Goal: Contribute content: Contribute content

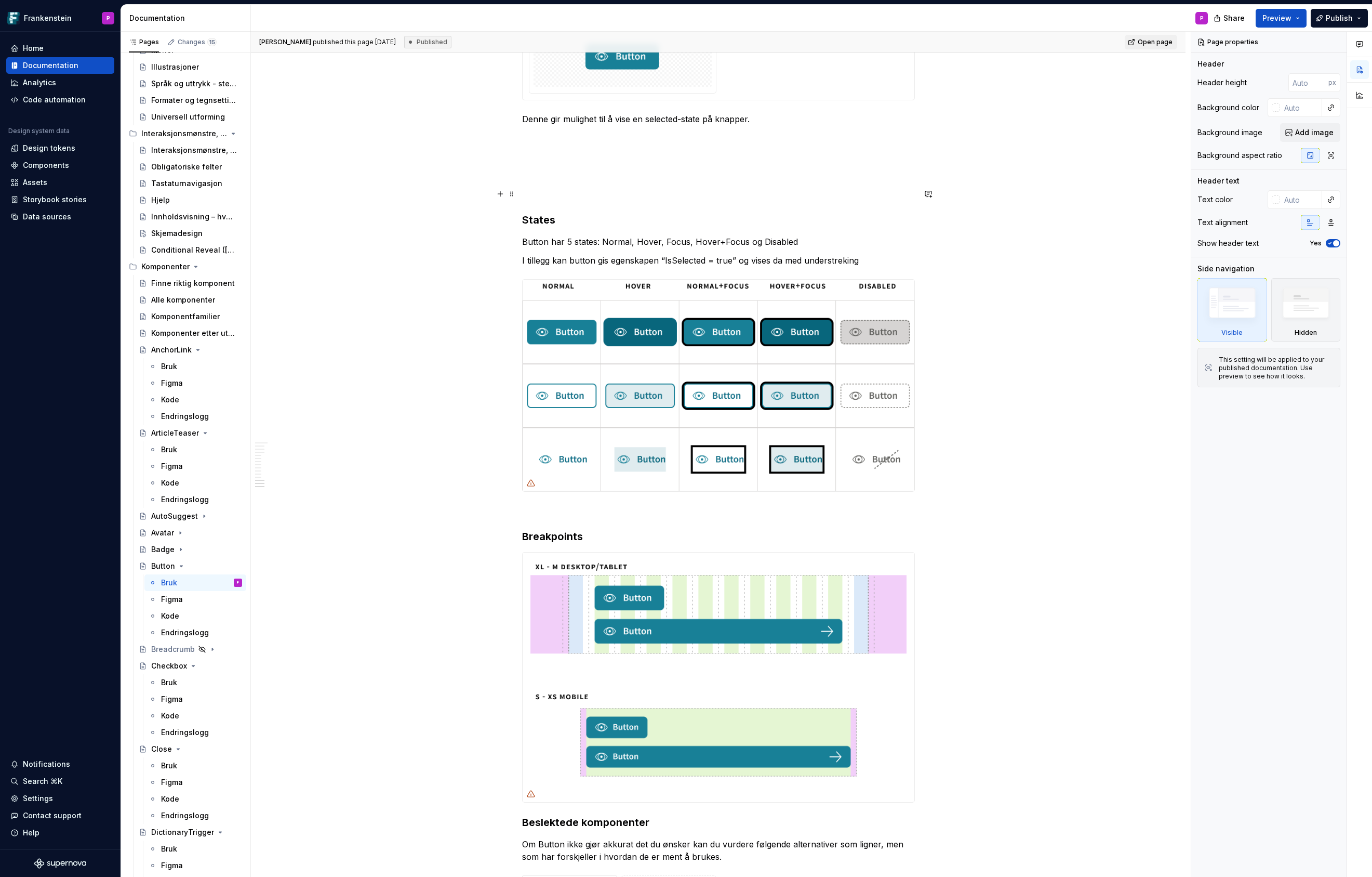
scroll to position [3675, 0]
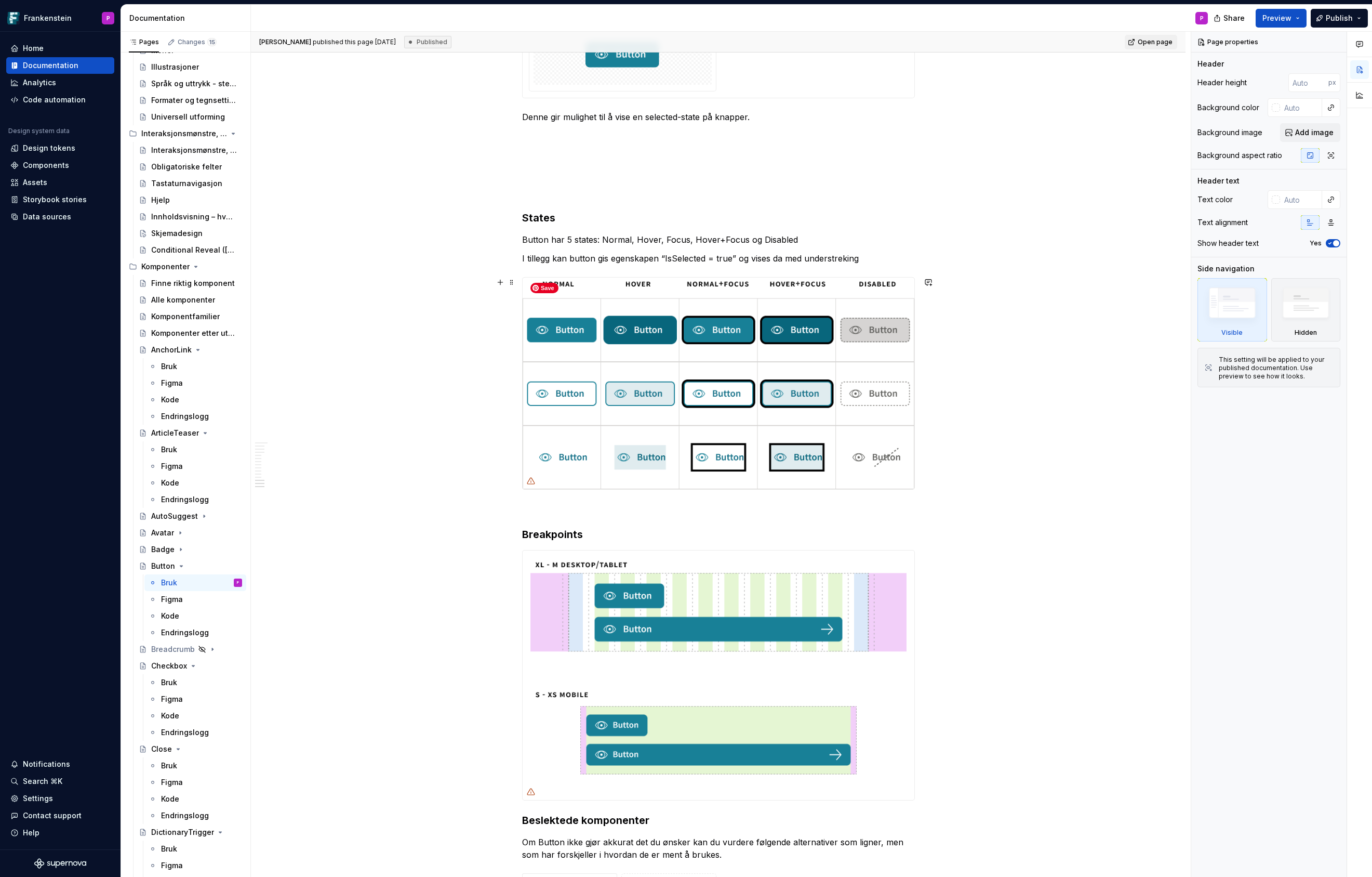
click at [626, 351] on img at bounding box center [718, 383] width 392 height 212
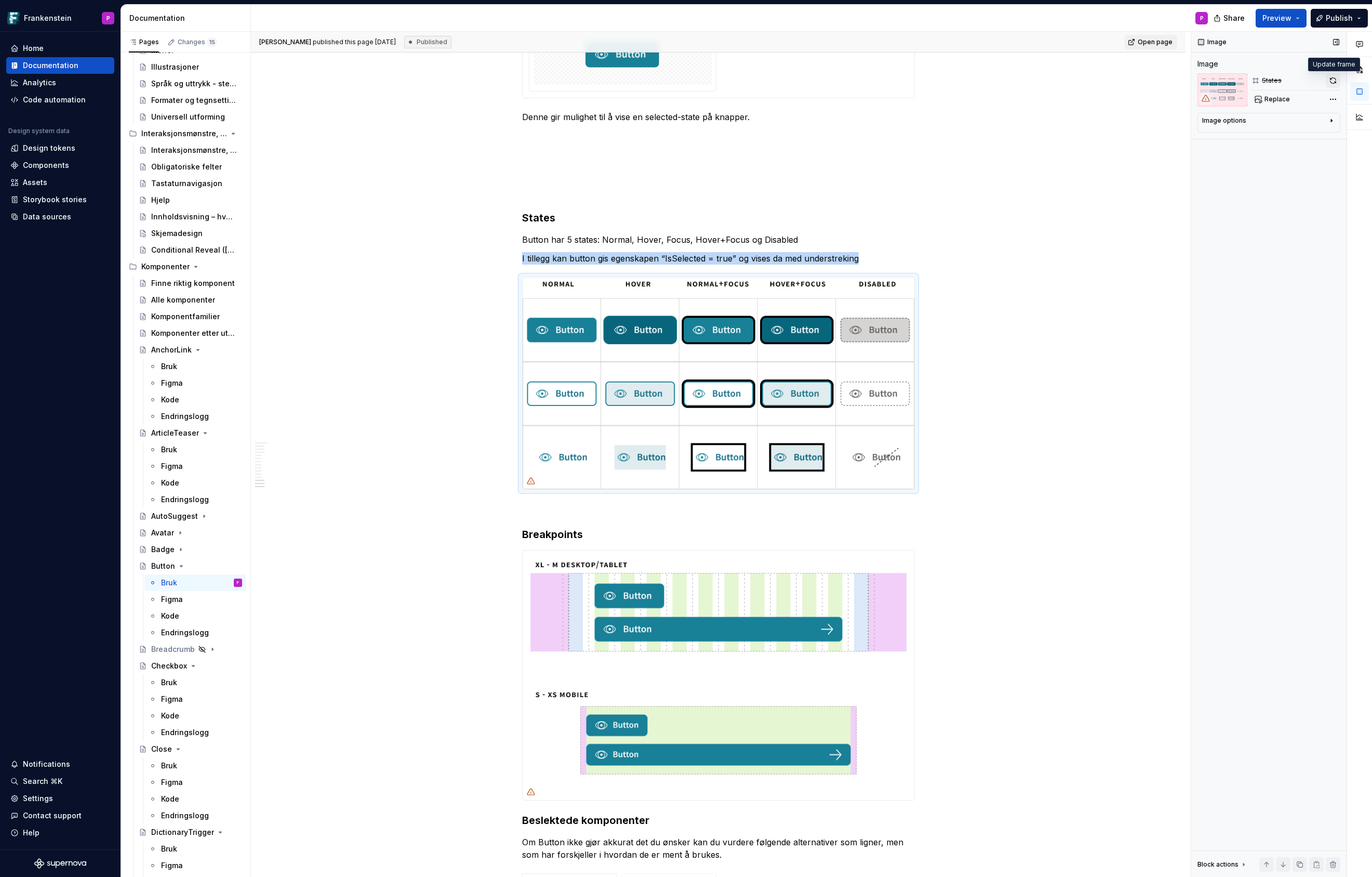
click at [1336, 77] on button "button" at bounding box center [1333, 80] width 15 height 15
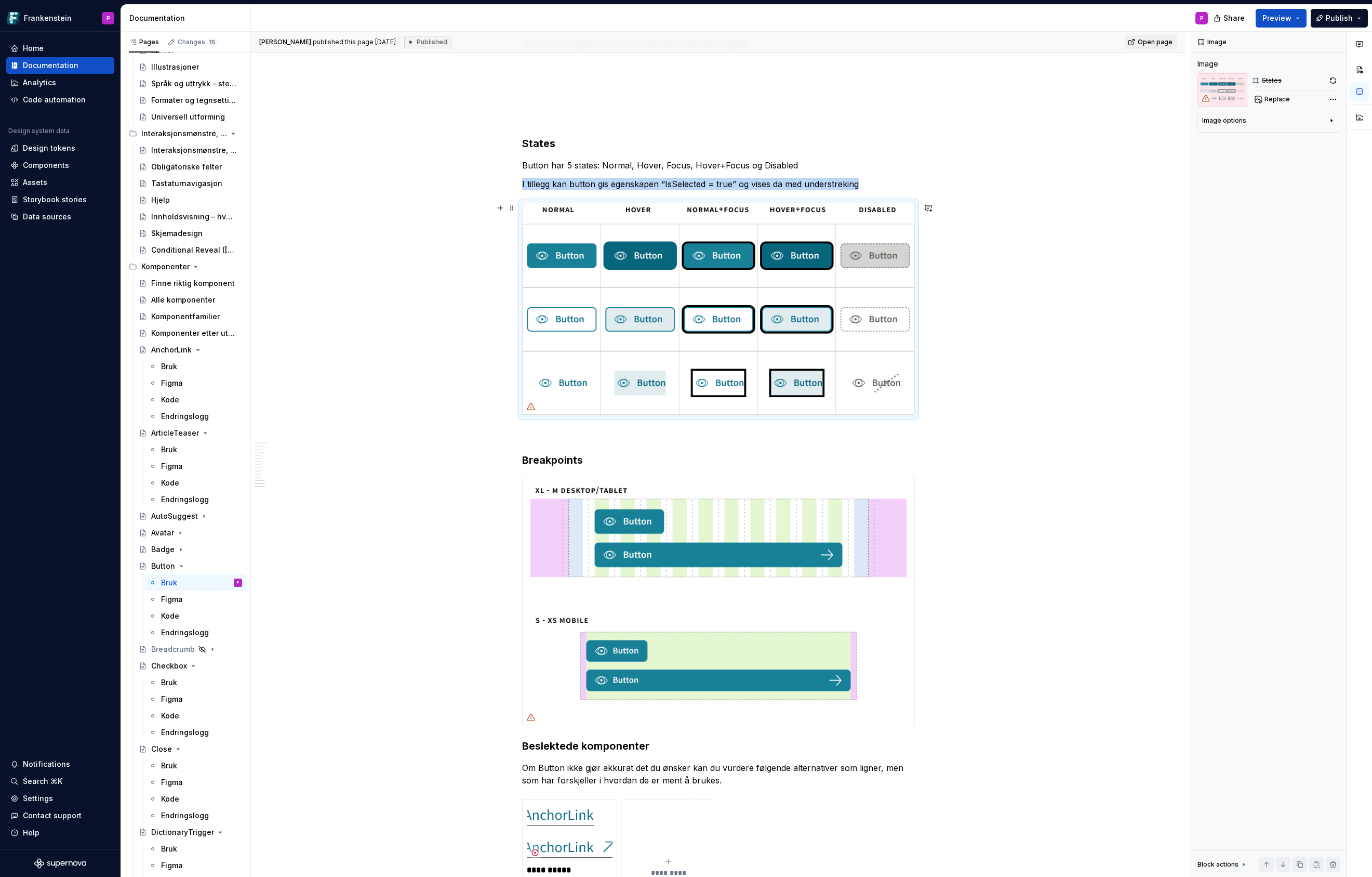
scroll to position [3754, 0]
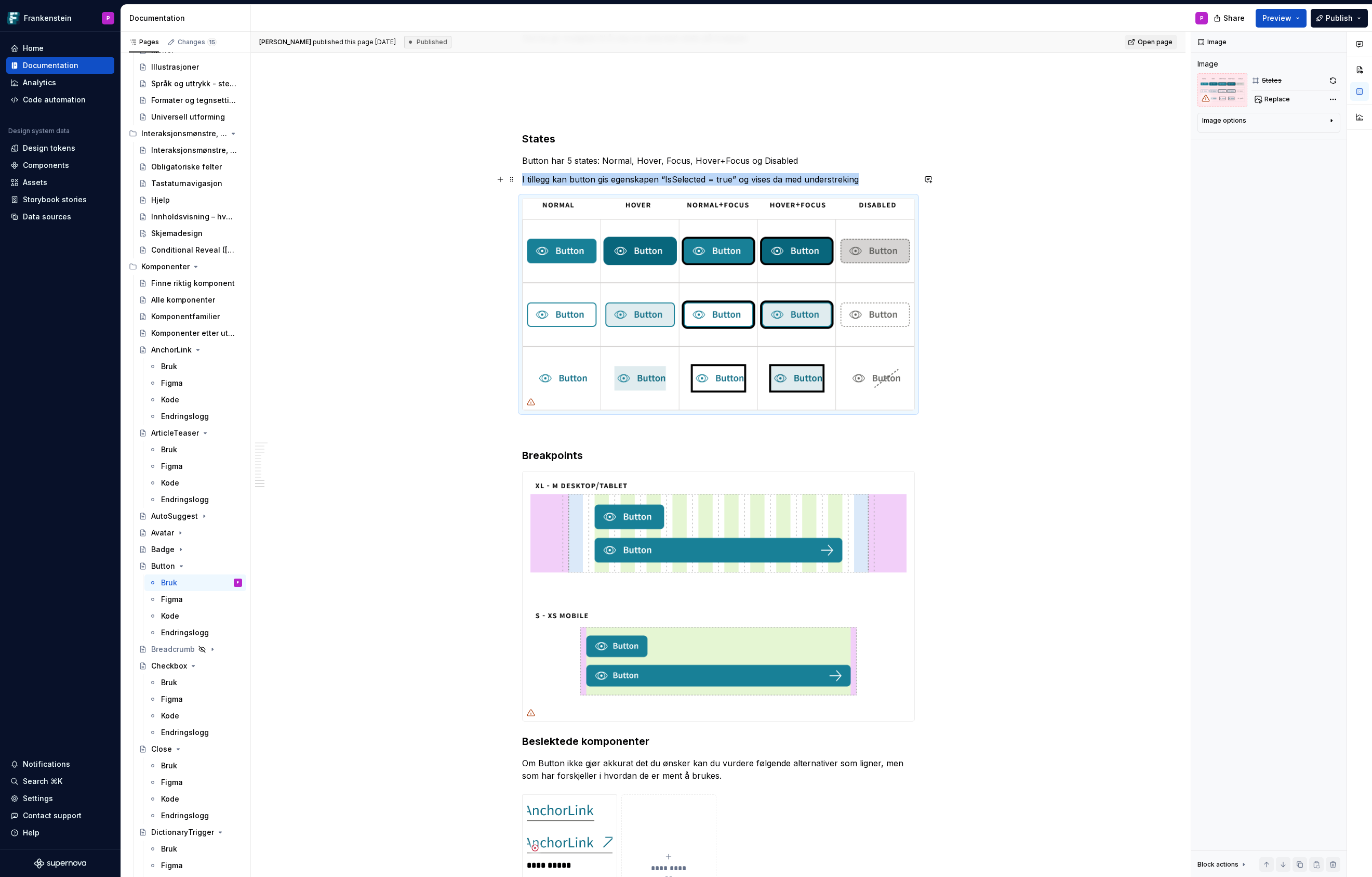
click at [879, 180] on p "I tillegg kan button gis egenskapen “IsSelected = true” og vises da med underst…" at bounding box center [718, 179] width 393 height 12
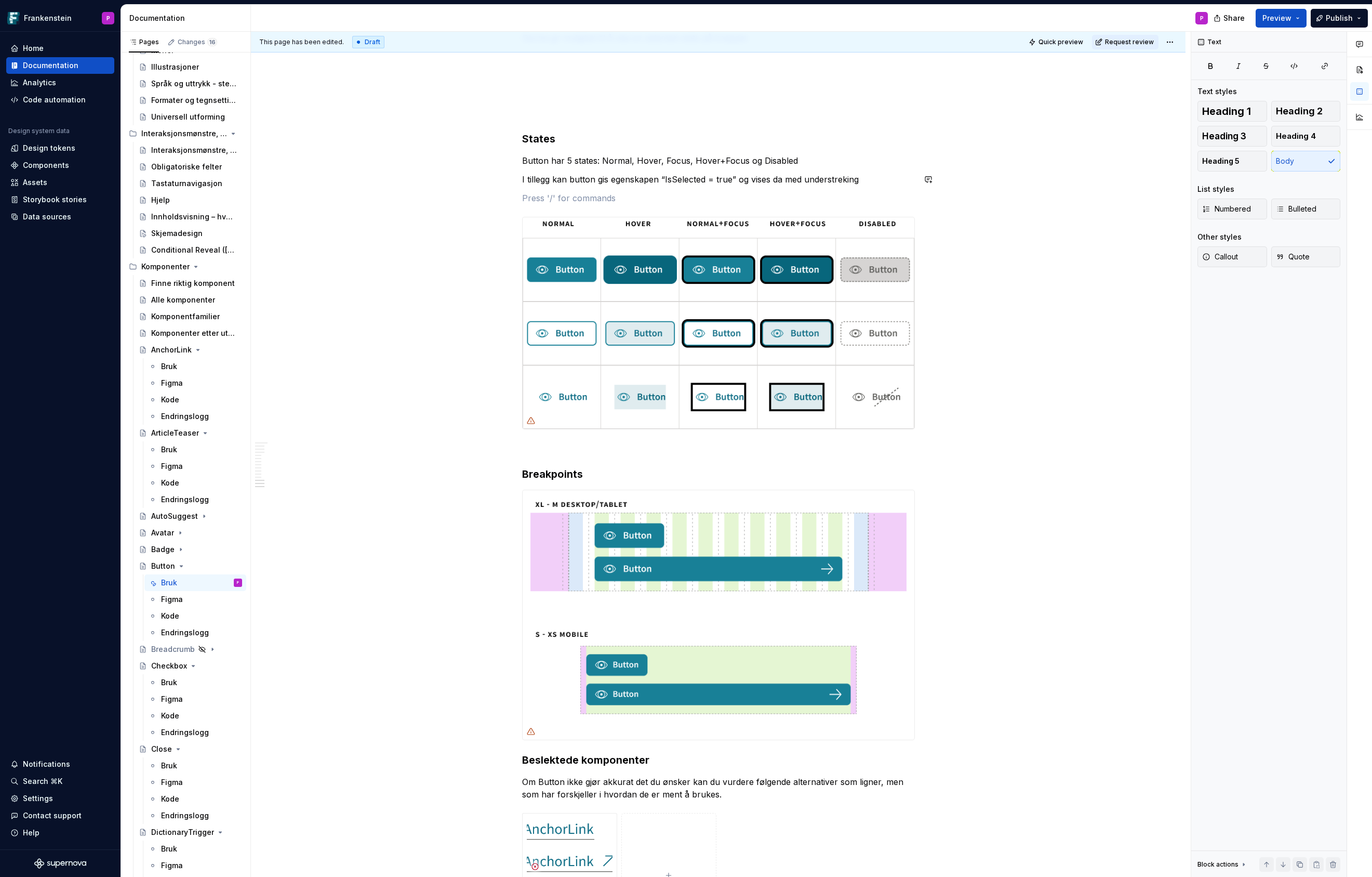
type textarea "*"
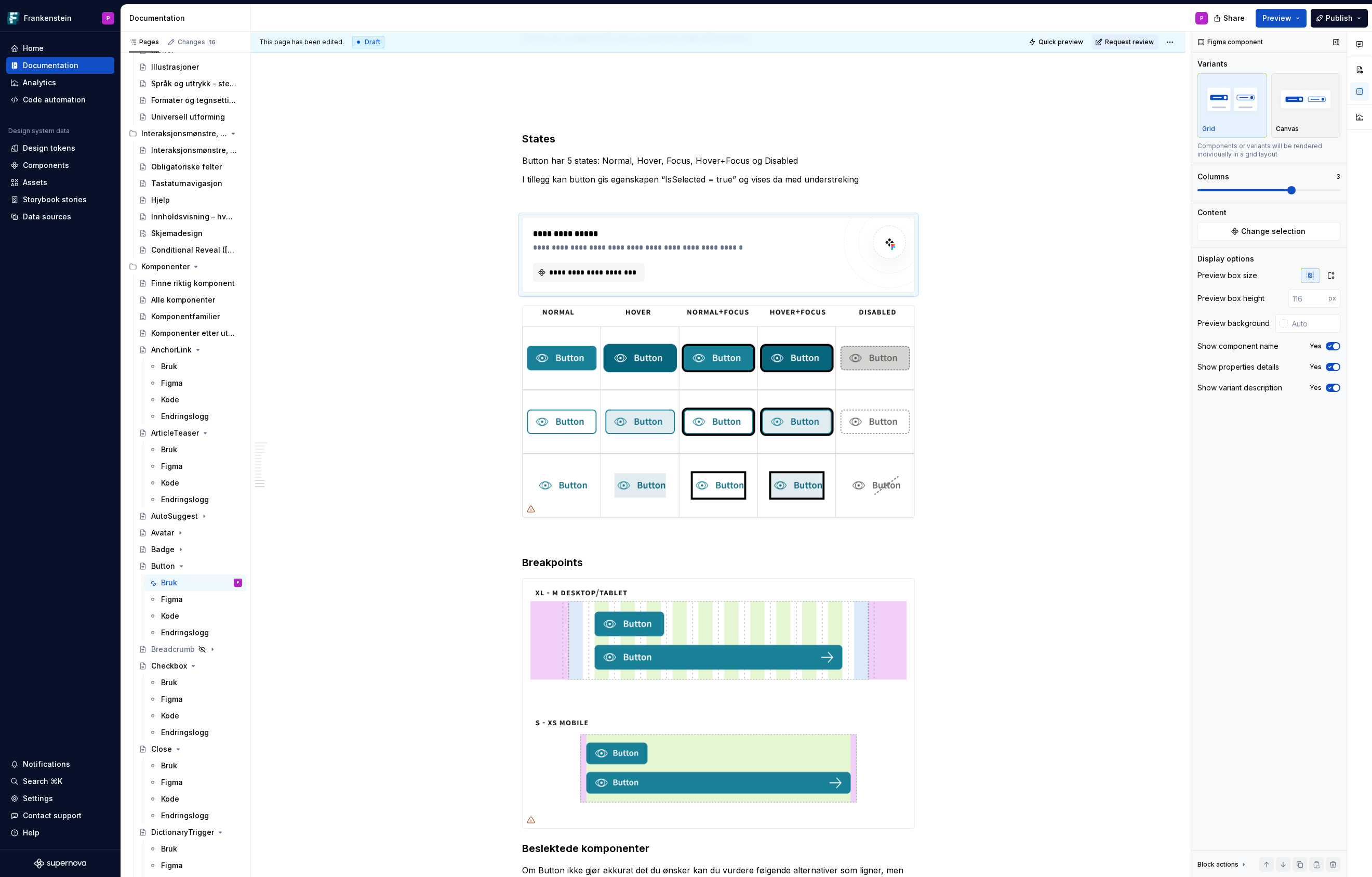
click at [1294, 190] on span at bounding box center [1270, 190] width 143 height 9
click at [1270, 230] on span "Change selection" at bounding box center [1273, 231] width 65 height 10
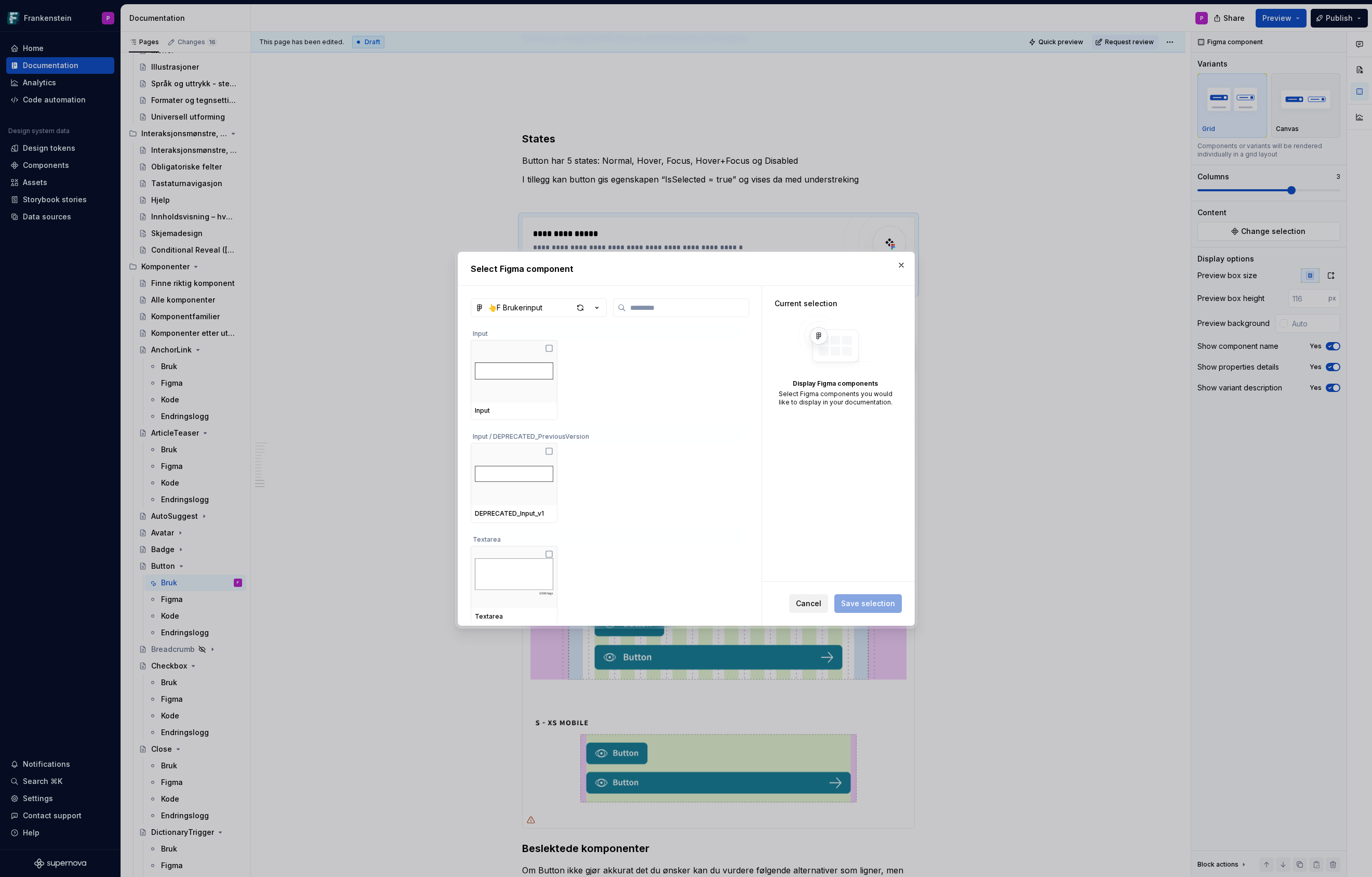
click at [811, 606] on span "Cancel" at bounding box center [809, 603] width 26 height 10
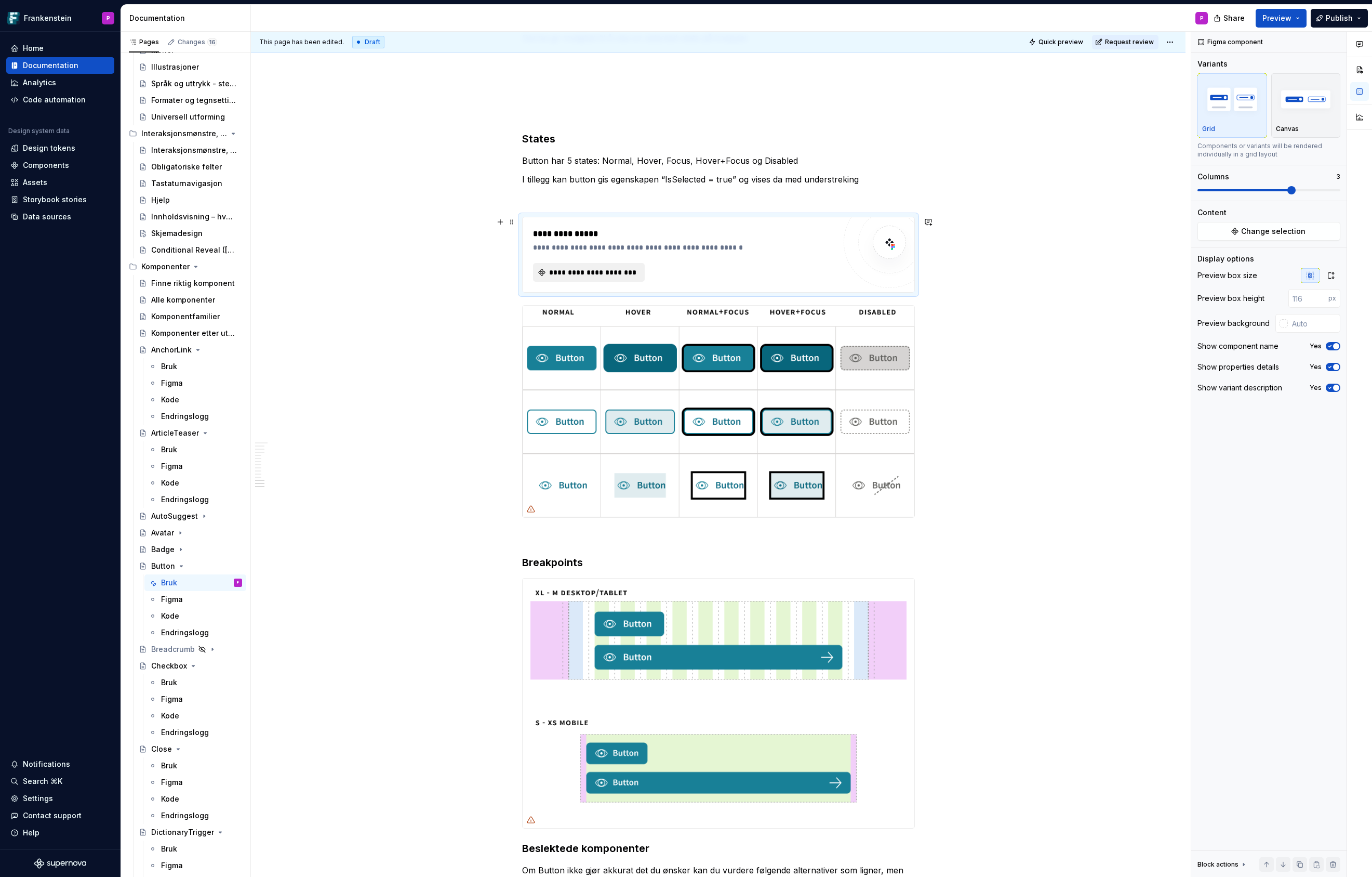
click at [605, 272] on span "**********" at bounding box center [593, 272] width 90 height 10
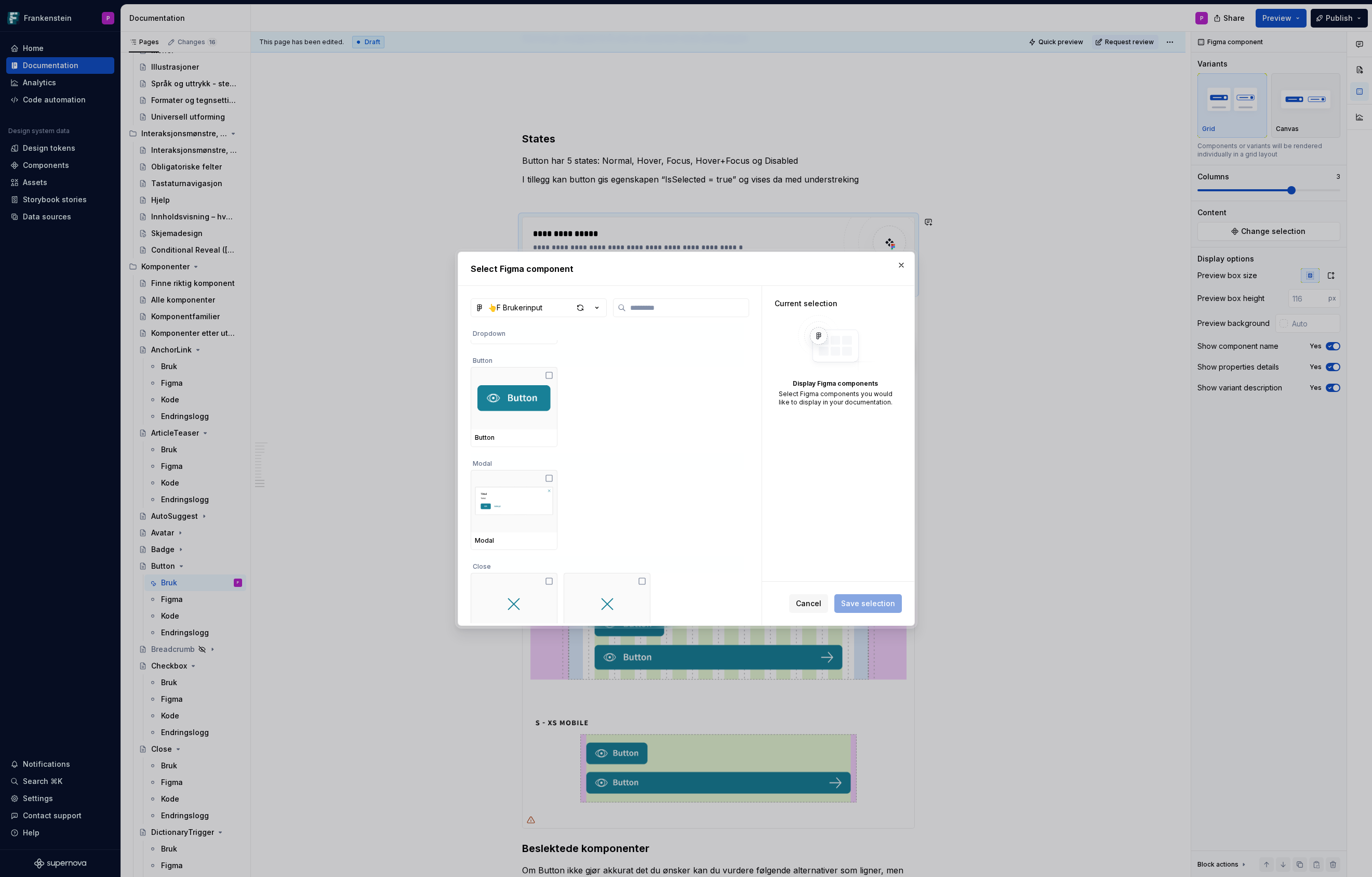
scroll to position [1011, 0]
click at [542, 391] on img at bounding box center [514, 392] width 74 height 26
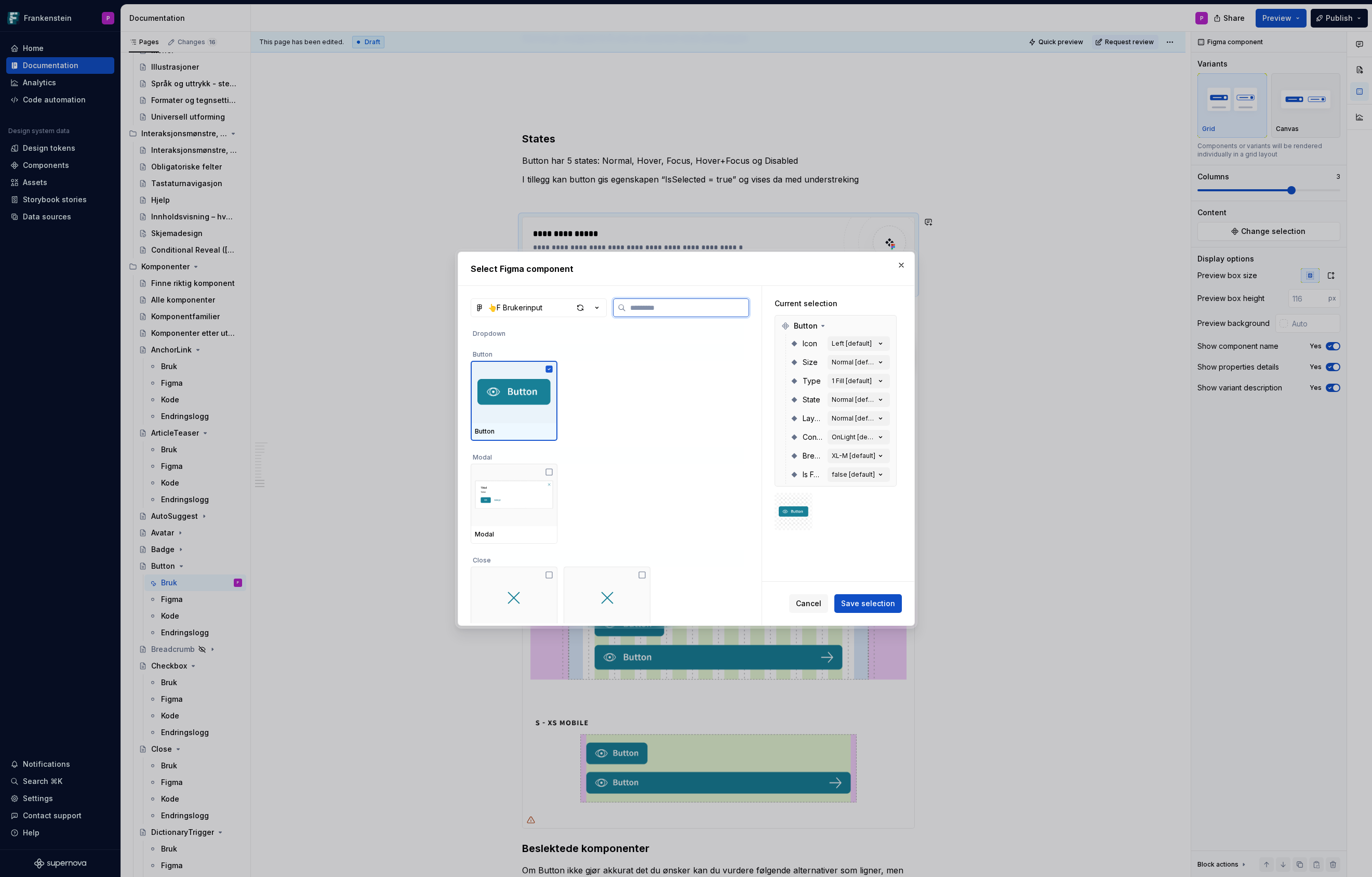
type textarea "*"
click at [854, 600] on span "Save selection" at bounding box center [868, 603] width 54 height 10
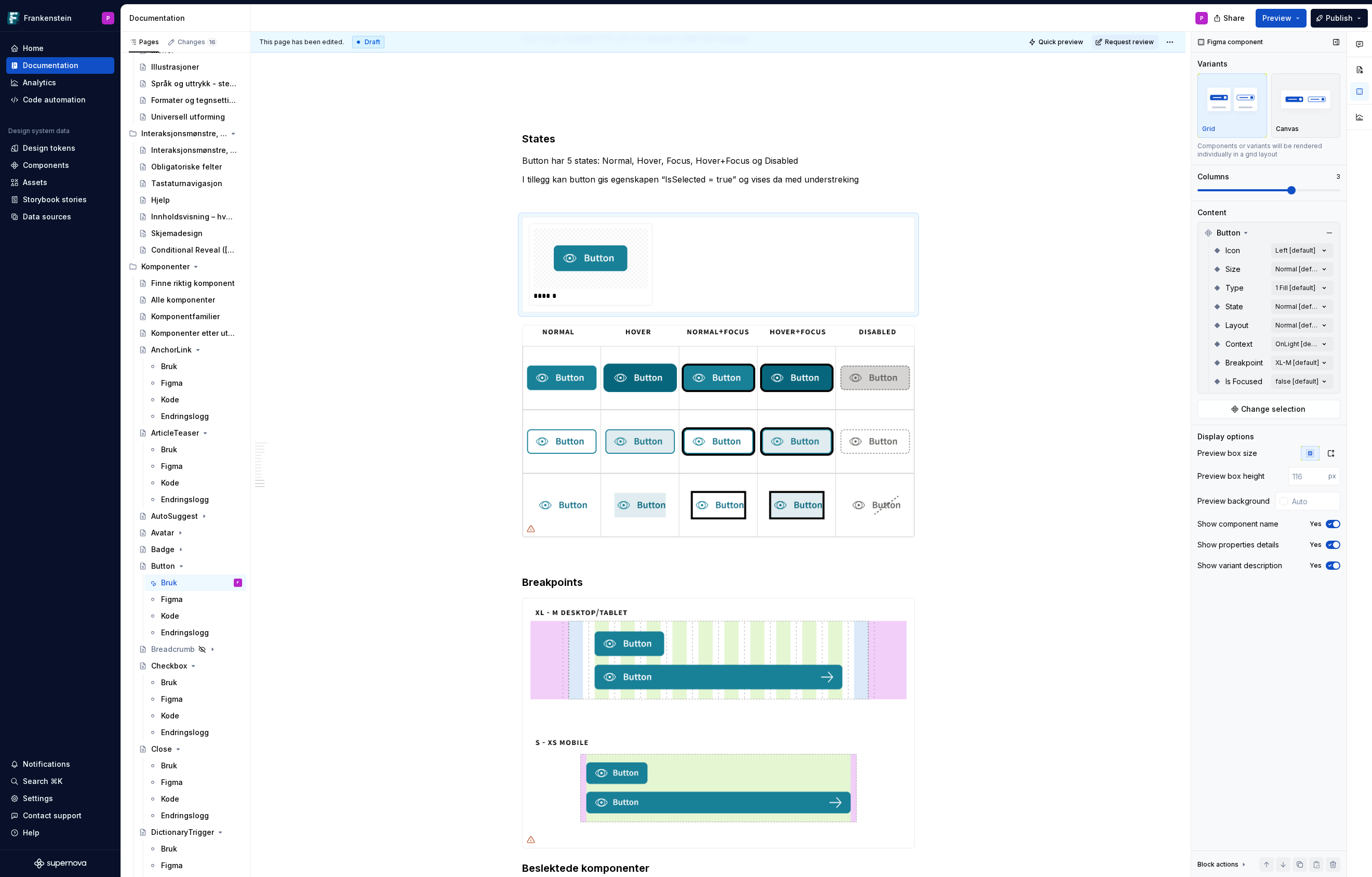
click at [1328, 525] on icon "button" at bounding box center [1331, 523] width 9 height 6
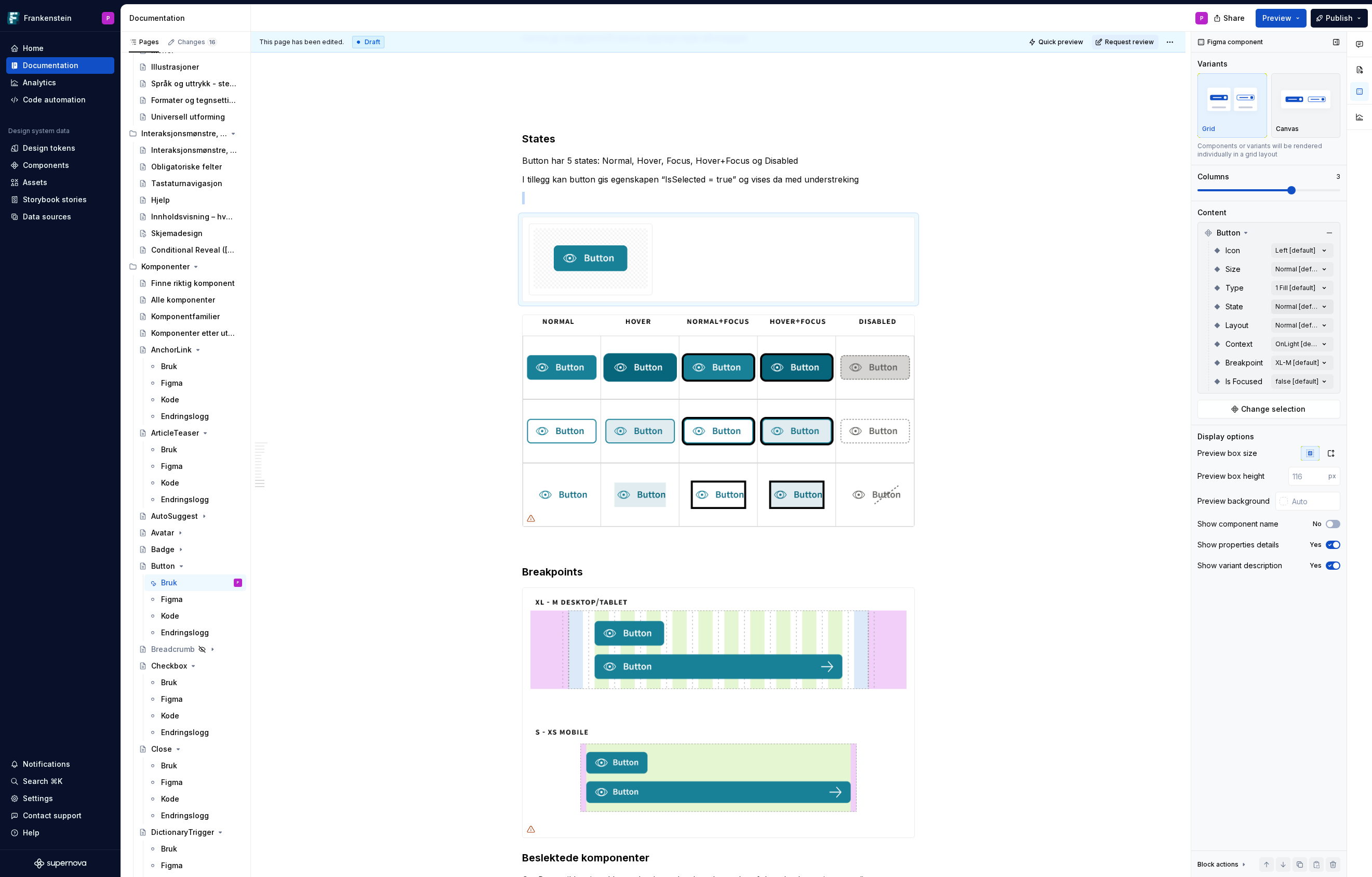
click at [1325, 305] on div "Comments Open comments No comments yet Select ‘Comment’ from the block context …" at bounding box center [1282, 455] width 181 height 846
click at [1322, 322] on button "button" at bounding box center [1319, 325] width 15 height 9
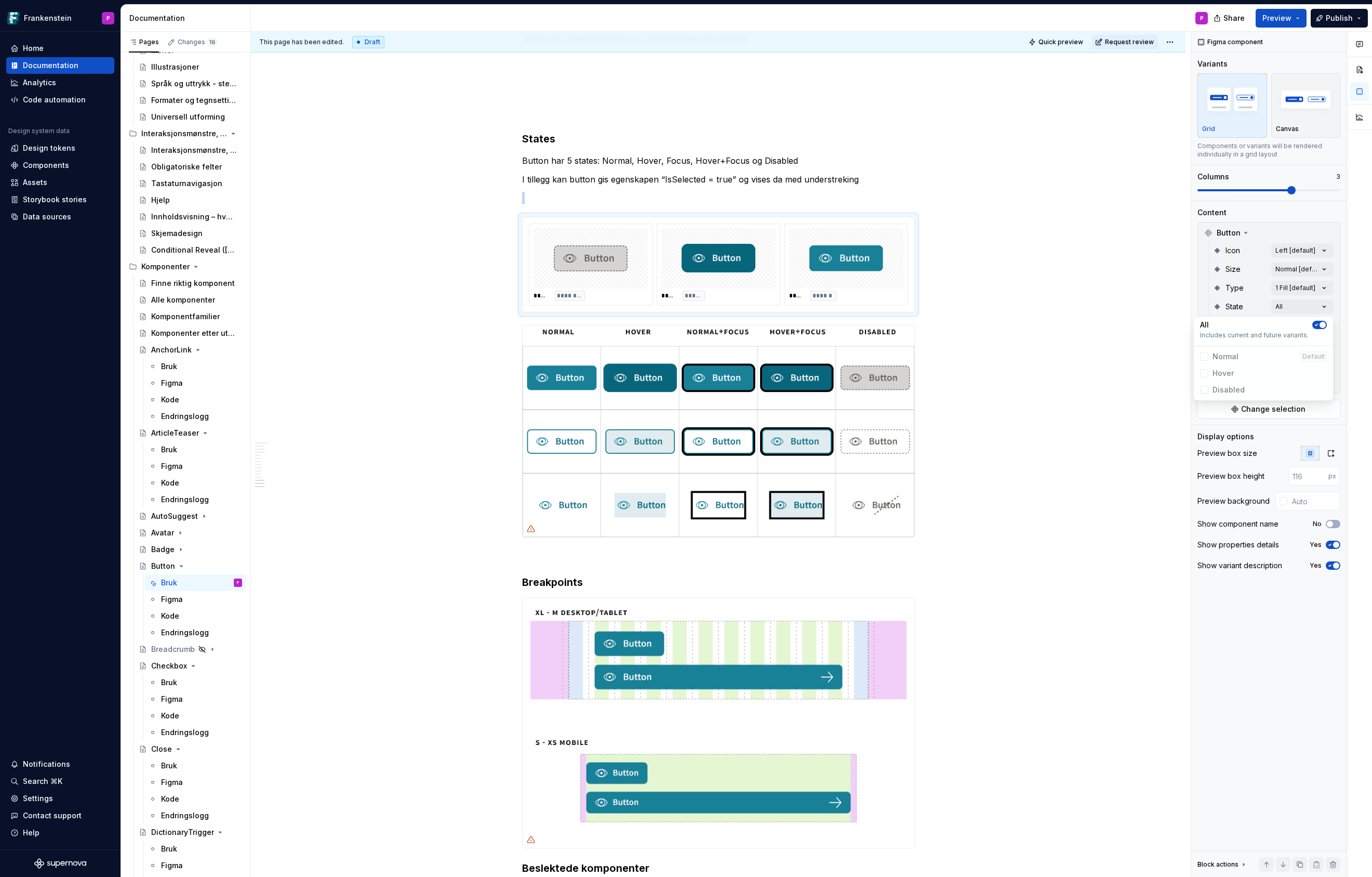
click at [1342, 337] on div "Comments Open comments No comments yet Select ‘Comment’ from the block context …" at bounding box center [1282, 455] width 181 height 846
click at [1326, 380] on div "Comments Open comments No comments yet Select ‘Comment’ from the block context …" at bounding box center [1282, 455] width 181 height 846
click at [1319, 399] on icon "button" at bounding box center [1317, 399] width 9 height 6
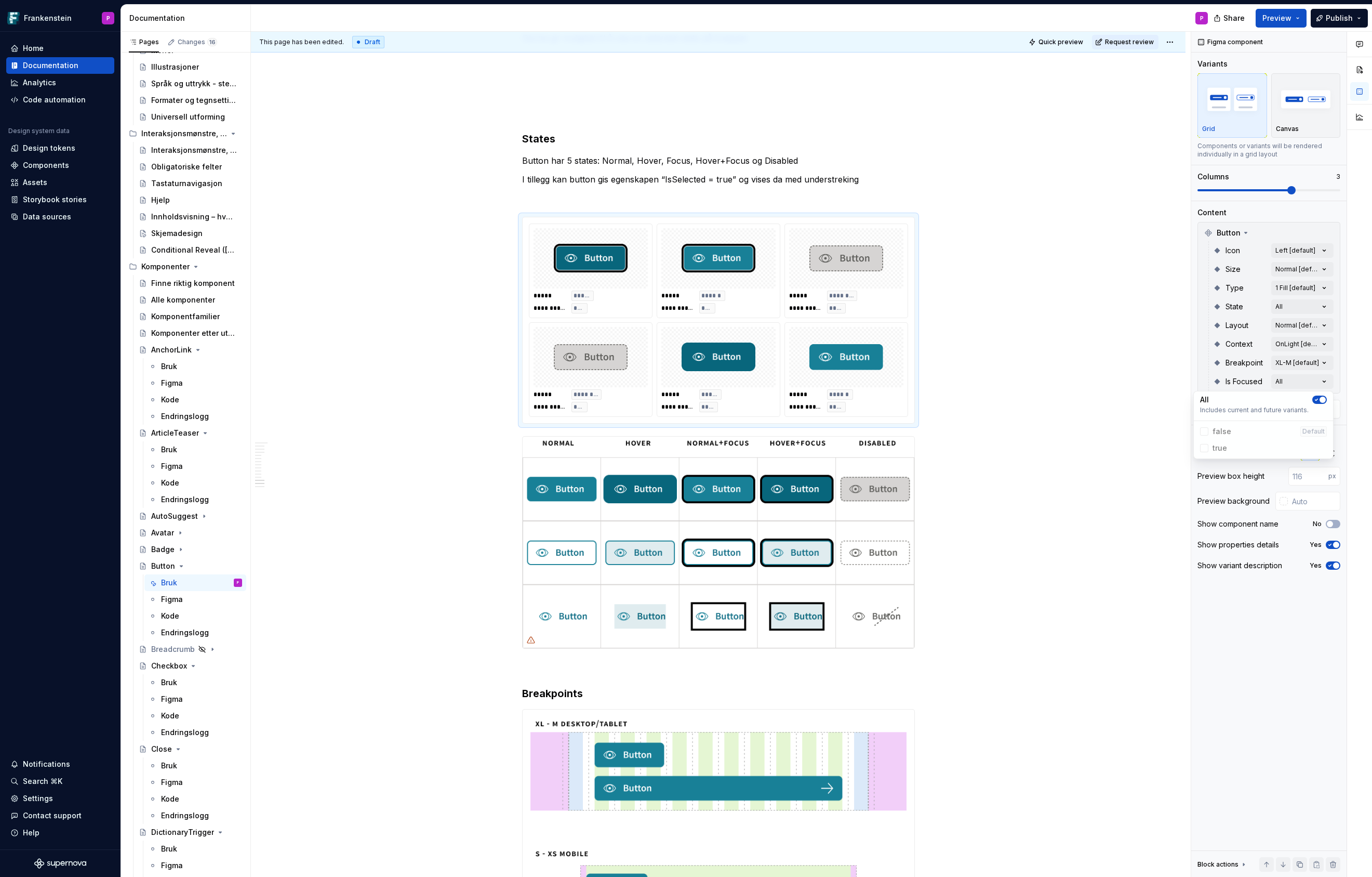
click at [1326, 286] on div "Comments Open comments No comments yet Select ‘Comment’ from the block context …" at bounding box center [1282, 455] width 181 height 846
click at [1322, 303] on button "button" at bounding box center [1319, 306] width 15 height 9
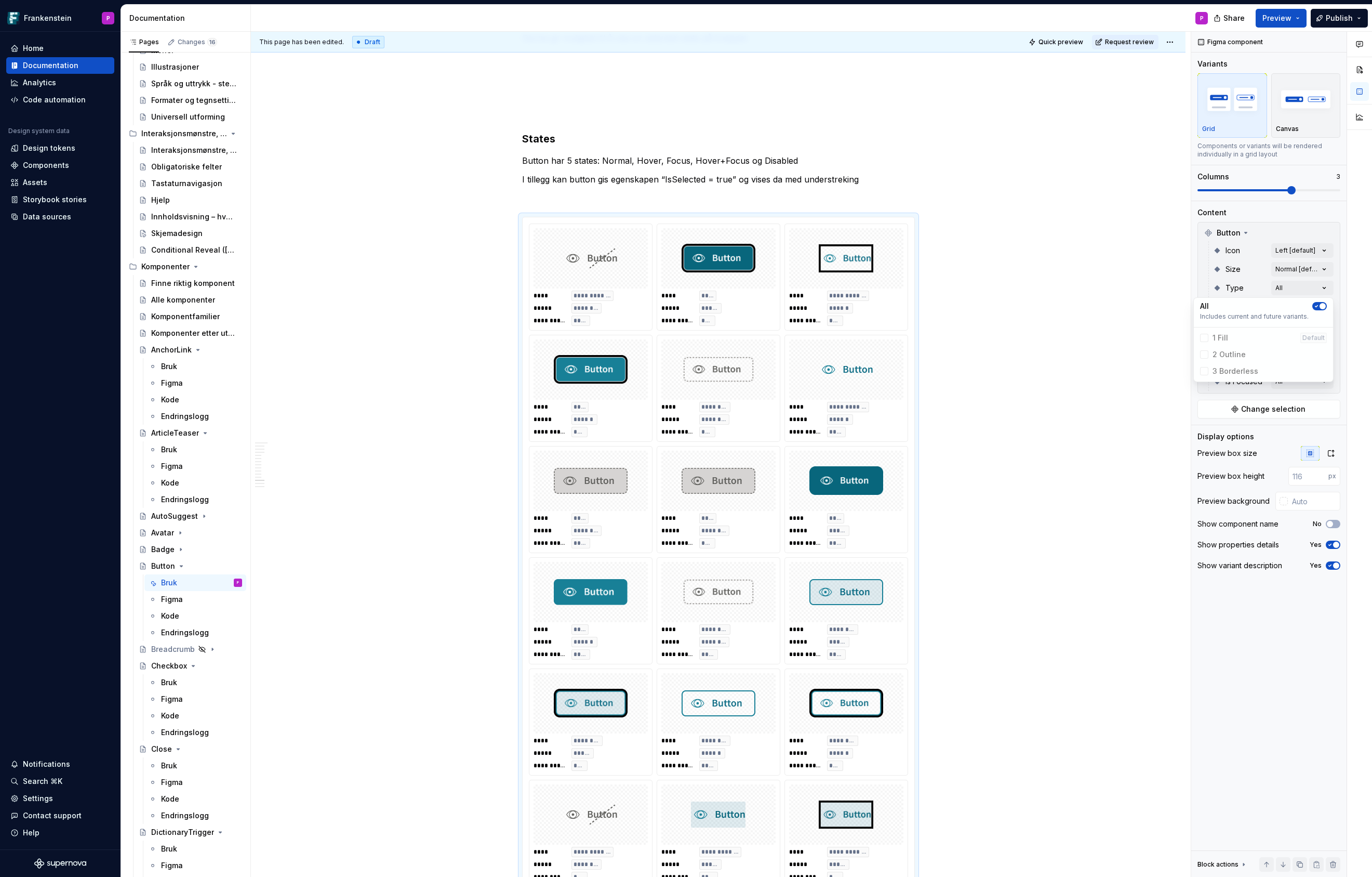
click at [1005, 401] on html "Frankenstein P Home Documentation Analytics Code automation Design system data …" at bounding box center [686, 438] width 1372 height 877
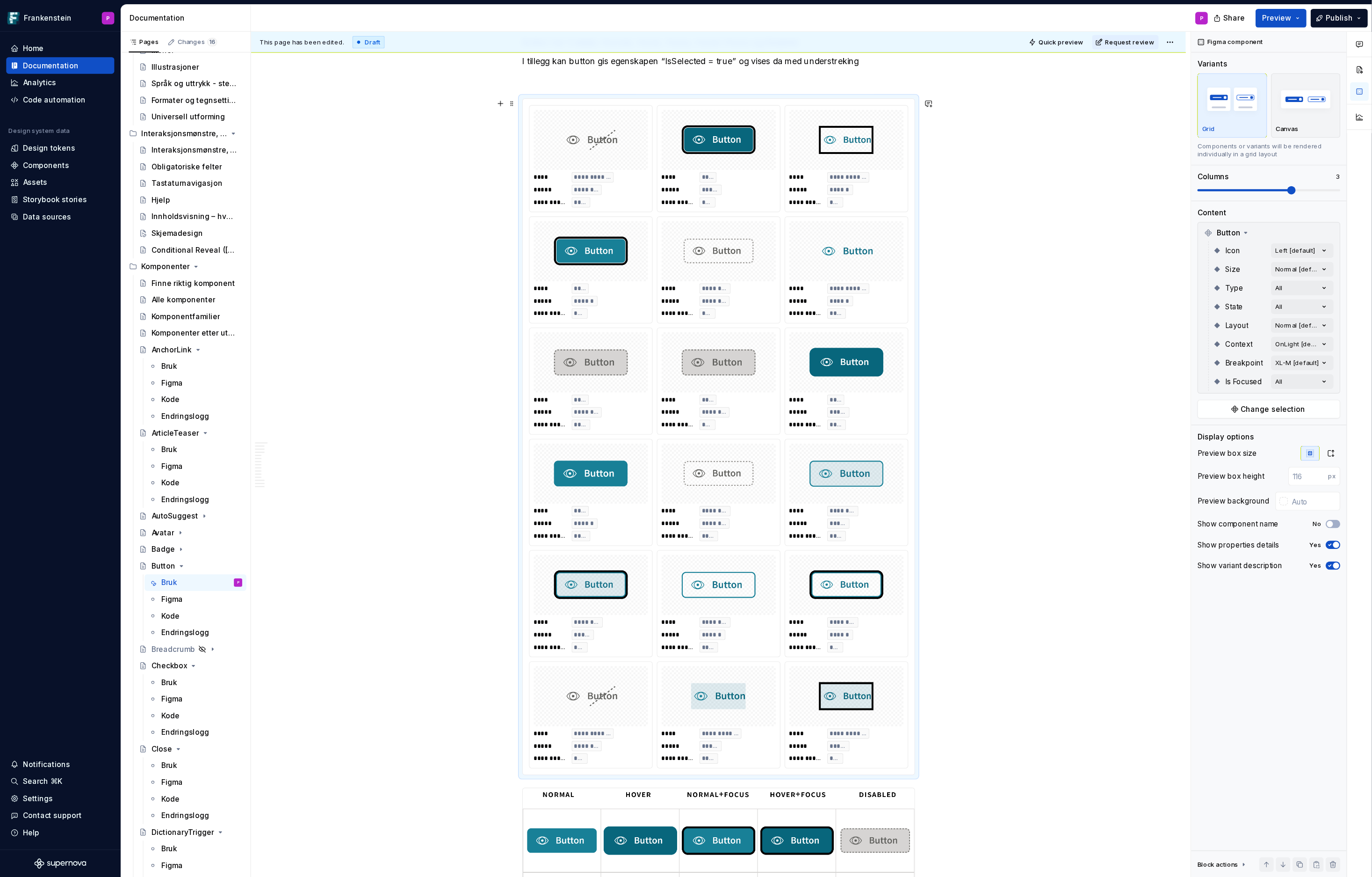
scroll to position [3486, 0]
type textarea "*"
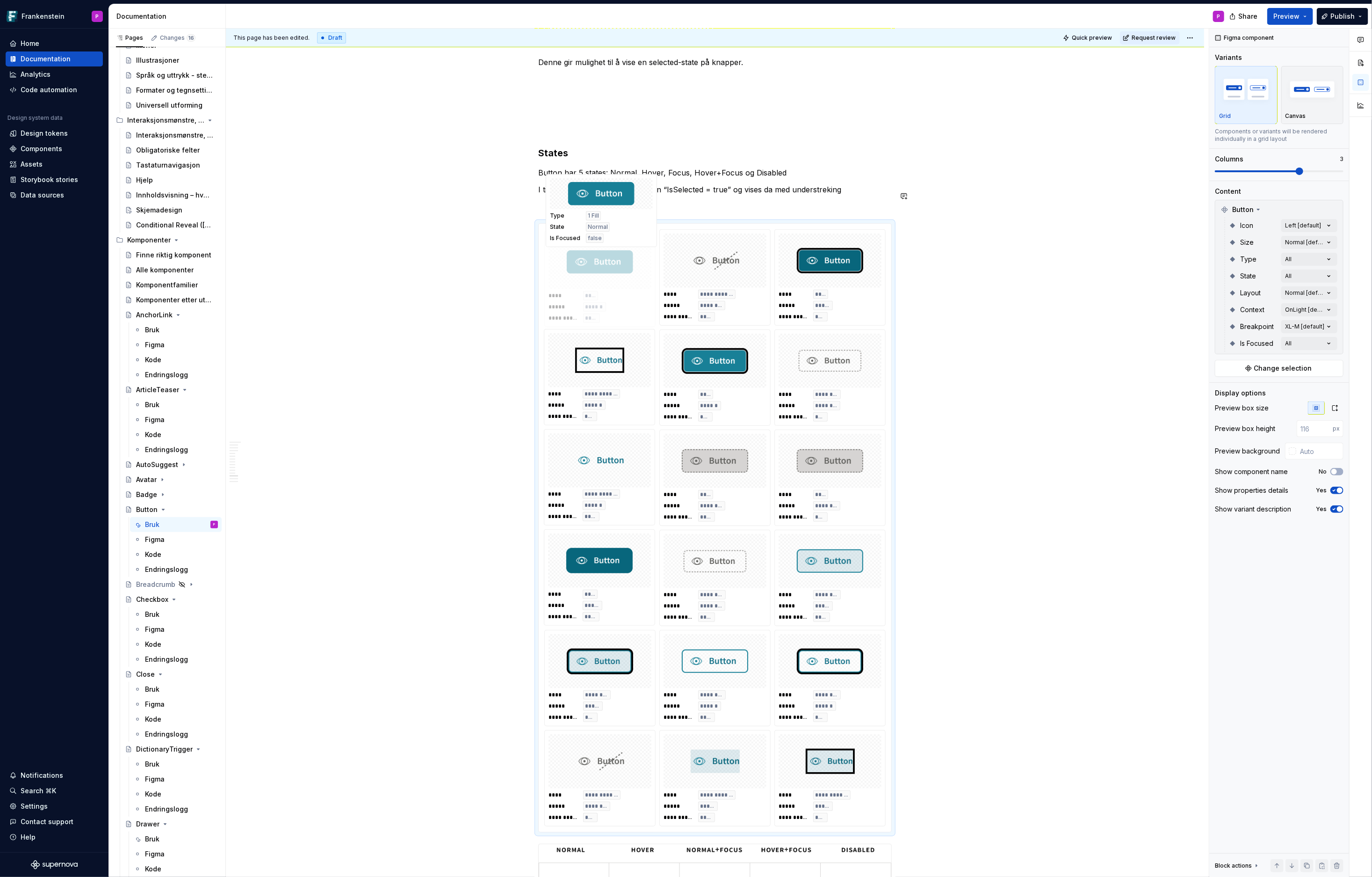
scroll to position [3350, 0]
drag, startPoint x: 631, startPoint y: 388, endPoint x: 633, endPoint y: 243, distance: 145.0
click at [633, 243] on body "Frankenstein P Home Documentation Analytics Code automation Design system data …" at bounding box center [686, 438] width 1372 height 877
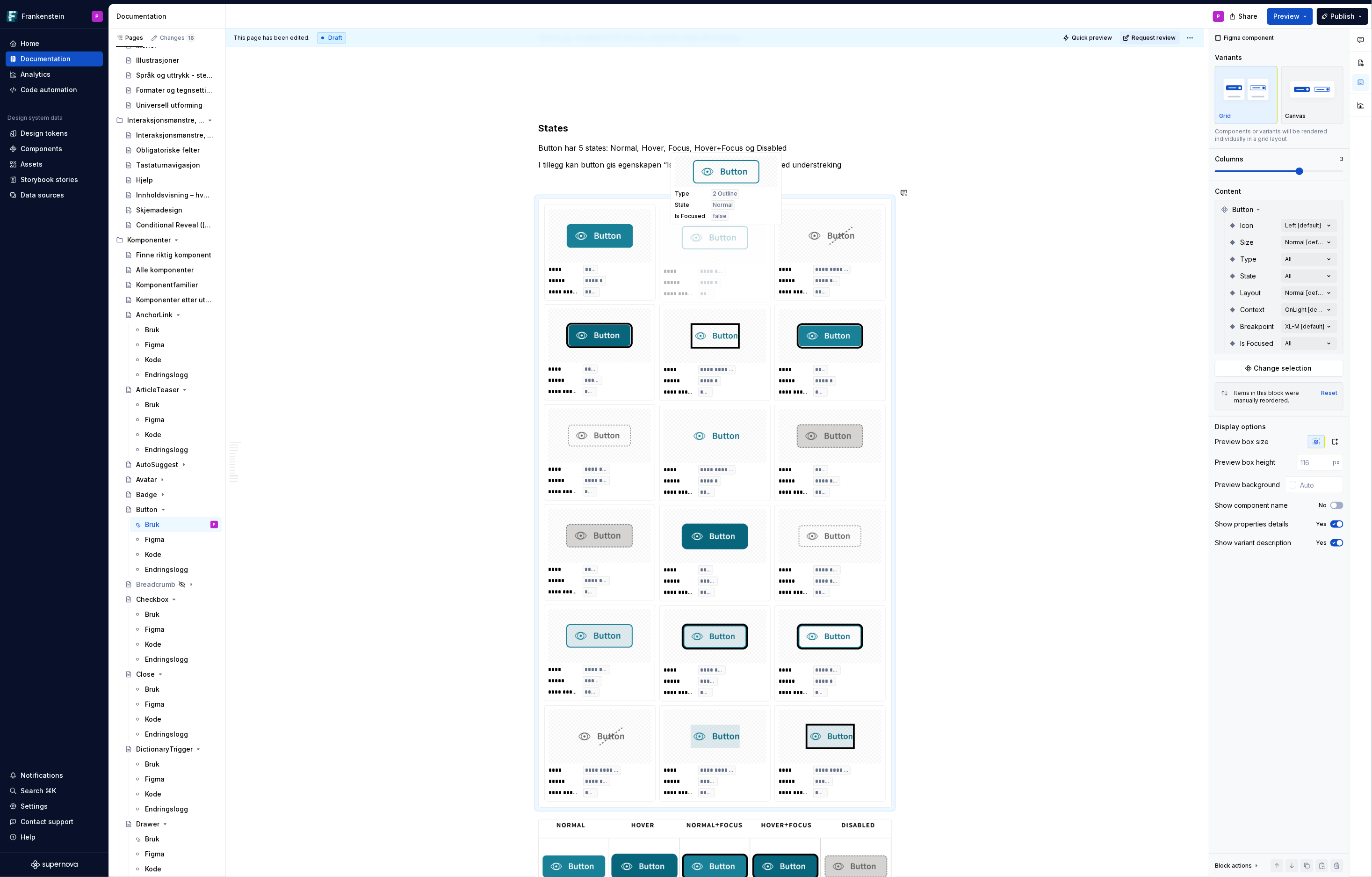
scroll to position [3369, 0]
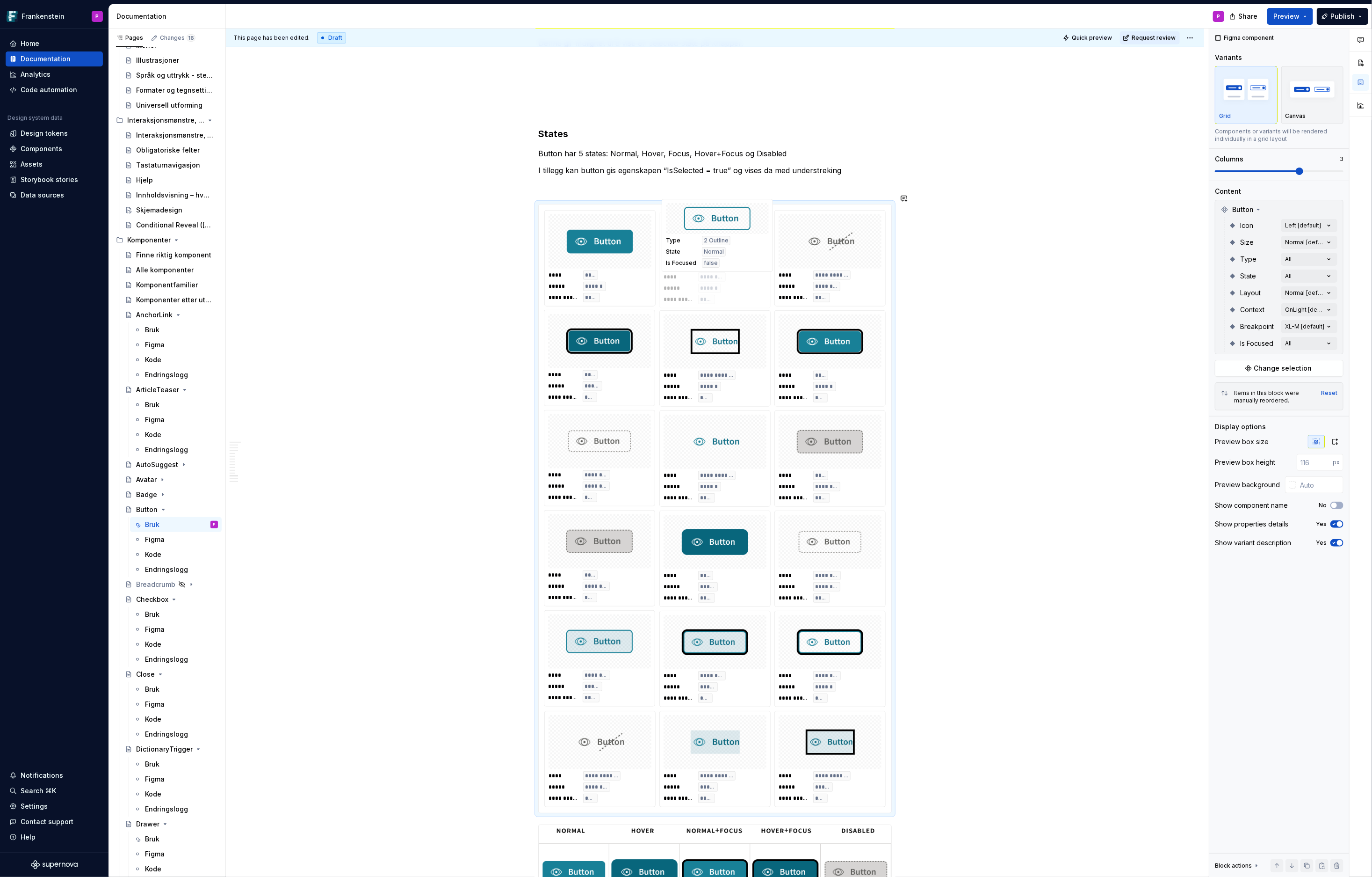
drag, startPoint x: 707, startPoint y: 513, endPoint x: 718, endPoint y: 224, distance: 289.2
click at [718, 224] on body "Frankenstein P Home Documentation Analytics Code automation Design system data …" at bounding box center [686, 438] width 1372 height 877
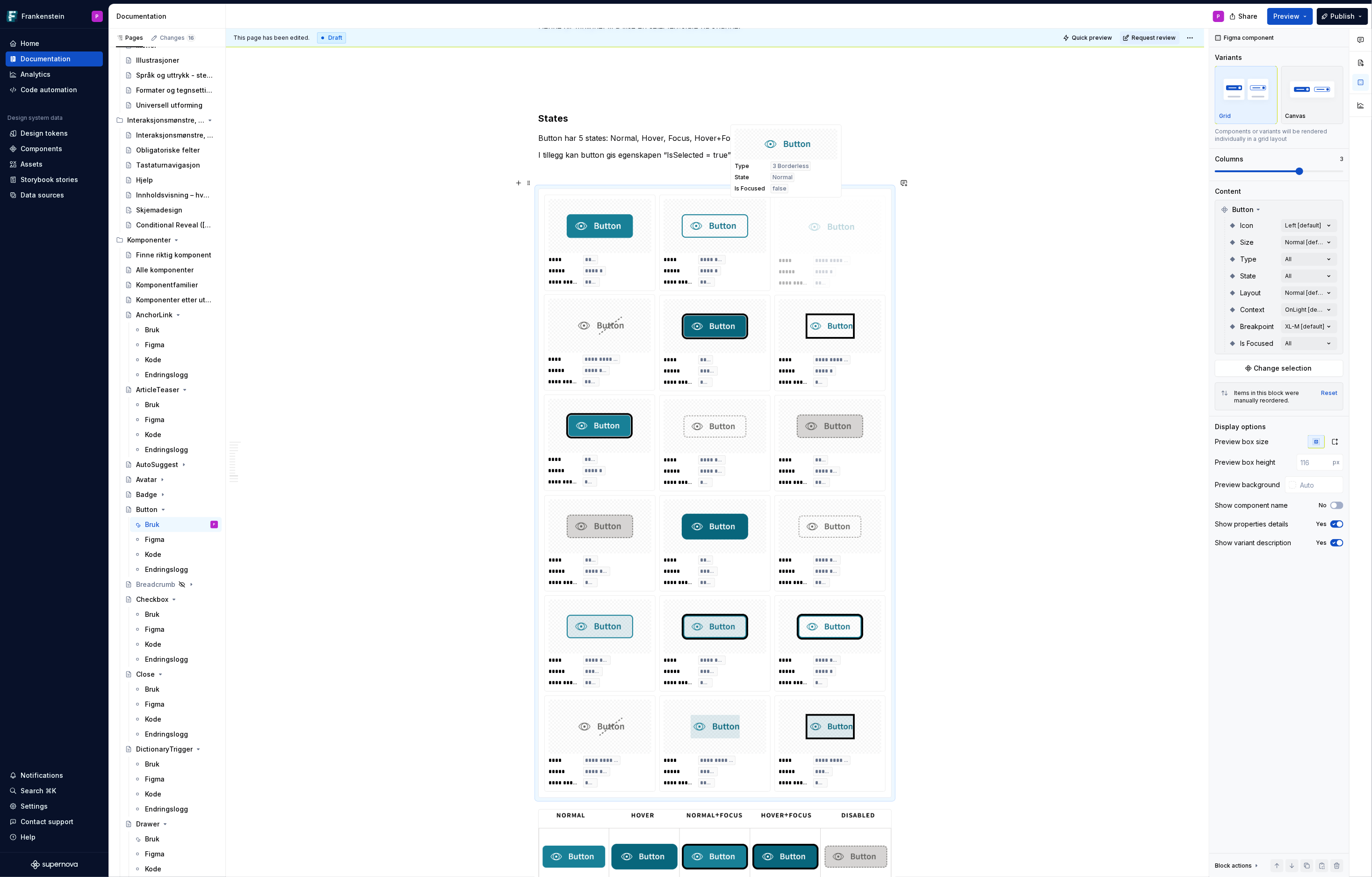
scroll to position [3374, 0]
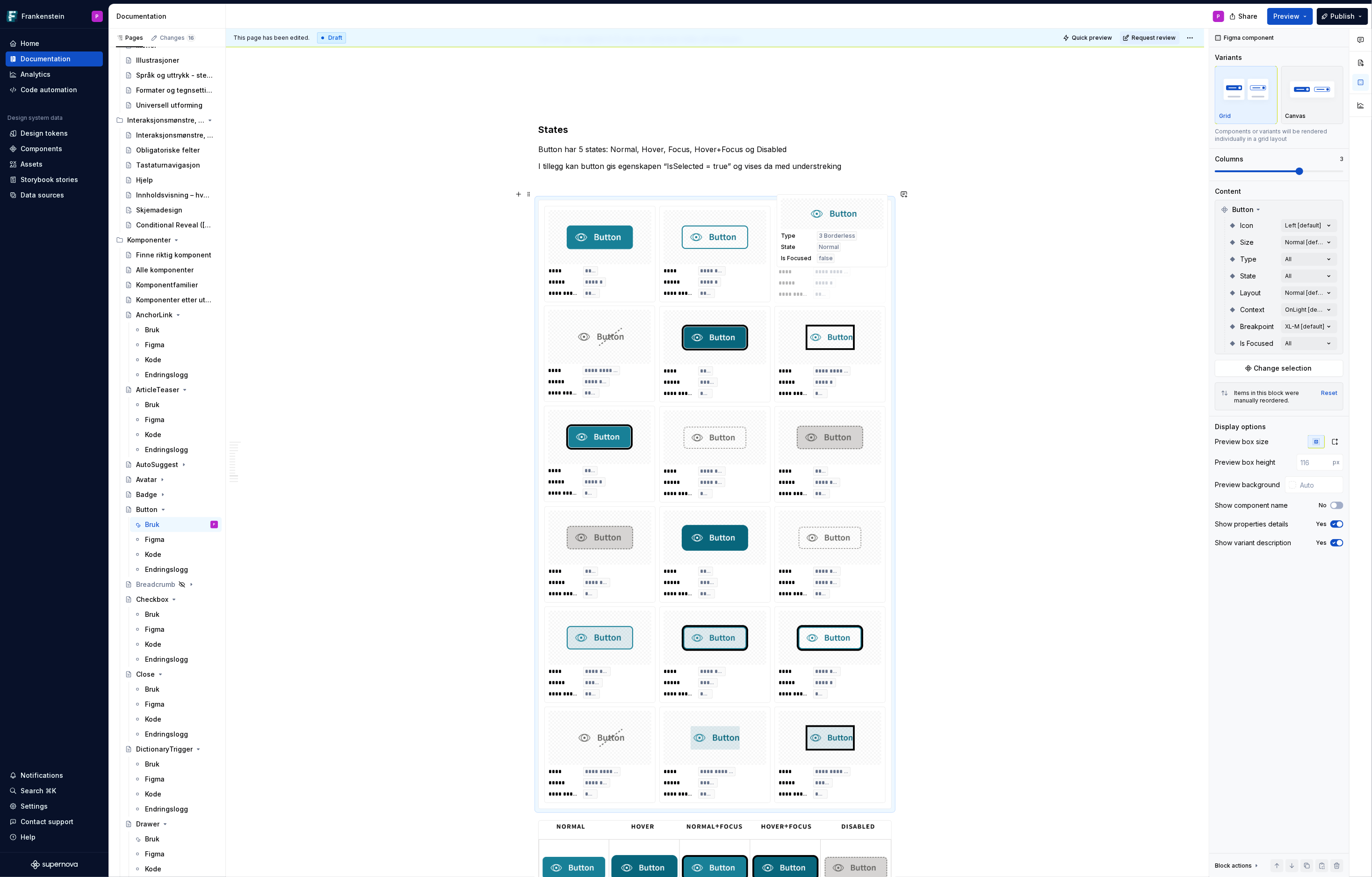
drag, startPoint x: 710, startPoint y: 336, endPoint x: 788, endPoint y: 247, distance: 118.3
click at [788, 247] on body "Frankenstein P Home Documentation Analytics Code automation Design system data …" at bounding box center [686, 438] width 1372 height 877
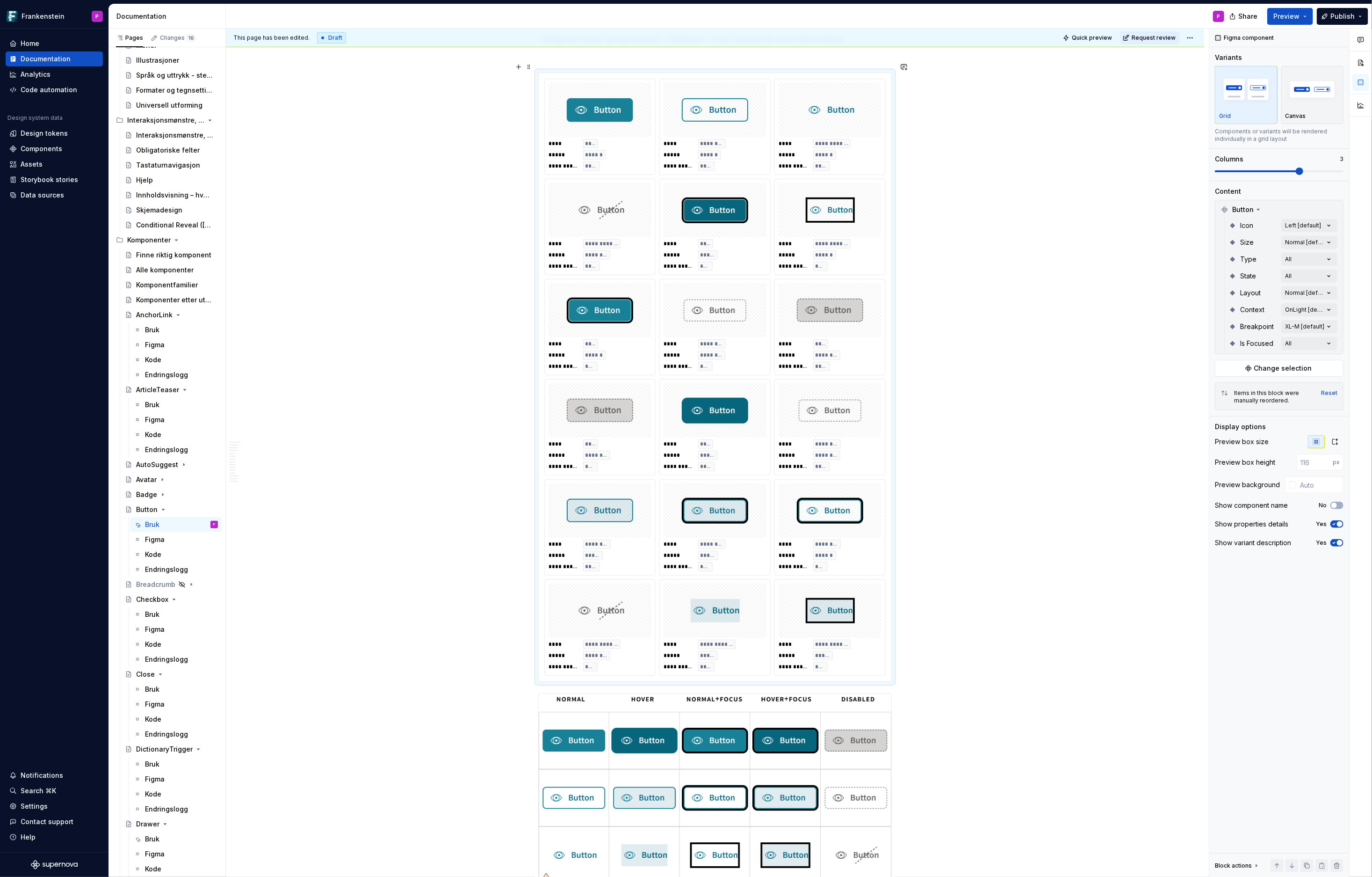
scroll to position [3500, 0]
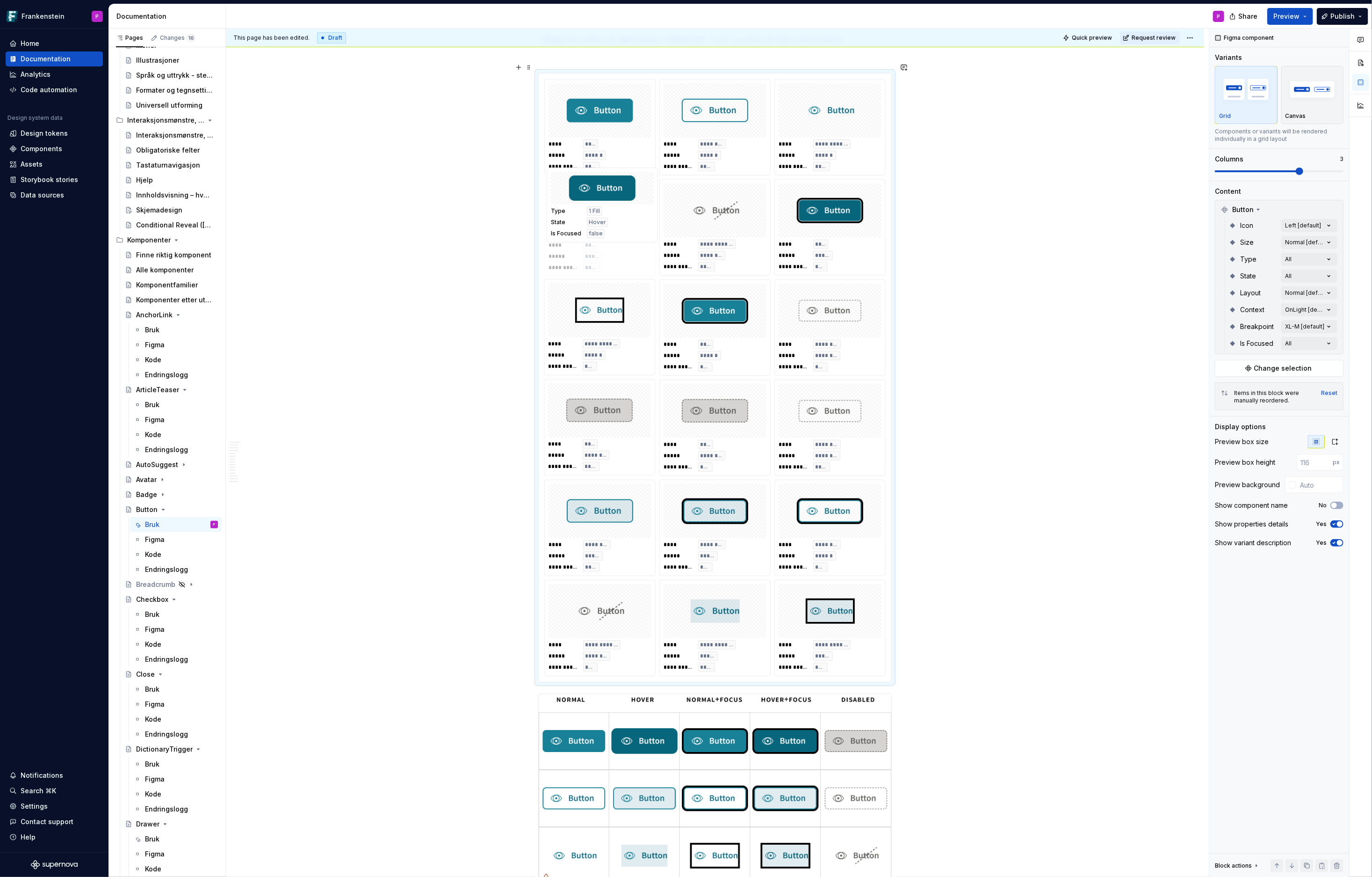
drag, startPoint x: 726, startPoint y: 406, endPoint x: 616, endPoint y: 216, distance: 219.5
click at [616, 216] on body "Frankenstein P Home Documentation Analytics Code automation Design system data …" at bounding box center [686, 438] width 1372 height 877
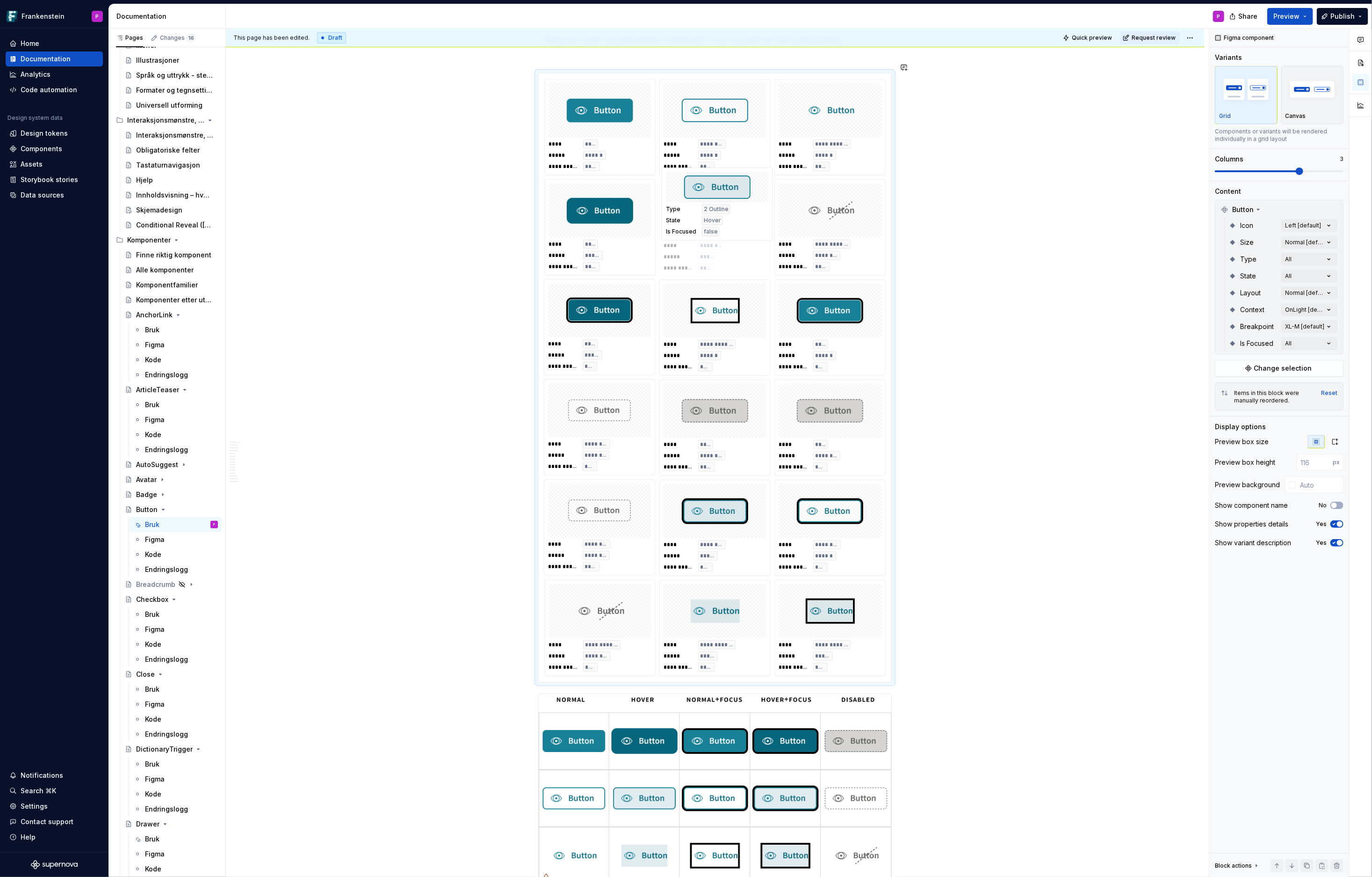
drag, startPoint x: 581, startPoint y: 499, endPoint x: 689, endPoint y: 209, distance: 309.5
click at [689, 209] on body "Frankenstein P Home Documentation Analytics Code automation Design system data …" at bounding box center [686, 438] width 1372 height 877
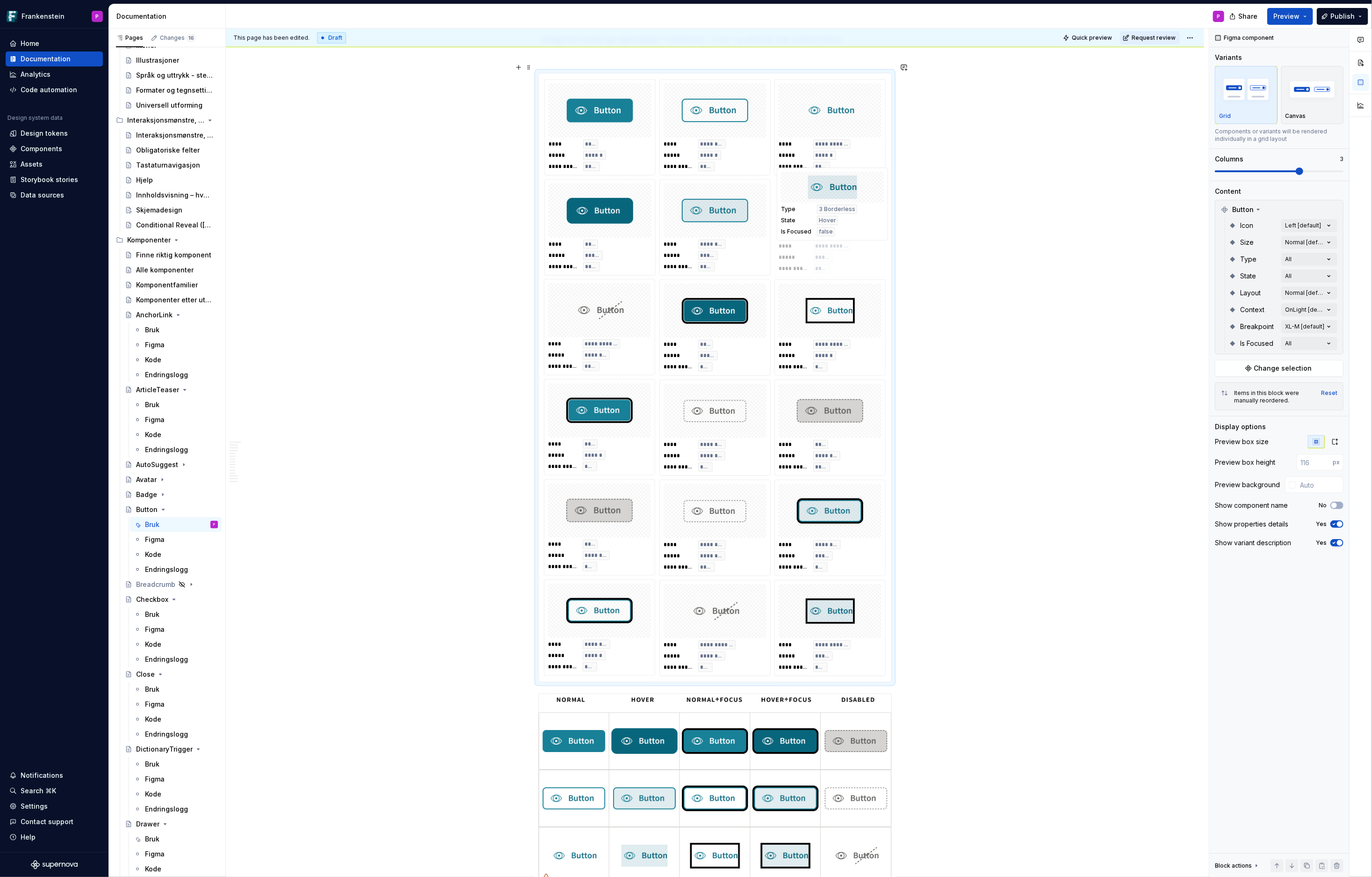
drag, startPoint x: 703, startPoint y: 613, endPoint x: 805, endPoint y: 233, distance: 393.5
click at [805, 233] on body "Frankenstein P Home Documentation Analytics Code automation Design system data …" at bounding box center [686, 438] width 1372 height 877
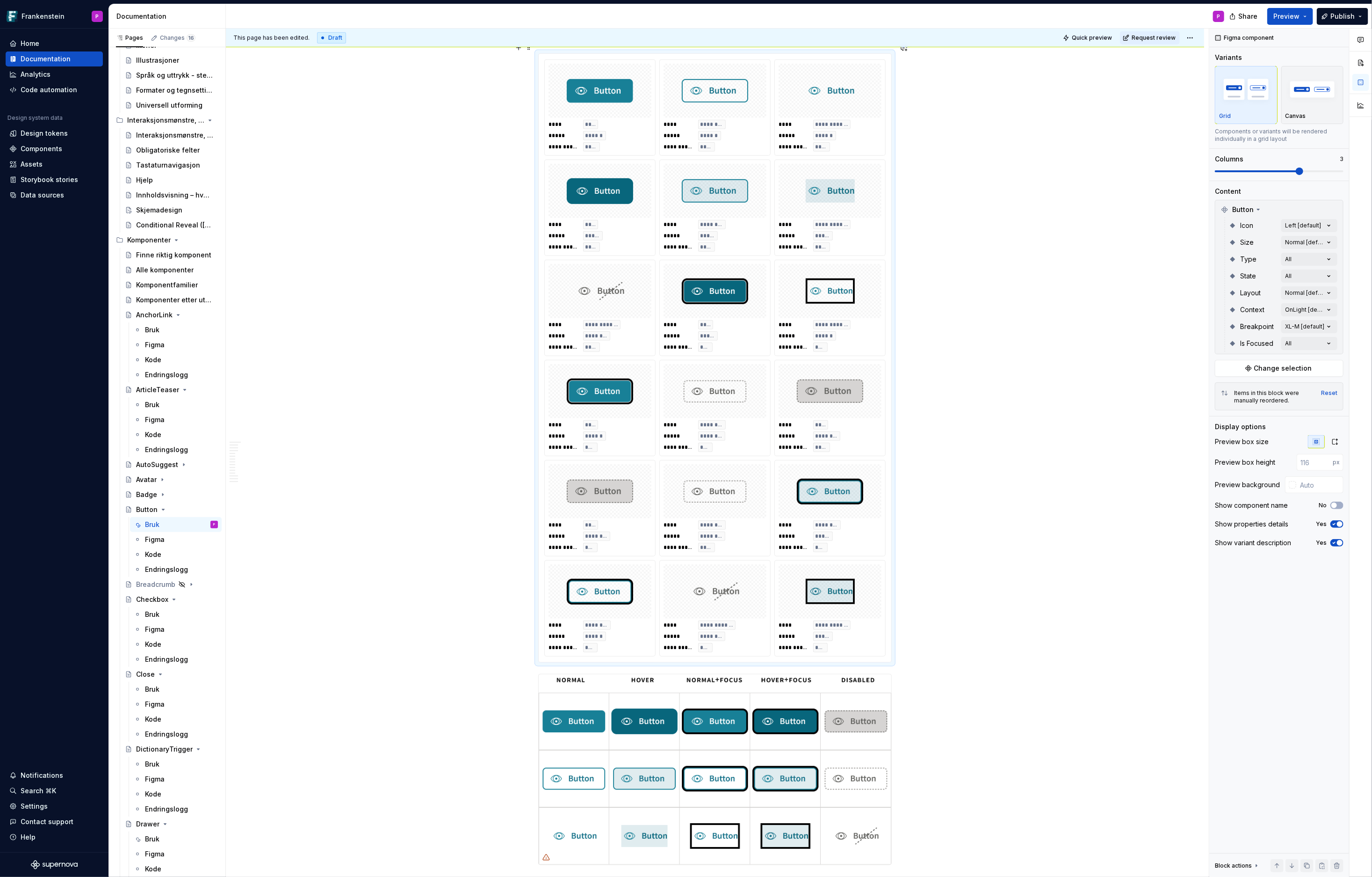
scroll to position [3517, 0]
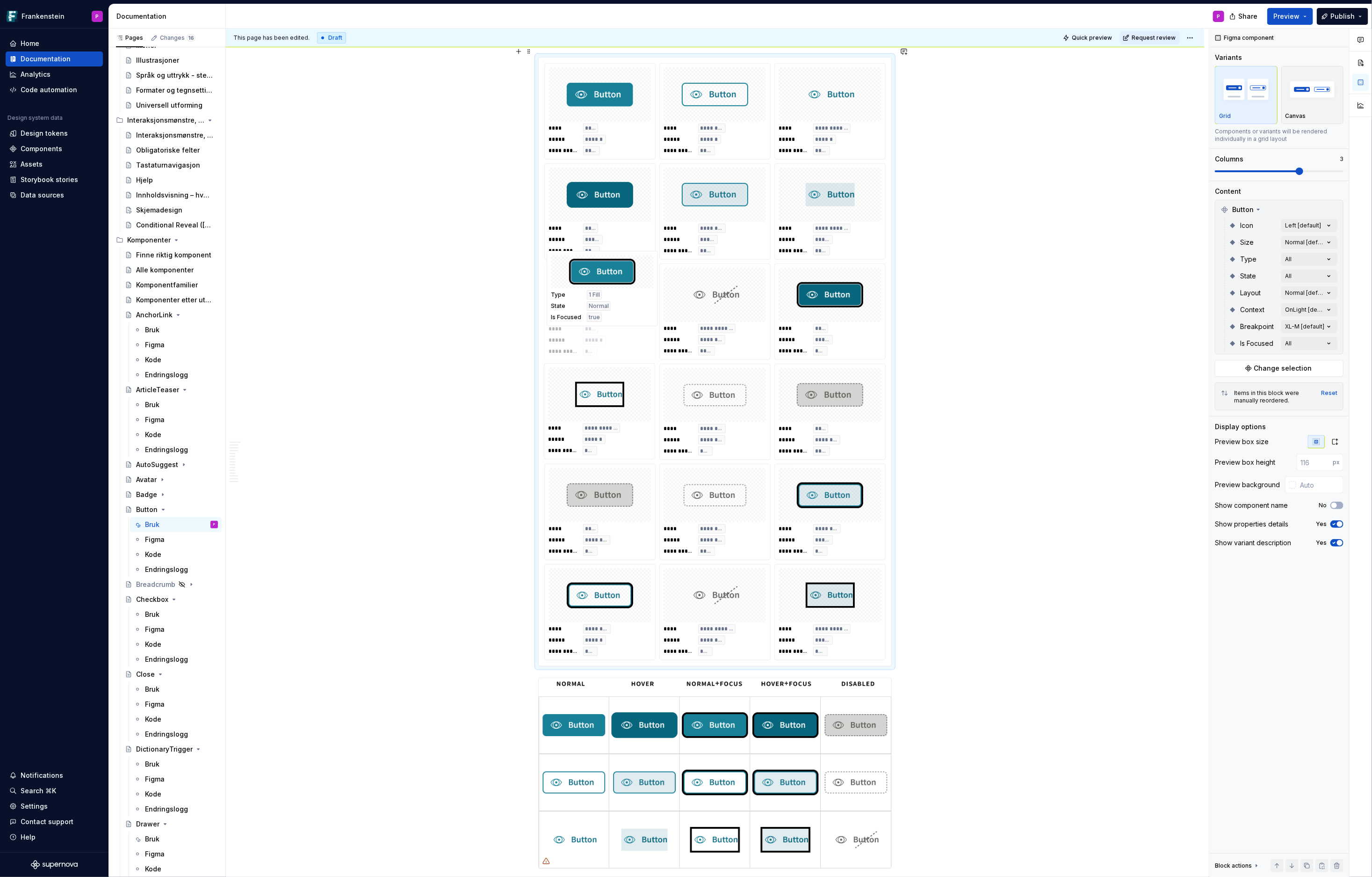
drag, startPoint x: 621, startPoint y: 392, endPoint x: 616, endPoint y: 312, distance: 80.2
click at [616, 312] on body "Frankenstein P Home Documentation Analytics Code automation Design system data …" at bounding box center [686, 438] width 1372 height 877
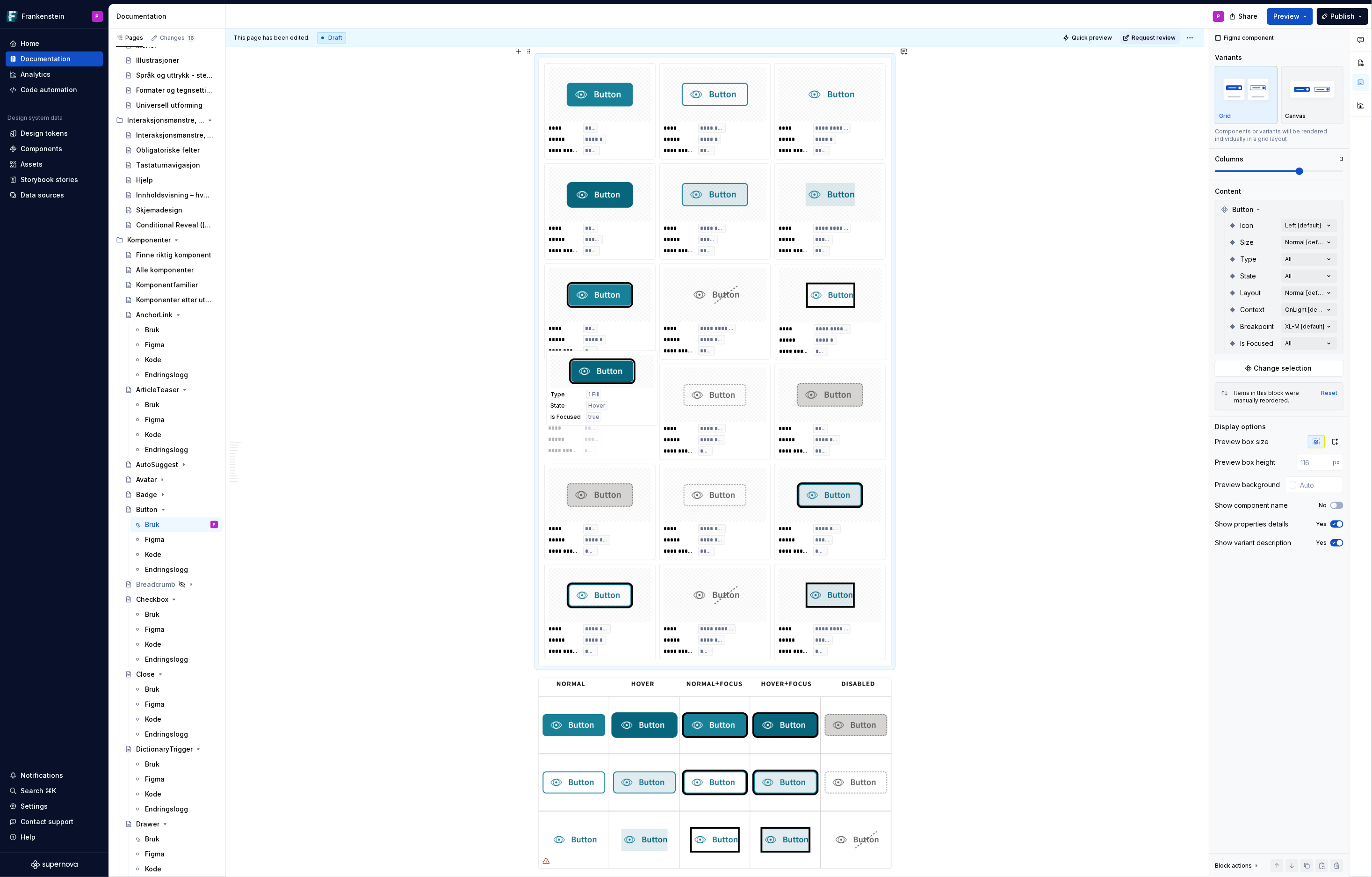
drag, startPoint x: 843, startPoint y: 281, endPoint x: 640, endPoint y: 373, distance: 222.9
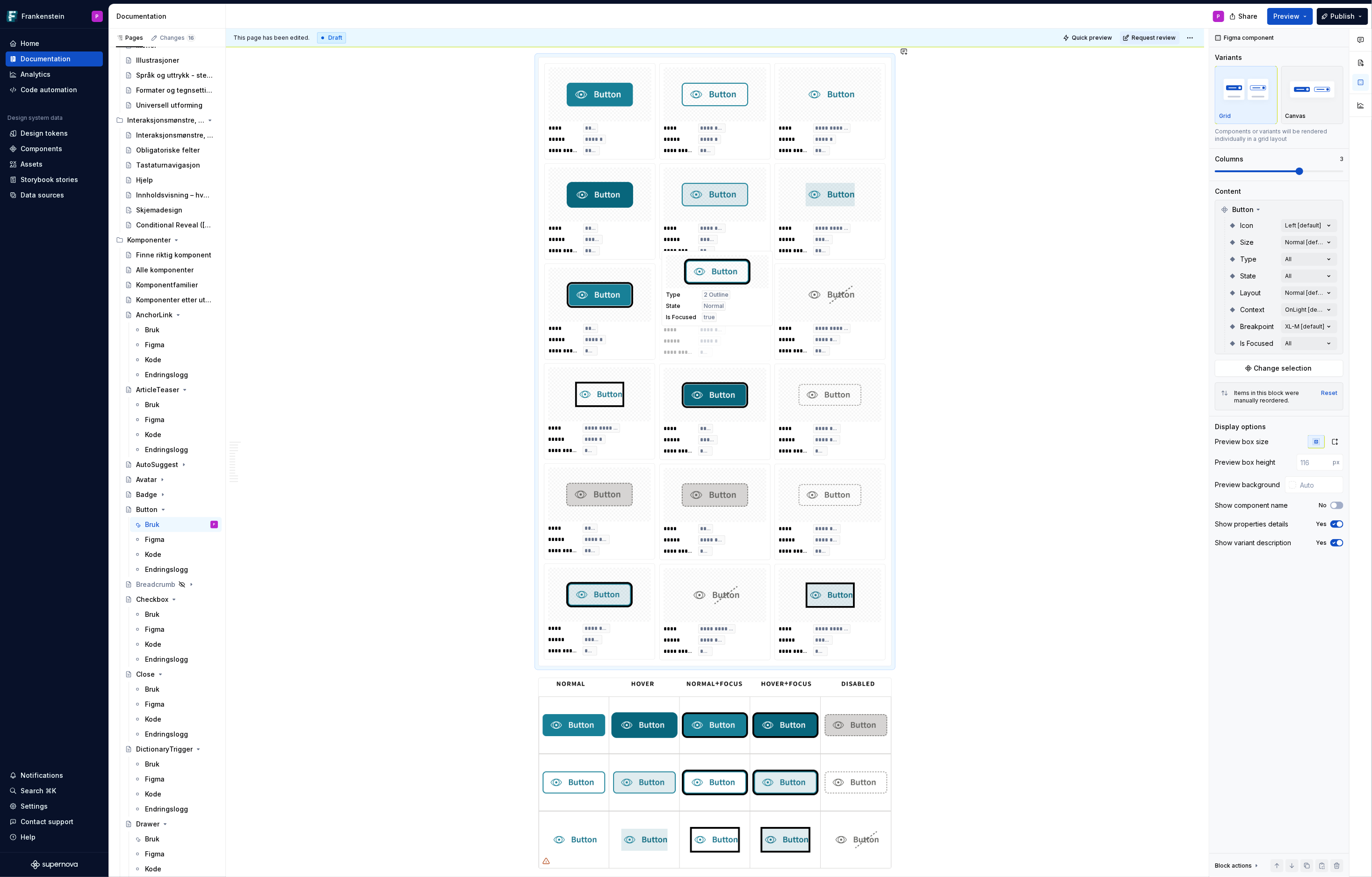
drag, startPoint x: 609, startPoint y: 592, endPoint x: 712, endPoint y: 298, distance: 311.5
click at [712, 298] on body "Frankenstein P Home Documentation Analytics Code automation Design system data …" at bounding box center [686, 438] width 1372 height 877
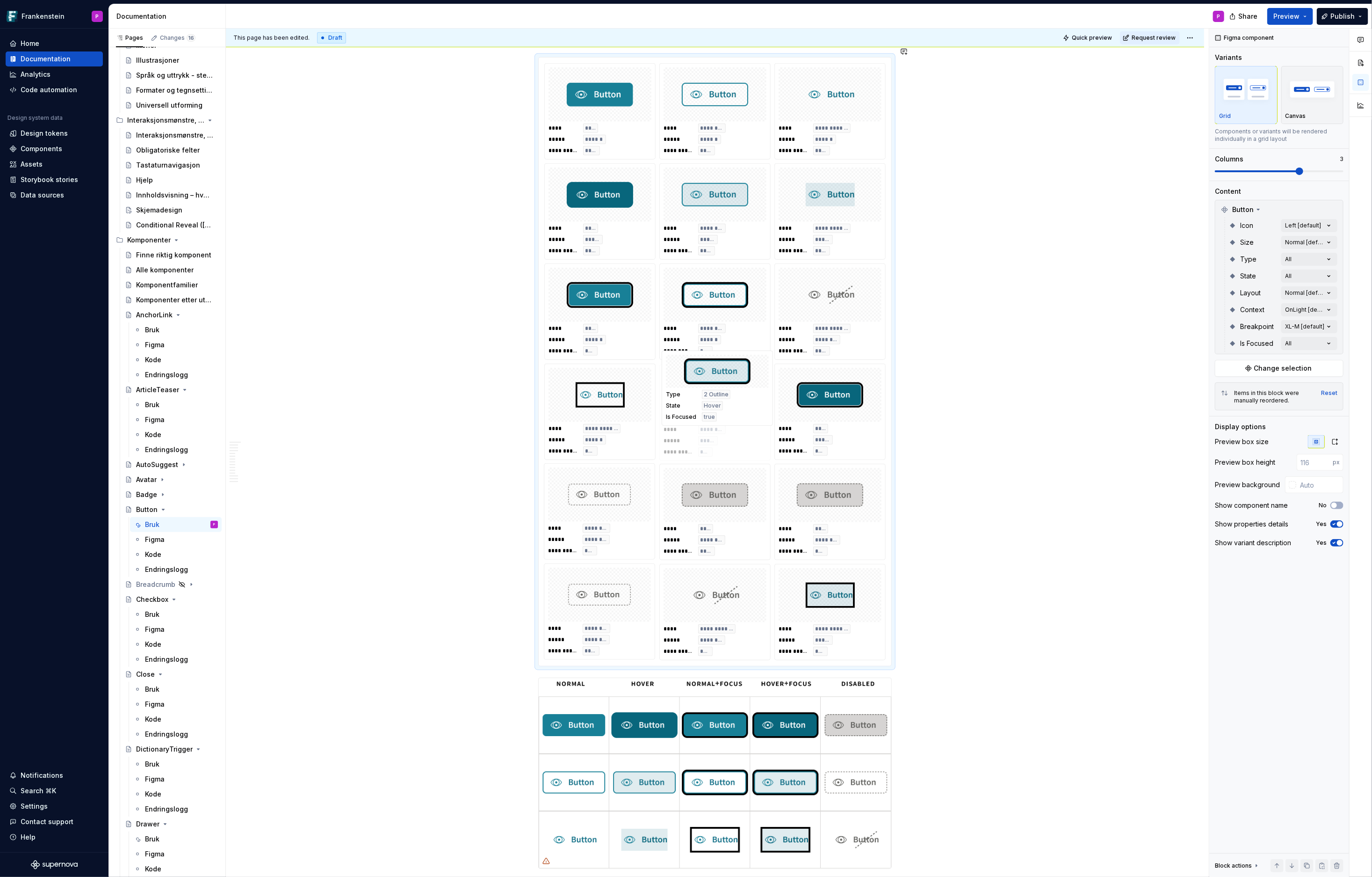
drag, startPoint x: 613, startPoint y: 593, endPoint x: 742, endPoint y: 366, distance: 261.1
click at [742, 366] on body "Frankenstein P Home Documentation Analytics Code automation Design system data …" at bounding box center [686, 438] width 1372 height 877
drag, startPoint x: 603, startPoint y: 382, endPoint x: 822, endPoint y: 289, distance: 237.9
click at [822, 289] on body "Frankenstein P Home Documentation Analytics Code automation Design system data …" at bounding box center [686, 438] width 1372 height 877
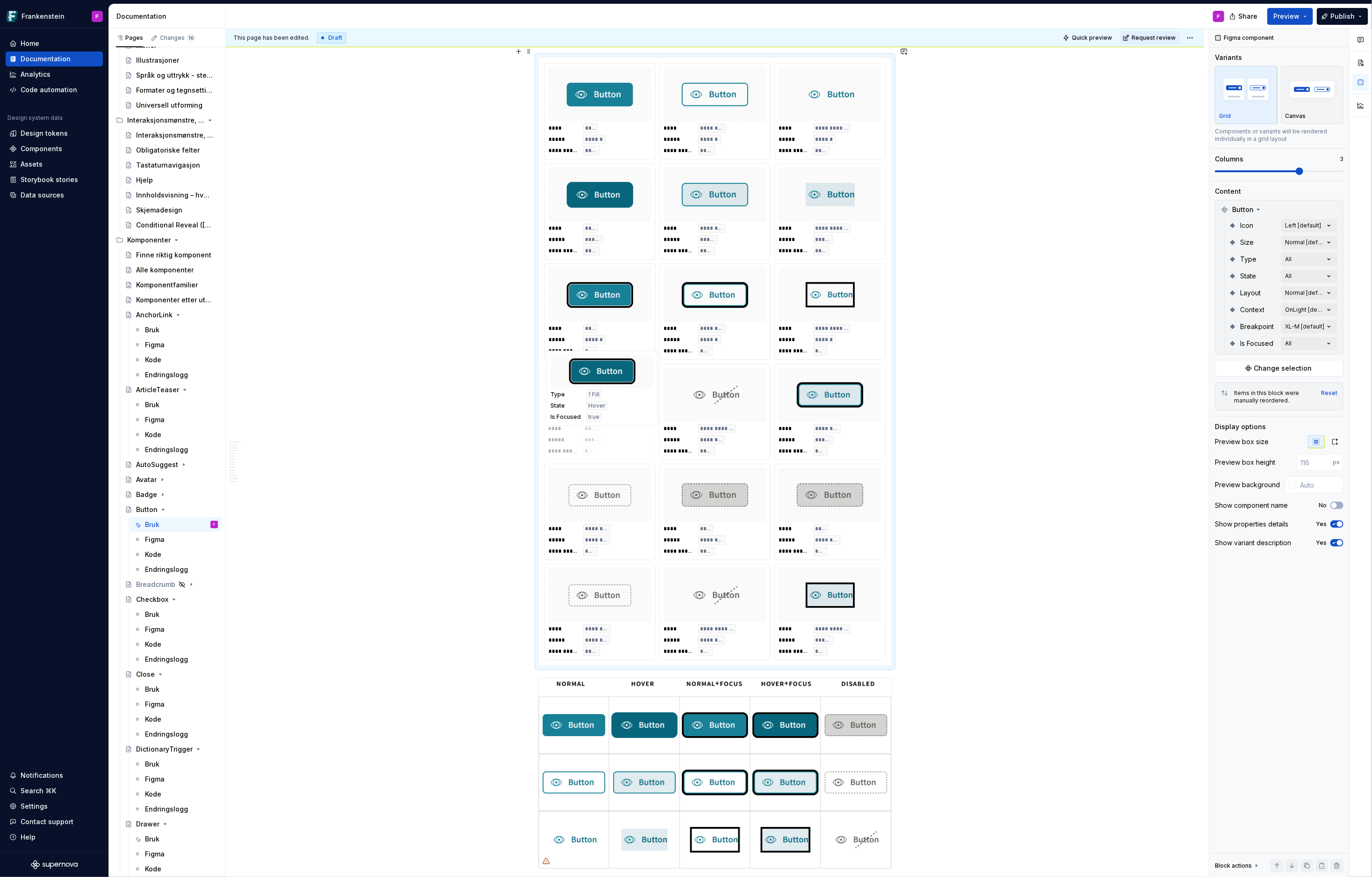
drag, startPoint x: 832, startPoint y: 382, endPoint x: 638, endPoint y: 368, distance: 194.5
click at [638, 368] on body "Frankenstein P Home Documentation Analytics Code automation Design system data …" at bounding box center [686, 438] width 1372 height 877
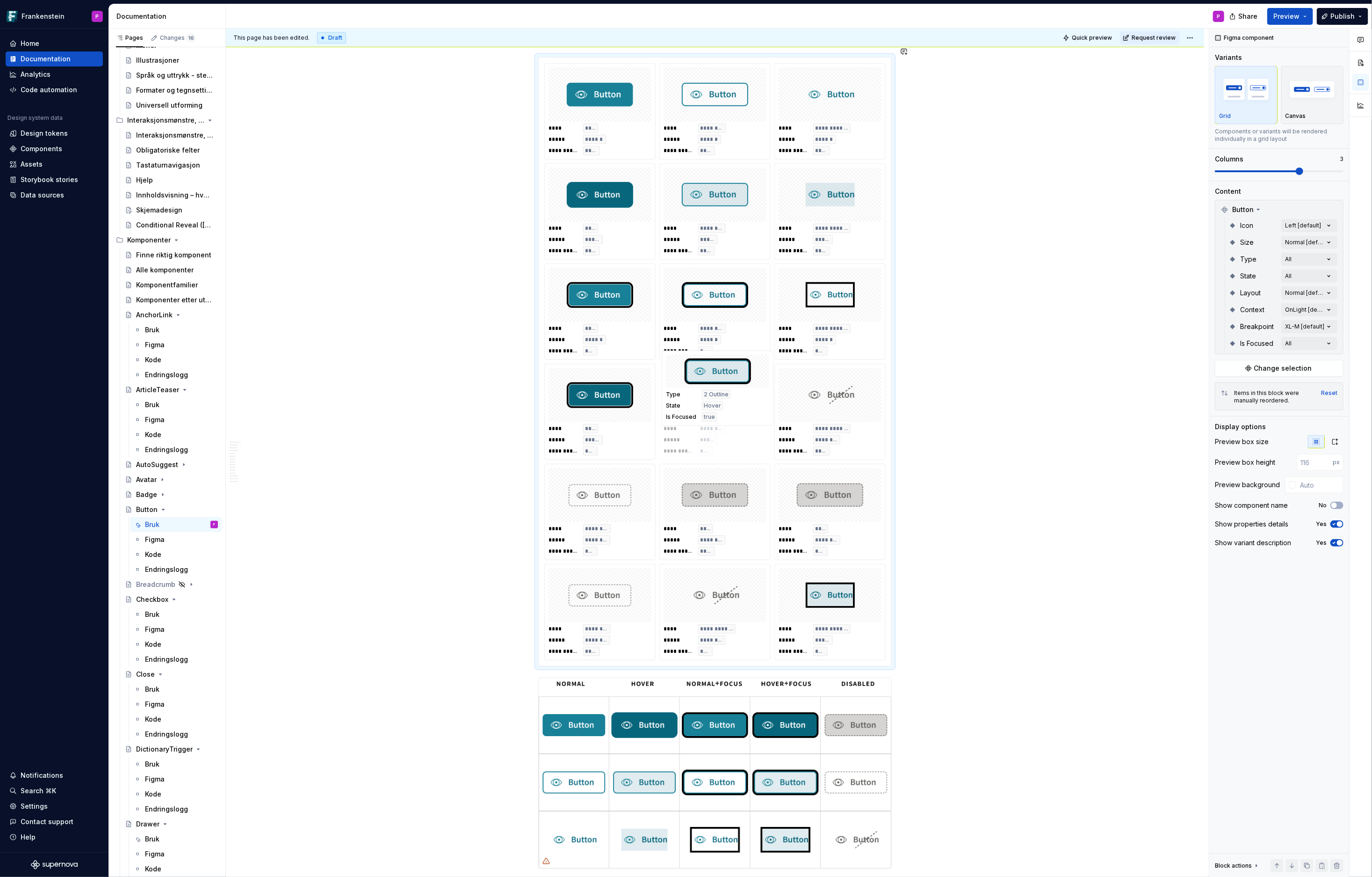
drag, startPoint x: 834, startPoint y: 389, endPoint x: 733, endPoint y: 387, distance: 101.0
click at [730, 387] on body "Frankenstein P Home Documentation Analytics Code automation Design system data …" at bounding box center [686, 438] width 1372 height 877
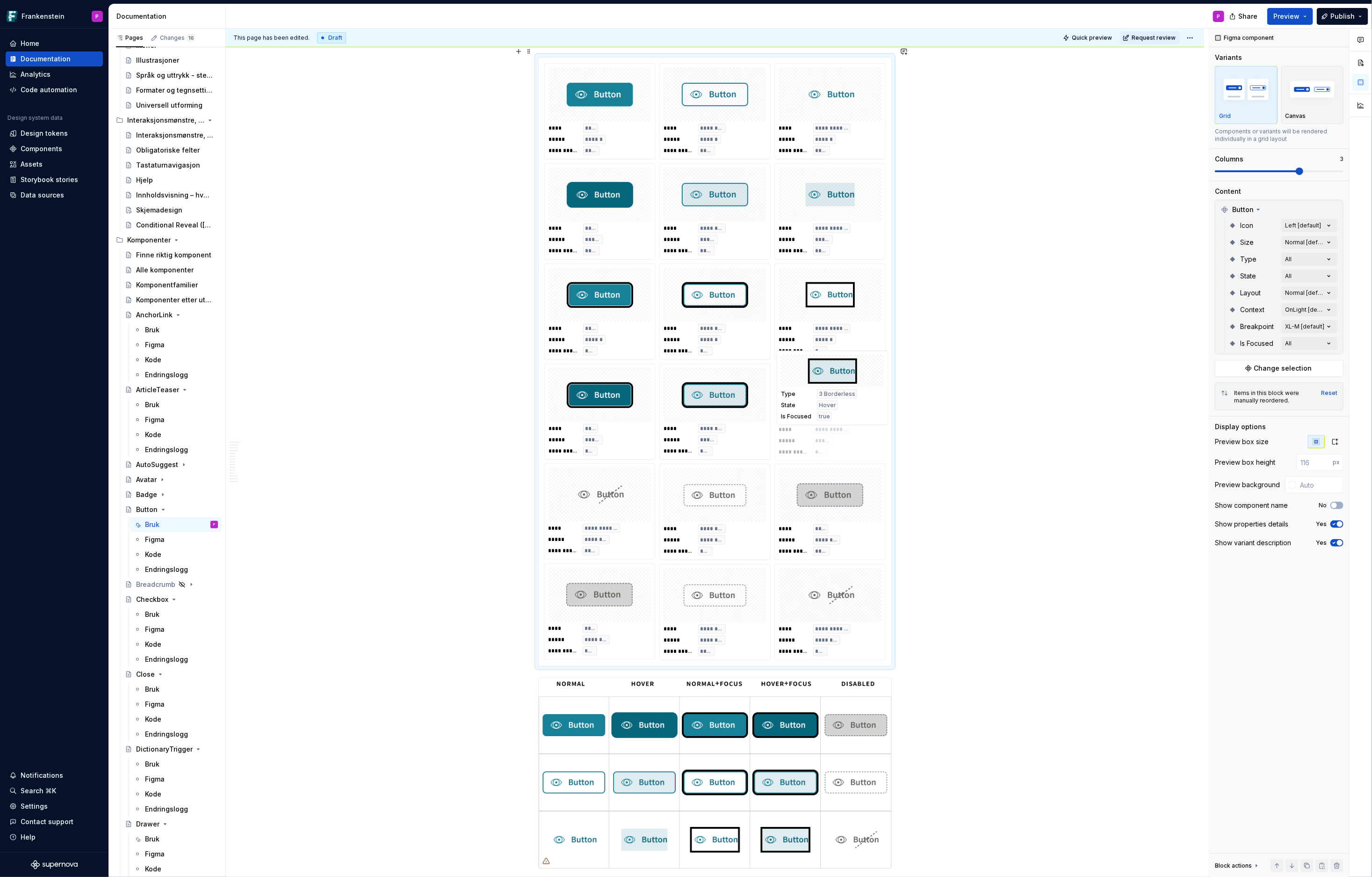
drag, startPoint x: 811, startPoint y: 579, endPoint x: 826, endPoint y: 385, distance: 194.6
click at [826, 385] on body "Frankenstein P Home Documentation Analytics Code automation Design system data …" at bounding box center [686, 438] width 1372 height 877
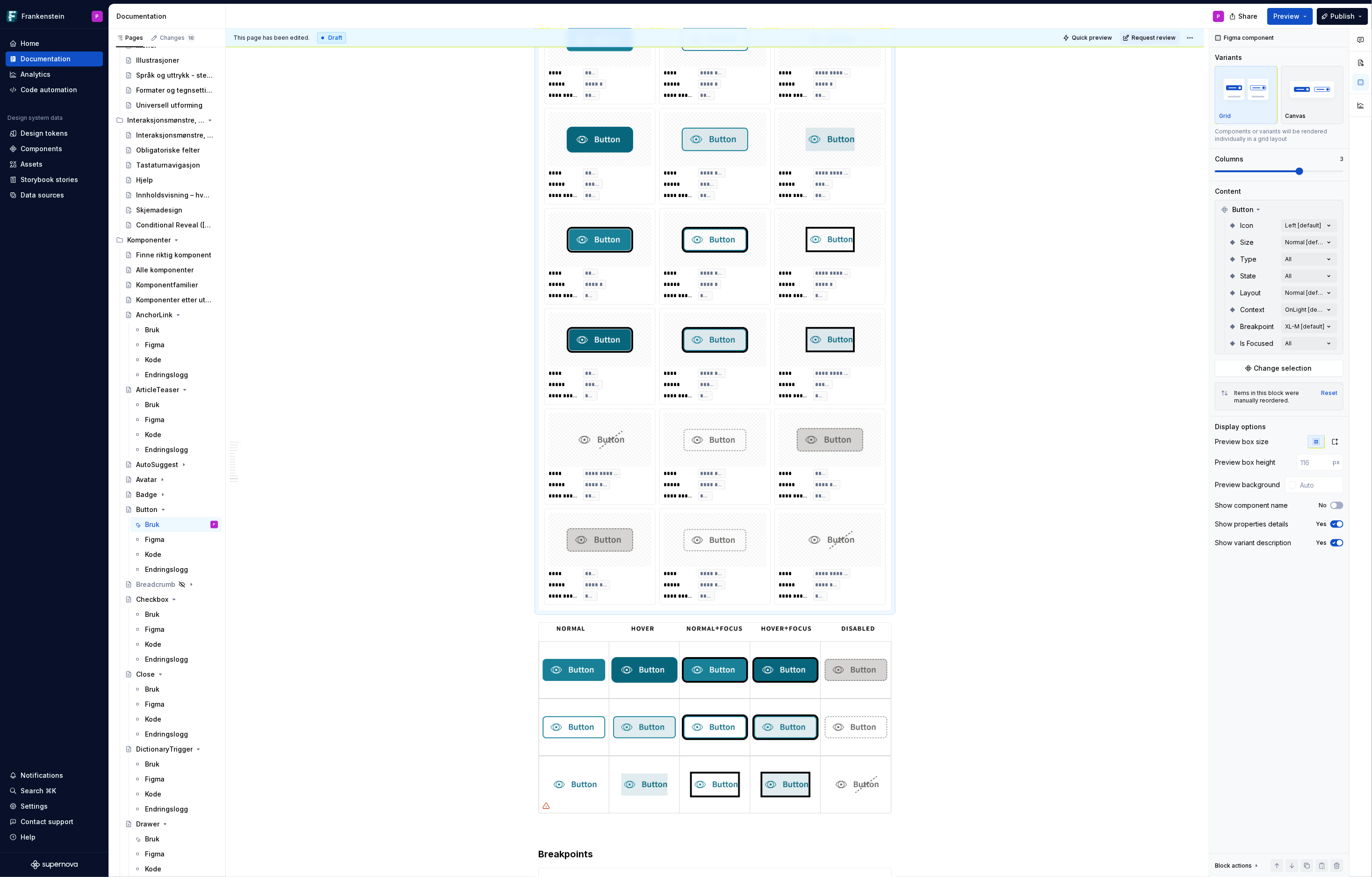
scroll to position [3568, 0]
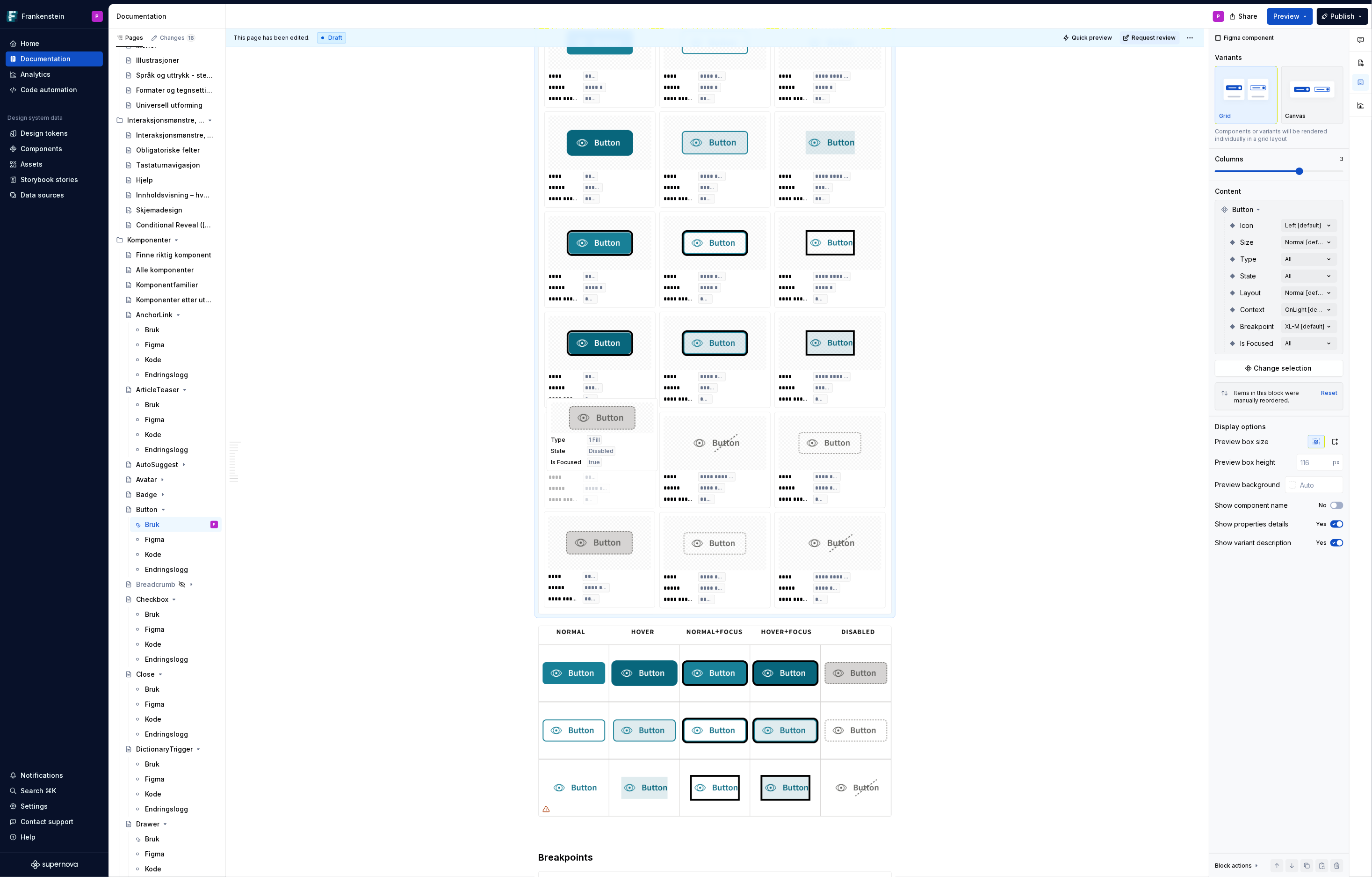
drag, startPoint x: 597, startPoint y: 545, endPoint x: 586, endPoint y: 444, distance: 101.6
click at [586, 444] on body "Frankenstein P Home Documentation Analytics Code automation Design system data …" at bounding box center [686, 438] width 1372 height 877
drag, startPoint x: 721, startPoint y: 533, endPoint x: 722, endPoint y: 444, distance: 89.0
click at [722, 444] on body "Frankenstein P Home Documentation Analytics Code automation Design system data …" at bounding box center [686, 438] width 1372 height 877
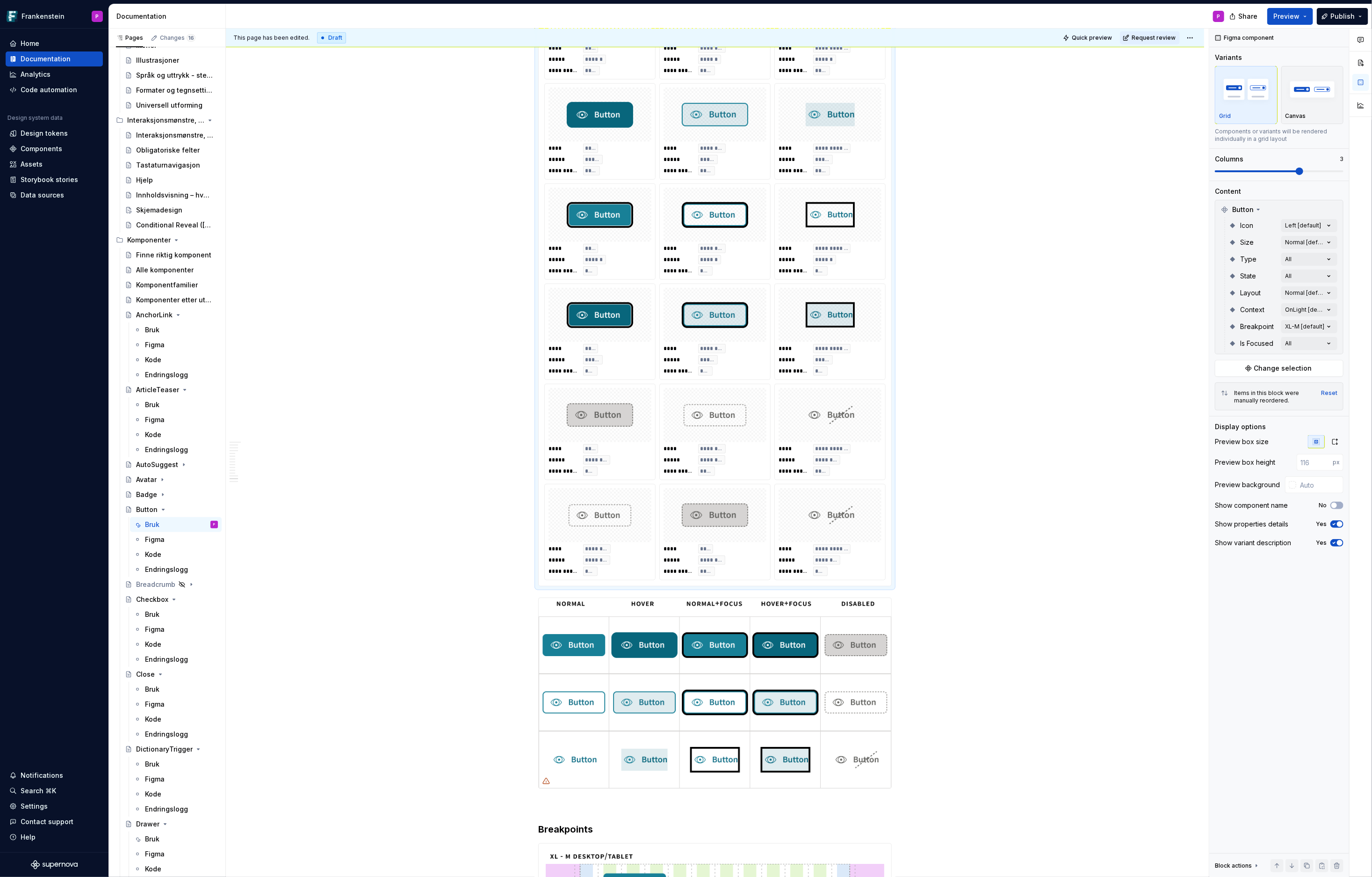
scroll to position [3593, 0]
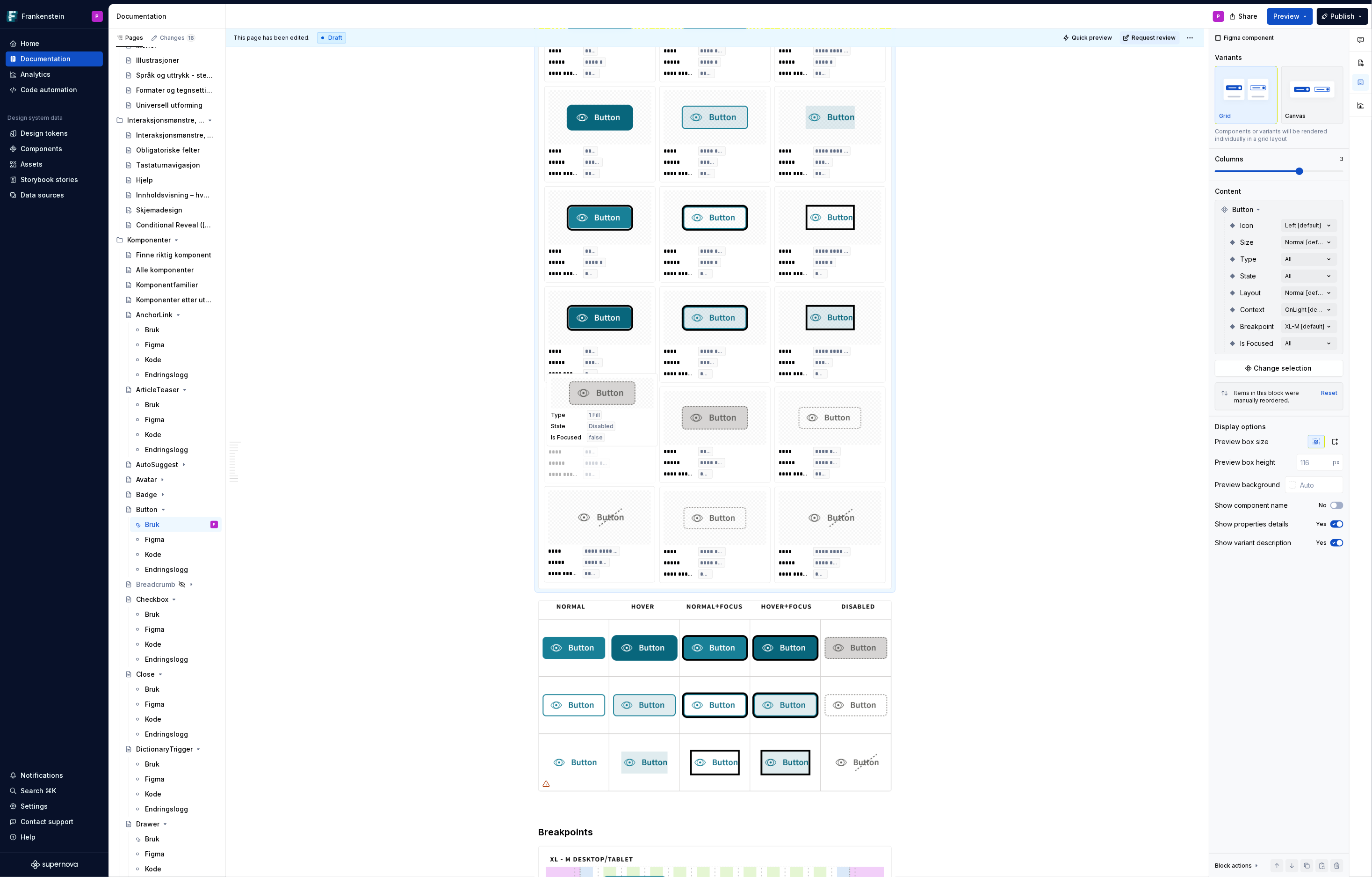
drag, startPoint x: 717, startPoint y: 510, endPoint x: 624, endPoint y: 440, distance: 116.4
click at [624, 440] on body "Frankenstein P Home Documentation Analytics Code automation Design system data …" at bounding box center [686, 438] width 1372 height 877
drag, startPoint x: 710, startPoint y: 437, endPoint x: 598, endPoint y: 543, distance: 154.2
drag, startPoint x: 712, startPoint y: 530, endPoint x: 719, endPoint y: 561, distance: 31.8
click at [719, 561] on body "Frankenstein P Home Documentation Analytics Code automation Design system data …" at bounding box center [686, 438] width 1372 height 877
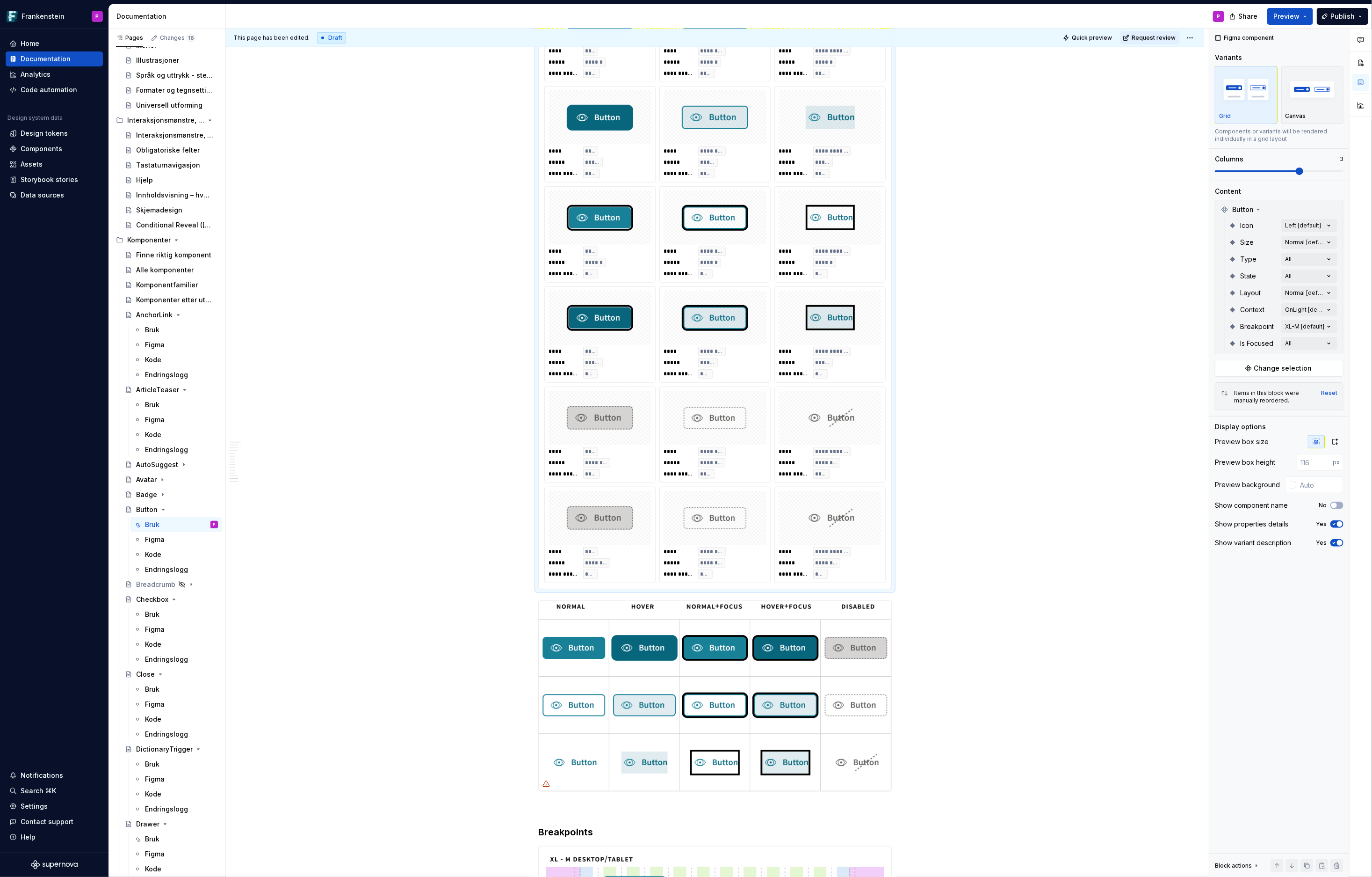
click at [822, 528] on div at bounding box center [829, 518] width 103 height 54
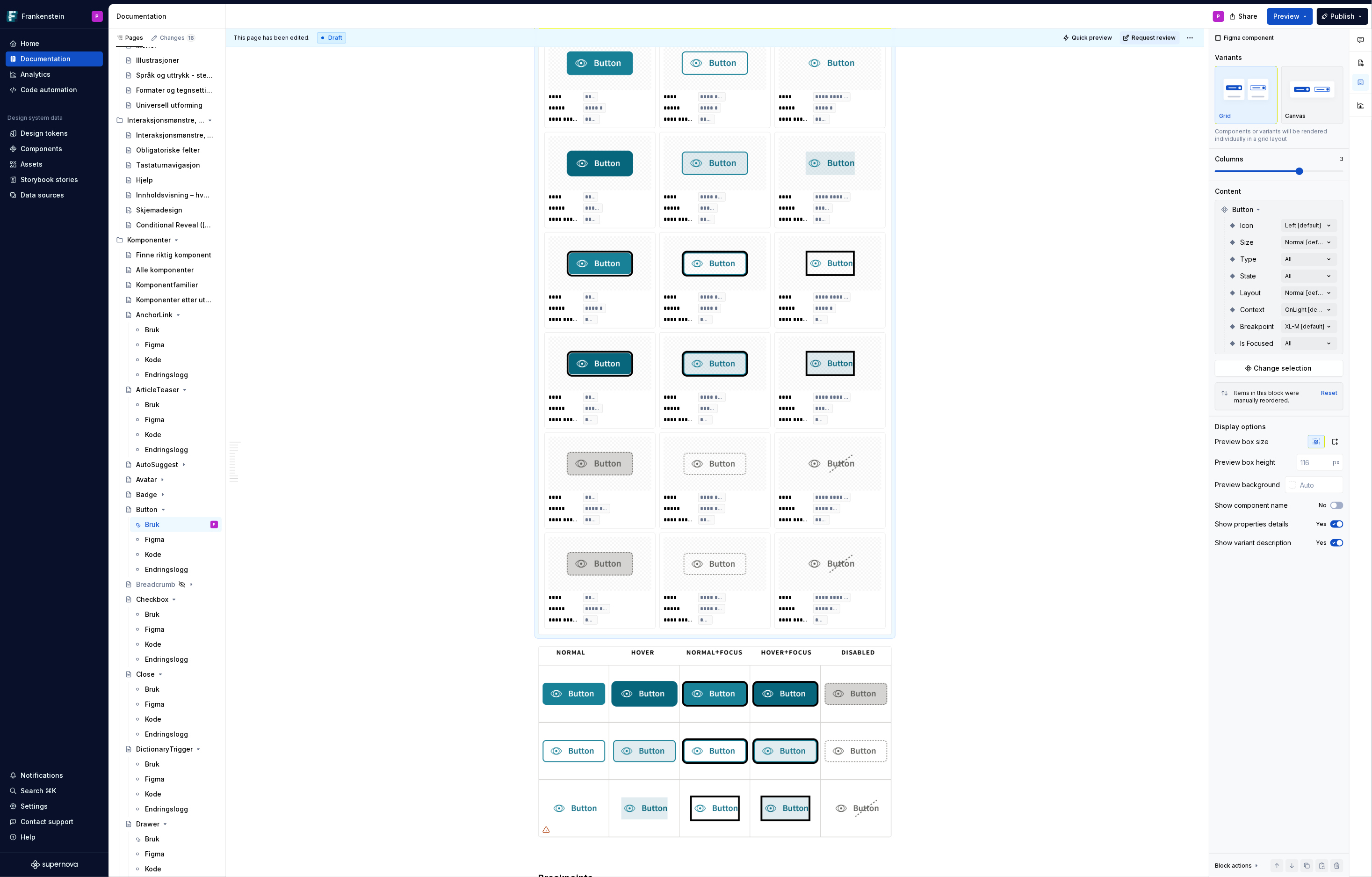
scroll to position [3558, 0]
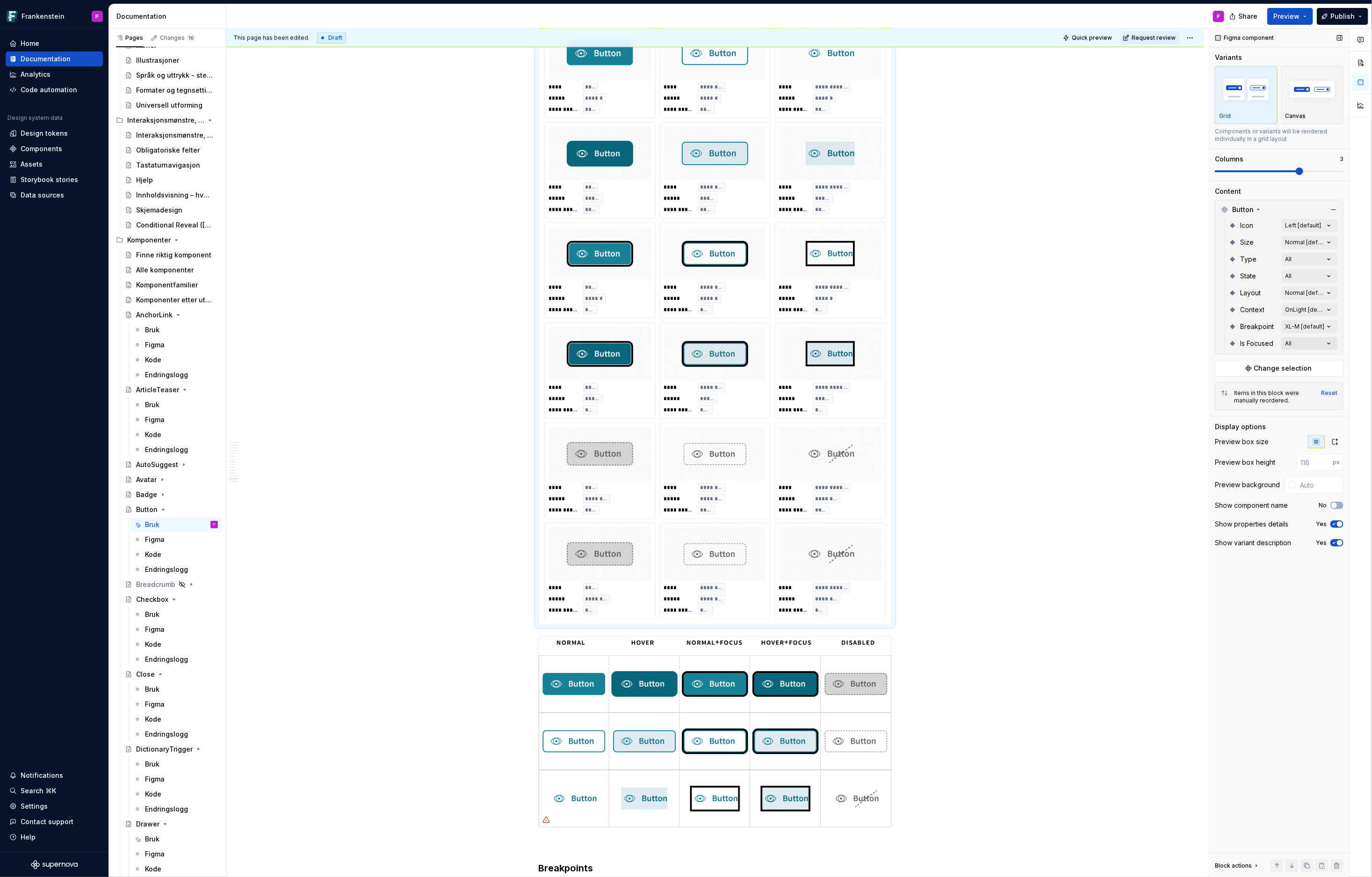
click at [1235, 340] on div "Comments Open comments No comments yet Select ‘Comment’ from the block context …" at bounding box center [1291, 453] width 163 height 848
click at [872, 543] on div at bounding box center [829, 554] width 103 height 54
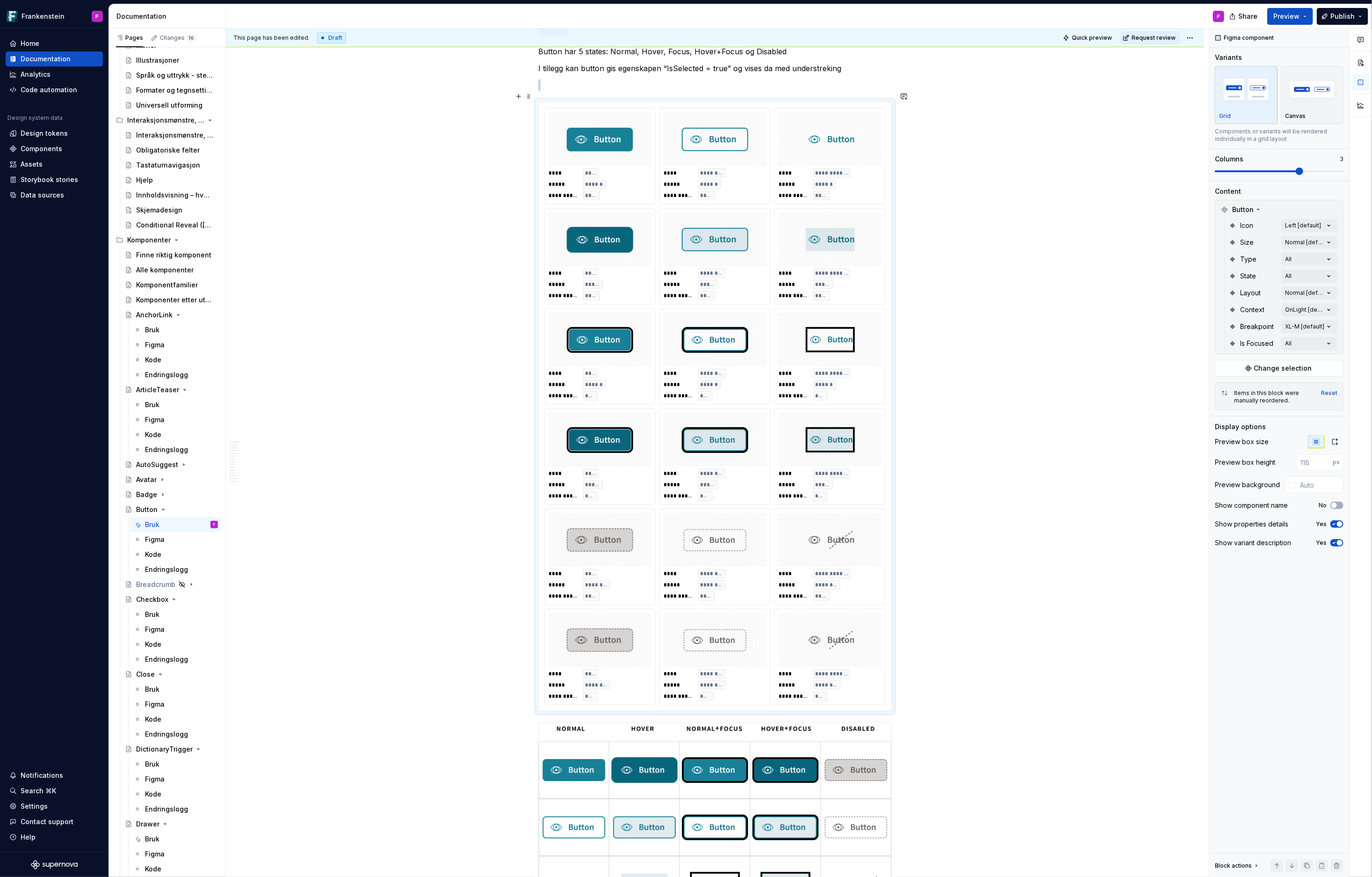
scroll to position [3469, 0]
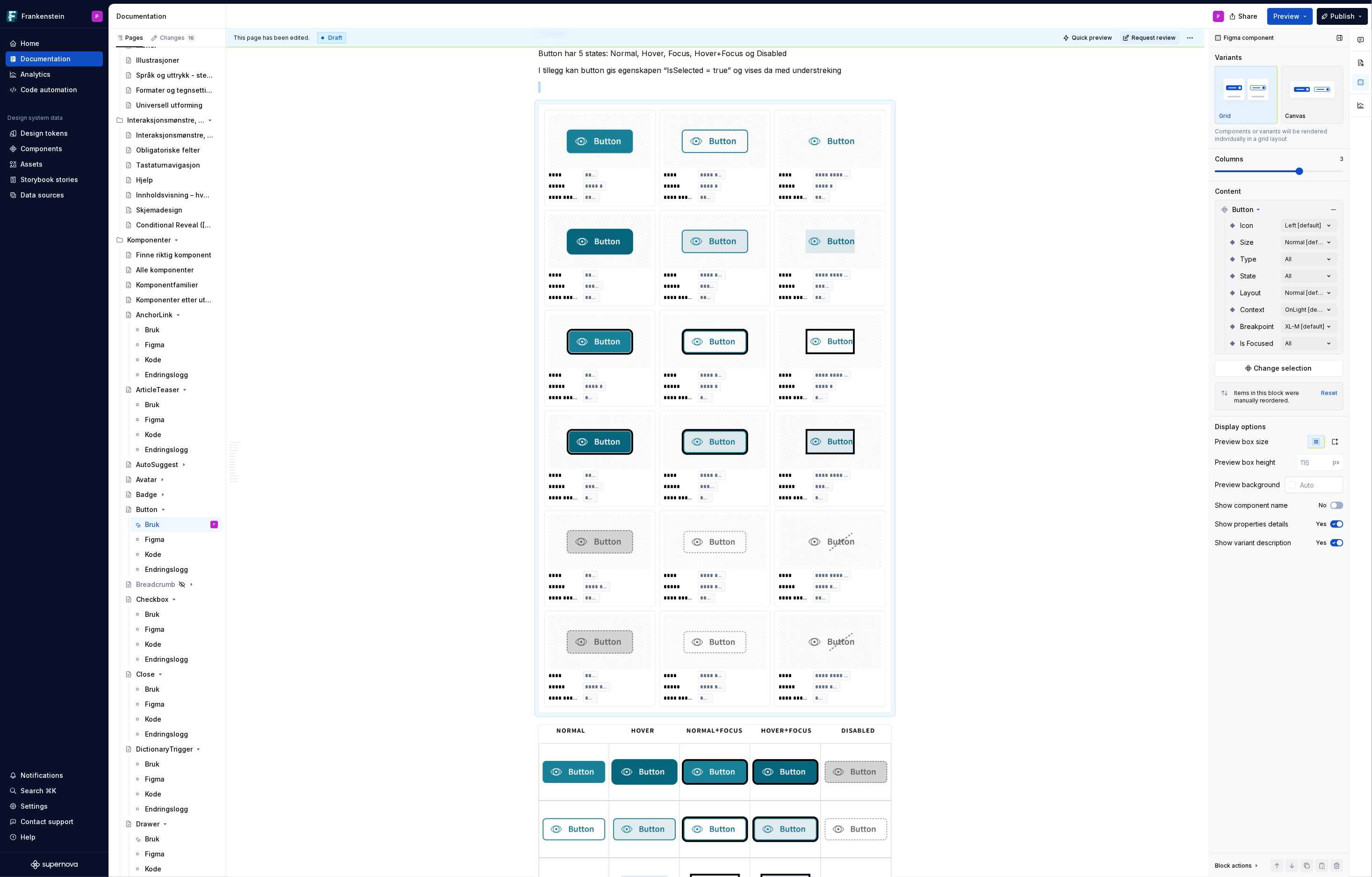
click at [1235, 486] on div at bounding box center [1293, 485] width 8 height 8
type input "#00000005"
type input "*"
type input "#00000000"
drag, startPoint x: 1313, startPoint y: 554, endPoint x: 1301, endPoint y: 556, distance: 12.2
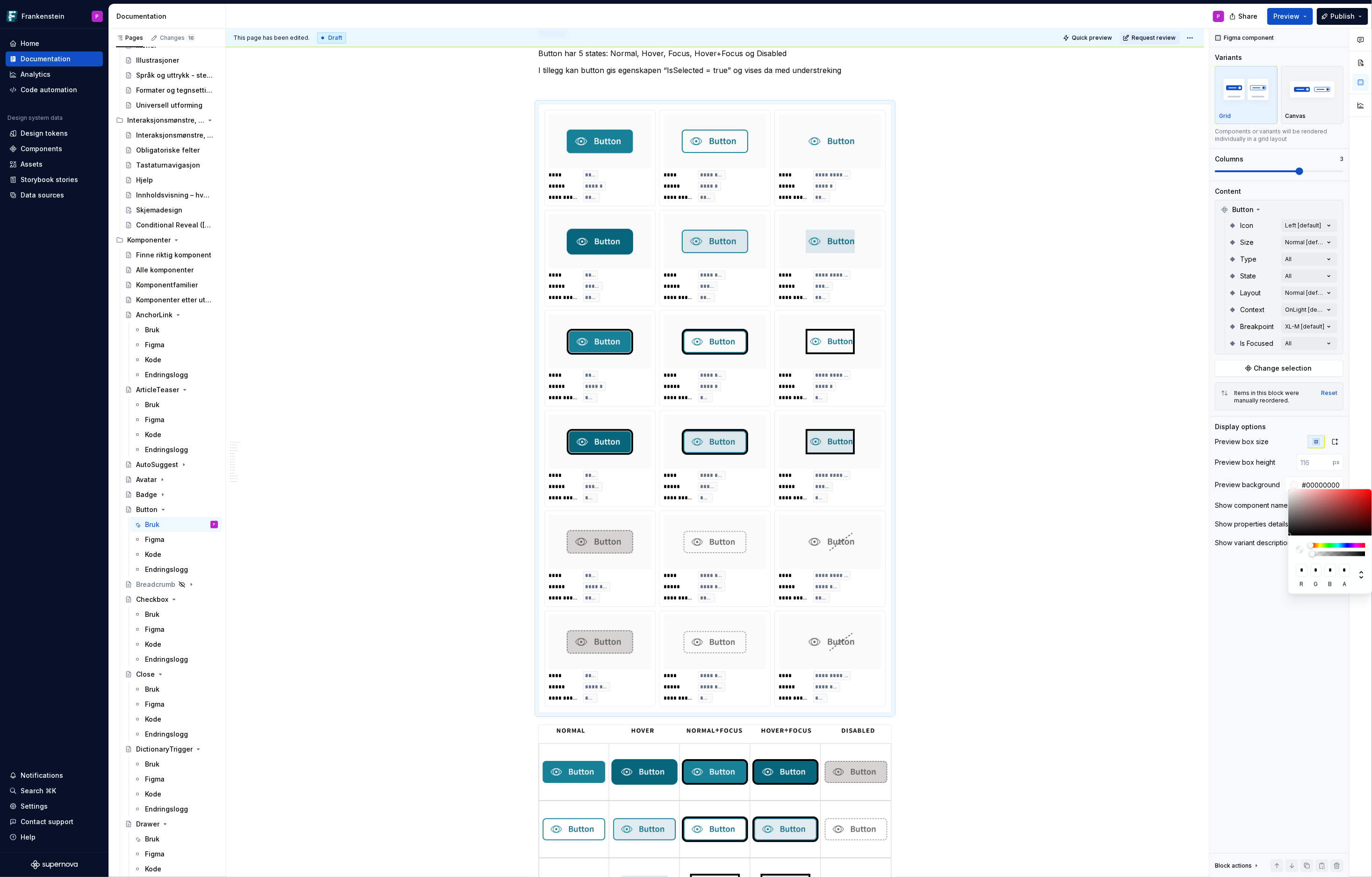
click at [1235, 556] on div "* r * g * b * a" at bounding box center [1330, 564] width 84 height 58
click at [986, 481] on html "Frankenstein P Home Documentation Analytics Code automation Design system data …" at bounding box center [686, 438] width 1372 height 877
click at [935, 499] on html "Frankenstein P Home Documentation Analytics Code automation Design system data …" at bounding box center [686, 438] width 1372 height 877
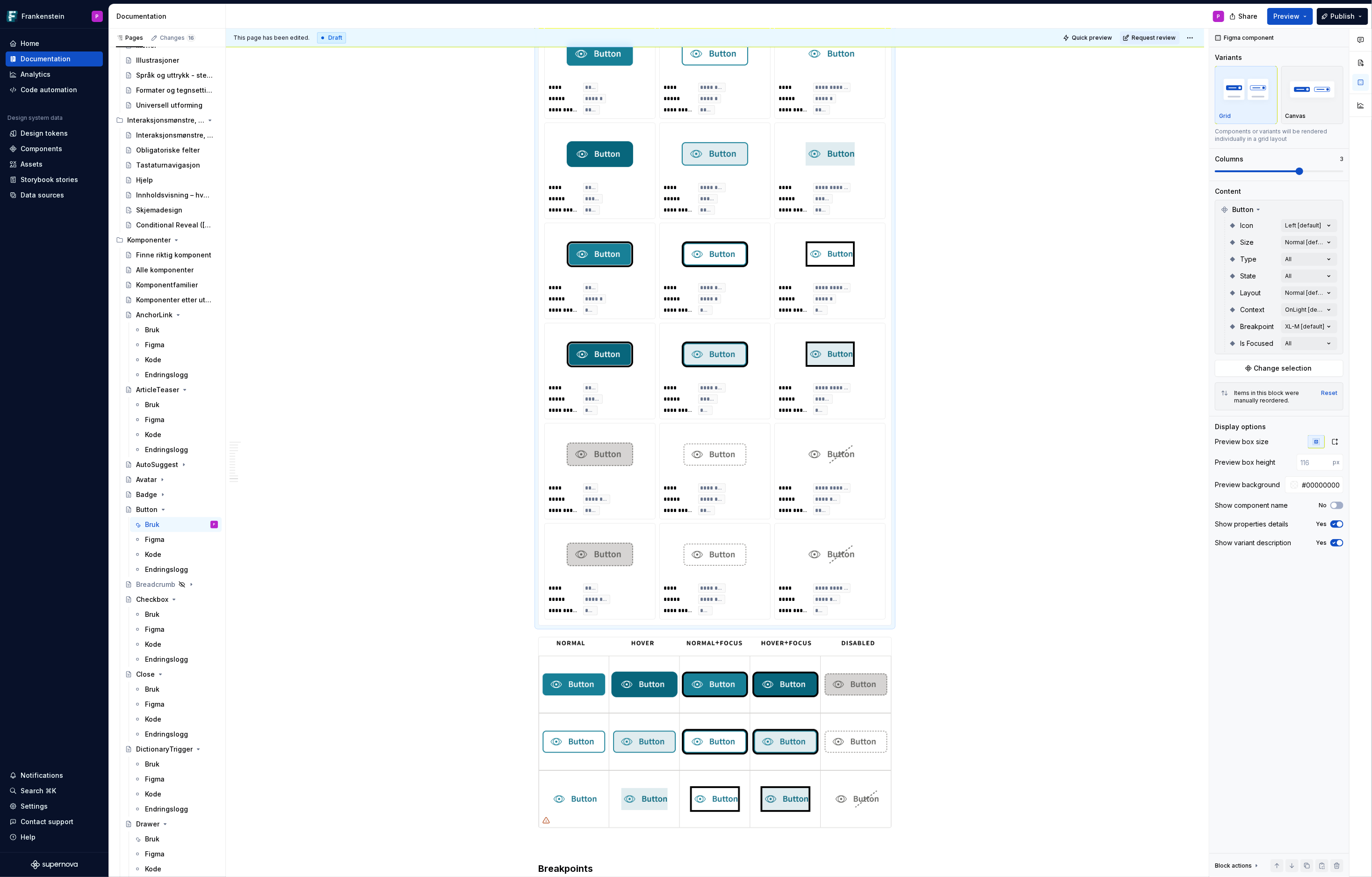
scroll to position [3581, 0]
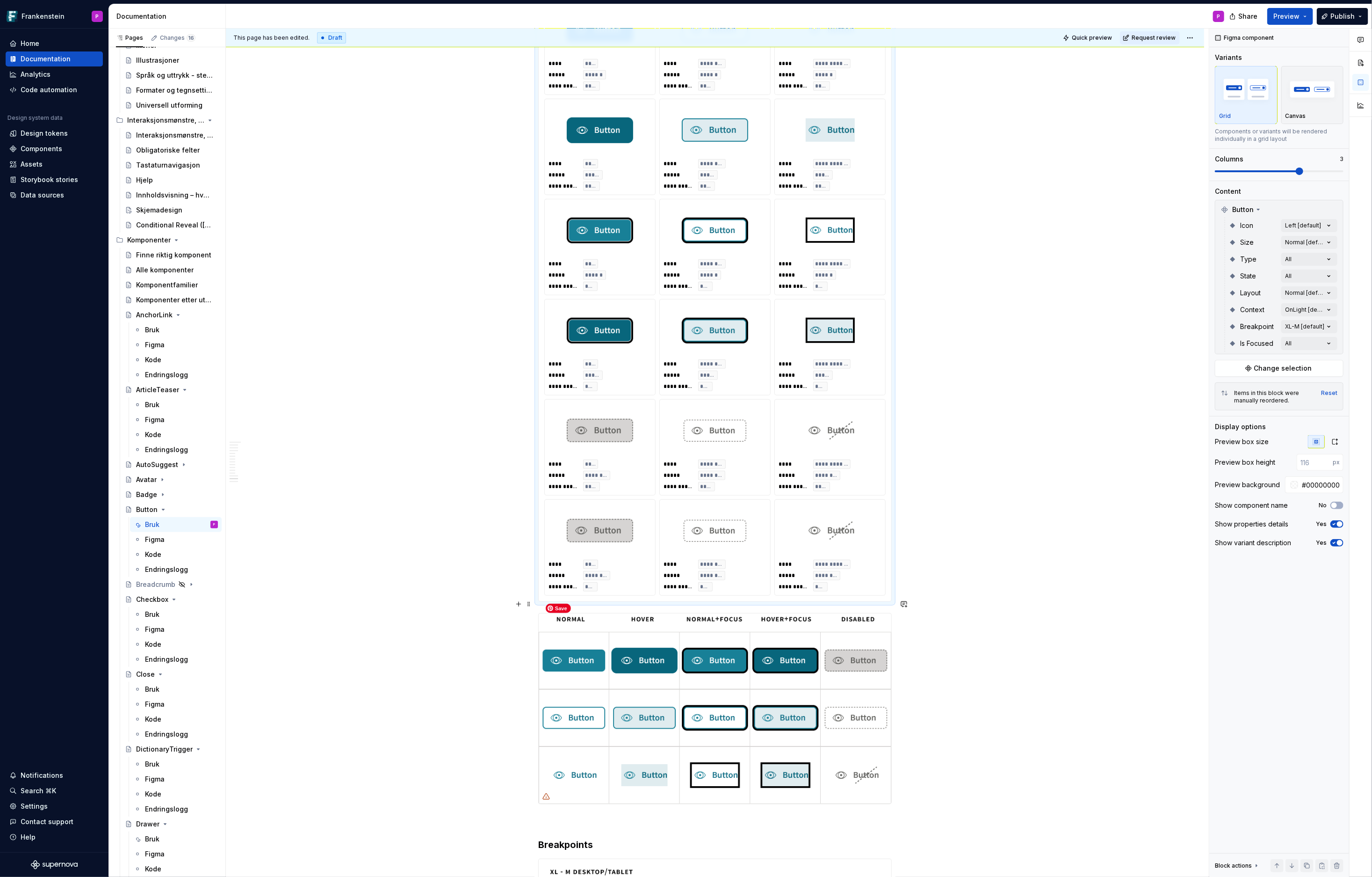
click at [681, 613] on img at bounding box center [715, 709] width 353 height 191
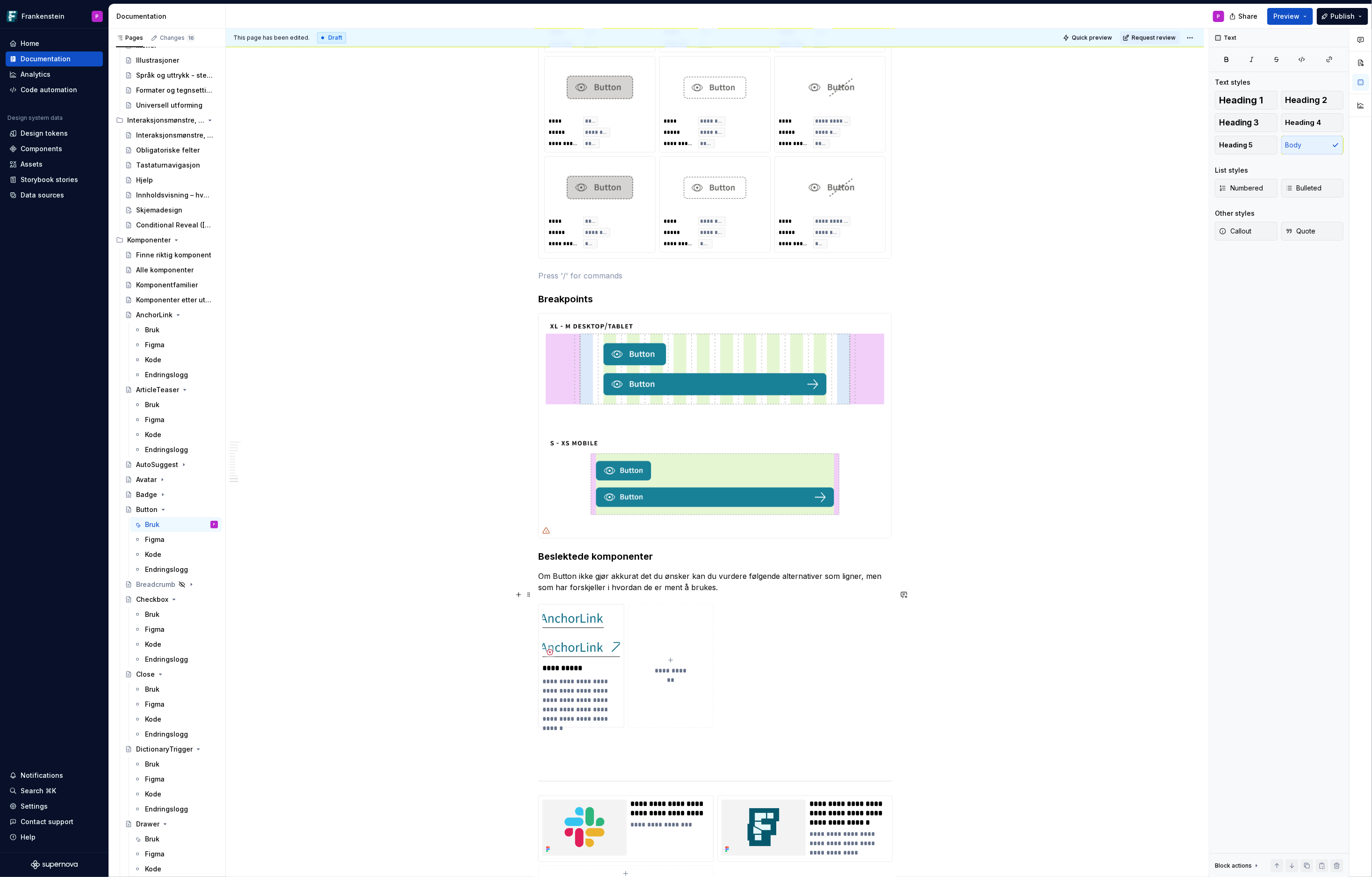
scroll to position [3940, 0]
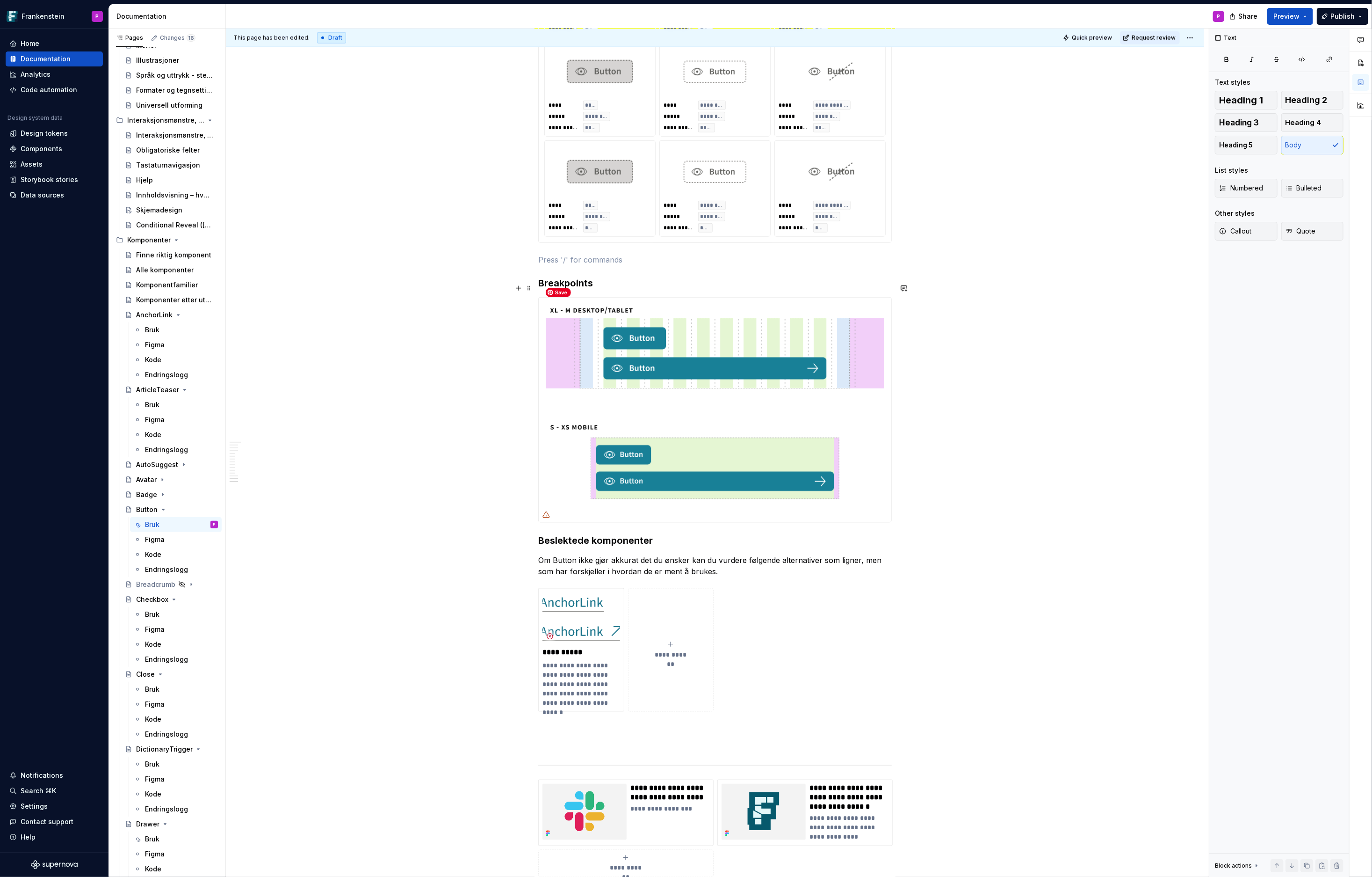
click at [629, 461] on img at bounding box center [715, 410] width 353 height 225
type textarea "*"
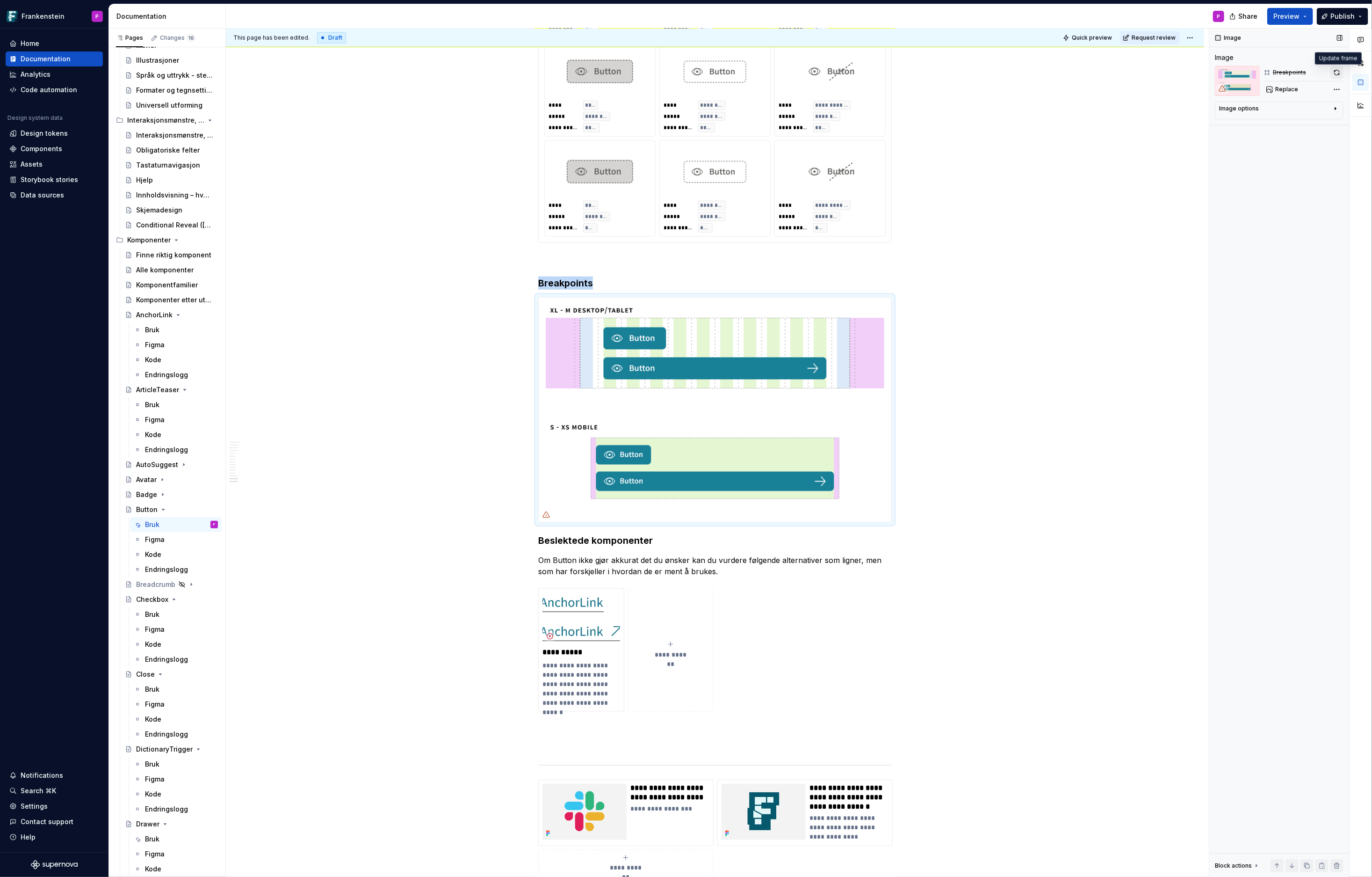
click at [1235, 71] on button "button" at bounding box center [1336, 72] width 13 height 13
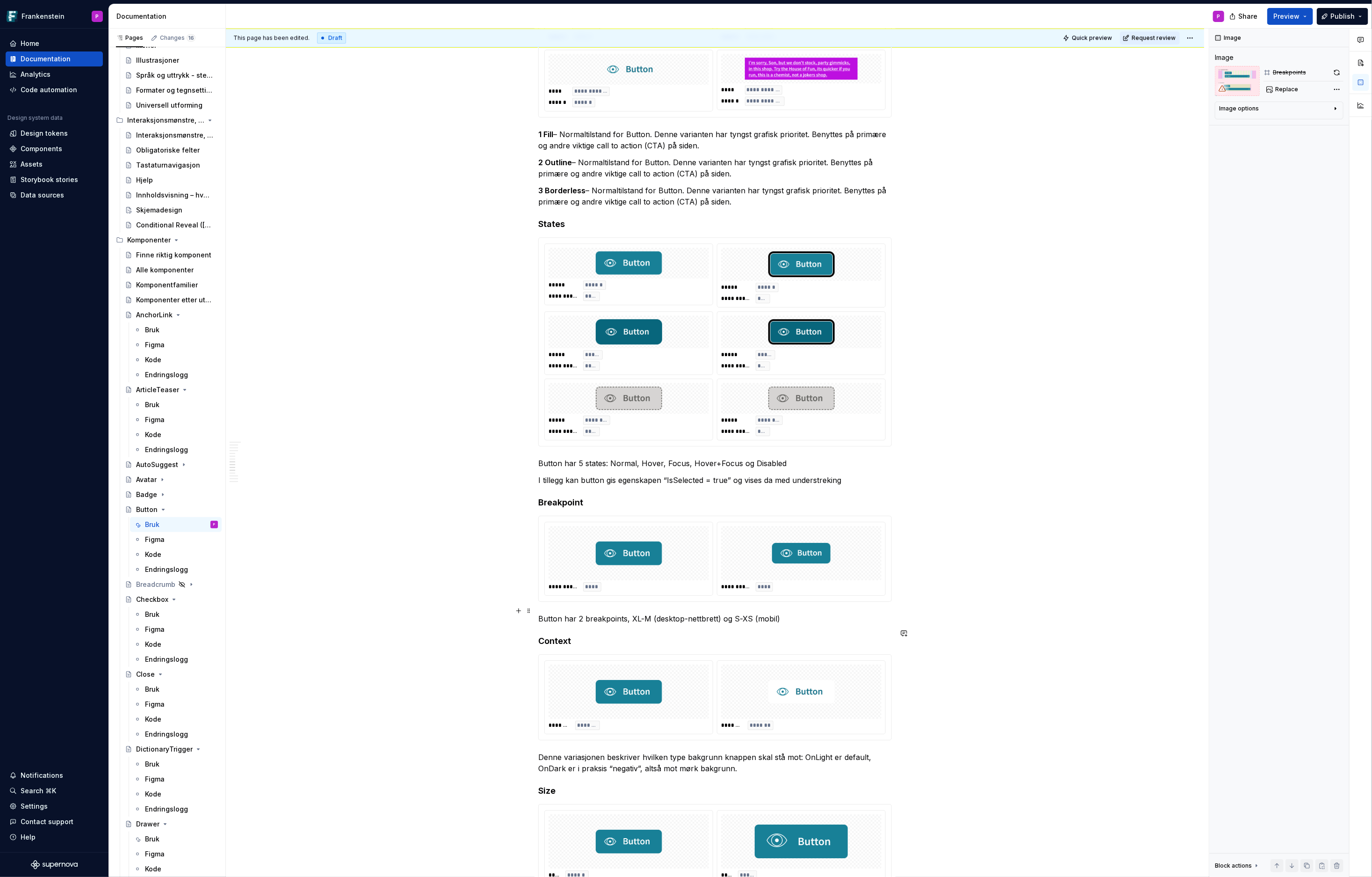
scroll to position [2346, 0]
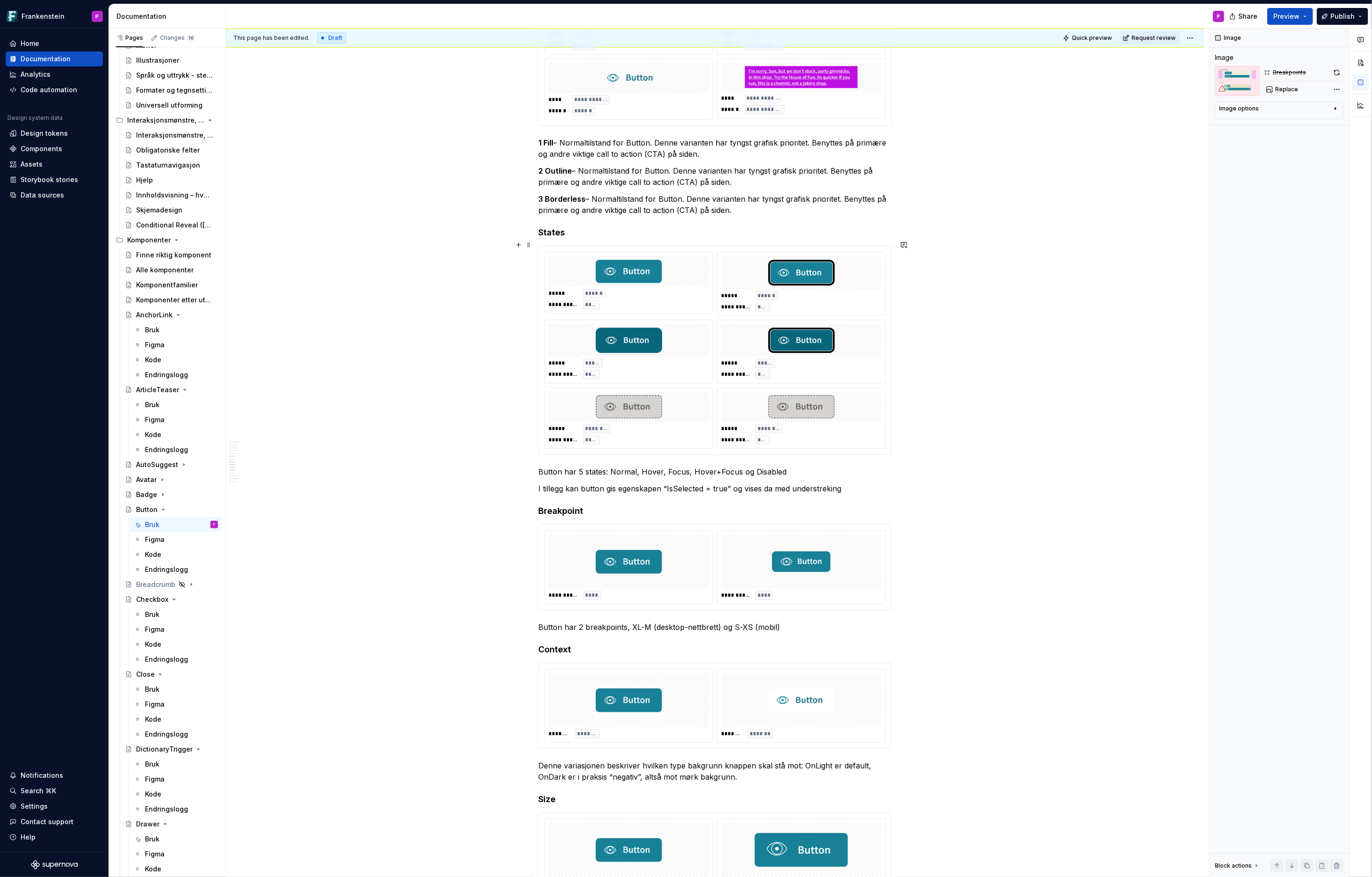
click at [686, 271] on div at bounding box center [629, 271] width 160 height 31
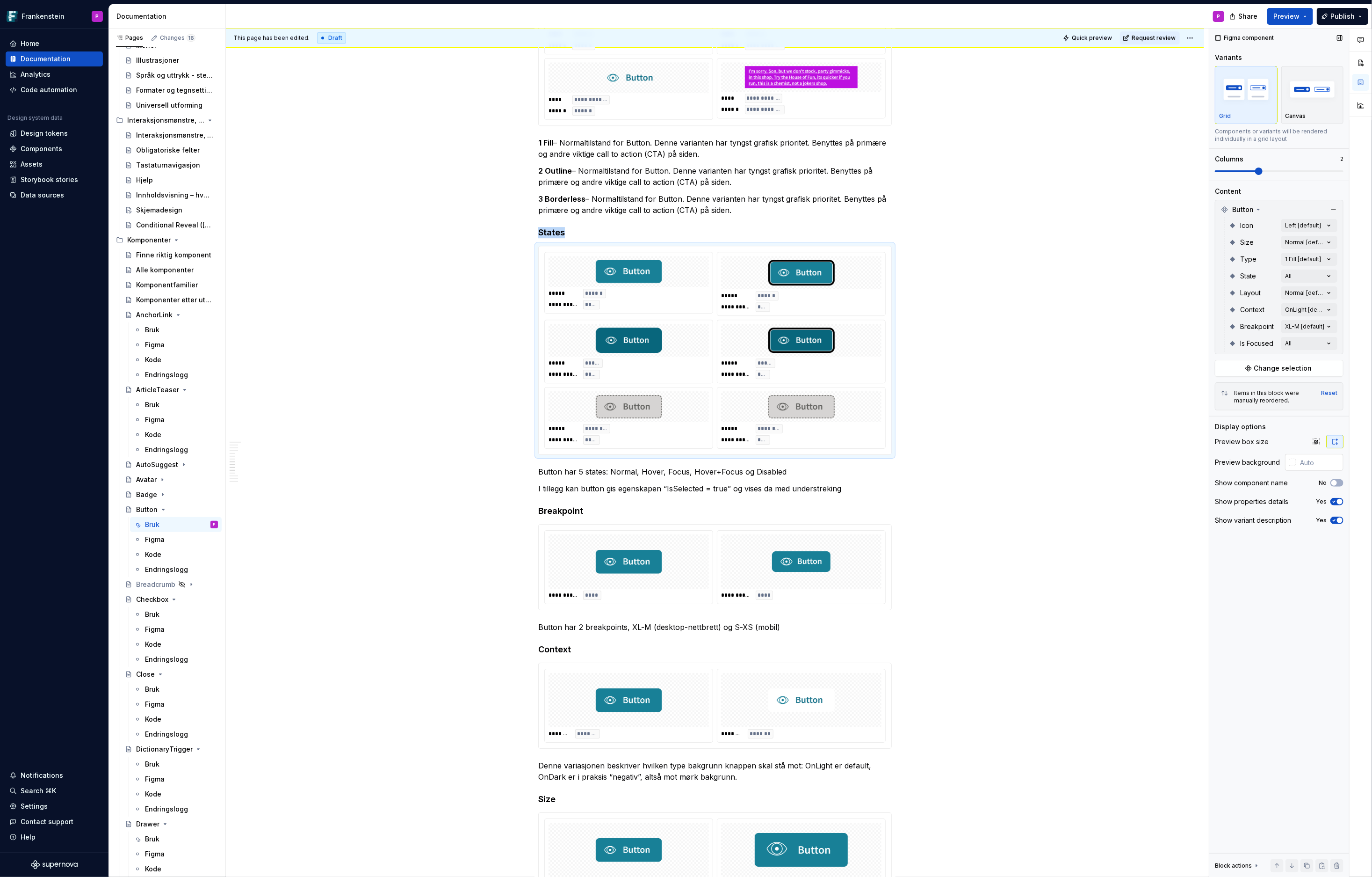
click at [1235, 459] on div at bounding box center [1293, 462] width 8 height 8
type input "#6F6161"
type input "*******"
type input "#746868"
type input "*******"
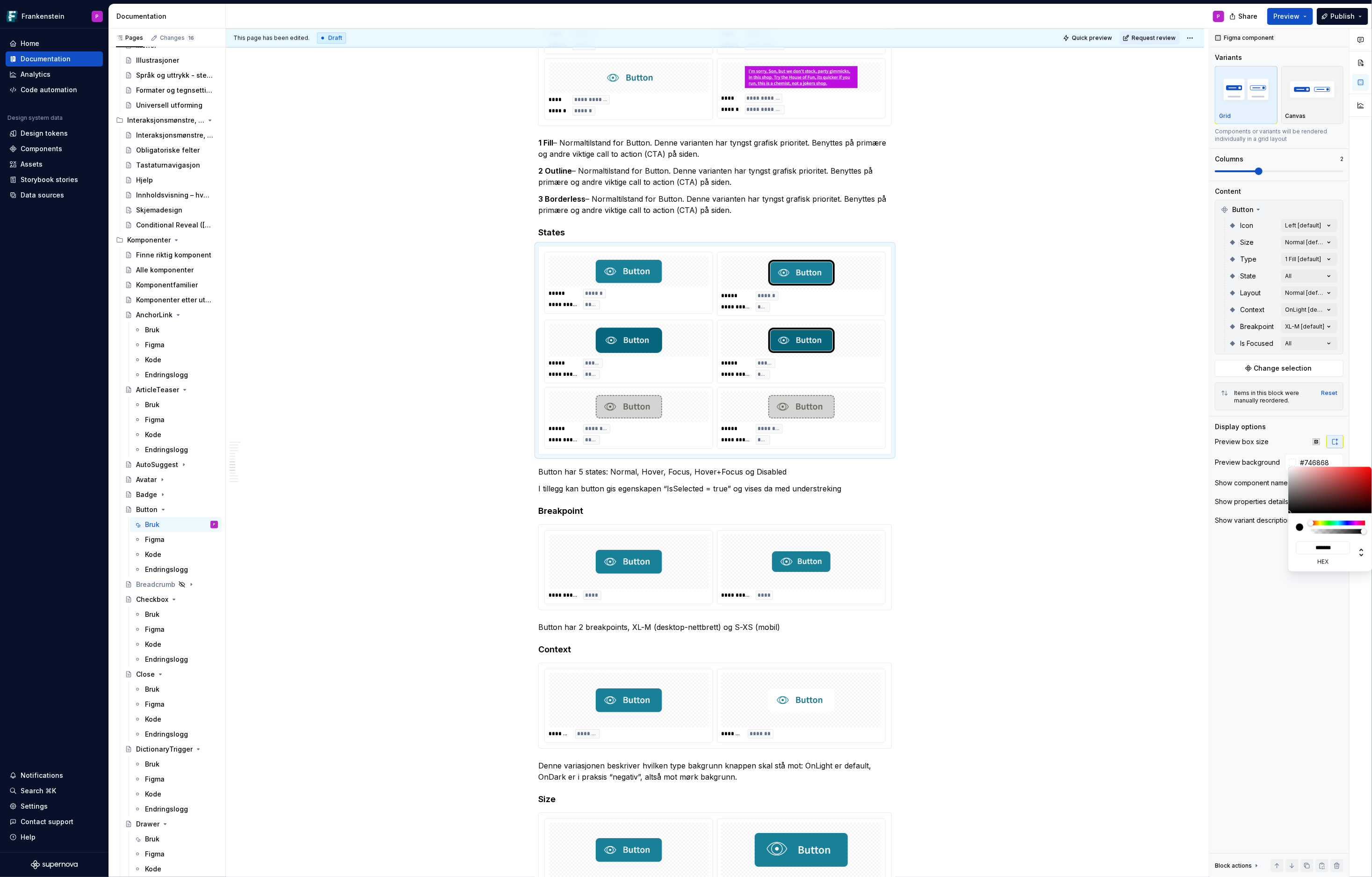
type input "#999090"
type input "*******"
type input "#CFCFCF"
type input "*******"
type input "#F5F5F5"
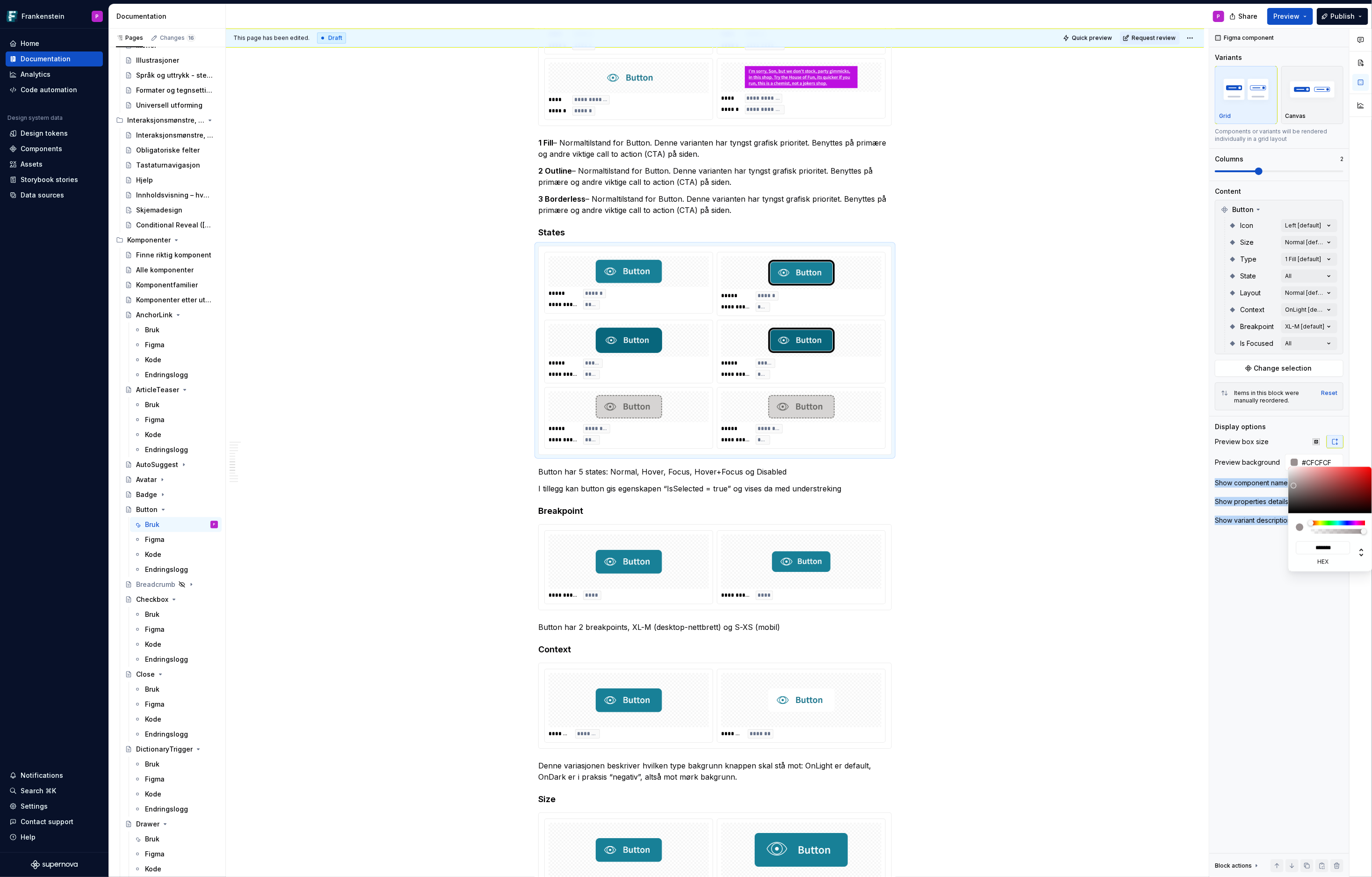
type input "*******"
type input "#FFFFFF"
type input "*******"
drag, startPoint x: 1299, startPoint y: 492, endPoint x: 1278, endPoint y: 456, distance: 41.7
click at [1235, 456] on body "Frankenstein P Home Documentation Analytics Code automation Design system data …" at bounding box center [686, 438] width 1372 height 877
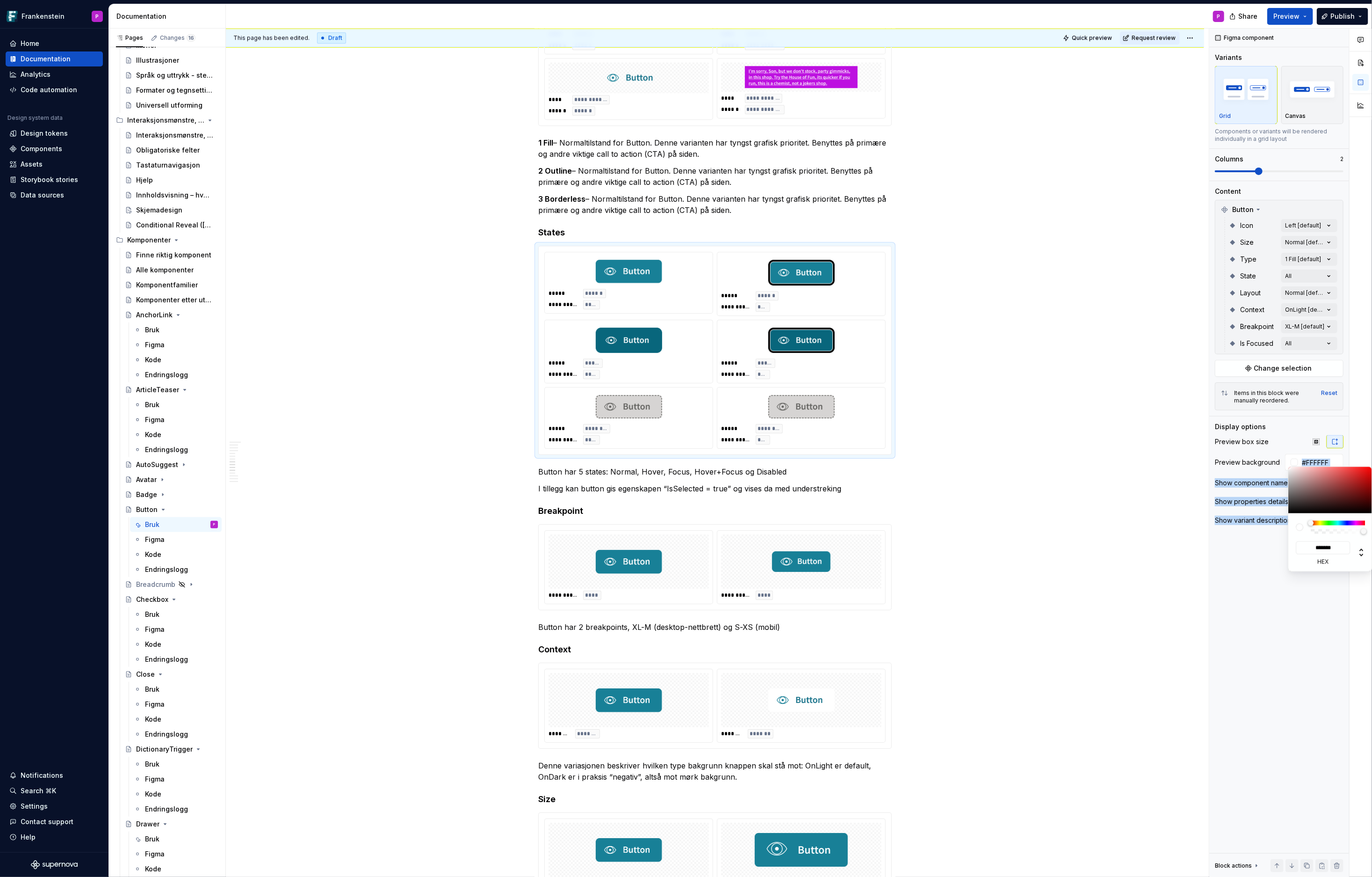
click at [1043, 486] on html "Frankenstein P Home Documentation Analytics Code automation Design system data …" at bounding box center [686, 438] width 1372 height 877
click at [748, 536] on html "Frankenstein P Home Documentation Analytics Code automation Design system data …" at bounding box center [686, 438] width 1372 height 877
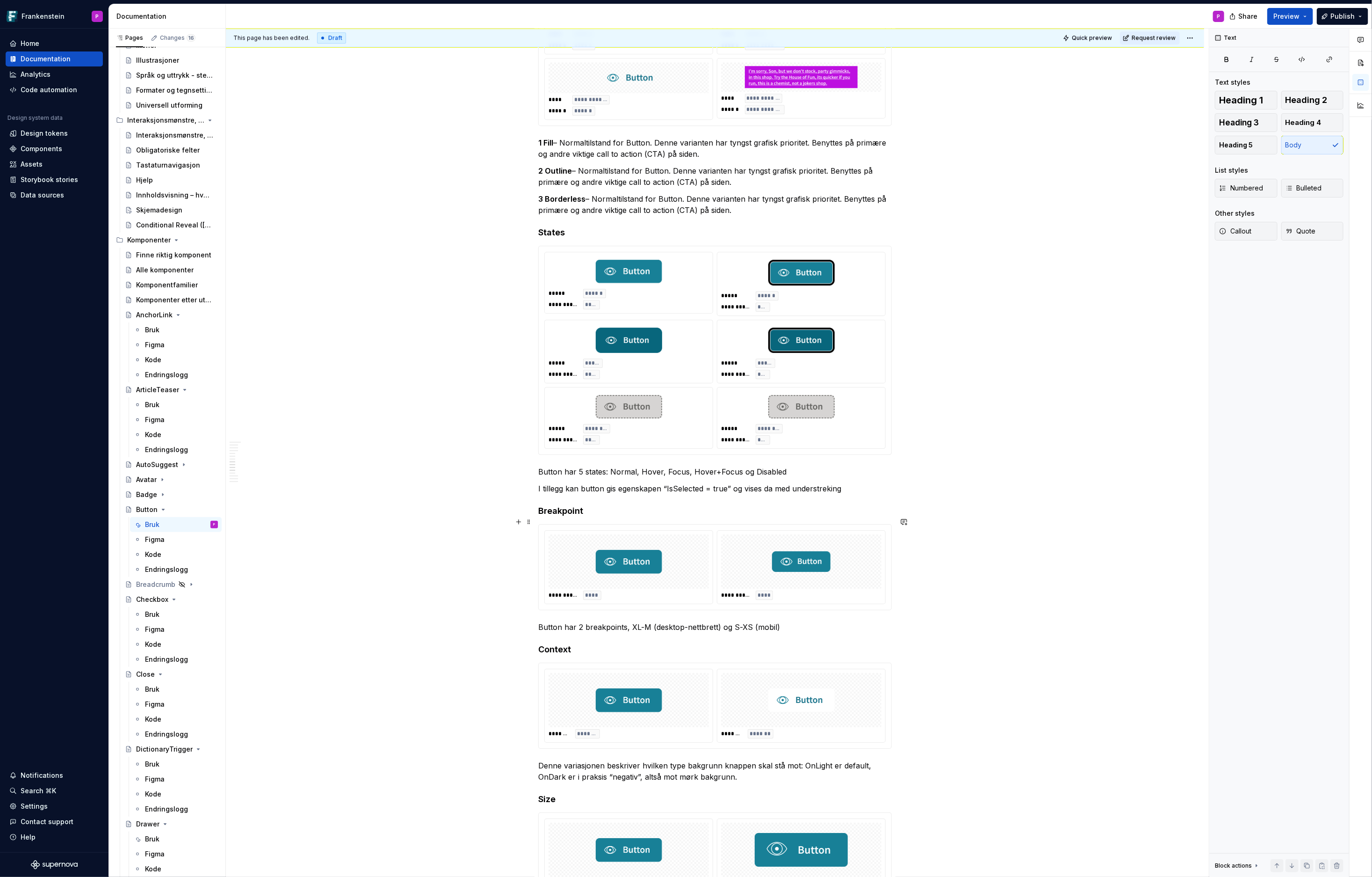
click at [567, 534] on div at bounding box center [629, 561] width 160 height 54
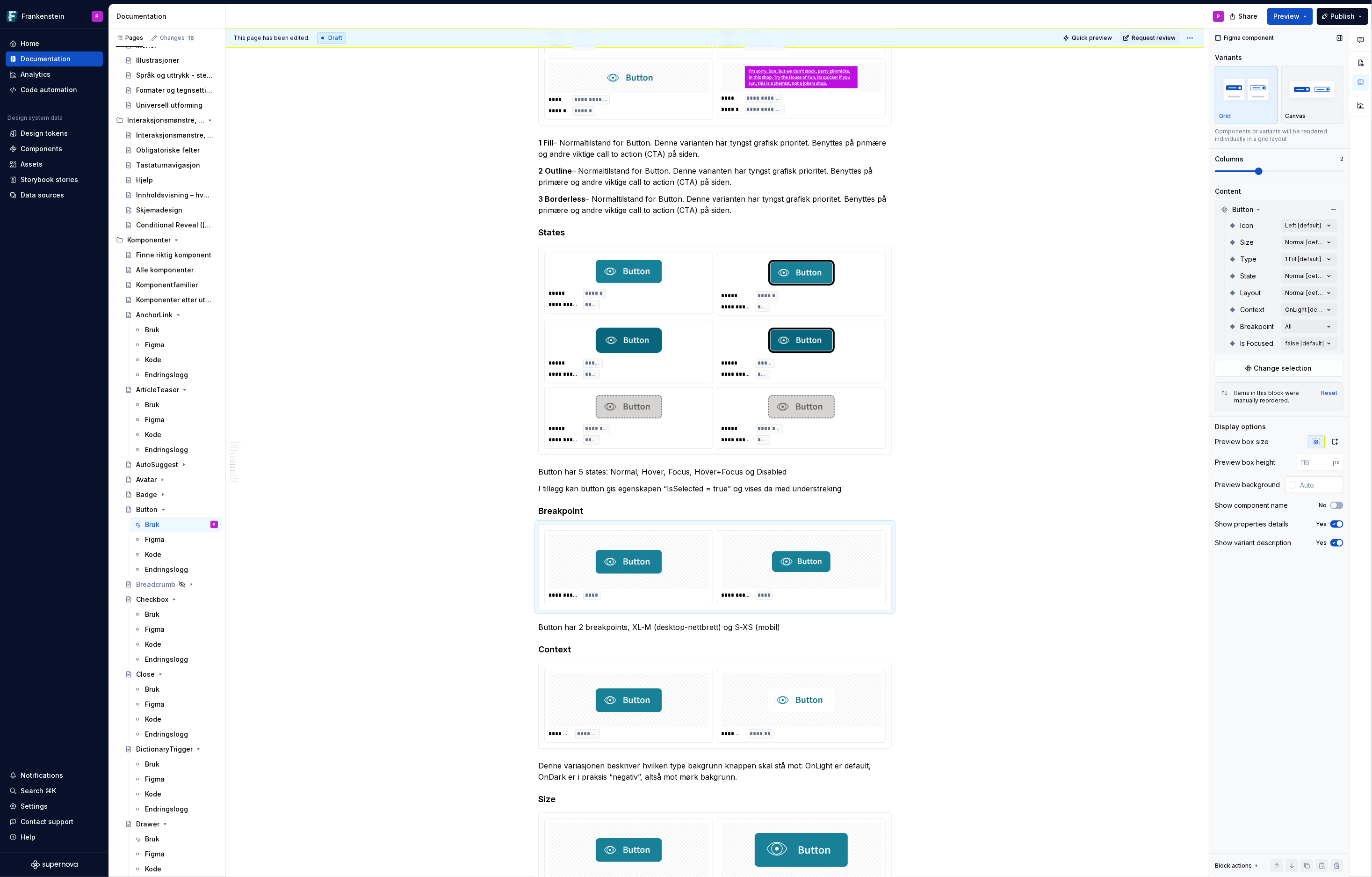
click at [1235, 483] on div at bounding box center [1293, 485] width 8 height 8
type input "#957F7F"
type input "*******"
type input "#958383"
type input "*******"
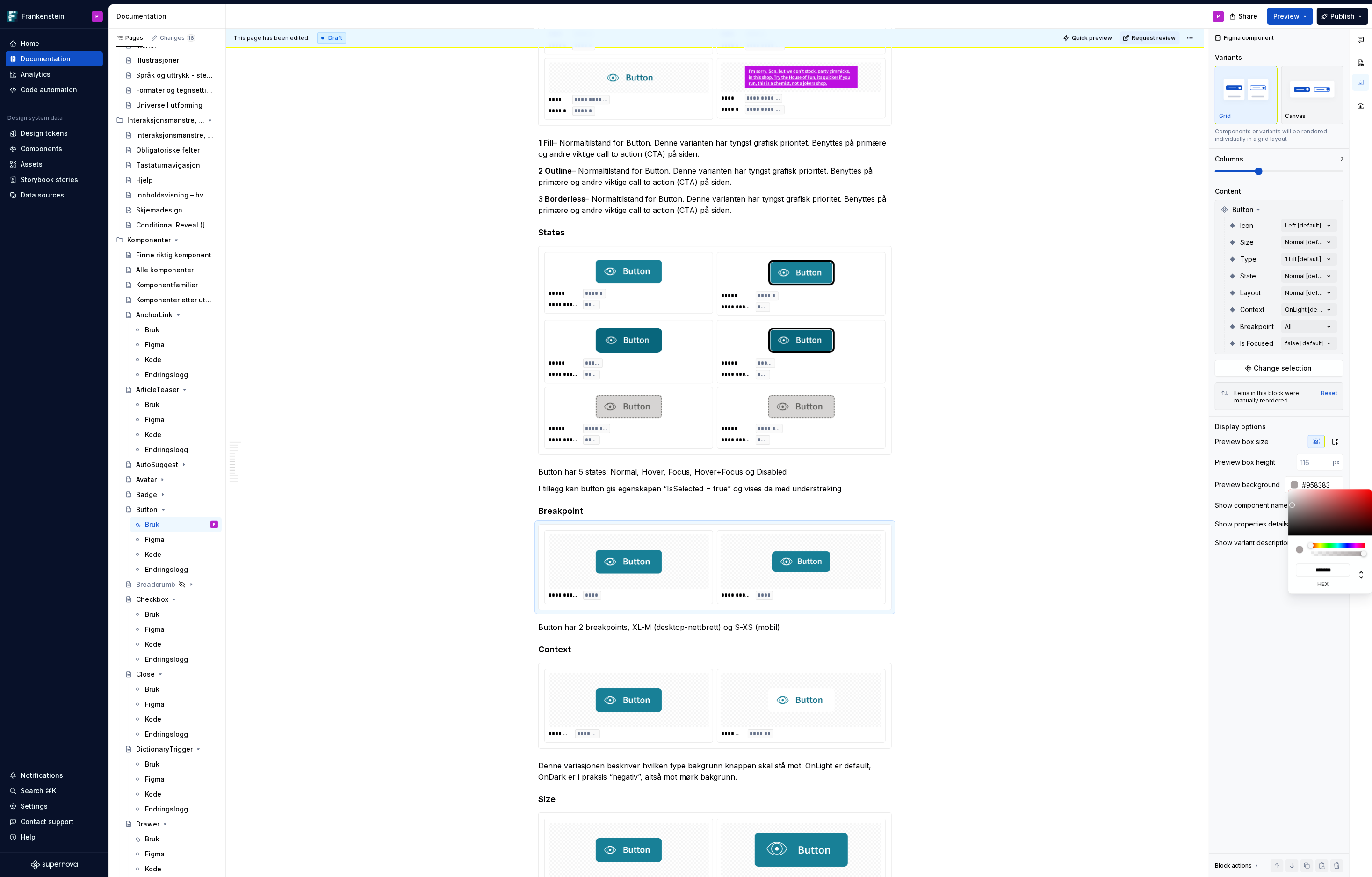
type input "#A7A0A0"
type input "*******"
type input "#D8D8D8"
type input "*******"
type input "#FFFFFF"
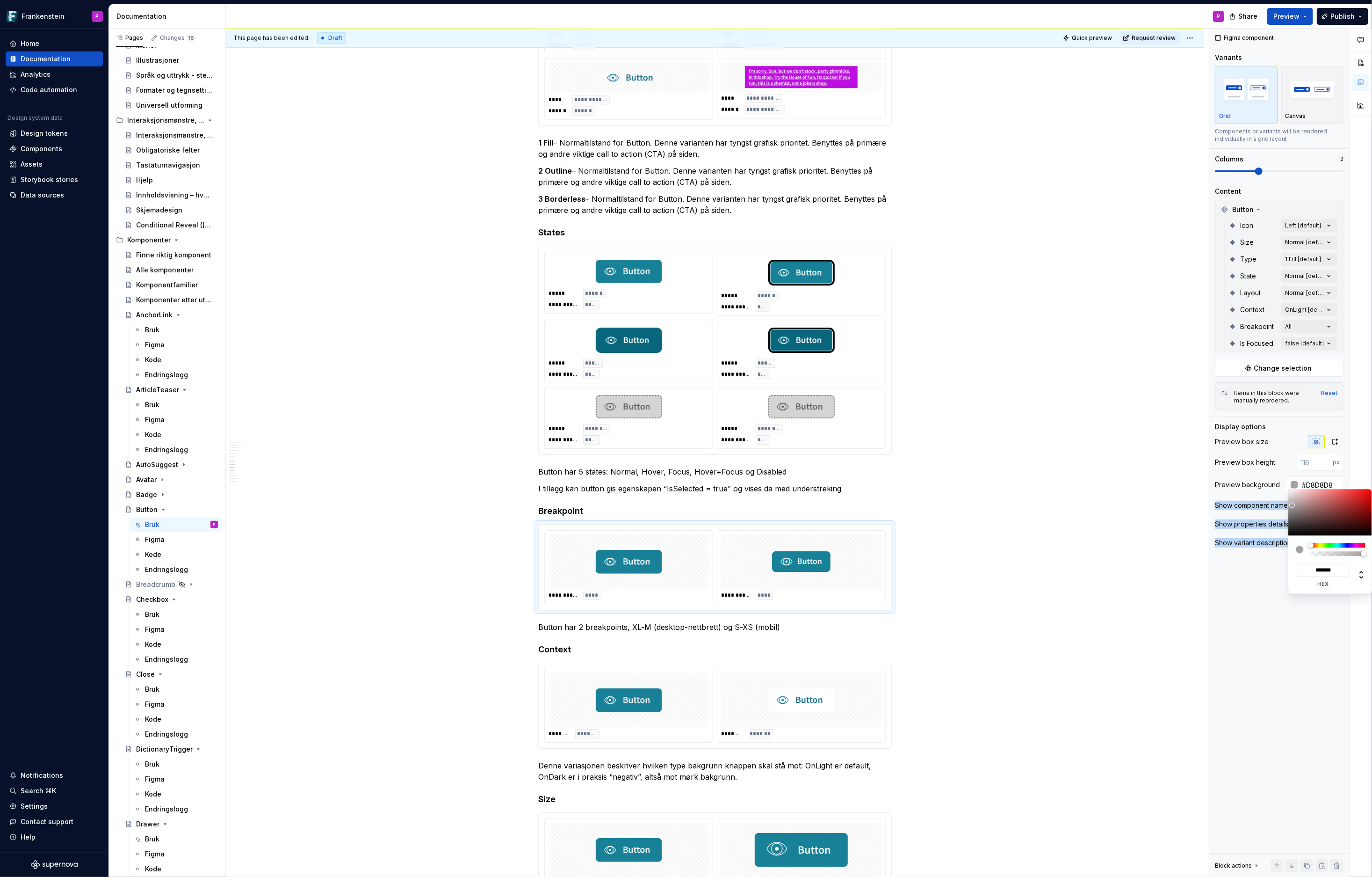
type input "*******"
drag, startPoint x: 1301, startPoint y: 508, endPoint x: 1268, endPoint y: 478, distance: 44.6
click at [1235, 478] on body "Frankenstein P Home Documentation Analytics Code automation Design system data …" at bounding box center [686, 438] width 1372 height 877
click at [1035, 554] on html "Frankenstein P Home Documentation Analytics Code automation Design system data …" at bounding box center [686, 438] width 1372 height 877
click at [841, 683] on html "Frankenstein P Home Documentation Analytics Code automation Design system data …" at bounding box center [686, 438] width 1372 height 877
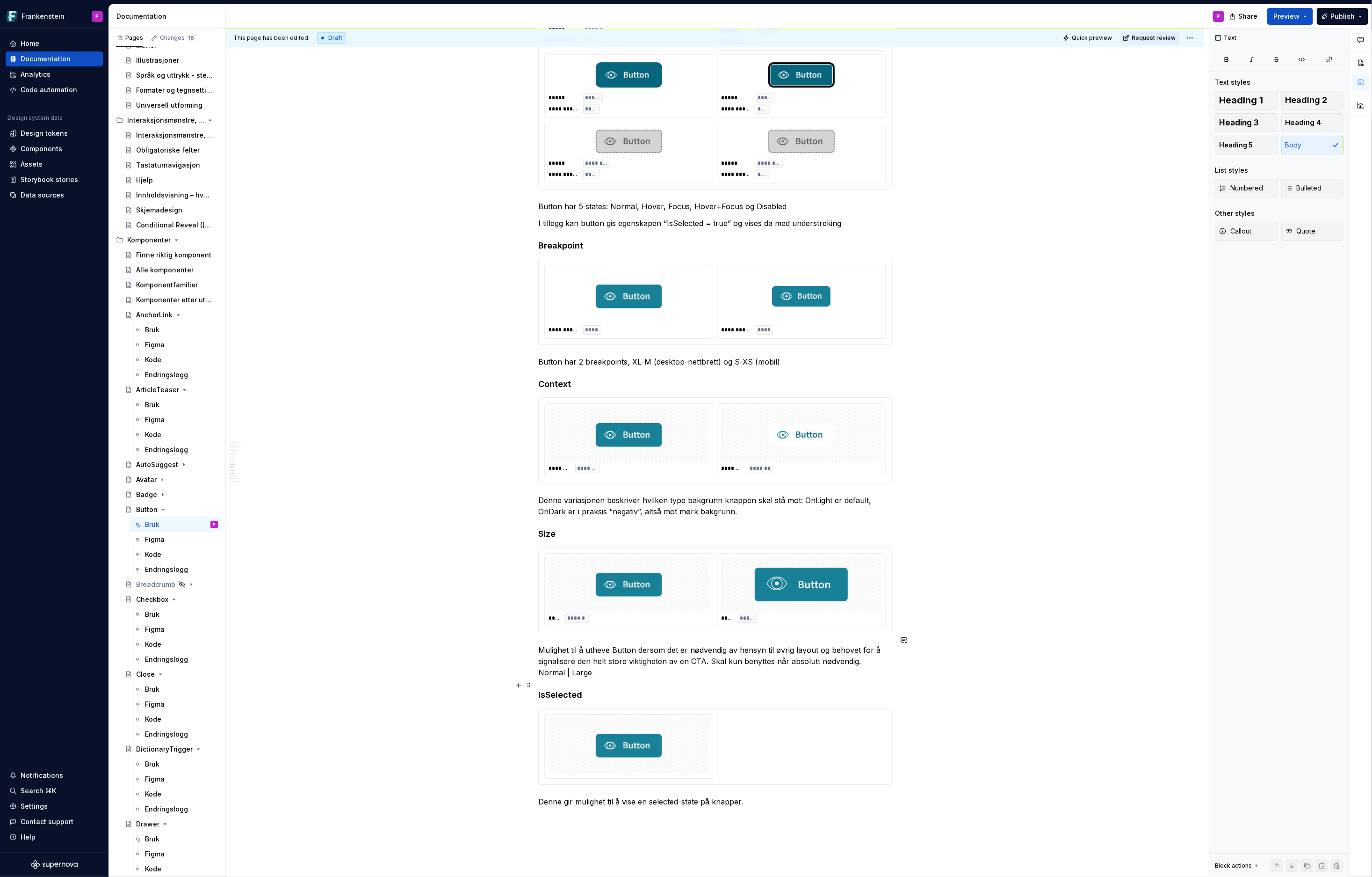
scroll to position [2617, 0]
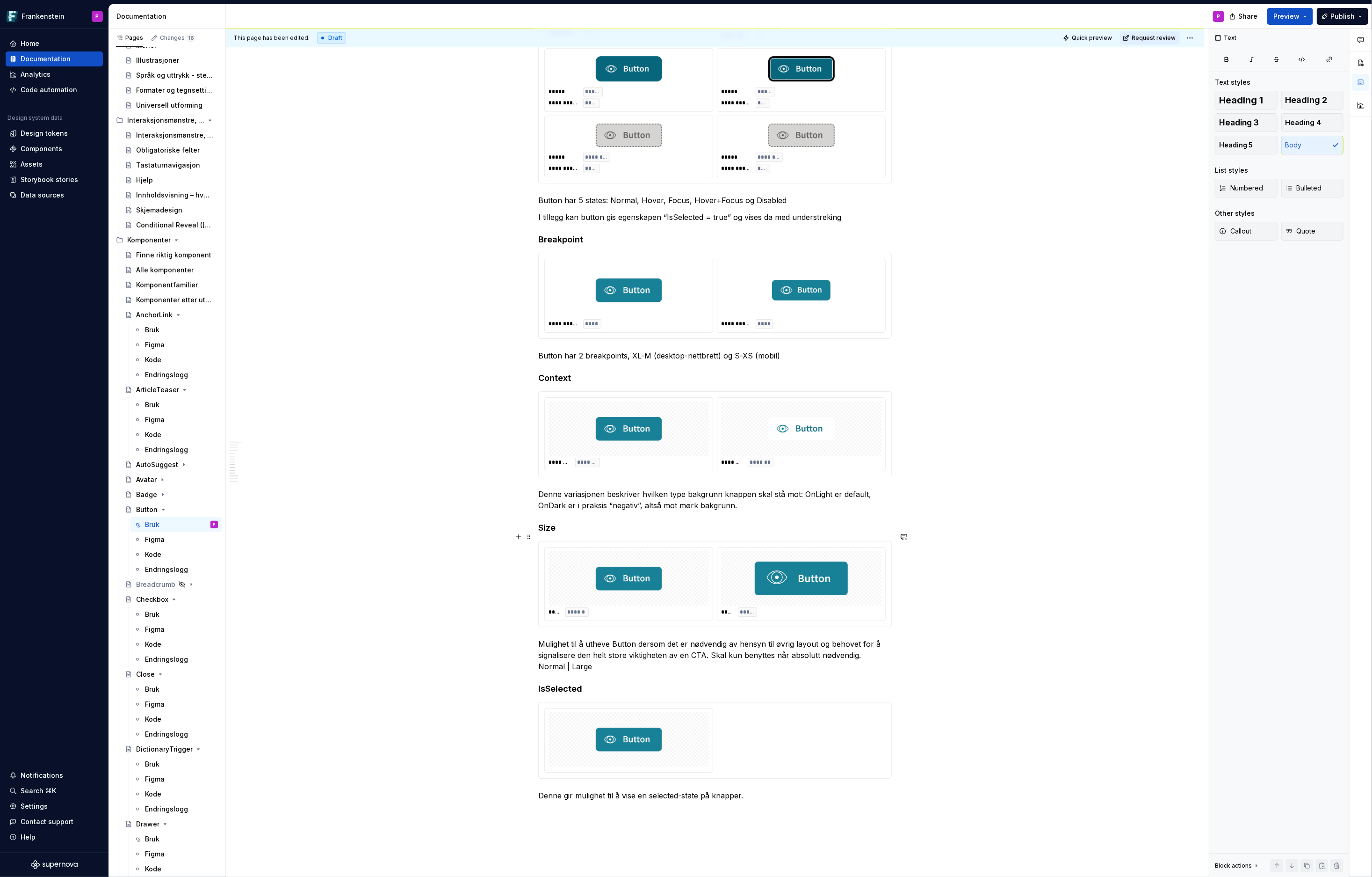
click at [839, 559] on img at bounding box center [801, 578] width 93 height 47
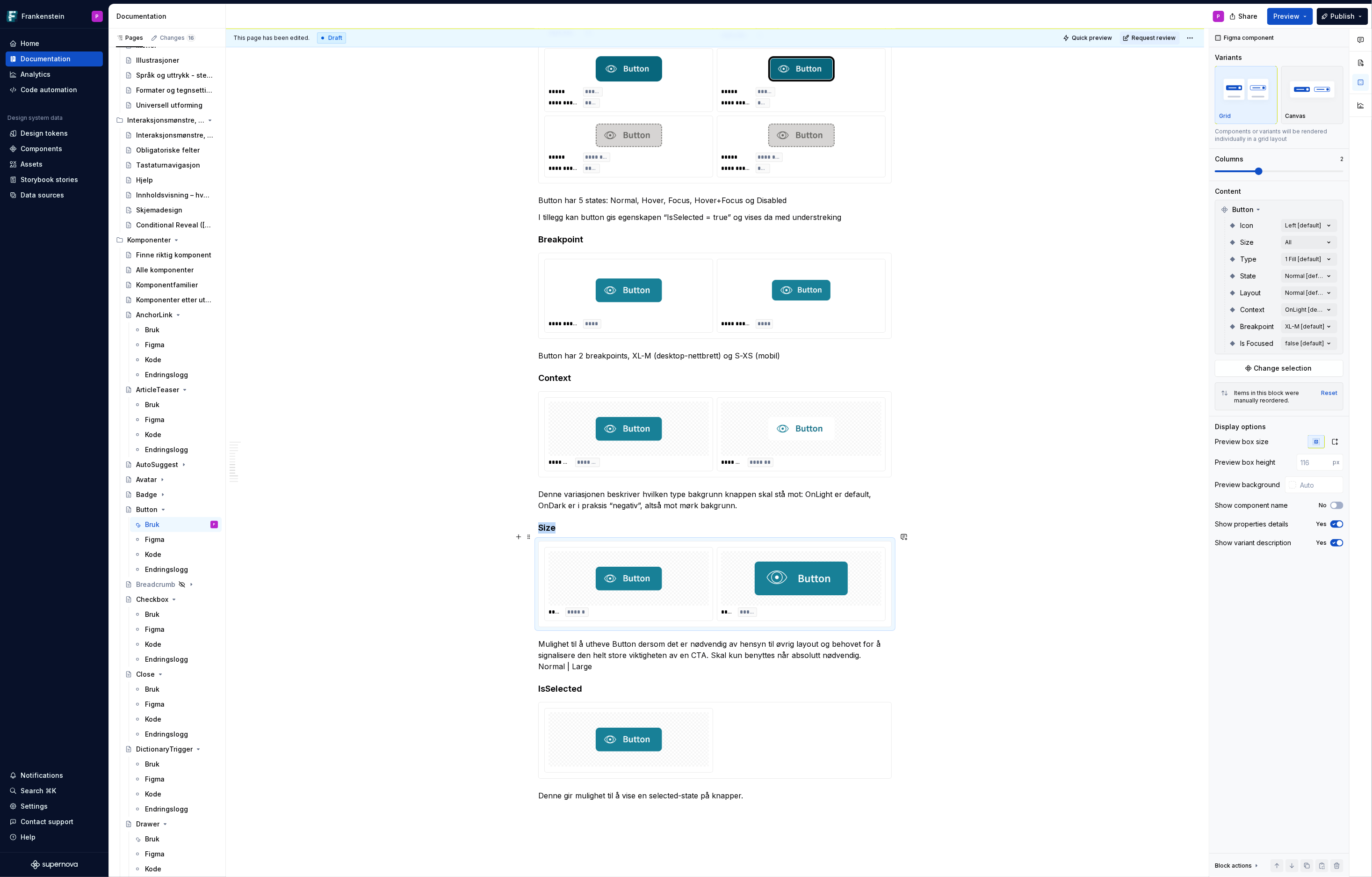
type textarea "*"
click at [857, 402] on div at bounding box center [801, 429] width 160 height 54
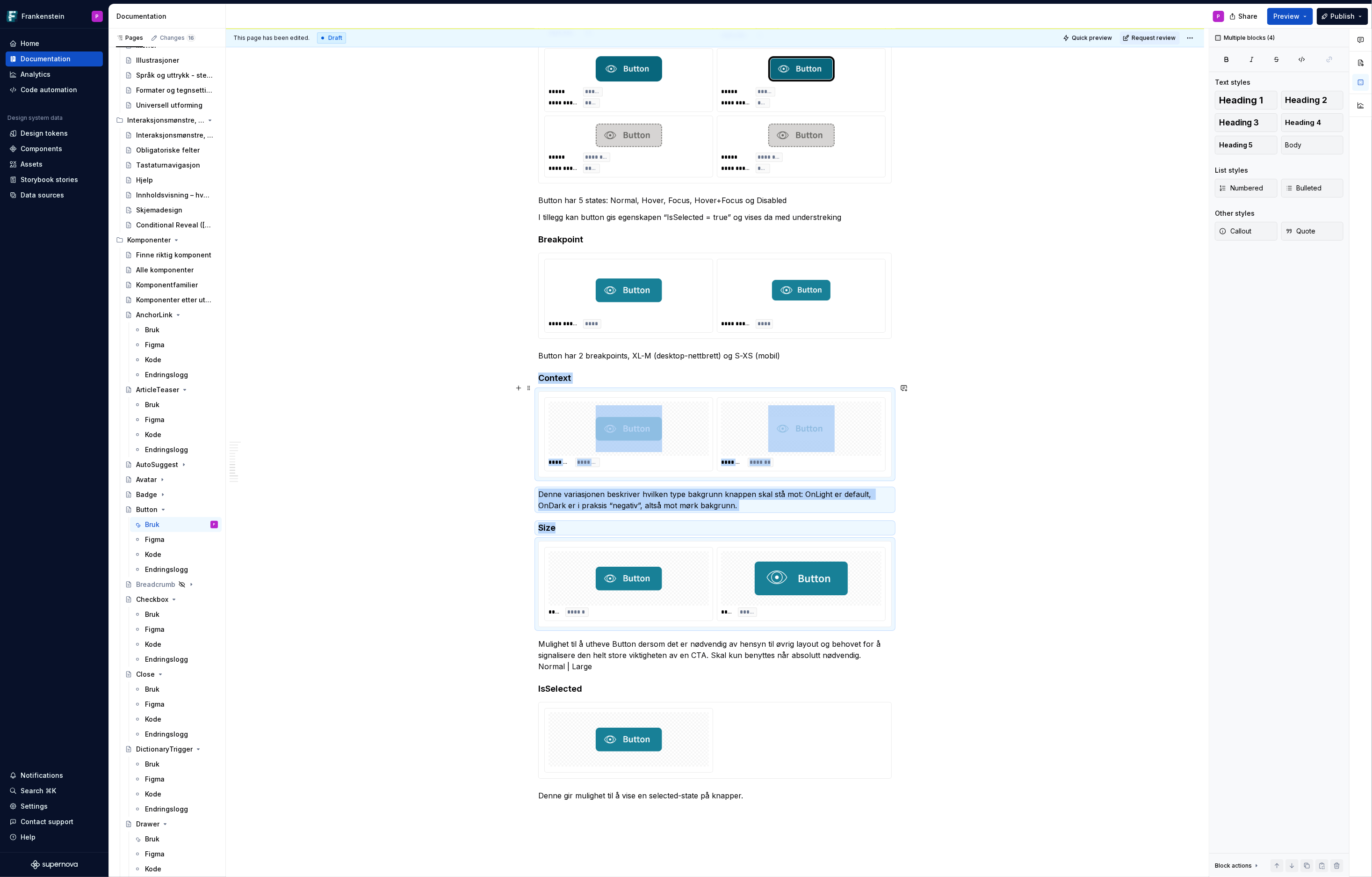
click at [1020, 433] on div "**********" at bounding box center [715, 26] width 978 height 4940
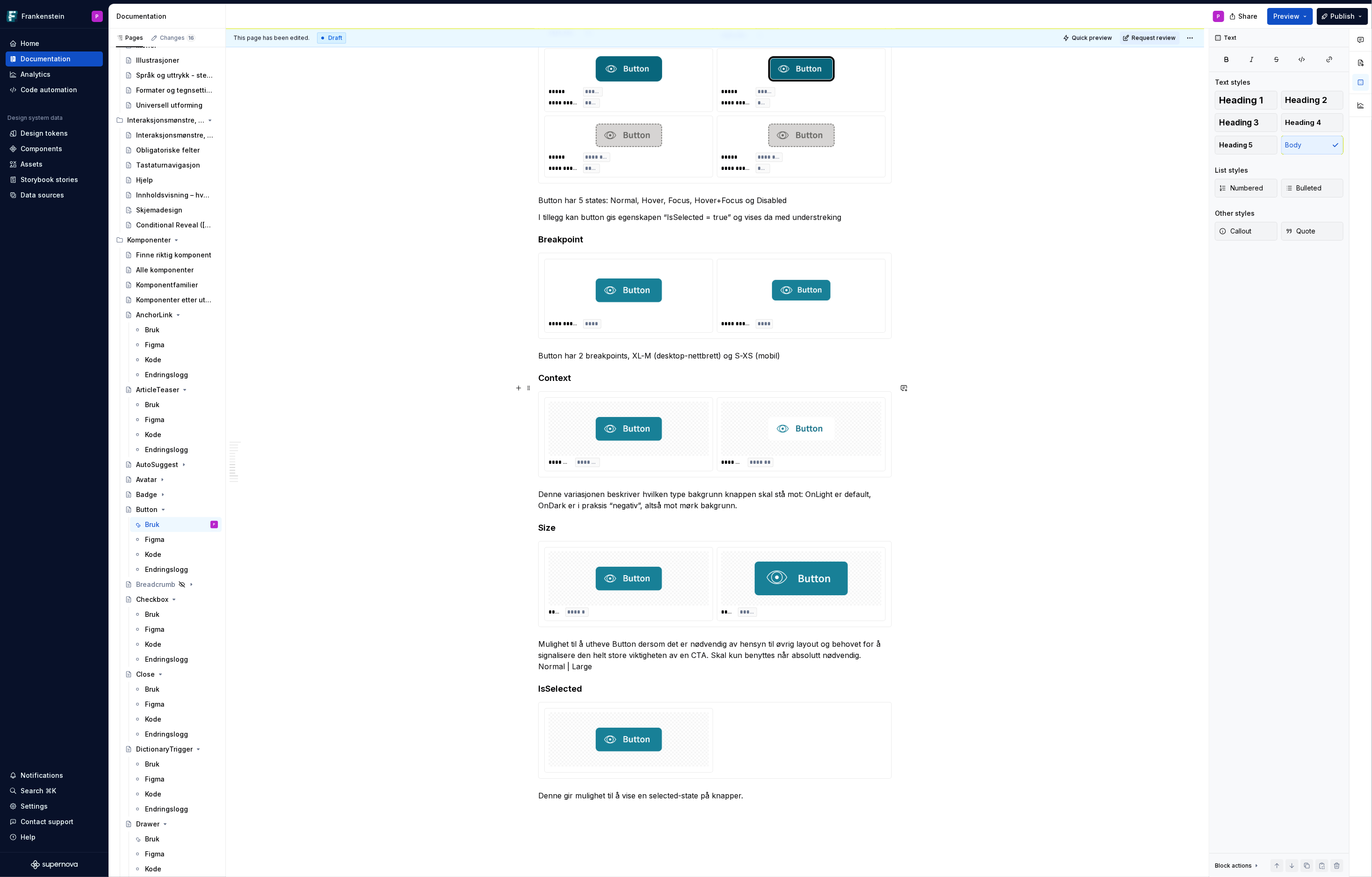
click at [881, 426] on div at bounding box center [801, 429] width 160 height 54
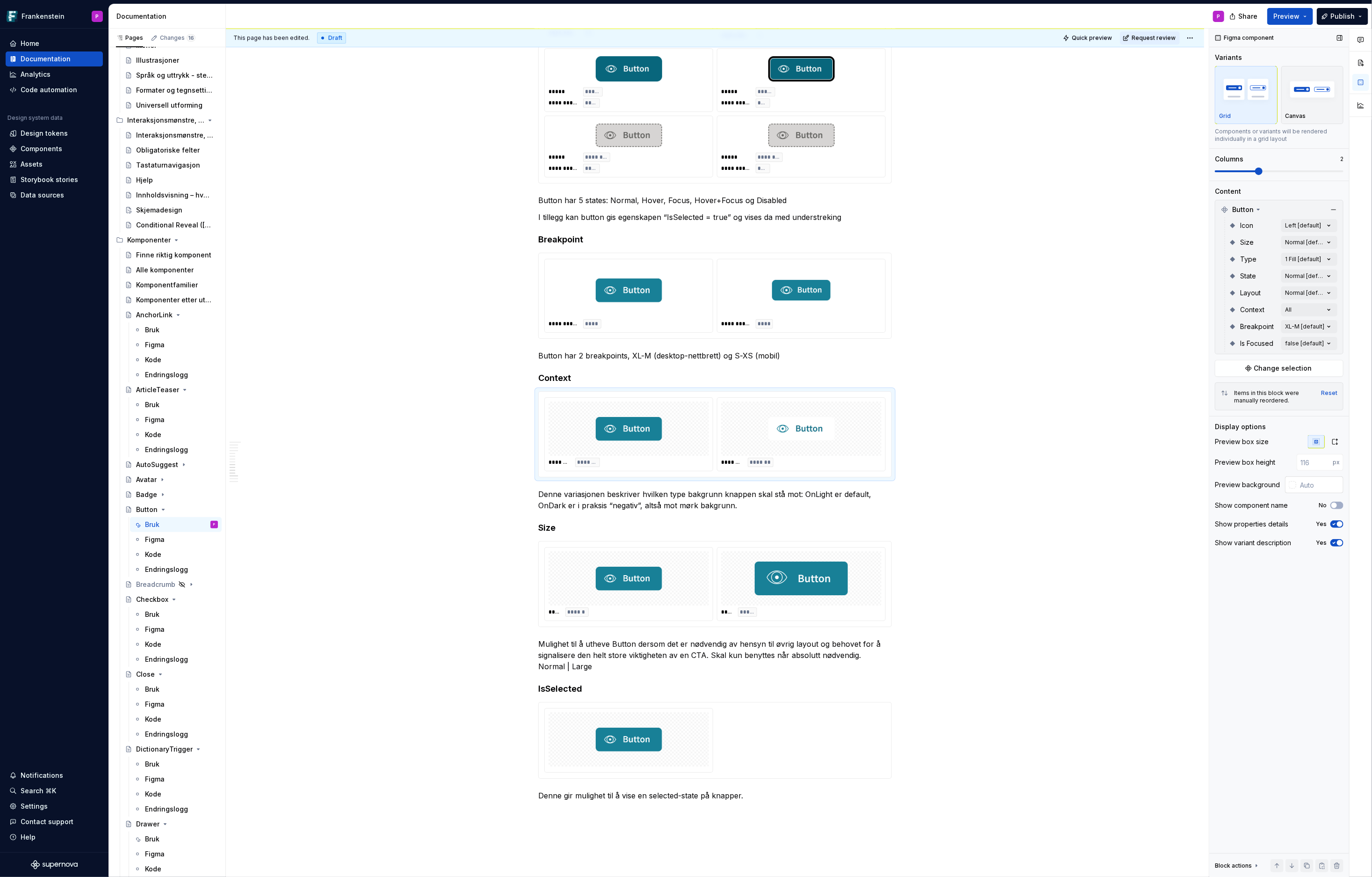
click at [1235, 482] on div at bounding box center [1293, 485] width 8 height 8
type input "#C4AEAE"
type input "*******"
type input "#D8CCCC"
type input "*******"
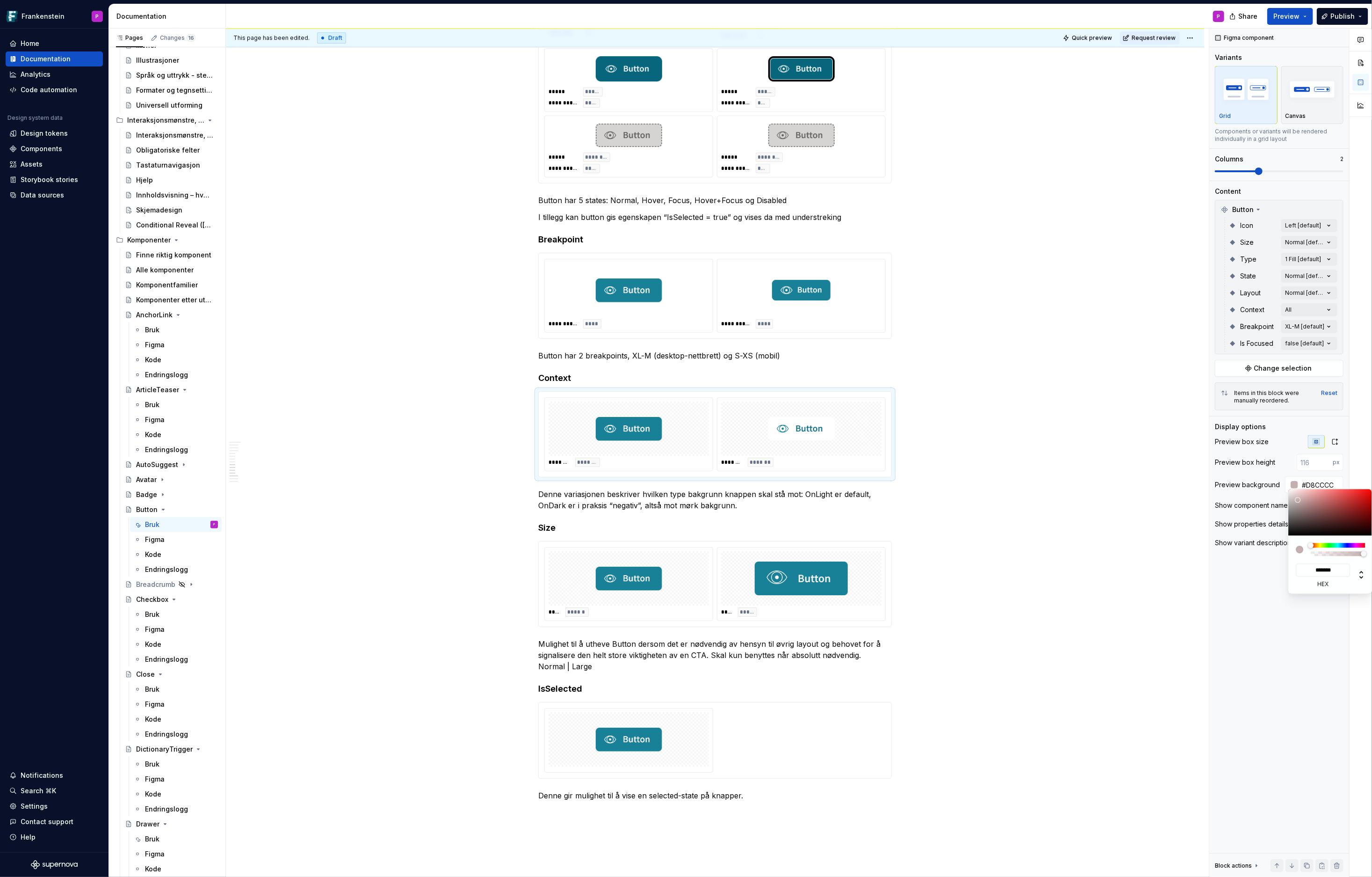
type input "#F5F5F5"
type input "*******"
type input "#FFFFFF"
type input "*******"
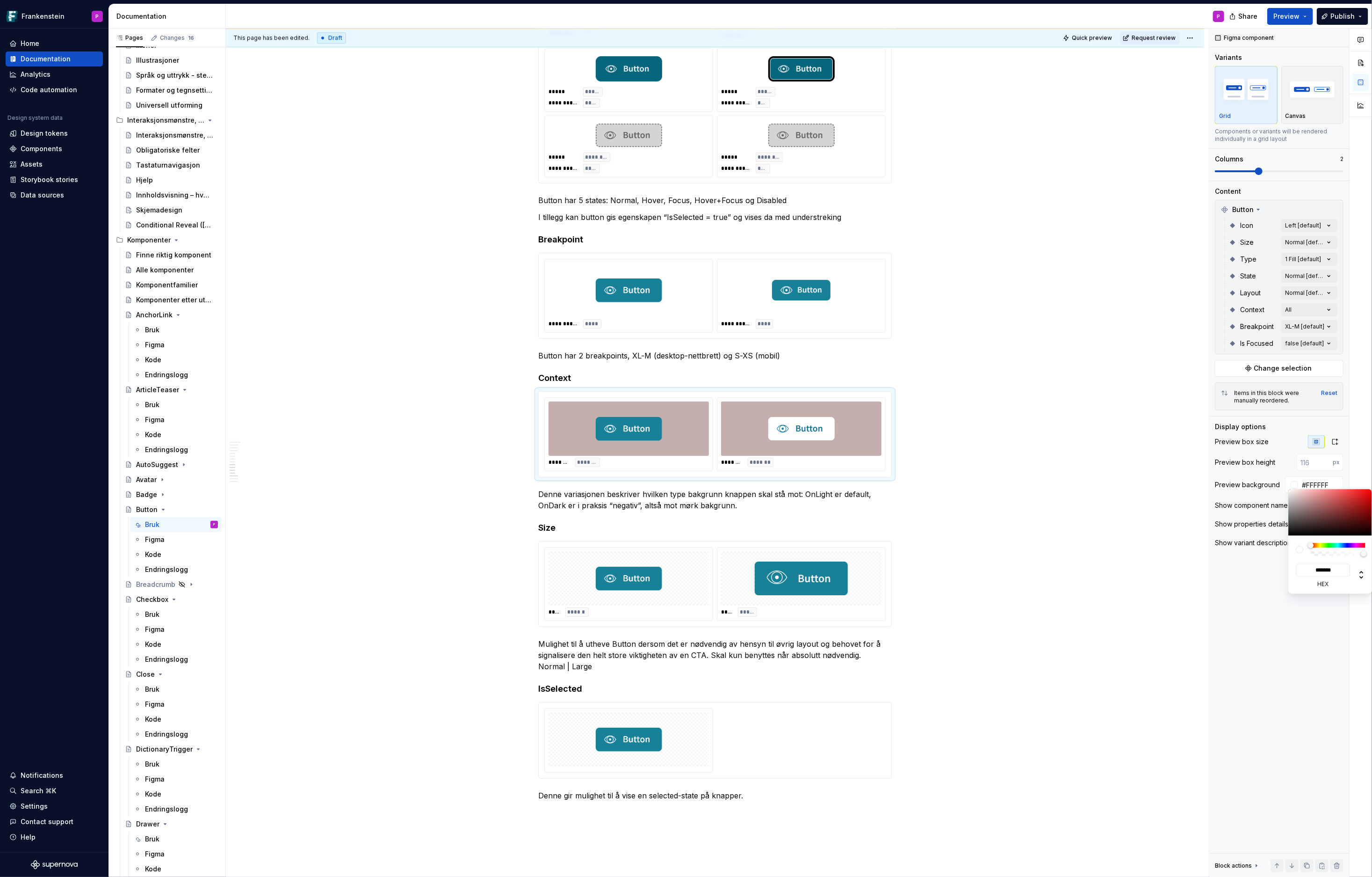
drag, startPoint x: 1298, startPoint y: 499, endPoint x: 1274, endPoint y: 478, distance: 31.9
click at [1235, 478] on body "Frankenstein P Home Documentation Analytics Code automation Design system data …" at bounding box center [686, 438] width 1372 height 877
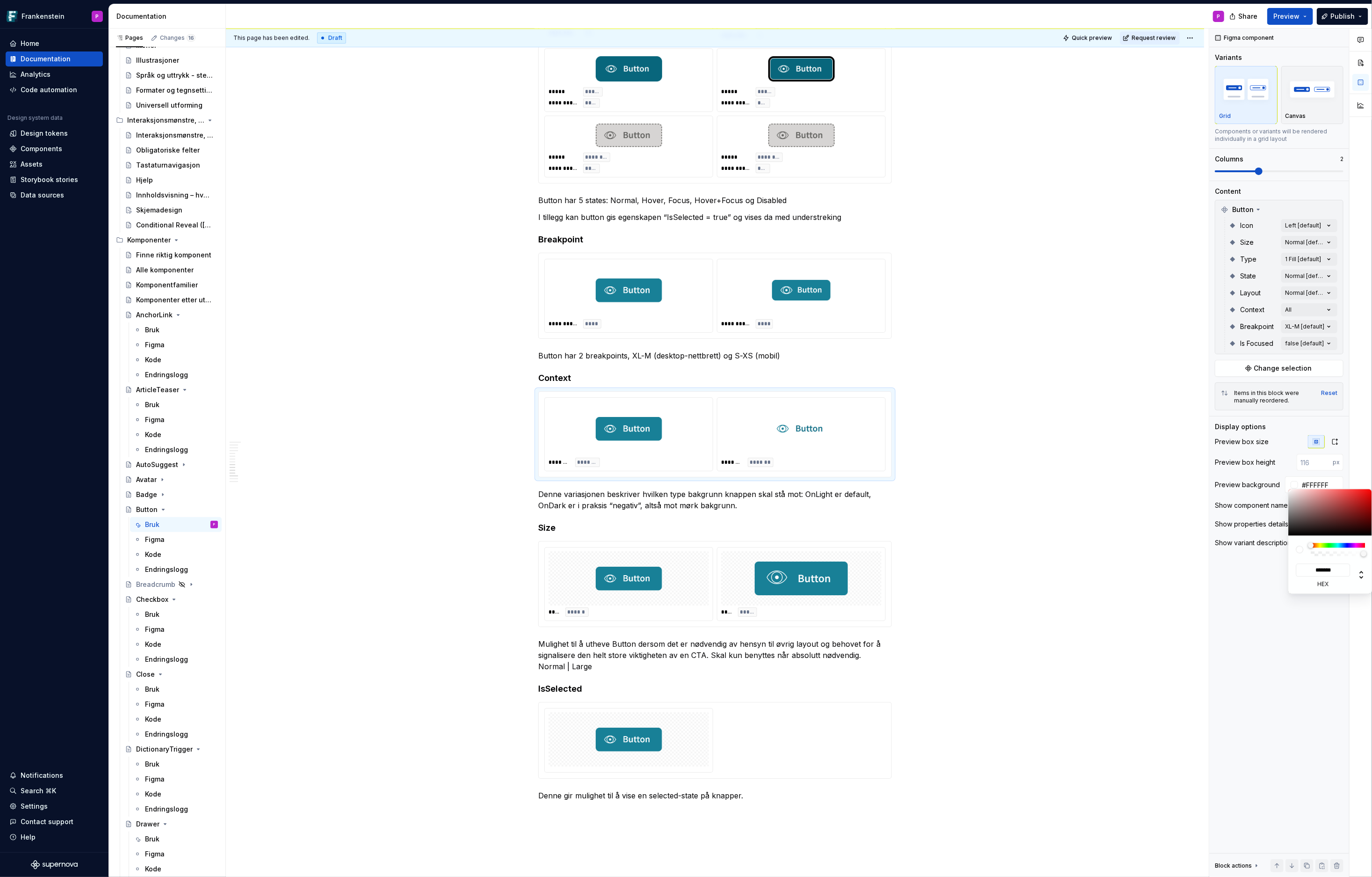
click at [857, 567] on html "Frankenstein P Home Documentation Analytics Code automation Design system data …" at bounding box center [686, 438] width 1372 height 877
click at [872, 567] on html "Frankenstein P Home Documentation Analytics Code automation Design system data …" at bounding box center [686, 438] width 1372 height 877
click at [872, 567] on div at bounding box center [801, 578] width 160 height 54
click at [1235, 481] on div at bounding box center [1293, 485] width 8 height 8
type input "#BCA5A5"
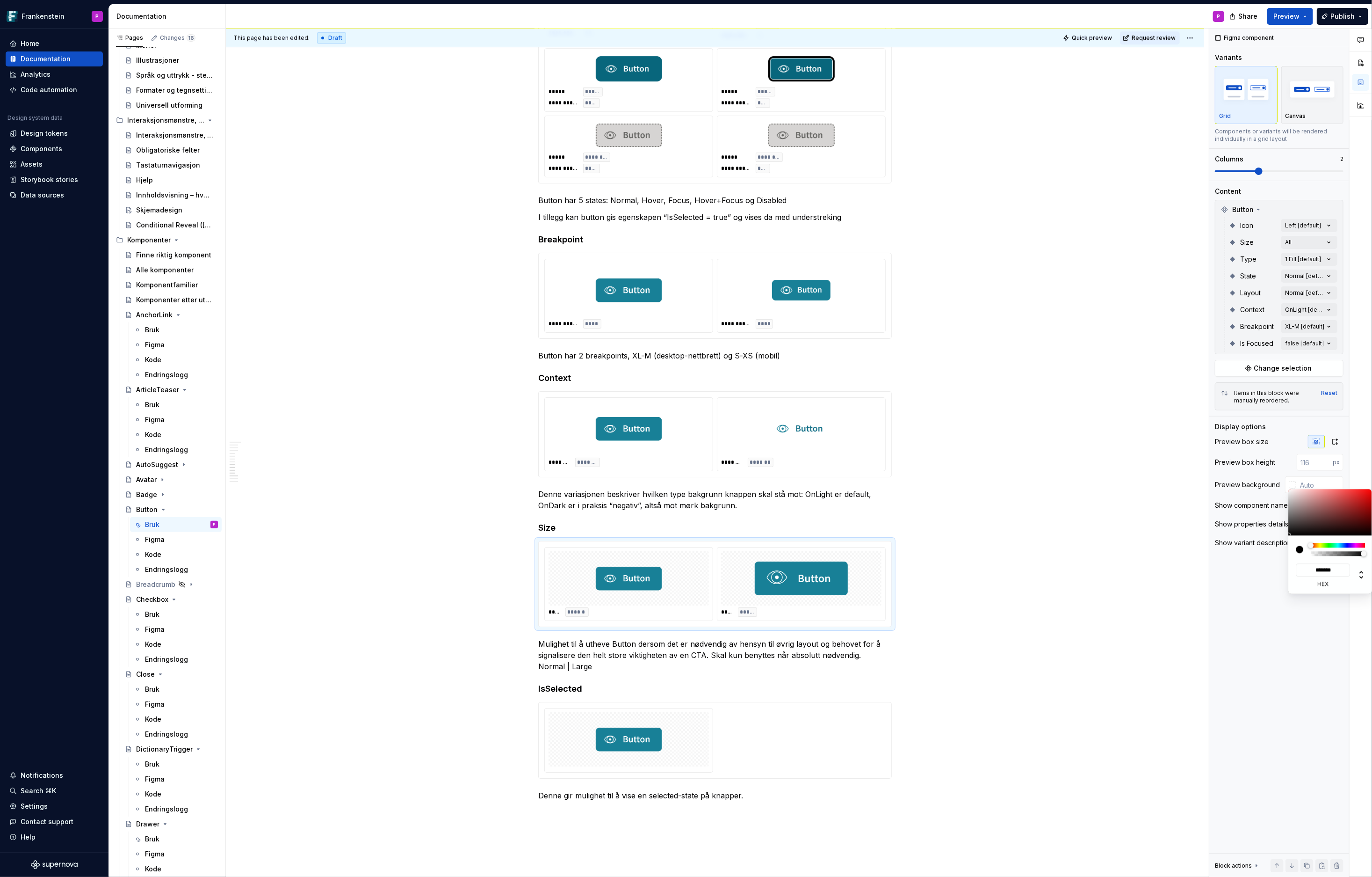
type input "*******"
type input "#BCA6A6"
type input "*******"
type input "#C4B0B0"
type input "*******"
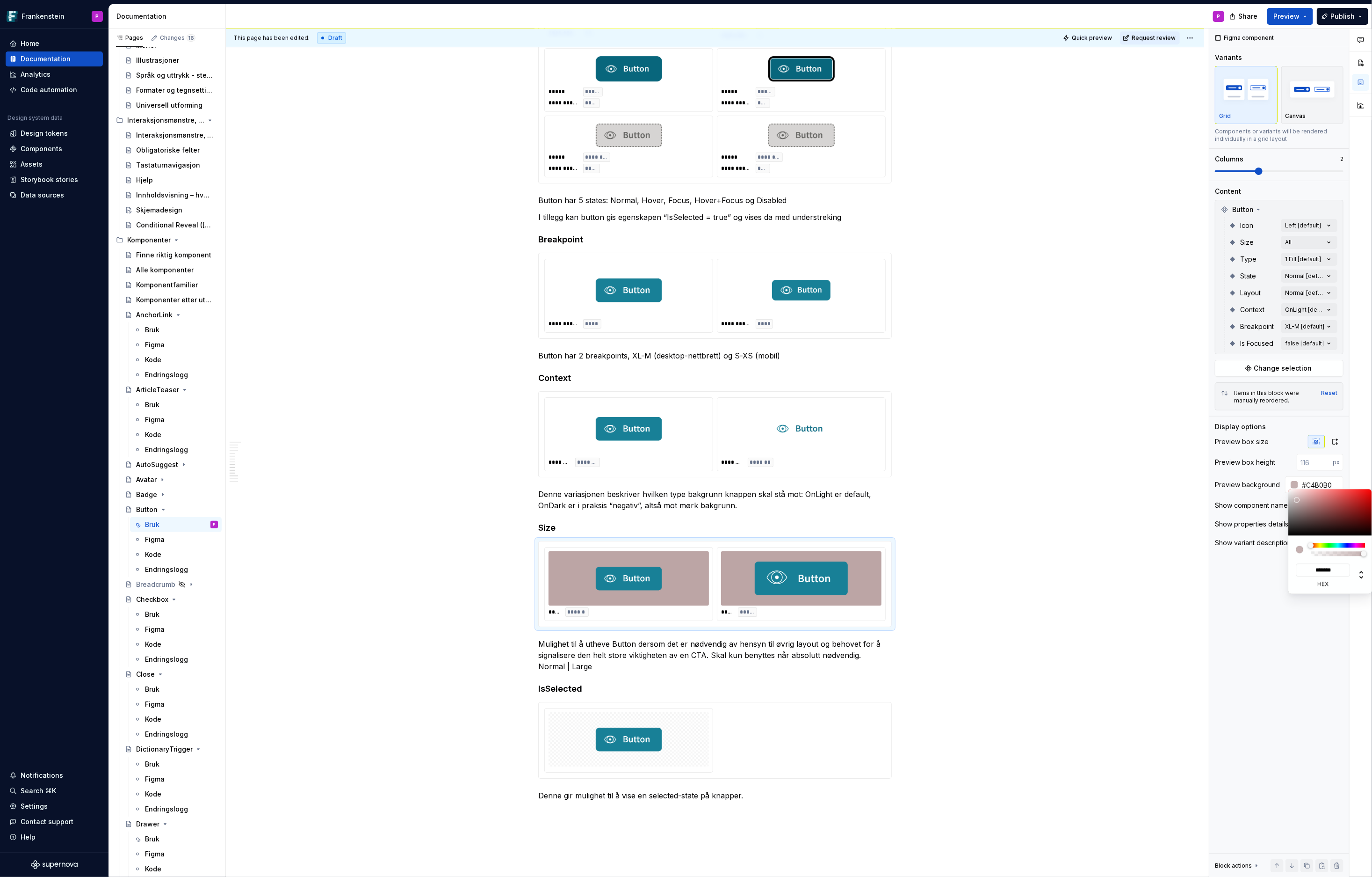
type input "#D1C2C2"
type input "*******"
type input "#DBCECE"
type input "*******"
type input "#E5D8D8"
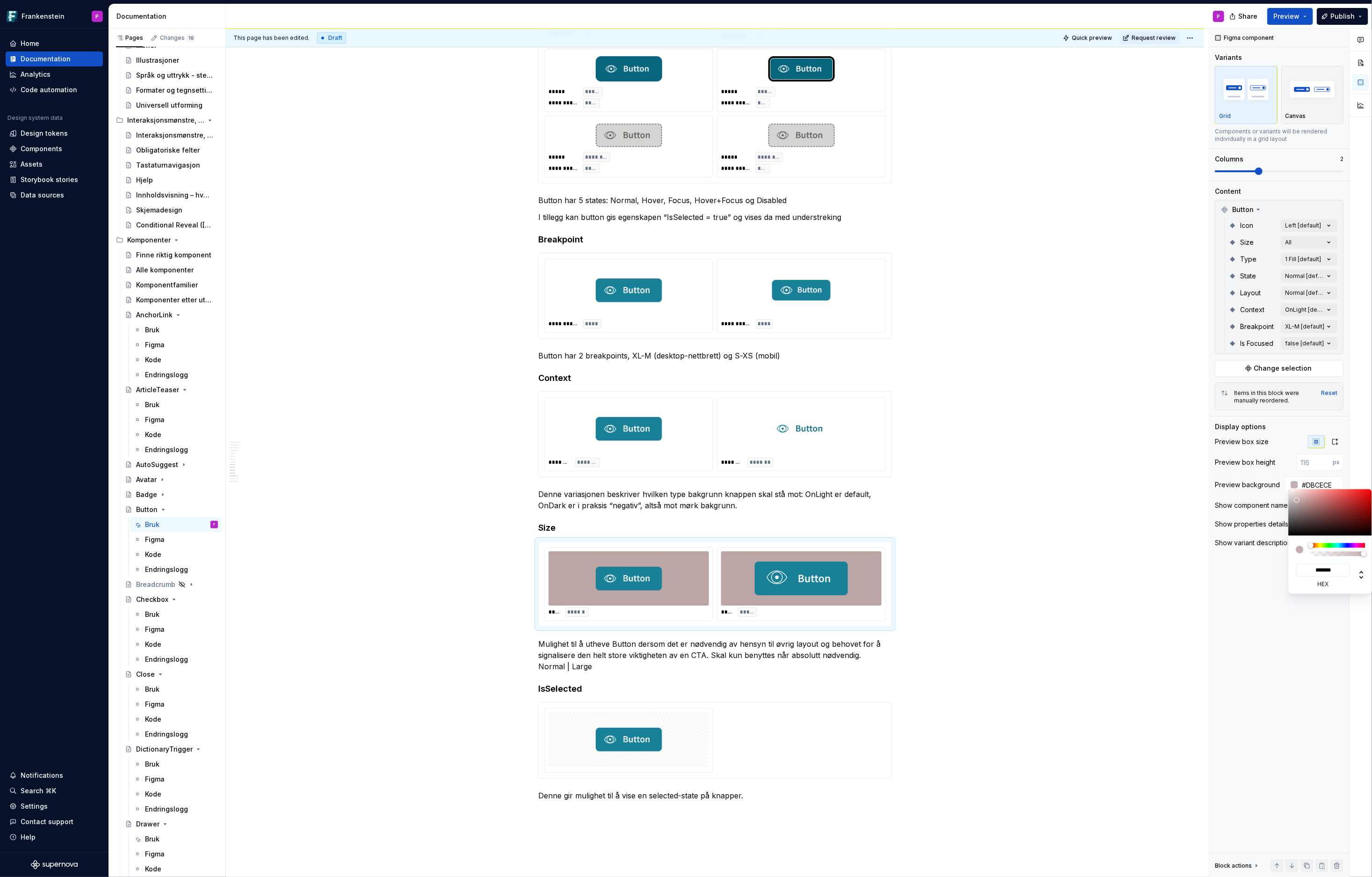
type input "*******"
type input "#EADFDF"
type input "*******"
type input "#F2E7E7"
type input "*******"
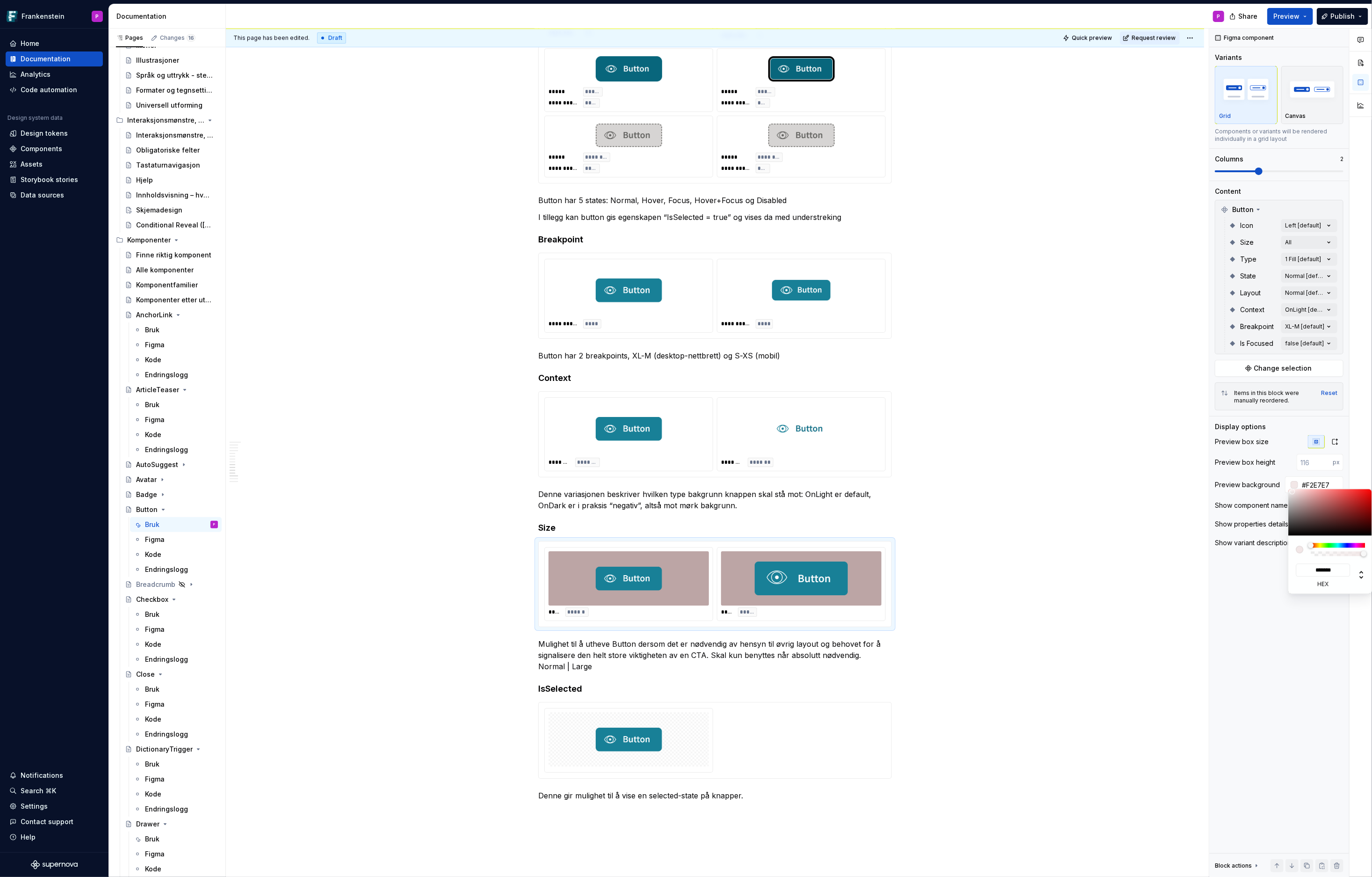
type input "#FCF4F4"
type input "*******"
type input "#FFF8F8"
type input "*******"
type input "#FFF9F9"
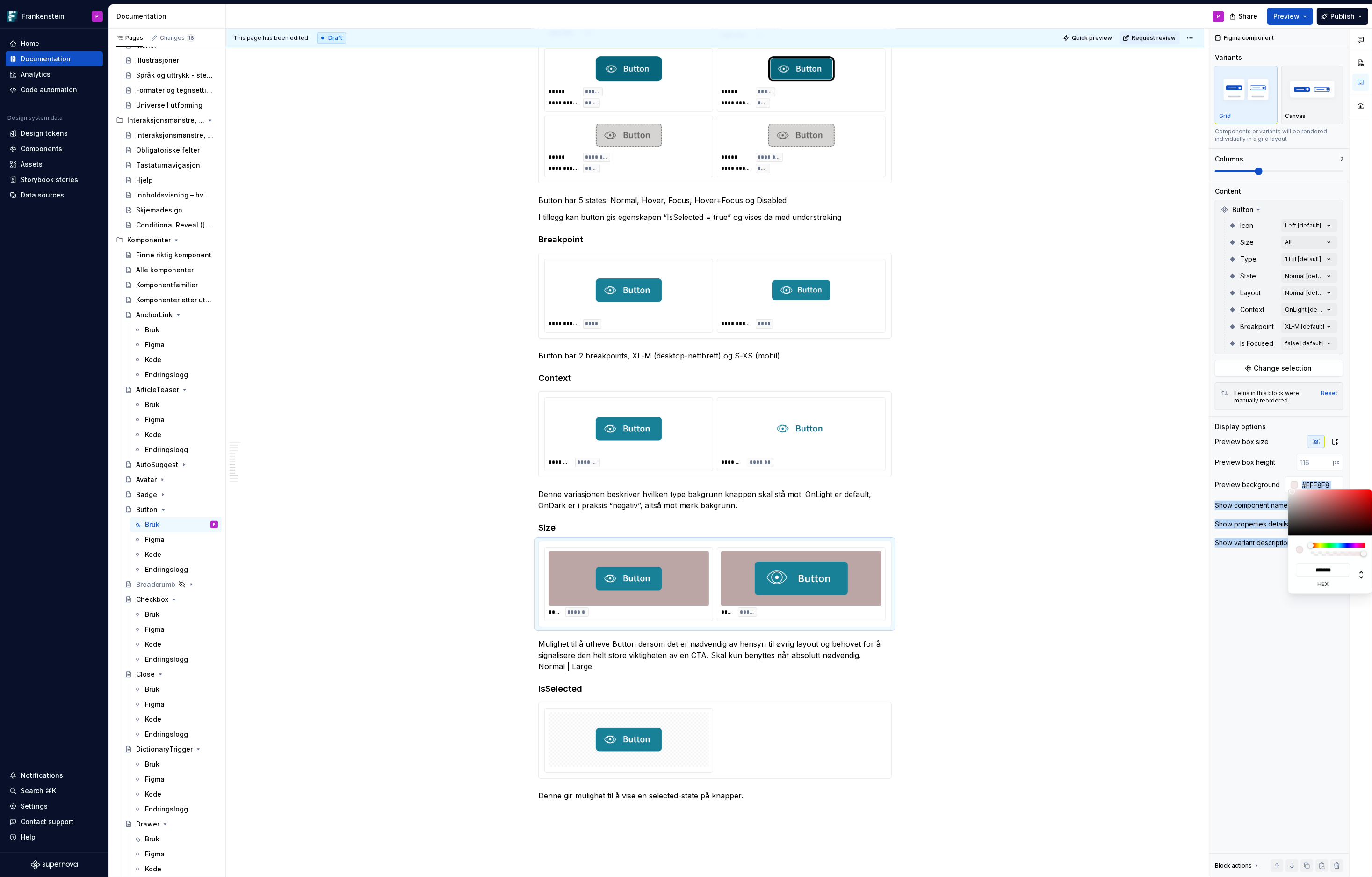
type input "*******"
type input "#FFFBFB"
type input "*******"
type input "#FFFCFC"
type input "*******"
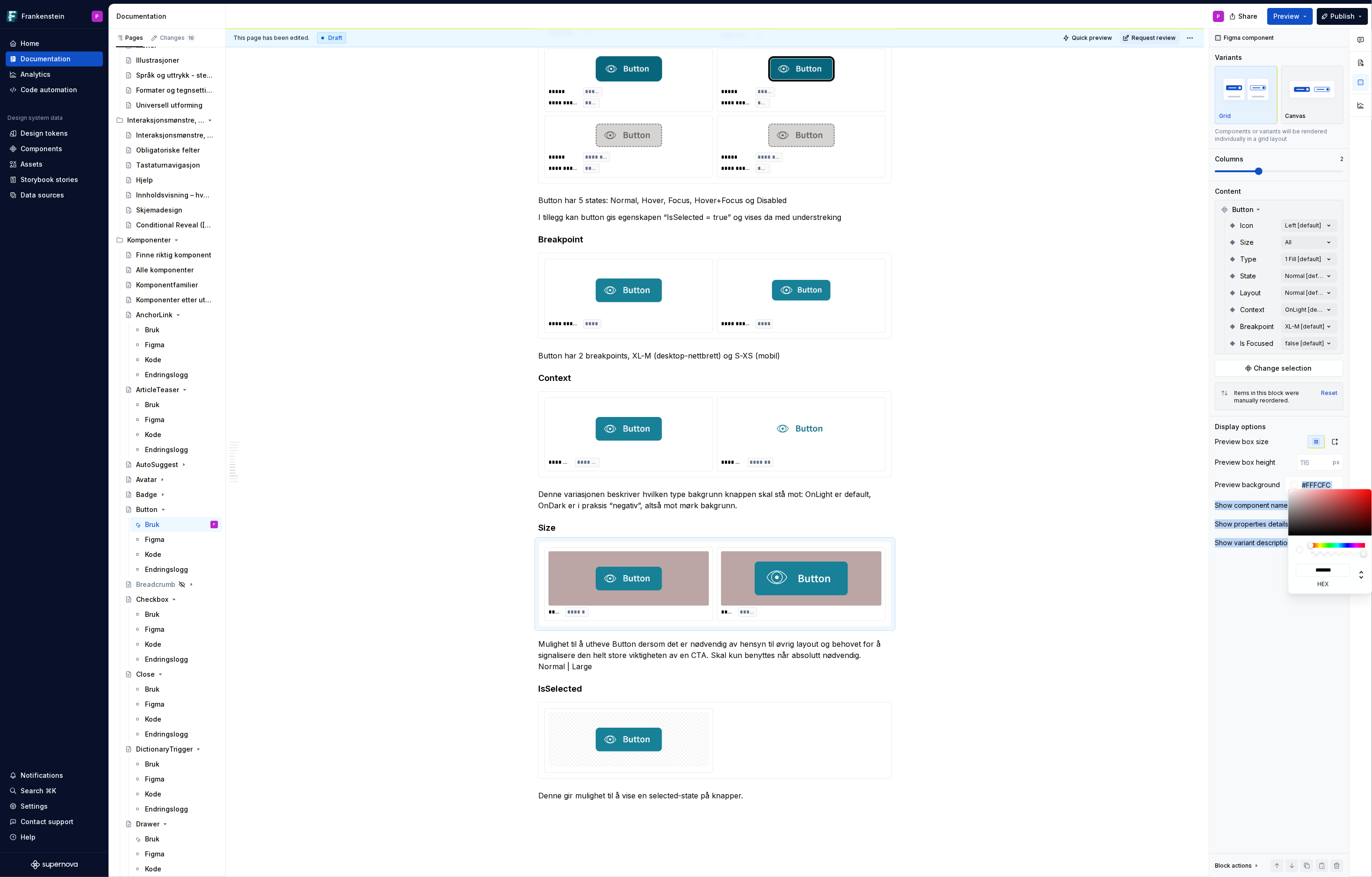
type input "#FFFFFF"
type input "*******"
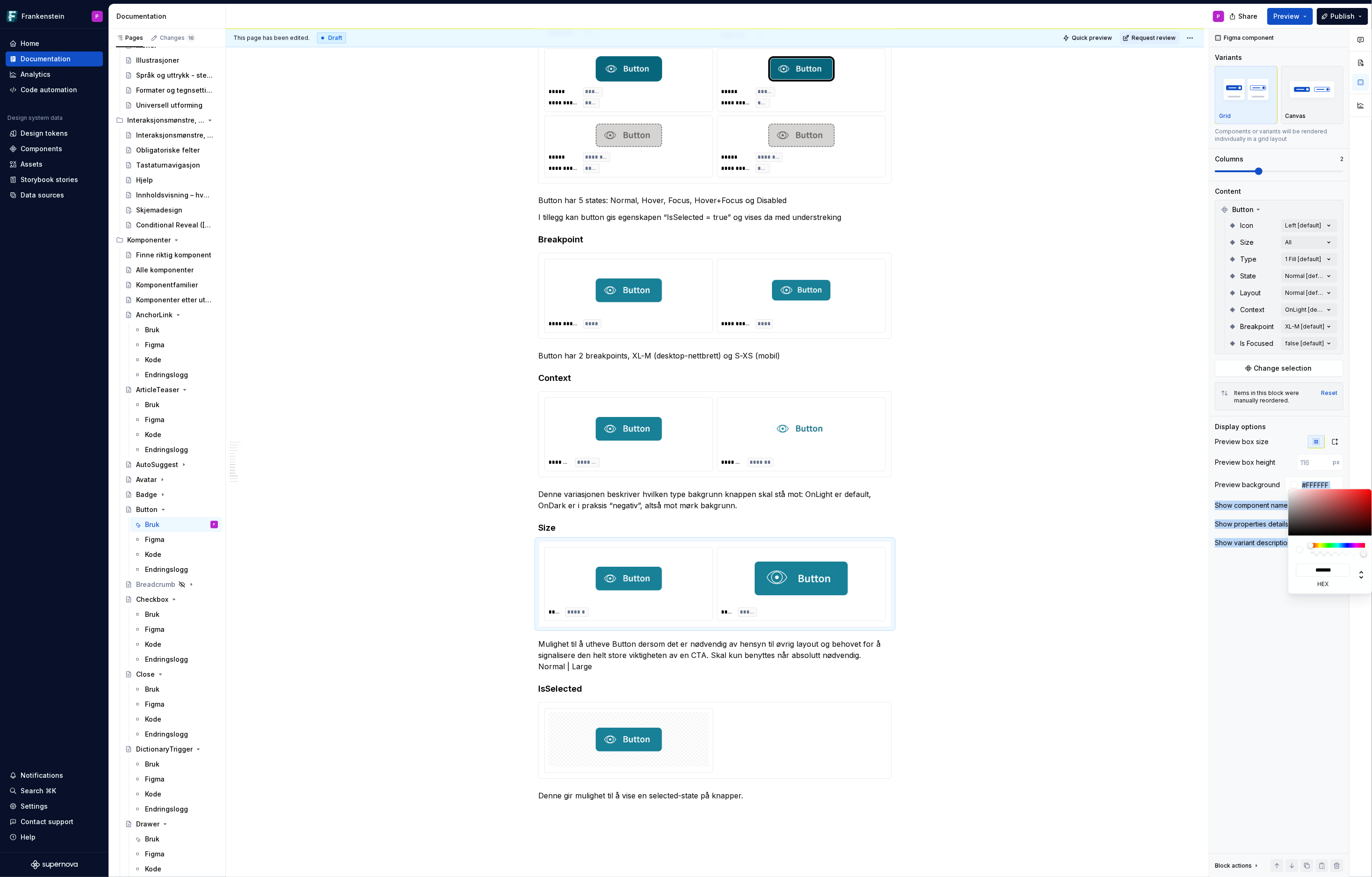
drag, startPoint x: 1298, startPoint y: 501, endPoint x: 1286, endPoint y: 486, distance: 19.2
click at [1235, 486] on body "Frankenstein P Home Documentation Analytics Code automation Design system data …" at bounding box center [686, 438] width 1372 height 877
click at [667, 720] on html "Frankenstein P Home Documentation Analytics Code automation Design system data …" at bounding box center [686, 438] width 1372 height 877
click at [689, 716] on html "Frankenstein P Home Documentation Analytics Code automation Design system data …" at bounding box center [686, 438] width 1372 height 877
click at [687, 728] on div at bounding box center [629, 739] width 160 height 54
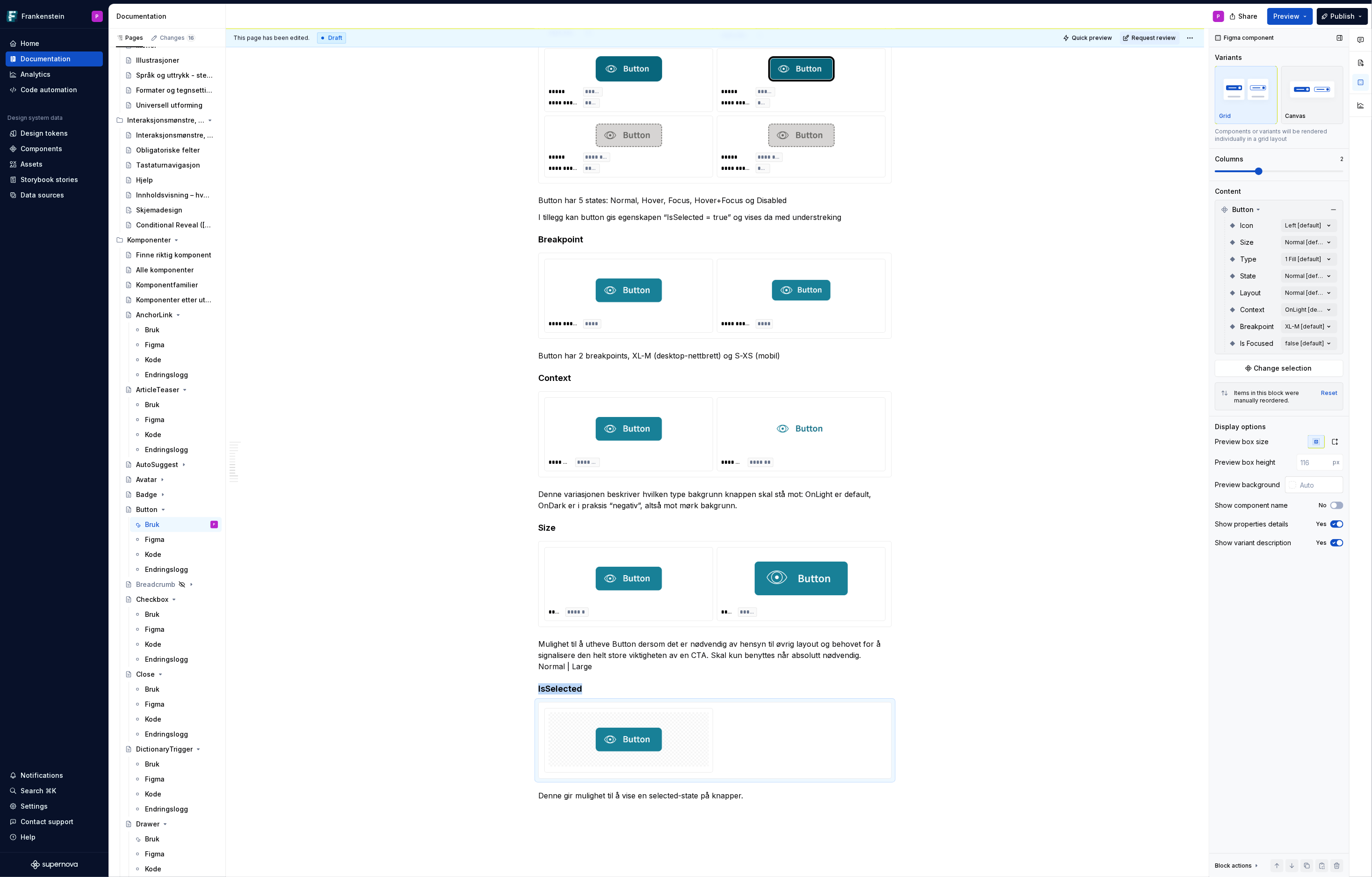
click at [1235, 488] on div at bounding box center [1291, 485] width 11 height 17
click at [1235, 484] on div at bounding box center [1293, 485] width 8 height 8
type input "#C6B1B1"
type input "*******"
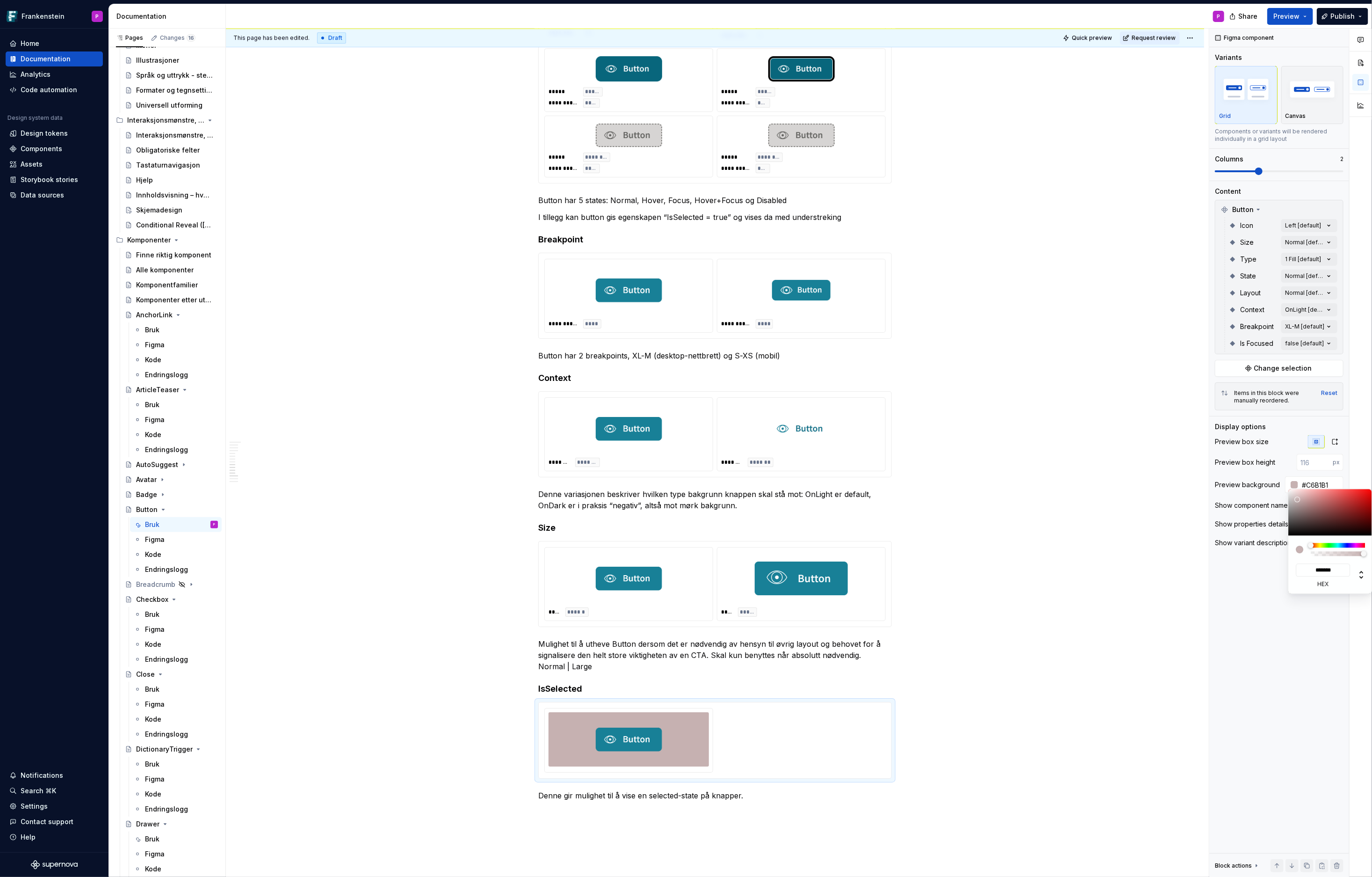
type input "#C6B3B3"
type input "*******"
type input "#CBB9B9"
type input "*******"
type input "#D6C9C9"
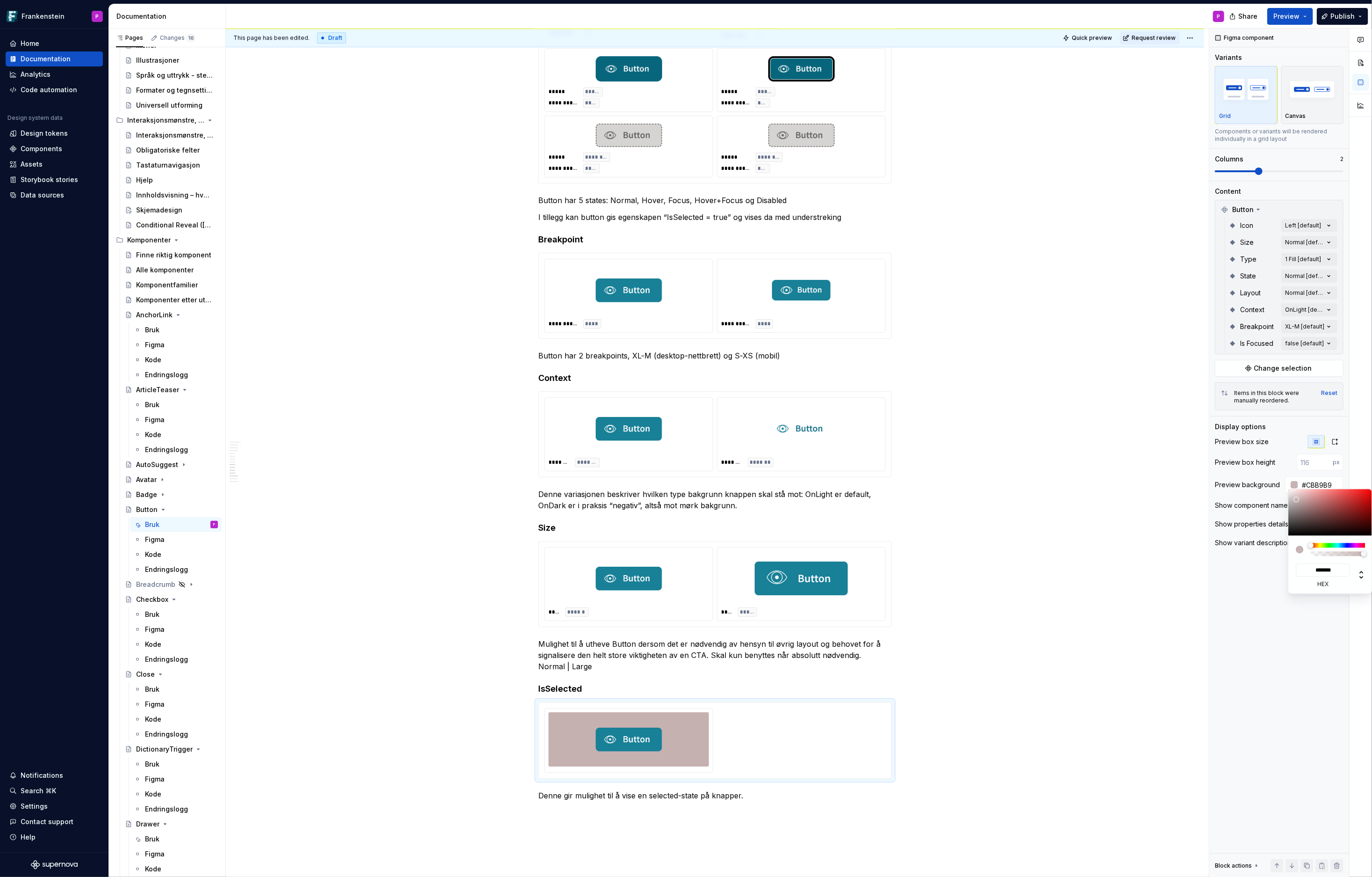
type input "*******"
type input "#DDD2D2"
type input "*******"
type input "#E3DADA"
type input "*******"
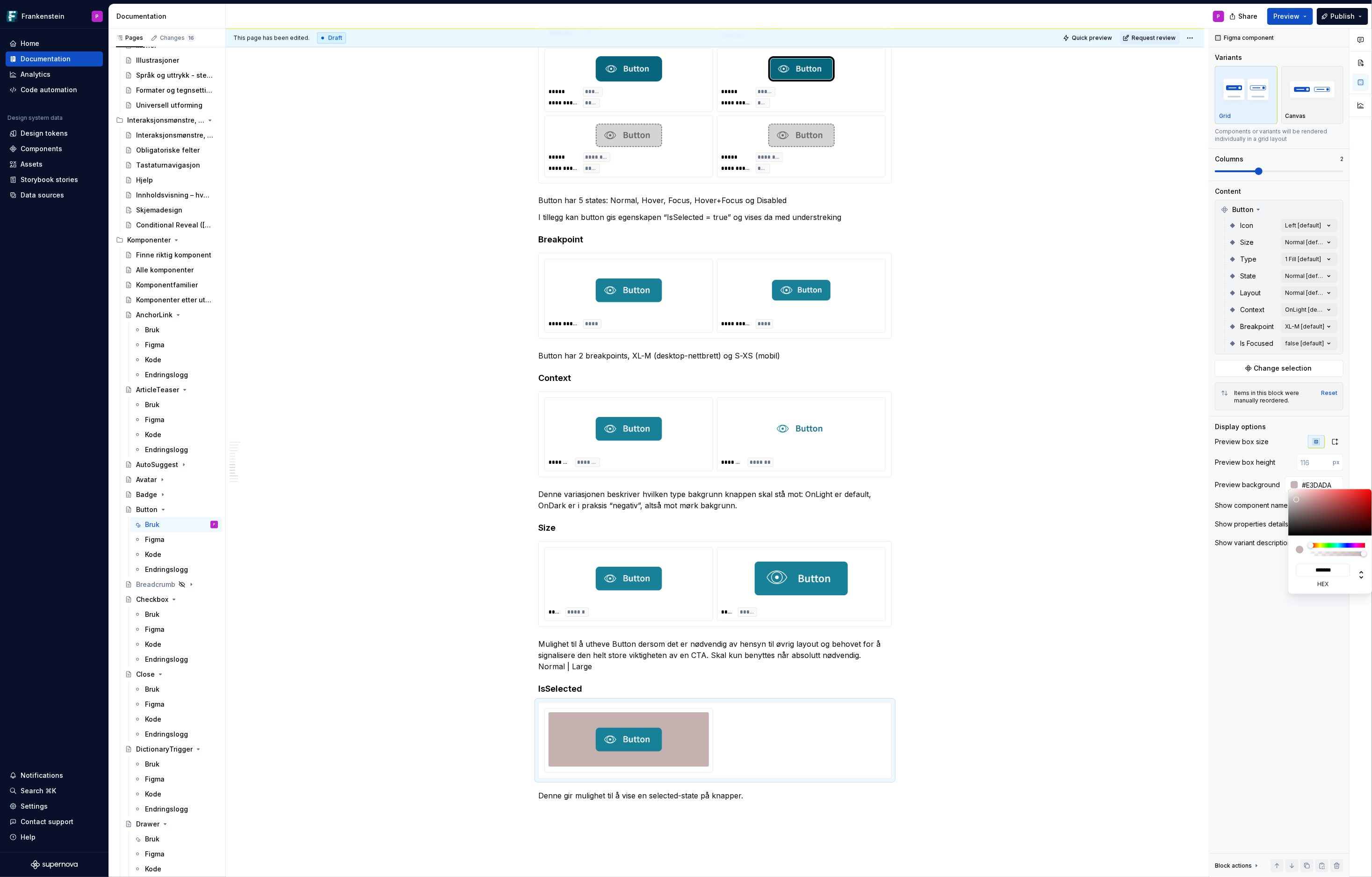
type input "#E5DFDF"
type input "*******"
type input "#EAE6E6"
type input "*******"
type input "#F2F1F1"
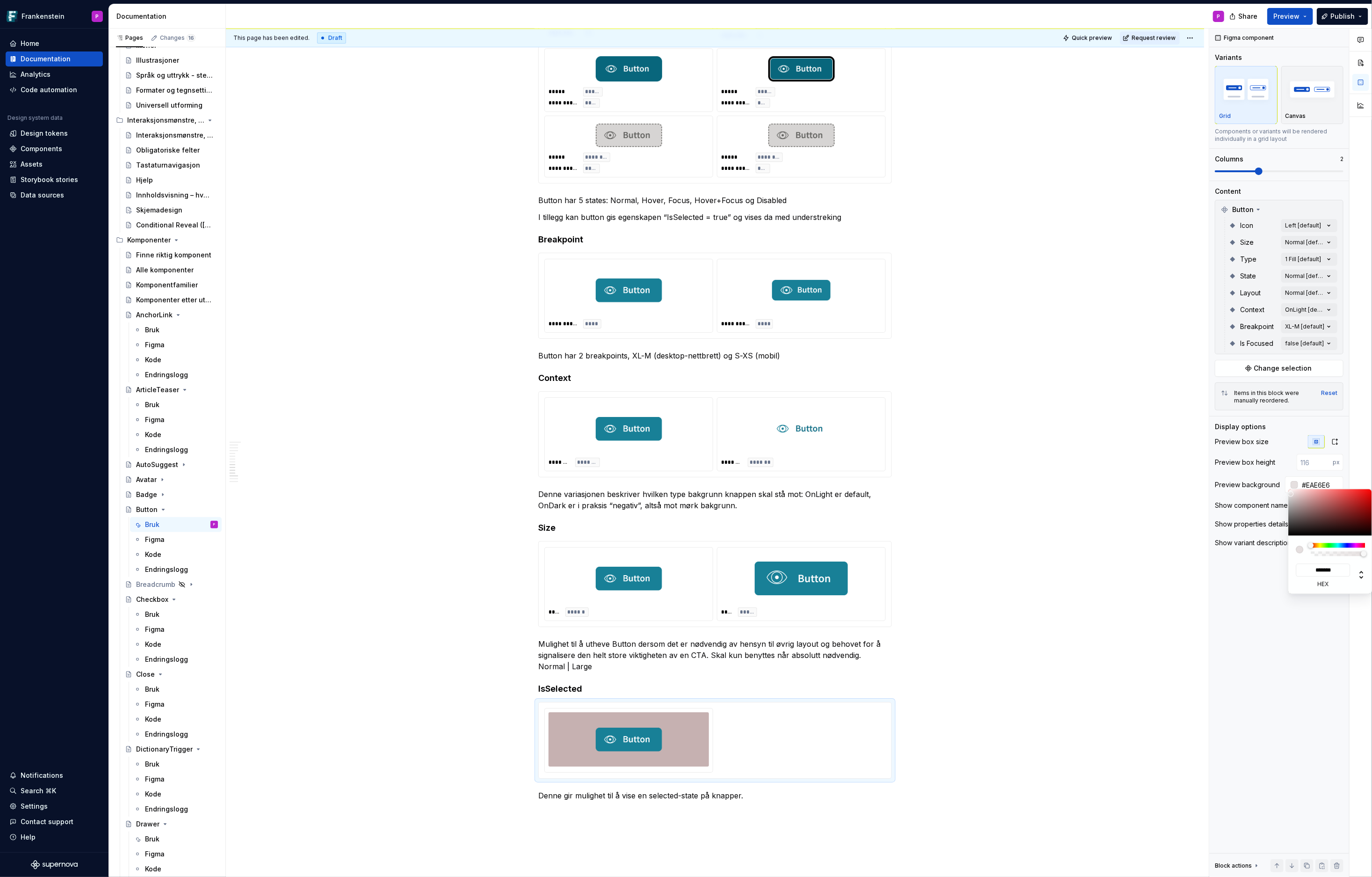
type input "*******"
type input "#F7F7F7"
type input "*******"
type input "#FCFCFC"
type input "*******"
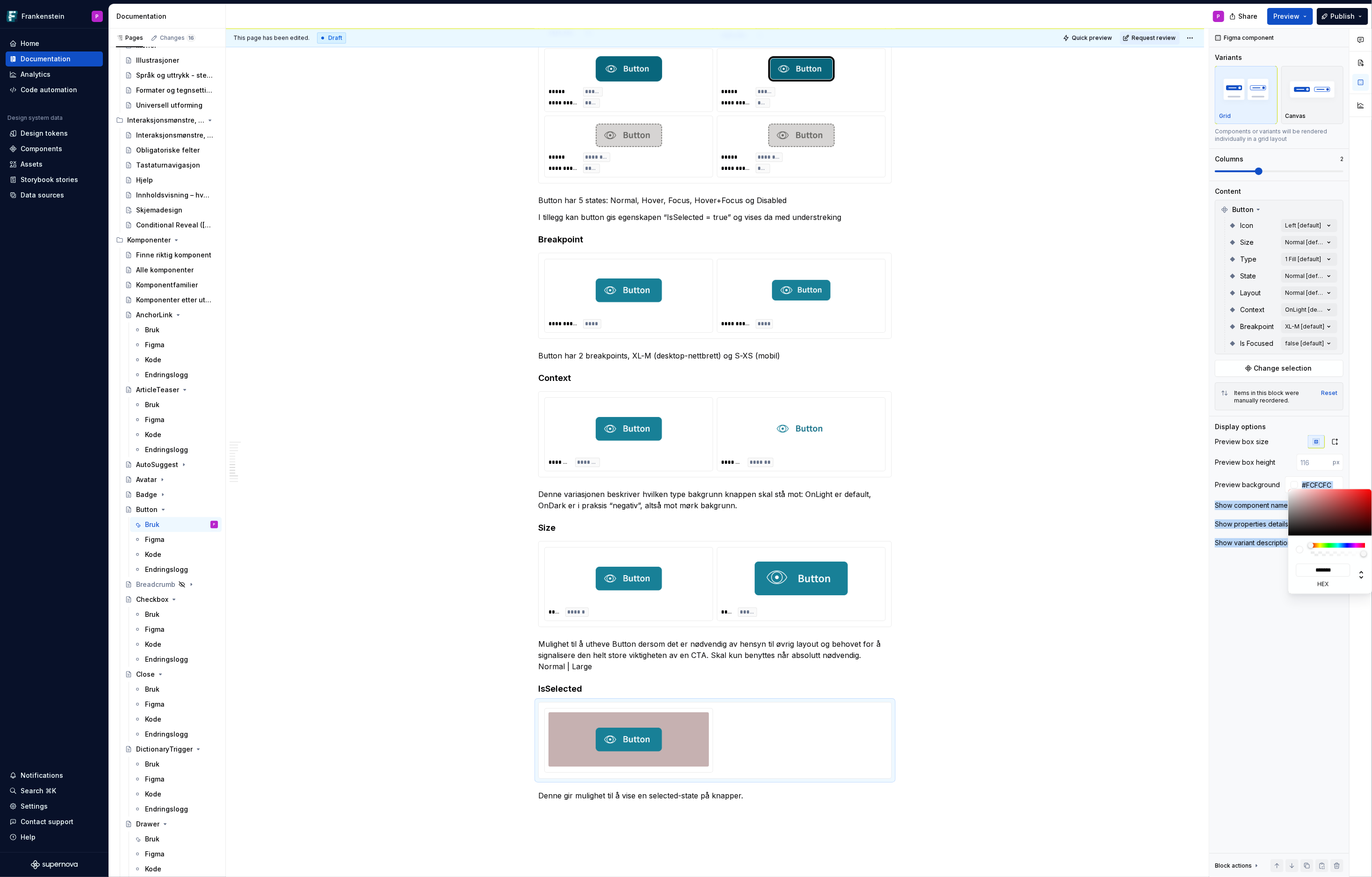
type input "#FFFFFF"
type input "*******"
drag, startPoint x: 1297, startPoint y: 499, endPoint x: 1287, endPoint y: 488, distance: 14.9
click at [1235, 488] on body "Frankenstein P Home Documentation Analytics Code automation Design system data …" at bounding box center [686, 438] width 1372 height 877
click at [1088, 594] on html "Frankenstein P Home Documentation Analytics Code automation Design system data …" at bounding box center [686, 438] width 1372 height 877
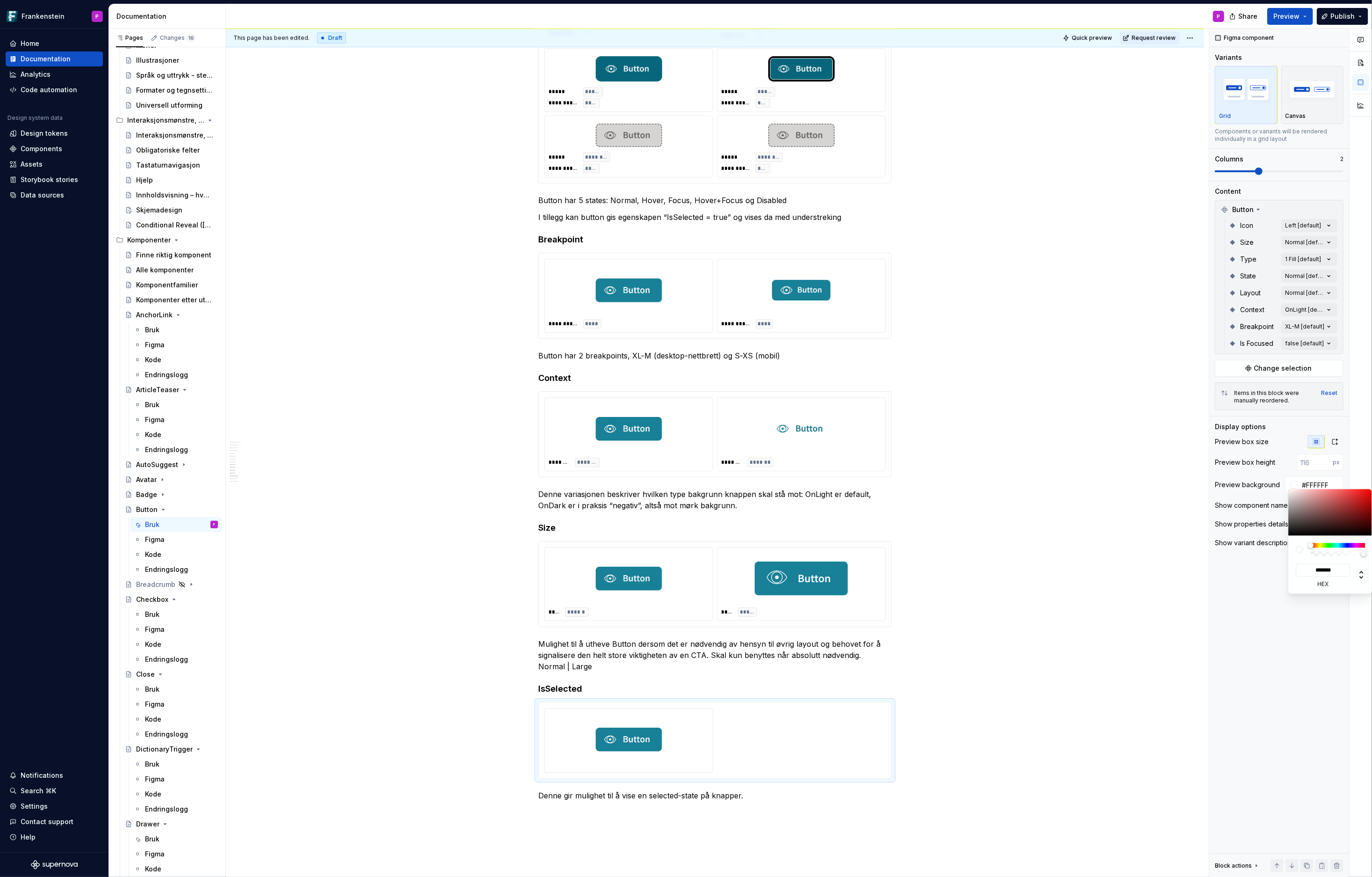
click at [1088, 594] on html "Frankenstein P Home Documentation Analytics Code automation Design system data …" at bounding box center [686, 438] width 1372 height 877
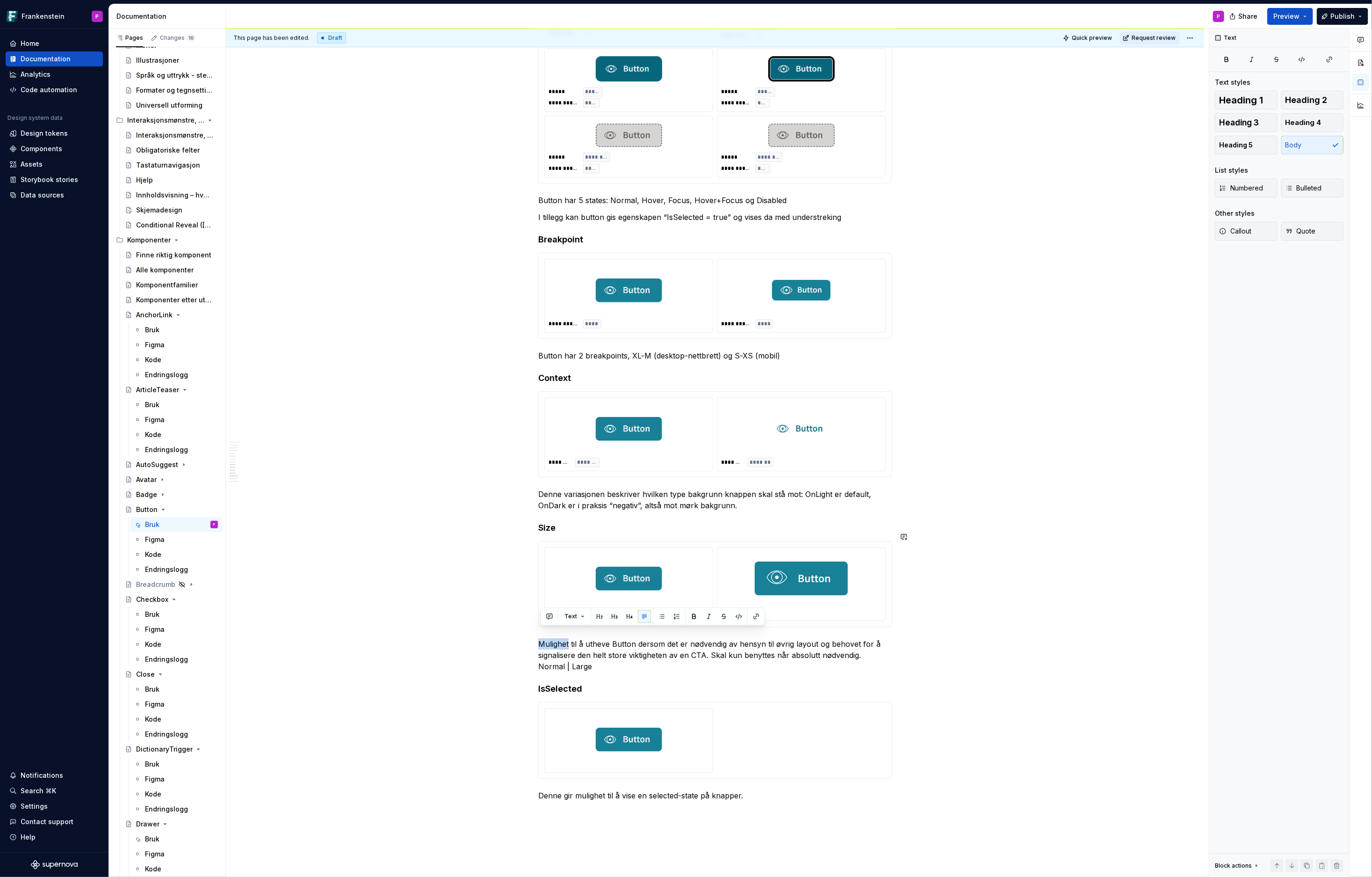
click at [1030, 610] on div "**********" at bounding box center [715, 26] width 978 height 4940
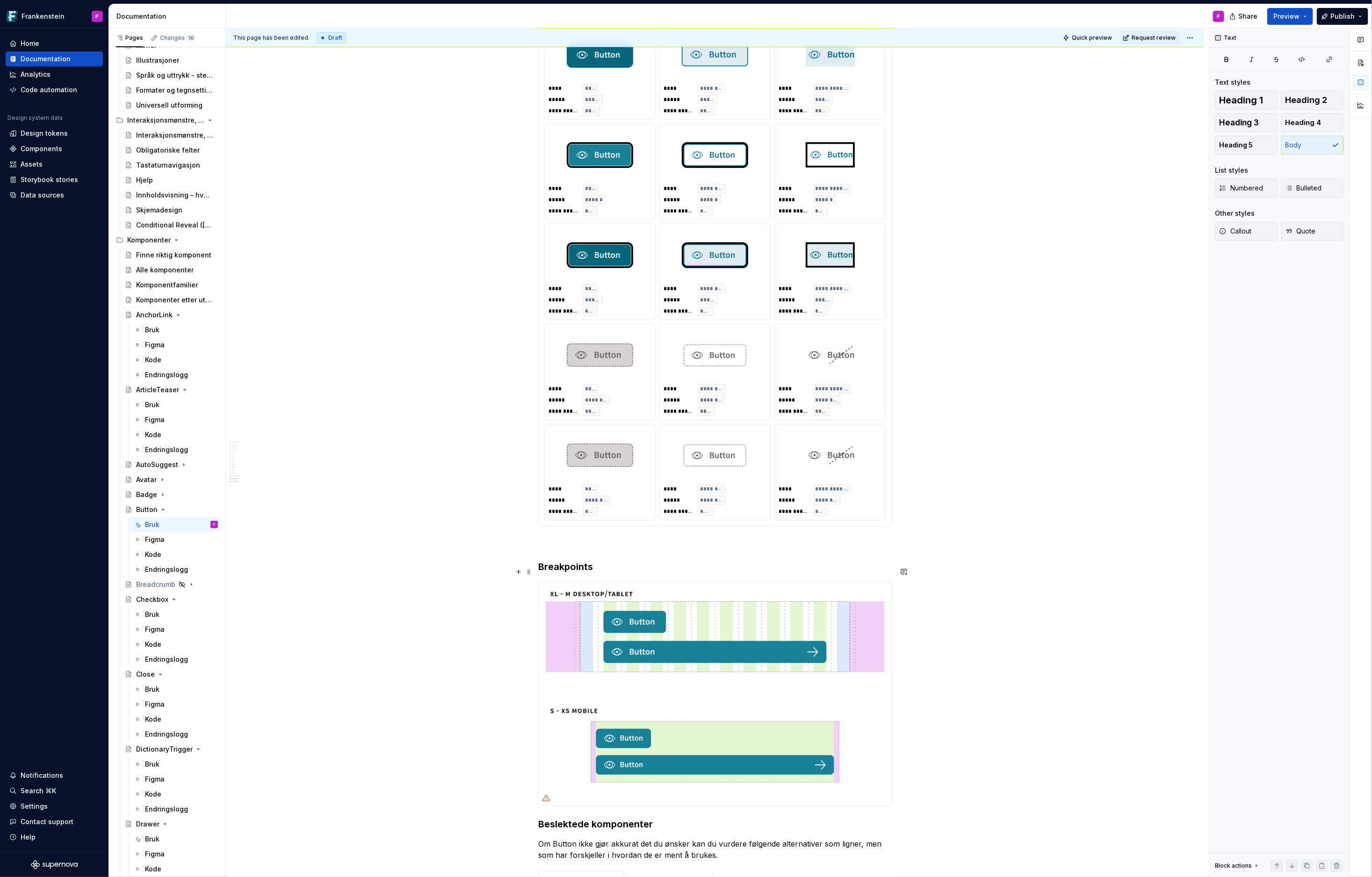
scroll to position [3671, 0]
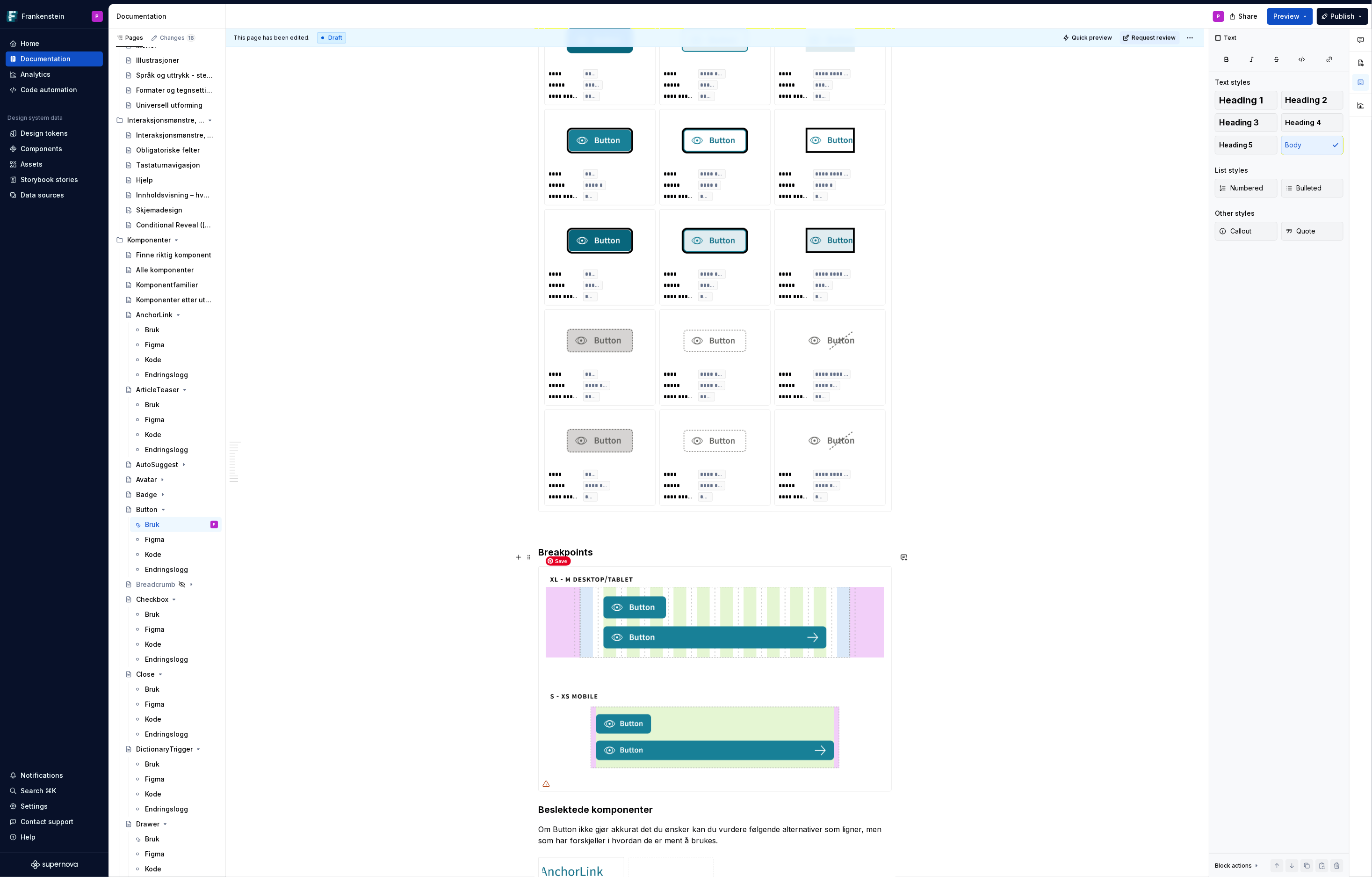
click at [826, 720] on img at bounding box center [715, 679] width 353 height 225
click at [604, 592] on img at bounding box center [715, 679] width 353 height 225
click at [1235, 88] on span "Replace" at bounding box center [1287, 89] width 23 height 8
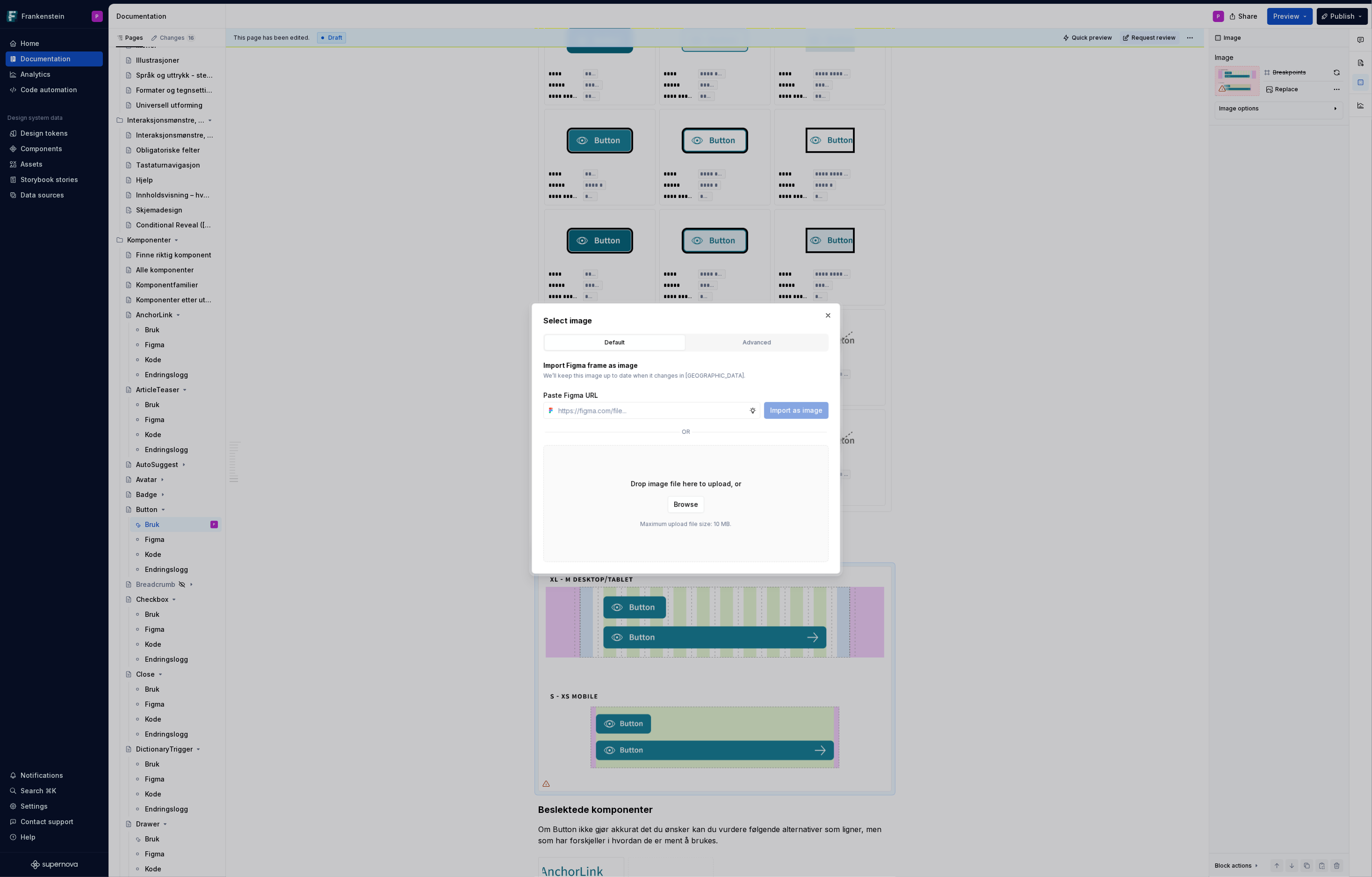
type textarea "*"
click at [746, 341] on div "Advanced" at bounding box center [757, 343] width 135 height 9
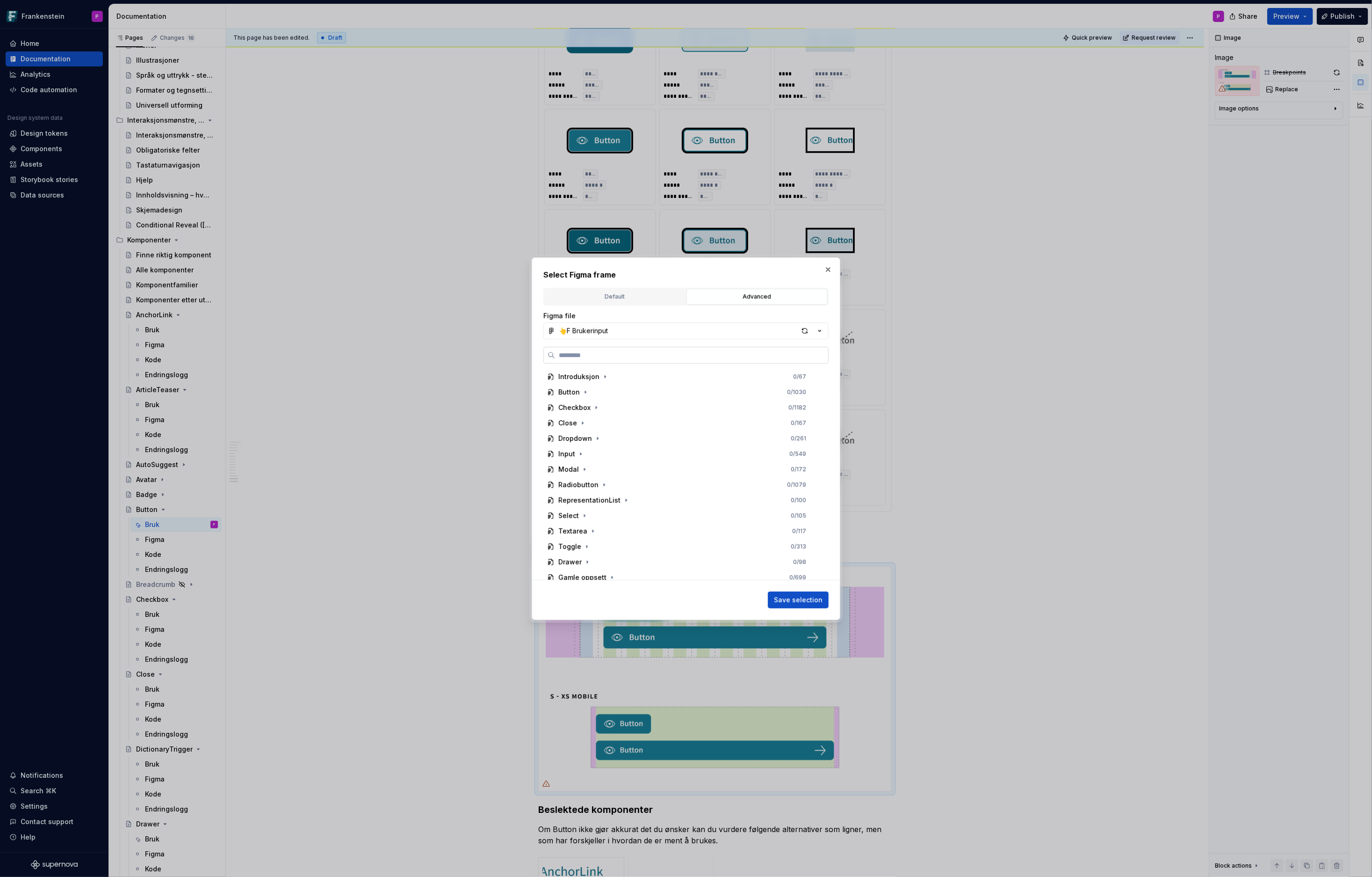
paste input "**********"
type input "**********"
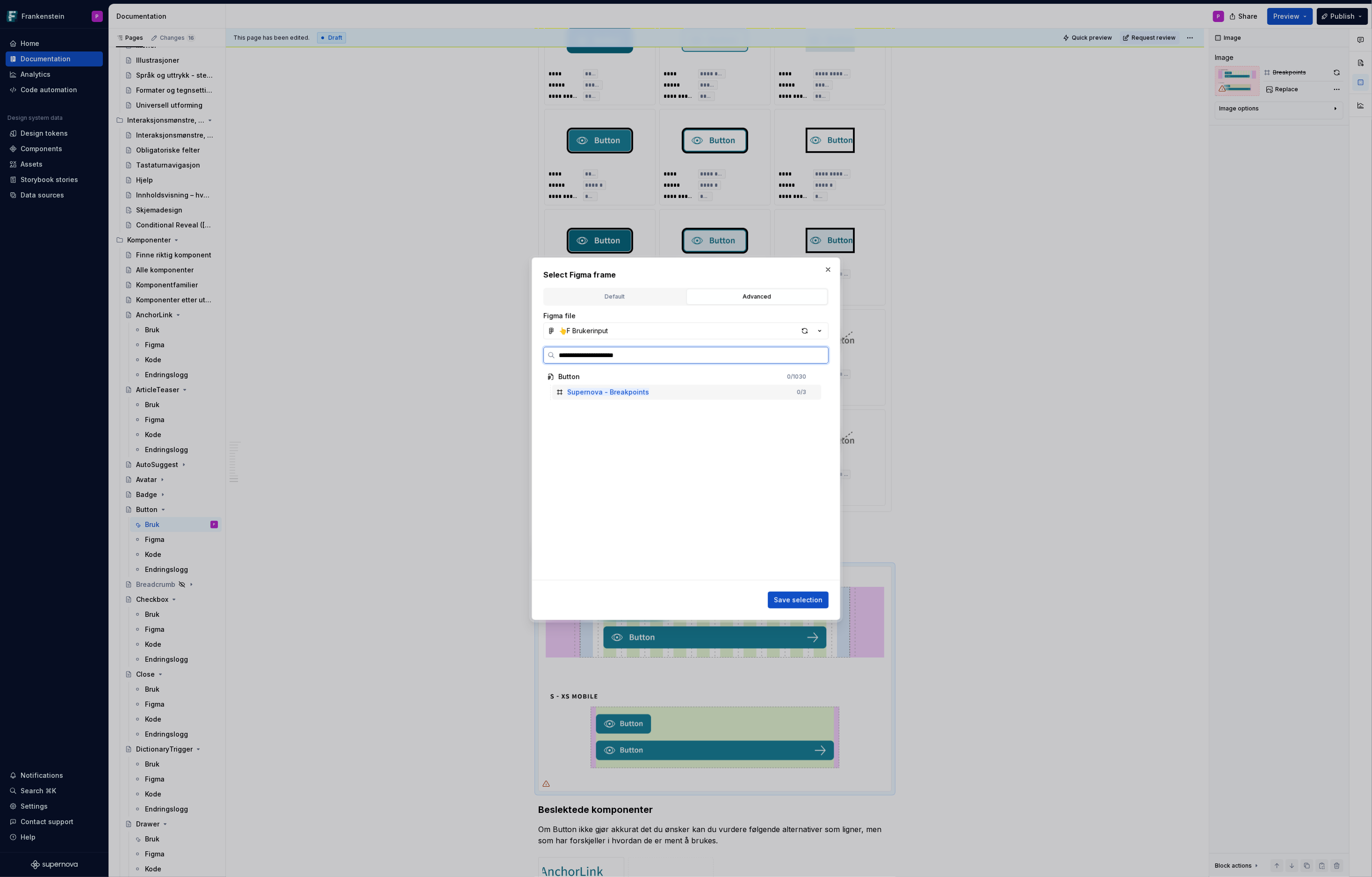
click at [626, 390] on mark "Supernova - Breakpoints" at bounding box center [608, 392] width 82 height 8
click at [784, 598] on span "Save selection" at bounding box center [798, 599] width 49 height 9
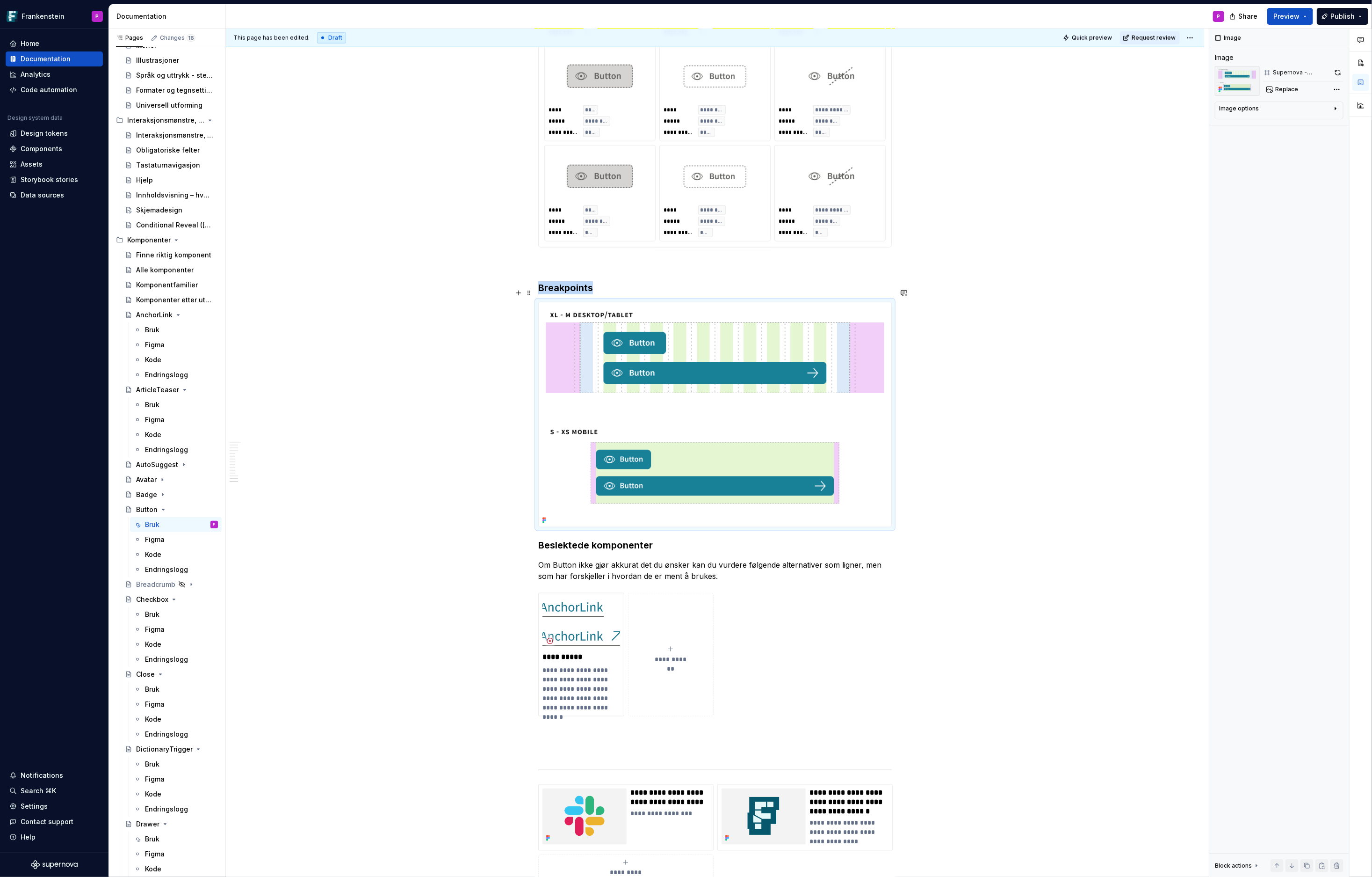
scroll to position [3942, 0]
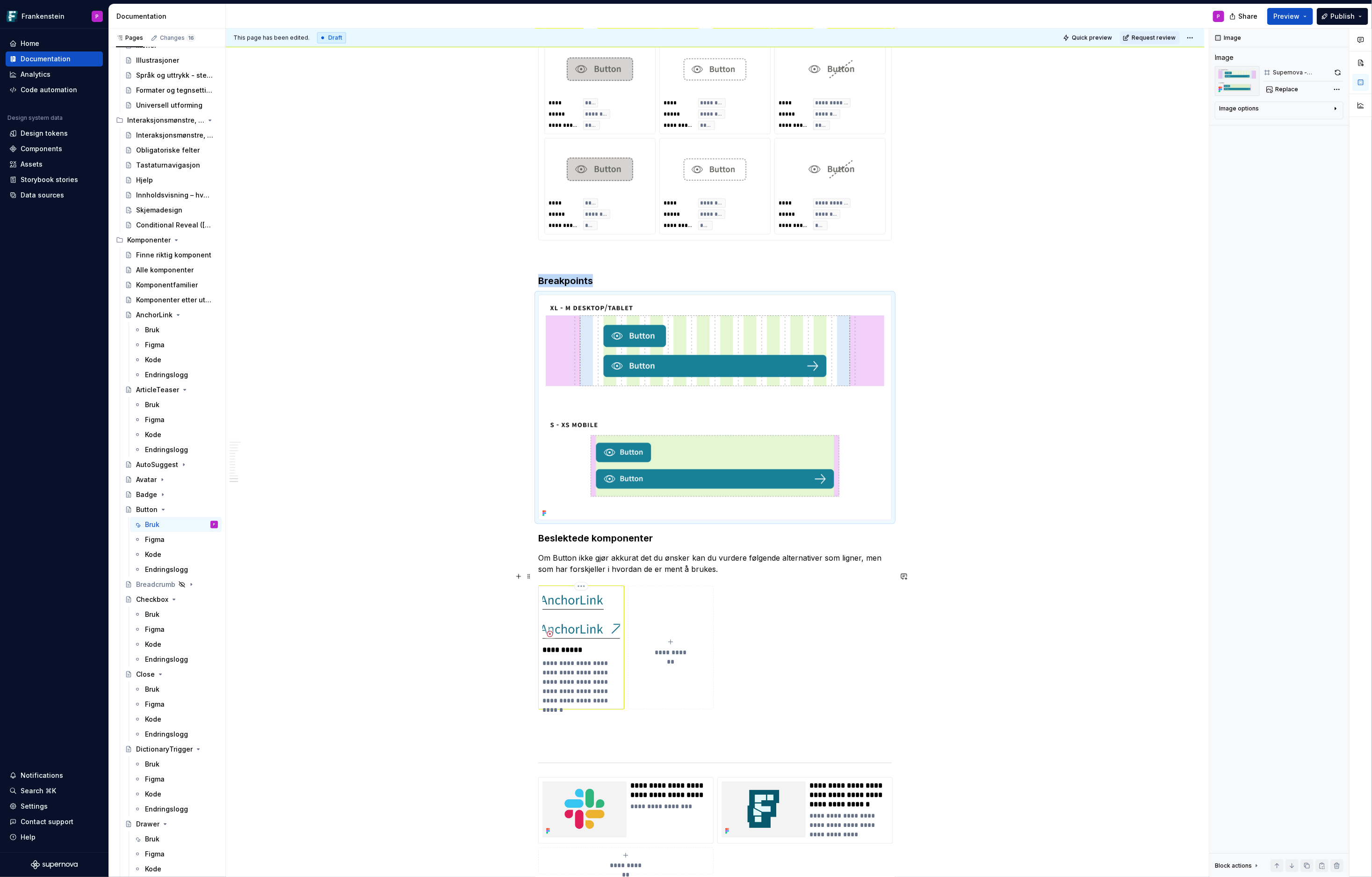
click at [595, 602] on img at bounding box center [581, 616] width 78 height 52
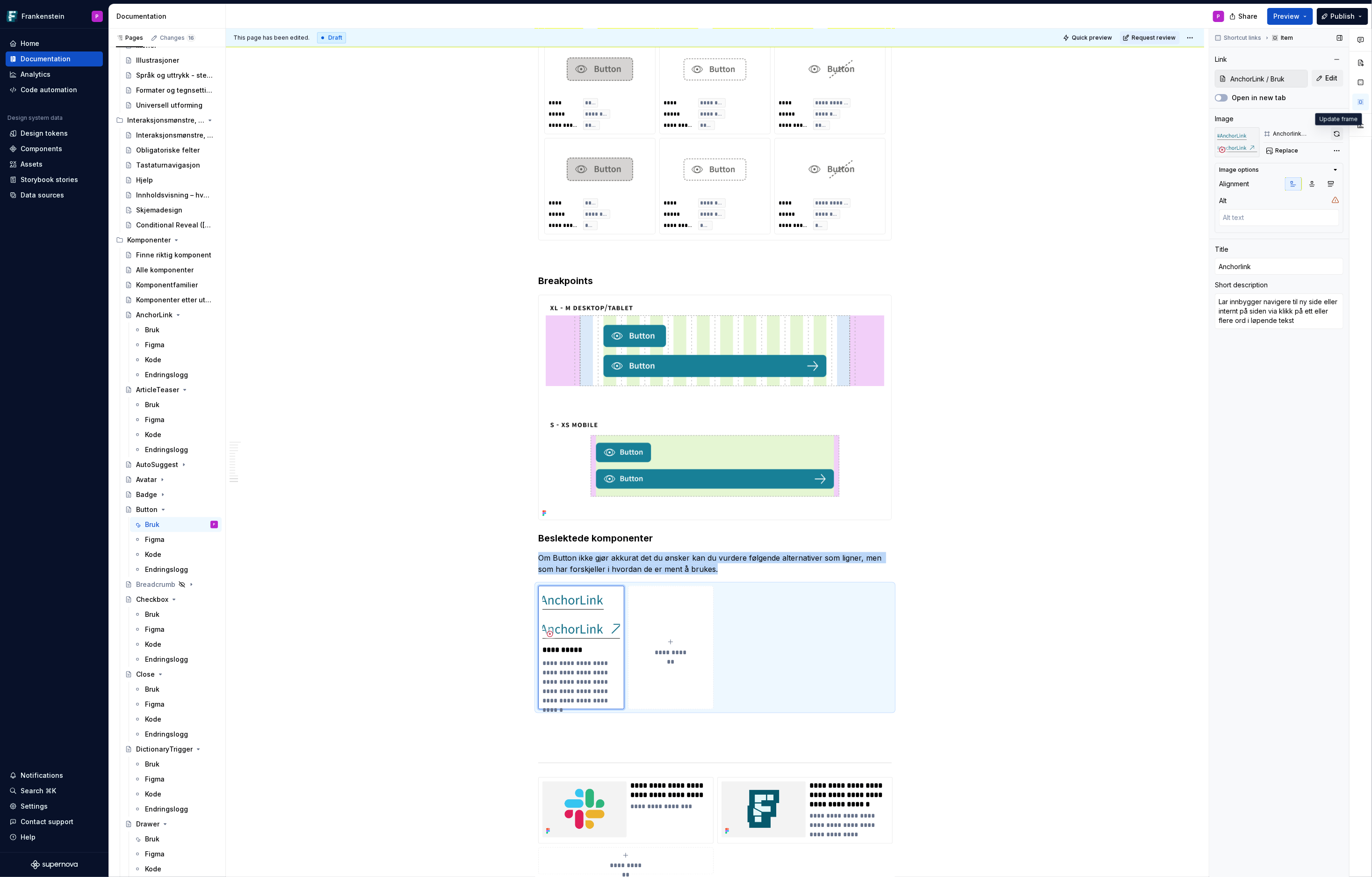
click at [1235, 132] on button "button" at bounding box center [1337, 133] width 12 height 13
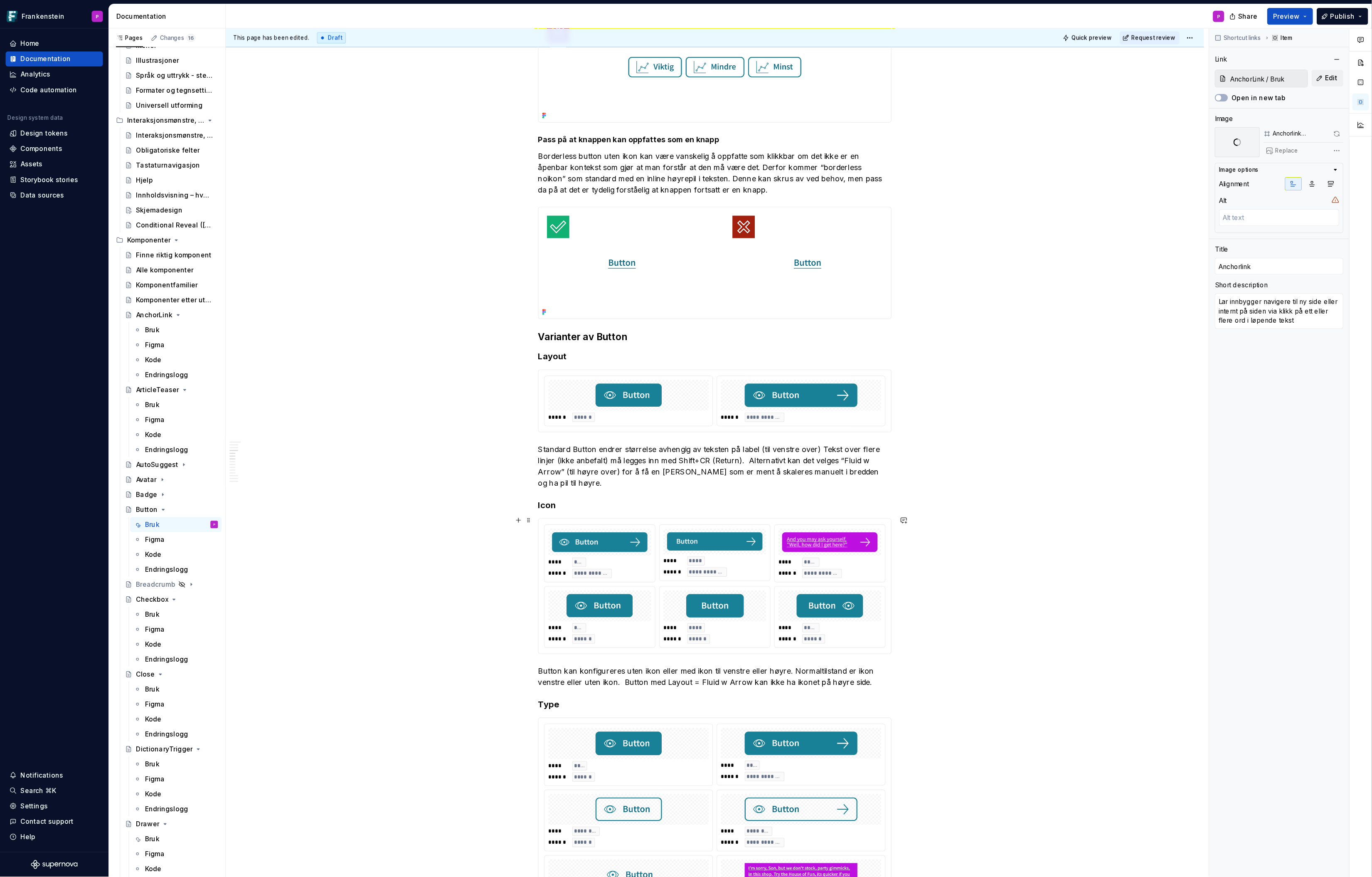
scroll to position [1379, 0]
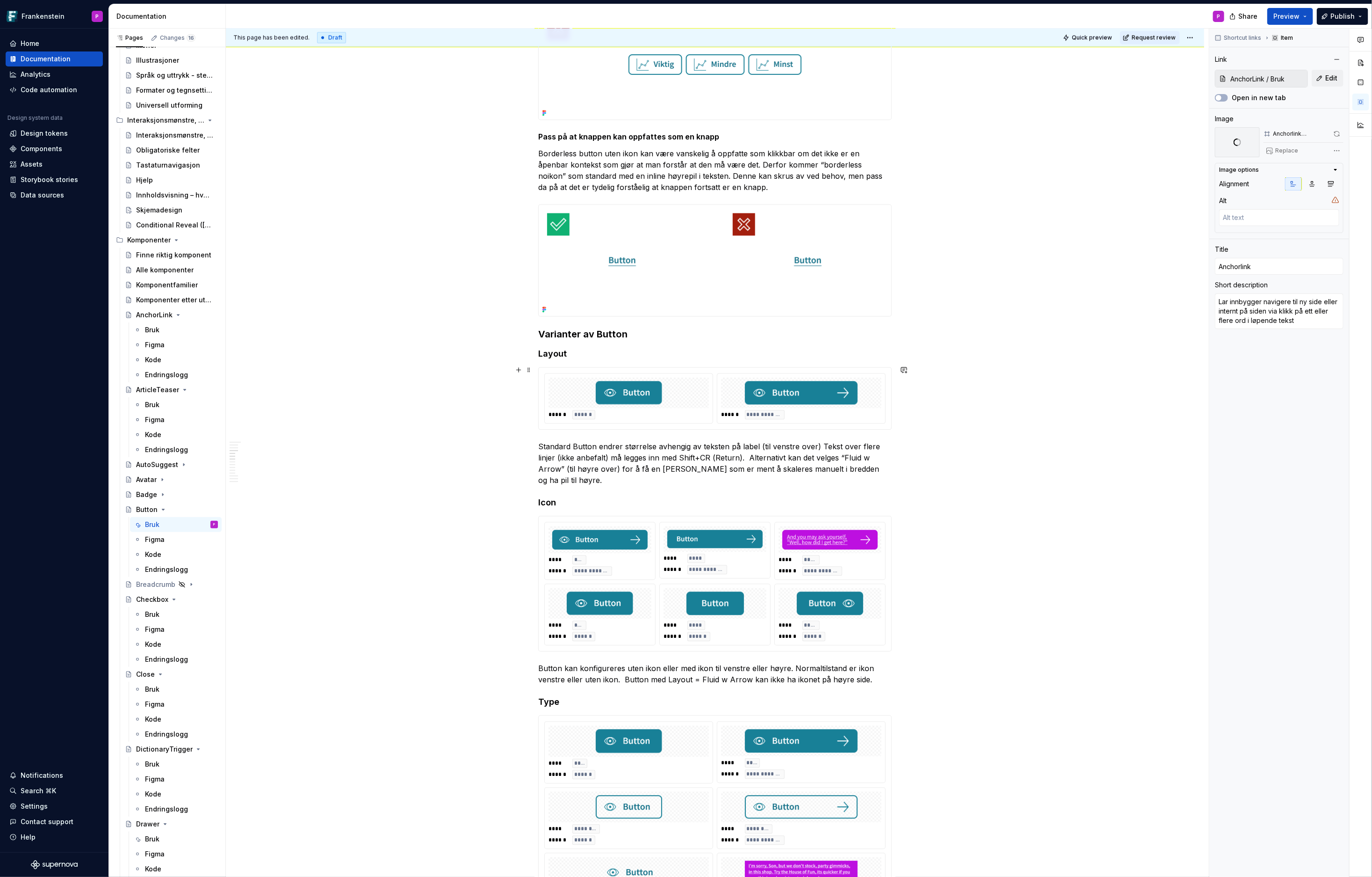
click at [569, 400] on div at bounding box center [629, 393] width 160 height 31
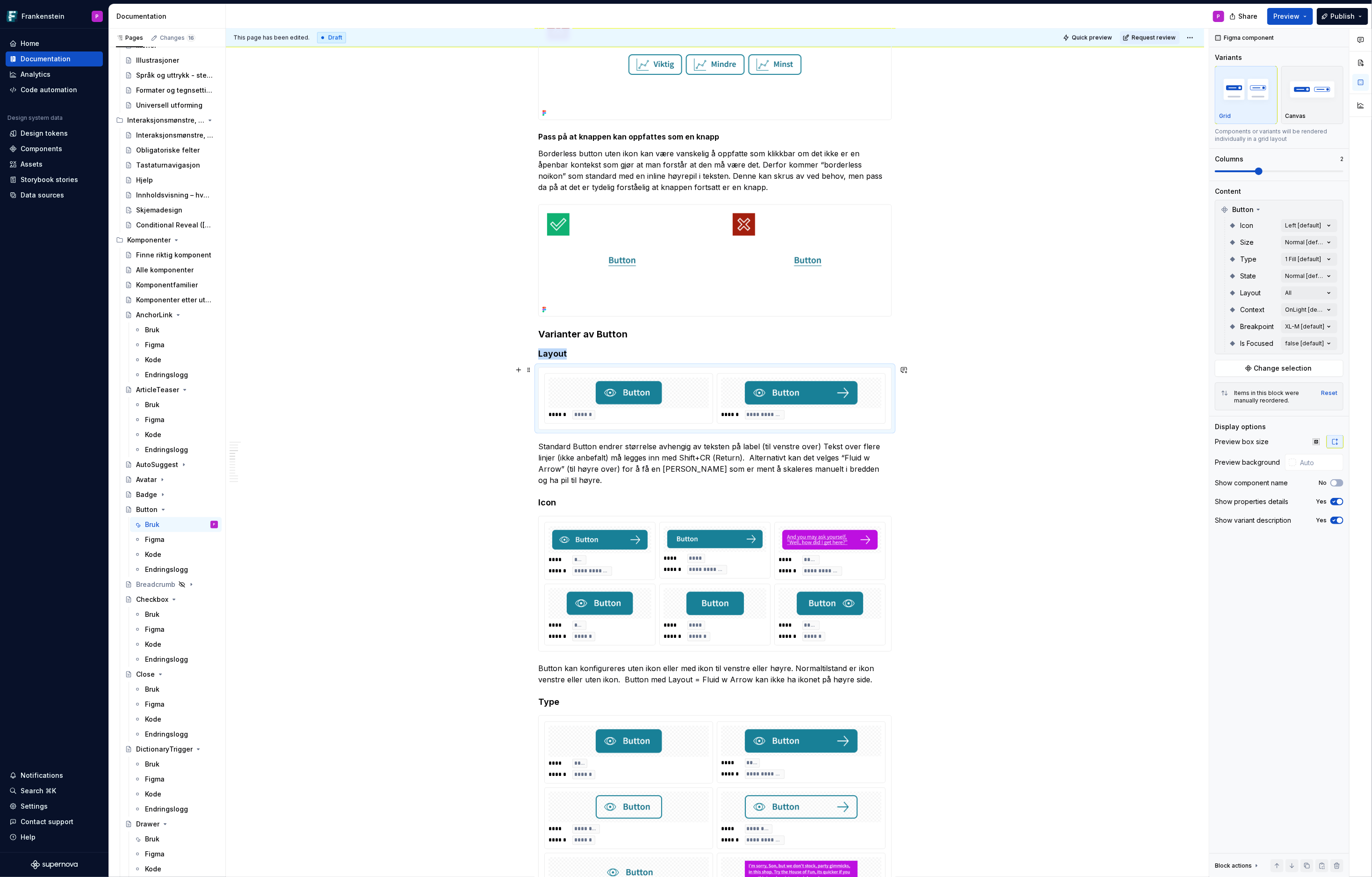
type textarea "*"
click at [1235, 461] on div at bounding box center [1293, 462] width 8 height 8
type input "#7A6767"
type input "*******"
type input "#917E7E"
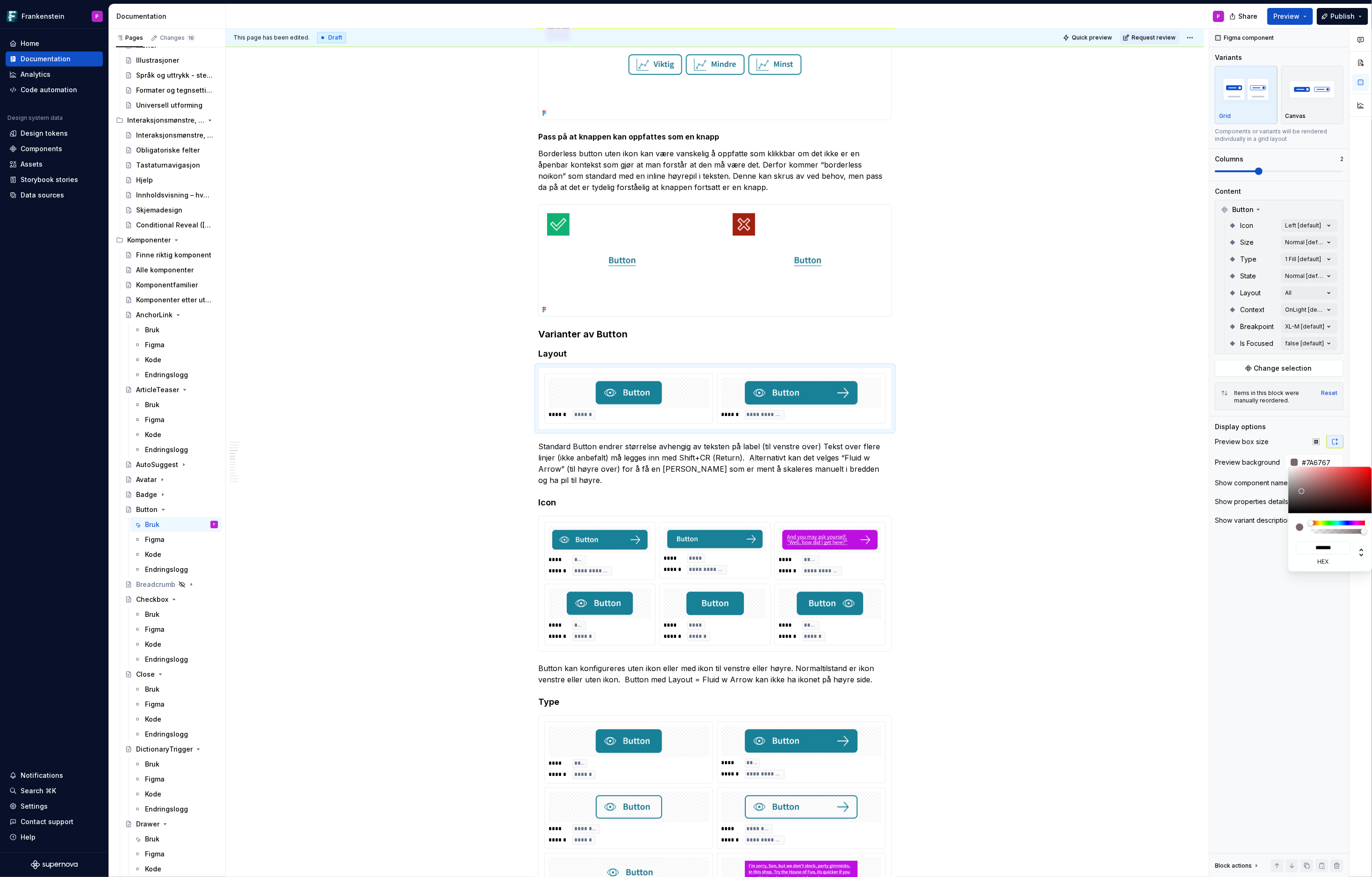
type input "*******"
type input "#B7A9A9"
type input "*******"
type input "#F3F1F1"
type input "*******"
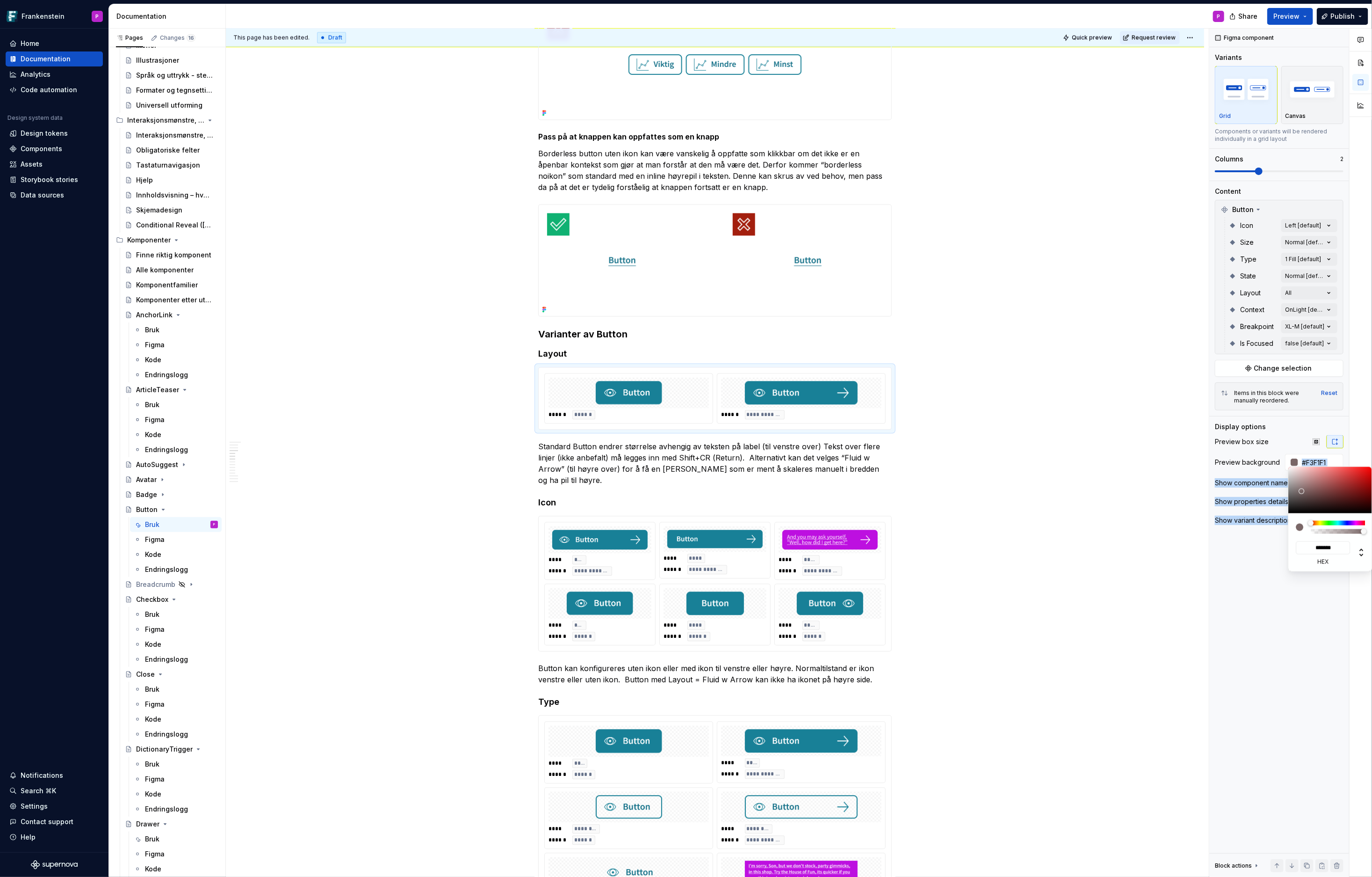
type input "#FFFFFF"
type input "*******"
type input "#E8DFDF"
type input "*******"
type input "#D6C9C9"
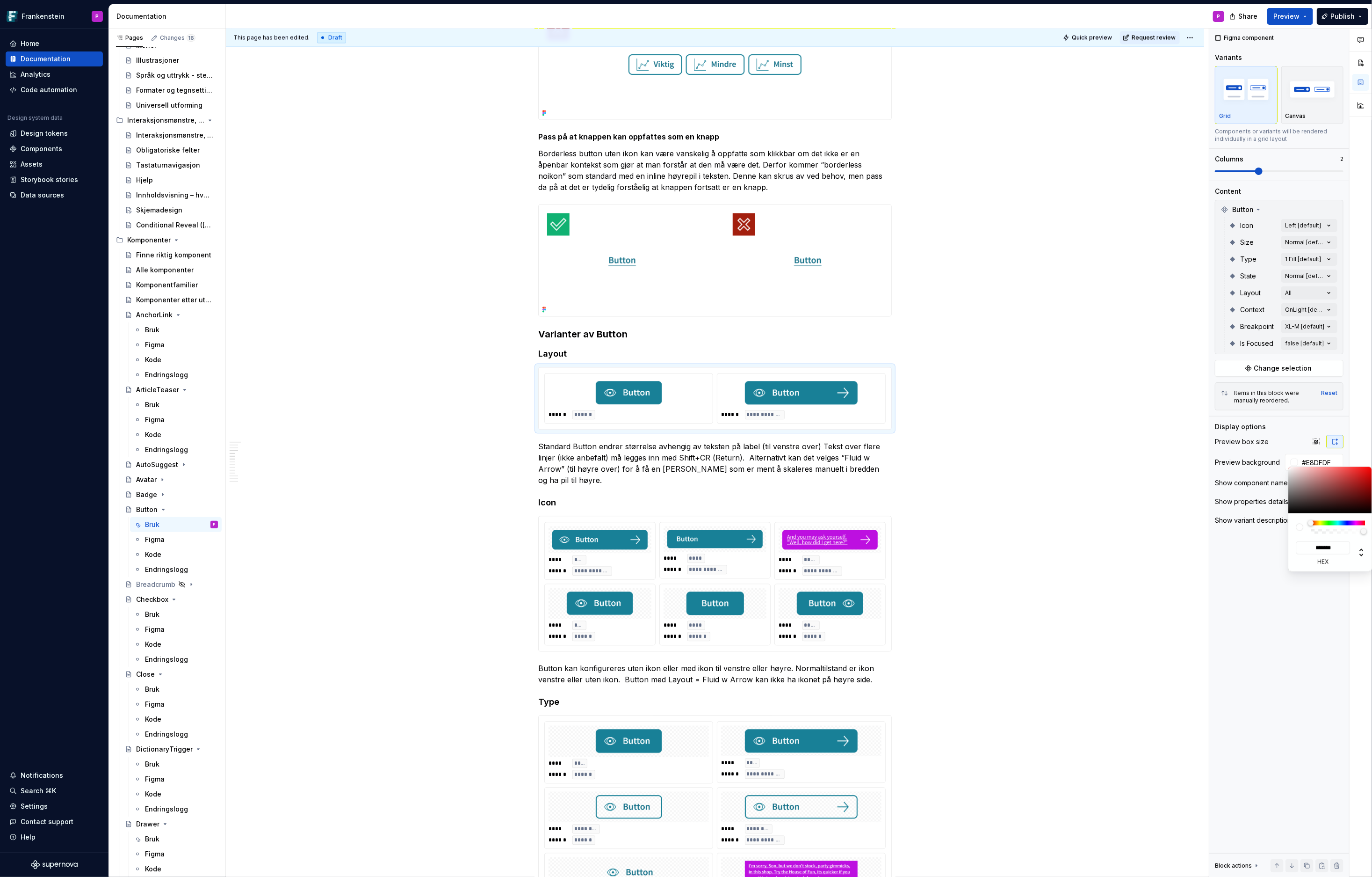
type input "*******"
type input "#D4C7C7"
type input "*******"
type input "#D4C6C6"
type input "*******"
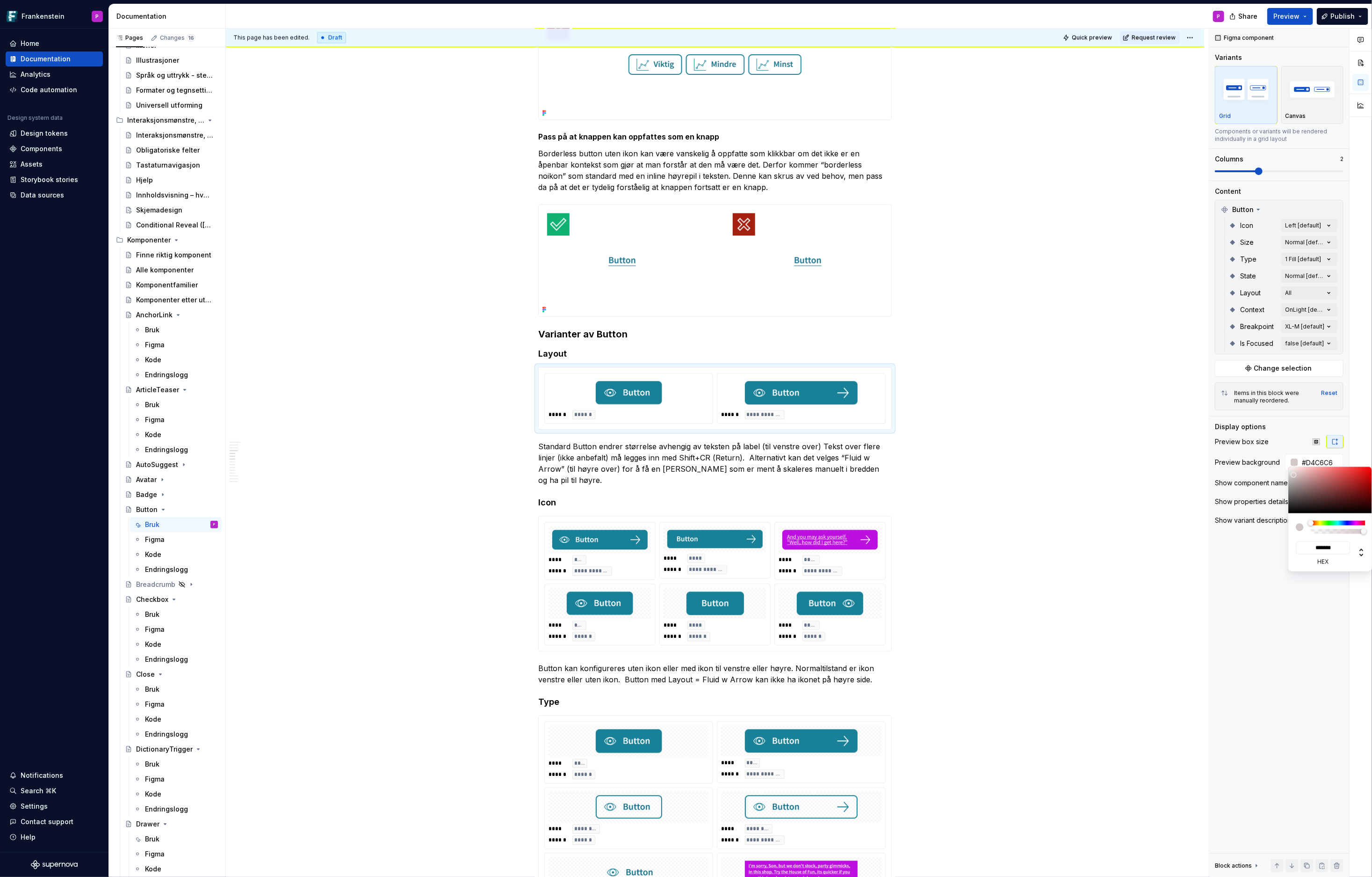
type input "#D9CACA"
type input "*******"
type input "#E1D3D3"
type input "*******"
type input "#E3D7D7"
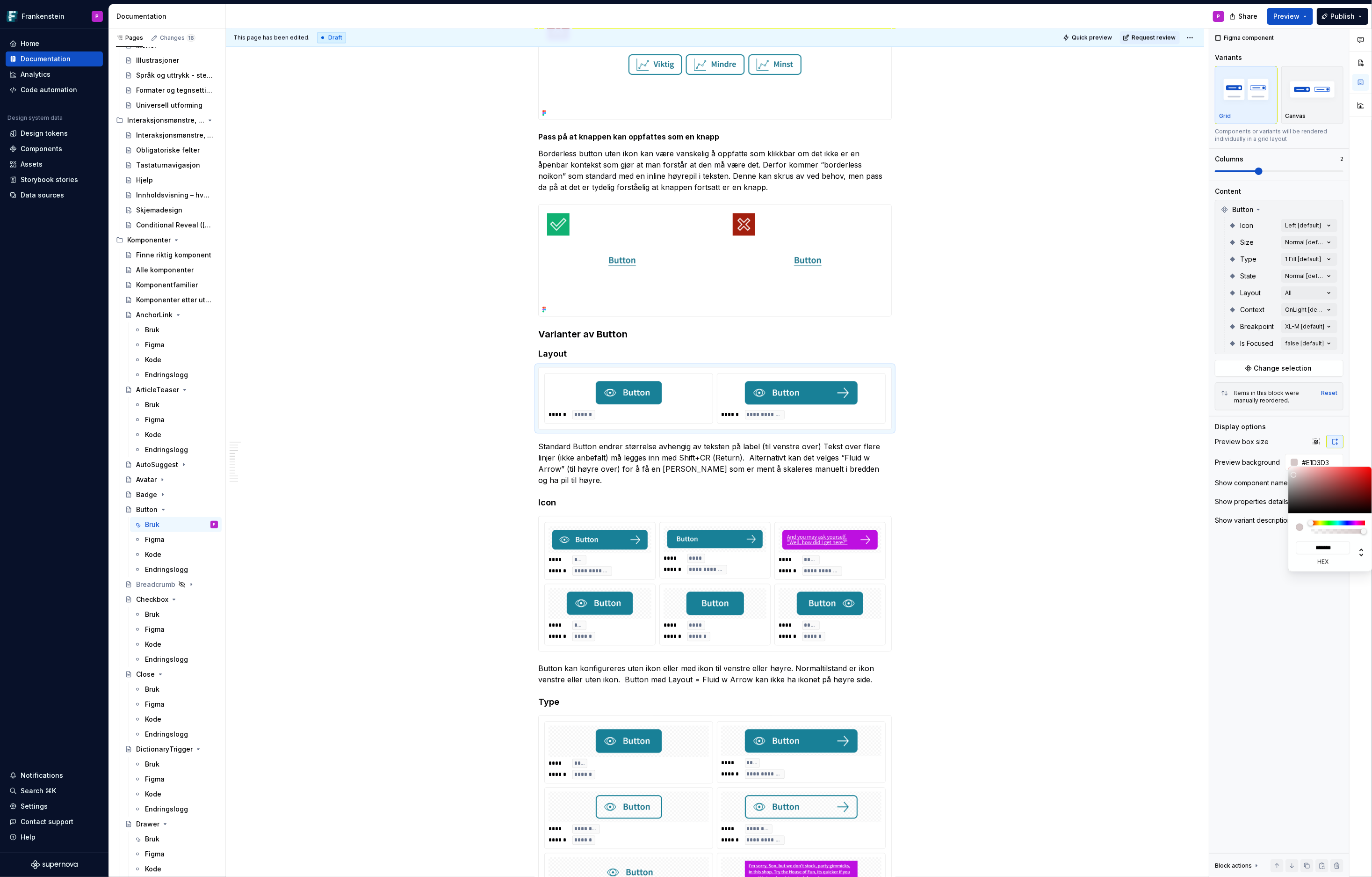
type input "*******"
type input "#EBDEDE"
type input "*******"
type input "#EEE0E0"
type input "*******"
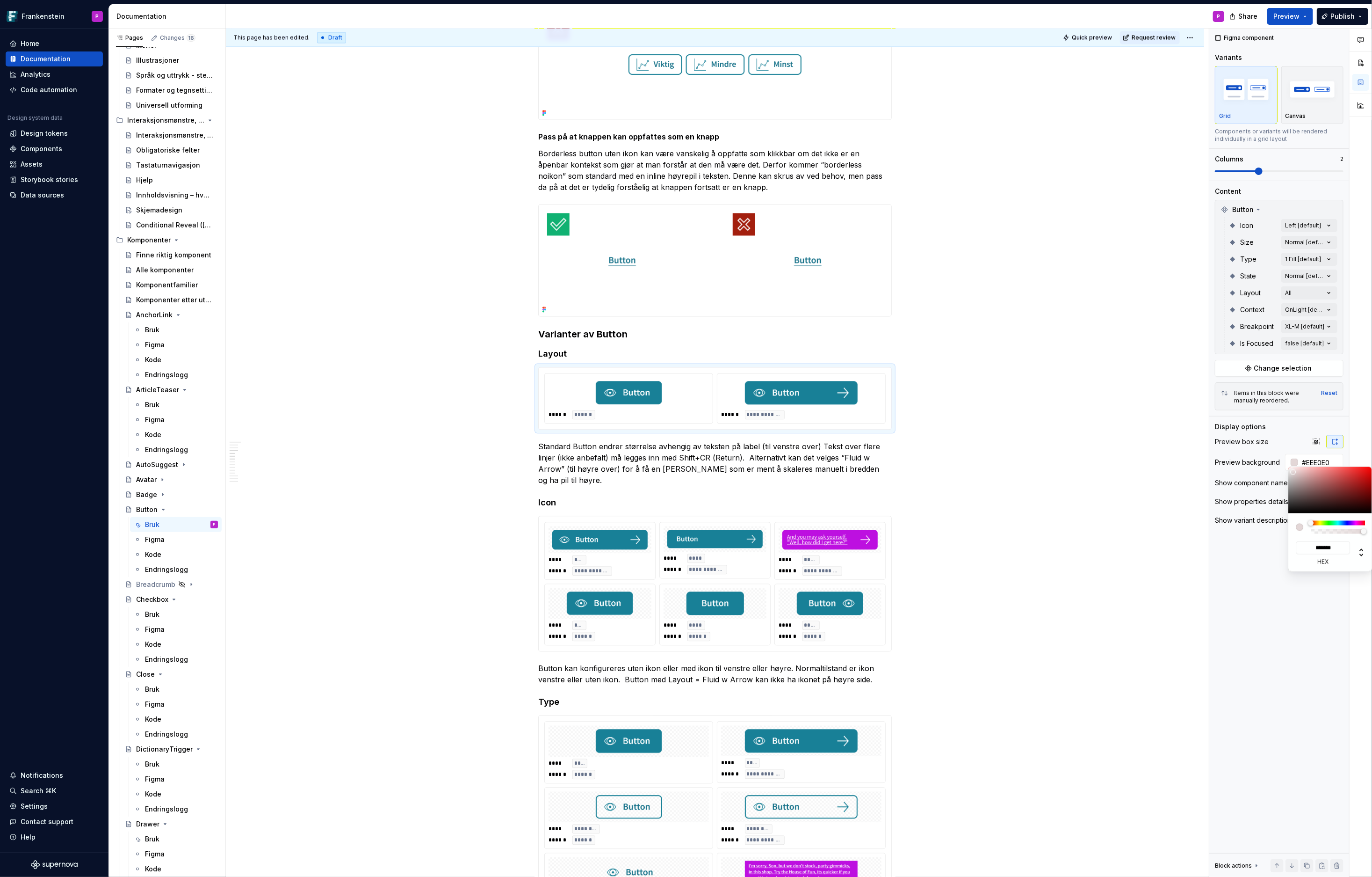
type input "#F0E4E4"
type input "*******"
type input "#F0E7E7"
type input "*******"
type input "#F0E8E8"
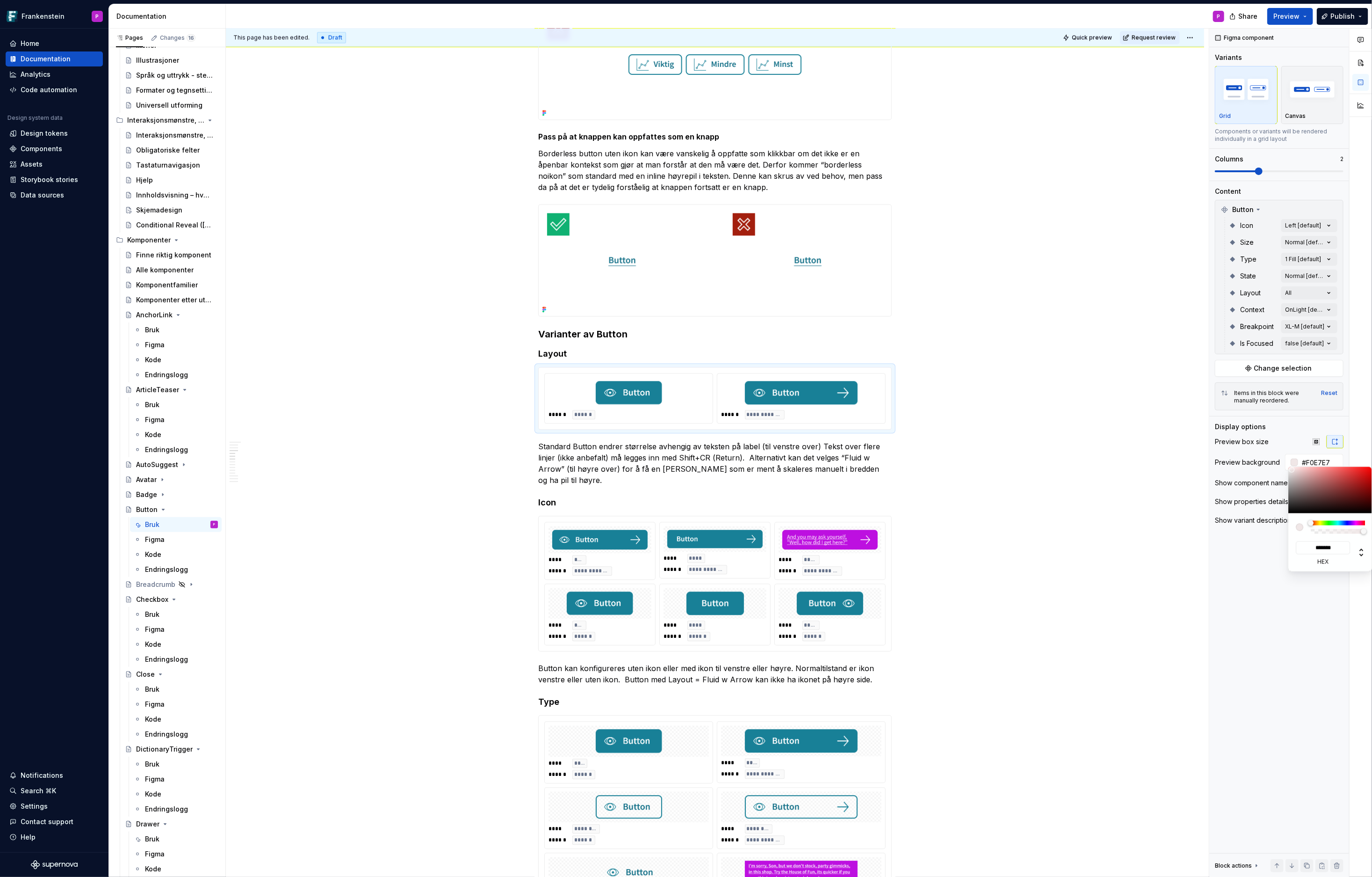
type input "*******"
type input "#F0E9E9"
type input "*******"
type input "#F3EDED"
type input "*******"
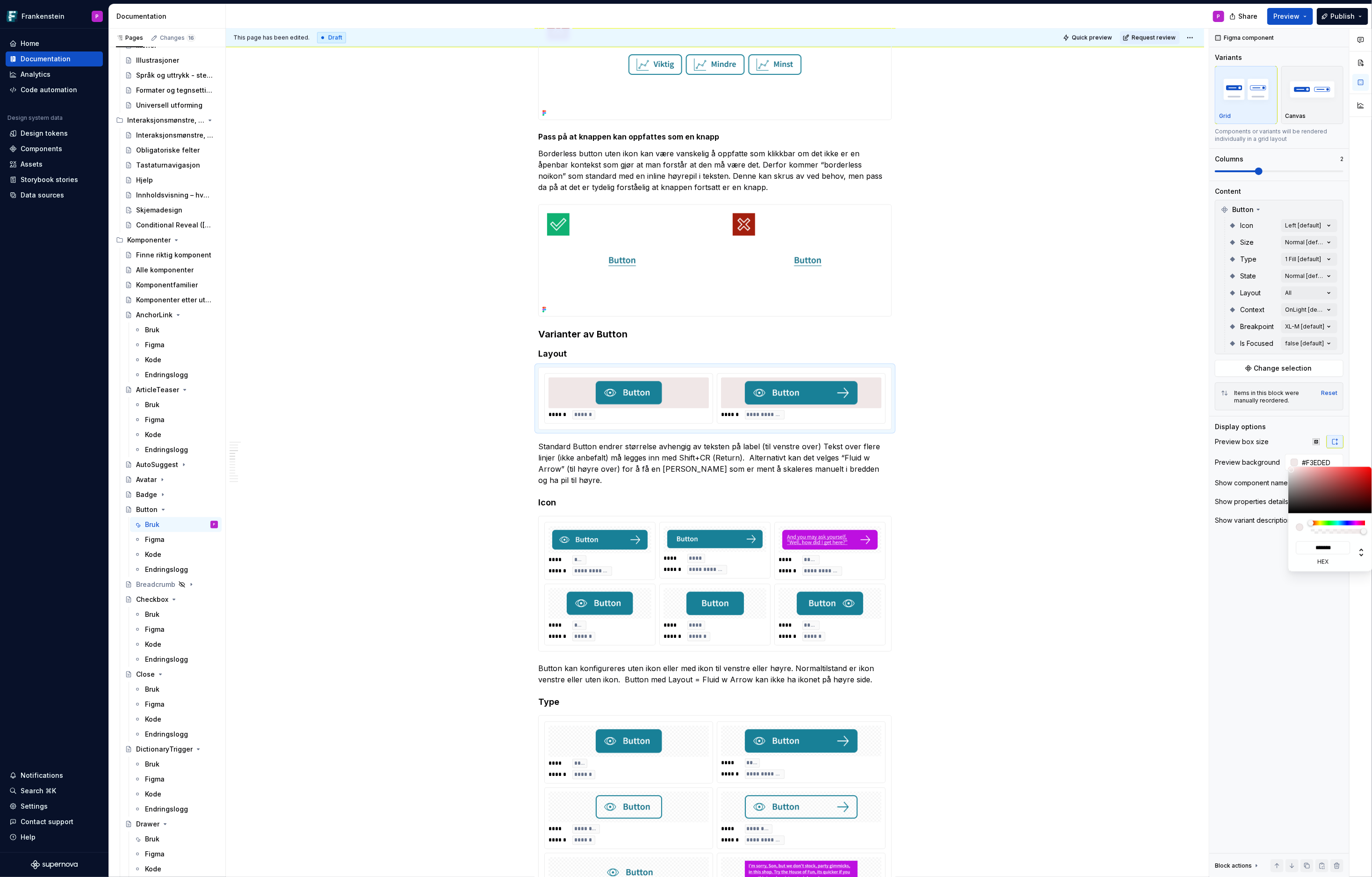
type input "#F3EFEF"
type input "*******"
type input "#F5F1F1"
type input "*******"
type input "#F5F0F0"
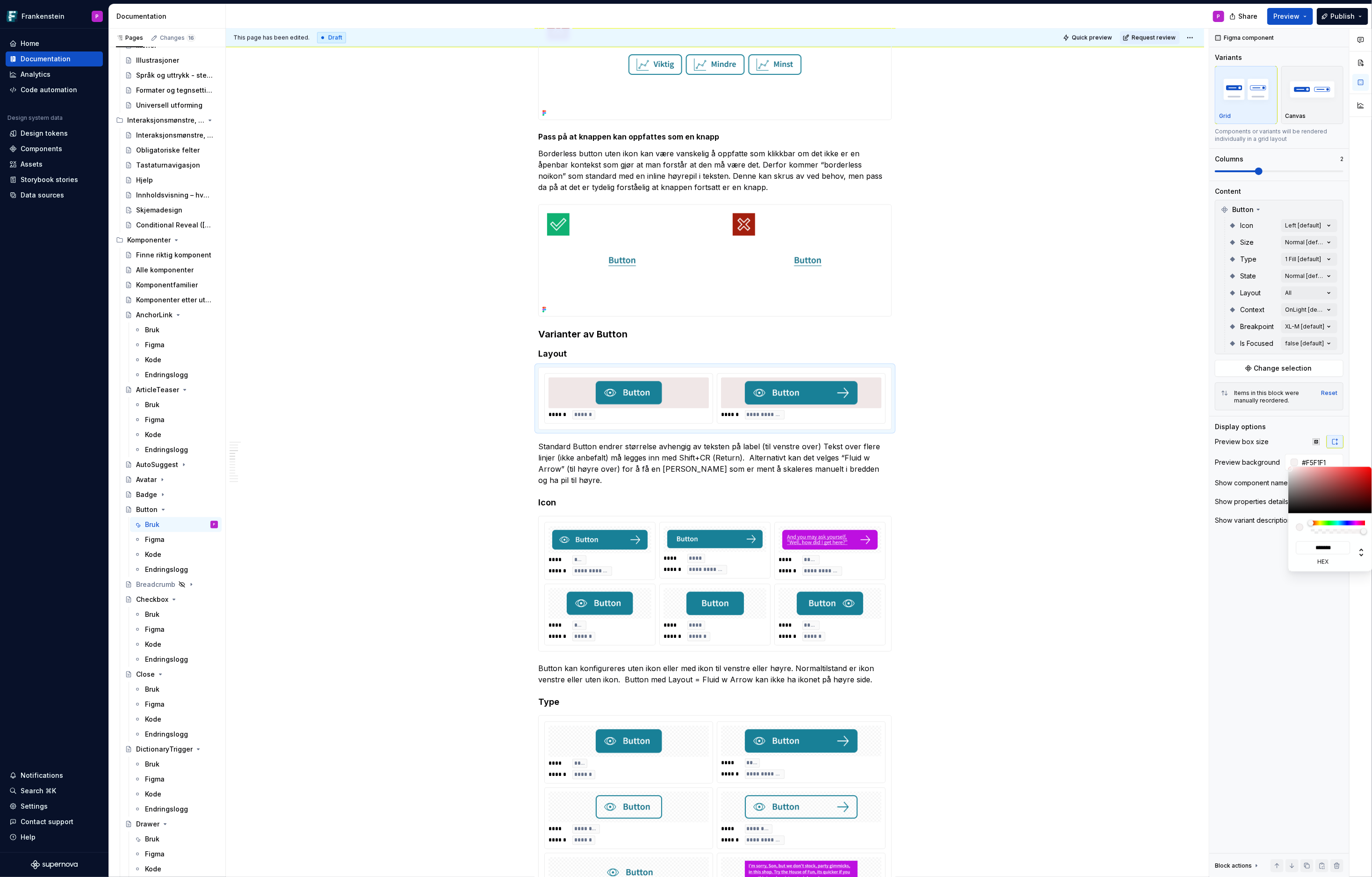
type input "*******"
type input "#F5EEEE"
type input "*******"
type input "#F5EDED"
type input "*******"
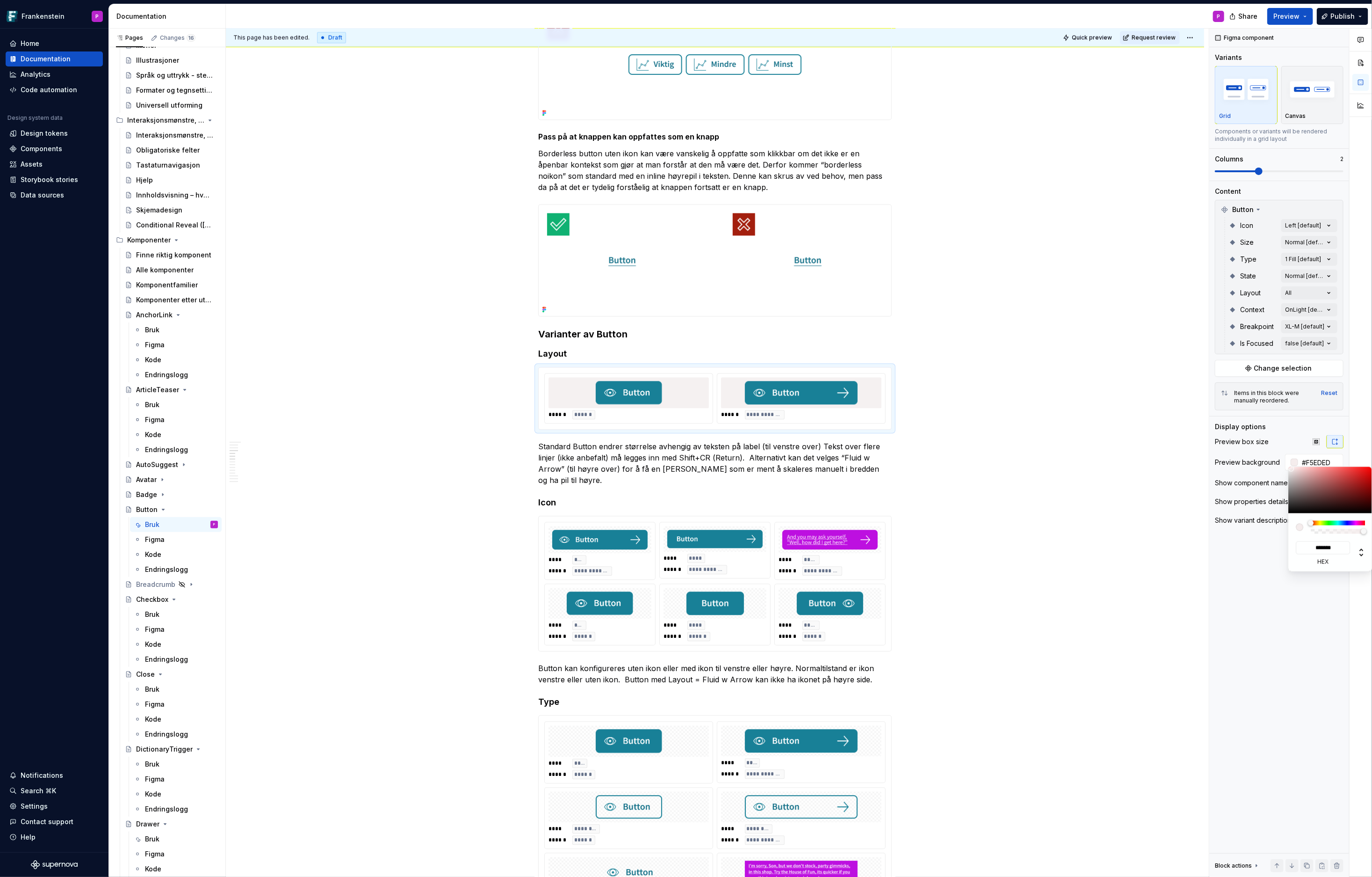
type input "#F8F0F0"
type input "*******"
type input "#FAF3F3"
type input "*******"
type input "#FDF9F9"
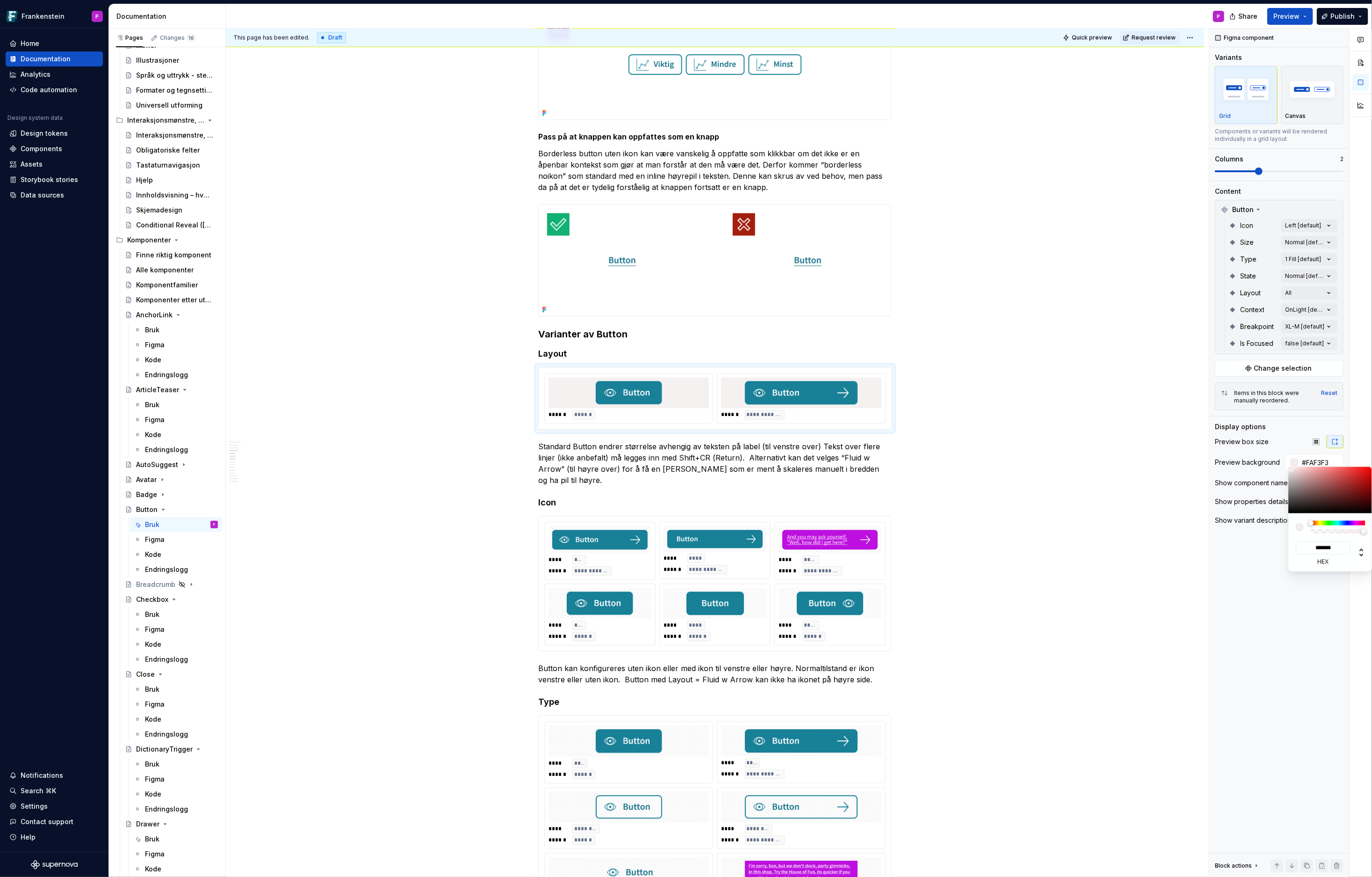
type input "*******"
type input "#FFFBFB"
type input "*******"
drag, startPoint x: 1301, startPoint y: 491, endPoint x: 1290, endPoint y: 466, distance: 27.3
click at [1235, 467] on div at bounding box center [1330, 490] width 84 height 47
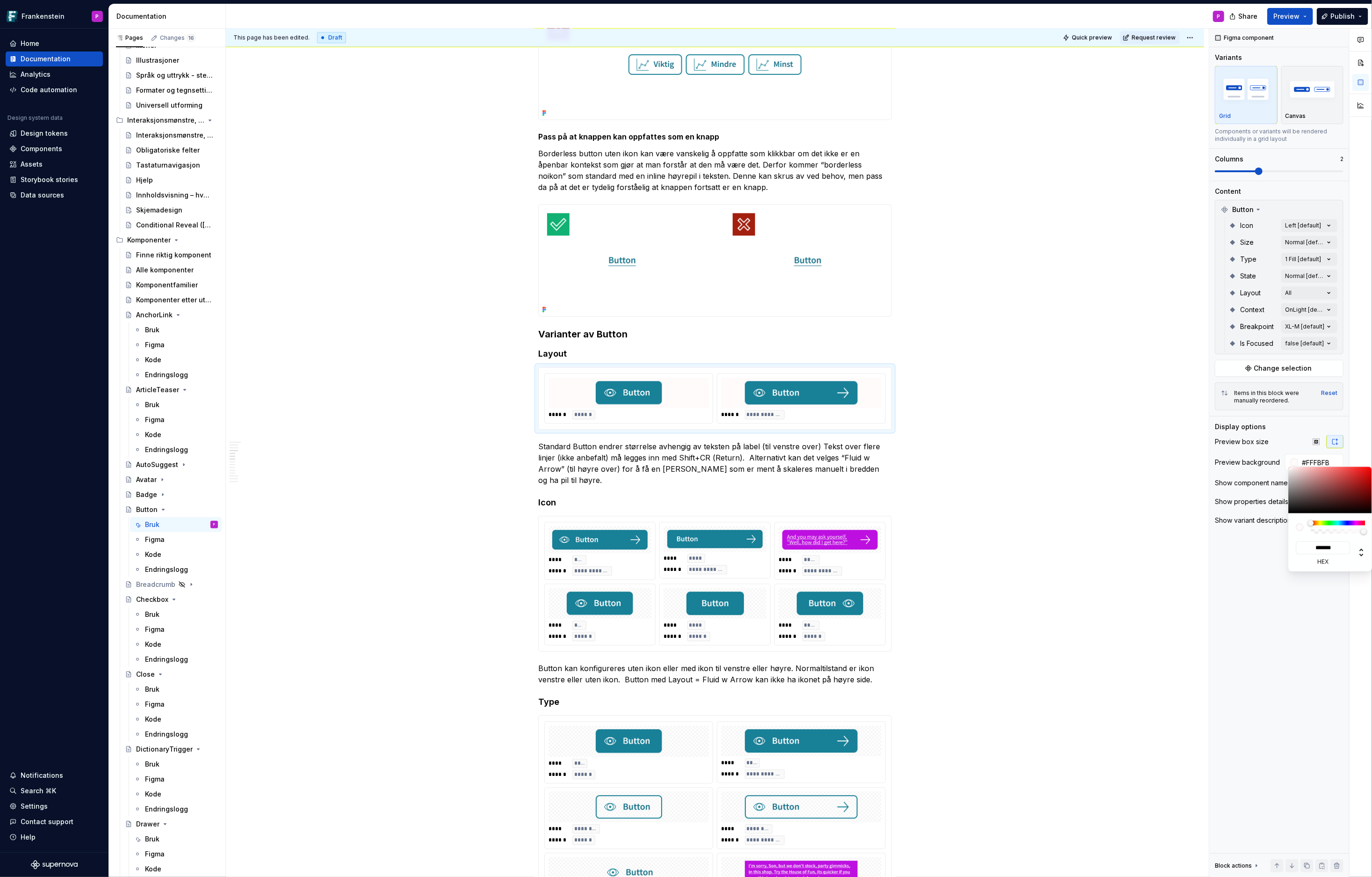
type input "#937F7F"
type input "*******"
type input "#998787"
type input "*******"
type input "#A08F8F"
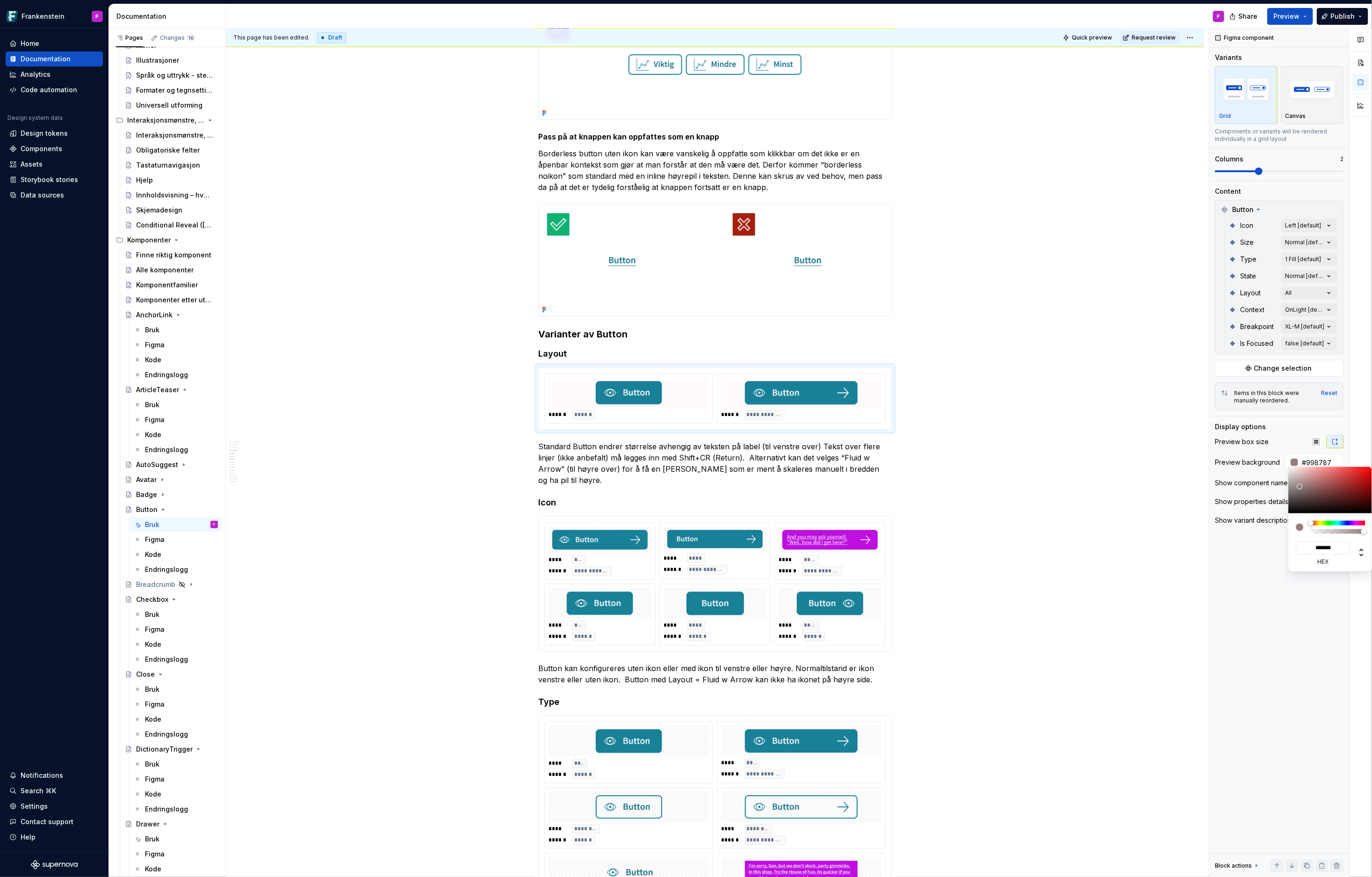
type input "*******"
type input "#B7A7A7"
type input "*******"
type input "#C4B5B5"
type input "*******"
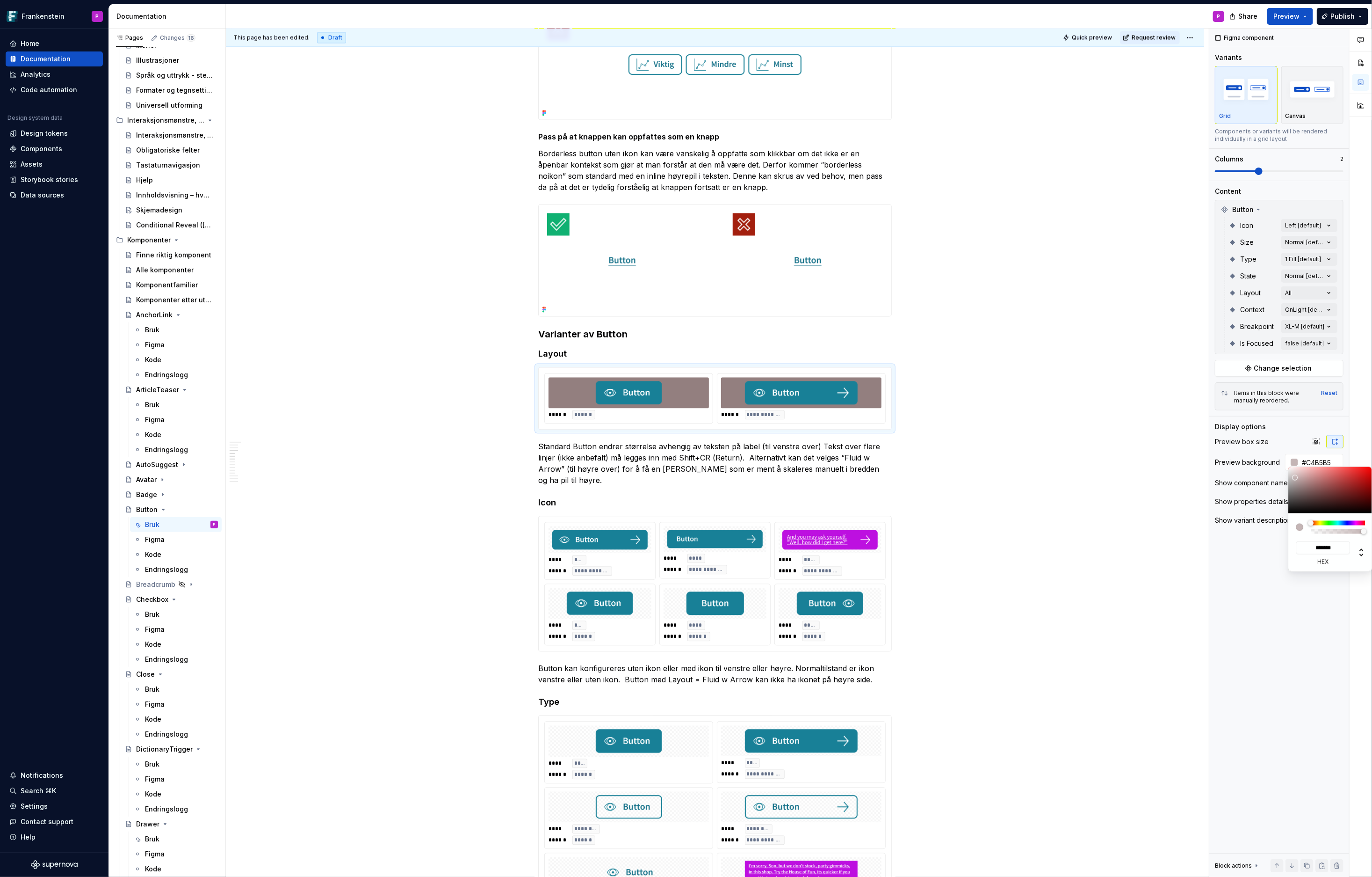
type input "#D4C6C6"
type input "*******"
type input "#D9CACA"
type input "*******"
type input "#E1D4D4"
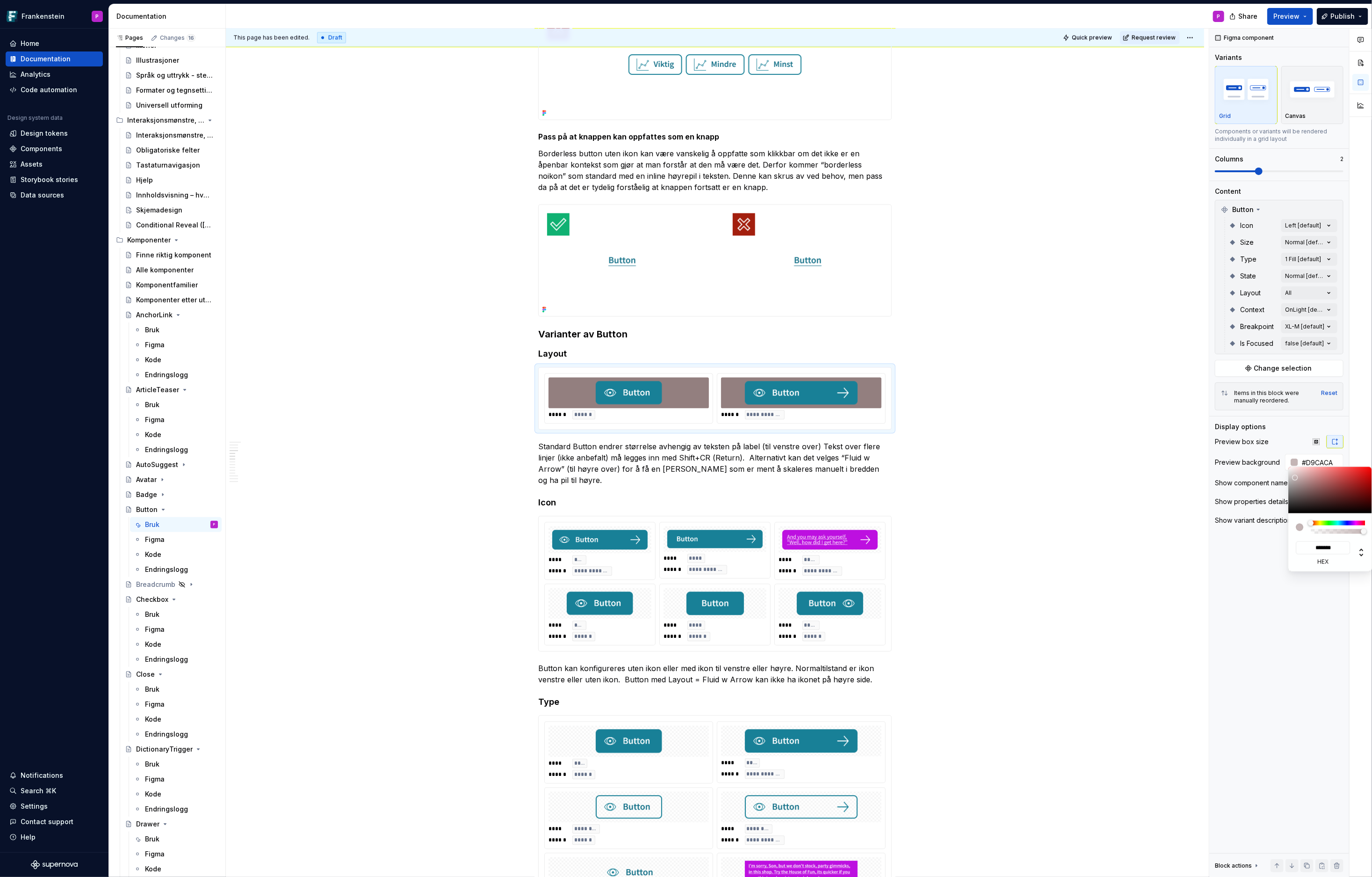
type input "*******"
type input "#E8DDDD"
type input "*******"
type input "#EBE2E2"
type input "*******"
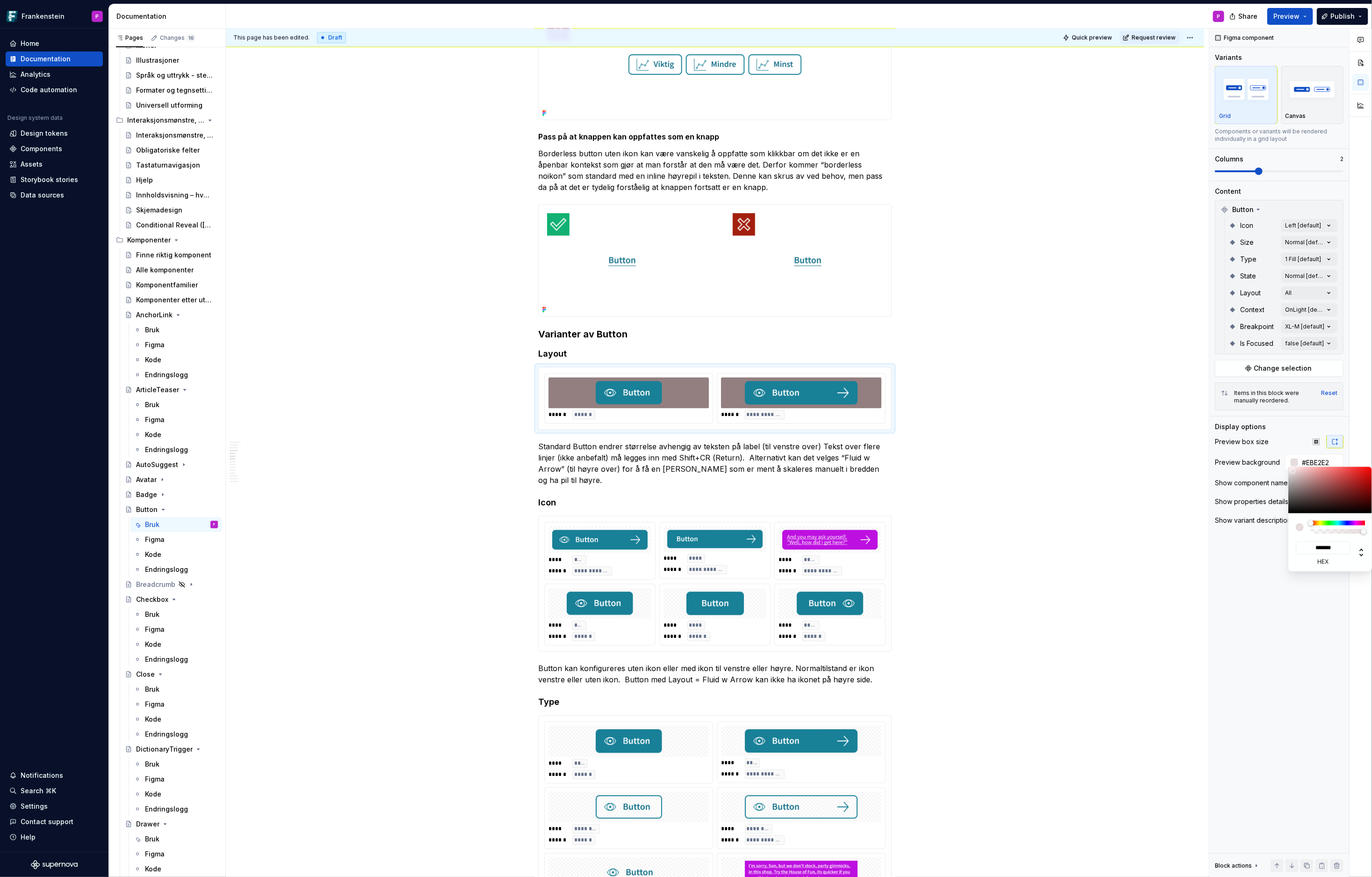
type input "#F0E8E8"
type input "*******"
type input "#F5EEEE"
type input "*******"
type input "#F8F2F2"
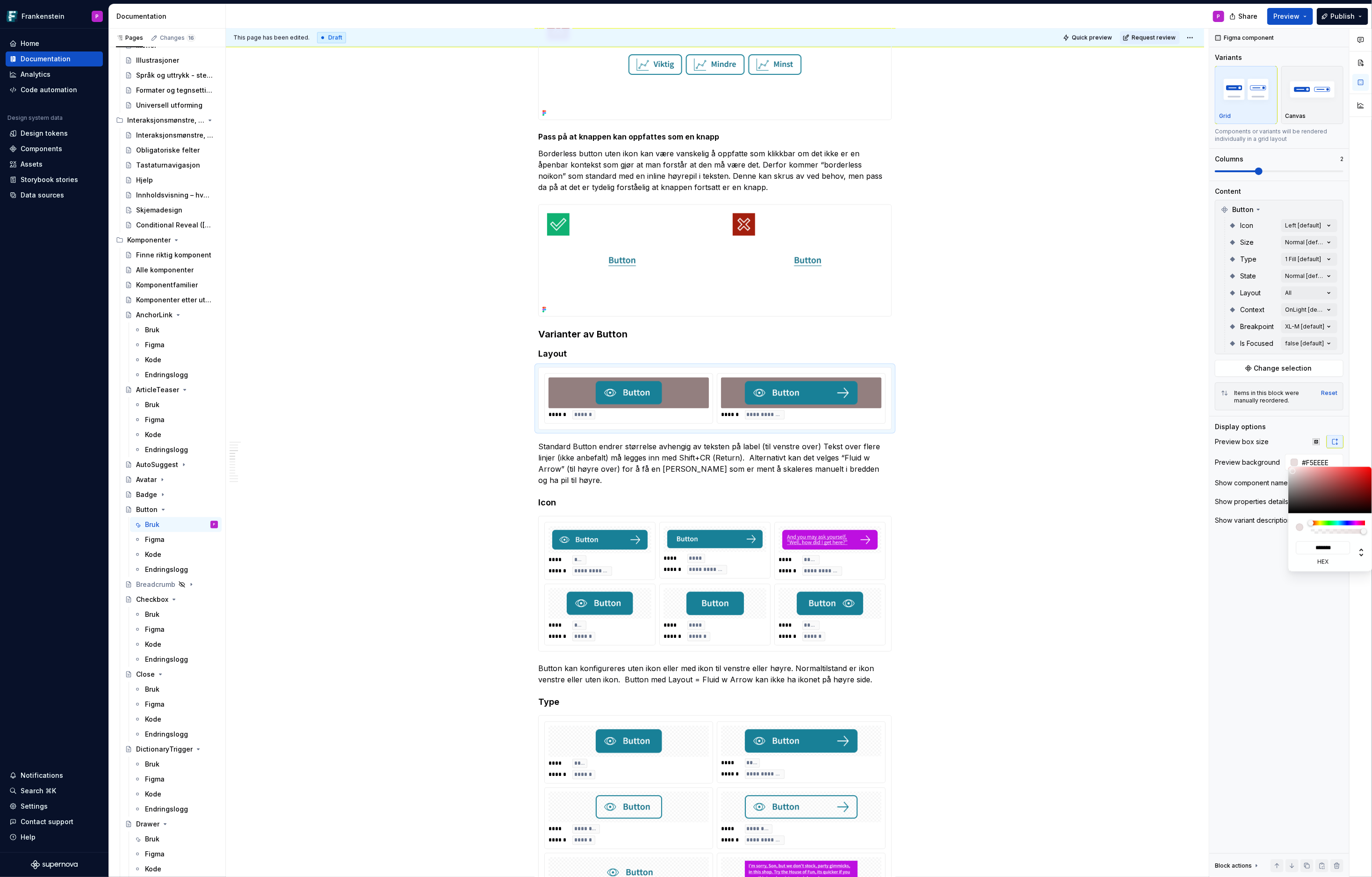
type input "*******"
type input "#FAF6F6"
type input "*******"
type input "#FDFCFC"
type input "*******"
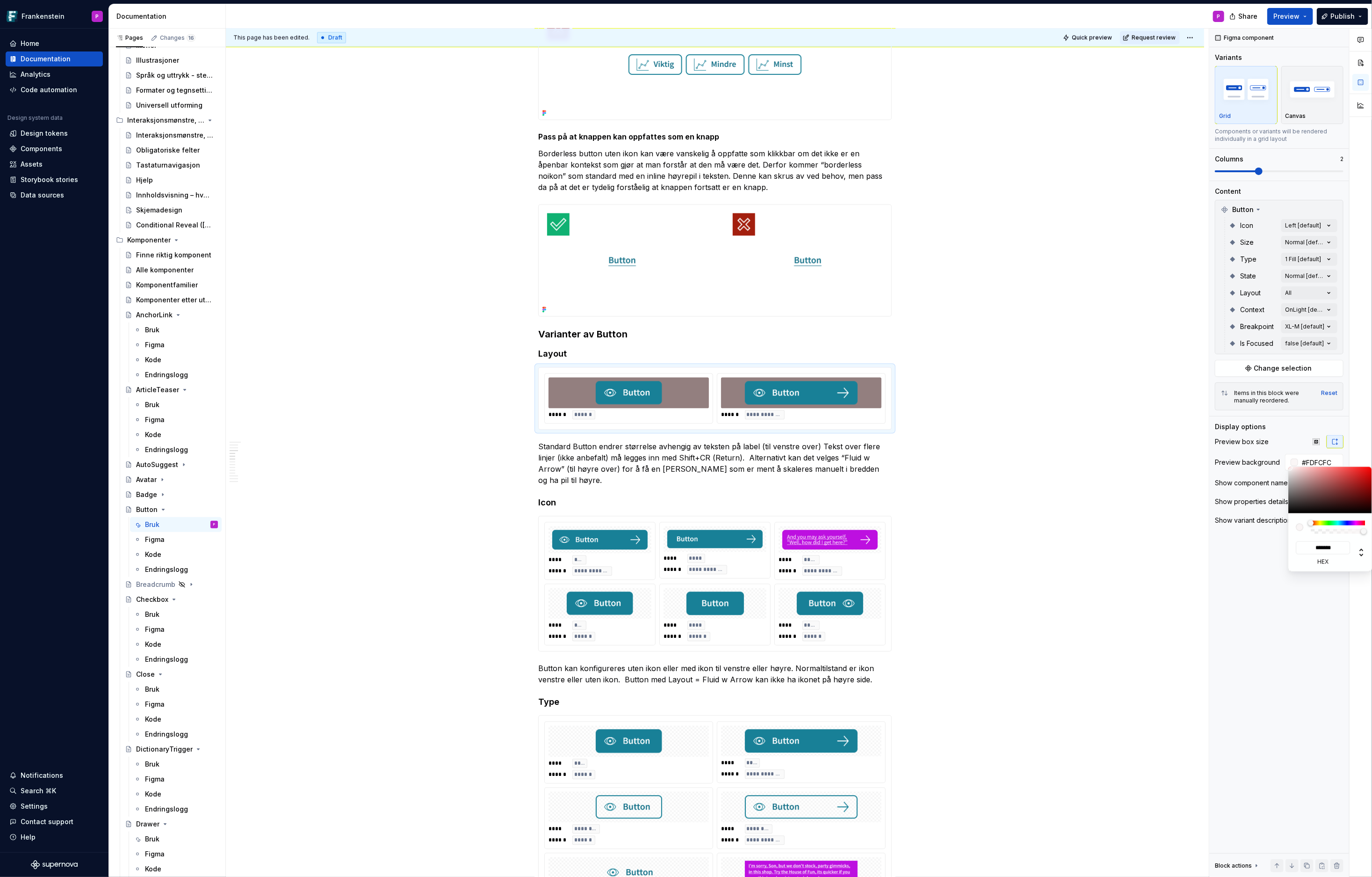
type input "#FDFDFD"
type input "*******"
type input "#FFFFFF"
type input "*******"
drag, startPoint x: 1300, startPoint y: 486, endPoint x: 1286, endPoint y: 465, distance: 25.2
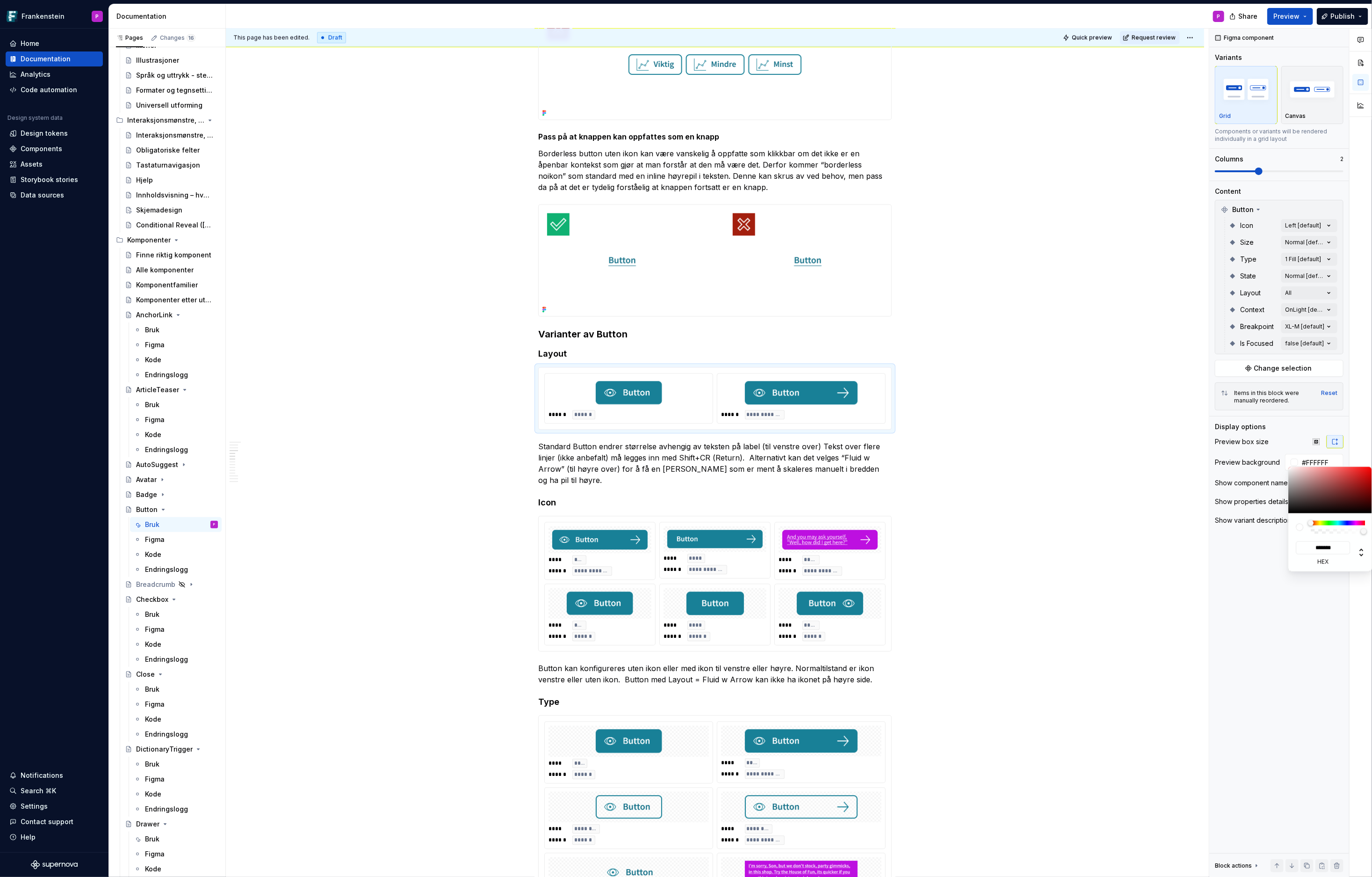
click at [1235, 465] on body "Frankenstein P Home Documentation Analytics Code automation Design system data …" at bounding box center [686, 438] width 1372 height 877
click at [1081, 491] on html "Frankenstein P Home Documentation Analytics Code automation Design system data …" at bounding box center [686, 438] width 1372 height 877
click at [870, 562] on html "Frankenstein P Home Documentation Analytics Code automation Design system data …" at bounding box center [686, 438] width 1372 height 877
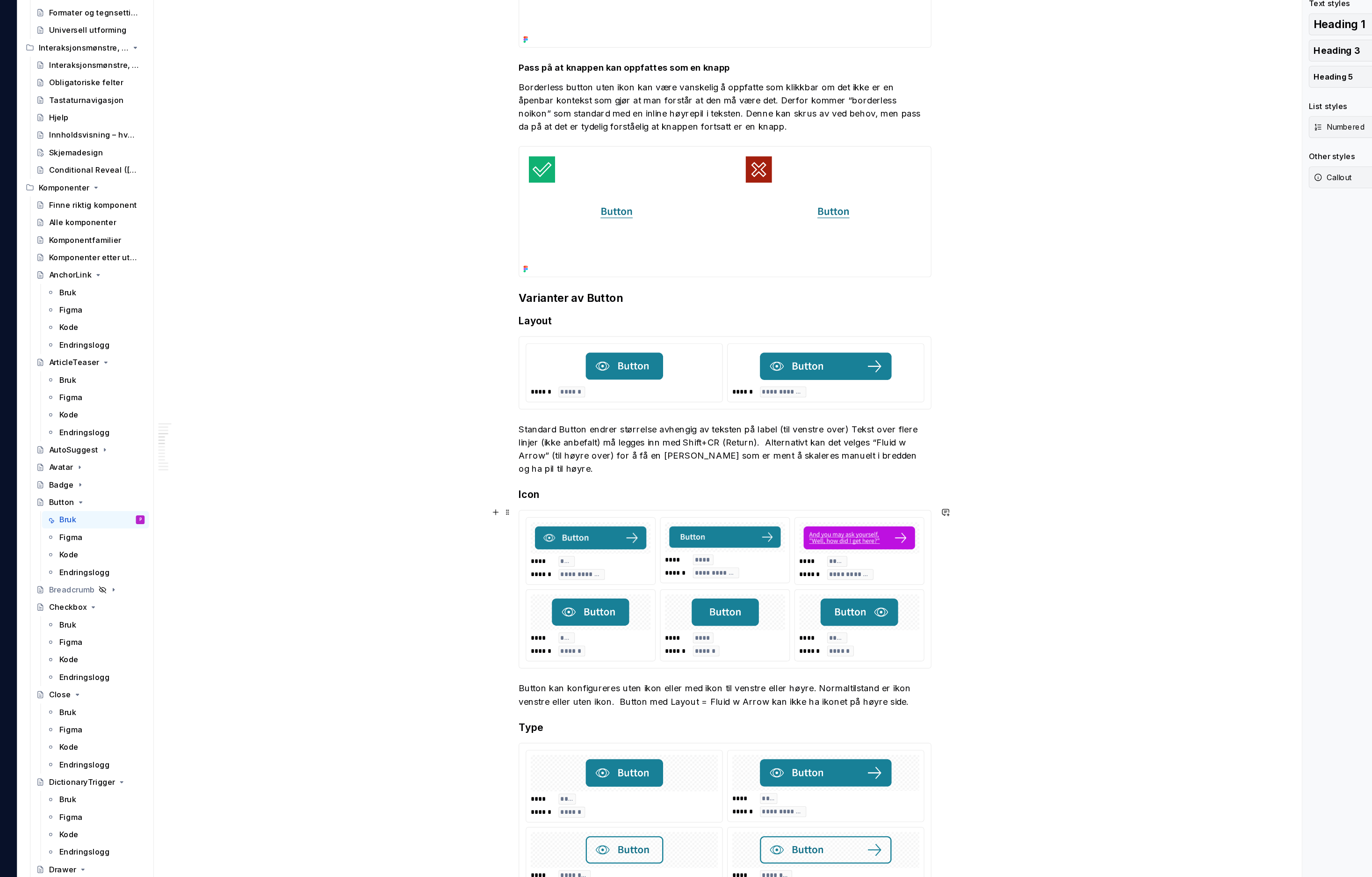
click at [551, 527] on div at bounding box center [600, 540] width 103 height 27
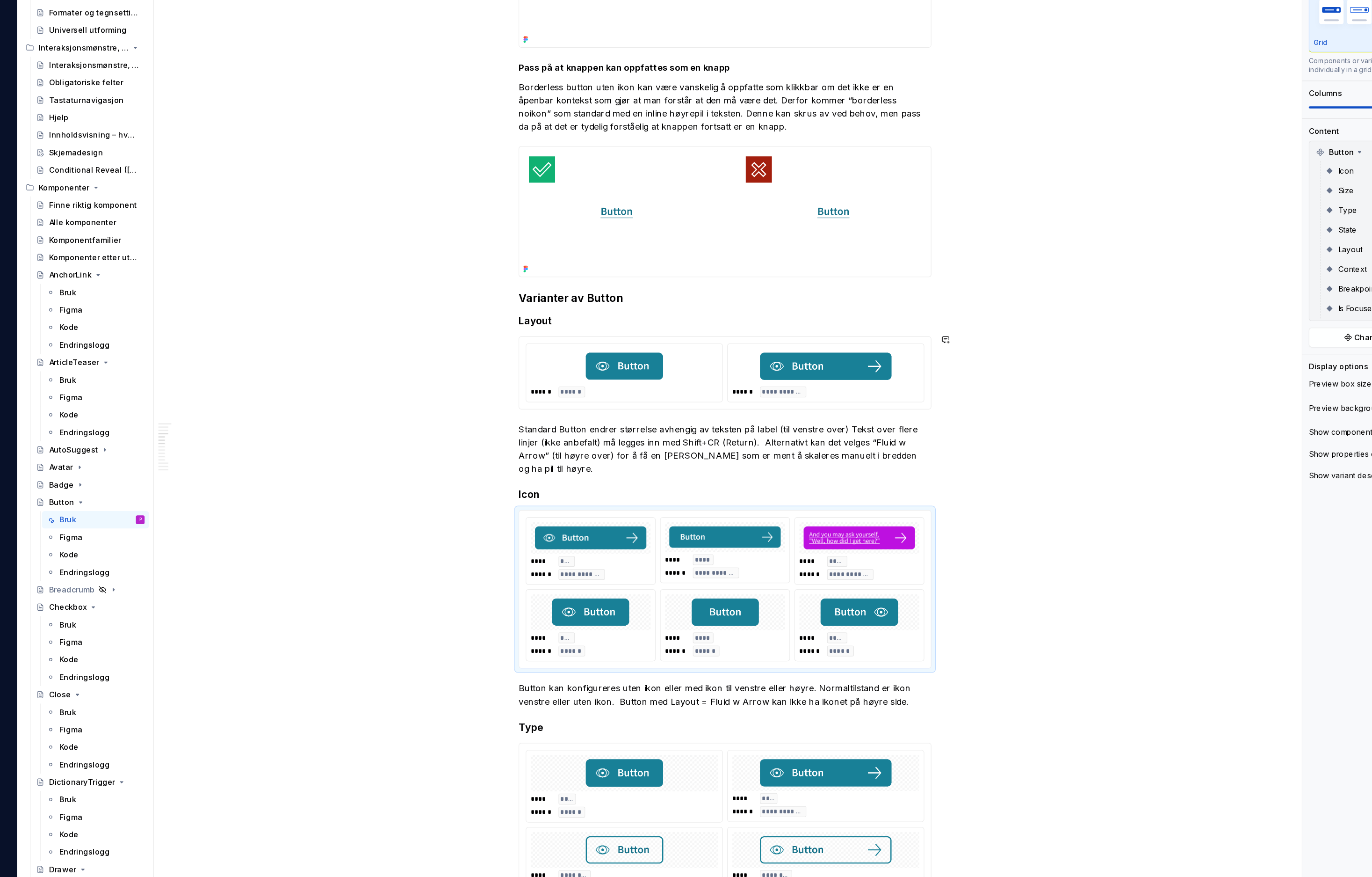
type textarea "*"
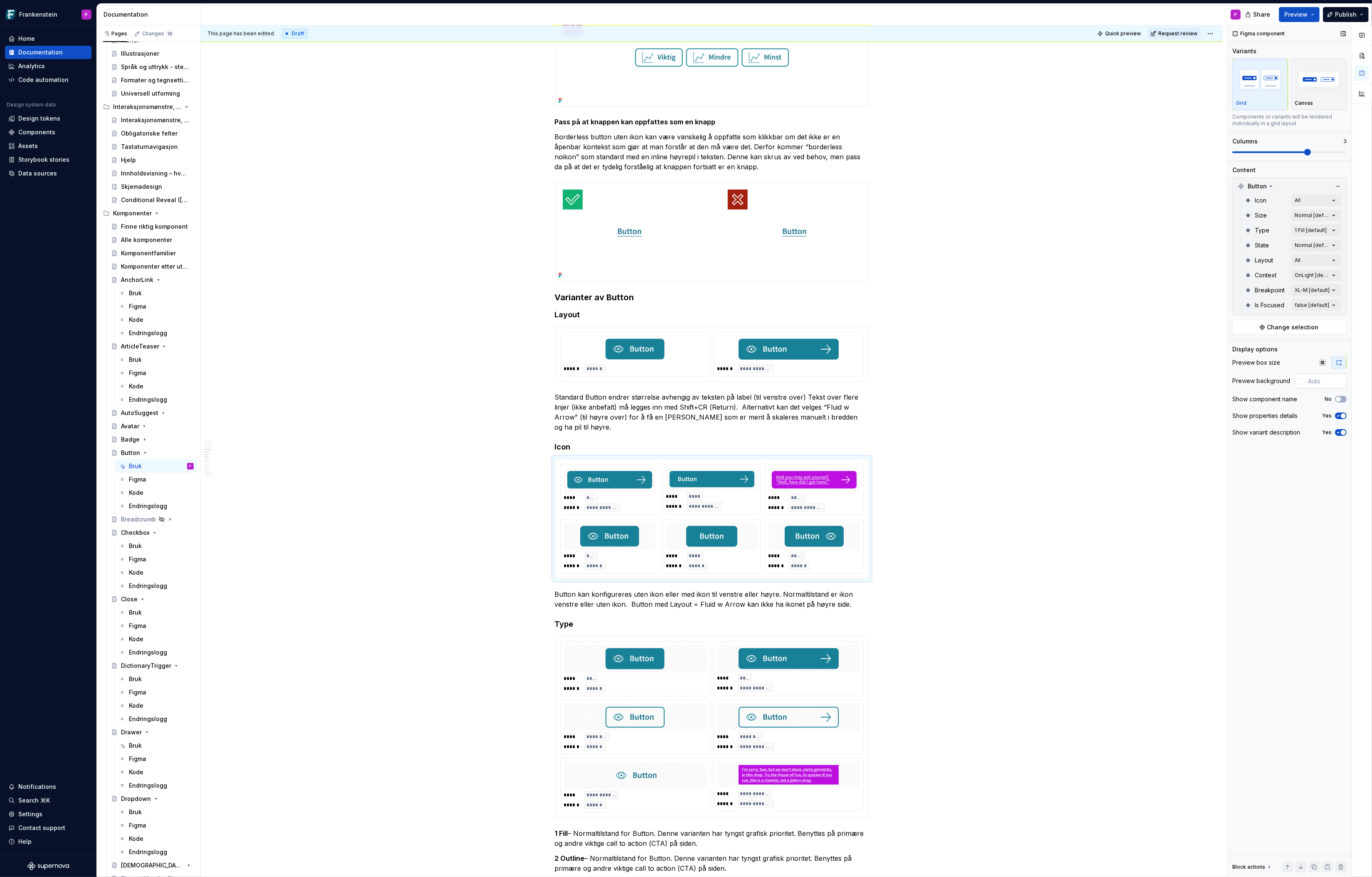
click at [1098, 379] on div at bounding box center [1302, 381] width 7 height 7
type input "#00000029"
type input "*"
type input "#00000026"
type input "**********"
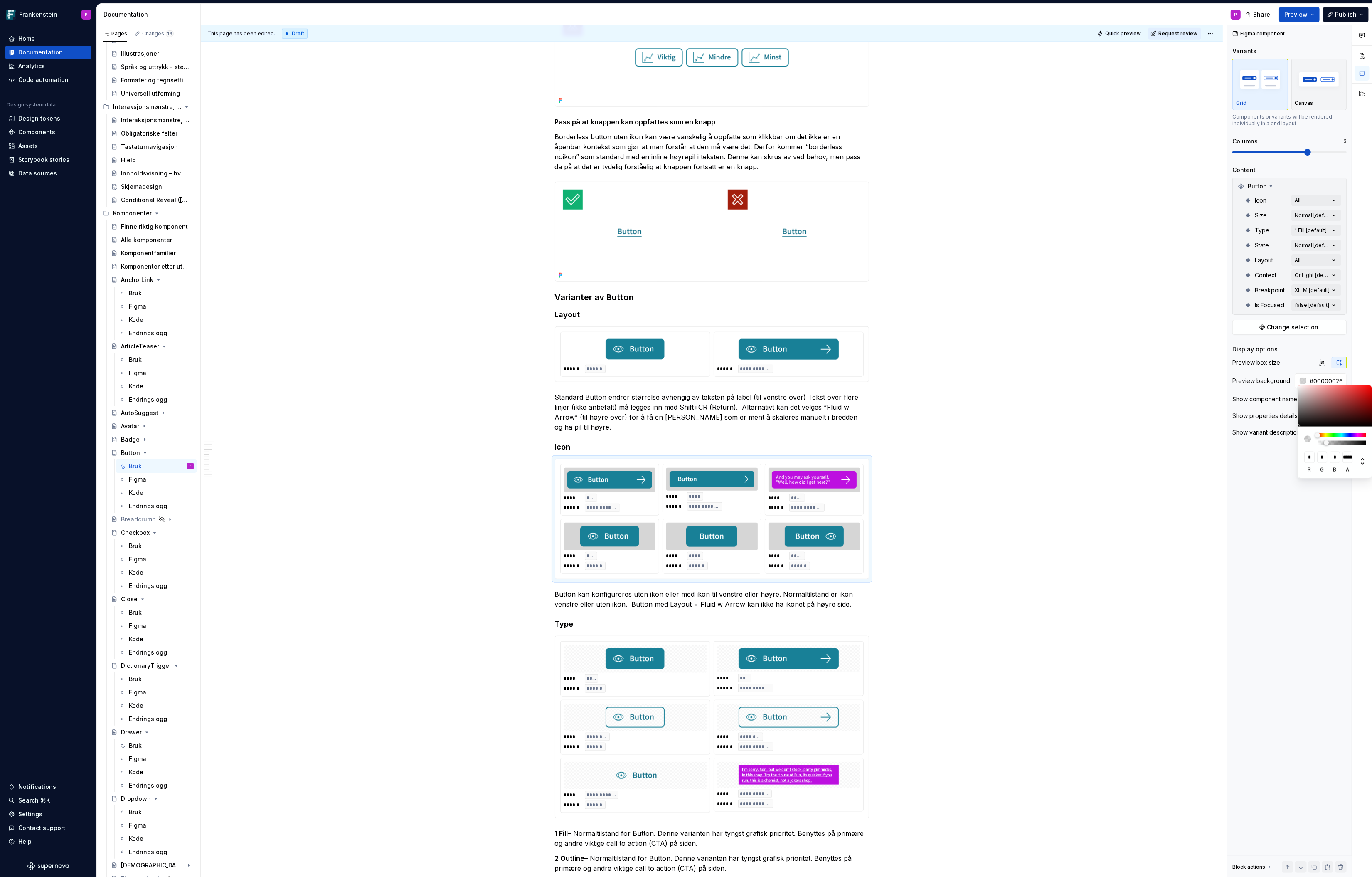
type input "#00000021"
type input "**********"
type input "#0000001F"
type input "**********"
type input "#0000001C"
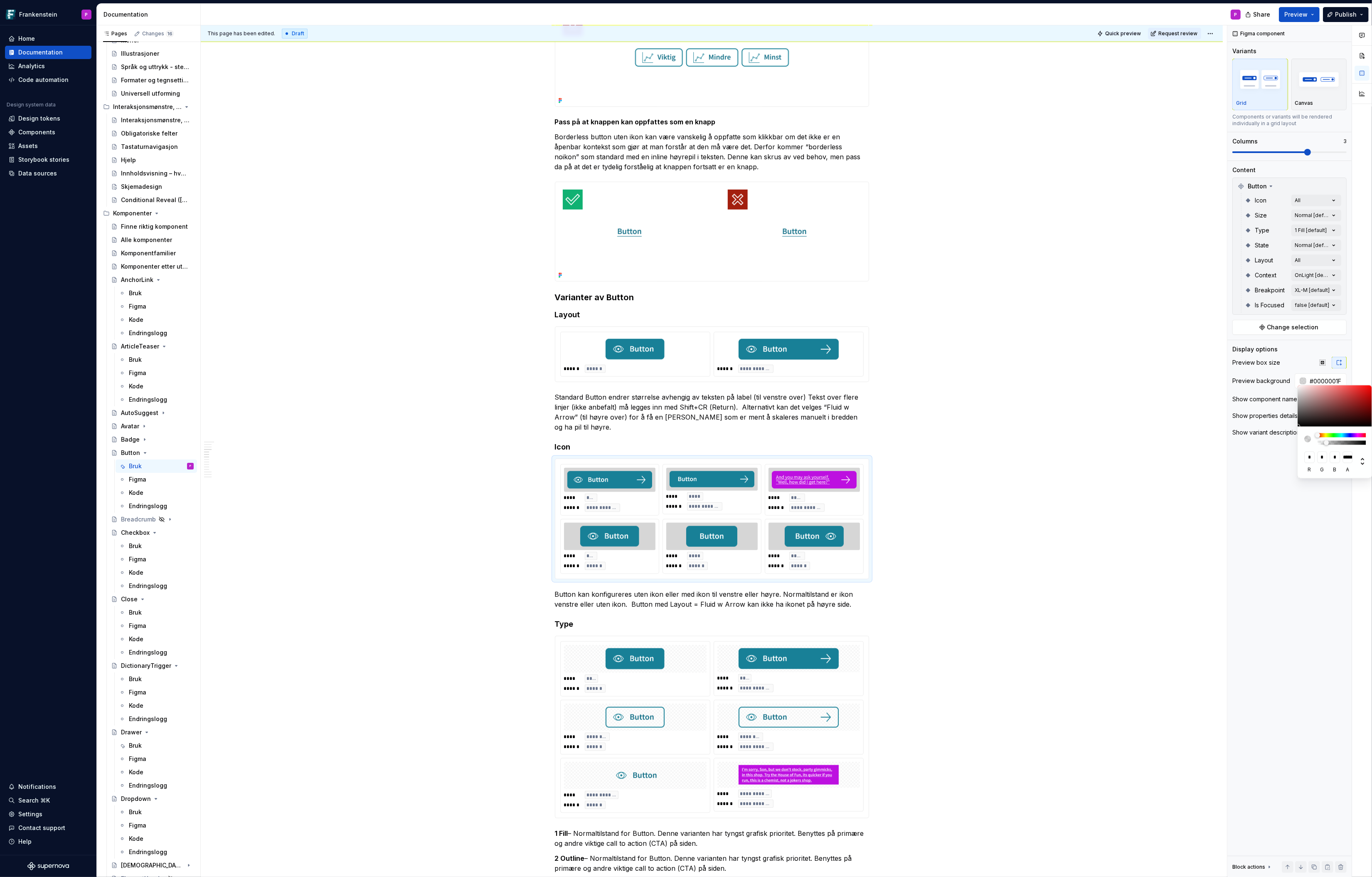
type input "**********"
type input "#0000001A"
type input "**********"
type input "#00000017"
type input "**********"
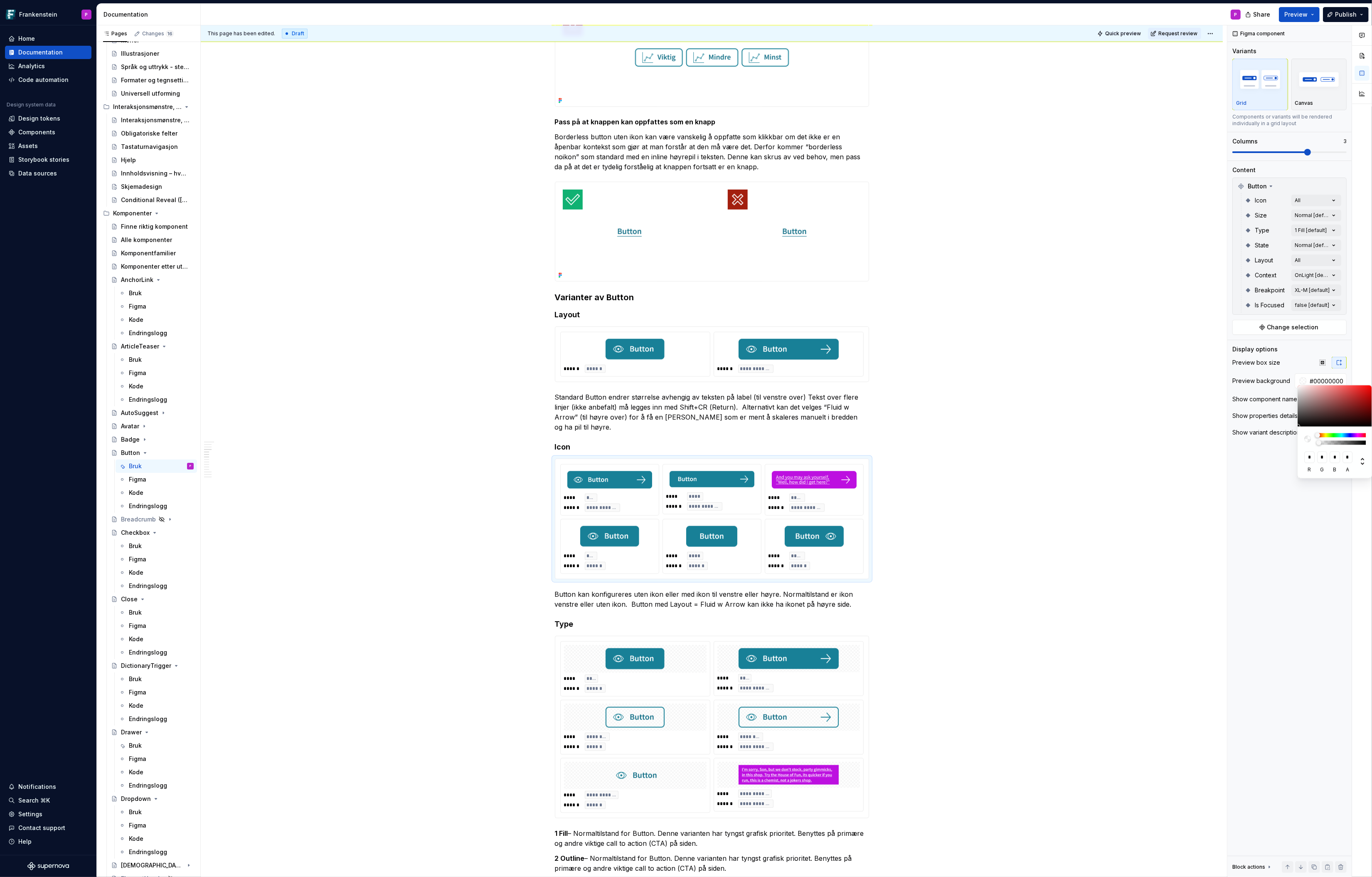
drag, startPoint x: 1326, startPoint y: 443, endPoint x: 1315, endPoint y: 444, distance: 11.0
click at [1098, 444] on div at bounding box center [1335, 439] width 61 height 12
click at [1056, 439] on html "Frankenstein P Home Documentation Analytics Code automation Design system data …" at bounding box center [686, 438] width 1372 height 877
click at [983, 520] on html "Frankenstein P Home Documentation Analytics Code automation Design system data …" at bounding box center [686, 438] width 1372 height 877
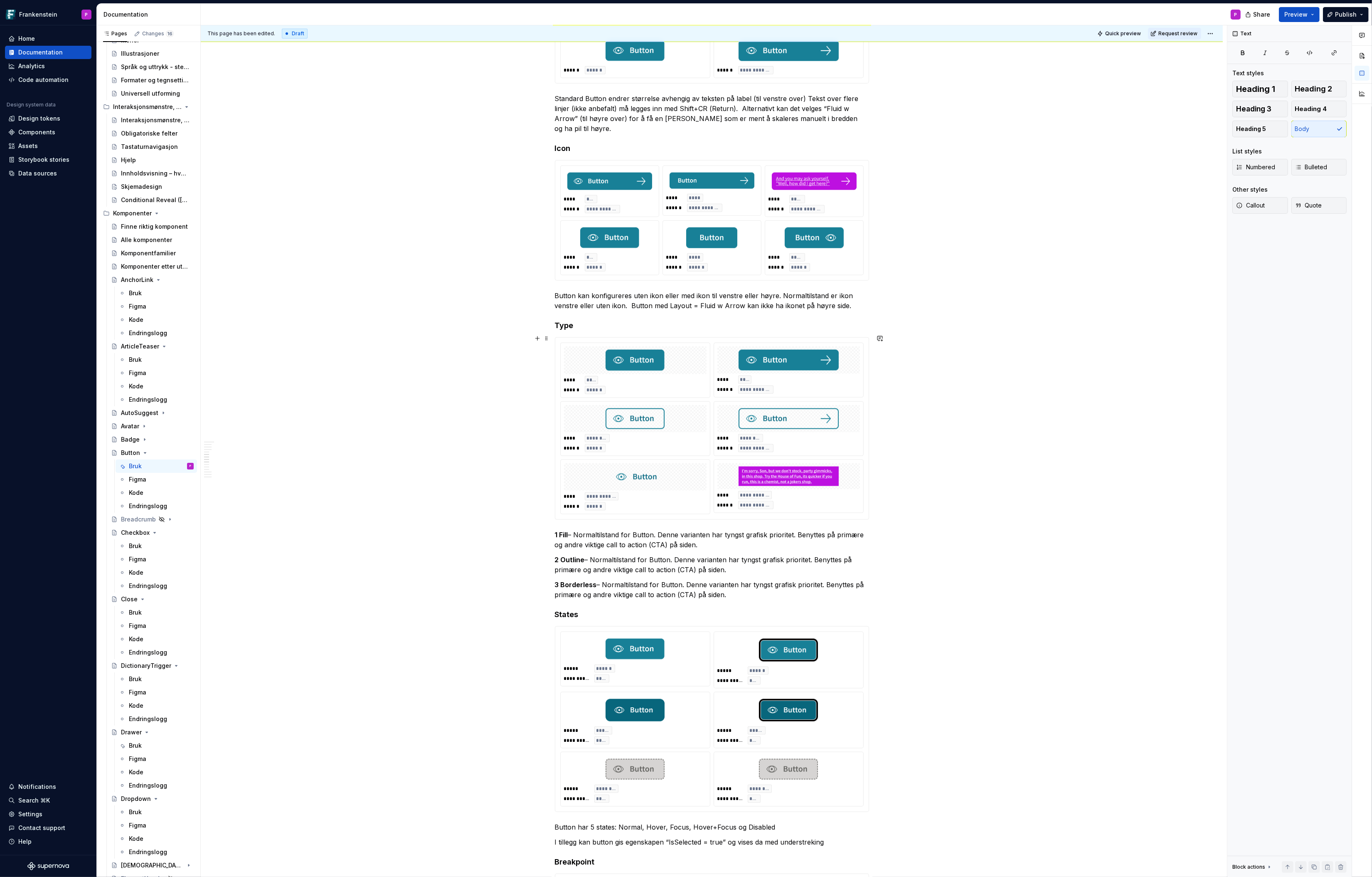
scroll to position [1677, 0]
click at [577, 353] on div at bounding box center [635, 361] width 143 height 28
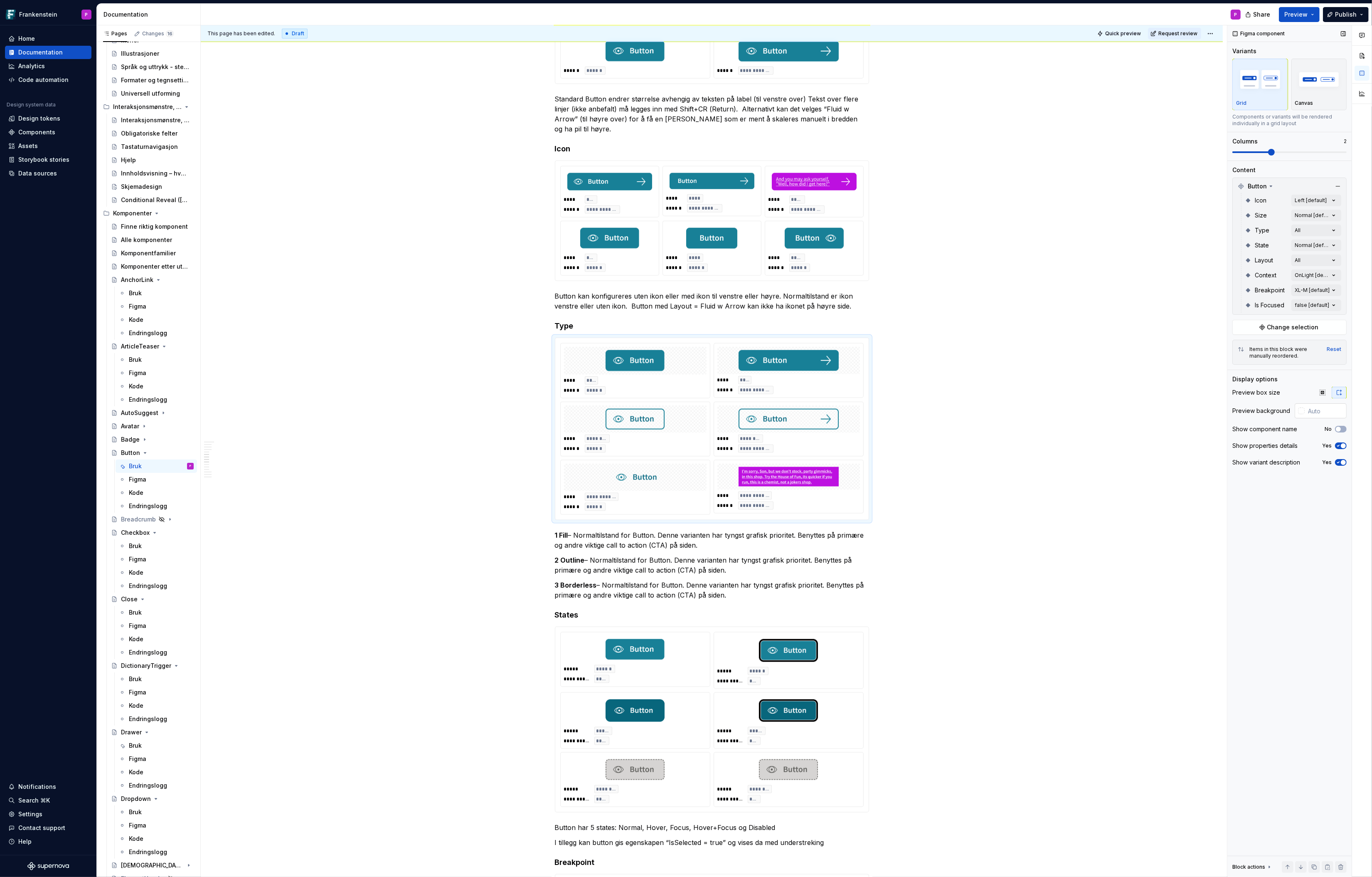
click at [1098, 410] on div at bounding box center [1302, 411] width 7 height 7
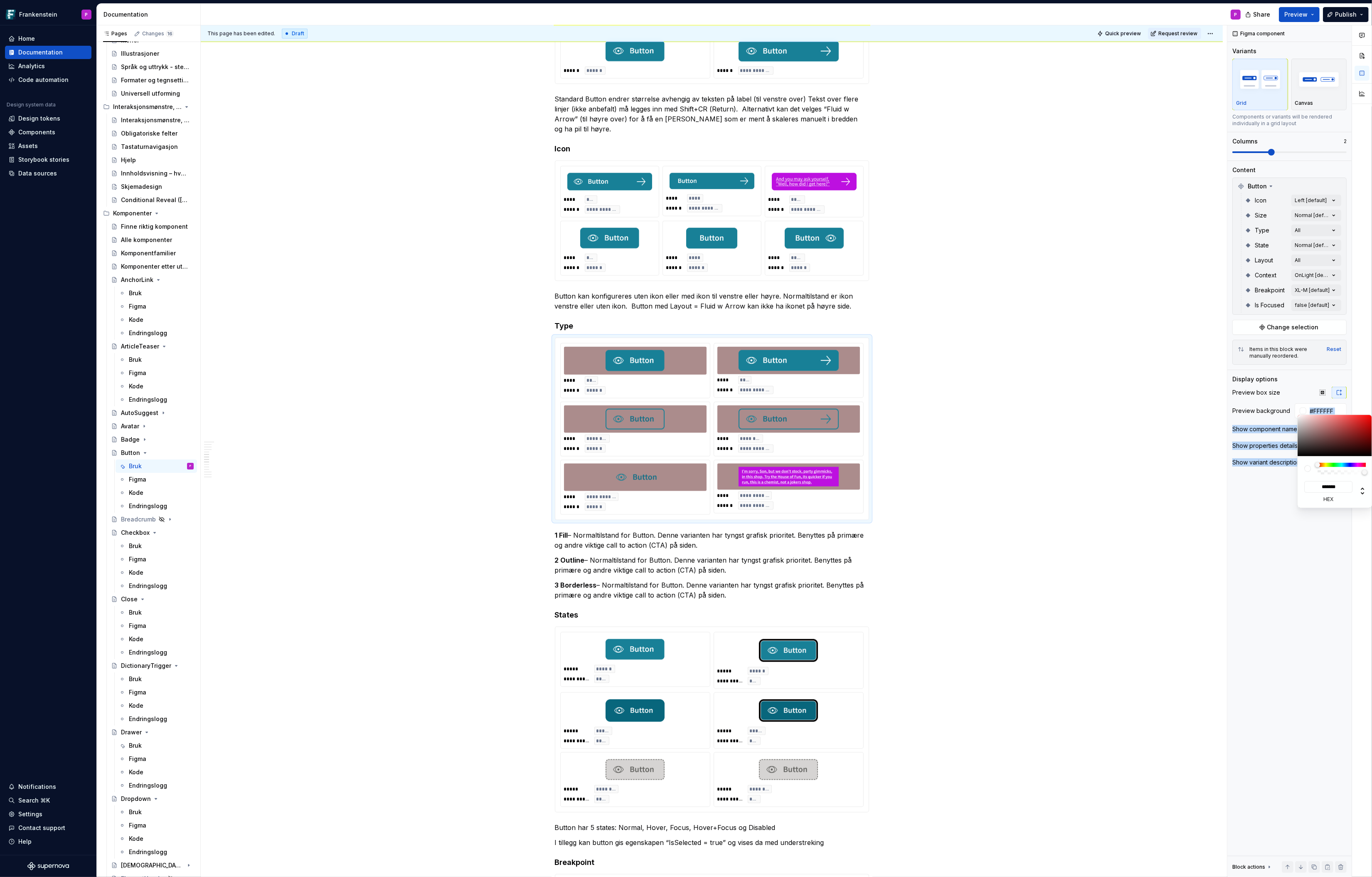
drag, startPoint x: 1311, startPoint y: 428, endPoint x: 1291, endPoint y: 411, distance: 26.2
click at [1098, 411] on body "Frankenstein P Home Documentation Analytics Code automation Design system data …" at bounding box center [686, 438] width 1372 height 877
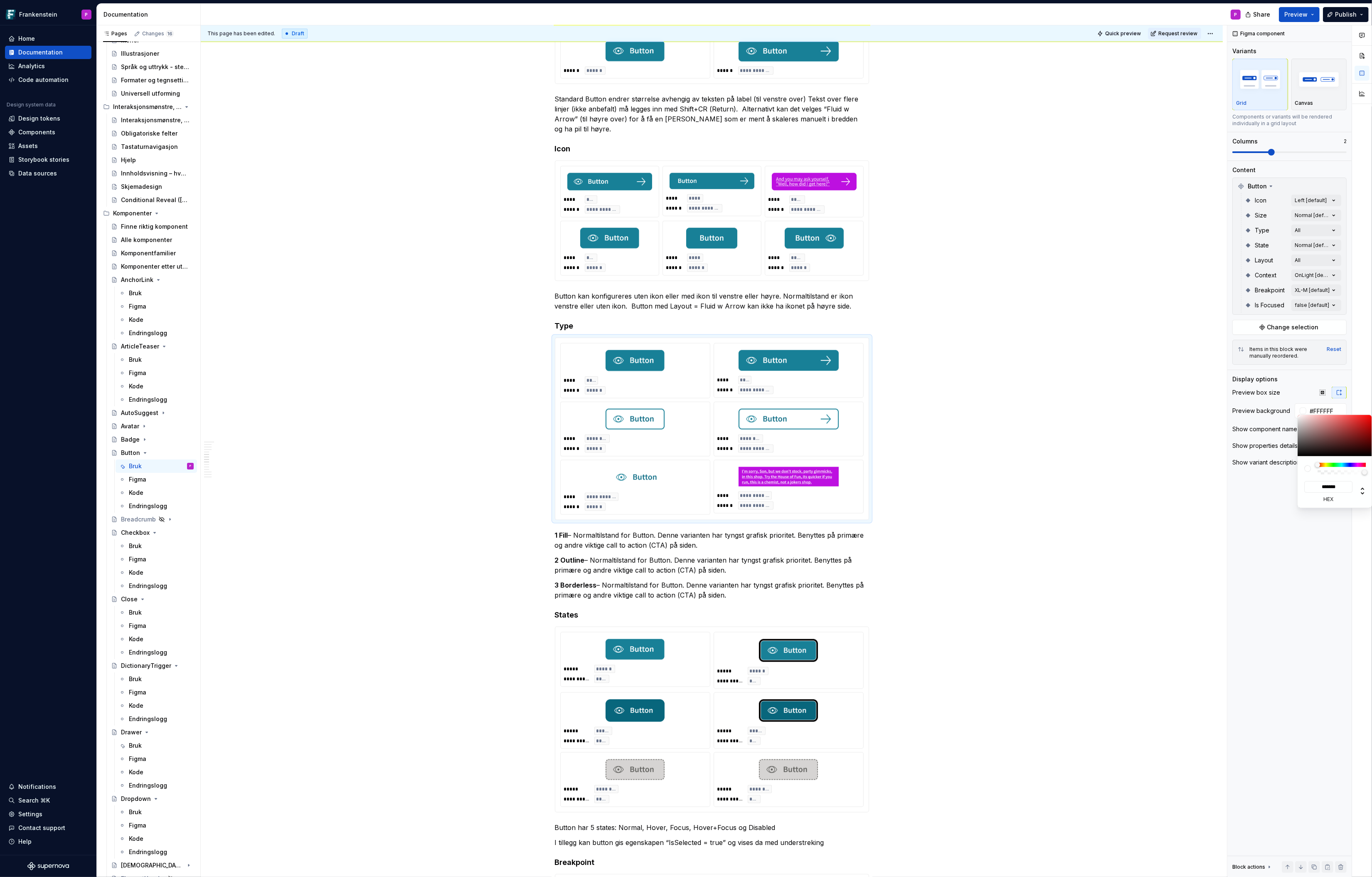
click at [1072, 424] on html "Frankenstein P Home Documentation Analytics Code automation Design system data …" at bounding box center [686, 438] width 1372 height 877
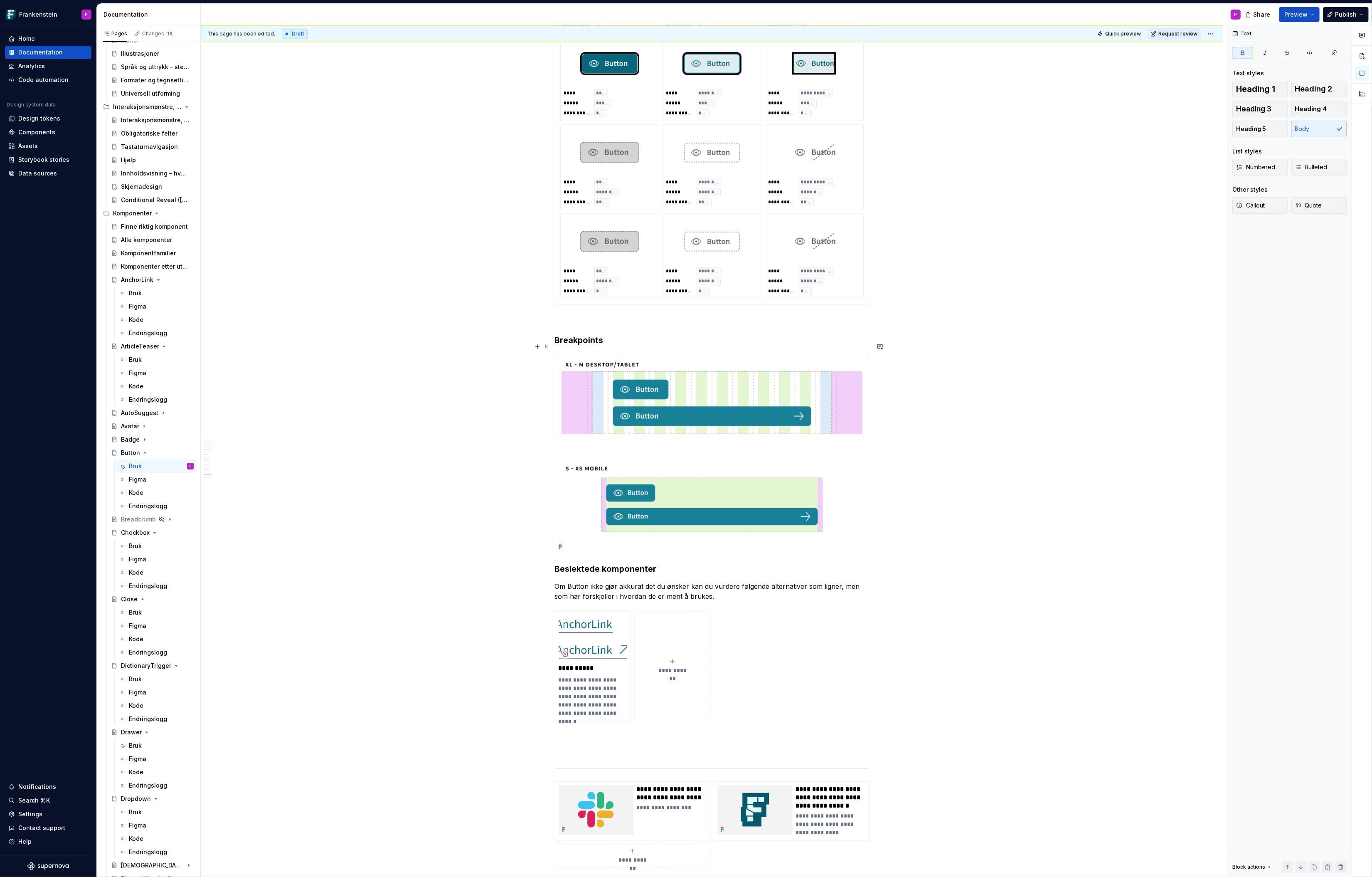
scroll to position [3419, 0]
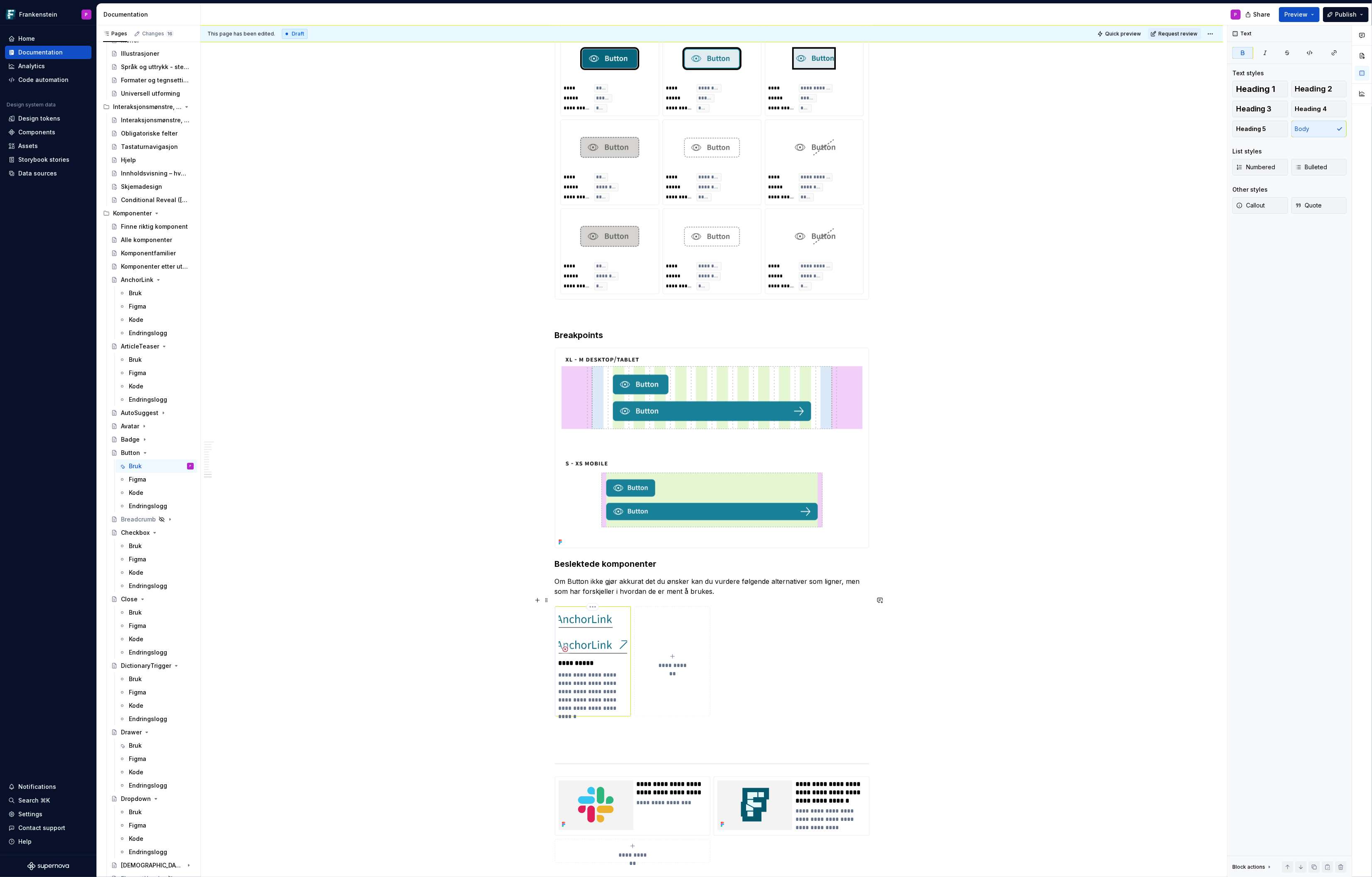
click at [584, 634] on img at bounding box center [593, 633] width 69 height 46
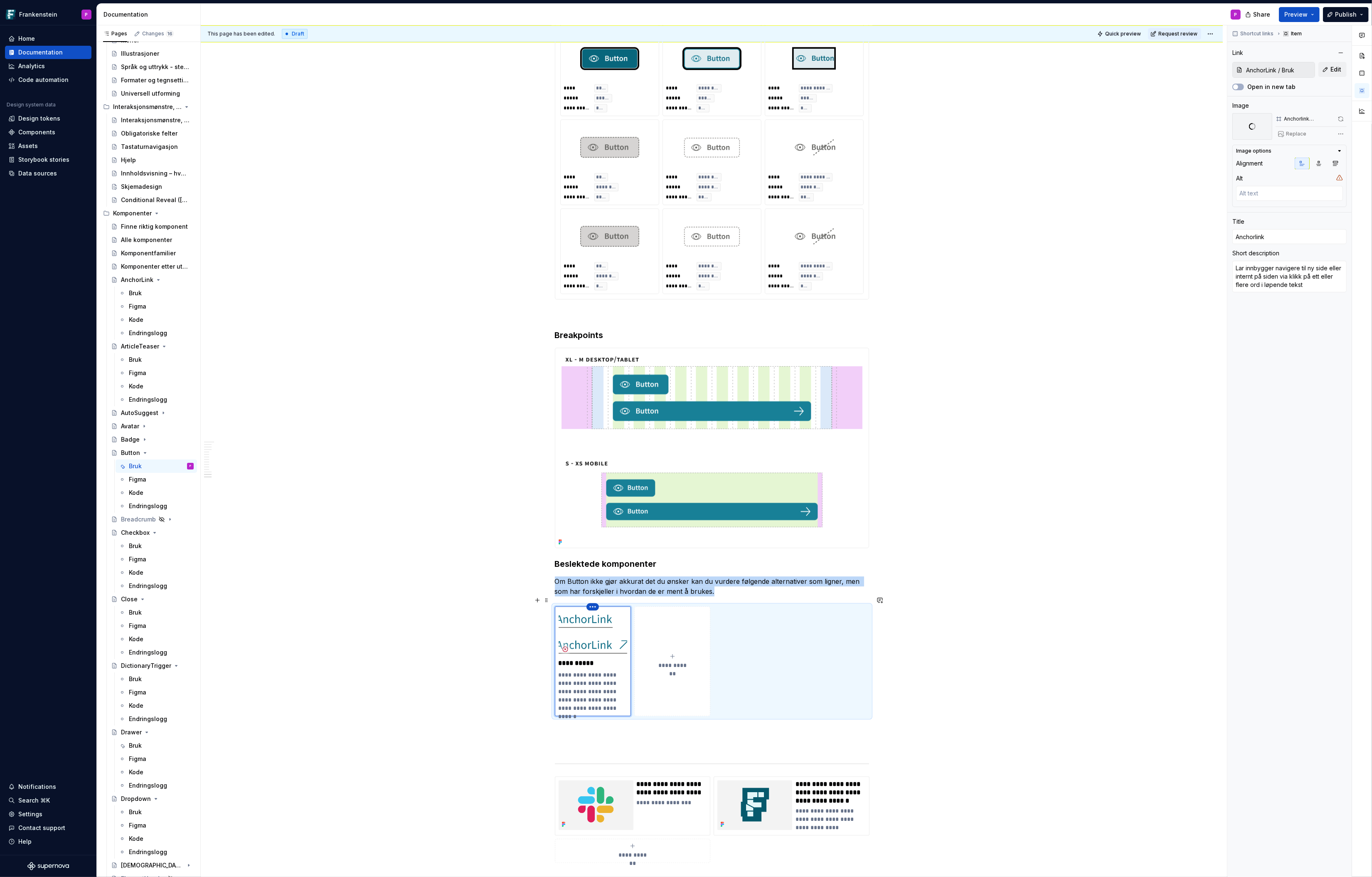
click at [594, 595] on html "Frankenstein P Home Documentation Analytics Code automation Design system data …" at bounding box center [686, 438] width 1372 height 877
click at [575, 609] on html "Frankenstein P Home Documentation Analytics Code automation Design system data …" at bounding box center [686, 438] width 1372 height 877
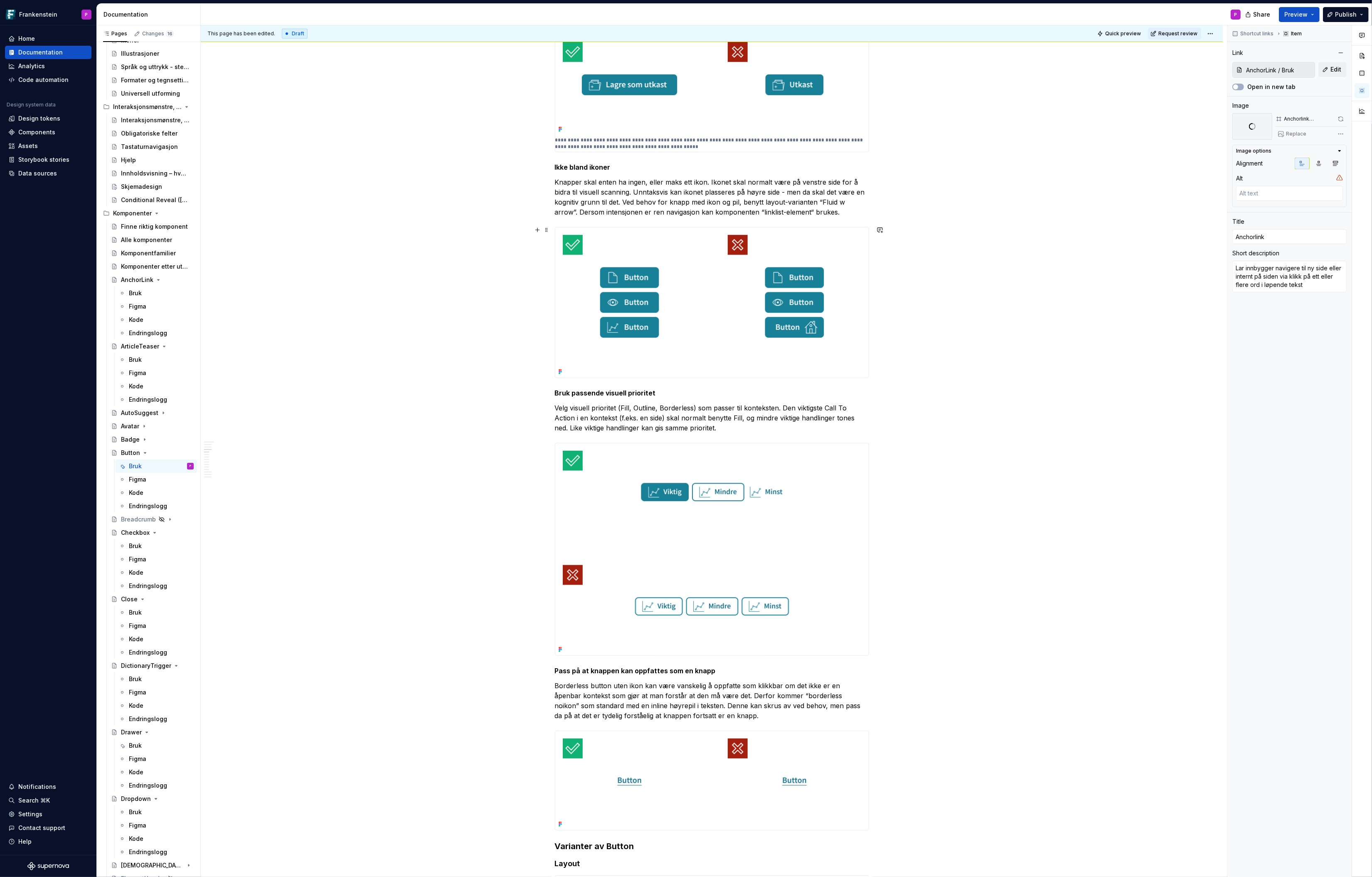
scroll to position [356, 0]
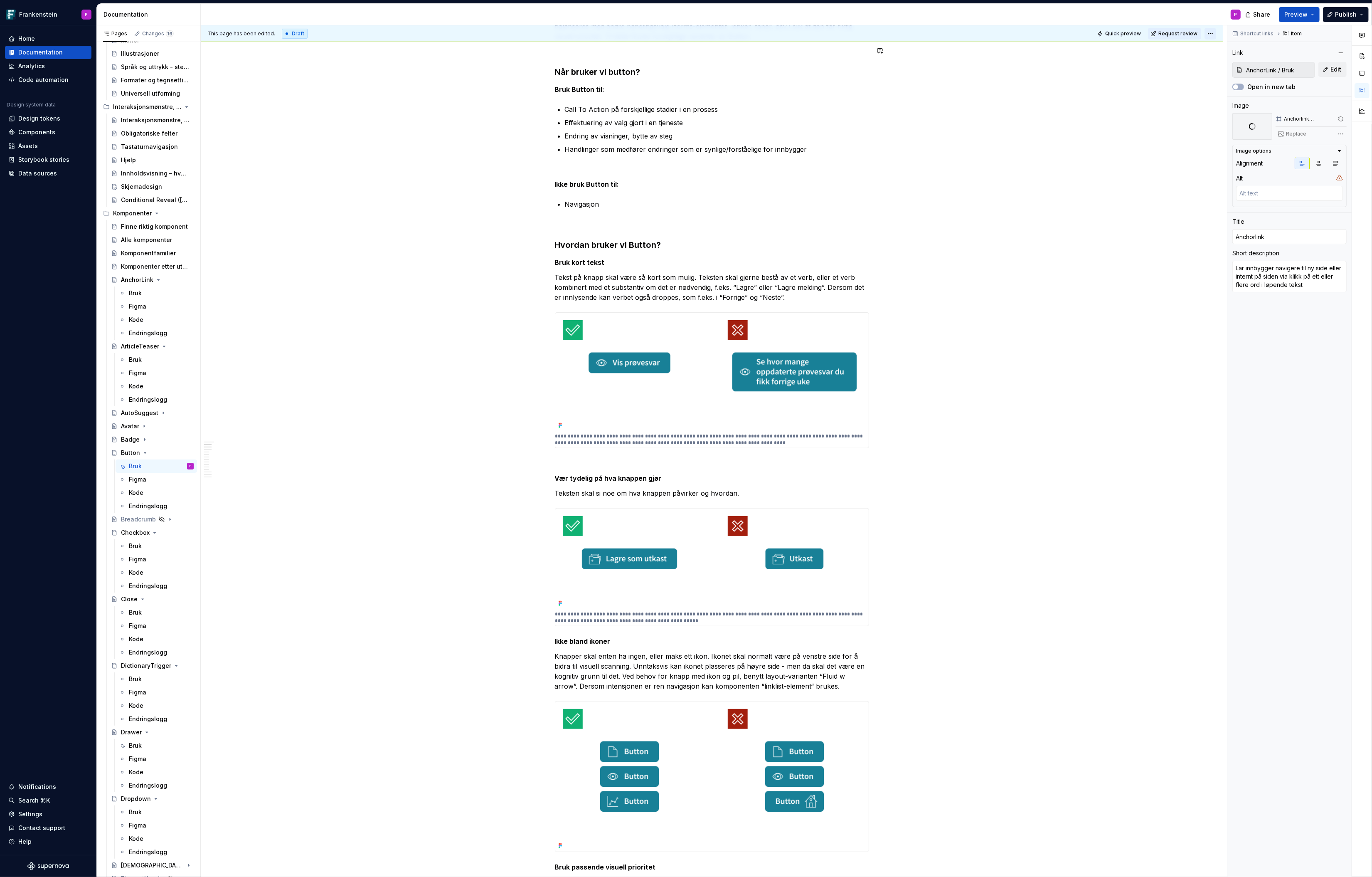
click at [1098, 32] on html "Frankenstein P Home Documentation Analytics Code automation Design system data …" at bounding box center [686, 438] width 1372 height 877
click at [1098, 90] on icon at bounding box center [1300, 91] width 5 height 5
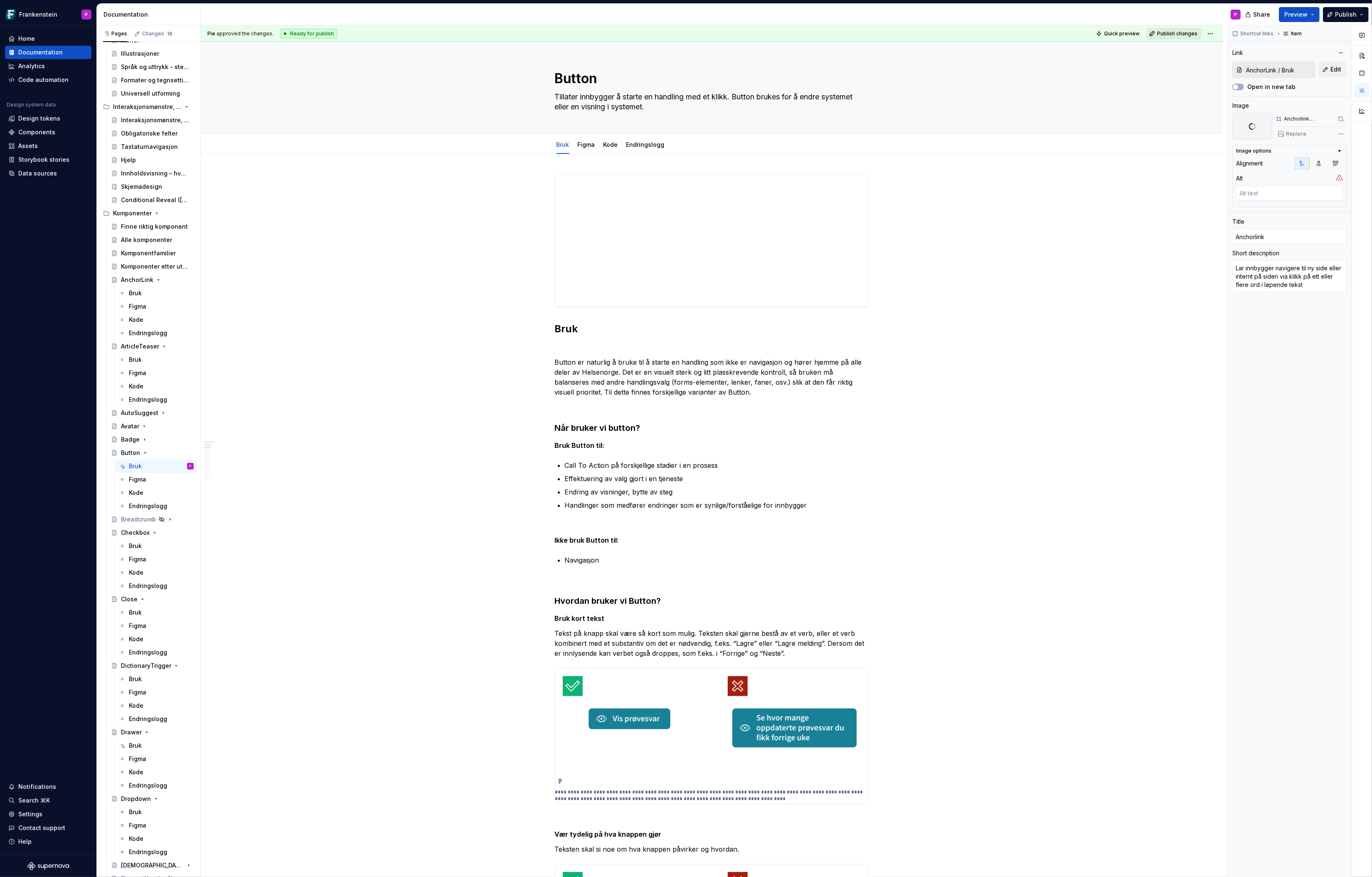
click at [1098, 34] on span "Publish changes" at bounding box center [1177, 34] width 41 height 7
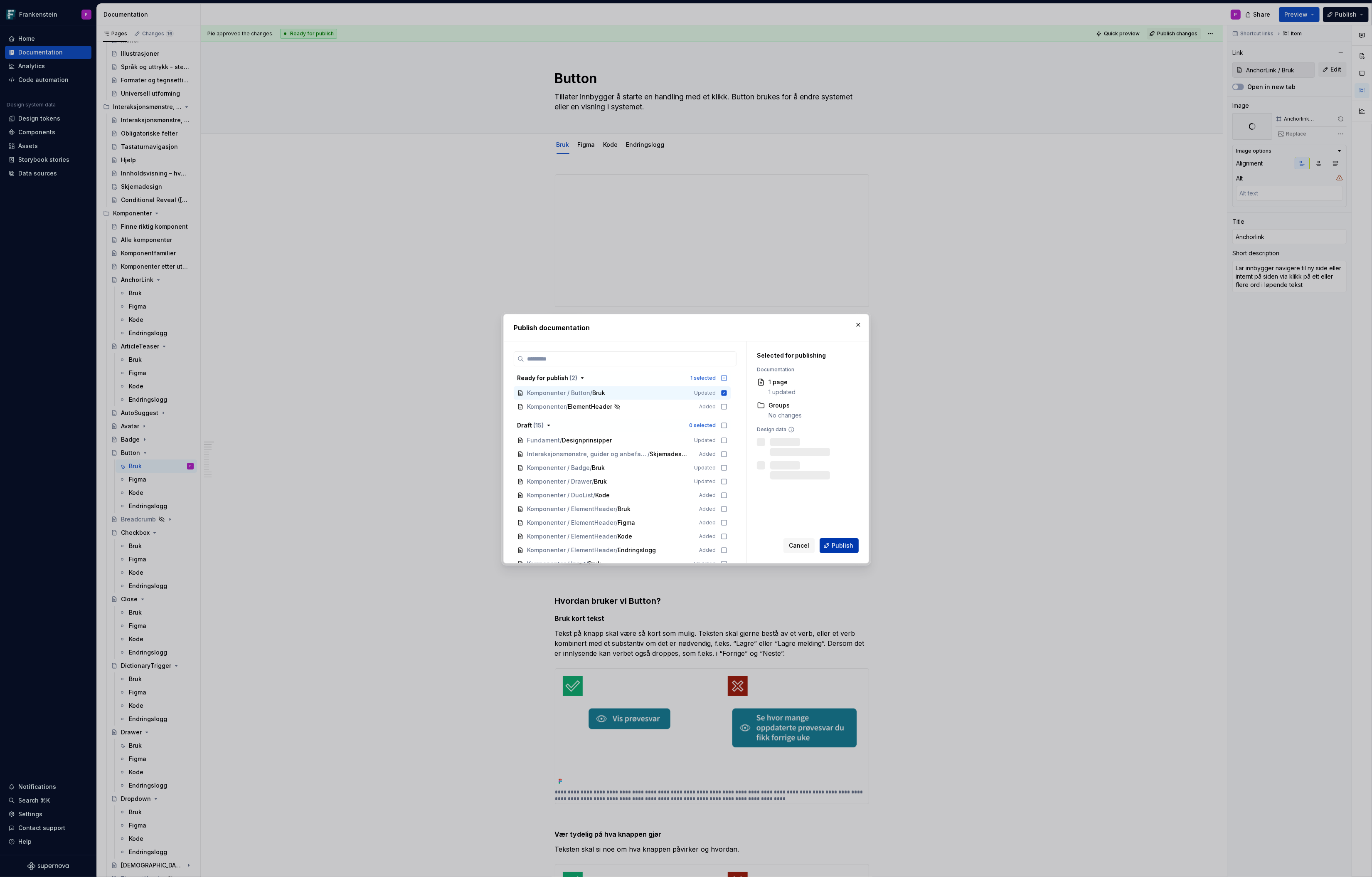
click at [850, 543] on span "Publish" at bounding box center [842, 545] width 21 height 8
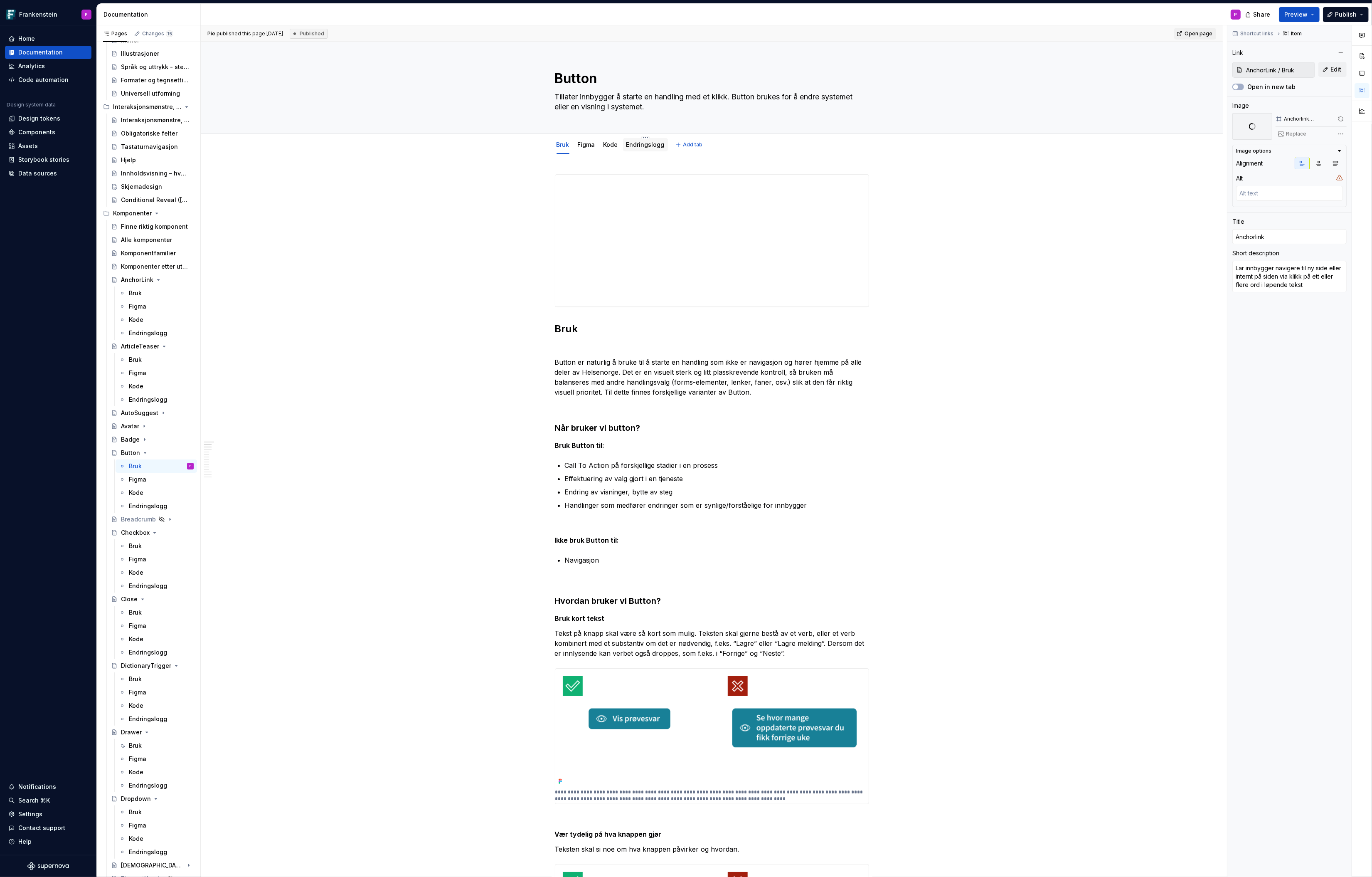
click at [644, 142] on link "Endringslogg" at bounding box center [646, 145] width 39 height 7
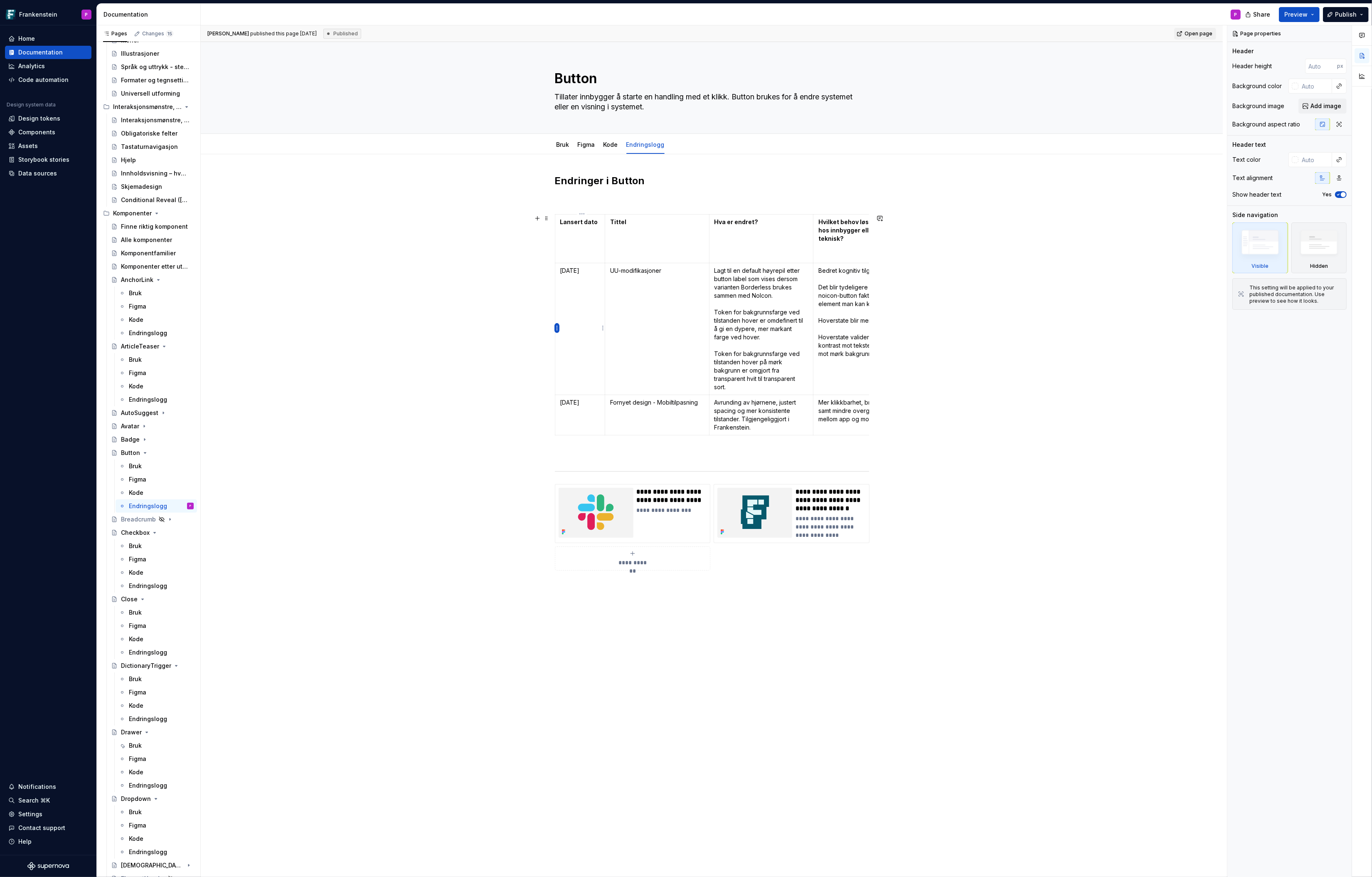
click at [557, 327] on html "Frankenstein P Home Documentation Analytics Code automation Design system data …" at bounding box center [686, 438] width 1372 height 877
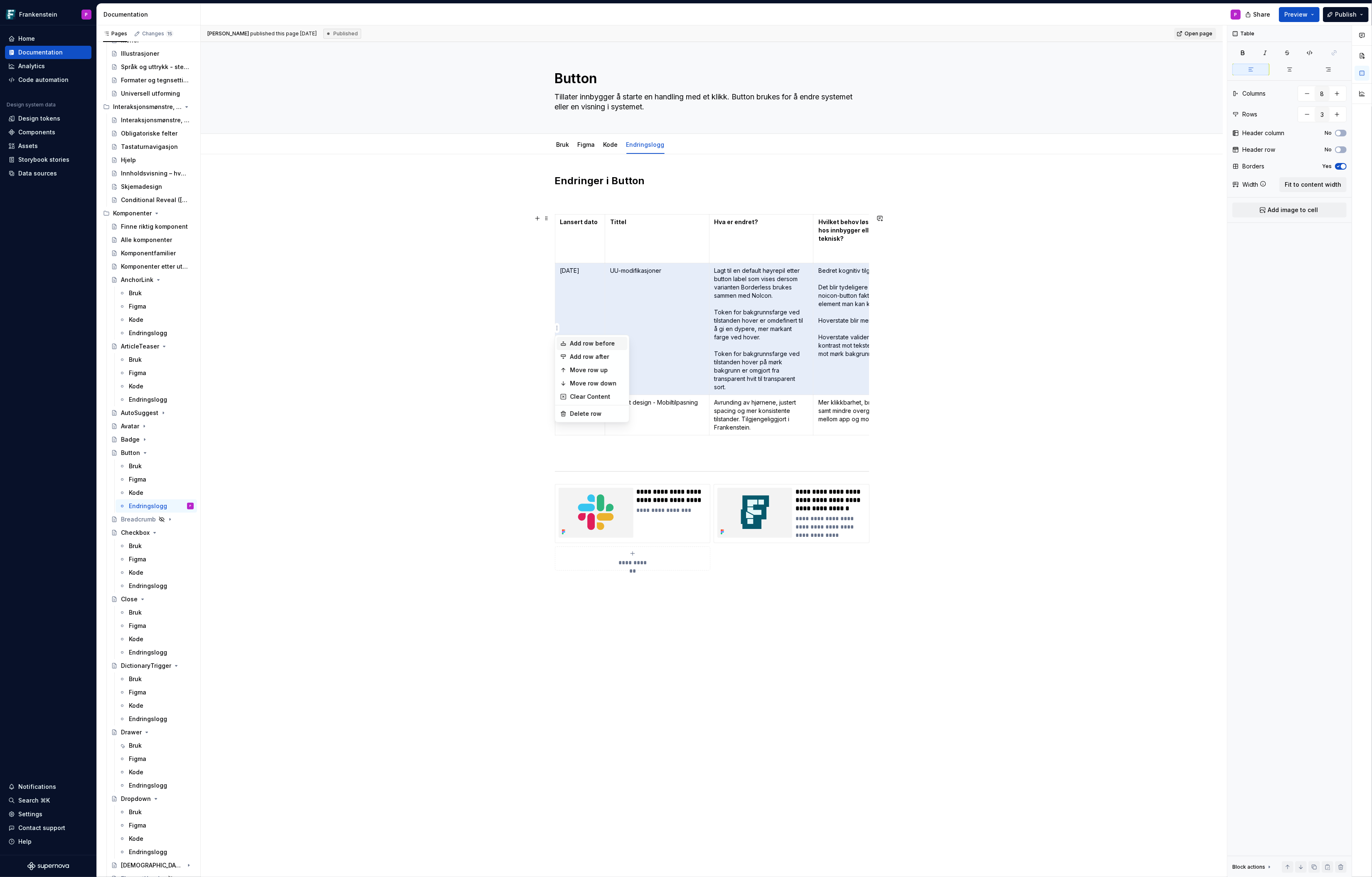
click at [575, 343] on div "Add row before" at bounding box center [597, 343] width 54 height 8
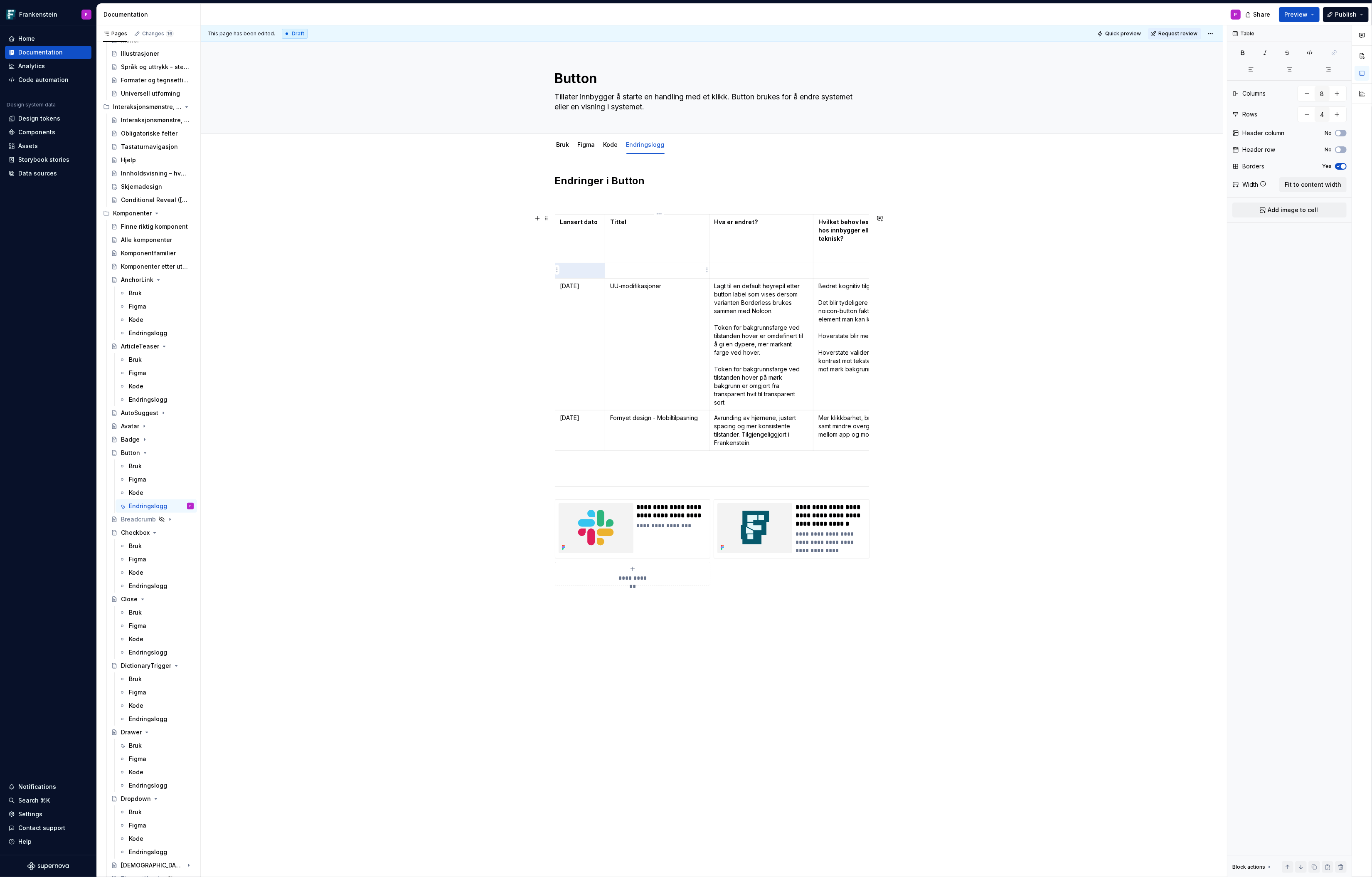
click at [627, 271] on p at bounding box center [657, 271] width 94 height 8
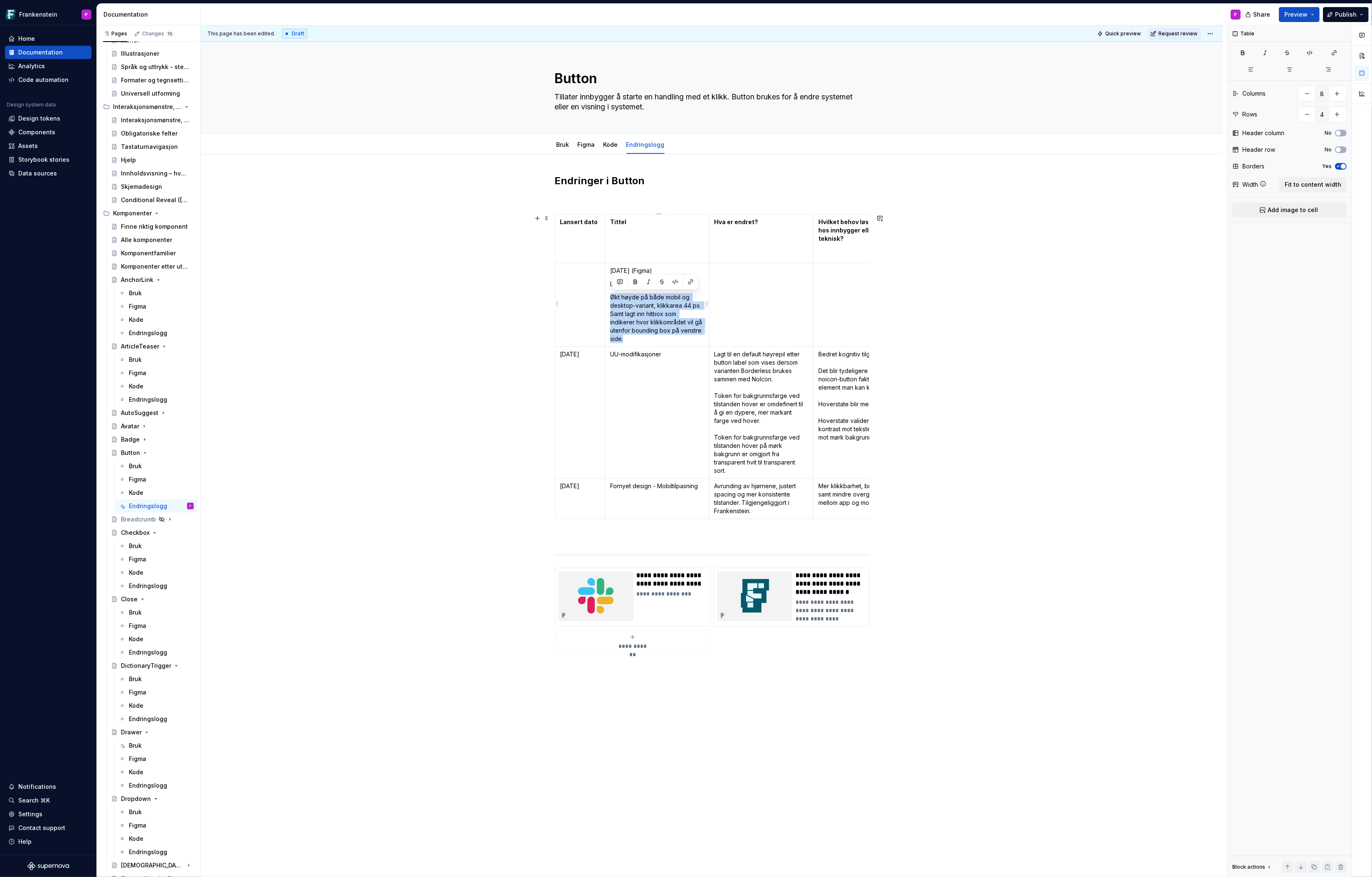
drag, startPoint x: 613, startPoint y: 296, endPoint x: 637, endPoint y: 335, distance: 45.8
click at [637, 335] on p "Økt høyde på både mobil og desktop-variant, klikkarea 44 px. Samt lagt inn hitb…" at bounding box center [657, 318] width 94 height 50
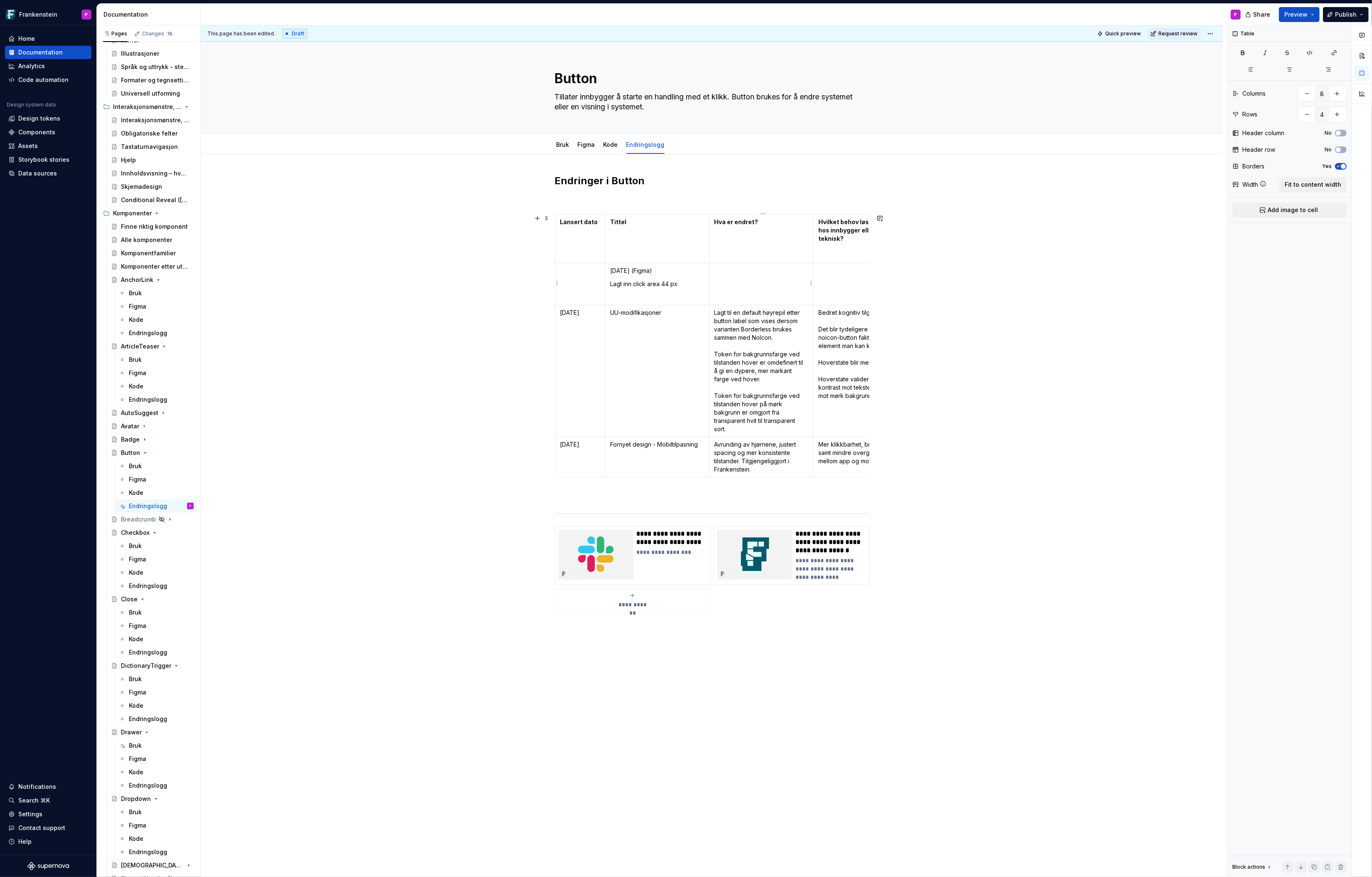
click at [734, 283] on td at bounding box center [761, 284] width 104 height 42
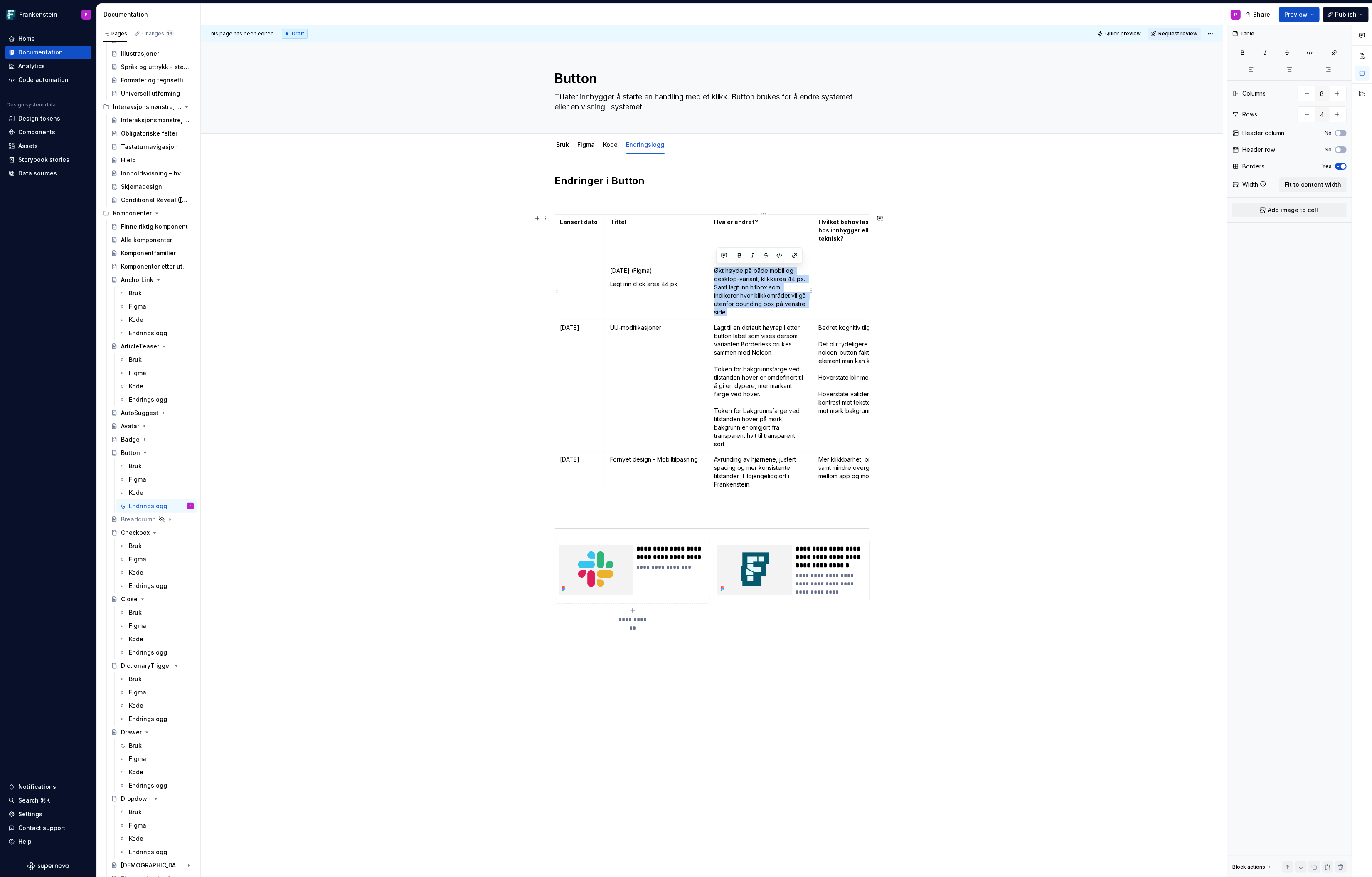
drag, startPoint x: 731, startPoint y: 311, endPoint x: 716, endPoint y: 273, distance: 40.9
click at [716, 273] on p "Økt høyde på både mobil og desktop-variant, klikkarea 44 px. Samt lagt inn hitb…" at bounding box center [761, 292] width 94 height 50
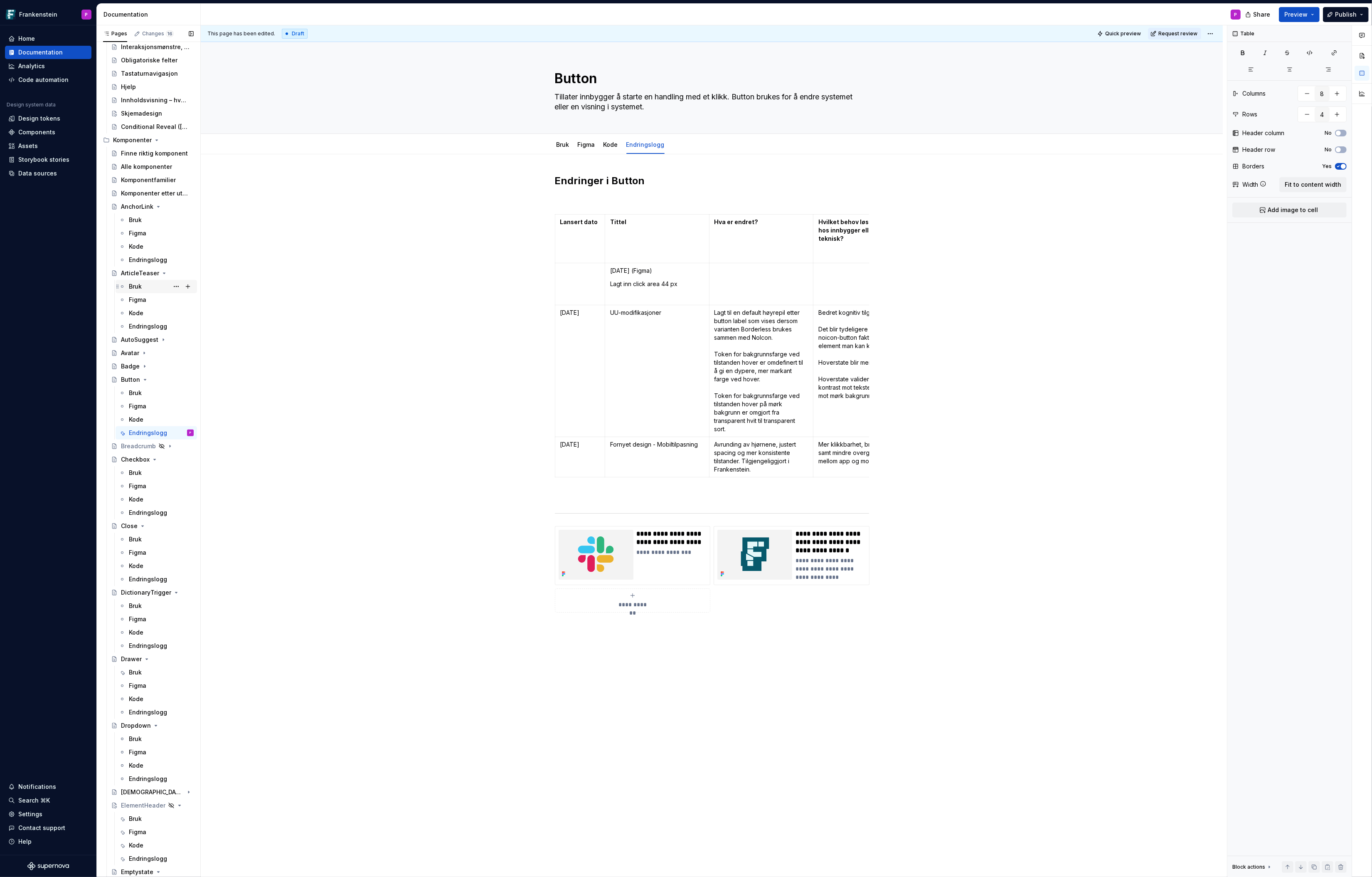
scroll to position [315, 0]
click at [134, 508] on div "Endringslogg" at bounding box center [148, 510] width 39 height 8
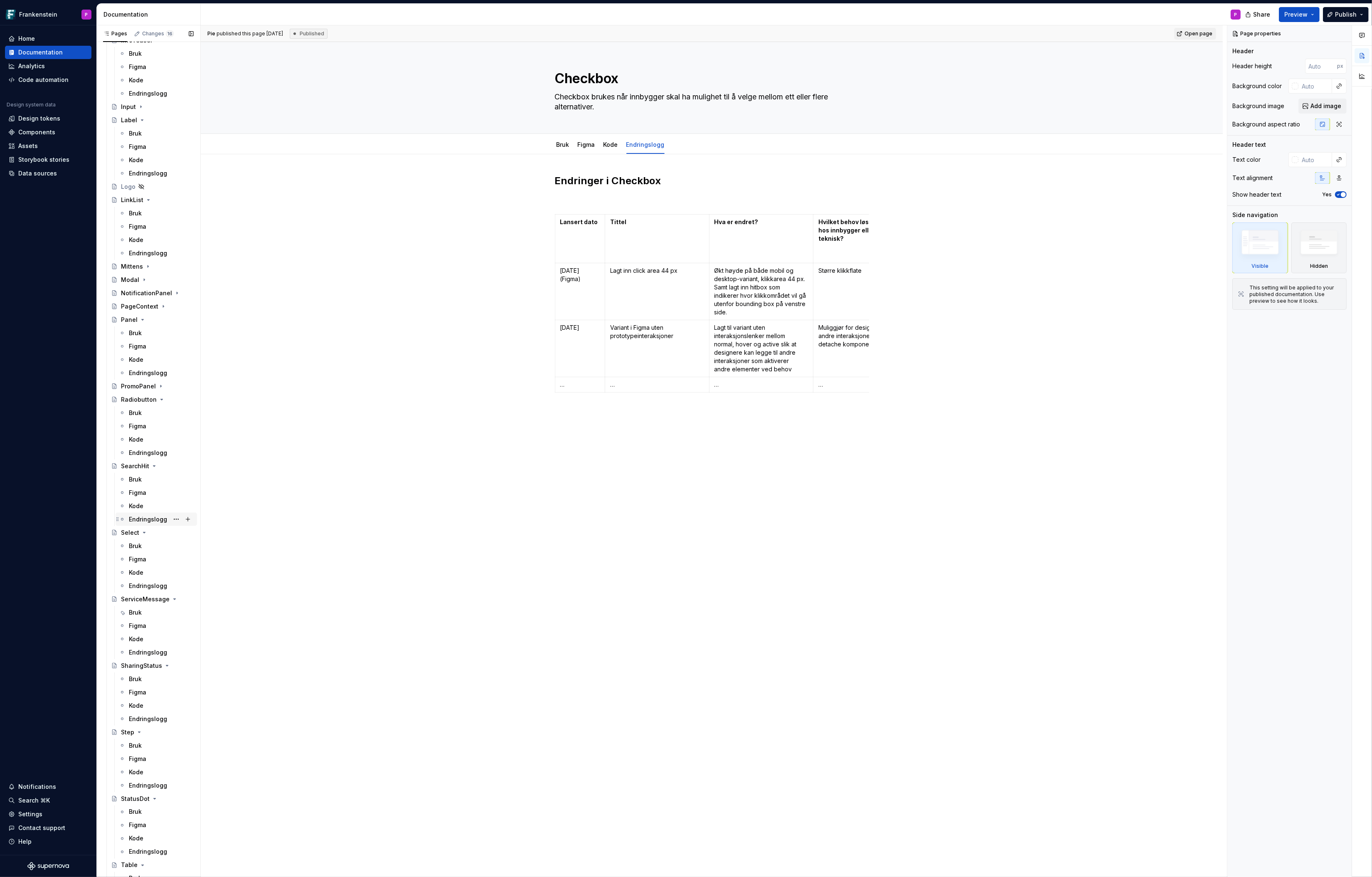
scroll to position [1974, 0]
click at [139, 458] on div "Endringslogg" at bounding box center [148, 462] width 39 height 8
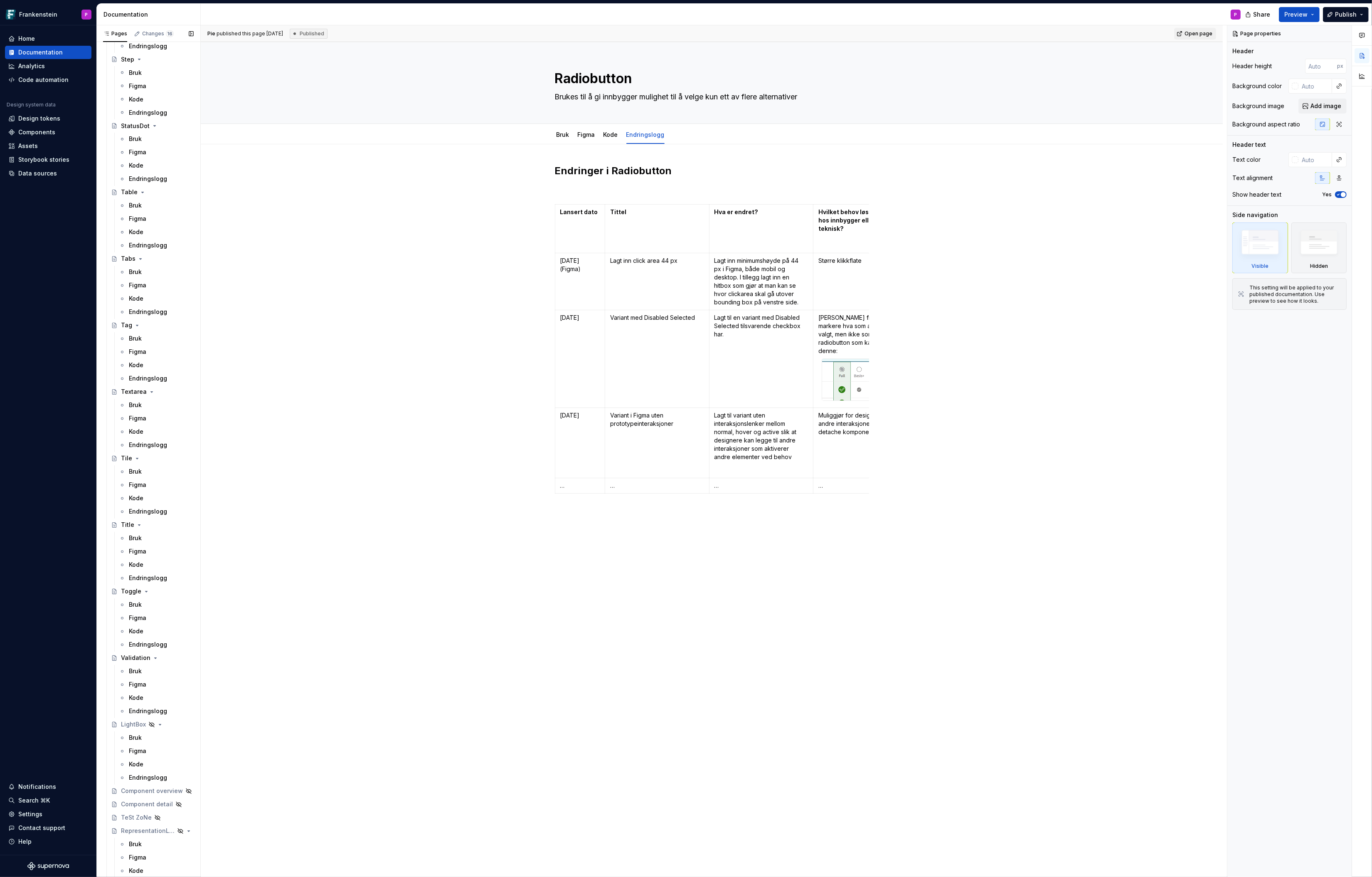
scroll to position [2673, 0]
click at [136, 630] on div "Endringslogg" at bounding box center [148, 629] width 39 height 8
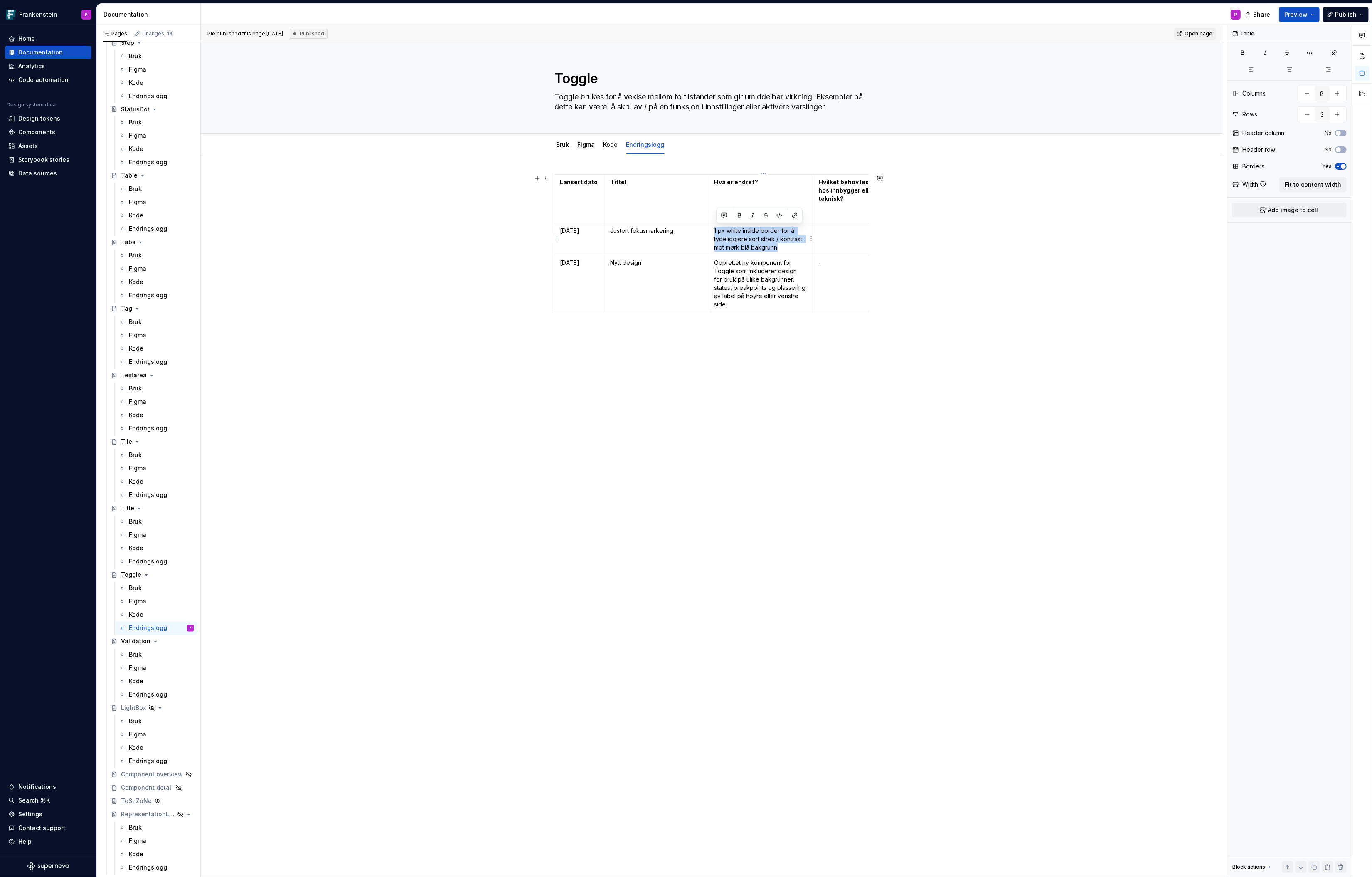
drag, startPoint x: 789, startPoint y: 247, endPoint x: 716, endPoint y: 230, distance: 75.0
click at [716, 230] on p "1 px white inside border for å tydeliggjøre sort strek / kontrast mot mørk blå …" at bounding box center [761, 239] width 94 height 25
click at [737, 241] on p "1 px white inside border for å tydeliggjøre sort strek / kontrast mot mørk blå …" at bounding box center [761, 239] width 94 height 25
drag, startPoint x: 783, startPoint y: 230, endPoint x: 803, endPoint y: 236, distance: 20.9
click at [803, 236] on p "1 px white inside border for å tydeliggjøre sort strek / kontrast mot mørk blå …" at bounding box center [761, 239] width 94 height 25
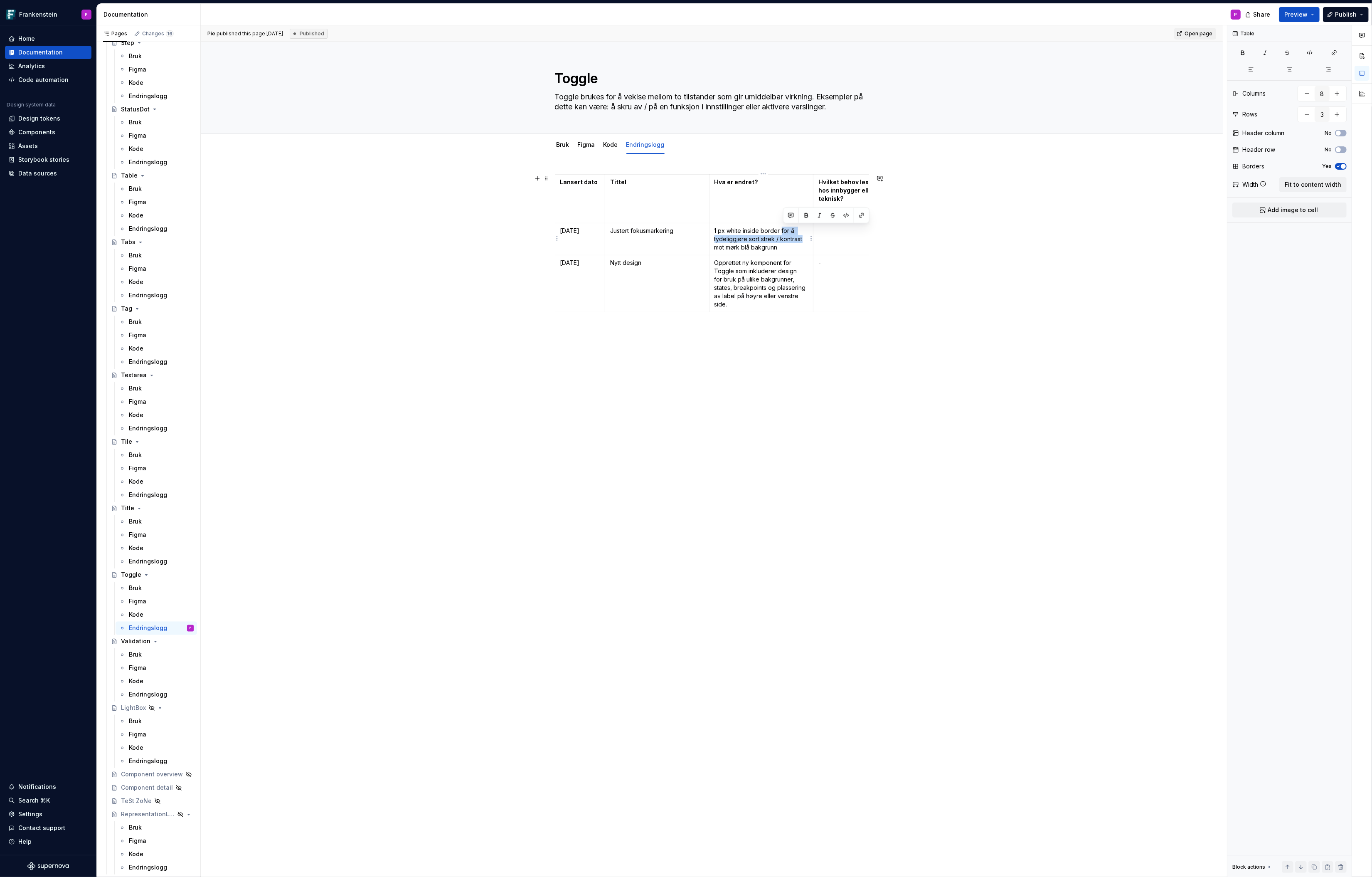
click at [782, 239] on p "1 px white inside border for å tydeliggjøre sort strek / kontrast mot mørk blå …" at bounding box center [761, 239] width 94 height 25
drag, startPoint x: 784, startPoint y: 230, endPoint x: 716, endPoint y: 230, distance: 68.0
click at [716, 230] on p "1 px white inside border for å tydeliggjøre sort strek / kontrast mot mørk blå …" at bounding box center [761, 239] width 94 height 25
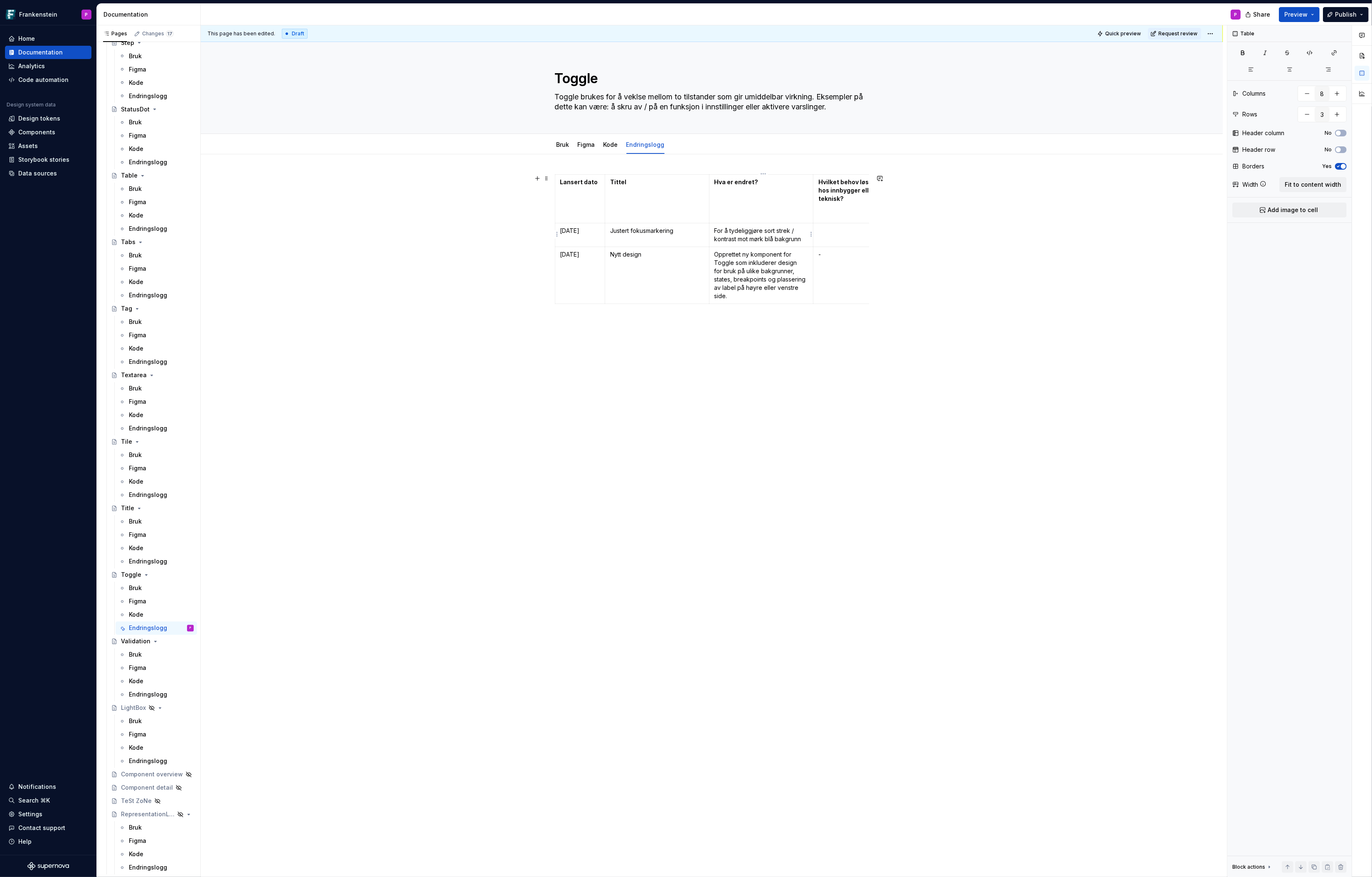
click at [791, 228] on p "For å tydeliggjøre sort strek / kontrast mot mørk blå bakgrunn" at bounding box center [761, 235] width 94 height 17
click at [766, 230] on p "For å tydeliggjøre sort strek / kontrast mot mørk blå bakgrunn" at bounding box center [761, 235] width 94 height 17
drag, startPoint x: 790, startPoint y: 230, endPoint x: 803, endPoint y: 230, distance: 13.0
click at [803, 230] on p "For å tydeliggjøre hhv. sort/hvit fokusmarkering mot mørk blå bakgrunn eller ly…" at bounding box center [761, 243] width 94 height 33
drag, startPoint x: 758, startPoint y: 247, endPoint x: 777, endPoint y: 248, distance: 19.0
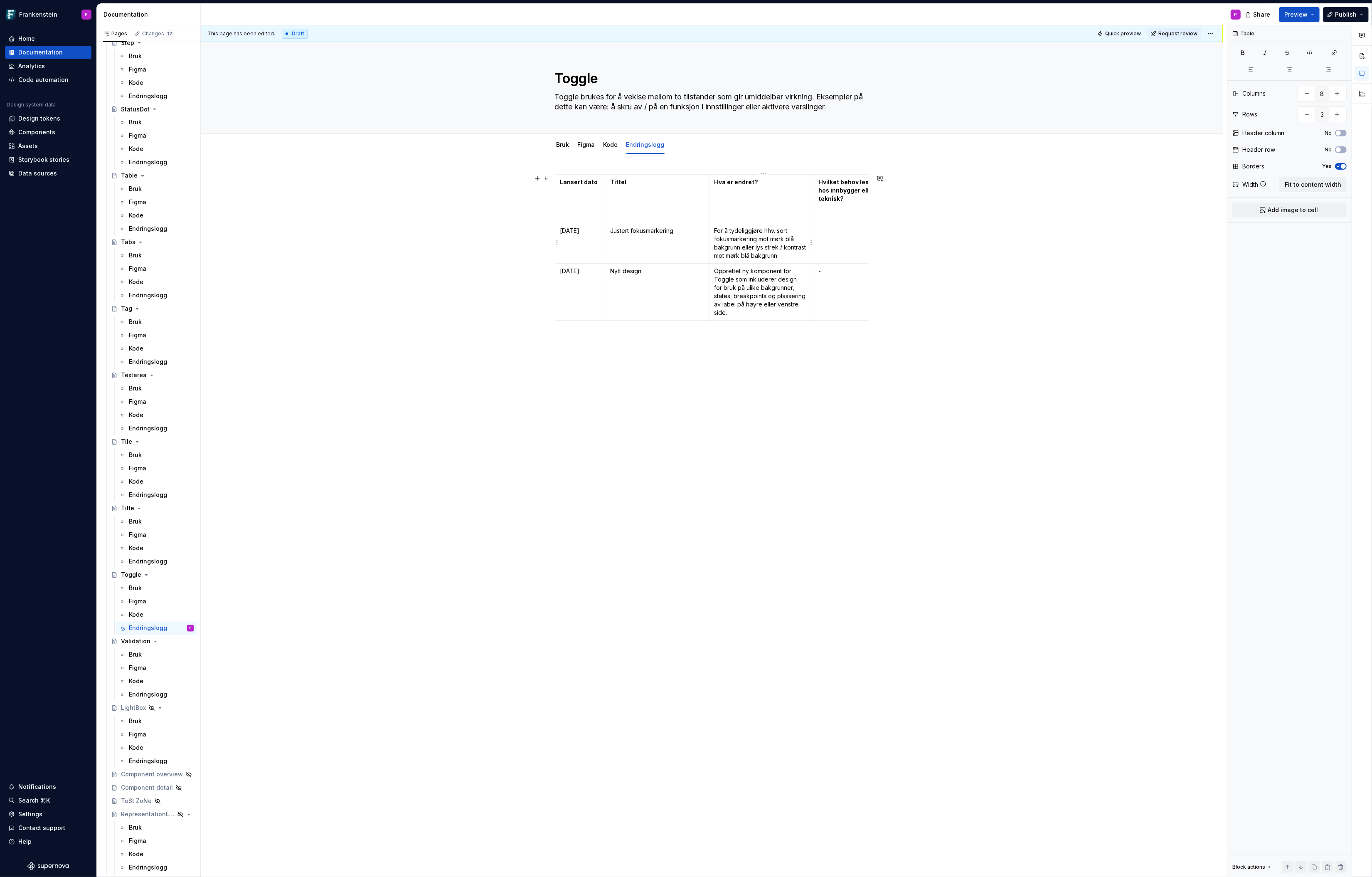
click at [777, 248] on p "For å tydeliggjøre hhv. sort fokusmarkering mot mørk blå bakgrunn eller lys str…" at bounding box center [761, 243] width 94 height 33
drag, startPoint x: 784, startPoint y: 256, endPoint x: 767, endPoint y: 248, distance: 18.8
click at [767, 248] on p "For å tydeliggjøre hhv. sort fokusmarkering mot mørk blå bakgrunn eller lys str…" at bounding box center [761, 243] width 94 height 33
click at [775, 256] on p "For å tydeliggjøre hhv. sort fokusmarkering mot mørk blå bakgrunn eller hvit fo…" at bounding box center [761, 243] width 94 height 33
drag, startPoint x: 742, startPoint y: 246, endPoint x: 718, endPoint y: 246, distance: 24.0
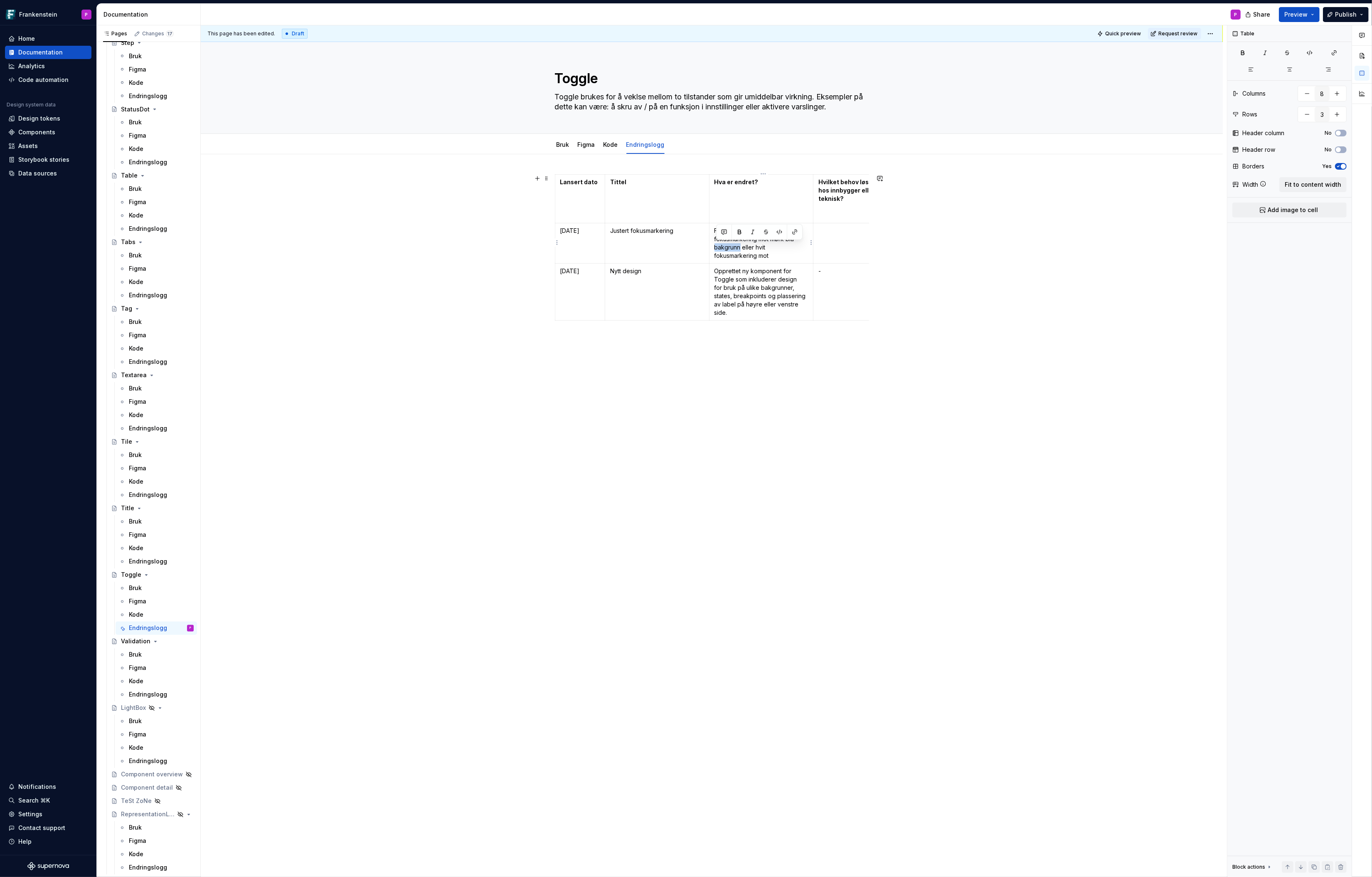
click at [718, 246] on p "For å tydeliggjøre hhv. sort fokusmarkering mot mørk blå bakgrunn eller hvit fo…" at bounding box center [761, 243] width 94 height 33
click at [780, 255] on p "For å tydeliggjøre hhv. sort fokusmarkering mot mørk blå komponentfyll eller hv…" at bounding box center [761, 243] width 94 height 33
click at [766, 230] on p "For å tydeliggjøre hhv. sort fokusmarkering mot mørk blå komponentfyll eller hv…" at bounding box center [761, 256] width 94 height 58
drag, startPoint x: 794, startPoint y: 246, endPoint x: 788, endPoint y: 246, distance: 6.0
click at [788, 246] on p "For å tydeliggjøre kontrast på hhv. sort fokusmarkering mot mørk blå komponentf…" at bounding box center [761, 256] width 94 height 58
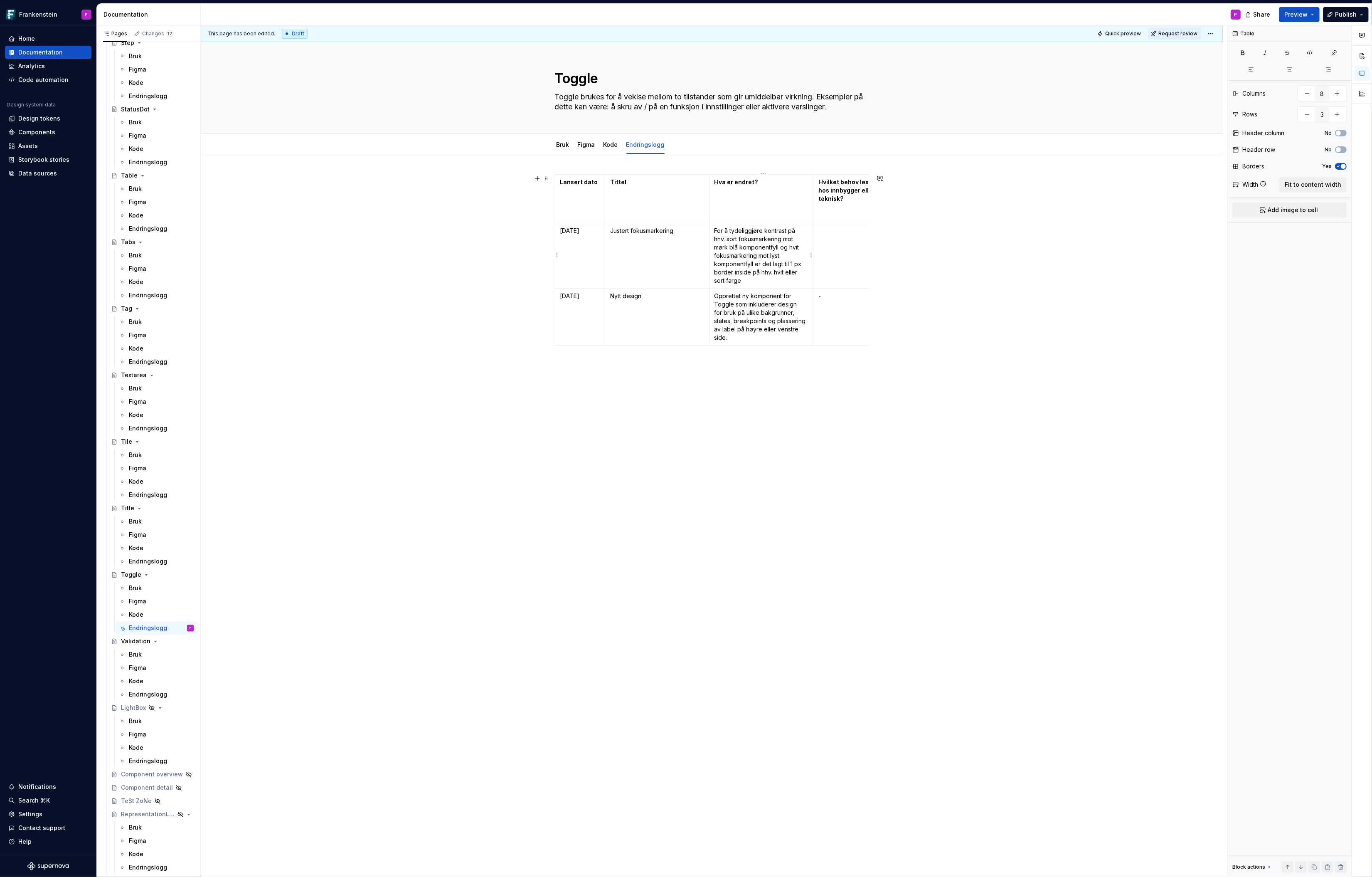
click at [731, 237] on p "For å tydeliggjøre kontrast på hhv. sort fokusmarkering mot mørk blå komponentf…" at bounding box center [761, 256] width 94 height 58
drag, startPoint x: 788, startPoint y: 272, endPoint x: 799, endPoint y: 272, distance: 11.0
click at [799, 272] on p "For å tydeliggjøre kontrast på sort fokusmarkering mot mørk blå komponentfyll o…" at bounding box center [761, 256] width 94 height 58
drag, startPoint x: 739, startPoint y: 279, endPoint x: 717, endPoint y: 281, distance: 22.1
click at [717, 281] on p "For å tydeliggjøre kontrast på sort fokusmarkering mot mørk blå komponentfyll o…" at bounding box center [761, 256] width 94 height 58
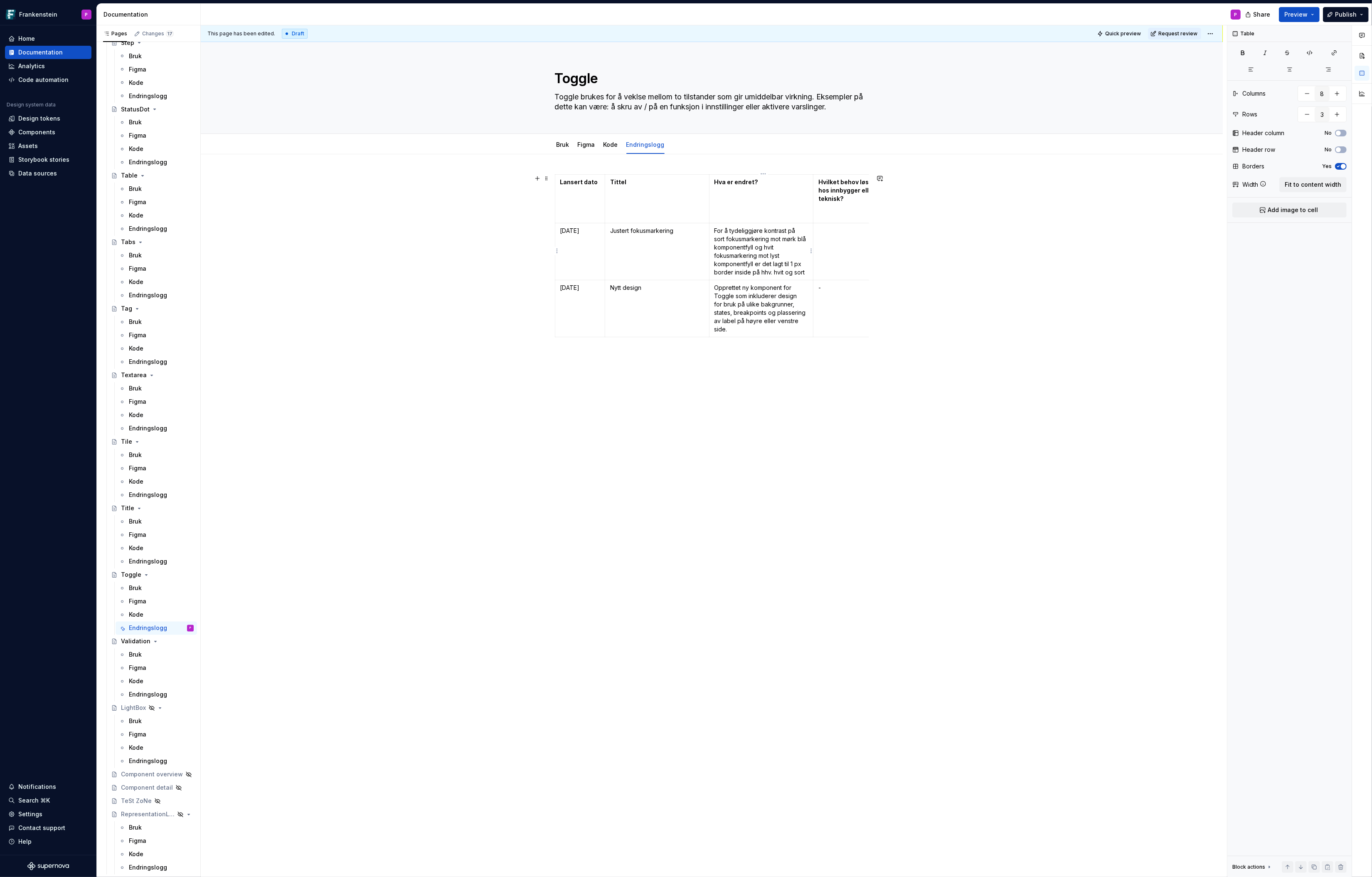
click at [760, 270] on p "For å tydeliggjøre kontrast på sort fokusmarkering mot mørk blå komponentfyll o…" at bounding box center [761, 252] width 94 height 50
click at [746, 279] on p "For å tydeliggjøre kontrast på sort fokusmarkering mot mørk blå komponentfyll o…" at bounding box center [761, 256] width 94 height 58
drag, startPoint x: 746, startPoint y: 281, endPoint x: 717, endPoint y: 232, distance: 56.9
click at [717, 232] on p "For å tydeliggjøre kontrast på sort fokusmarkering mot mørk blå komponentfyll o…" at bounding box center [761, 256] width 94 height 58
copy p "For å tydeliggjøre kontrast på sort fokusmarkering mot mørk blå komponentfyll o…"
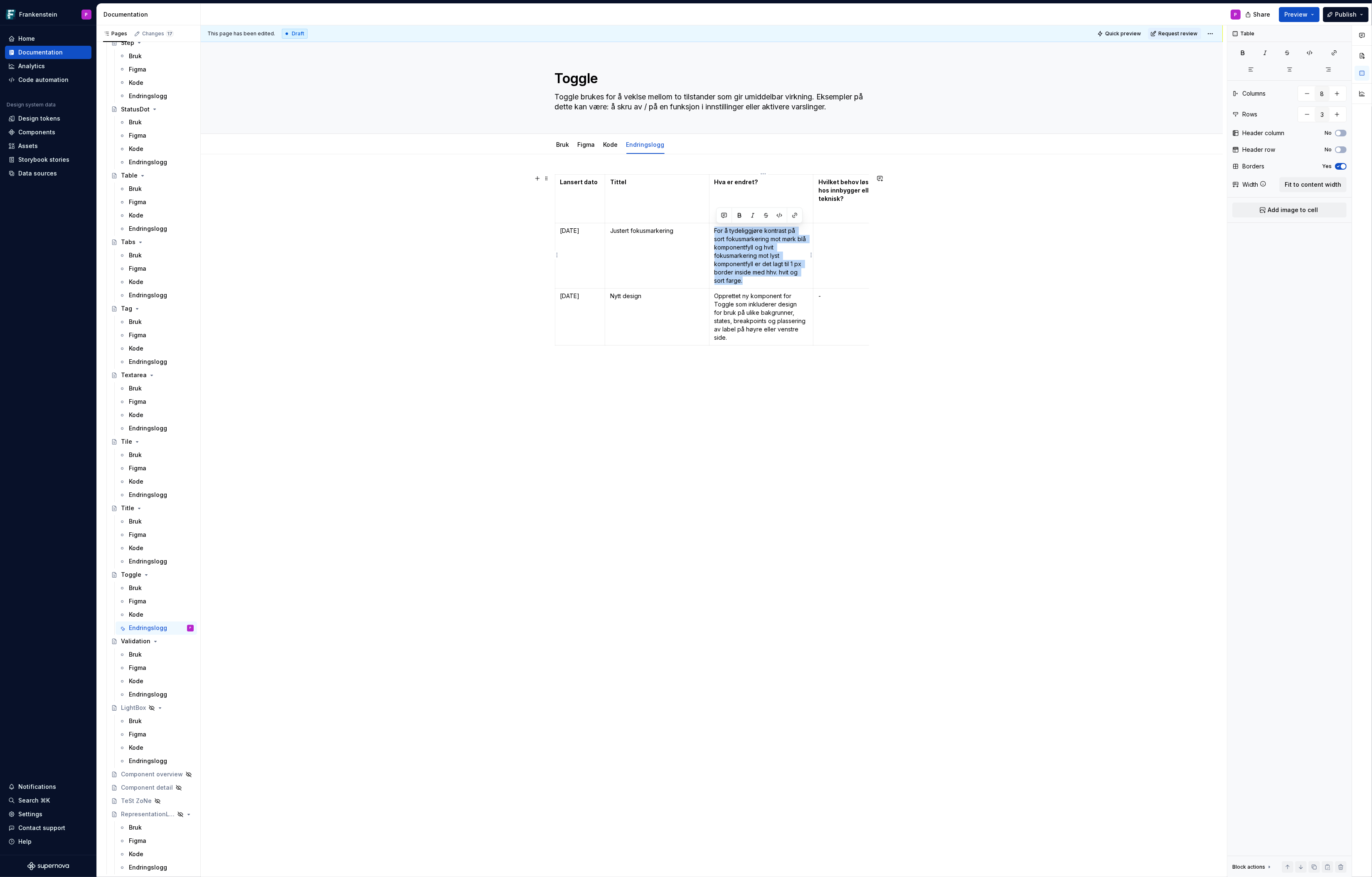
click at [722, 248] on p "For å tydeliggjøre kontrast på sort fokusmarkering mot mørk blå komponentfyll o…" at bounding box center [761, 256] width 94 height 58
drag, startPoint x: 748, startPoint y: 281, endPoint x: 582, endPoint y: 236, distance: 172.0
click at [582, 236] on tr "[DATE] Justert fokusmarkering For å tydeliggjøre kontrast på sort fokusmarkerin…" at bounding box center [918, 256] width 726 height 65
click at [752, 256] on p "For å tydeliggjøre kontrast på sort fokusmarkering mot mørk blå komponentfyll o…" at bounding box center [761, 256] width 94 height 58
click at [1098, 29] on html "Frankenstein P Home Documentation Analytics Code automation Design system data …" at bounding box center [686, 438] width 1372 height 877
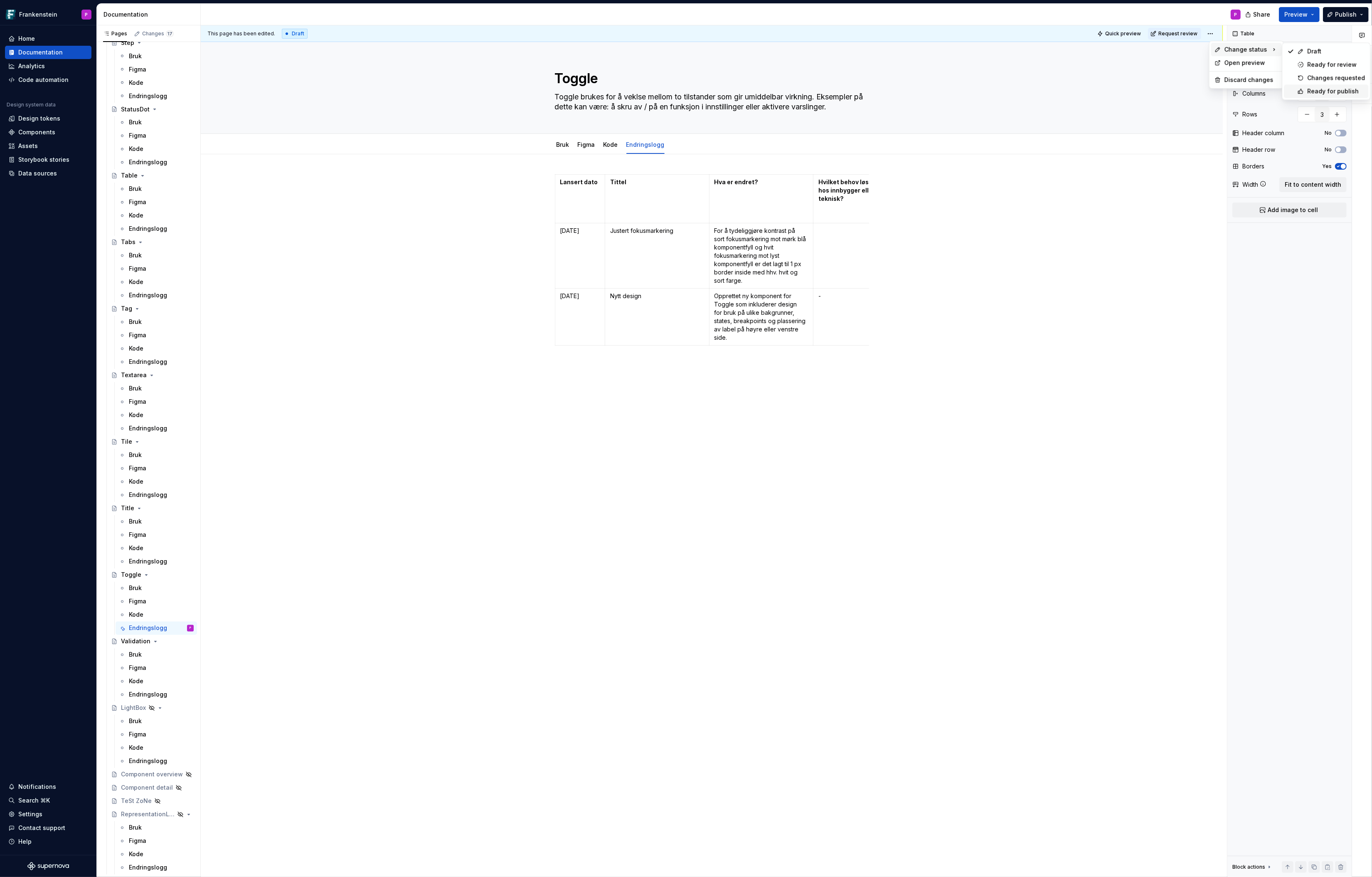
click at [1098, 94] on div "Ready for publish" at bounding box center [1336, 92] width 58 height 8
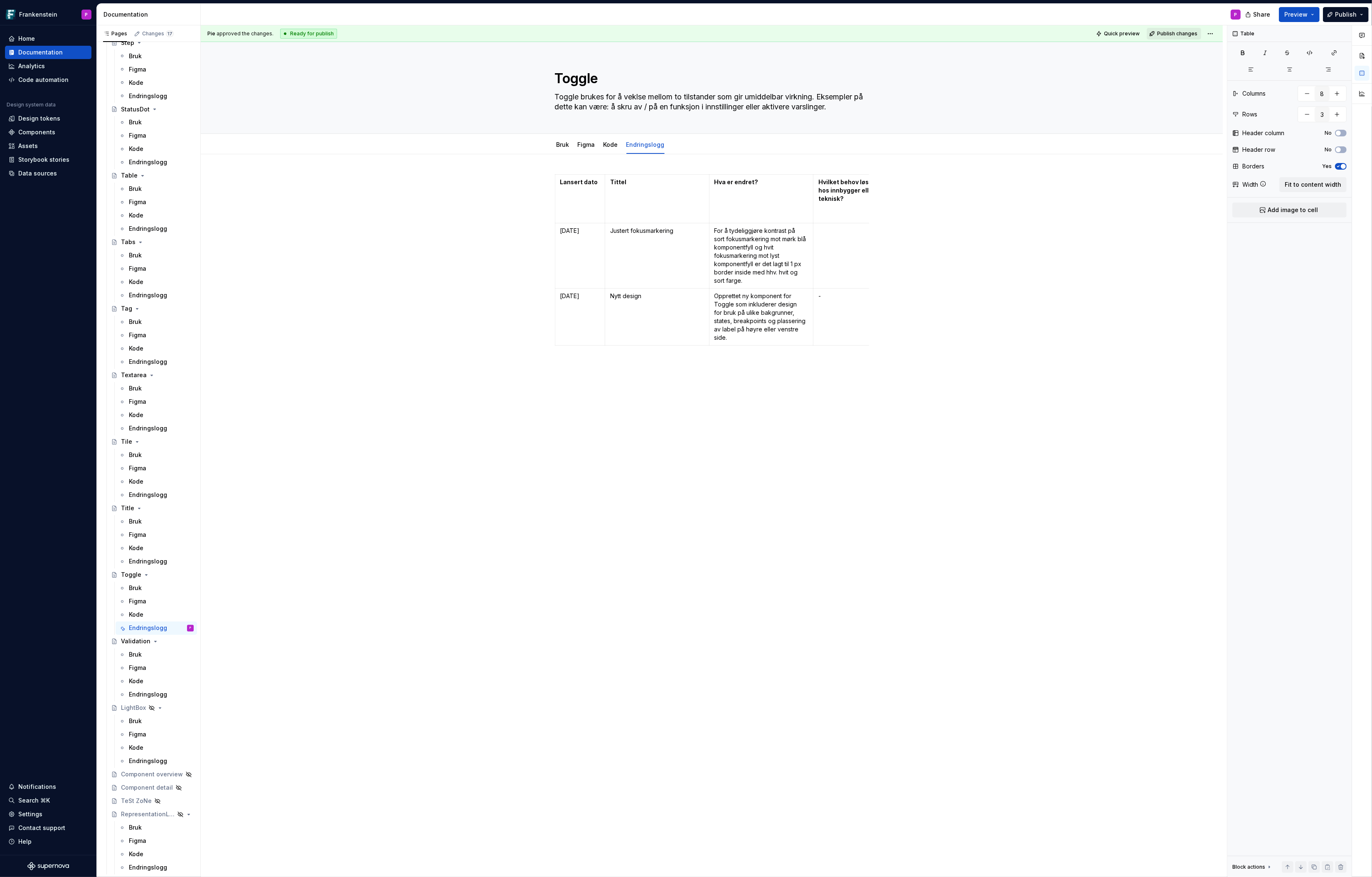
click at [1098, 34] on span "Publish changes" at bounding box center [1177, 34] width 41 height 7
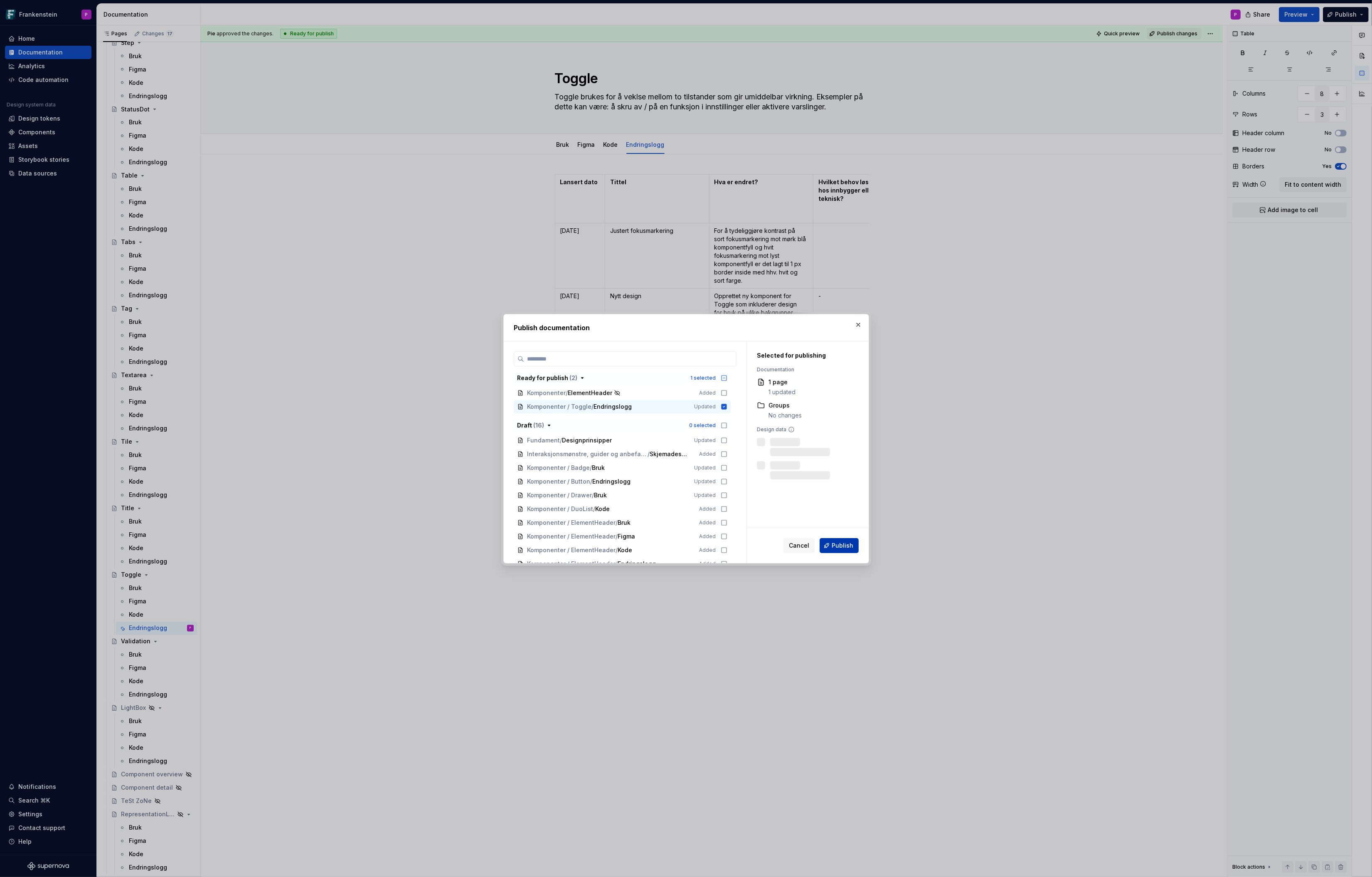
click at [835, 547] on span "Publish" at bounding box center [842, 545] width 21 height 8
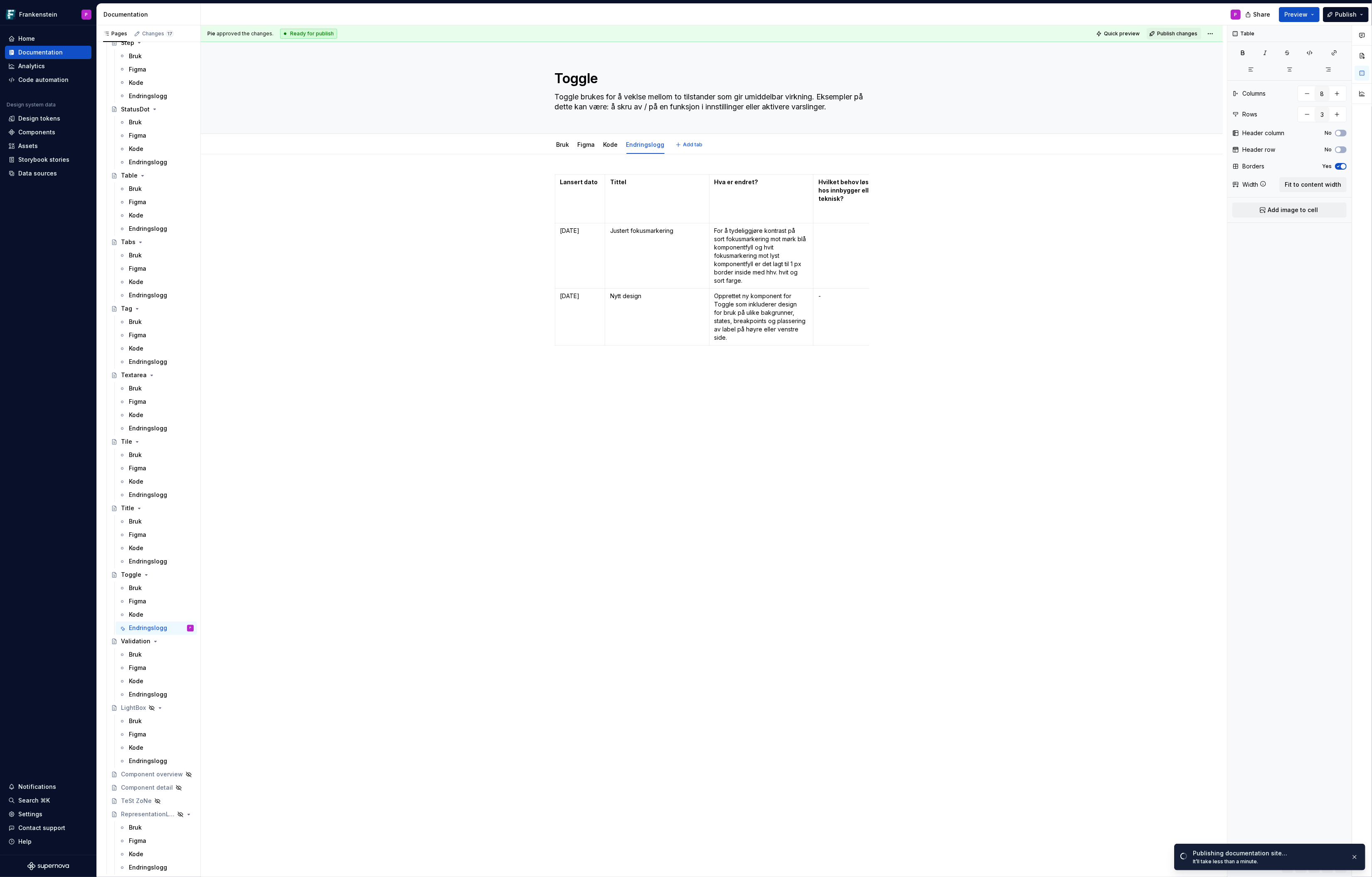
click at [565, 145] on link "Bruk" at bounding box center [563, 145] width 13 height 7
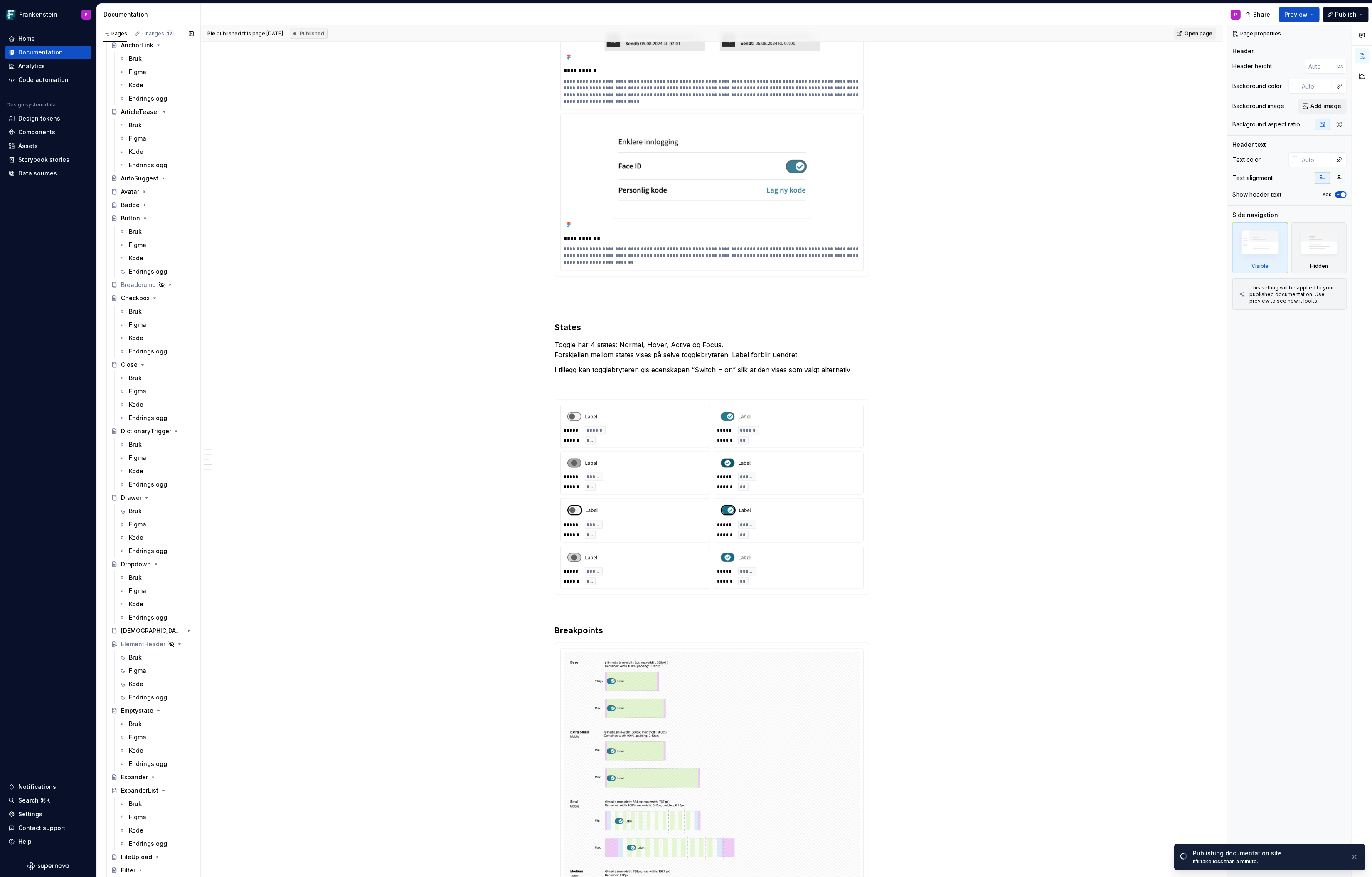
scroll to position [469, 0]
click at [147, 354] on div "Endringslogg" at bounding box center [148, 356] width 39 height 8
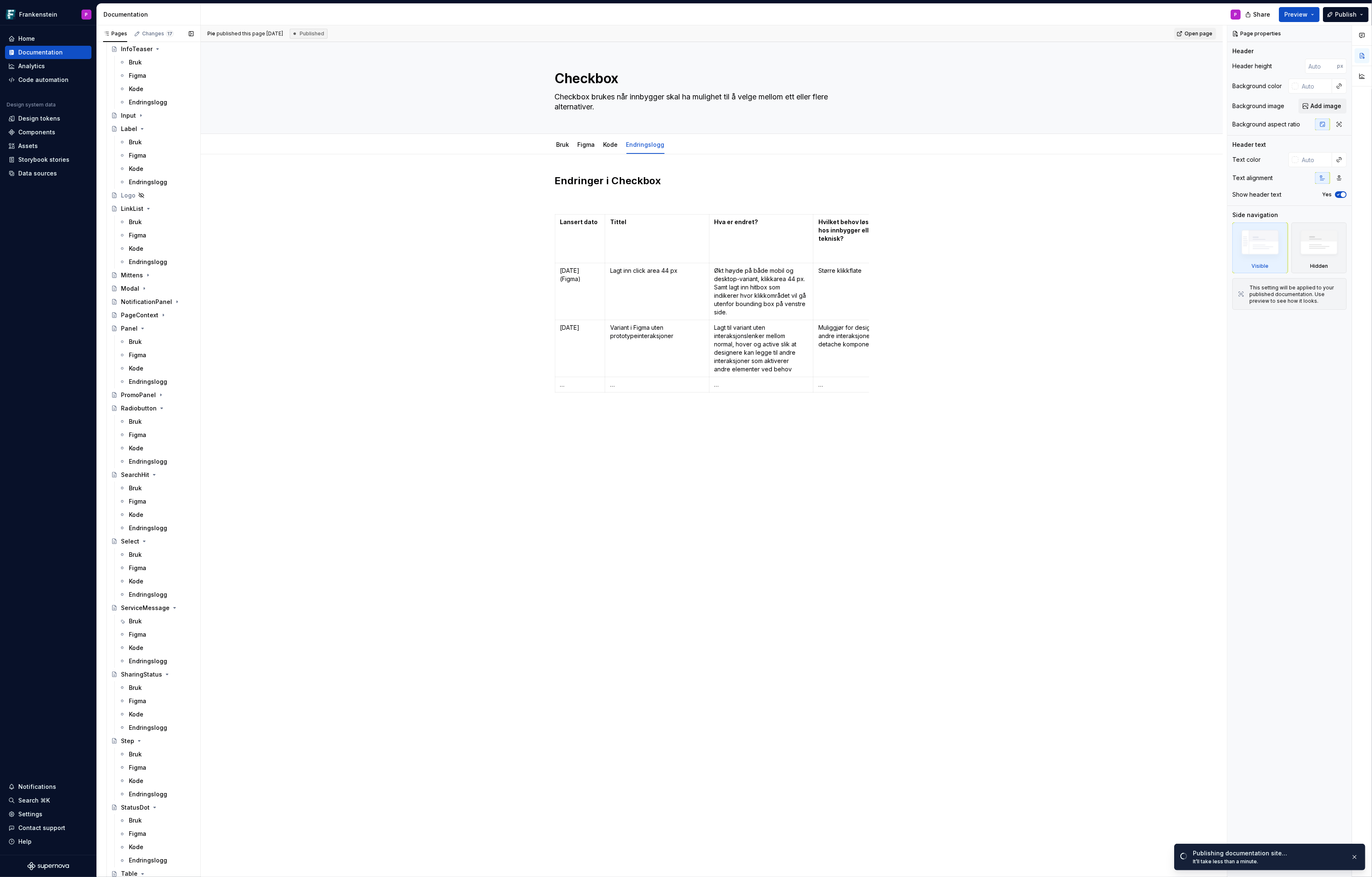
scroll to position [1970, 0]
click at [139, 425] on div "Bruk" at bounding box center [135, 426] width 13 height 8
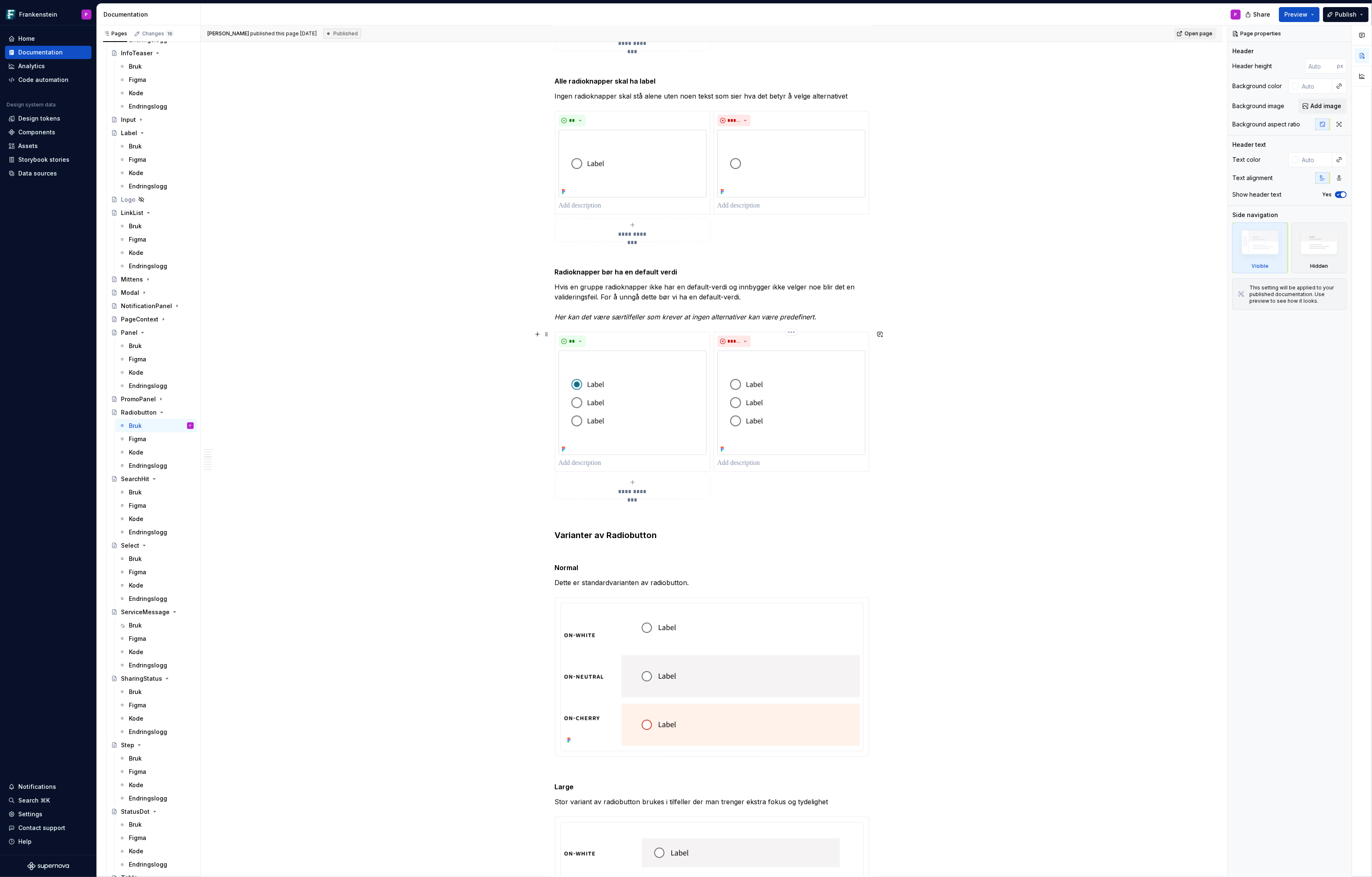
scroll to position [899, 0]
click at [558, 563] on strong "Normal" at bounding box center [566, 564] width 23 height 8
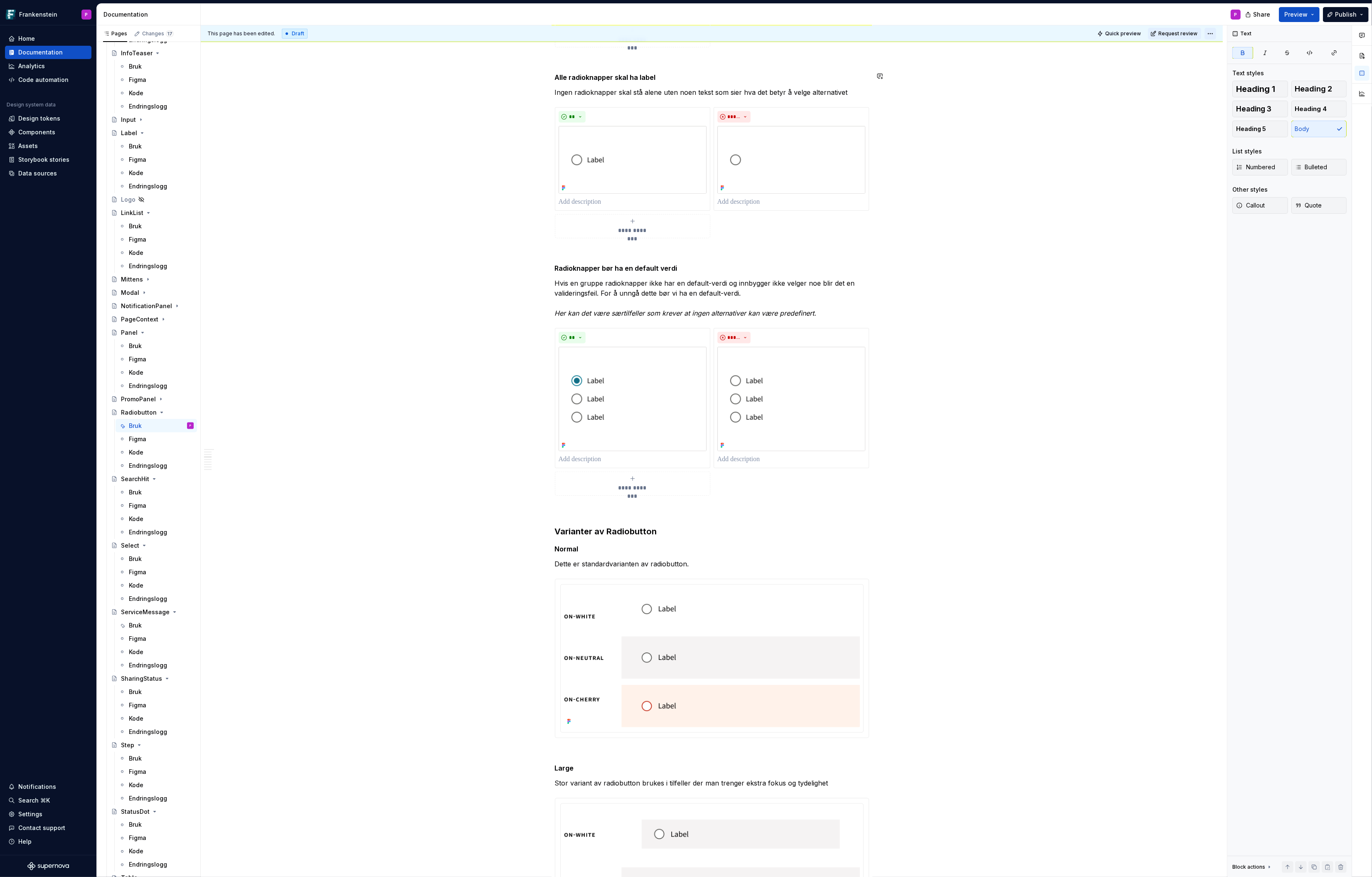
click at [1098, 32] on html "Frankenstein P Home Documentation Analytics Code automation Design system data …" at bounding box center [686, 438] width 1372 height 877
click at [1098, 88] on icon at bounding box center [1301, 92] width 7 height 7
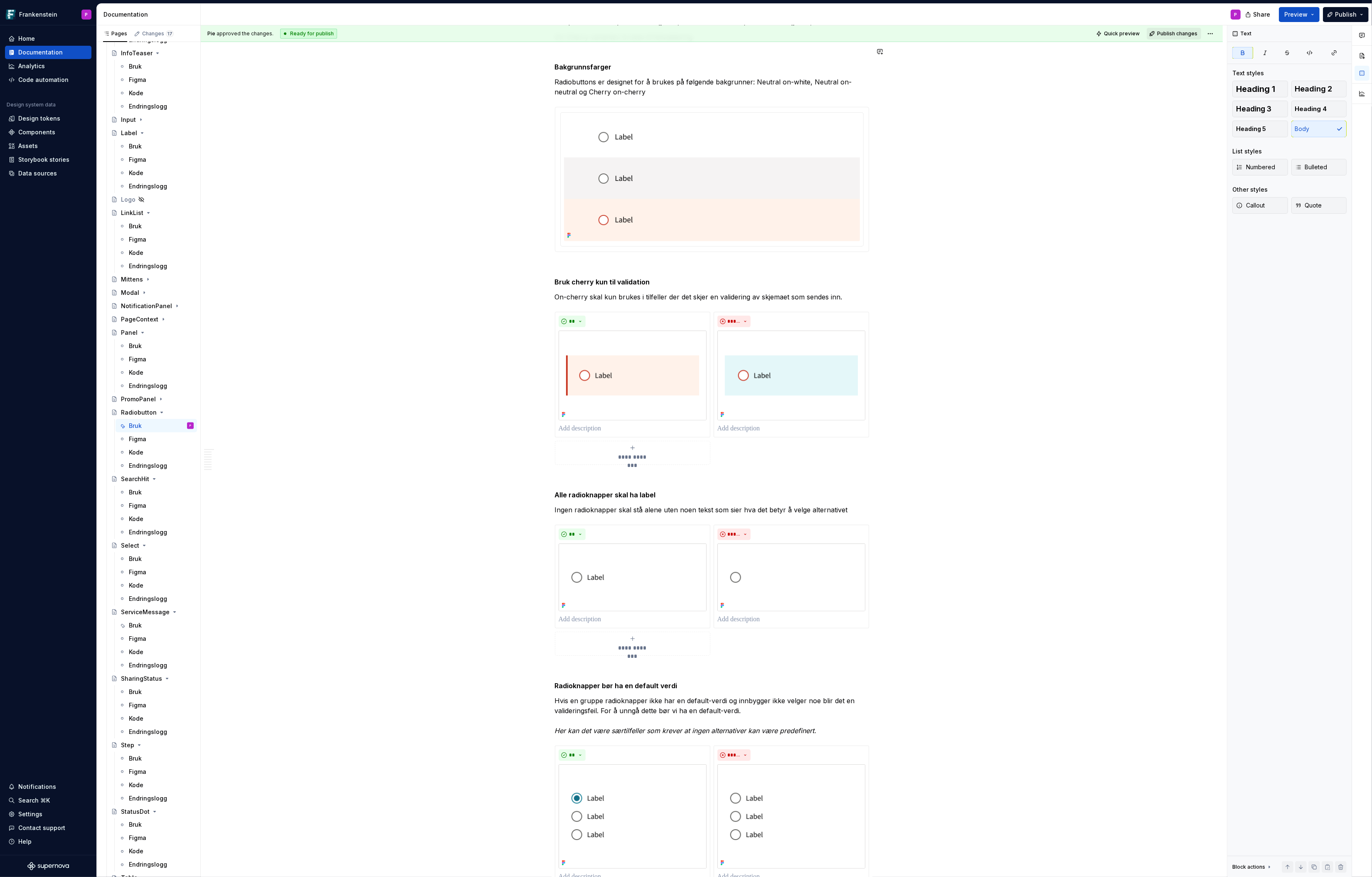
click at [1098, 33] on span "Publish changes" at bounding box center [1177, 34] width 41 height 7
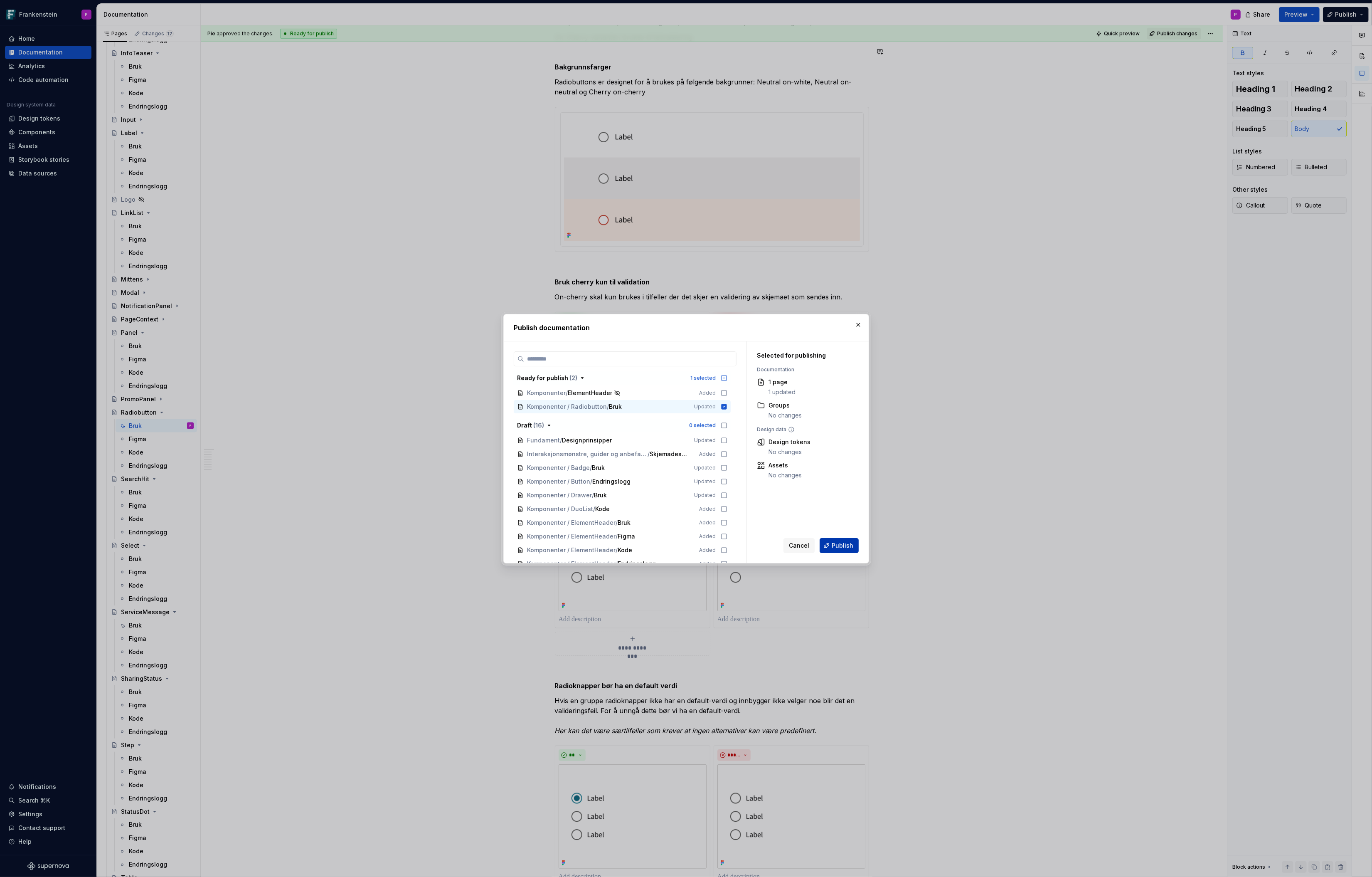
click at [834, 543] on span "Publish" at bounding box center [842, 545] width 21 height 8
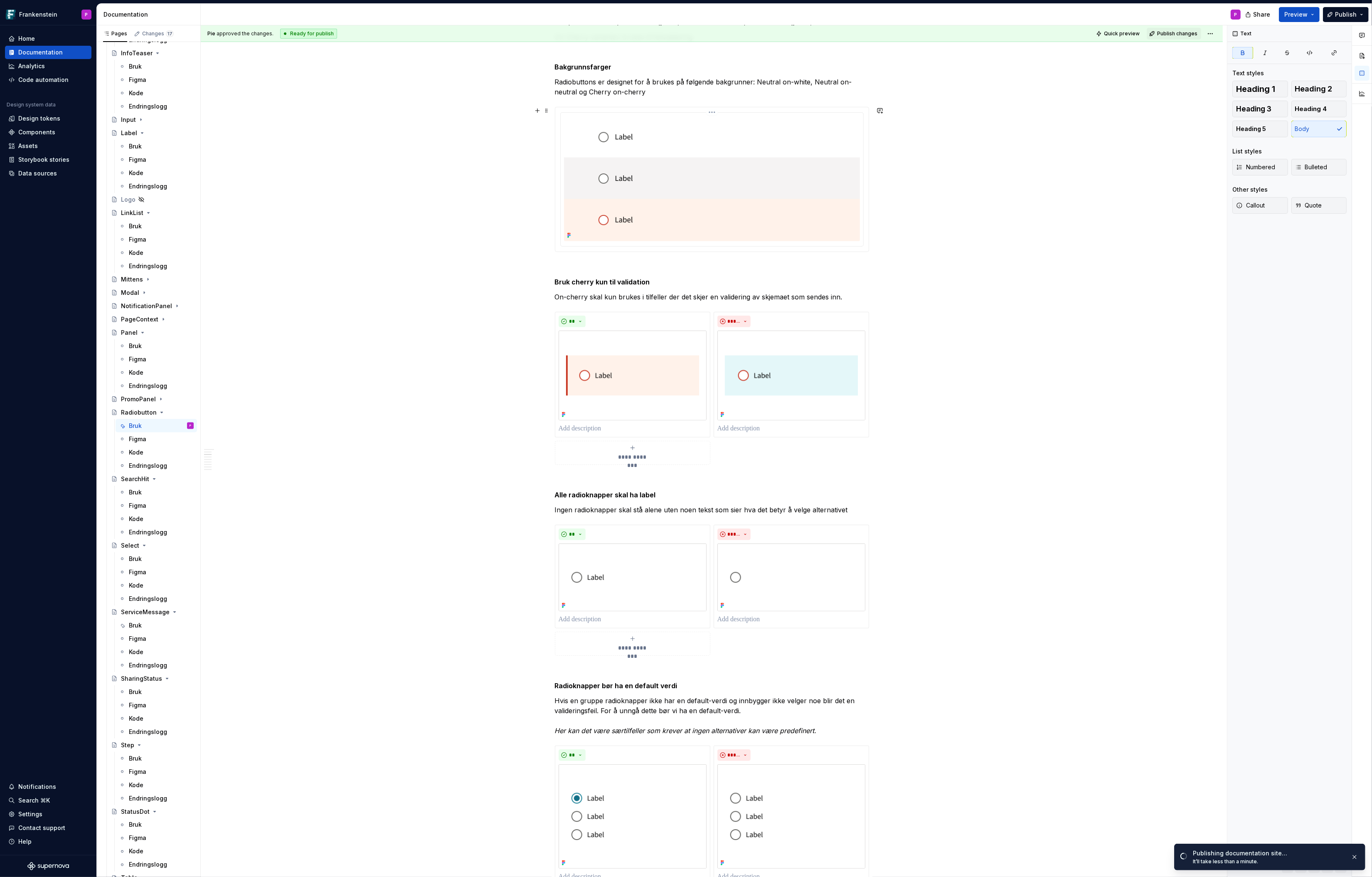
scroll to position [0, 0]
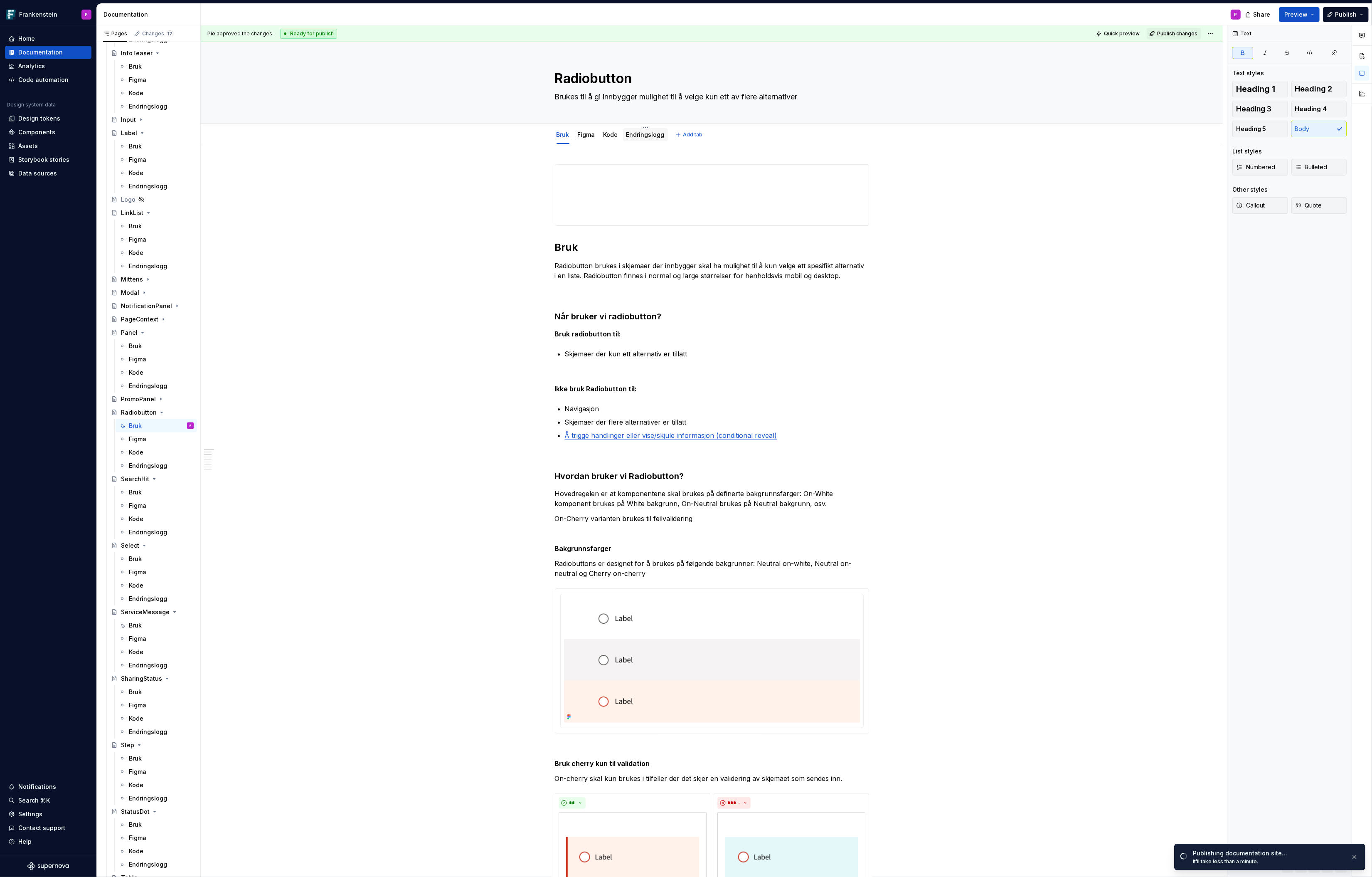
click at [642, 135] on link "Endringslogg" at bounding box center [646, 134] width 39 height 7
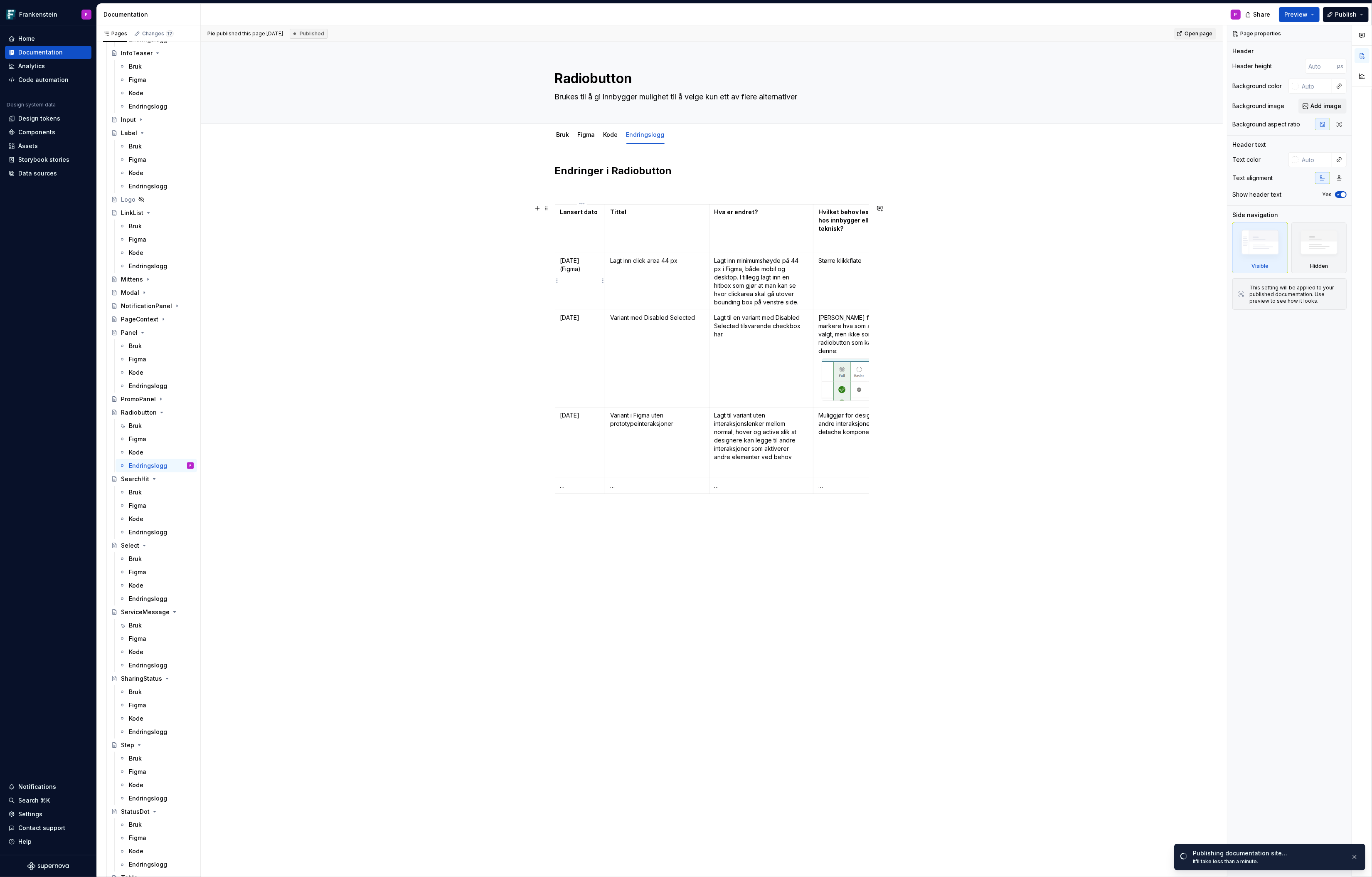
click at [591, 283] on td "[DATE] (Figma)" at bounding box center [580, 281] width 50 height 57
click at [556, 283] on html "Frankenstein P Home Documentation Analytics Code automation Design system data …" at bounding box center [686, 438] width 1372 height 877
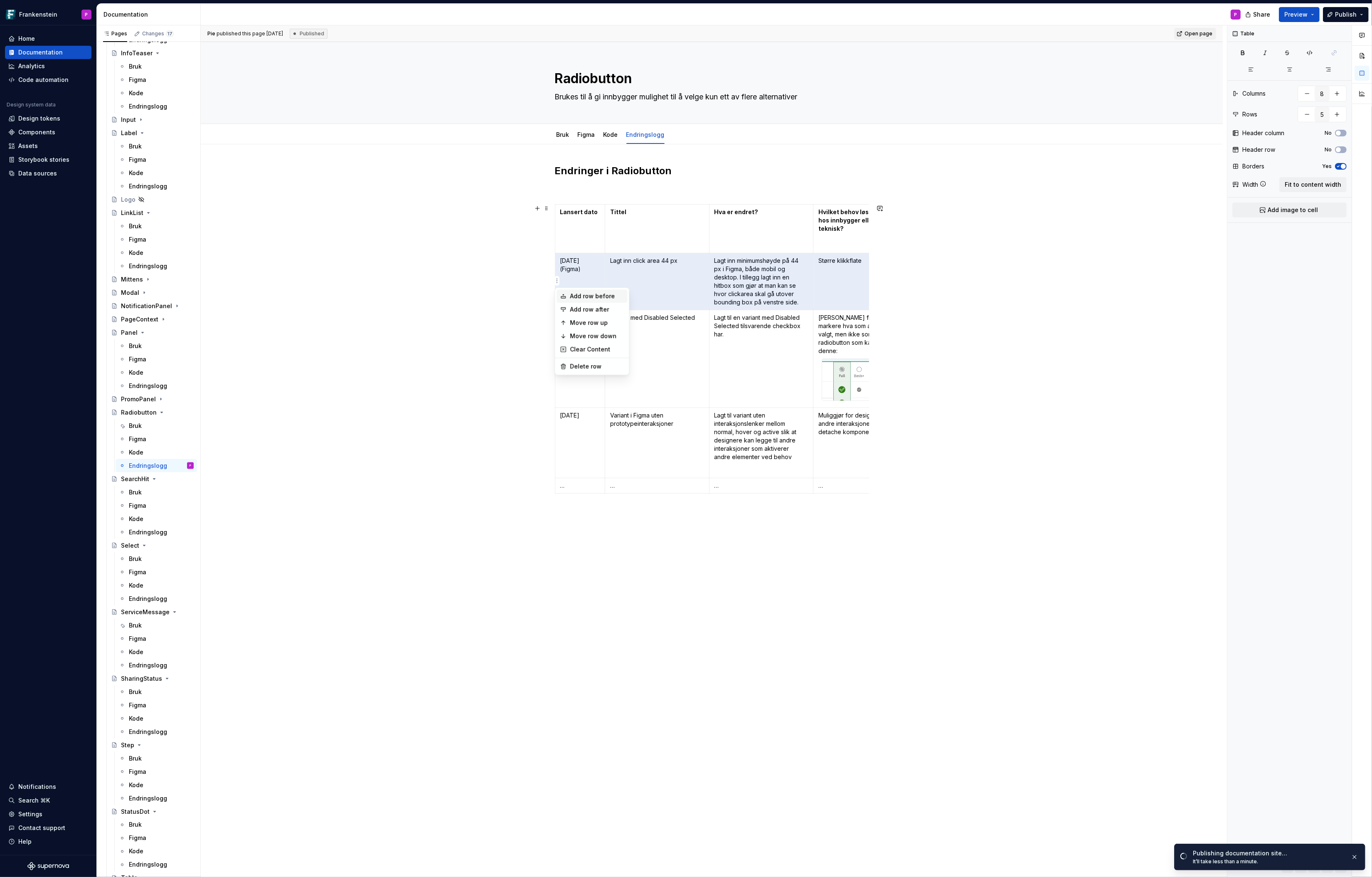
click at [571, 292] on div "Add row before" at bounding box center [597, 296] width 54 height 8
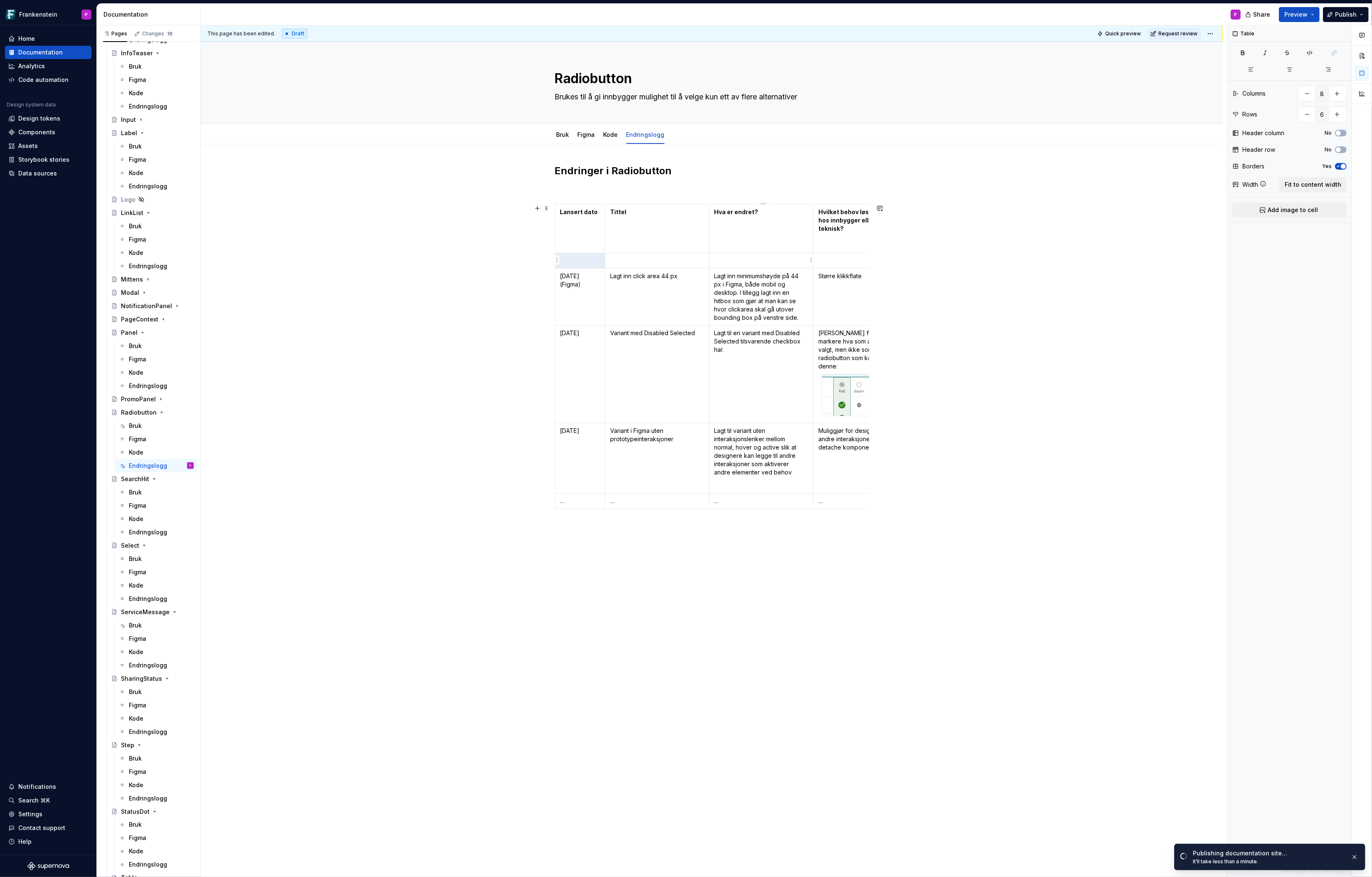
click at [736, 261] on p at bounding box center [761, 261] width 94 height 8
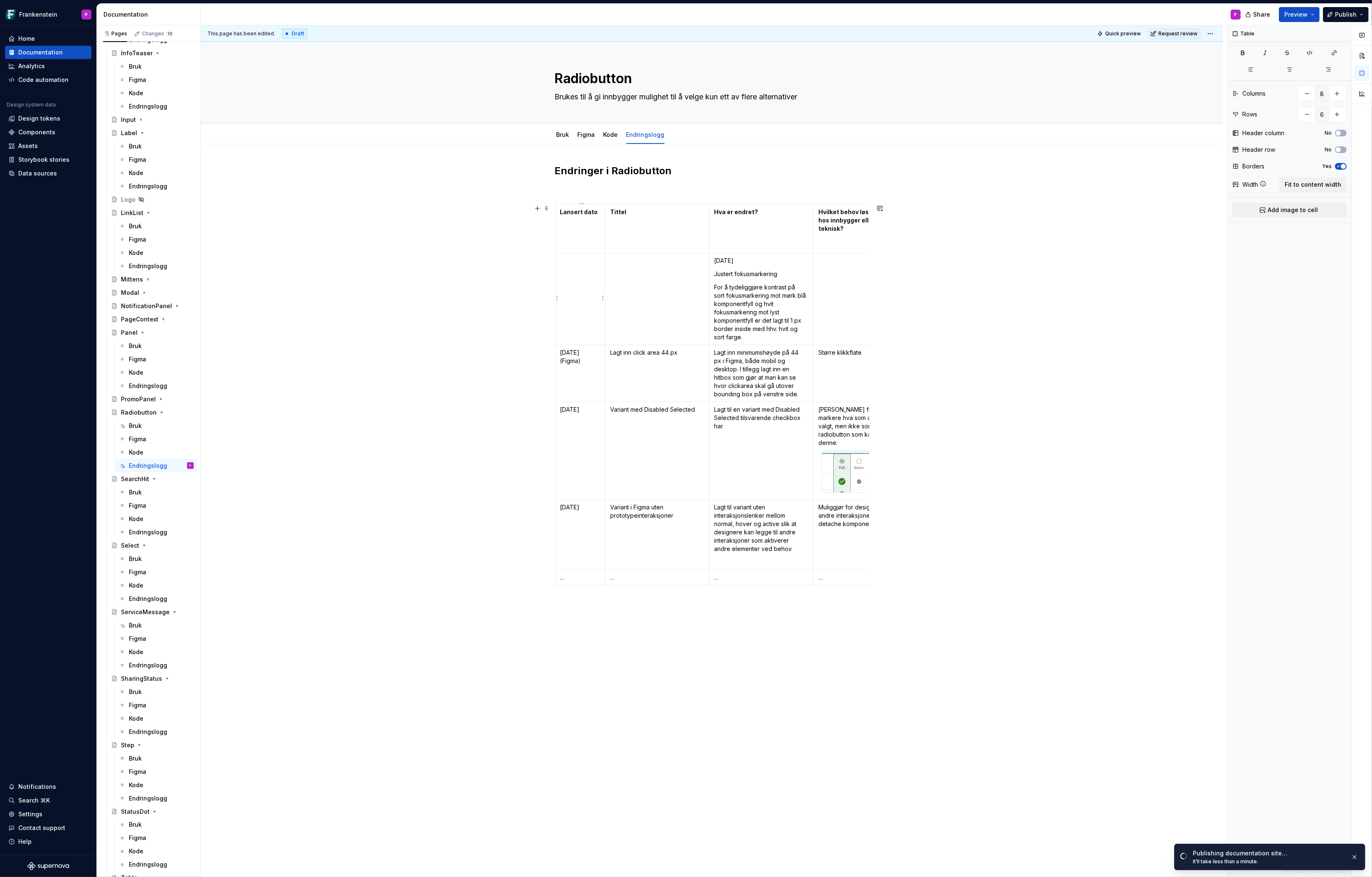
click at [583, 283] on td at bounding box center [580, 299] width 50 height 92
drag, startPoint x: 784, startPoint y: 273, endPoint x: 717, endPoint y: 274, distance: 67.0
click at [717, 274] on p "Justert fokusmarkering" at bounding box center [761, 274] width 94 height 8
click at [655, 272] on td at bounding box center [657, 299] width 104 height 92
drag, startPoint x: 717, startPoint y: 286, endPoint x: 716, endPoint y: 263, distance: 23.0
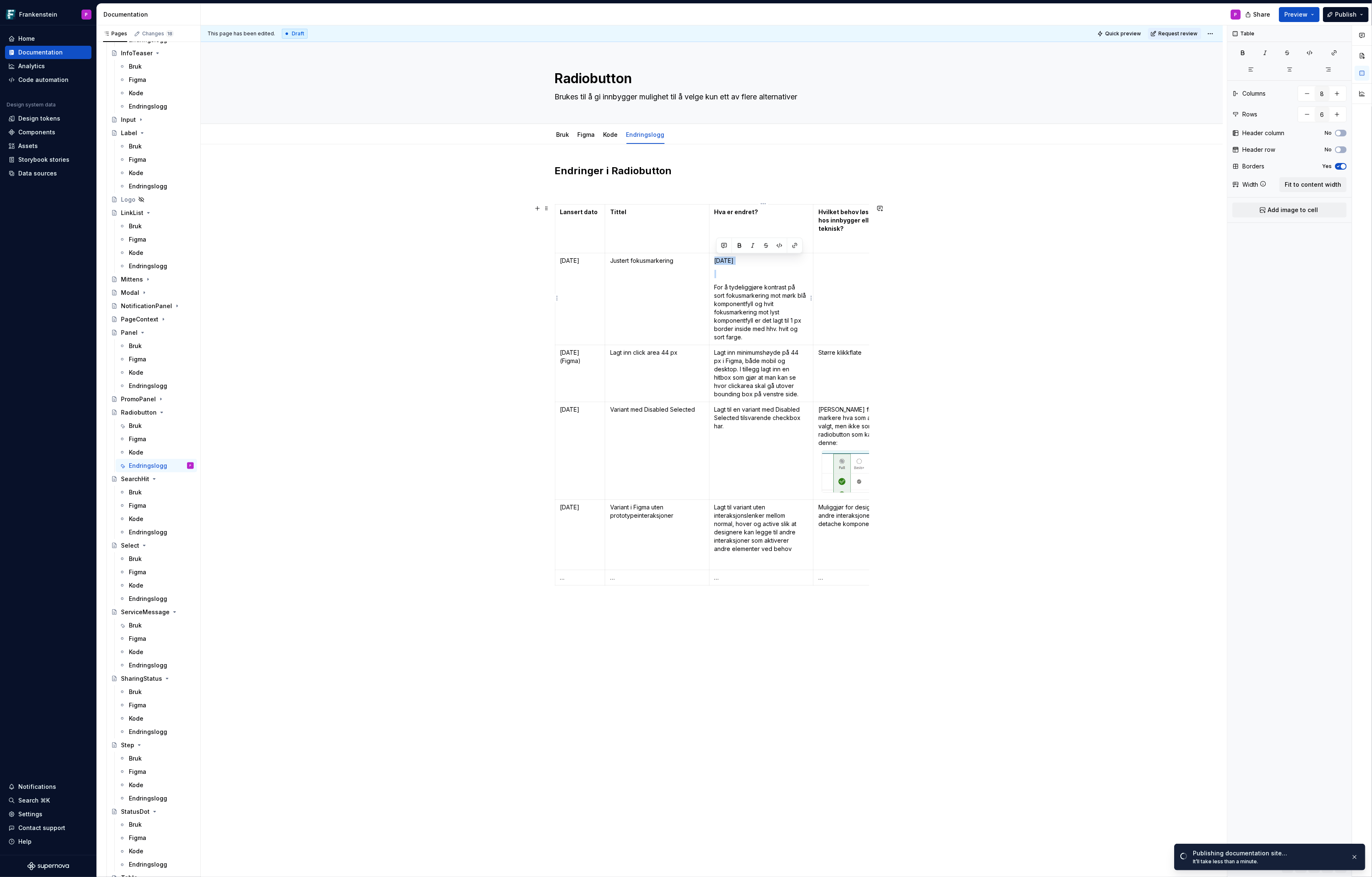
click at [716, 263] on td "[DATE] For å tydeliggjøre kontrast på sort fokusmarkering mot mørk blå komponen…" at bounding box center [761, 299] width 104 height 92
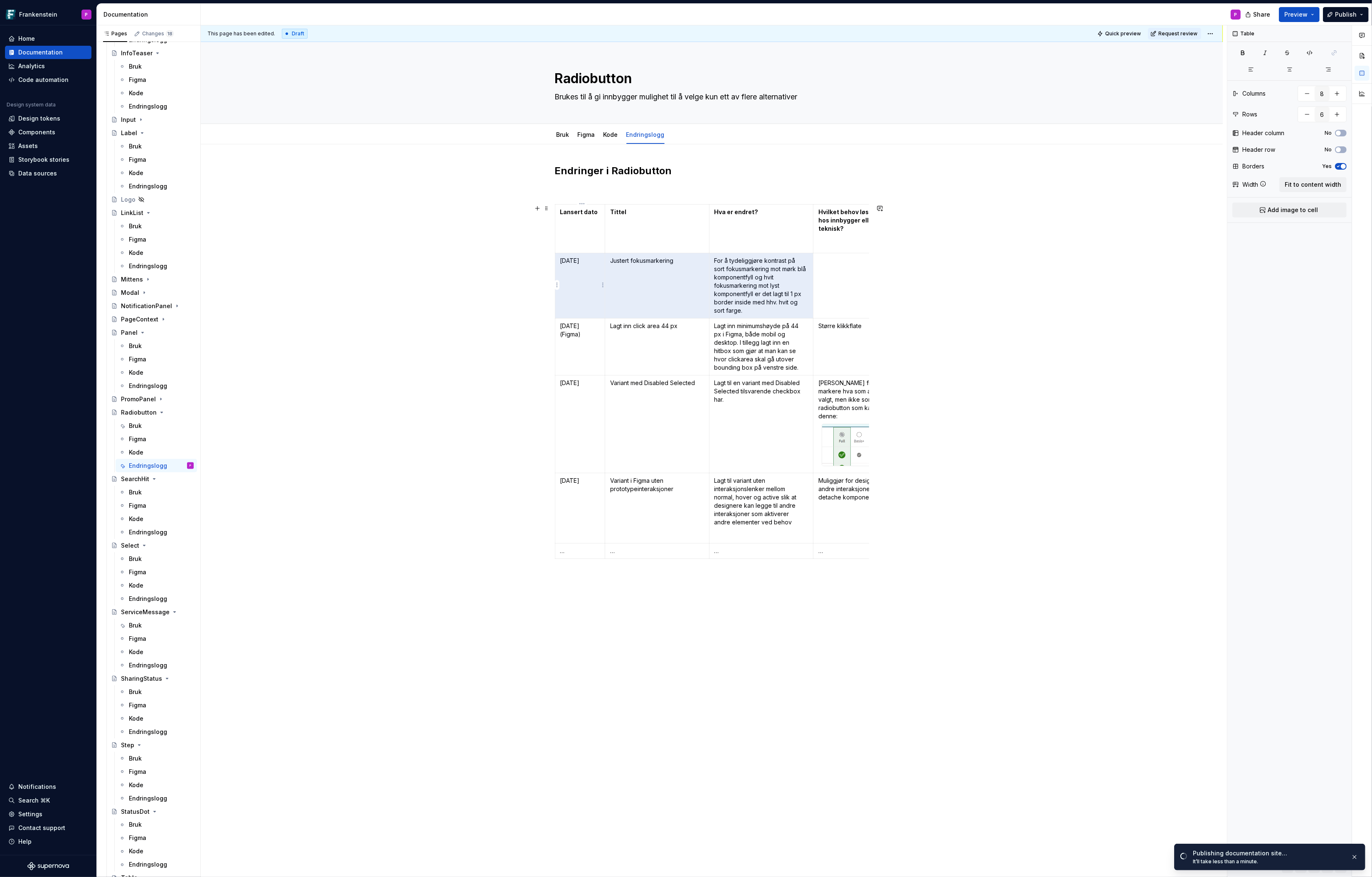
drag, startPoint x: 748, startPoint y: 310, endPoint x: 582, endPoint y: 276, distance: 169.4
click at [582, 276] on tr "[DATE] Justert fokusmarkering For å tydeliggjøre kontrast på sort fokusmarkerin…" at bounding box center [918, 285] width 726 height 65
click at [656, 287] on td "Justert fokusmarkering" at bounding box center [657, 285] width 104 height 65
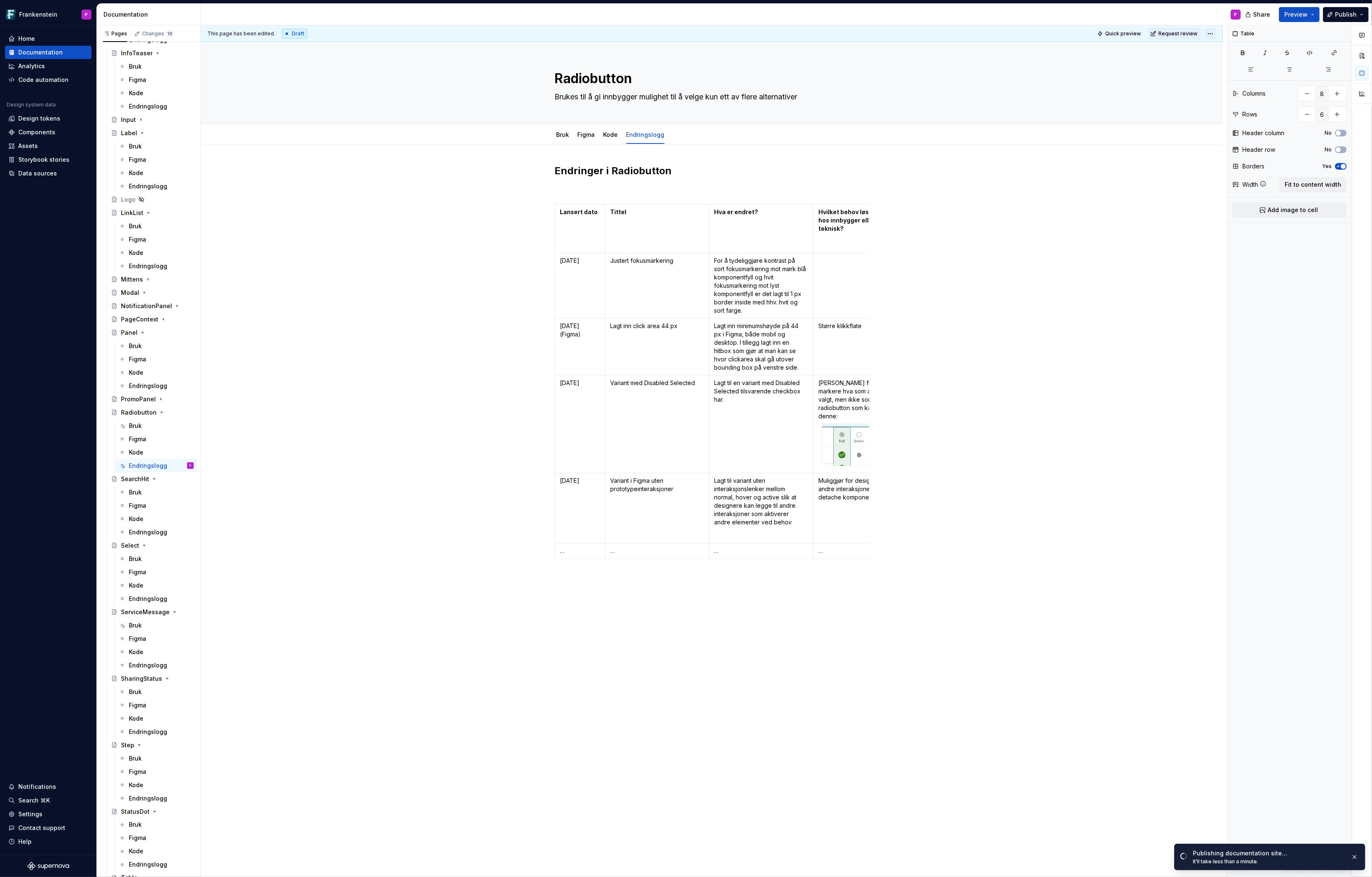
click at [1098, 33] on html "Frankenstein P Home Documentation Analytics Code automation Design system data …" at bounding box center [686, 438] width 1372 height 877
click at [1098, 43] on div "Change status" at bounding box center [1247, 49] width 71 height 13
click at [1098, 88] on div "Ready for publish" at bounding box center [1336, 92] width 58 height 8
click at [1098, 32] on span "Publish changes" at bounding box center [1177, 34] width 41 height 7
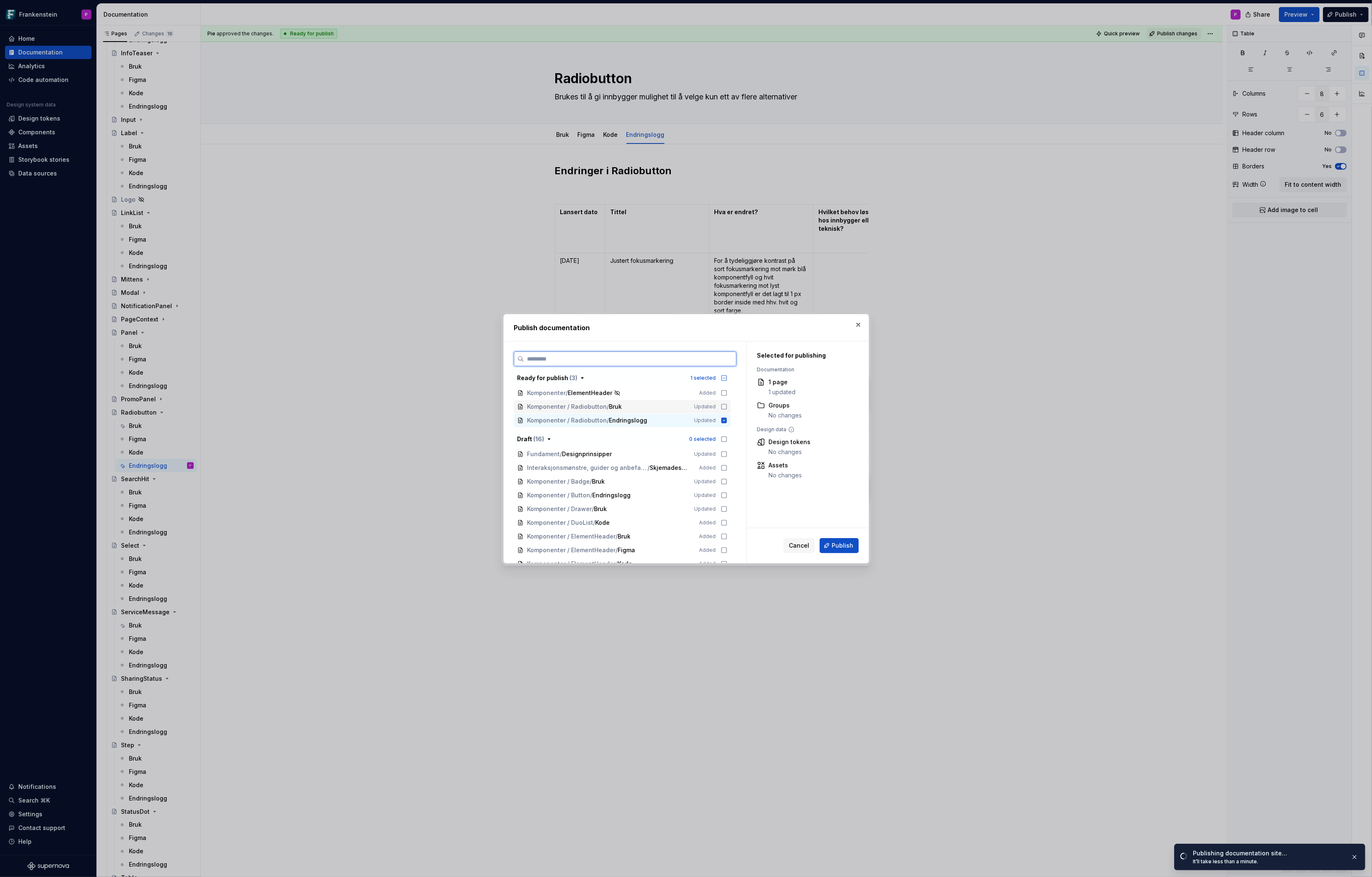
click at [726, 406] on icon at bounding box center [724, 407] width 7 height 7
click at [843, 545] on span "Publish" at bounding box center [842, 545] width 21 height 8
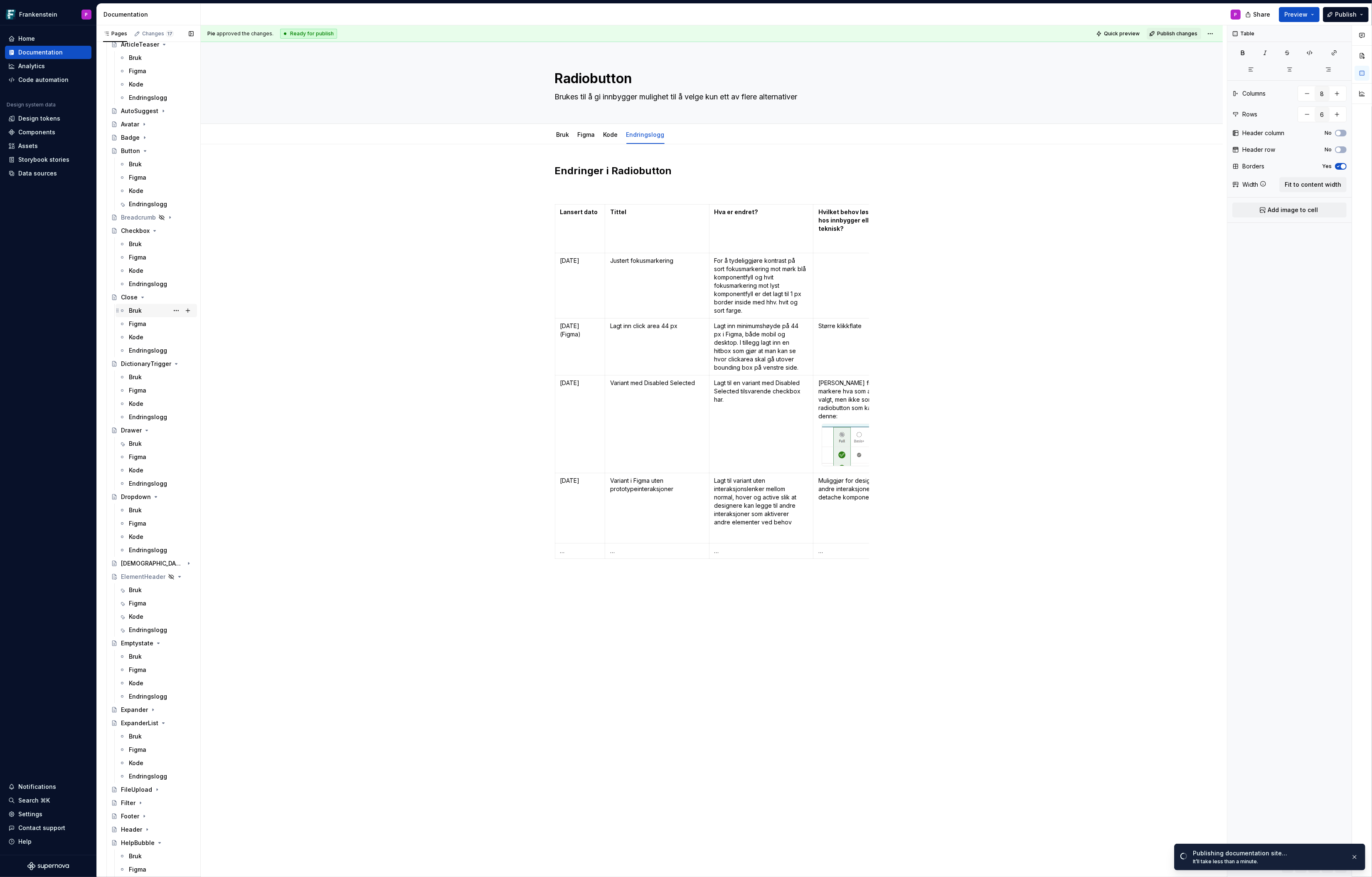
scroll to position [538, 0]
click at [136, 284] on div "Endringslogg" at bounding box center [148, 287] width 39 height 8
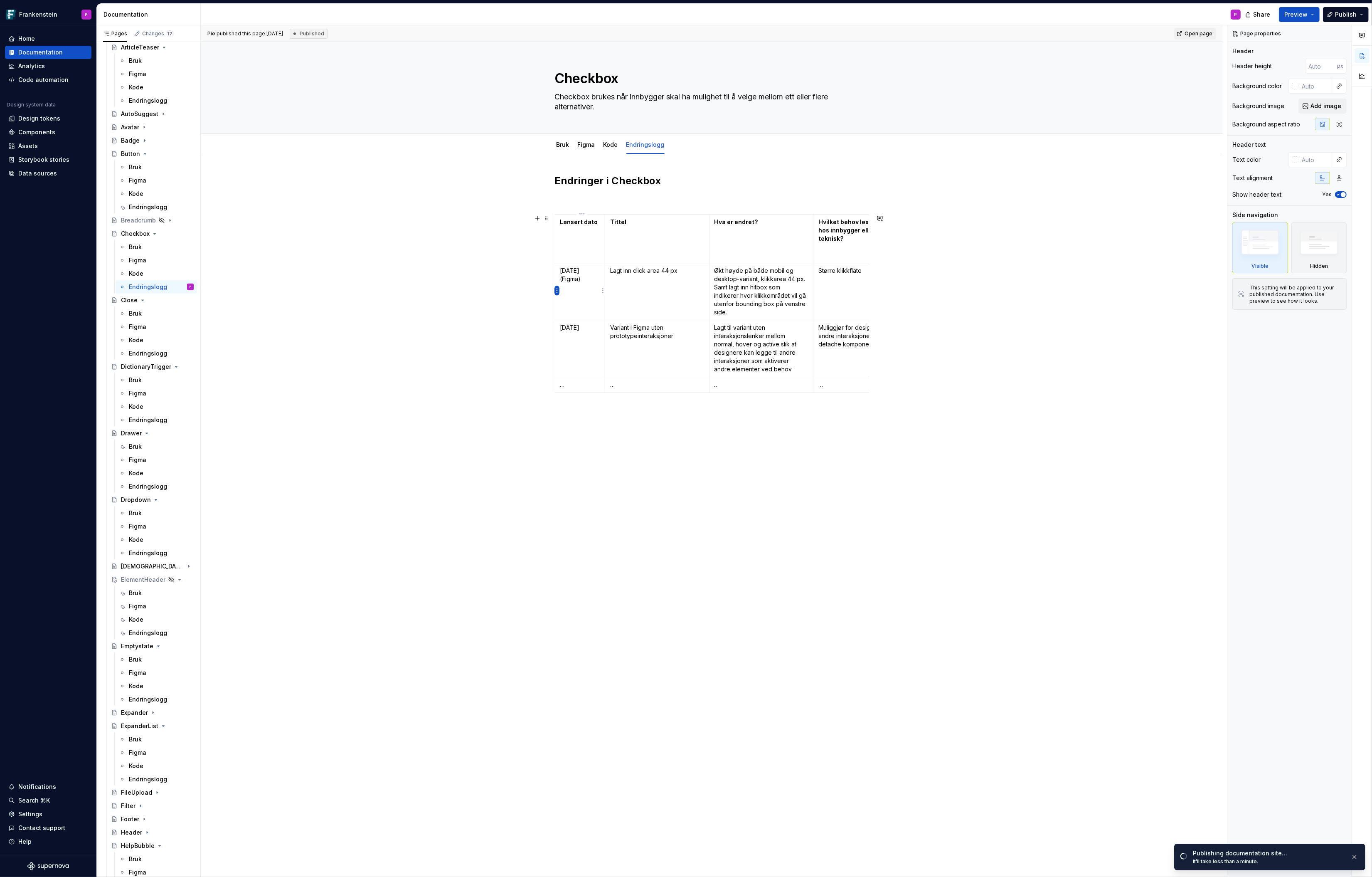
click at [558, 289] on html "Frankenstein P Home Documentation Analytics Code automation Design system data …" at bounding box center [686, 438] width 1372 height 877
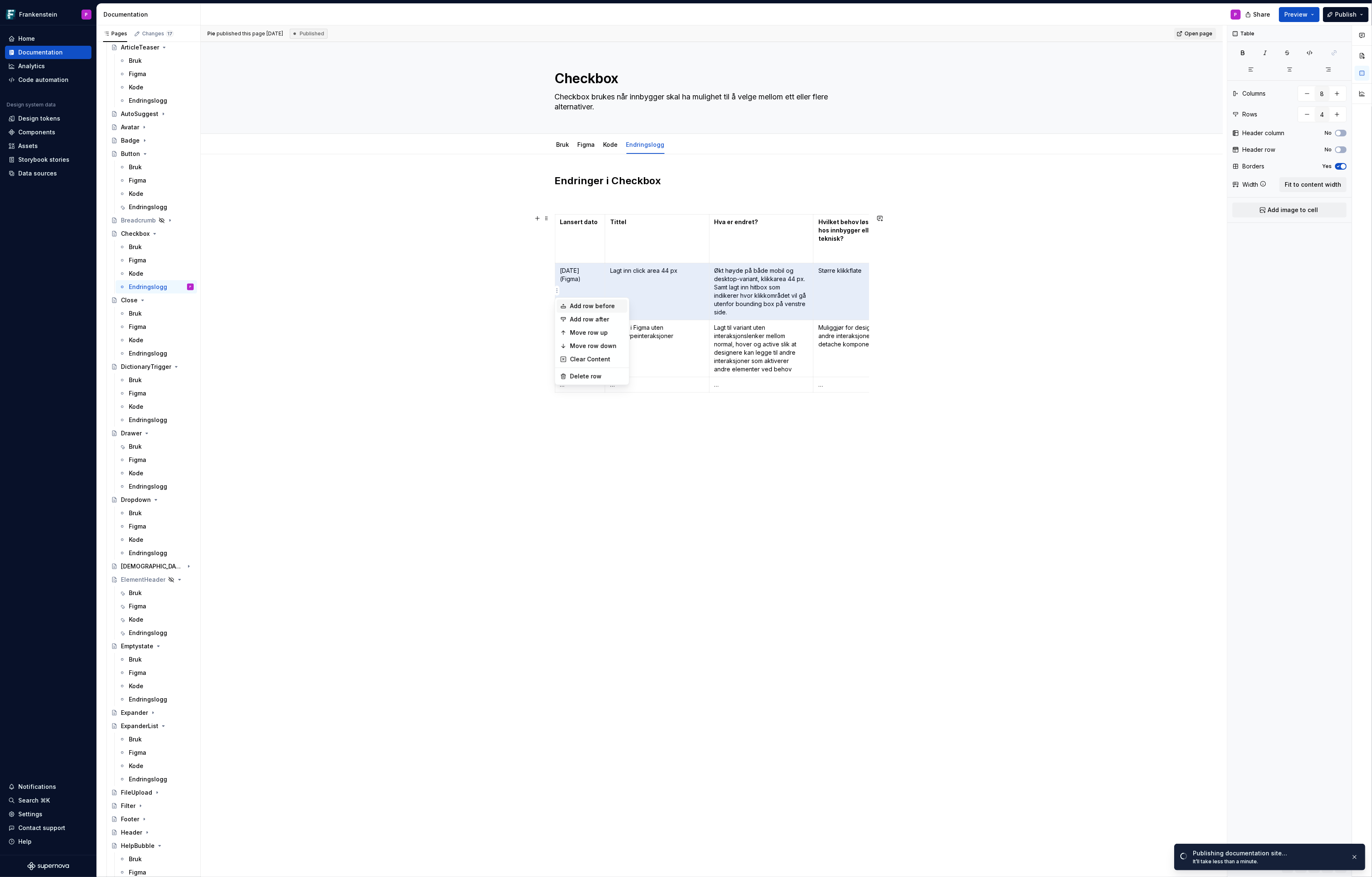
click at [567, 305] on div "Add row before" at bounding box center [592, 305] width 71 height 13
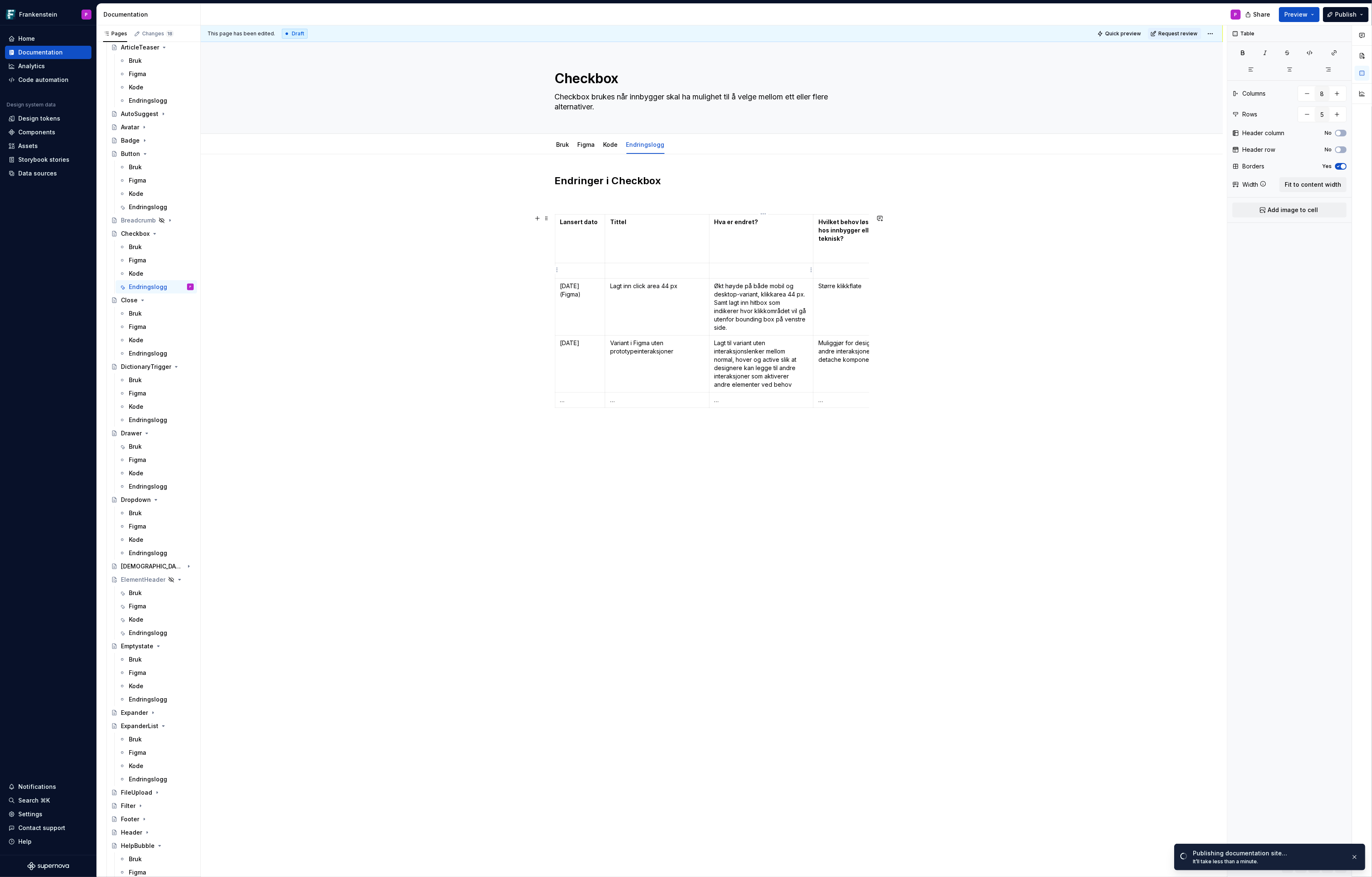
click at [724, 272] on p at bounding box center [761, 271] width 94 height 8
drag, startPoint x: 730, startPoint y: 270, endPoint x: 595, endPoint y: 272, distance: 135.0
click at [595, 272] on tr at bounding box center [918, 271] width 726 height 15
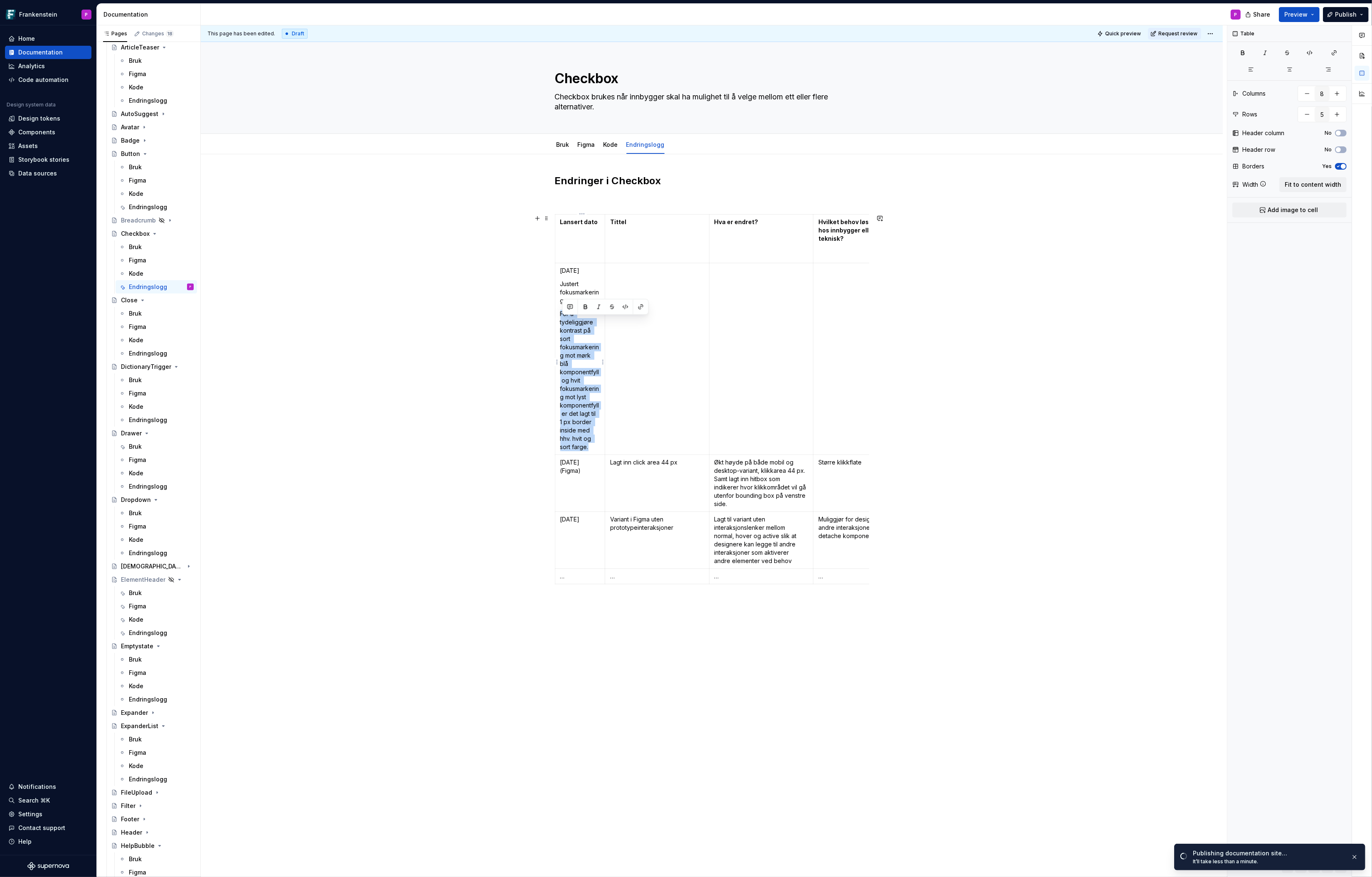
drag, startPoint x: 562, startPoint y: 321, endPoint x: 600, endPoint y: 451, distance: 135.4
click at [600, 451] on p "For å tydeliggjøre kontrast på sort fokusmarkering mot mørk blå komponentfyll o…" at bounding box center [580, 380] width 39 height 141
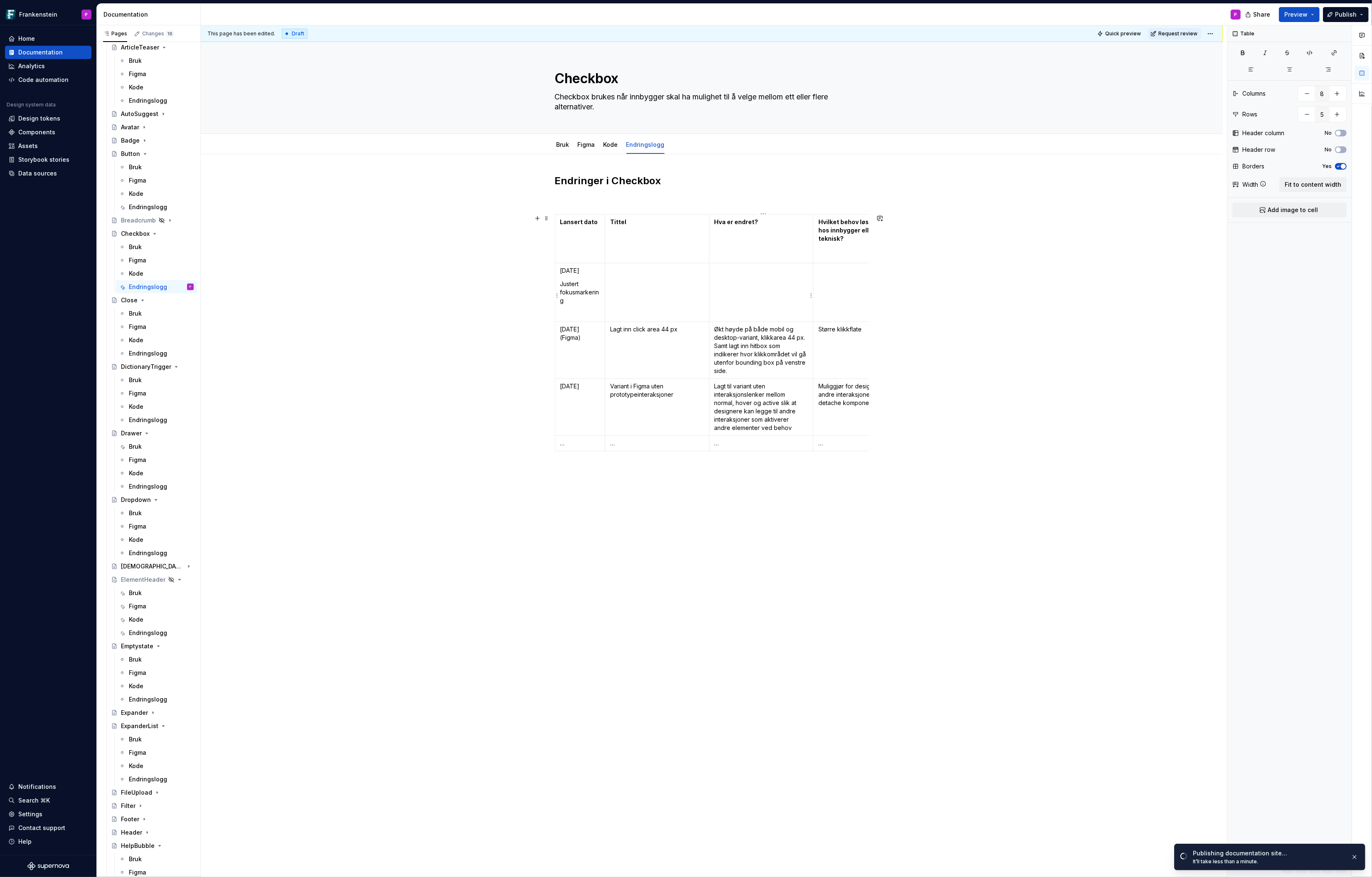
click at [759, 292] on td at bounding box center [761, 292] width 104 height 59
drag, startPoint x: 583, startPoint y: 314, endPoint x: 562, endPoint y: 293, distance: 29.7
click at [562, 293] on td "[DATE] Justert fokusmarkering" at bounding box center [580, 296] width 50 height 65
click at [628, 281] on td at bounding box center [657, 296] width 104 height 65
click at [147, 248] on div "Bruk" at bounding box center [161, 247] width 65 height 12
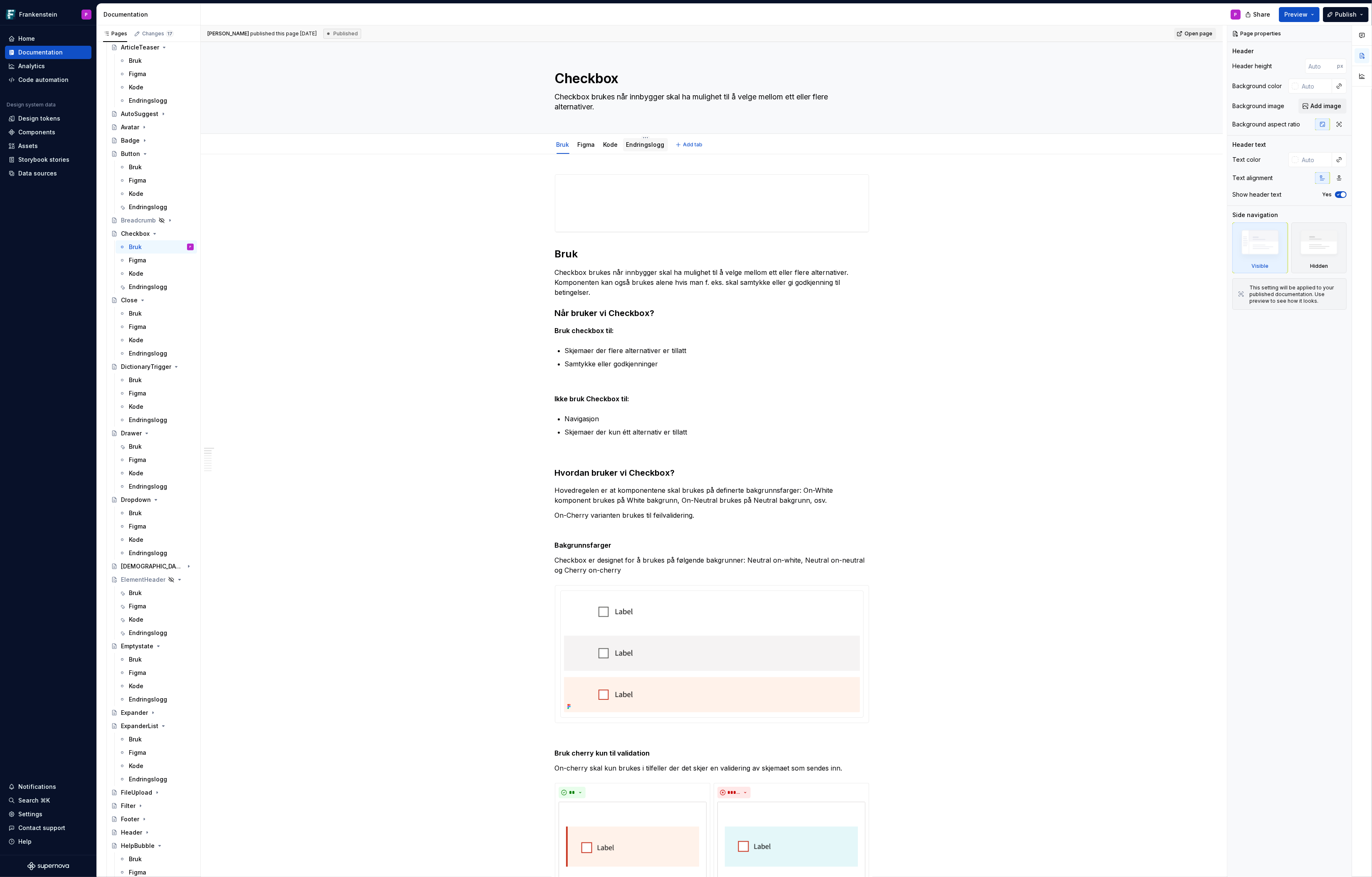
click at [647, 145] on link "Endringslogg" at bounding box center [646, 145] width 39 height 7
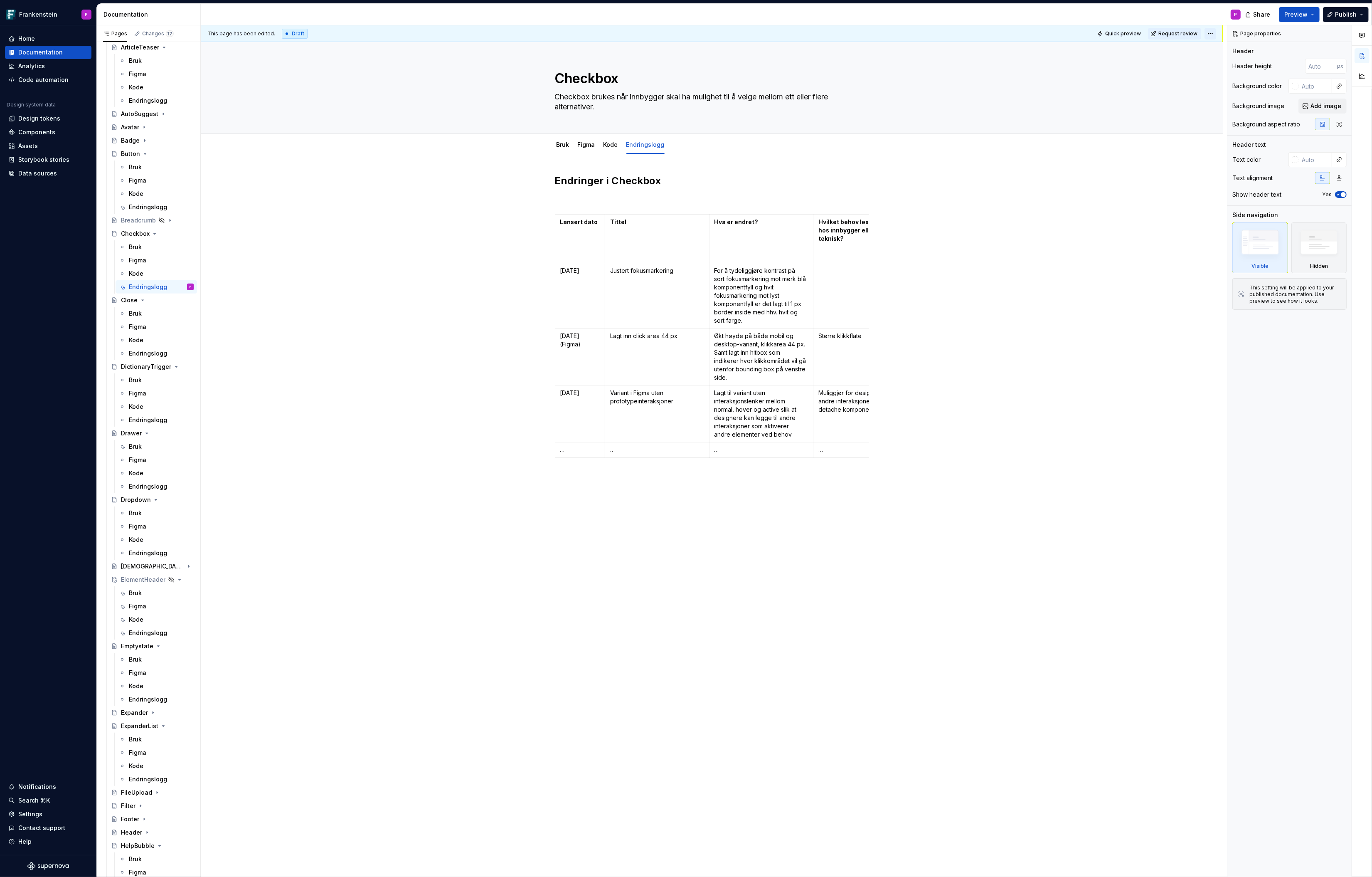
click at [1098, 33] on html "Frankenstein P Home Documentation Analytics Code automation Design system data …" at bounding box center [686, 438] width 1372 height 877
click at [1098, 88] on div "Ready for publish" at bounding box center [1336, 92] width 58 height 8
click at [1098, 32] on span "Publish changes" at bounding box center [1177, 34] width 41 height 7
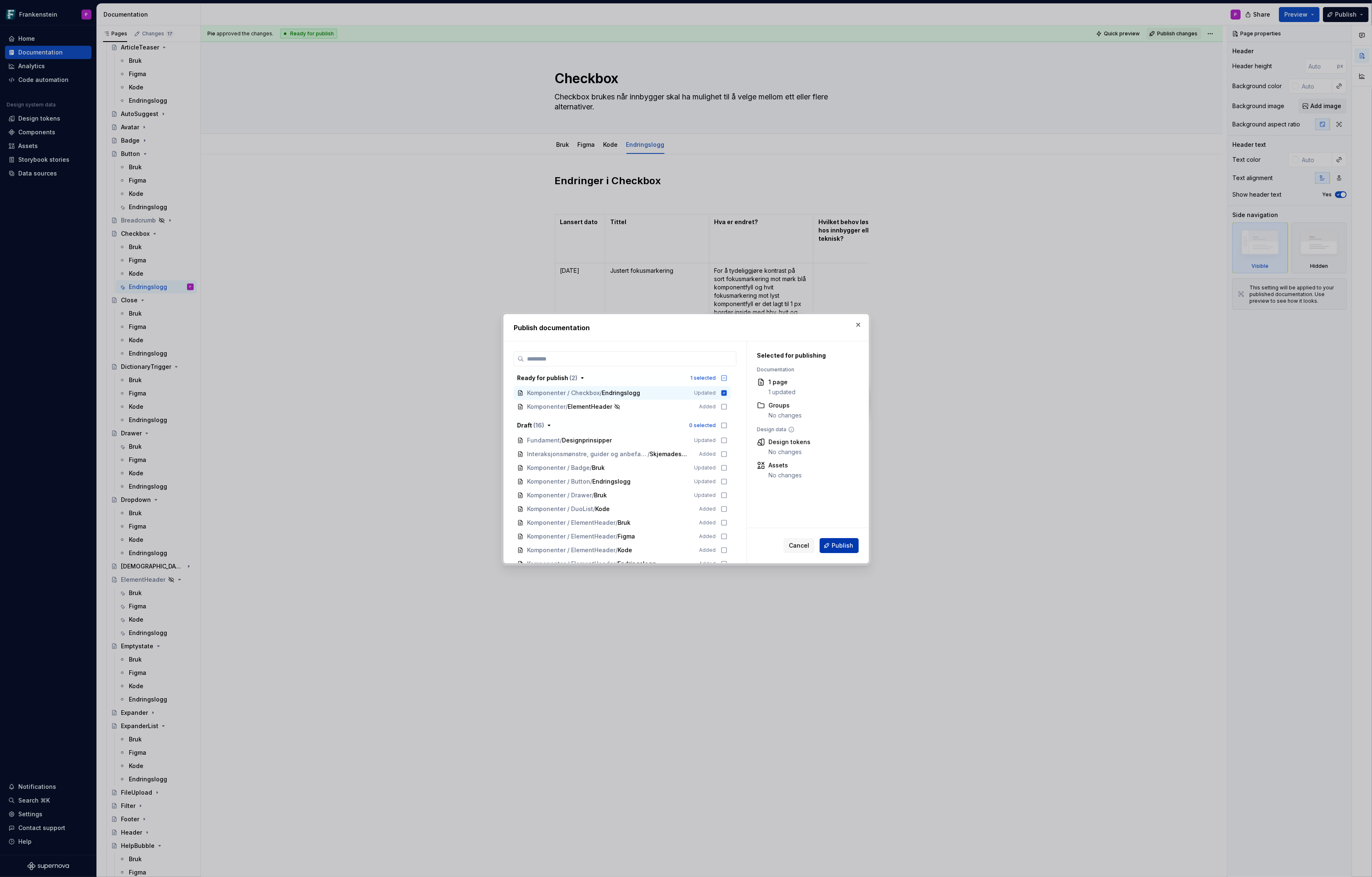
click at [845, 543] on span "Publish" at bounding box center [842, 545] width 21 height 8
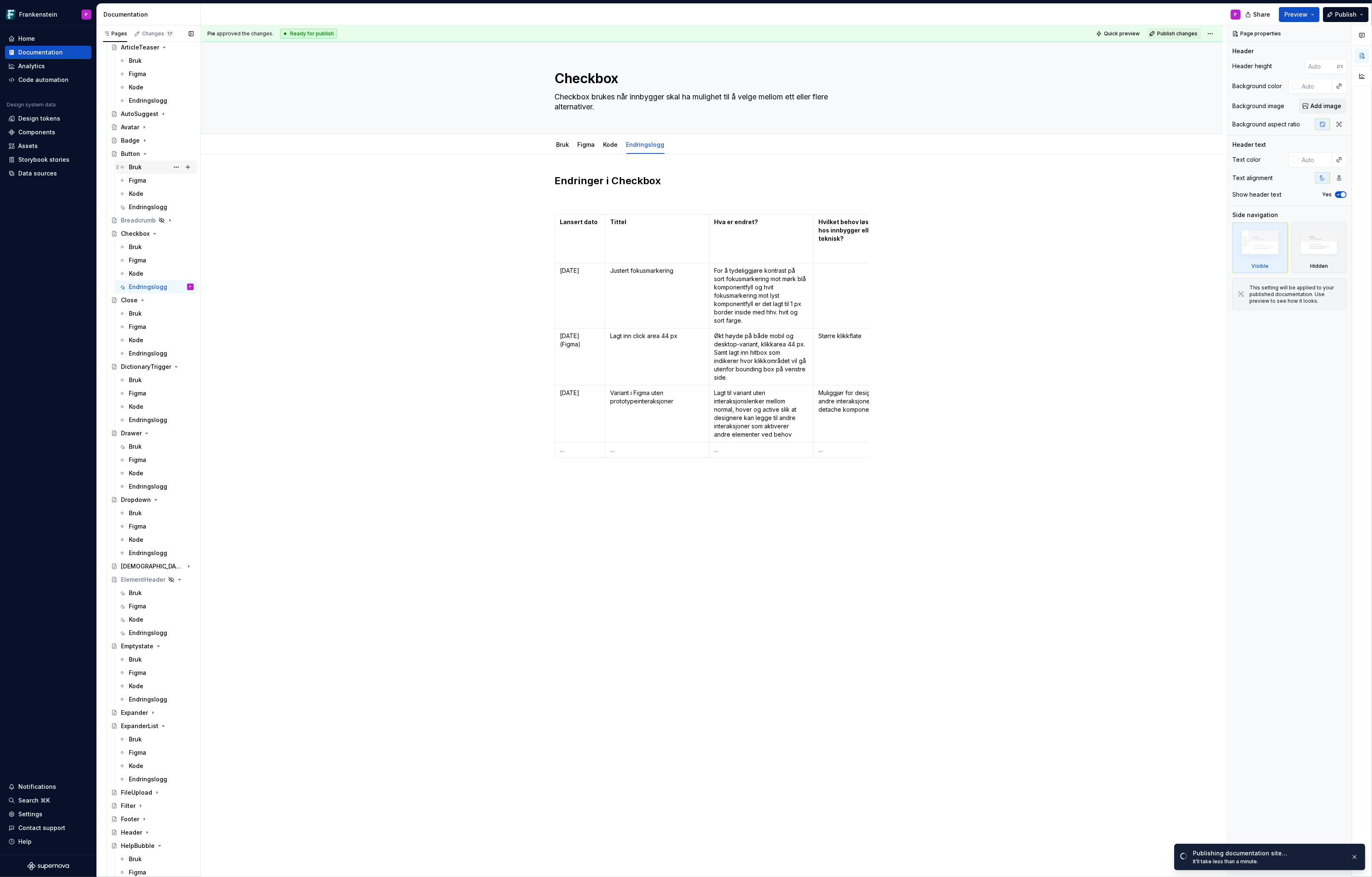
click at [134, 165] on div "Bruk" at bounding box center [135, 167] width 13 height 8
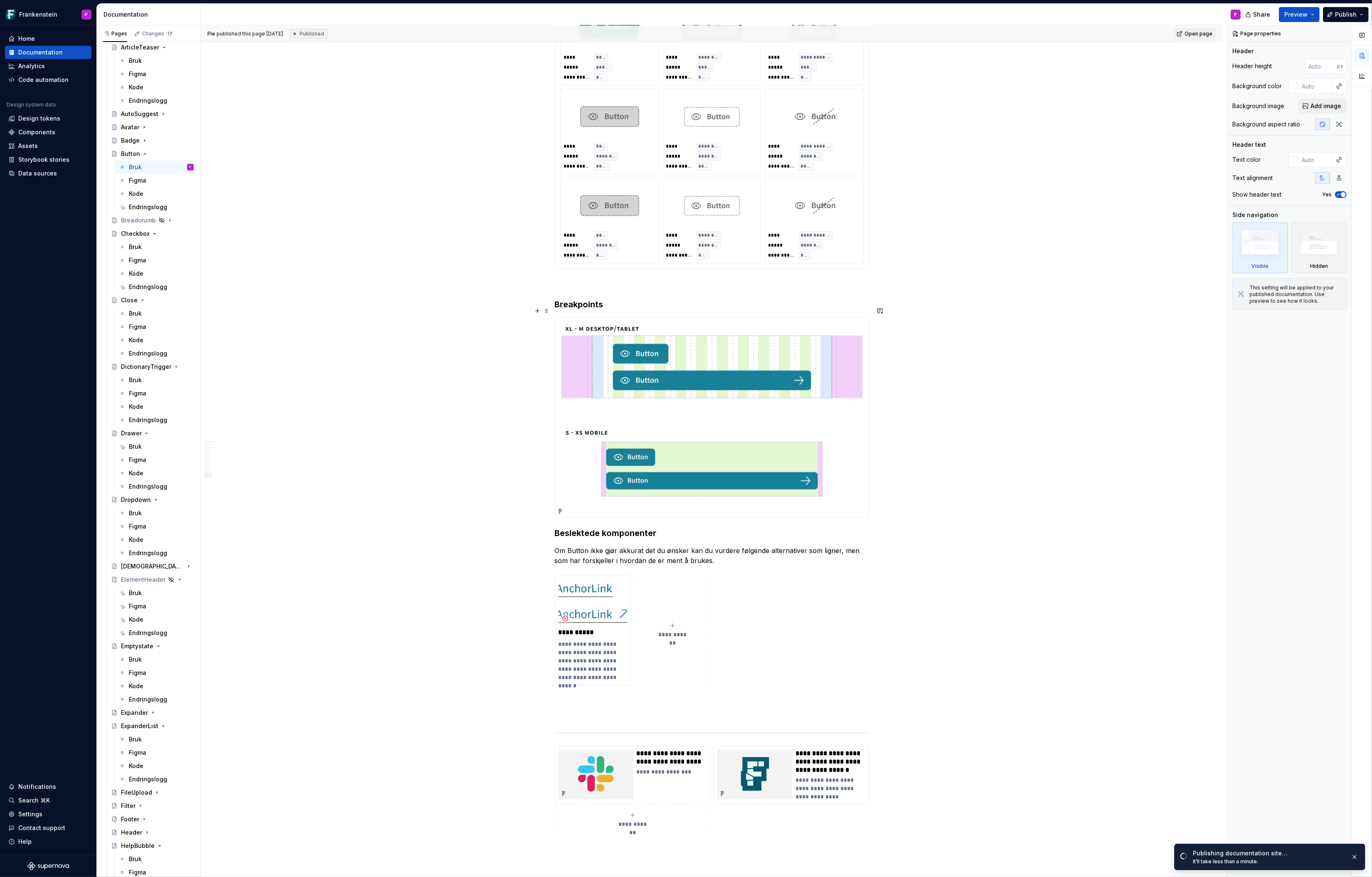
scroll to position [3451, 0]
click at [144, 207] on div "Endringslogg" at bounding box center [148, 207] width 39 height 8
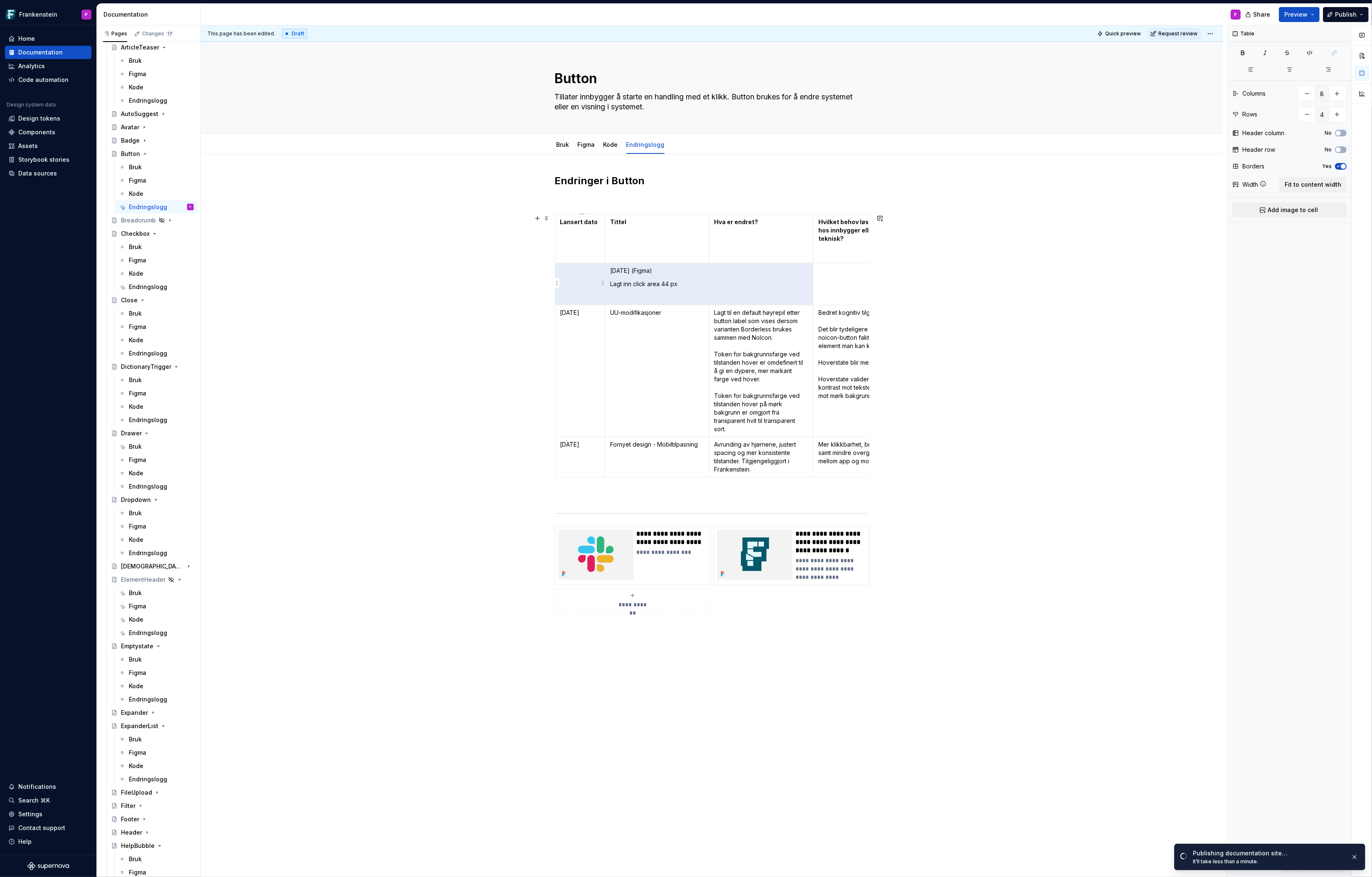
drag, startPoint x: 741, startPoint y: 274, endPoint x: 595, endPoint y: 279, distance: 146.1
click at [595, 279] on tr "[DATE] (Figma) [GEOGRAPHIC_DATA] click area 44 px" at bounding box center [918, 284] width 726 height 42
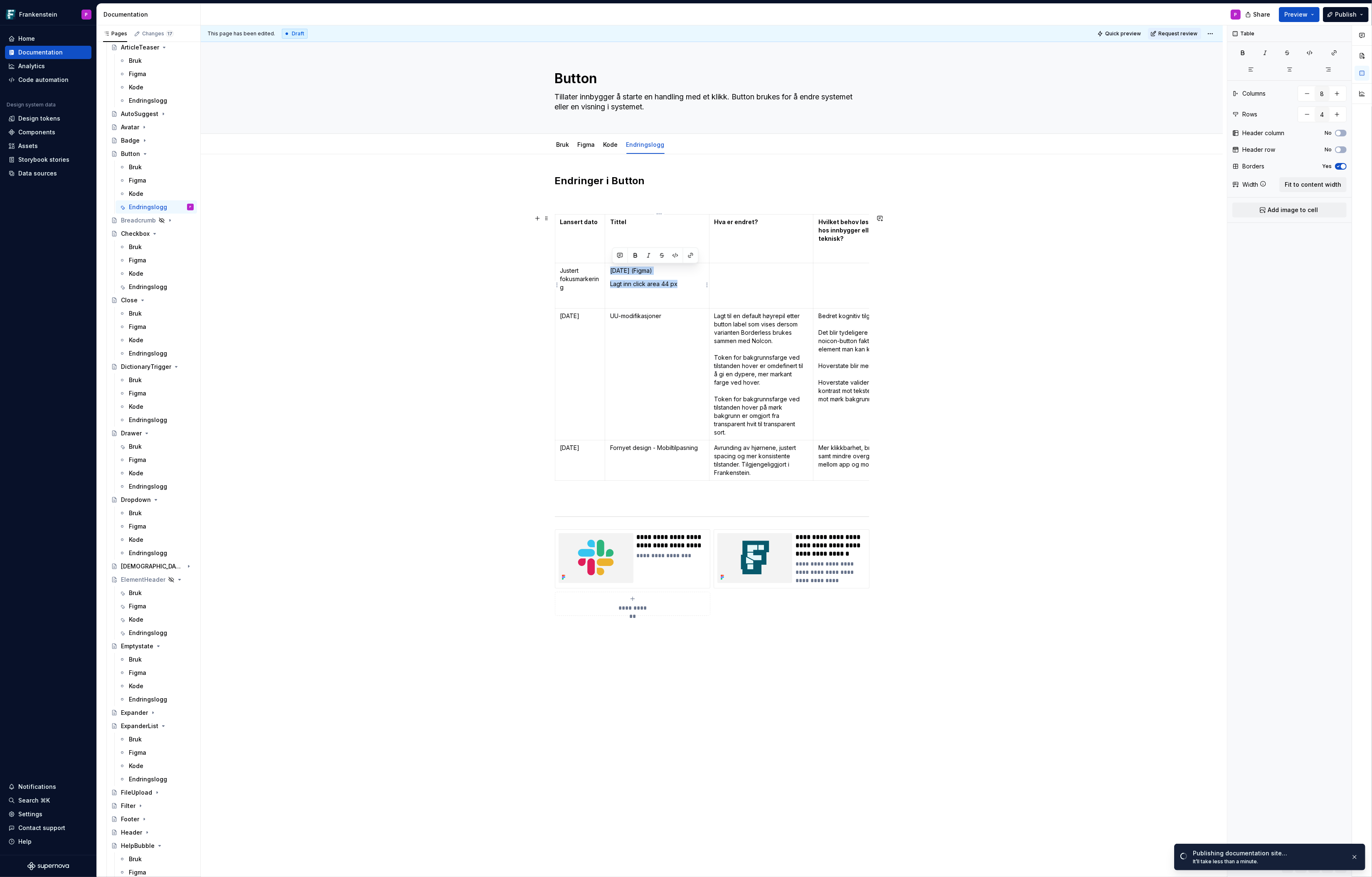
drag, startPoint x: 682, startPoint y: 283, endPoint x: 613, endPoint y: 270, distance: 70.2
click at [613, 270] on td "[DATE] (Figma) [GEOGRAPHIC_DATA] click area 44 px" at bounding box center [657, 286] width 104 height 46
click at [143, 290] on div "Endringslogg" at bounding box center [148, 287] width 39 height 8
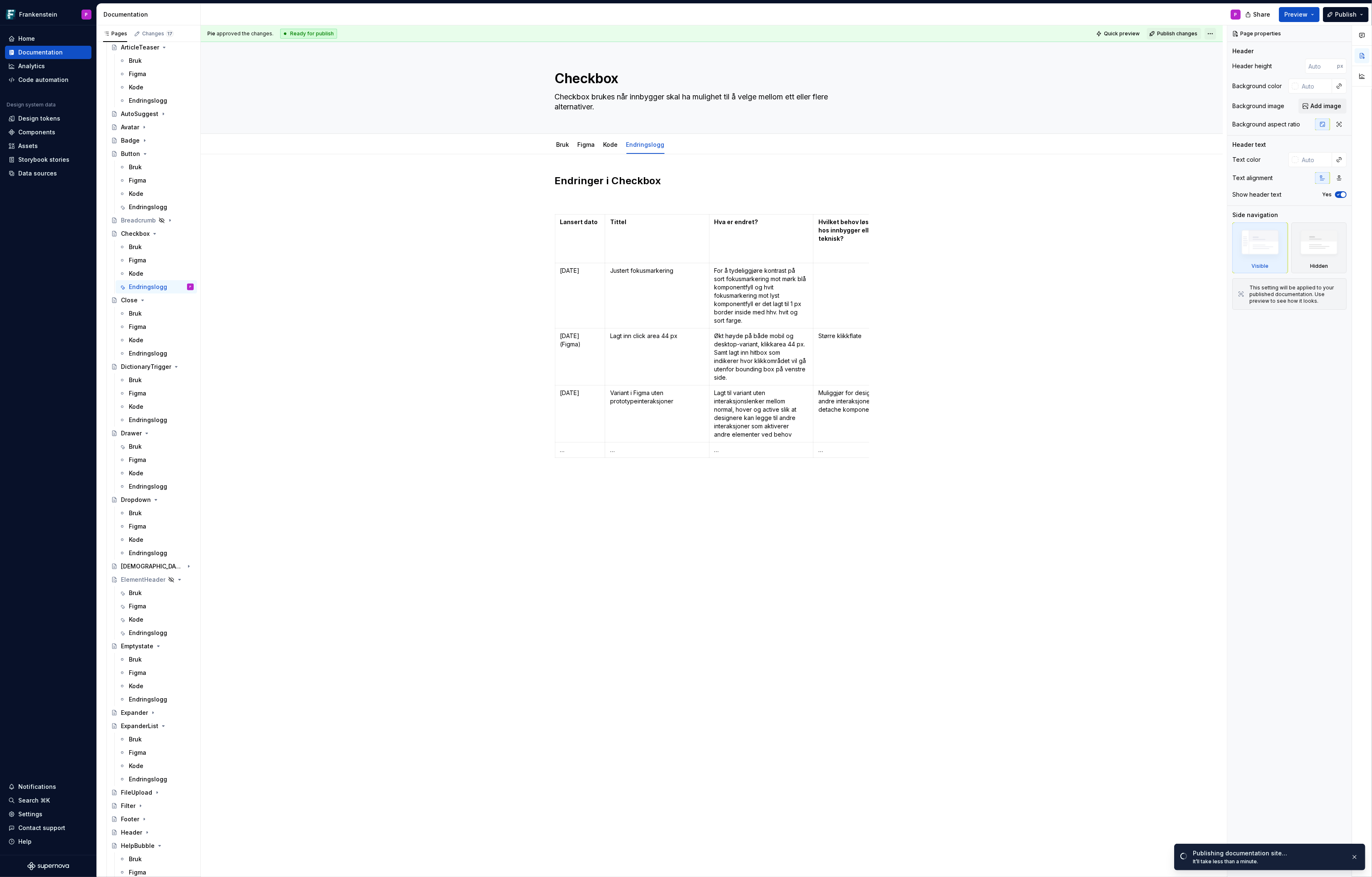
click at [1098, 33] on html "Frankenstein P Home Documentation Analytics Code automation Design system data …" at bounding box center [686, 438] width 1372 height 877
click at [1098, 35] on html "Frankenstein P Home Documentation Analytics Code automation Design system data …" at bounding box center [686, 438] width 1372 height 877
click at [1098, 32] on span "Publish changes" at bounding box center [1177, 34] width 41 height 7
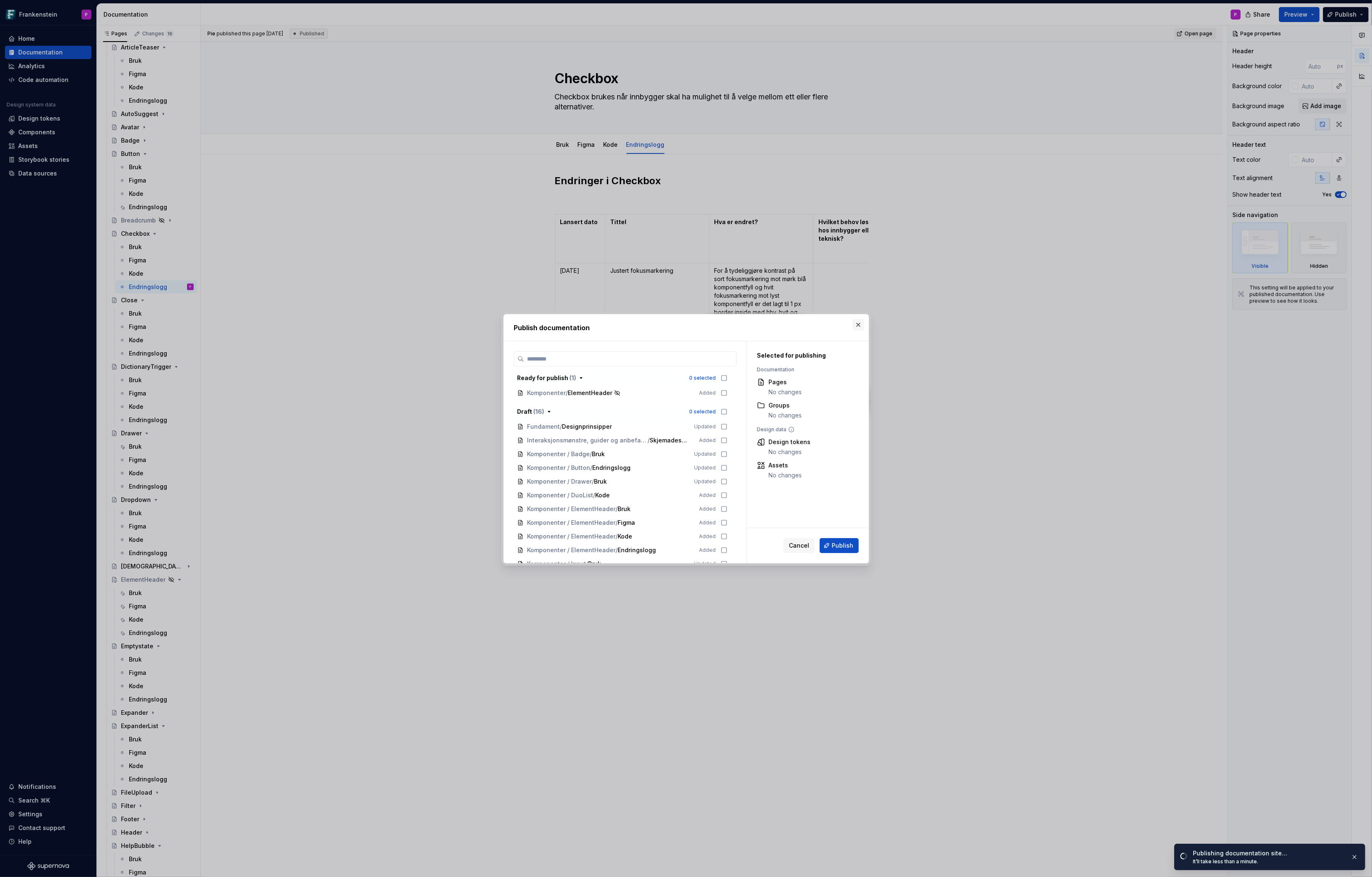
click at [858, 321] on button "button" at bounding box center [858, 325] width 12 height 12
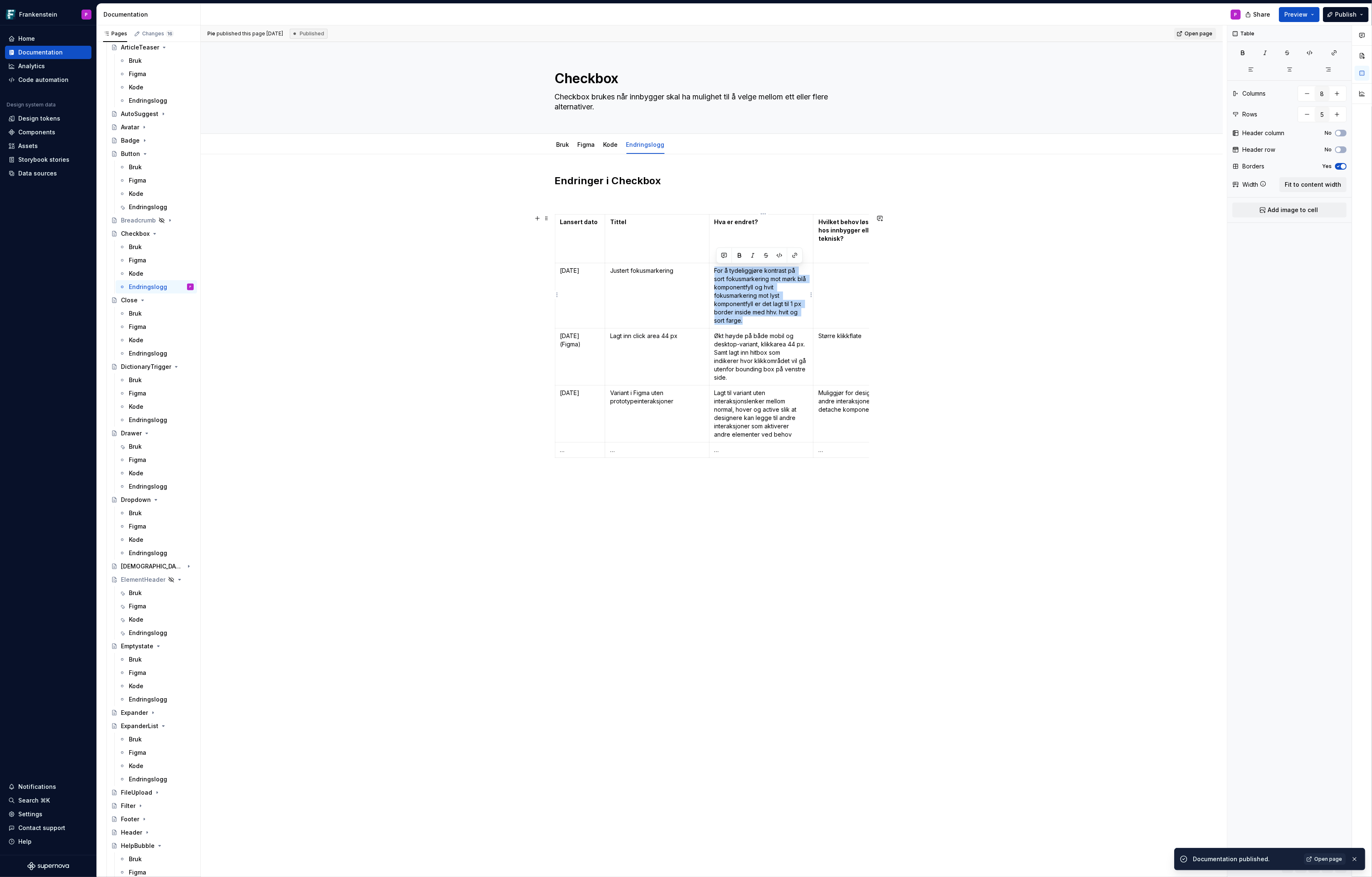
drag, startPoint x: 750, startPoint y: 318, endPoint x: 717, endPoint y: 272, distance: 56.6
click at [717, 272] on p "For å tydeliggjøre kontrast på sort fokusmarkering mot mørk blå komponentfyll o…" at bounding box center [761, 296] width 94 height 58
copy p "For å tydeliggjøre kontrast på sort fokusmarkering mot mørk blå komponentfyll o…"
click at [141, 204] on div "Endringslogg" at bounding box center [148, 207] width 39 height 8
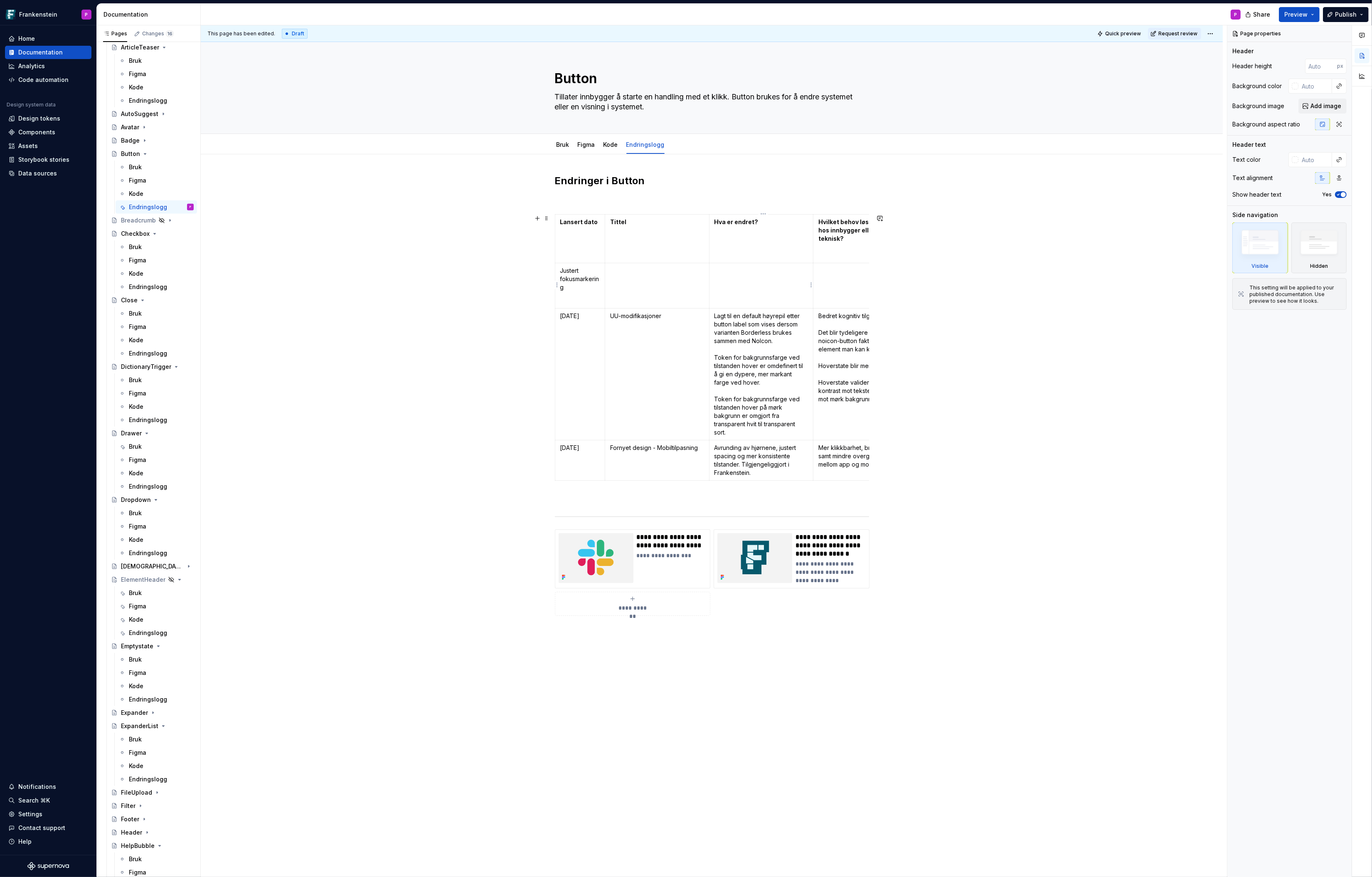
click at [744, 277] on td at bounding box center [761, 286] width 104 height 46
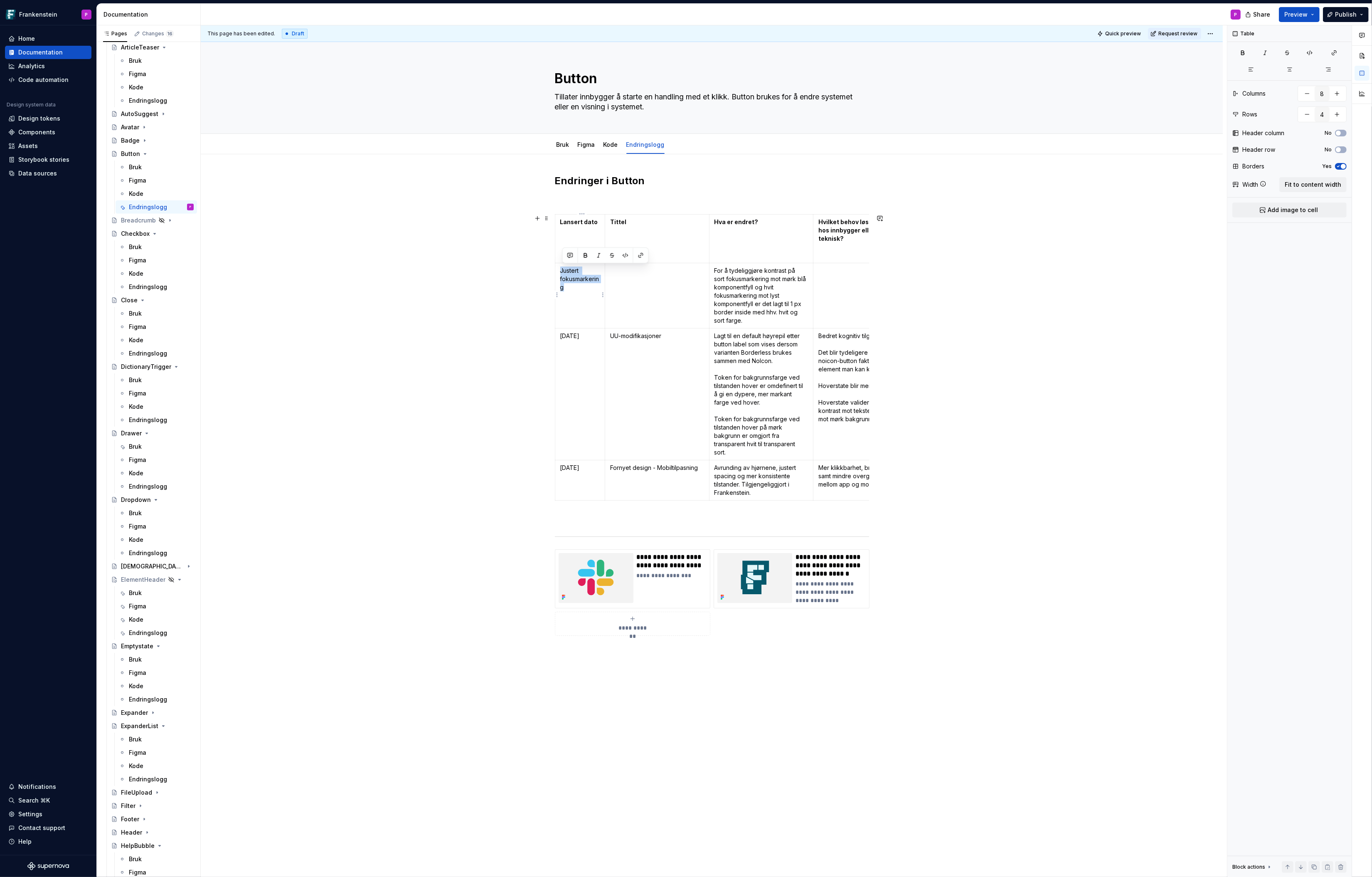
drag, startPoint x: 579, startPoint y: 288, endPoint x: 562, endPoint y: 272, distance: 23.3
click at [562, 272] on p "Justert fokusmarkering" at bounding box center [580, 279] width 39 height 25
click at [622, 283] on p at bounding box center [657, 284] width 94 height 8
click at [611, 283] on td "Justert fokusmarkering" at bounding box center [657, 296] width 104 height 65
click at [586, 283] on p at bounding box center [580, 284] width 39 height 8
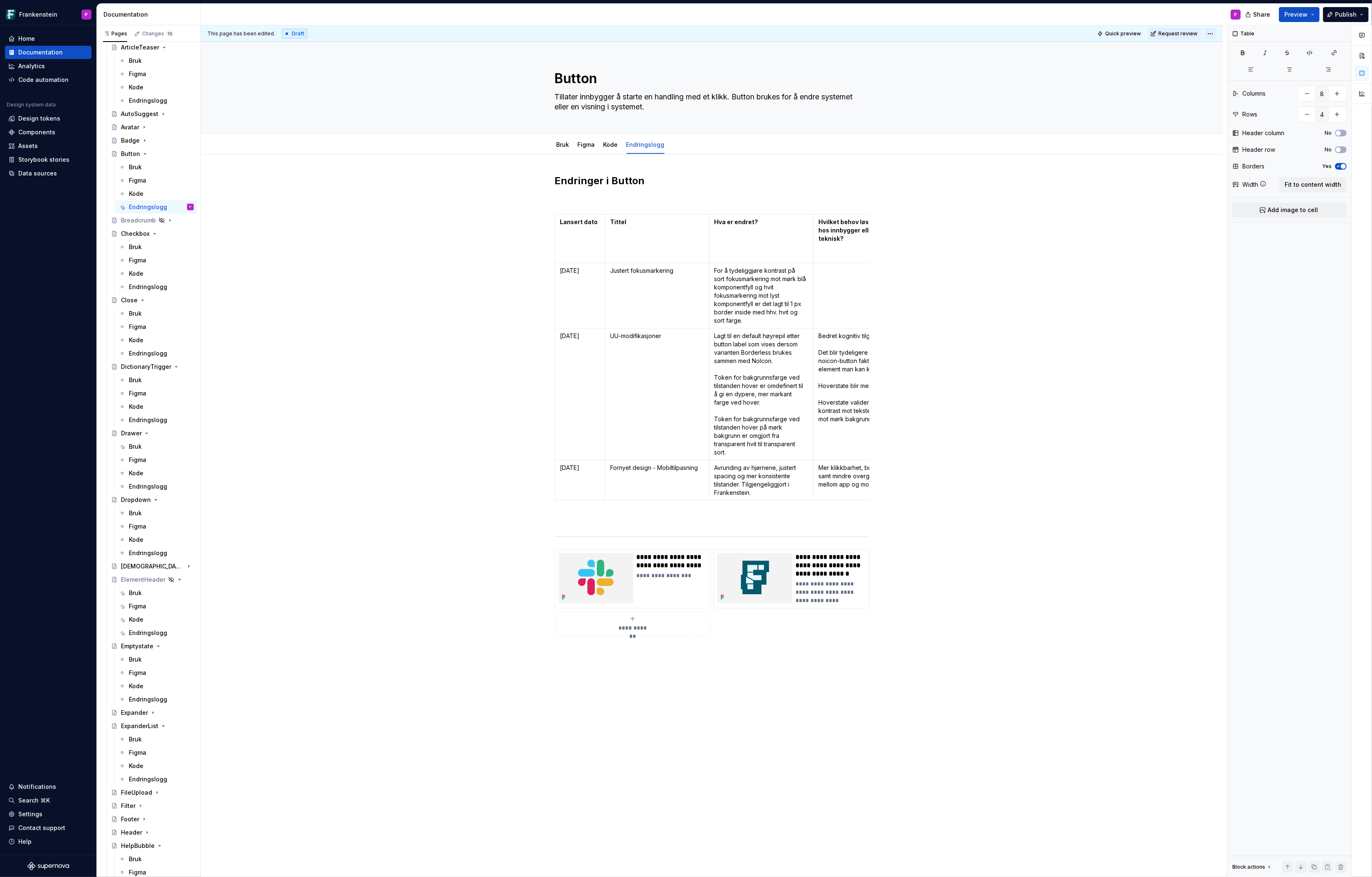
click at [1098, 32] on html "Frankenstein P Home Documentation Analytics Code automation Design system data …" at bounding box center [686, 438] width 1372 height 877
click at [1098, 88] on div "Ready for publish" at bounding box center [1326, 91] width 84 height 13
click at [1098, 33] on span "Publish changes" at bounding box center [1177, 34] width 41 height 7
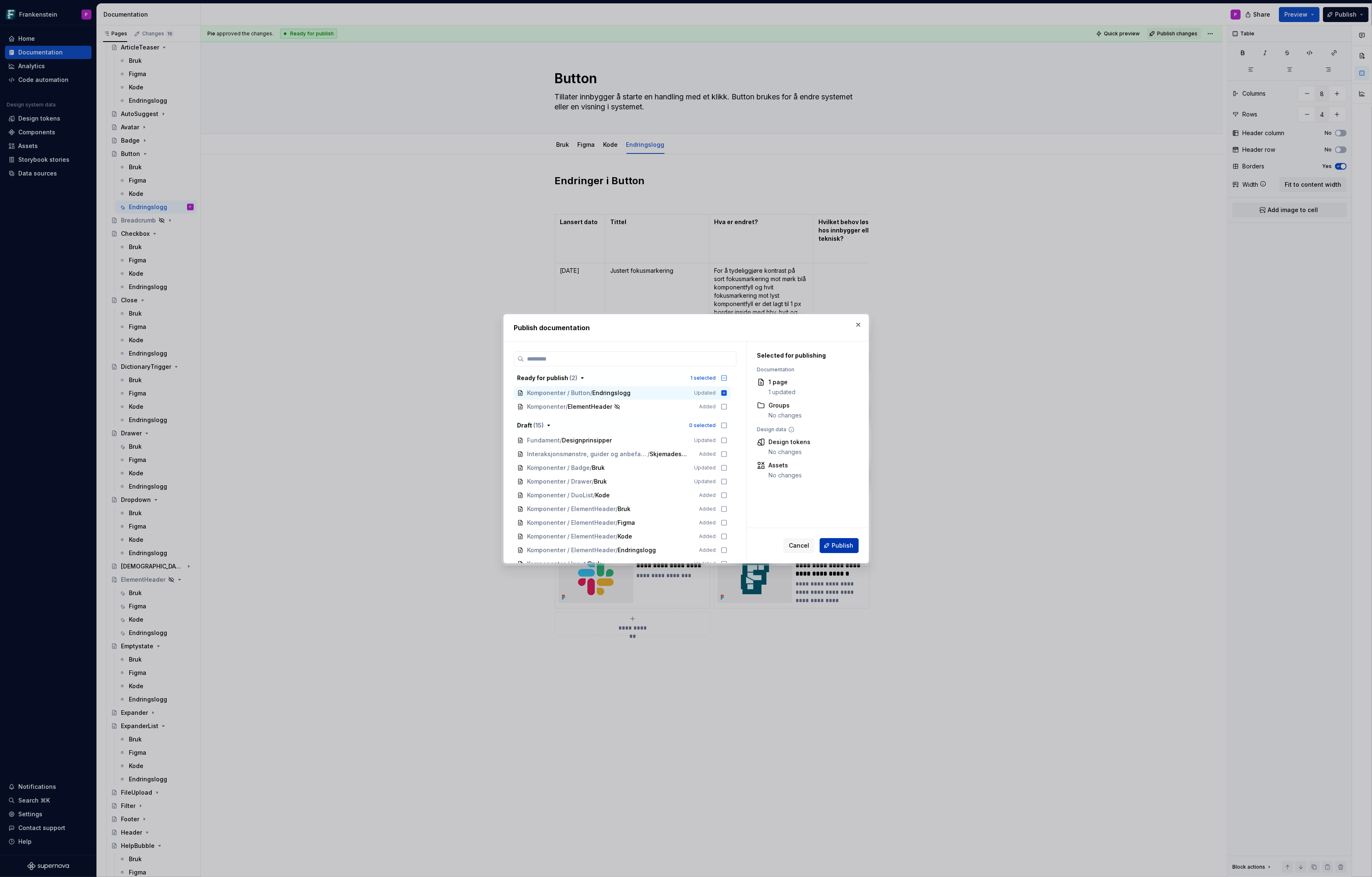
click at [832, 543] on span "Publish" at bounding box center [842, 545] width 21 height 8
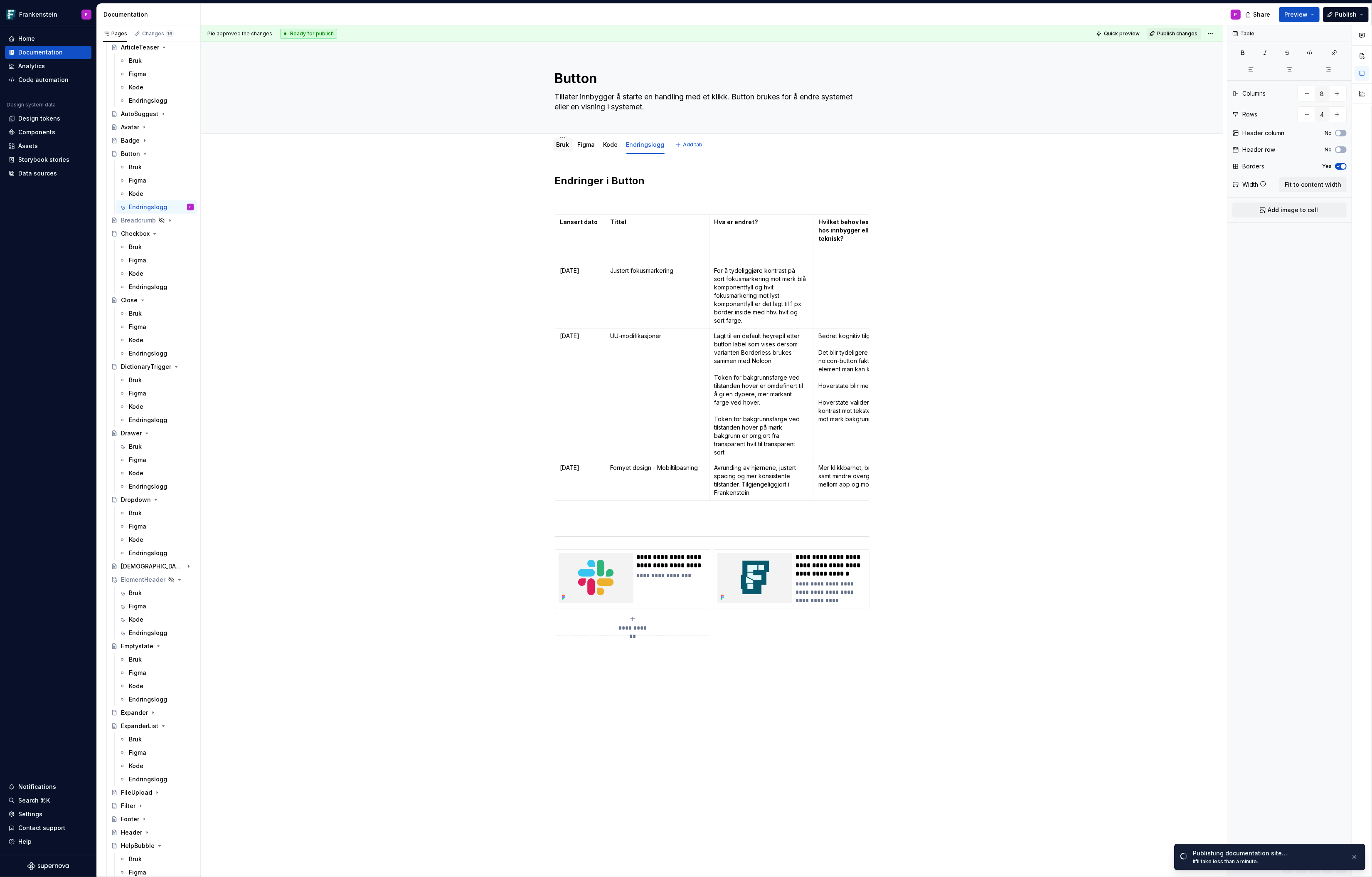
click at [565, 148] on div "Bruk" at bounding box center [563, 145] width 13 height 10
click at [564, 144] on link "Bruk" at bounding box center [563, 145] width 13 height 7
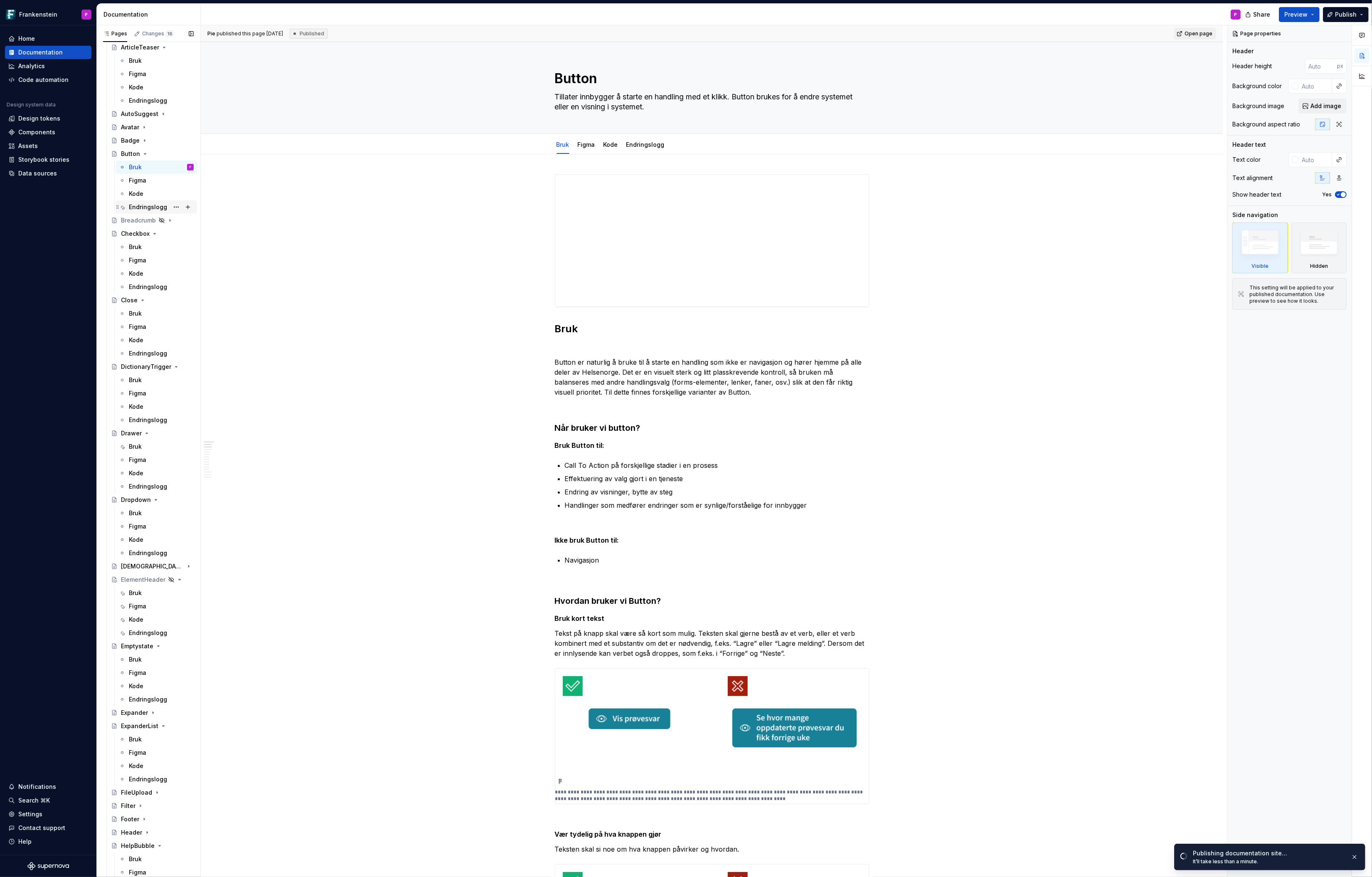
click at [136, 204] on div "Endringslogg" at bounding box center [148, 207] width 39 height 8
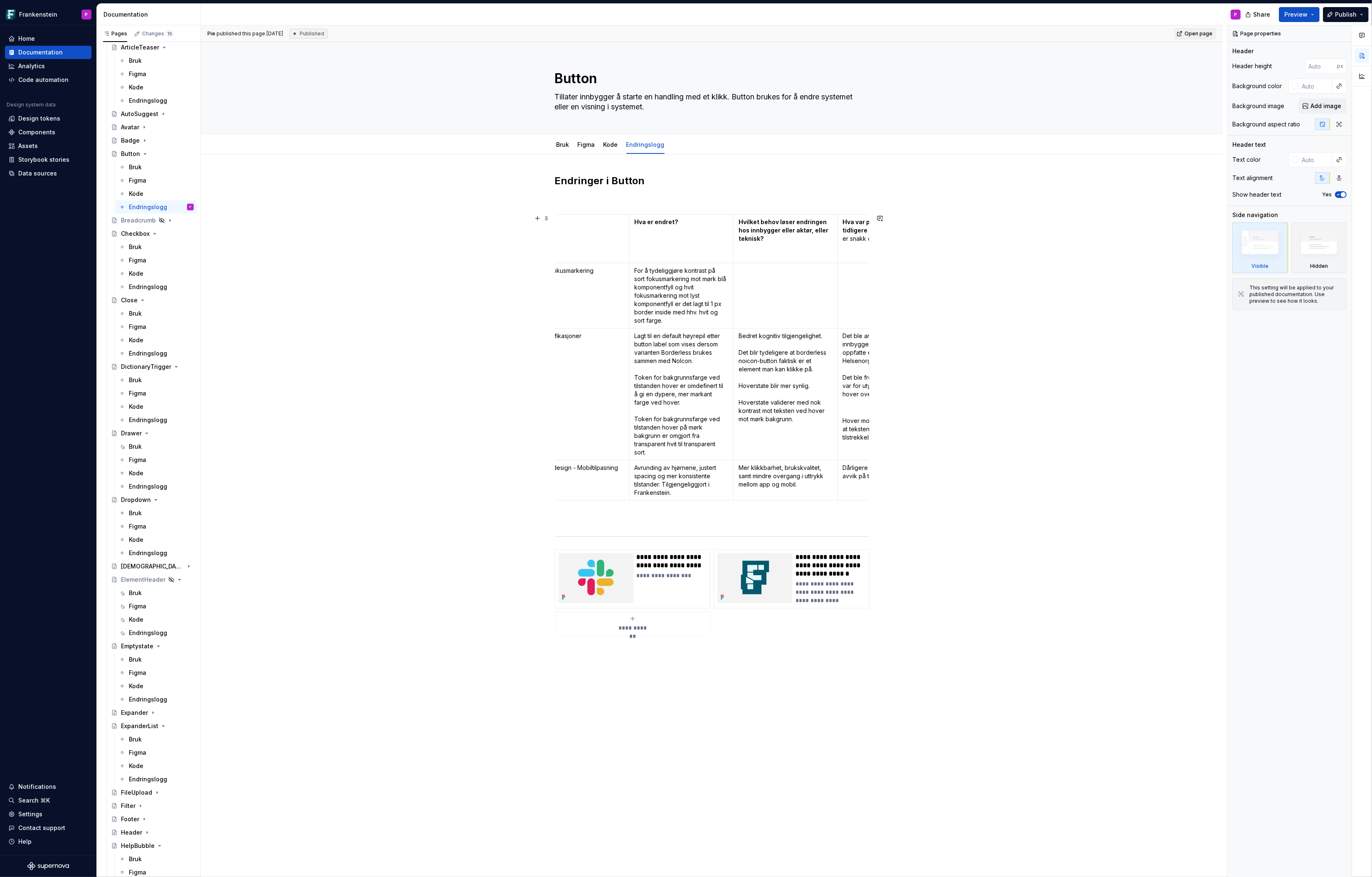
scroll to position [0, 81]
click at [573, 285] on td "Justert fokusmarkering" at bounding box center [575, 296] width 104 height 65
click at [571, 273] on p "Justert fokusmarkering" at bounding box center [575, 271] width 94 height 8
click at [558, 270] on p "Justert fokusmarkering" at bounding box center [575, 271] width 94 height 8
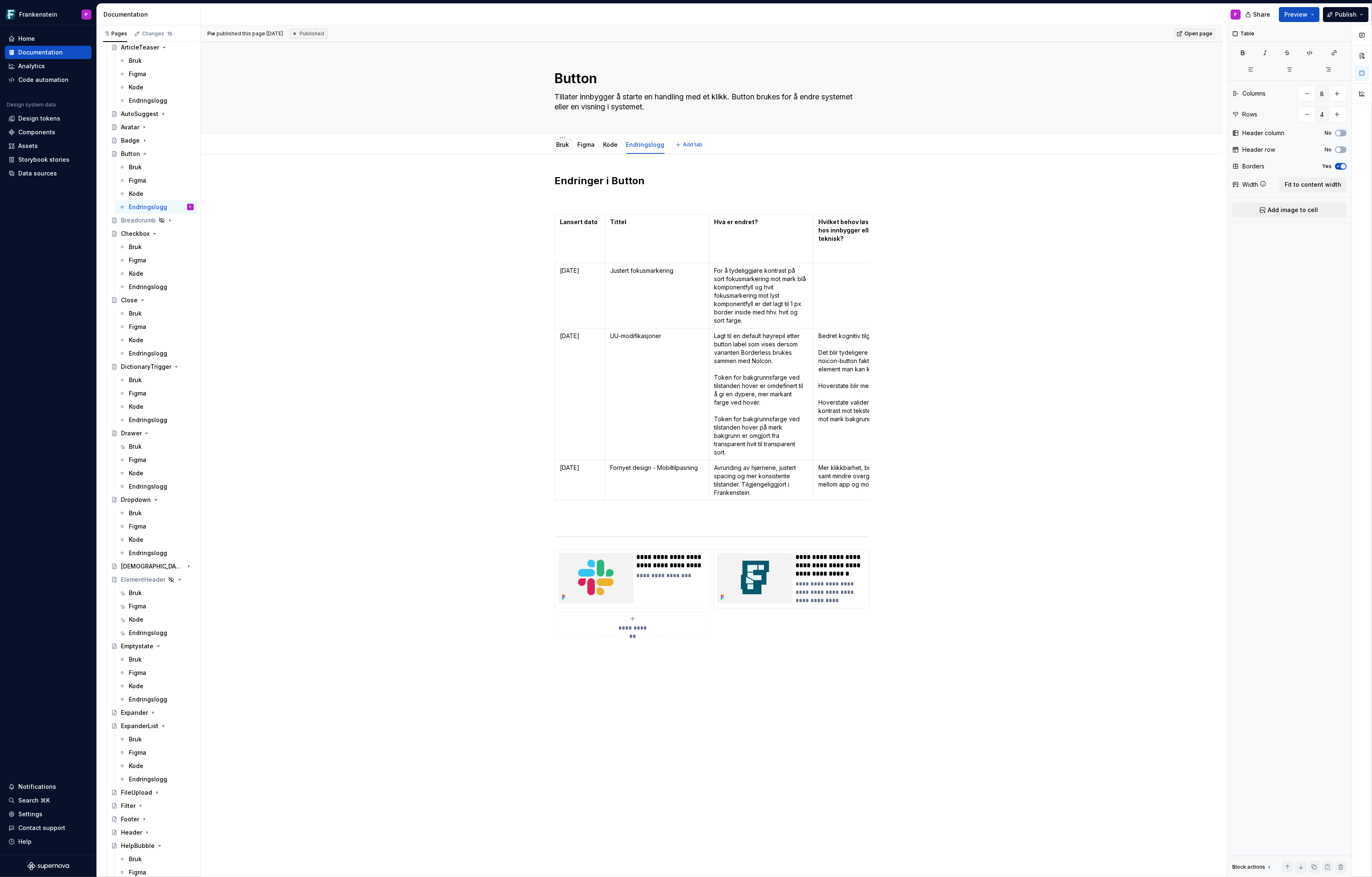
click at [564, 148] on div "Bruk" at bounding box center [563, 145] width 13 height 8
click at [565, 146] on link "Bruk" at bounding box center [563, 145] width 13 height 7
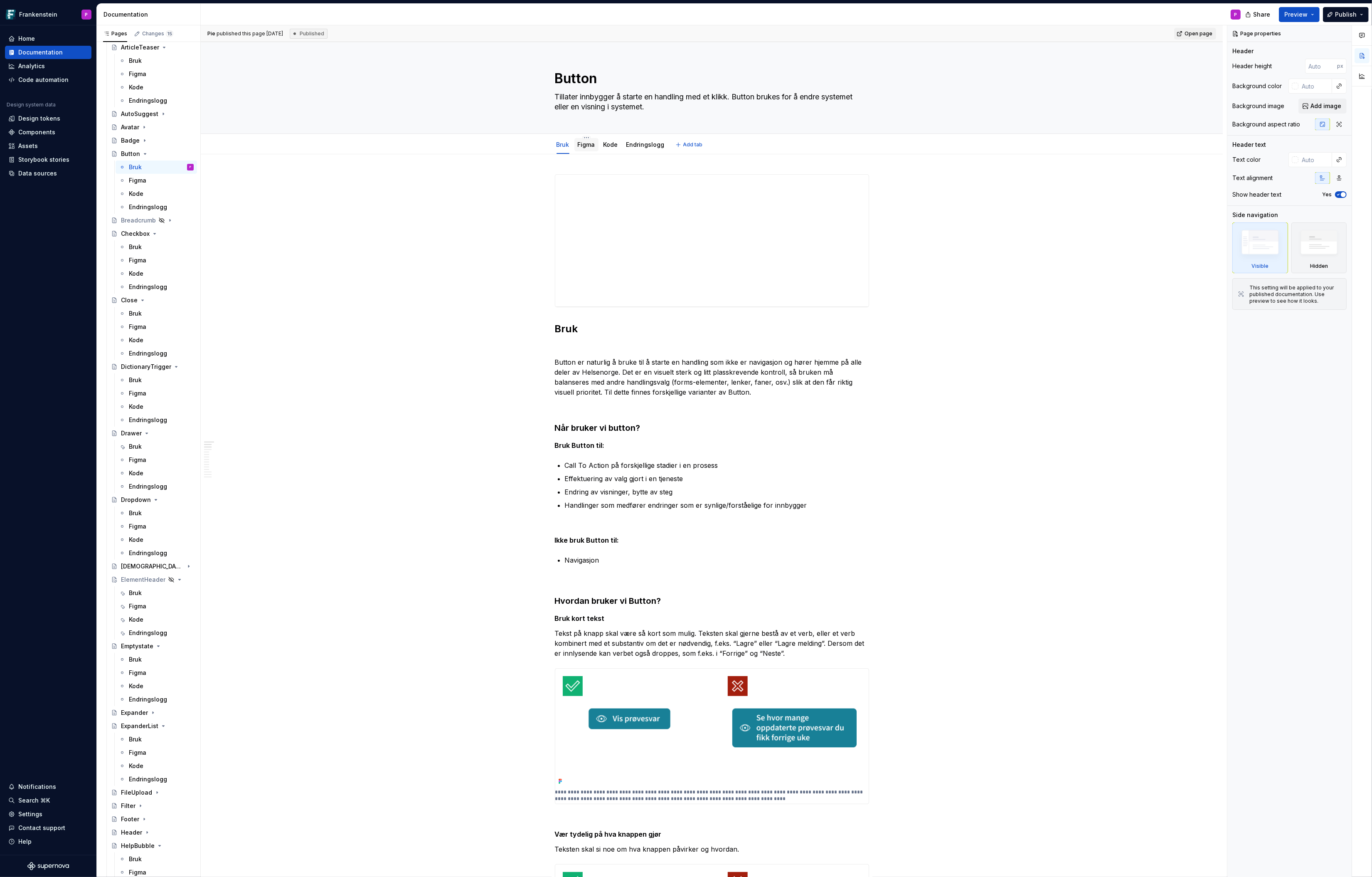
click at [588, 148] on link "Figma" at bounding box center [586, 145] width 17 height 7
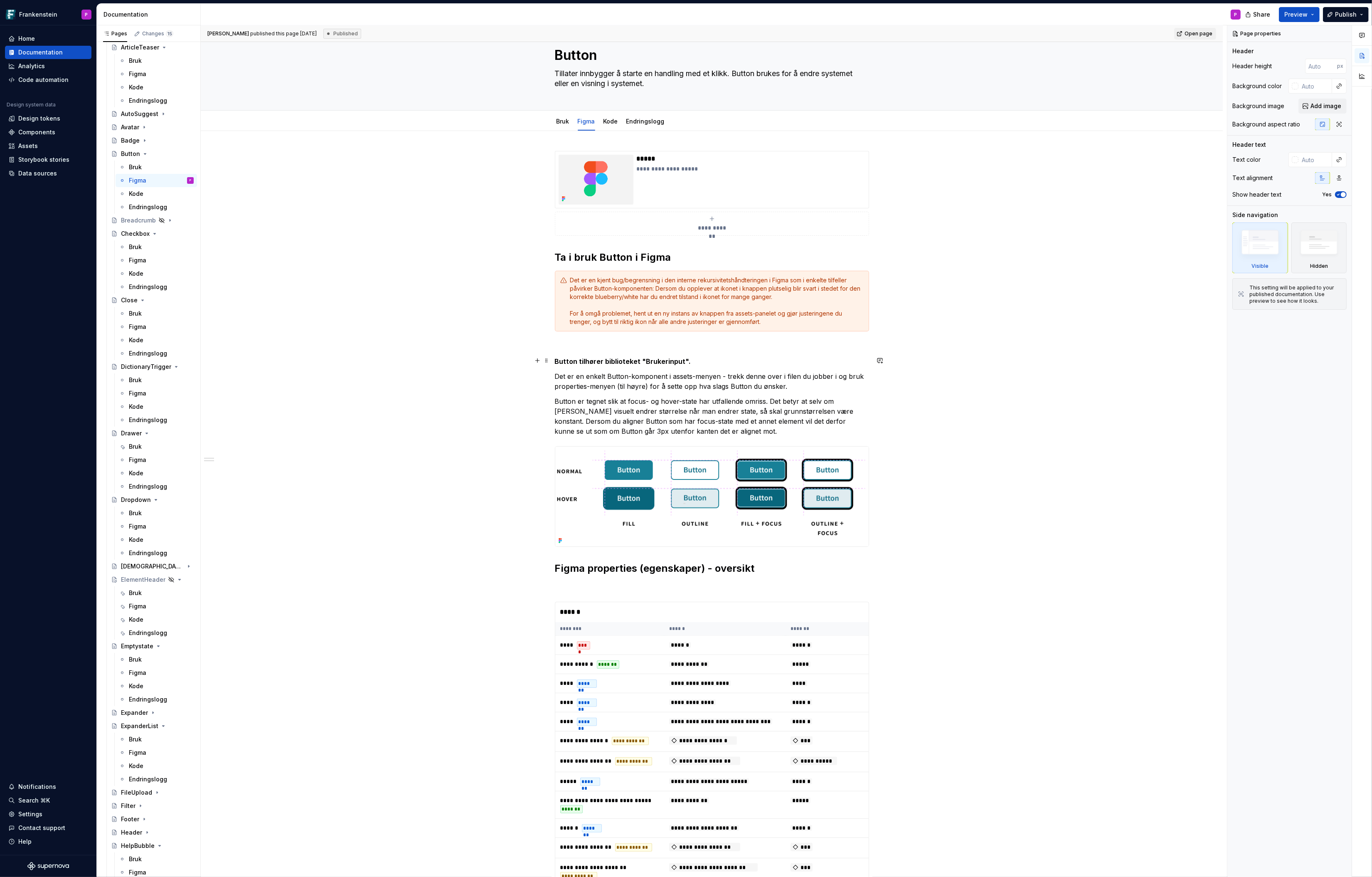
scroll to position [22, 0]
click at [566, 125] on div "Bruk" at bounding box center [563, 123] width 13 height 8
click at [562, 121] on link "Bruk" at bounding box center [563, 123] width 13 height 7
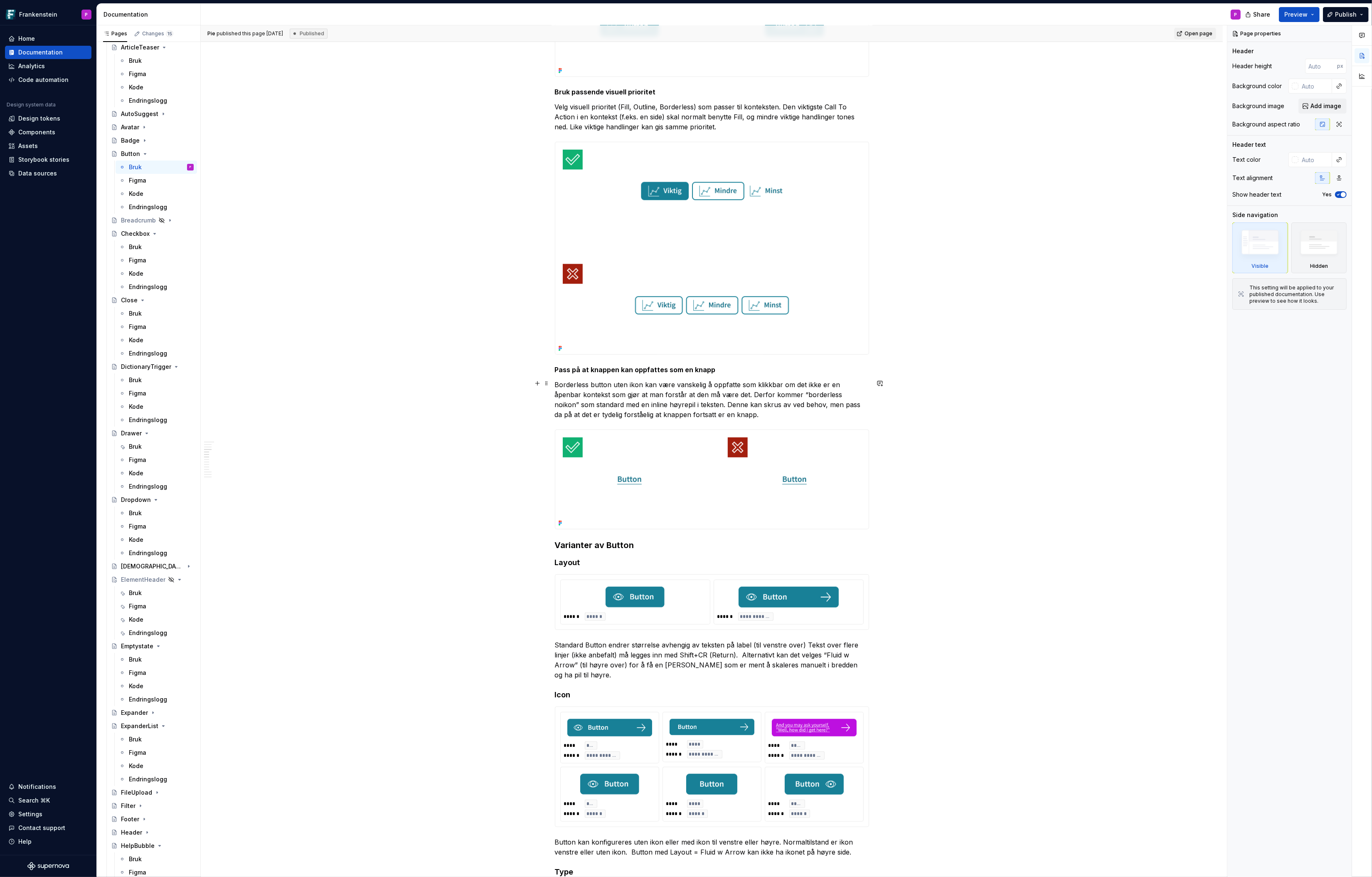
scroll to position [1129, 0]
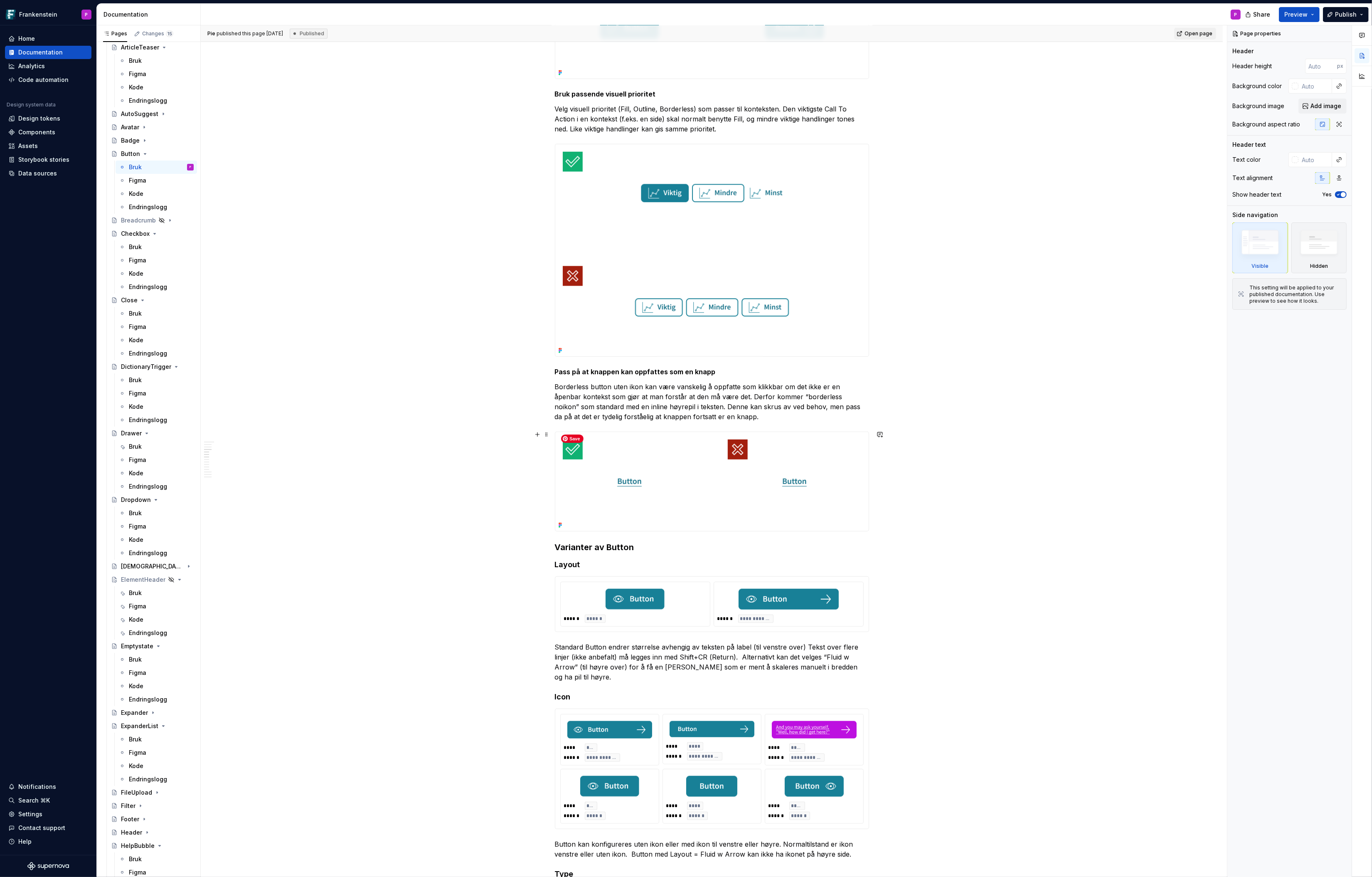
click at [664, 443] on img at bounding box center [712, 481] width 314 height 99
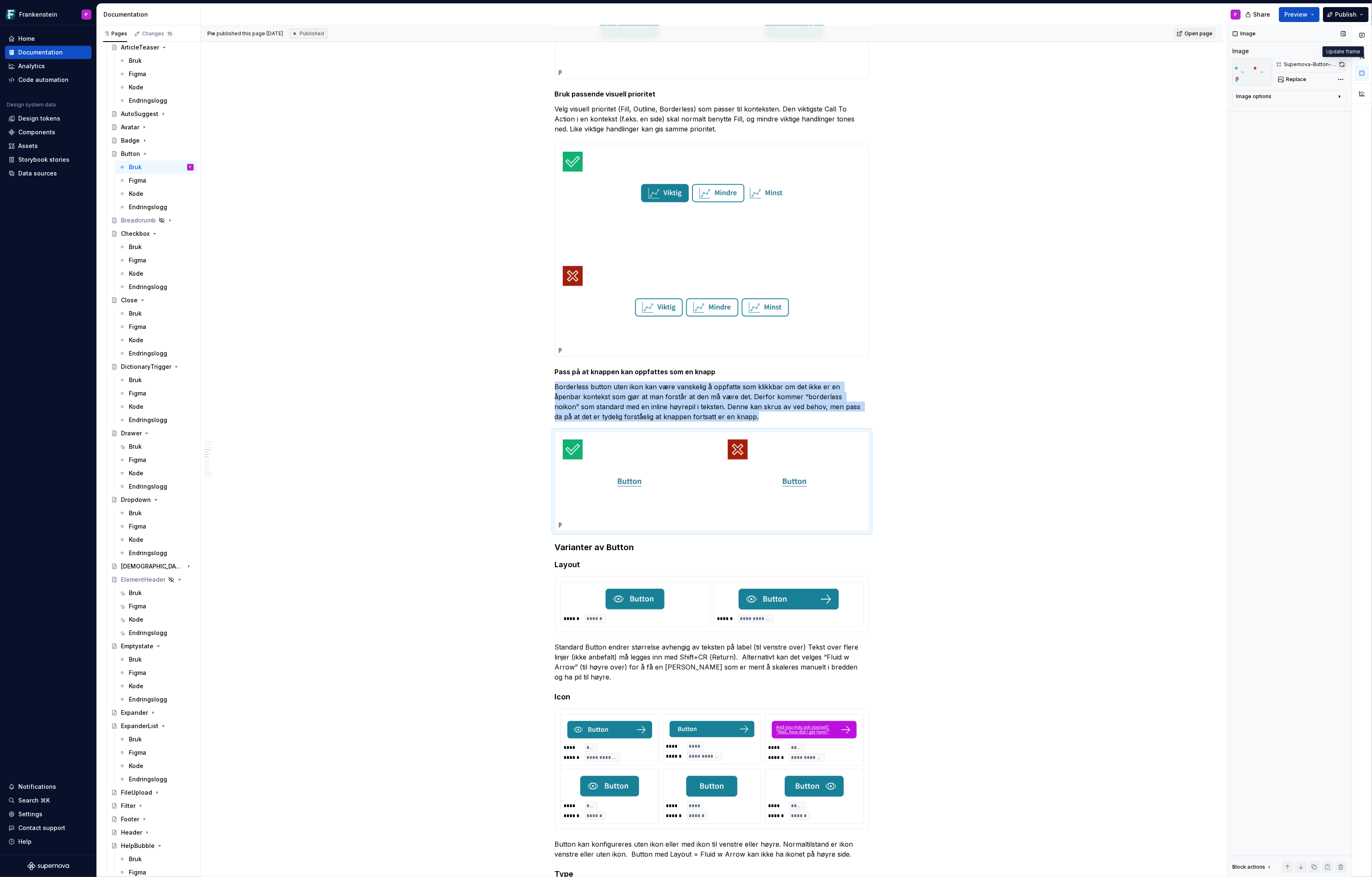
click at [1098, 62] on button "button" at bounding box center [1342, 64] width 9 height 12
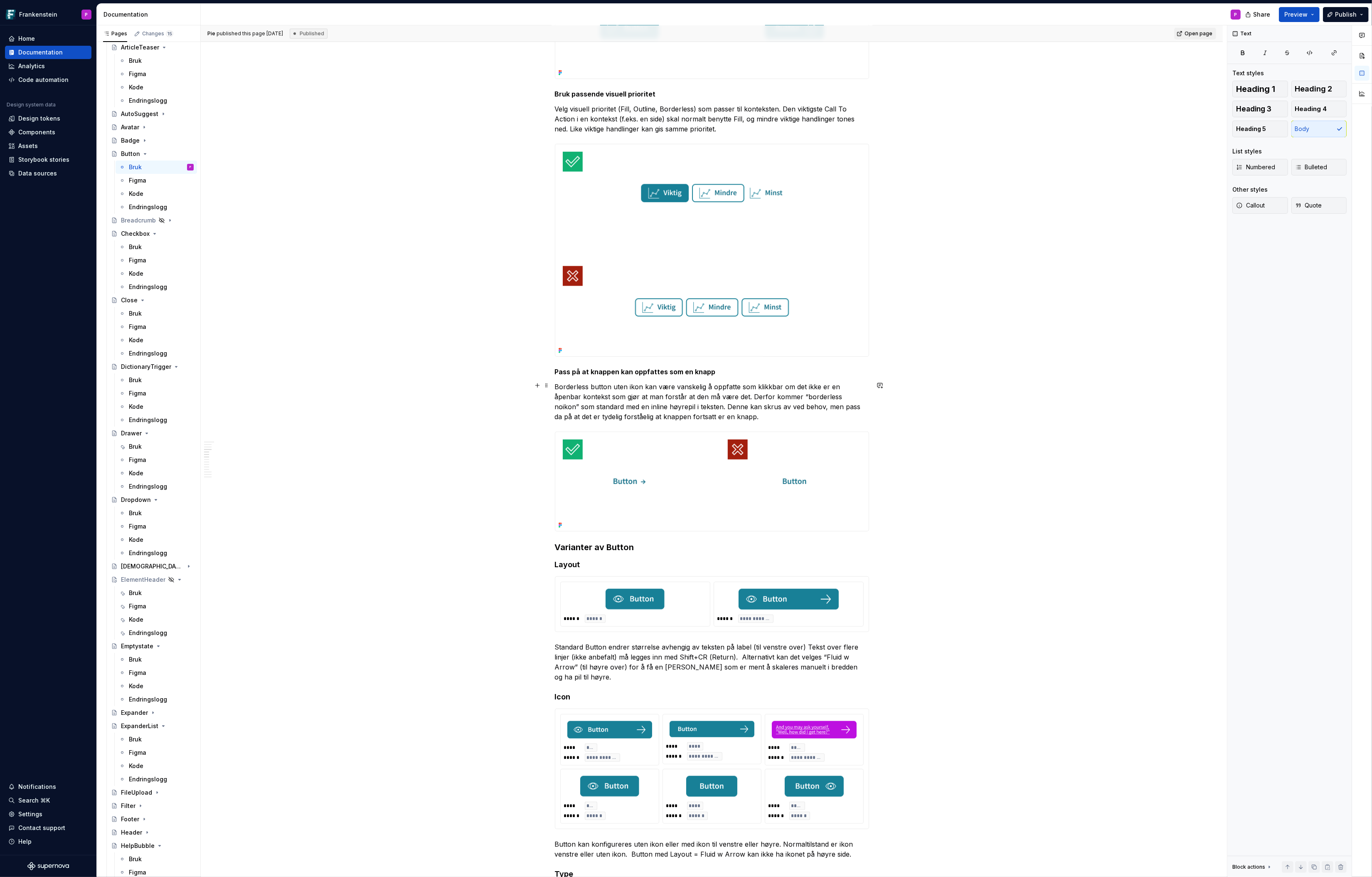
click at [768, 394] on p "Borderless button uten ikon kan være vanskelig å oppfatte som klikkbar om det i…" at bounding box center [712, 402] width 314 height 40
drag, startPoint x: 747, startPoint y: 396, endPoint x: 774, endPoint y: 397, distance: 27.0
click at [772, 397] on p "Borderless button uten ikon kan være vanskelig å oppfatte som klikkbar om det i…" at bounding box center [712, 402] width 314 height 40
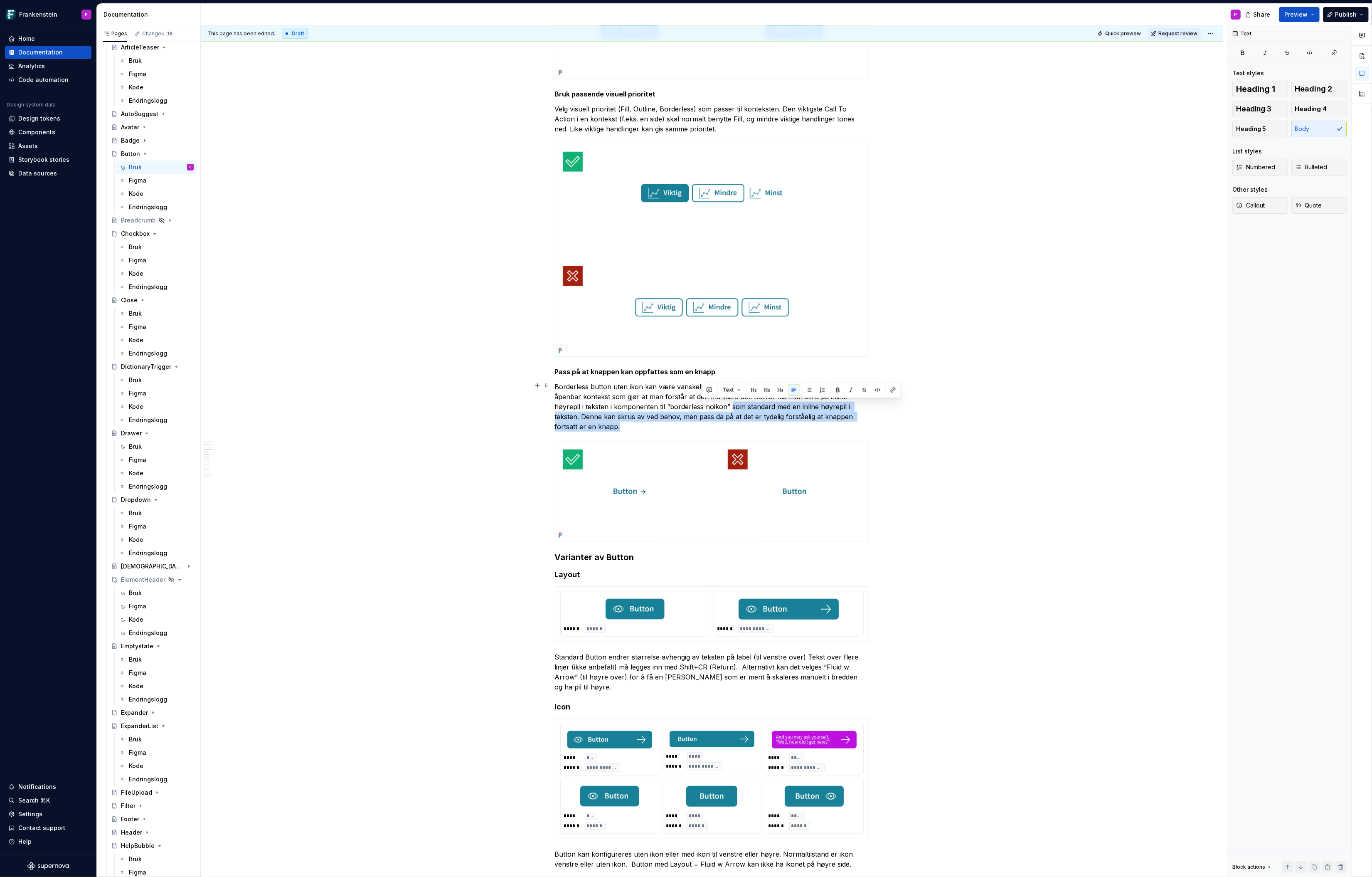
drag, startPoint x: 702, startPoint y: 406, endPoint x: 871, endPoint y: 416, distance: 169.3
click at [869, 416] on p "Borderless button uten ikon kan være vanskelig å oppfatte som klikkbar om det i…" at bounding box center [712, 407] width 314 height 50
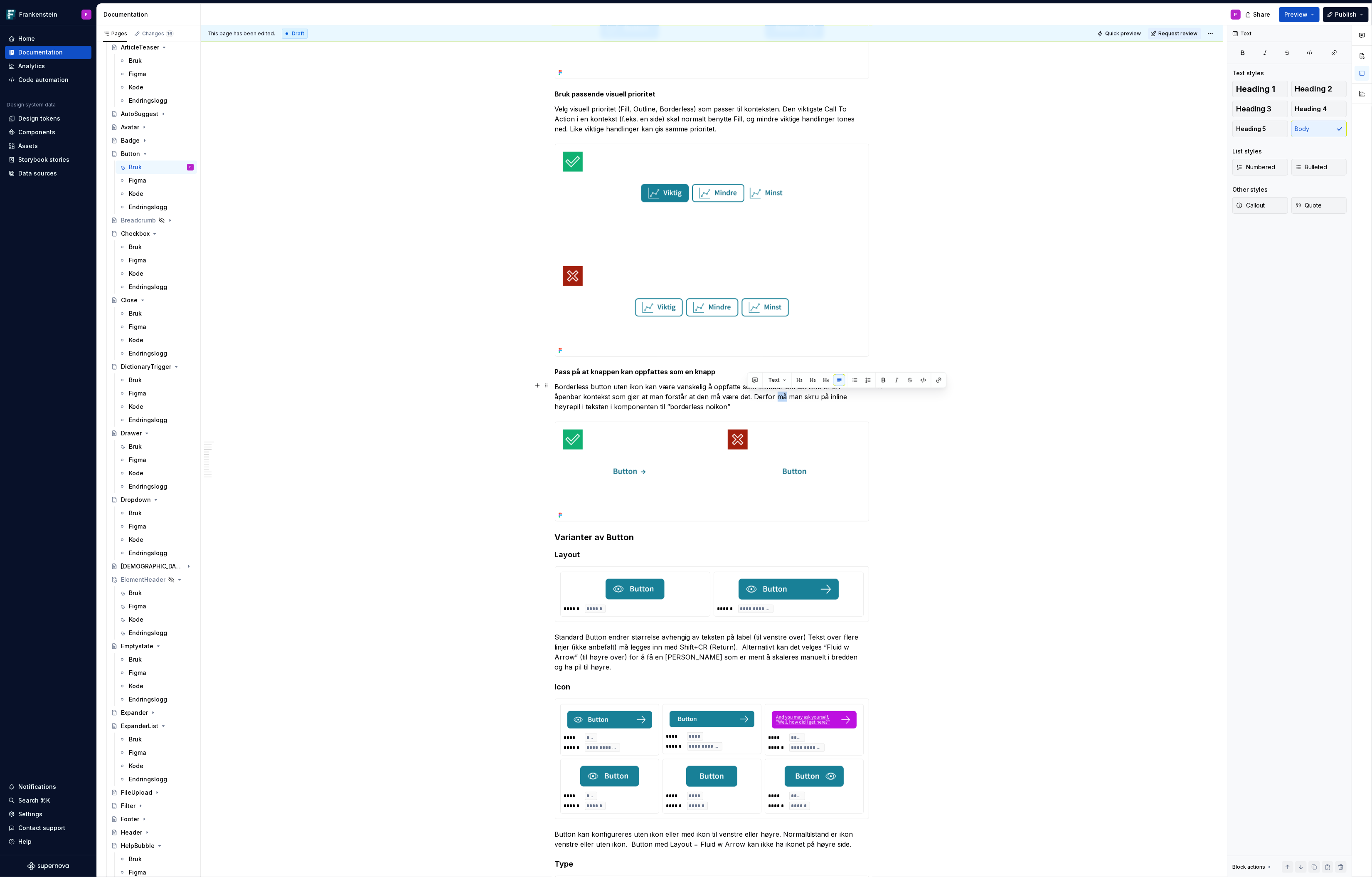
drag, startPoint x: 748, startPoint y: 396, endPoint x: 755, endPoint y: 398, distance: 7.3
click at [755, 398] on p "Borderless button uten ikon kan være vanskelig å oppfatte som klikkbar om det i…" at bounding box center [712, 396] width 314 height 30
click at [732, 396] on p "Borderless button uten ikon kan være vanskelig å oppfatte som klikkbar om det i…" at bounding box center [712, 396] width 314 height 30
drag, startPoint x: 748, startPoint y: 395, endPoint x: 755, endPoint y: 396, distance: 7.1
click at [755, 396] on p "Borderless button uten ikon kan være vanskelig å oppfatte som klikkbar om det i…" at bounding box center [712, 396] width 314 height 30
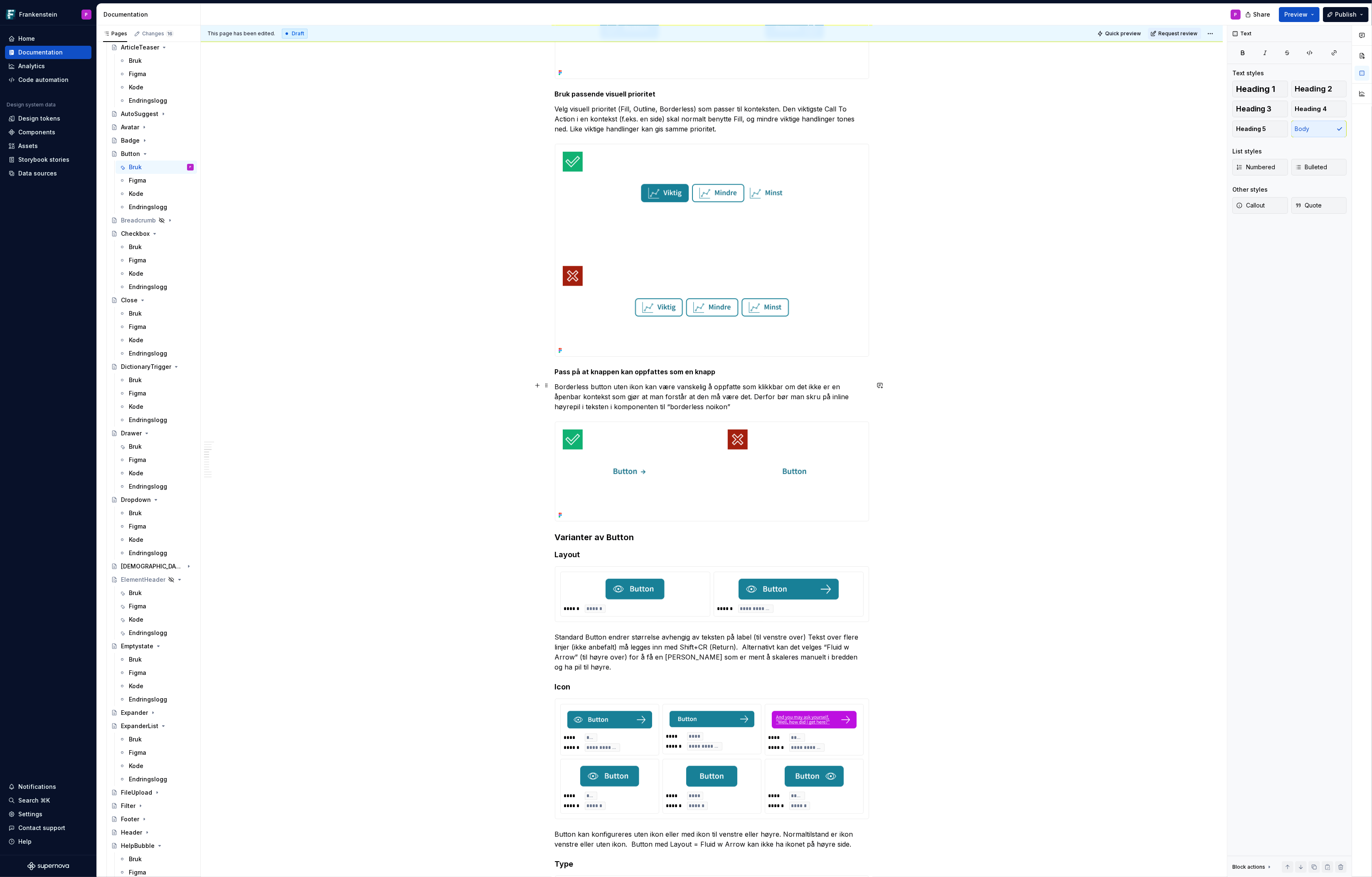
click at [586, 405] on p "Borderless button uten ikon kan være vanskelig å oppfatte som klikkbar om det i…" at bounding box center [712, 396] width 314 height 30
drag, startPoint x: 606, startPoint y: 405, endPoint x: 721, endPoint y: 406, distance: 115.0
click at [721, 406] on p "Borderless button uten ikon kan være vanskelig å oppfatte som klikkbar om det i…" at bounding box center [712, 396] width 314 height 30
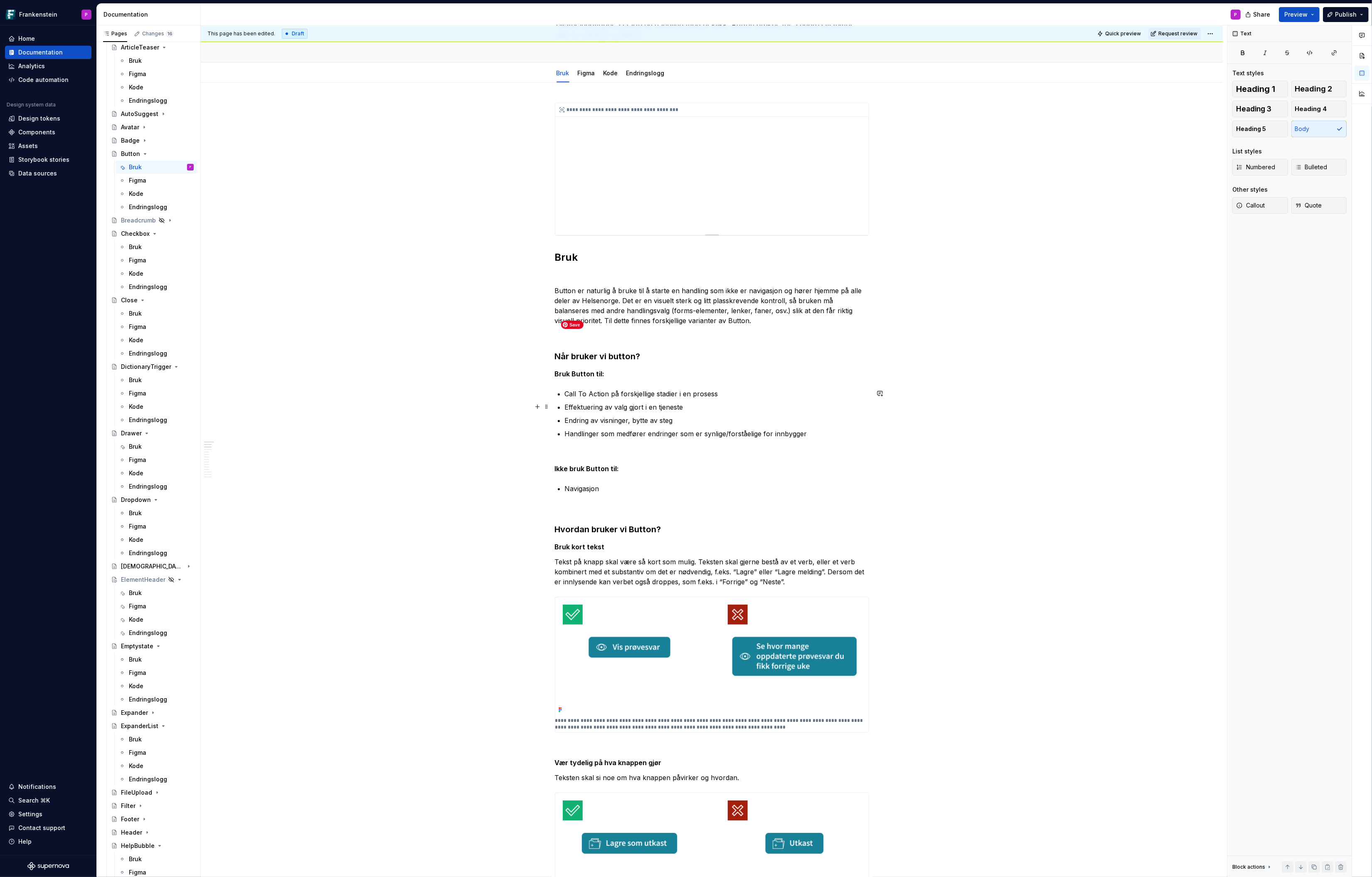
scroll to position [4, 0]
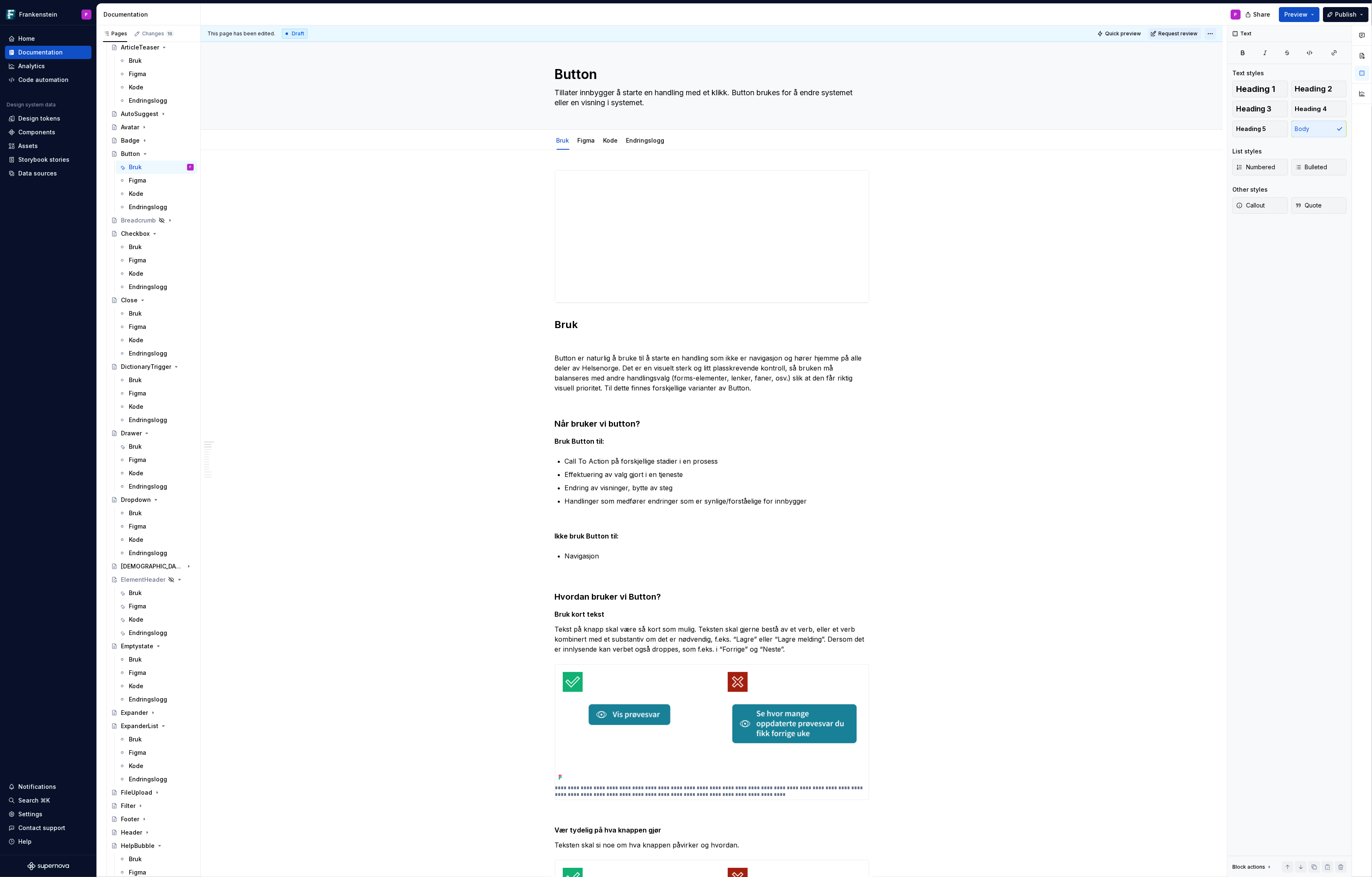
click at [1098, 33] on html "Frankenstein P Home Documentation Analytics Code automation Design system data …" at bounding box center [686, 438] width 1372 height 877
click at [1098, 90] on icon at bounding box center [1301, 92] width 7 height 7
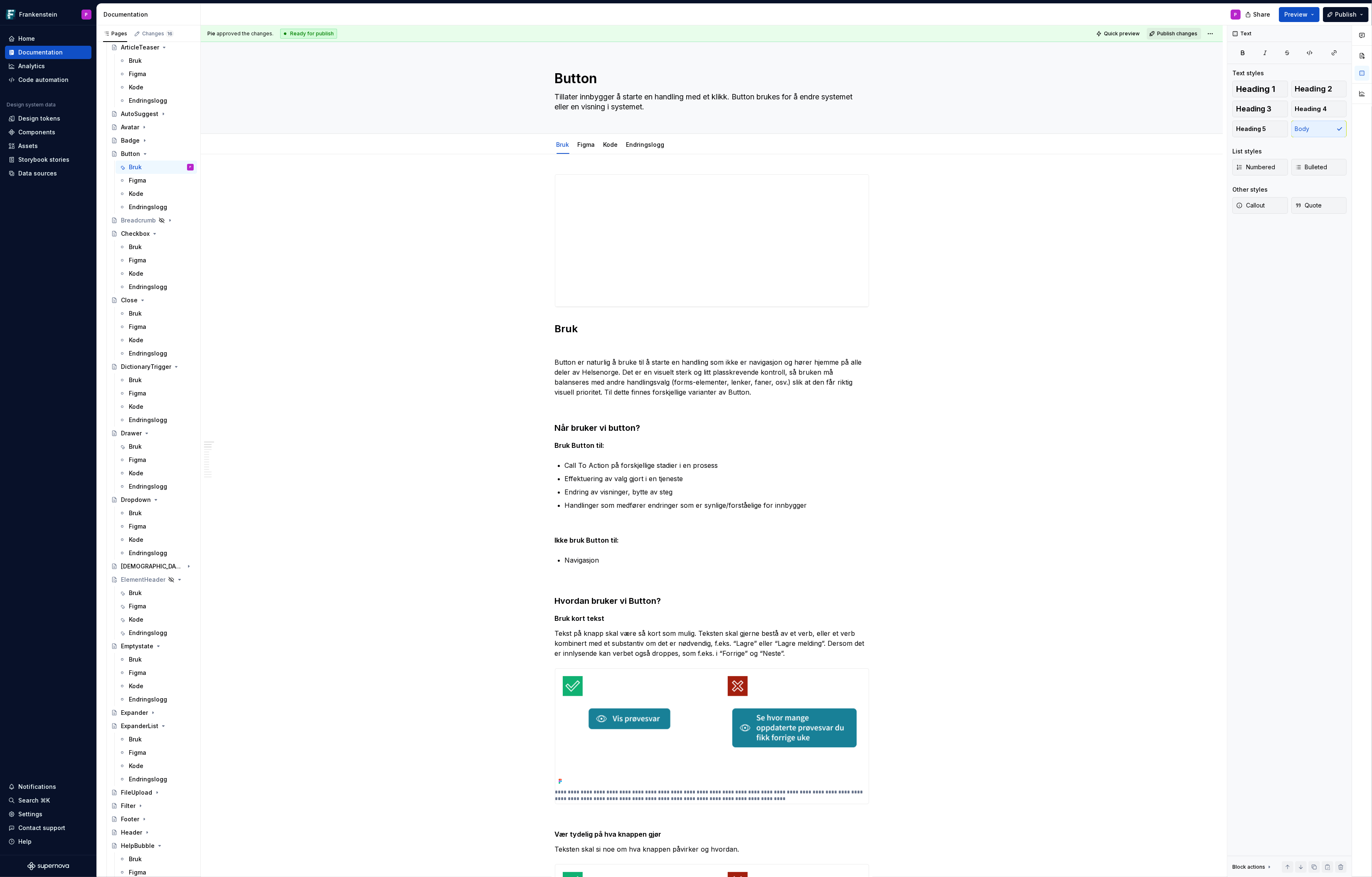
click at [1098, 33] on span "Publish changes" at bounding box center [1177, 34] width 41 height 7
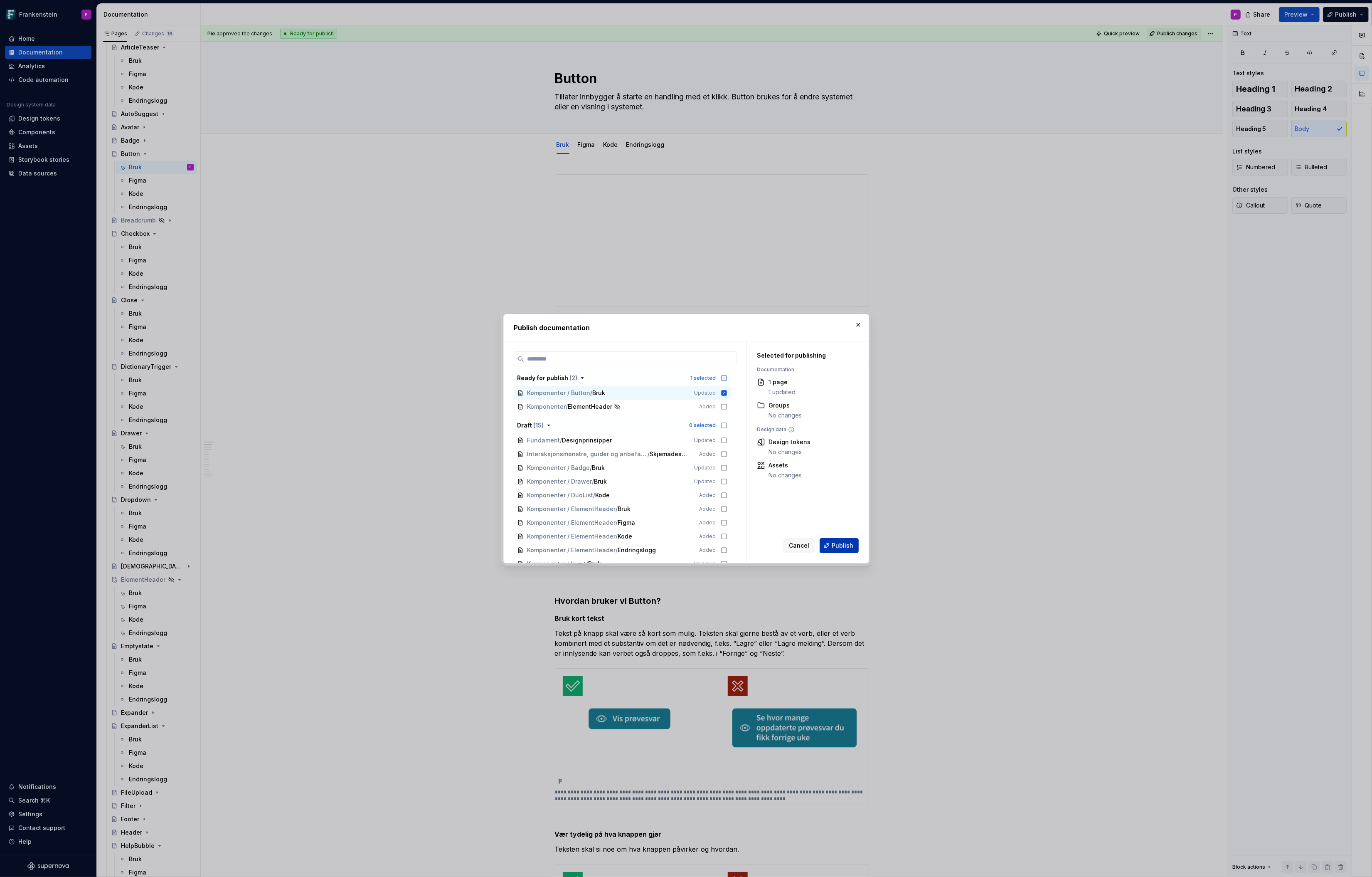
click at [832, 543] on button "Publish" at bounding box center [839, 546] width 39 height 15
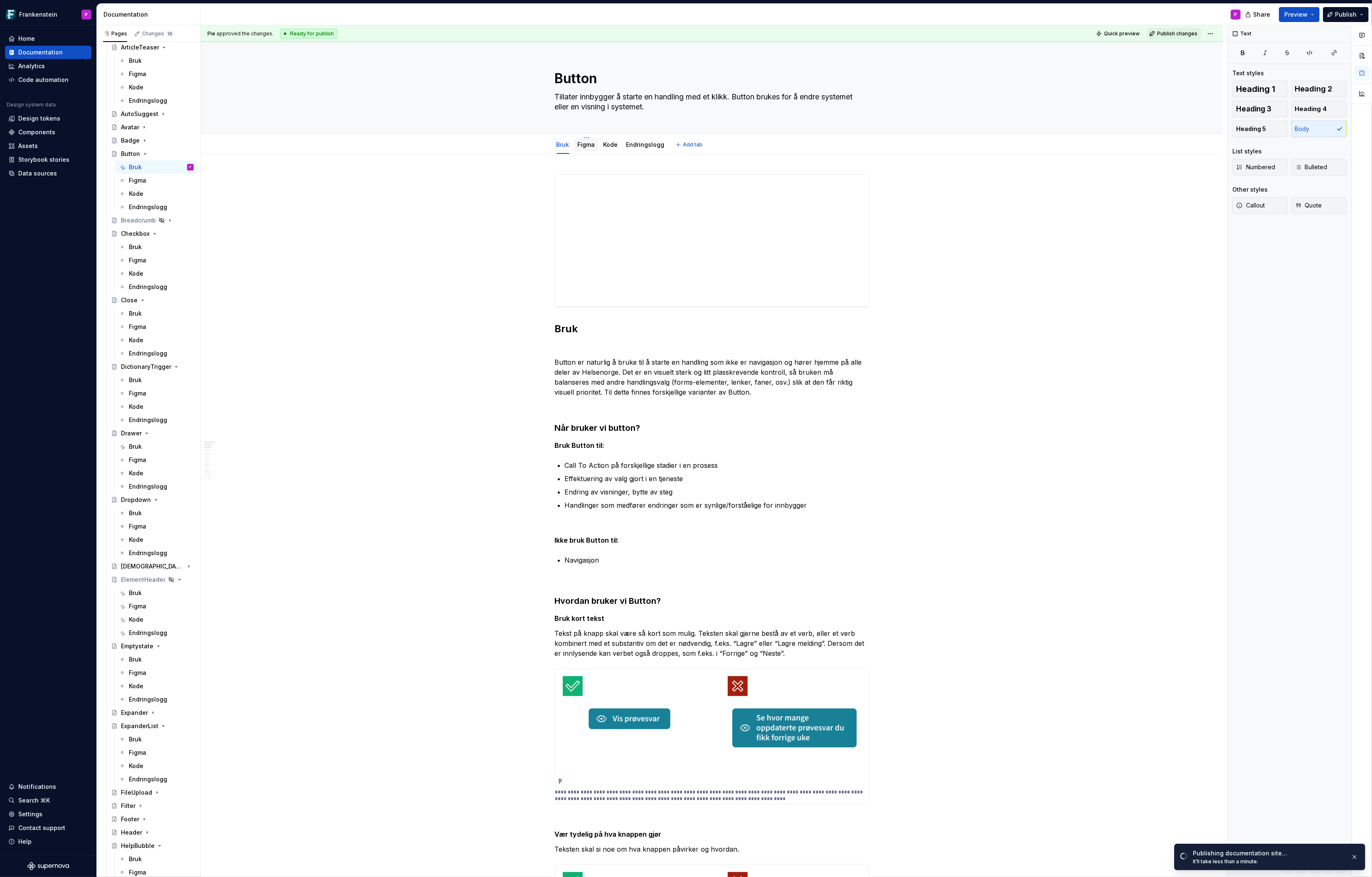
click at [585, 144] on link "Figma" at bounding box center [586, 145] width 17 height 7
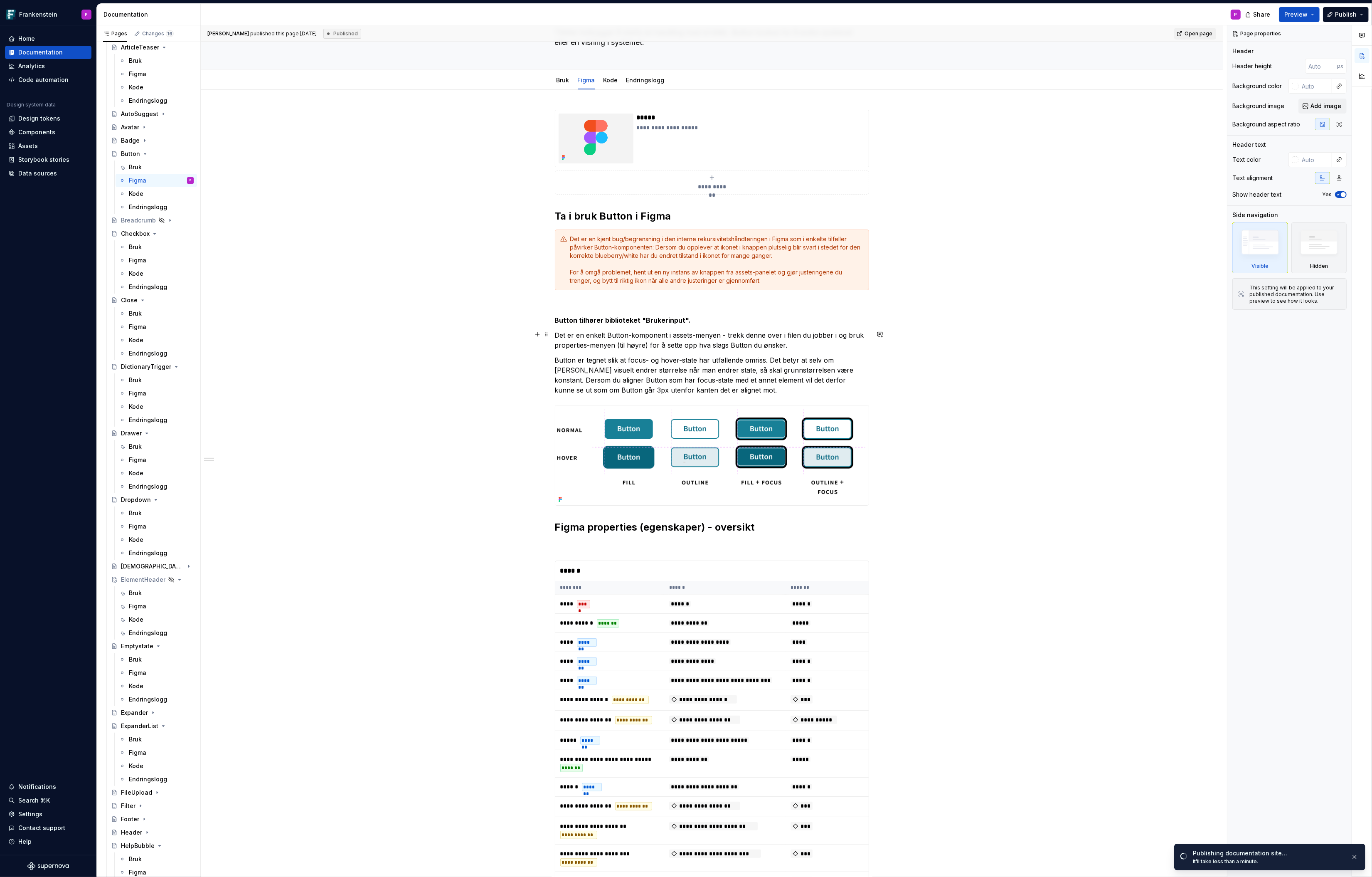
scroll to position [72, 0]
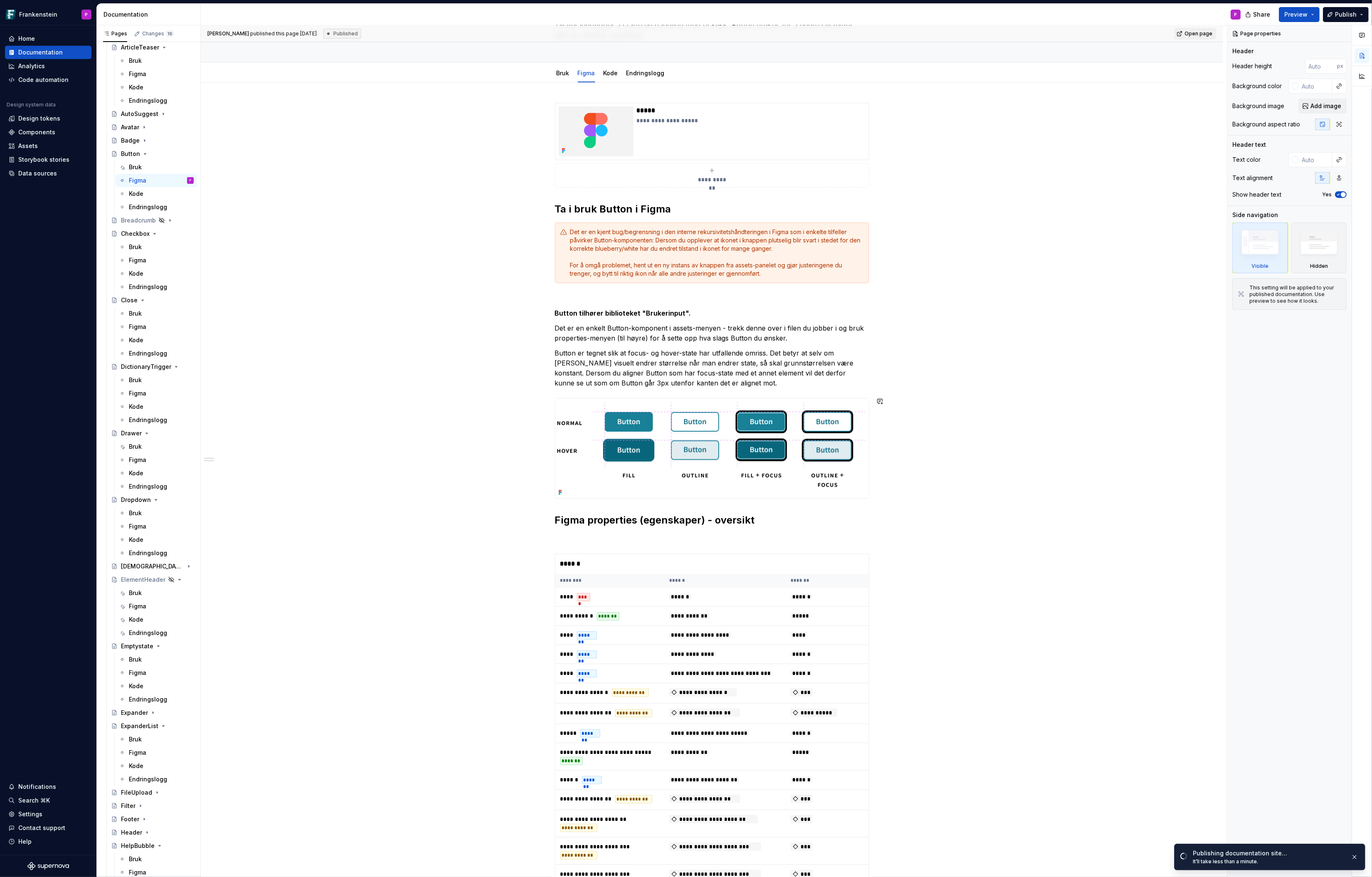
click at [569, 504] on div "**********" at bounding box center [712, 596] width 314 height 987
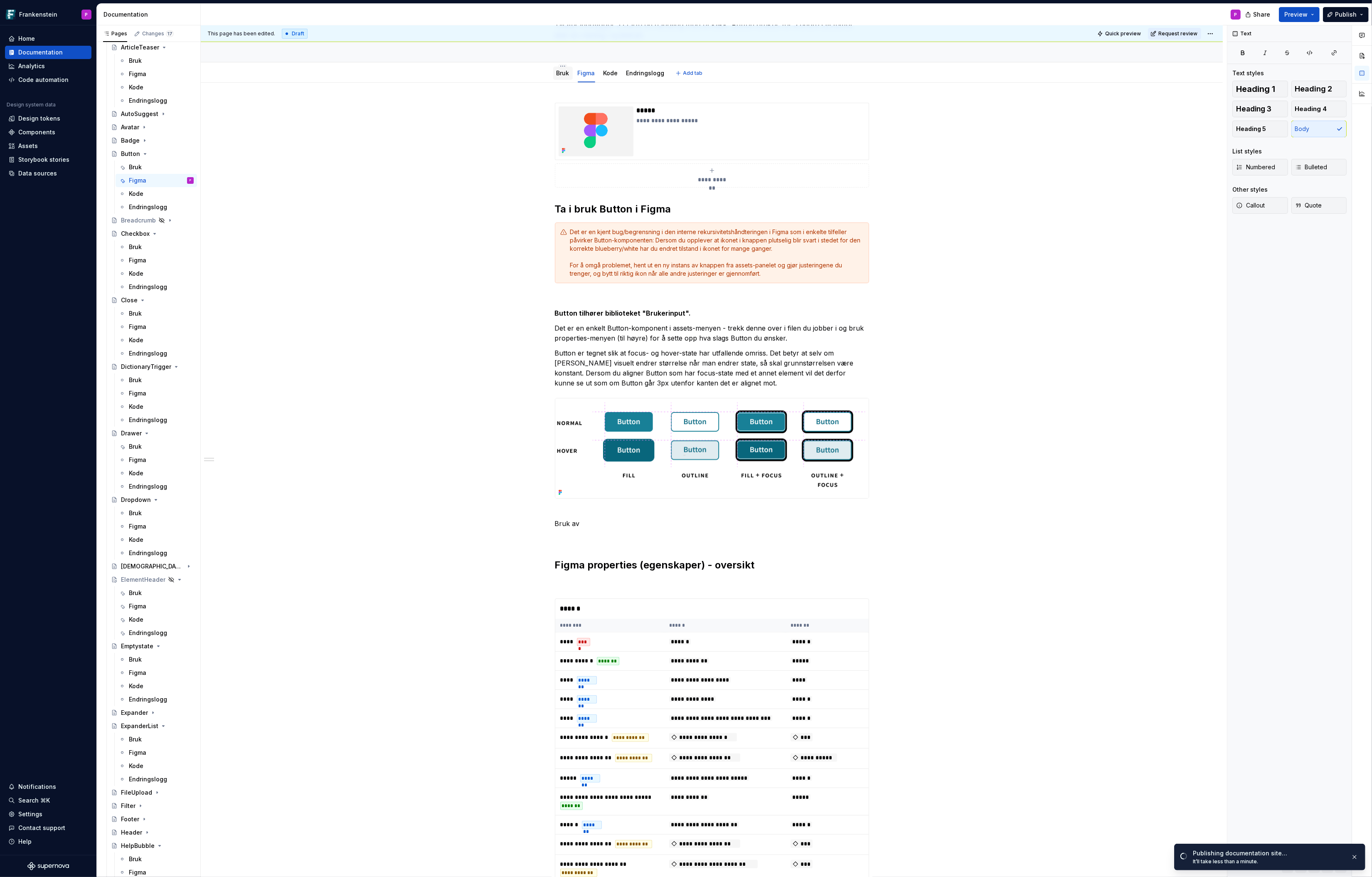
click at [566, 73] on link "Bruk" at bounding box center [563, 73] width 13 height 7
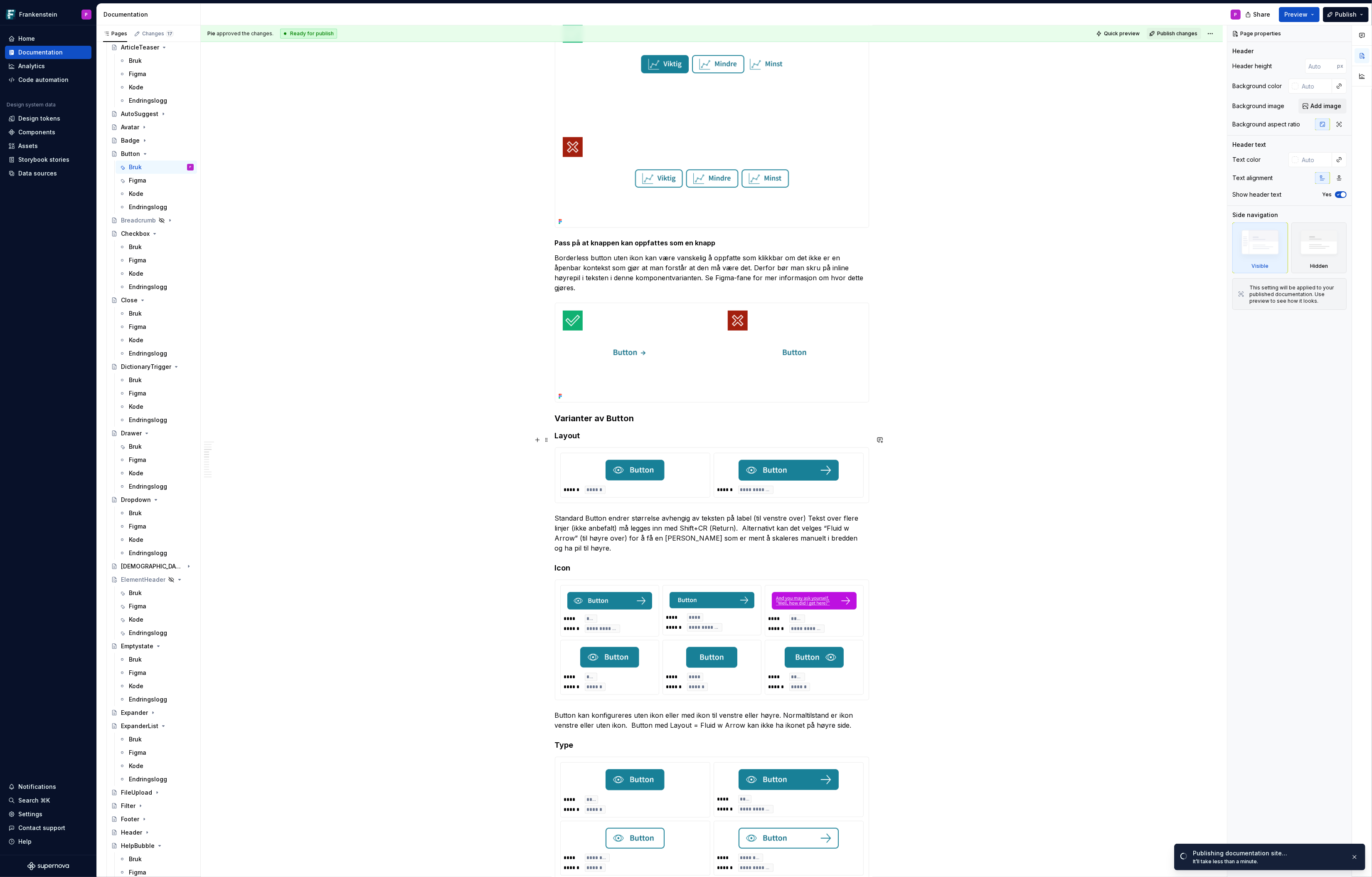
scroll to position [1248, 0]
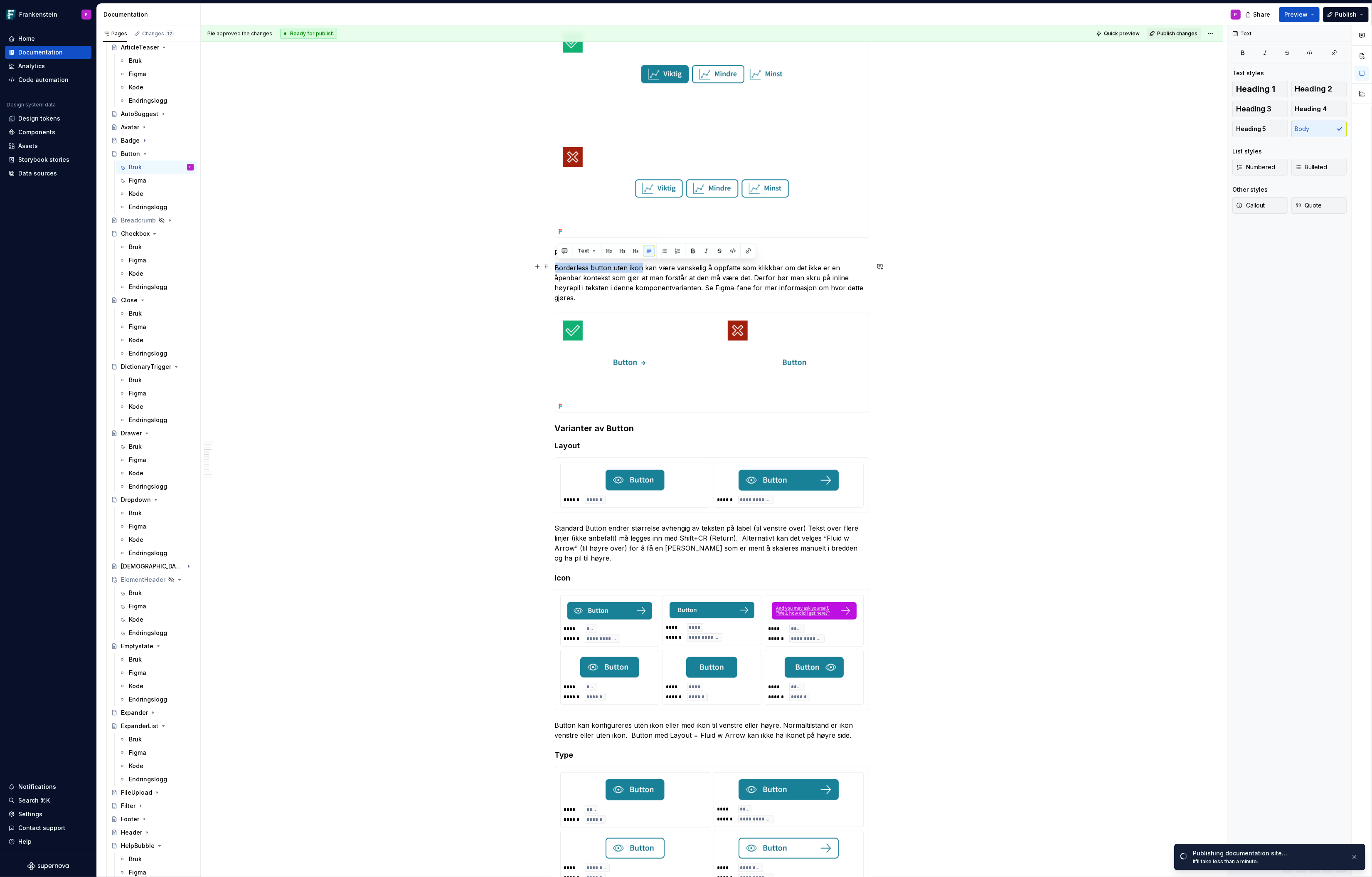
drag, startPoint x: 643, startPoint y: 267, endPoint x: 556, endPoint y: 267, distance: 87.0
copy p "Borderless button uten ikon"
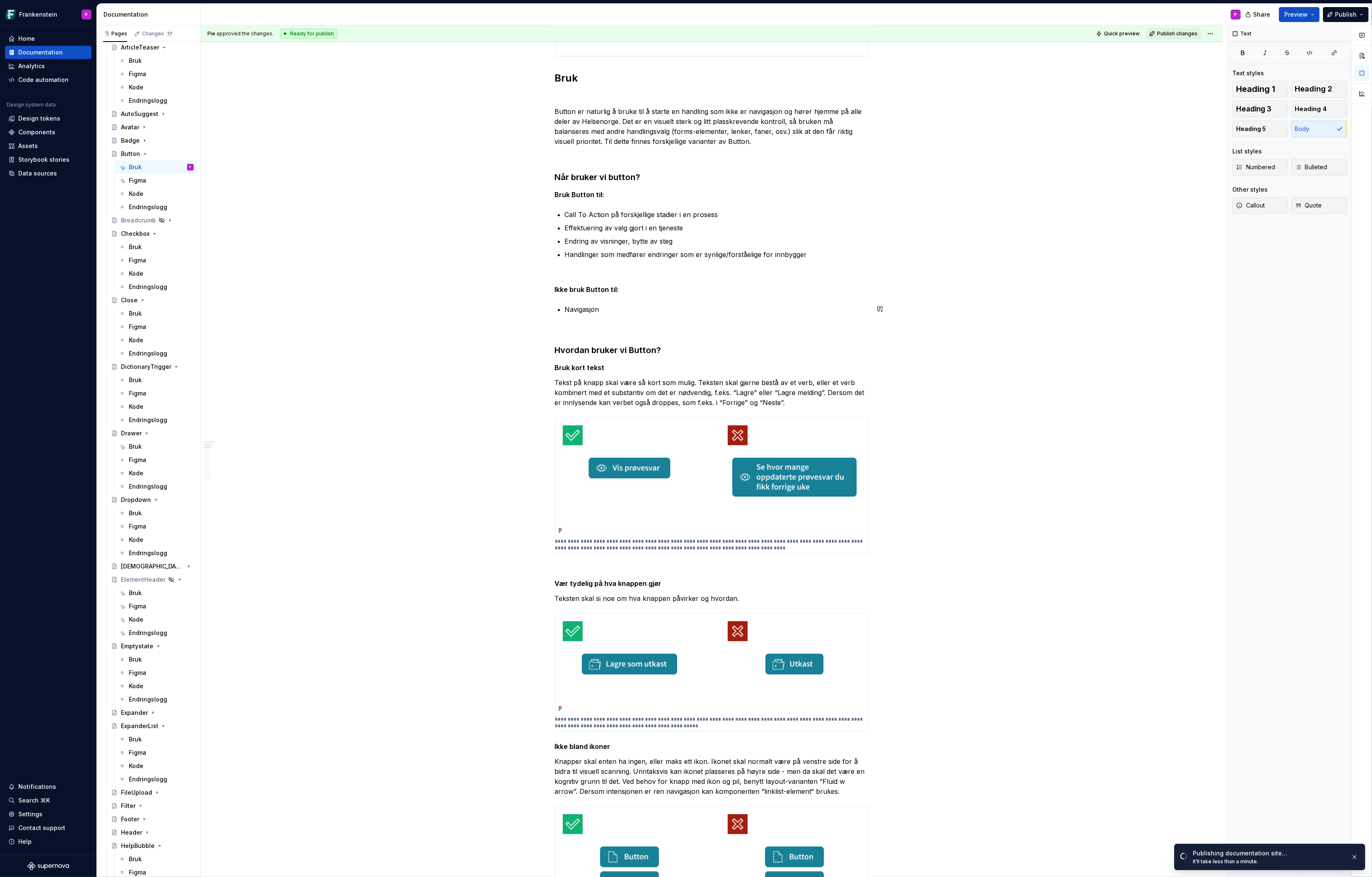
scroll to position [0, 0]
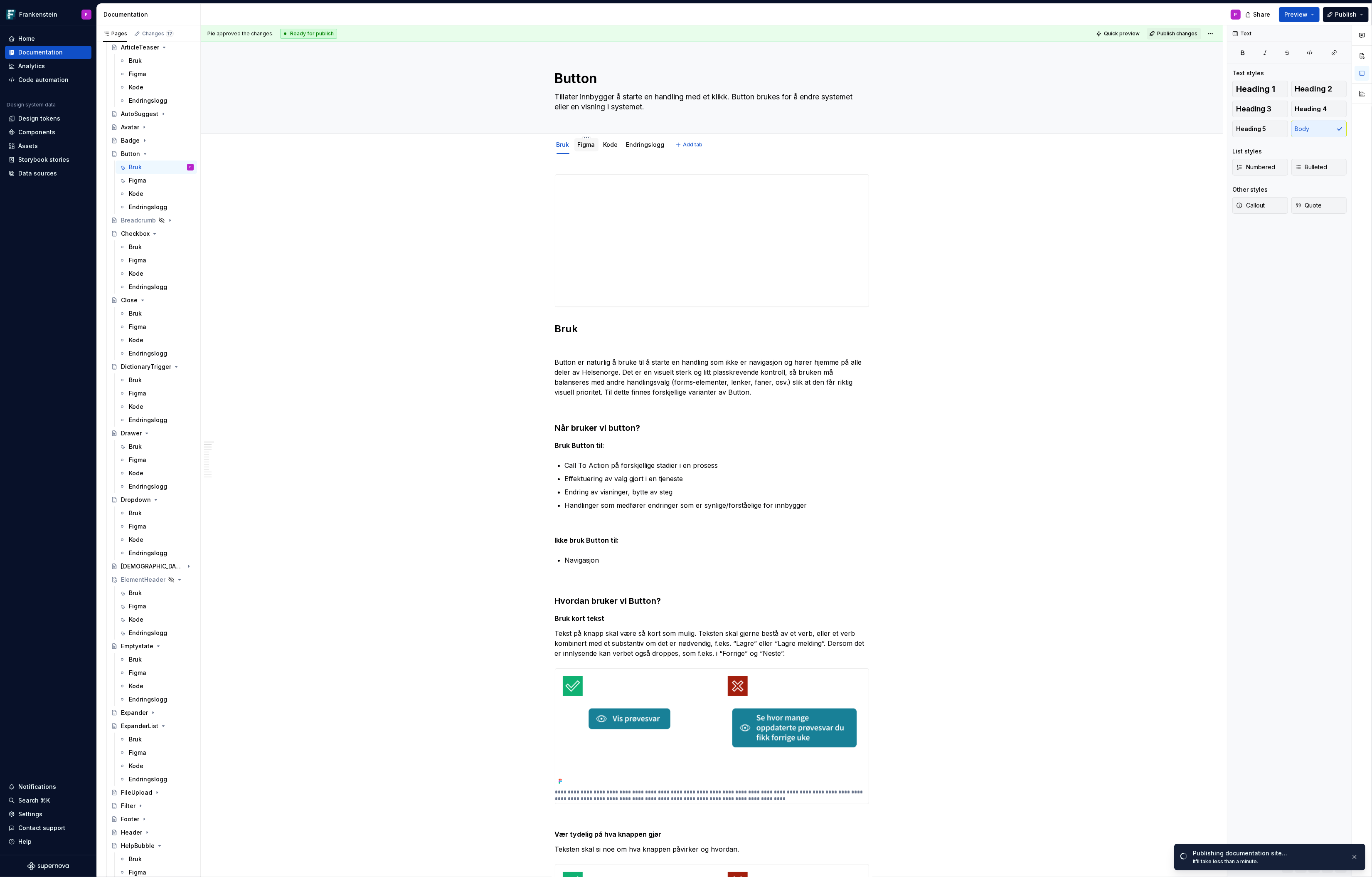
click at [587, 148] on link "Figma" at bounding box center [586, 145] width 17 height 7
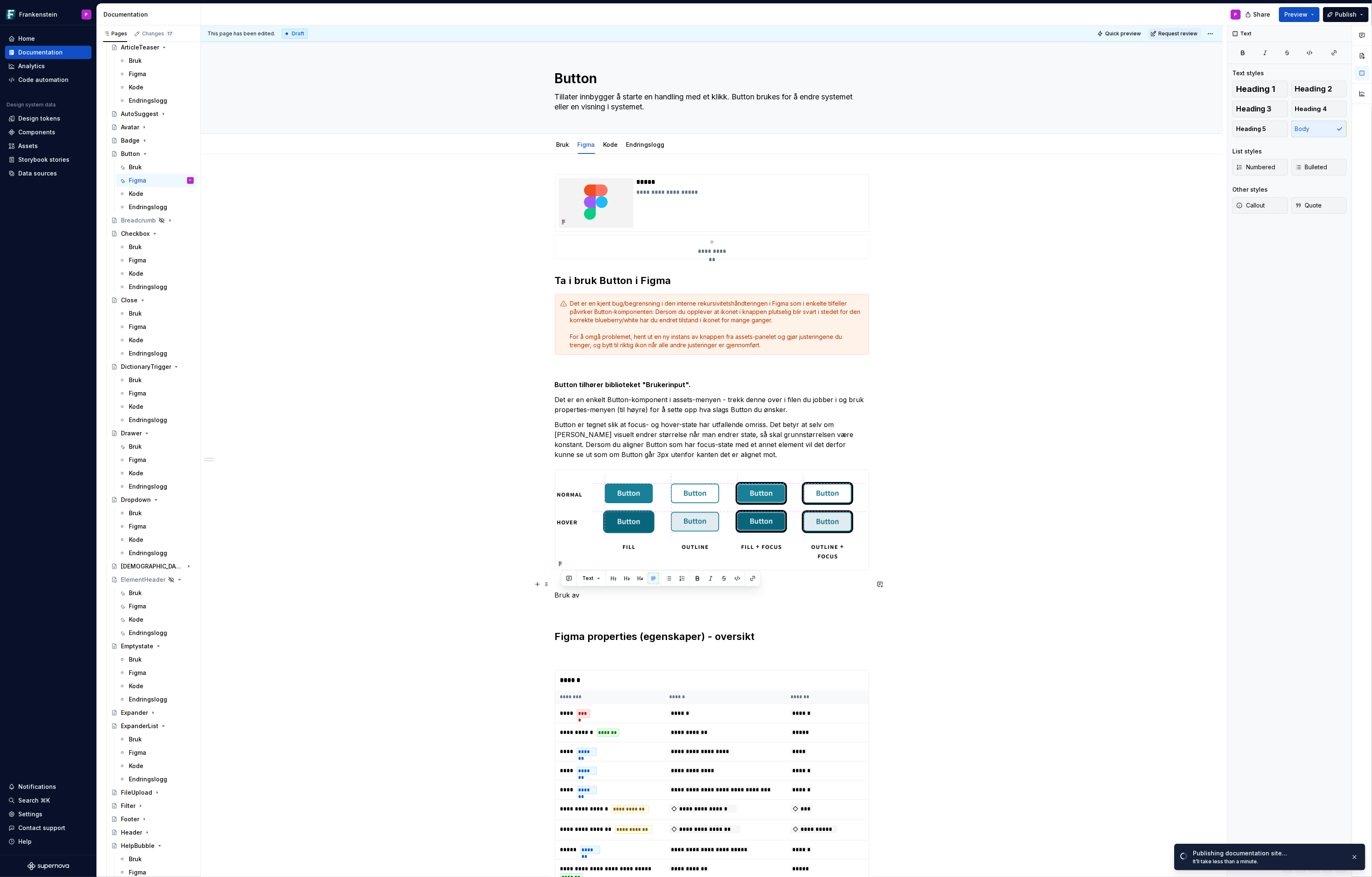
drag, startPoint x: 583, startPoint y: 593, endPoint x: 555, endPoint y: 595, distance: 28.1
click at [555, 595] on div "**********" at bounding box center [711, 816] width 1022 height 1324
click at [581, 595] on p "Aktiver Borderless button uten ikon" at bounding box center [712, 590] width 314 height 20
click at [717, 592] on p "Aktiver inline pil i borderless button uten ikon" at bounding box center [712, 590] width 314 height 20
drag, startPoint x: 698, startPoint y: 592, endPoint x: 551, endPoint y: 594, distance: 147.0
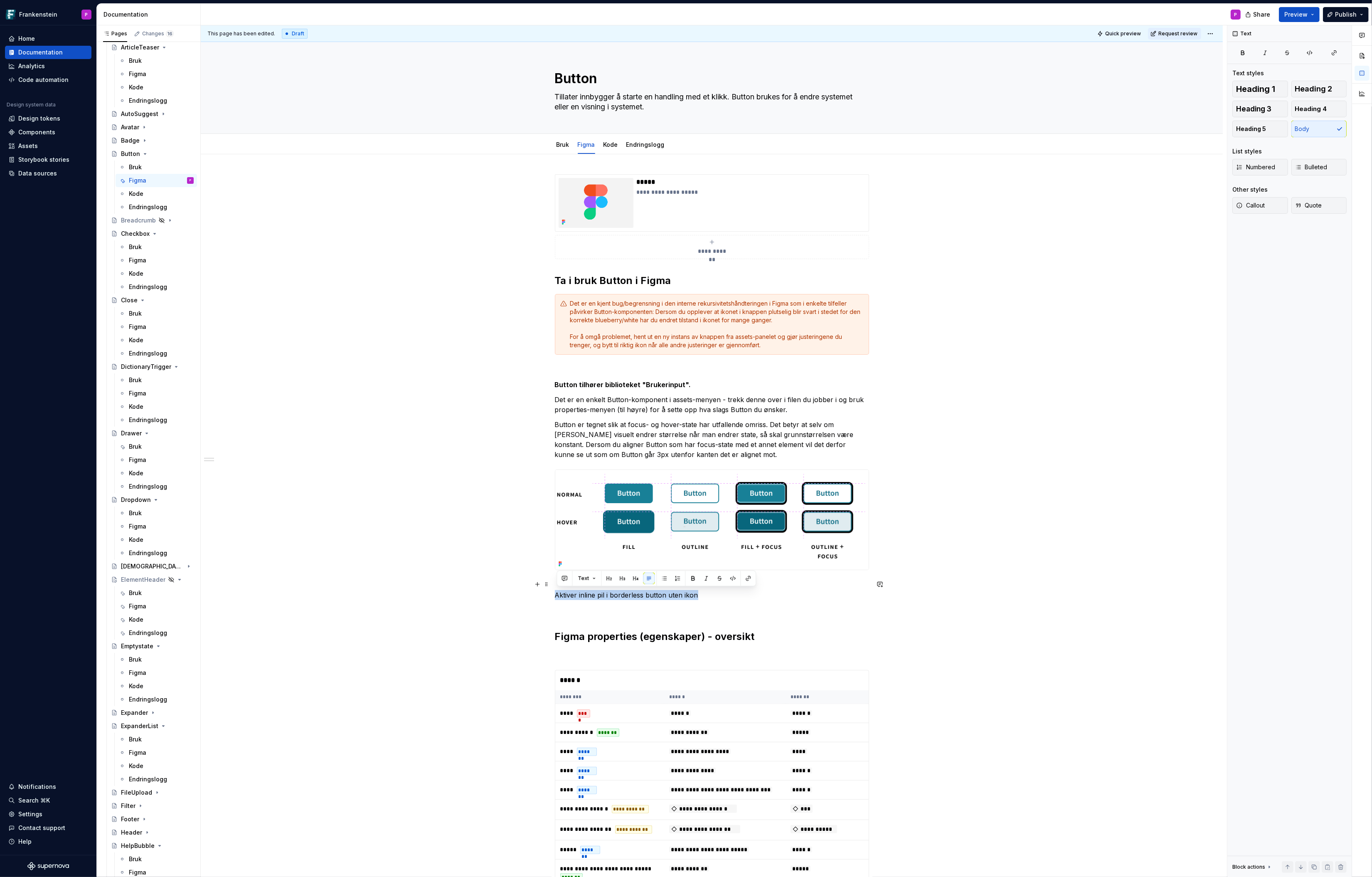
click at [551, 594] on div "**********" at bounding box center [711, 816] width 1022 height 1324
click at [692, 578] on button "button" at bounding box center [693, 578] width 12 height 12
click at [717, 595] on p "Aktiver inline pil i borderless button uten ikon" at bounding box center [712, 590] width 314 height 20
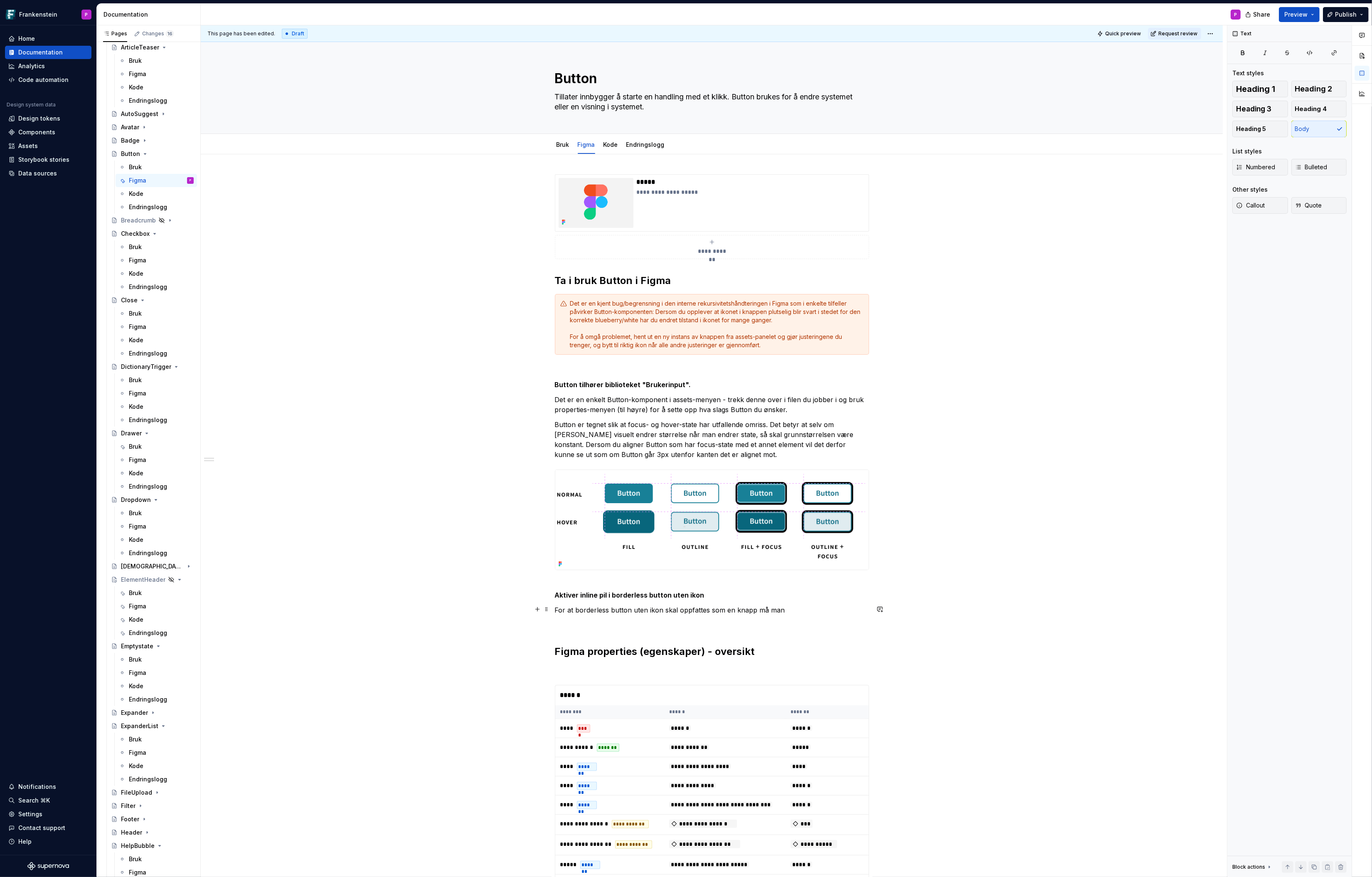
click at [666, 611] on p "For at borderless button uten ikon skal oppfattes som en knapp må man" at bounding box center [712, 610] width 314 height 10
click at [823, 610] on p "For at borderless button uten ikon tydeligere skal oppfattes som en knapp må man" at bounding box center [712, 610] width 314 height 10
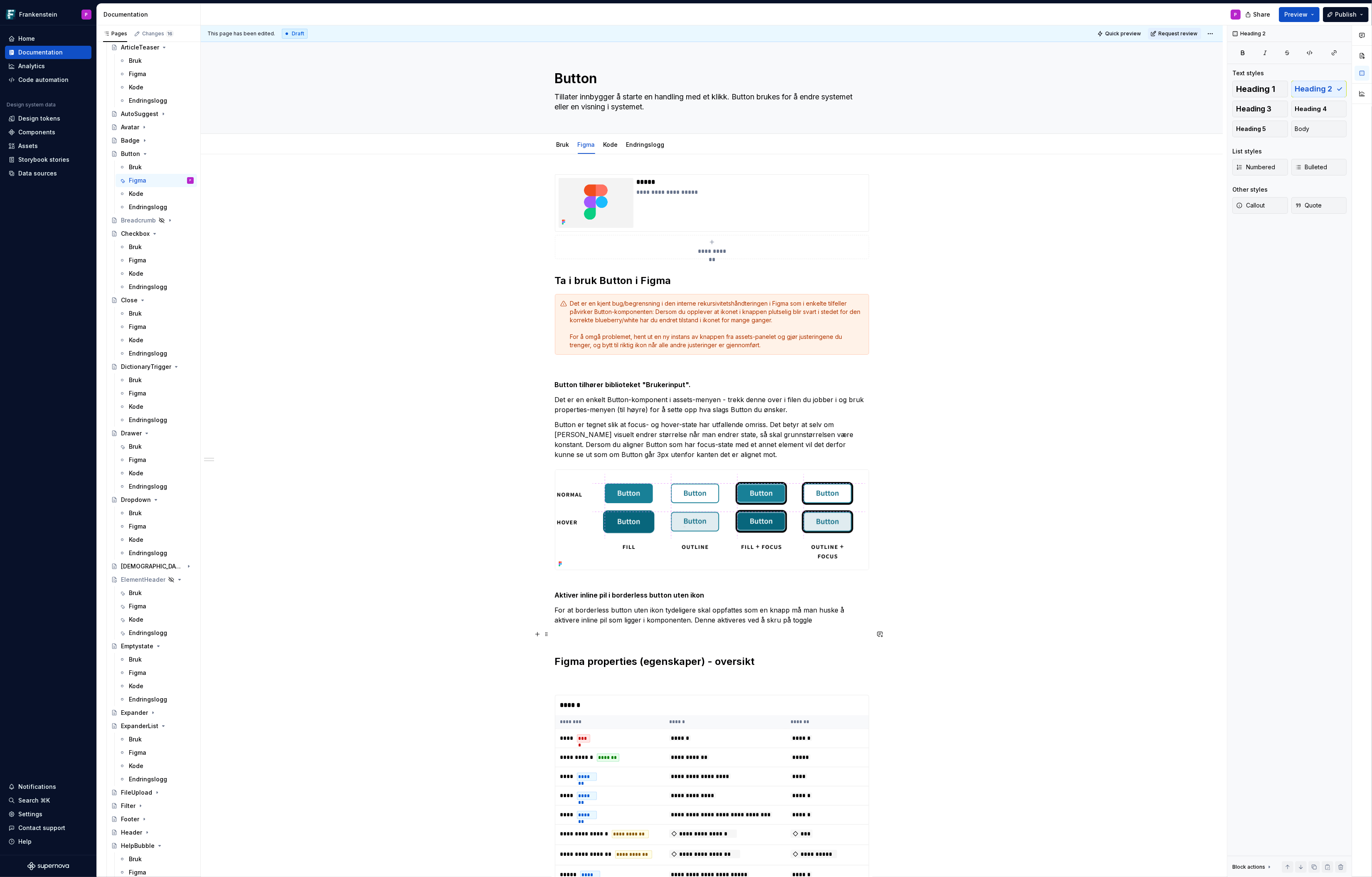
click at [602, 638] on div "**********" at bounding box center [712, 703] width 314 height 1056
click at [794, 623] on p "For at borderless button uten ikon tydeligere skal oppfattes som en knapp må ma…" at bounding box center [712, 615] width 314 height 20
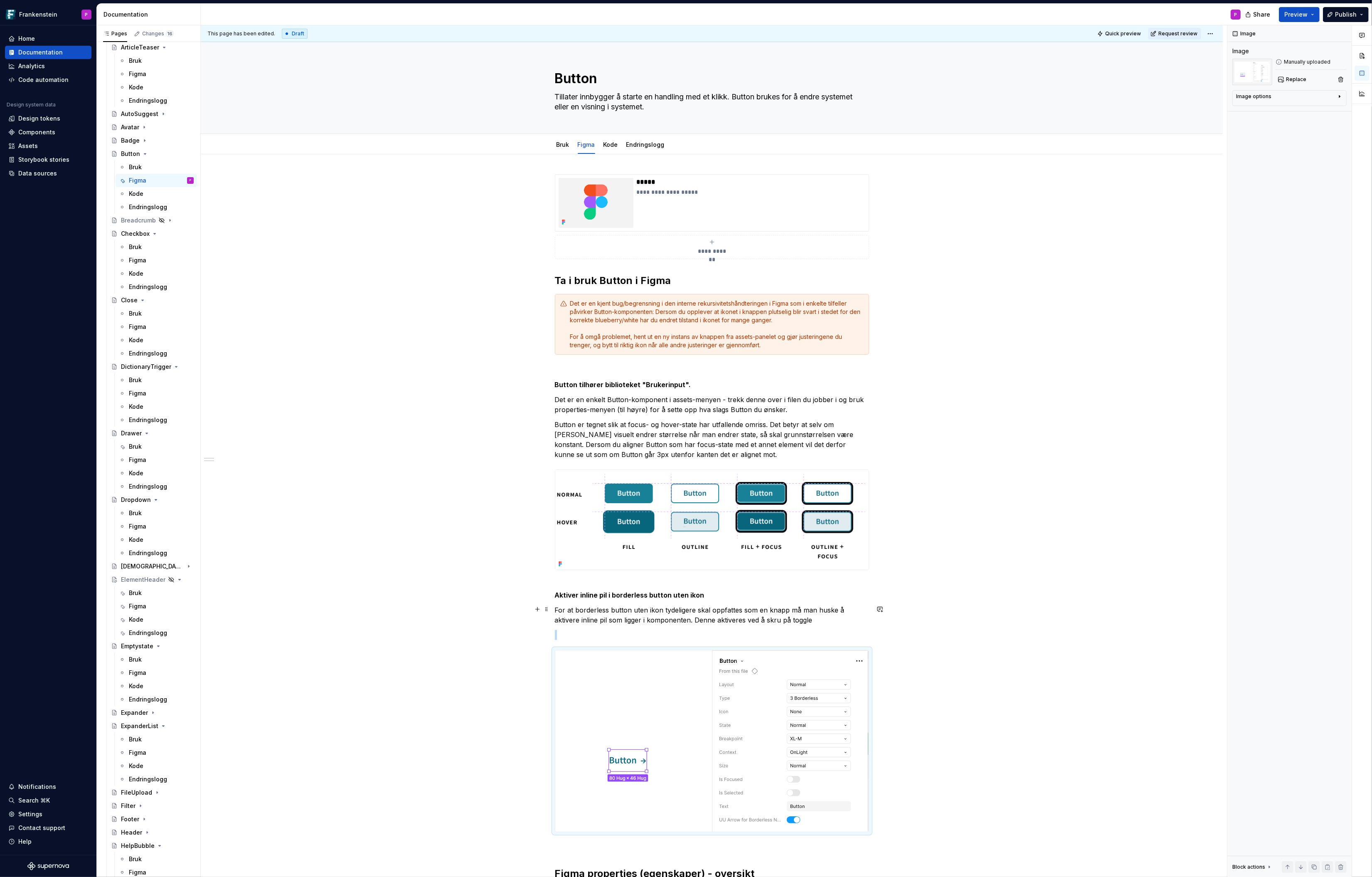
click at [794, 621] on p "For at borderless button uten ikon tydeligere skal oppfattes som en knapp må ma…" at bounding box center [712, 615] width 314 height 20
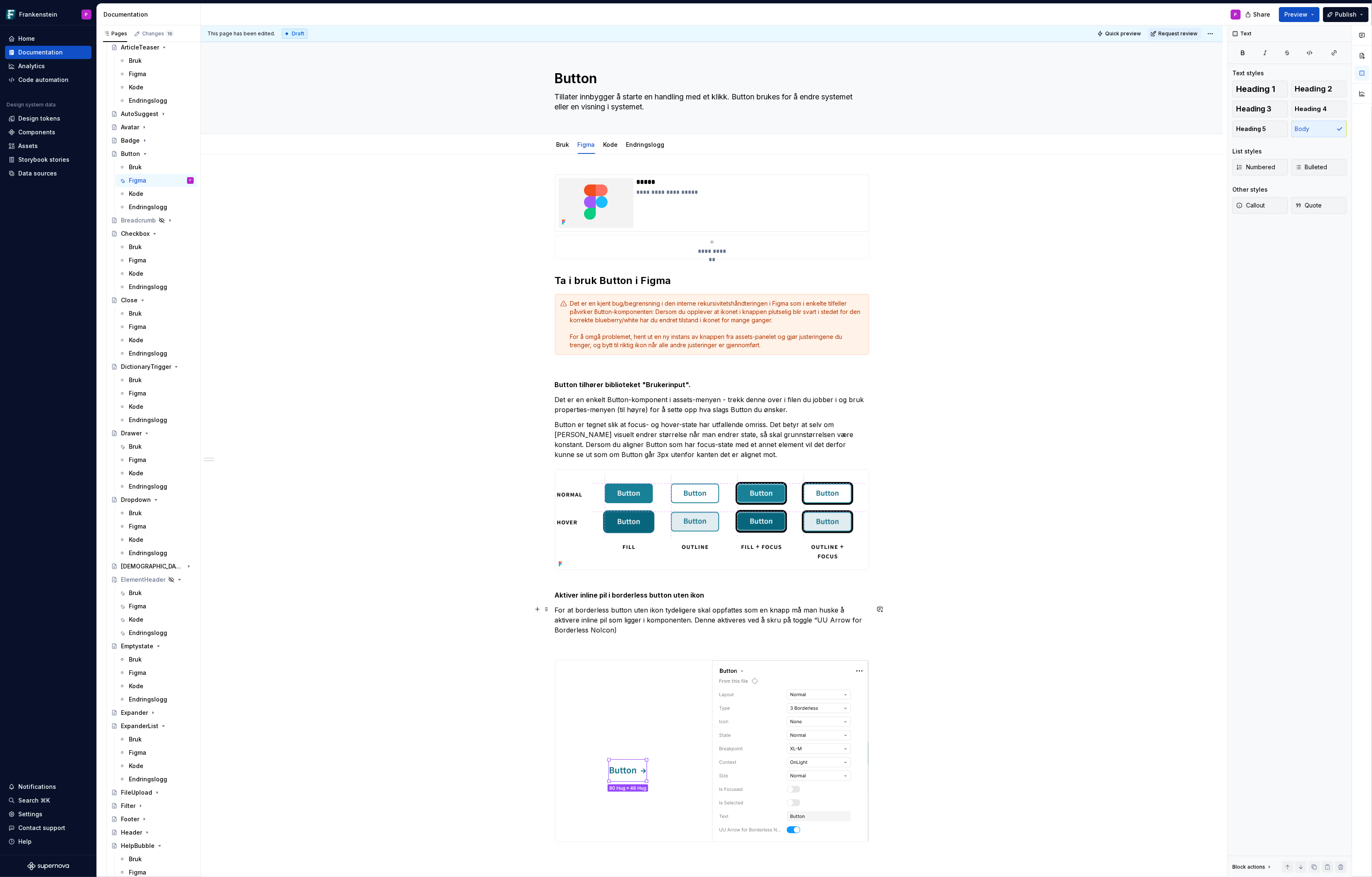
click at [660, 631] on p "For at borderless button uten ikon tydeligere skal oppfattes som en knapp må ma…" at bounding box center [712, 620] width 314 height 30
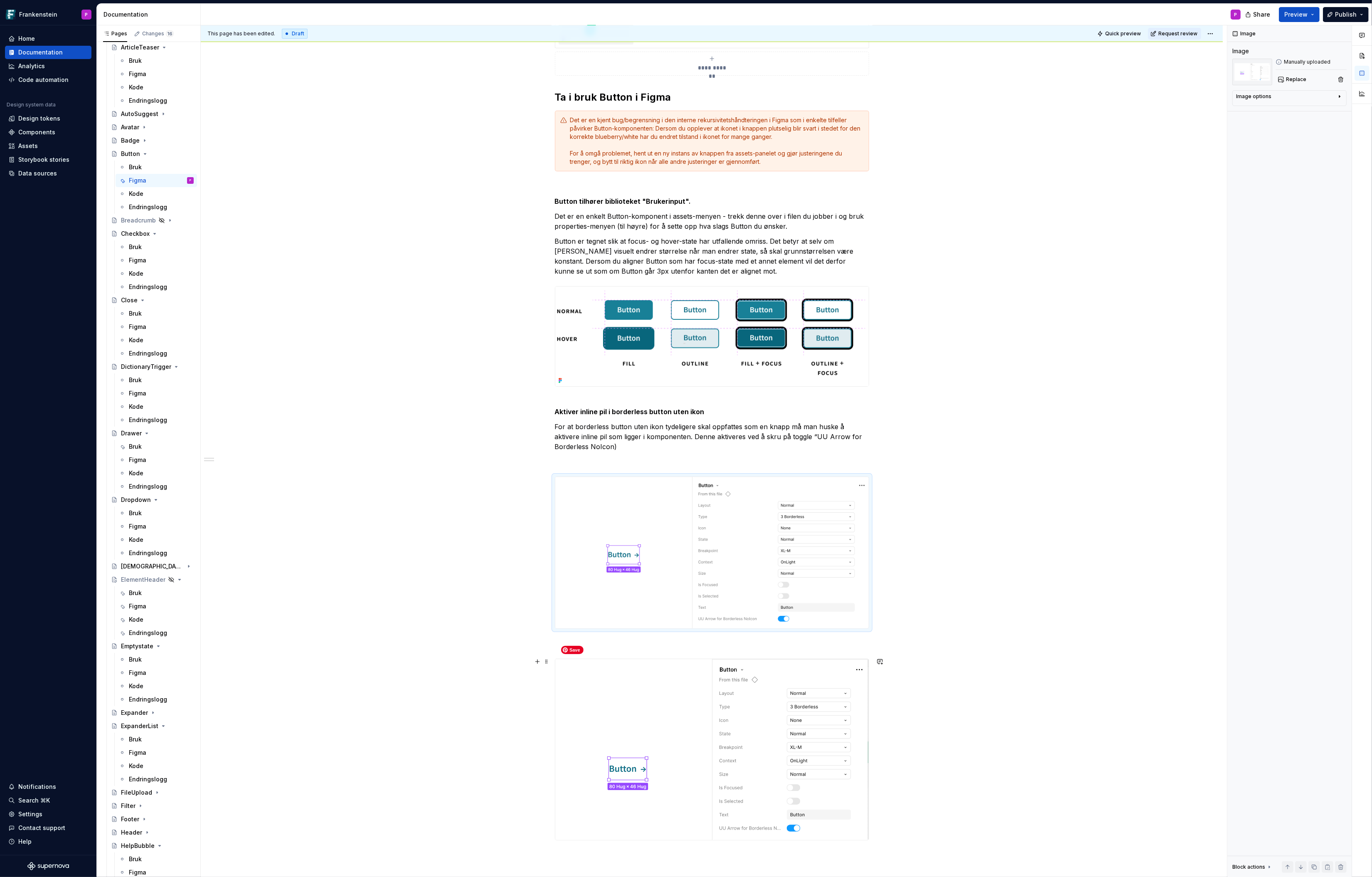
scroll to position [199, 0]
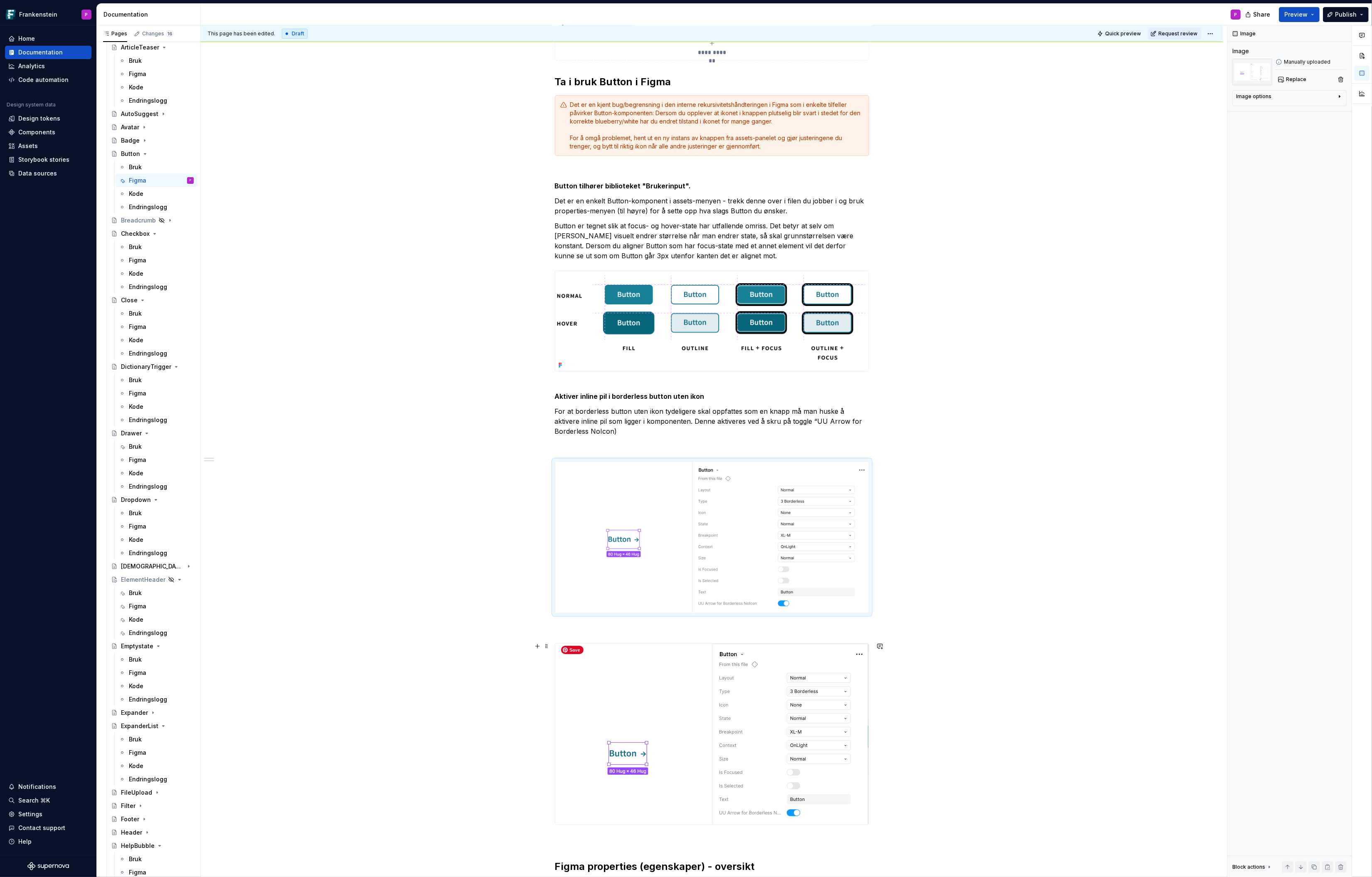
click at [670, 676] on img at bounding box center [712, 734] width 314 height 181
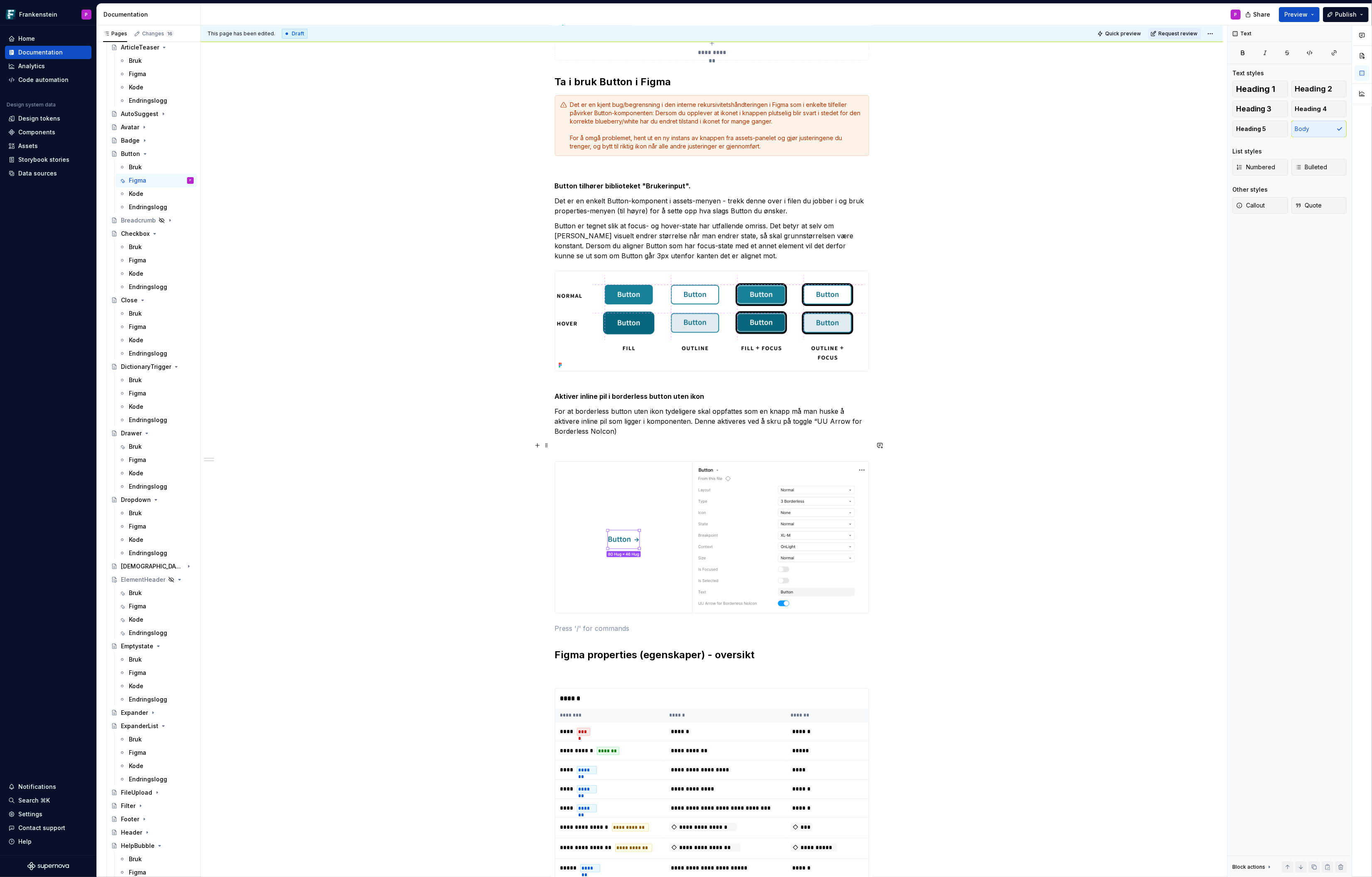
click at [595, 441] on p at bounding box center [712, 446] width 314 height 10
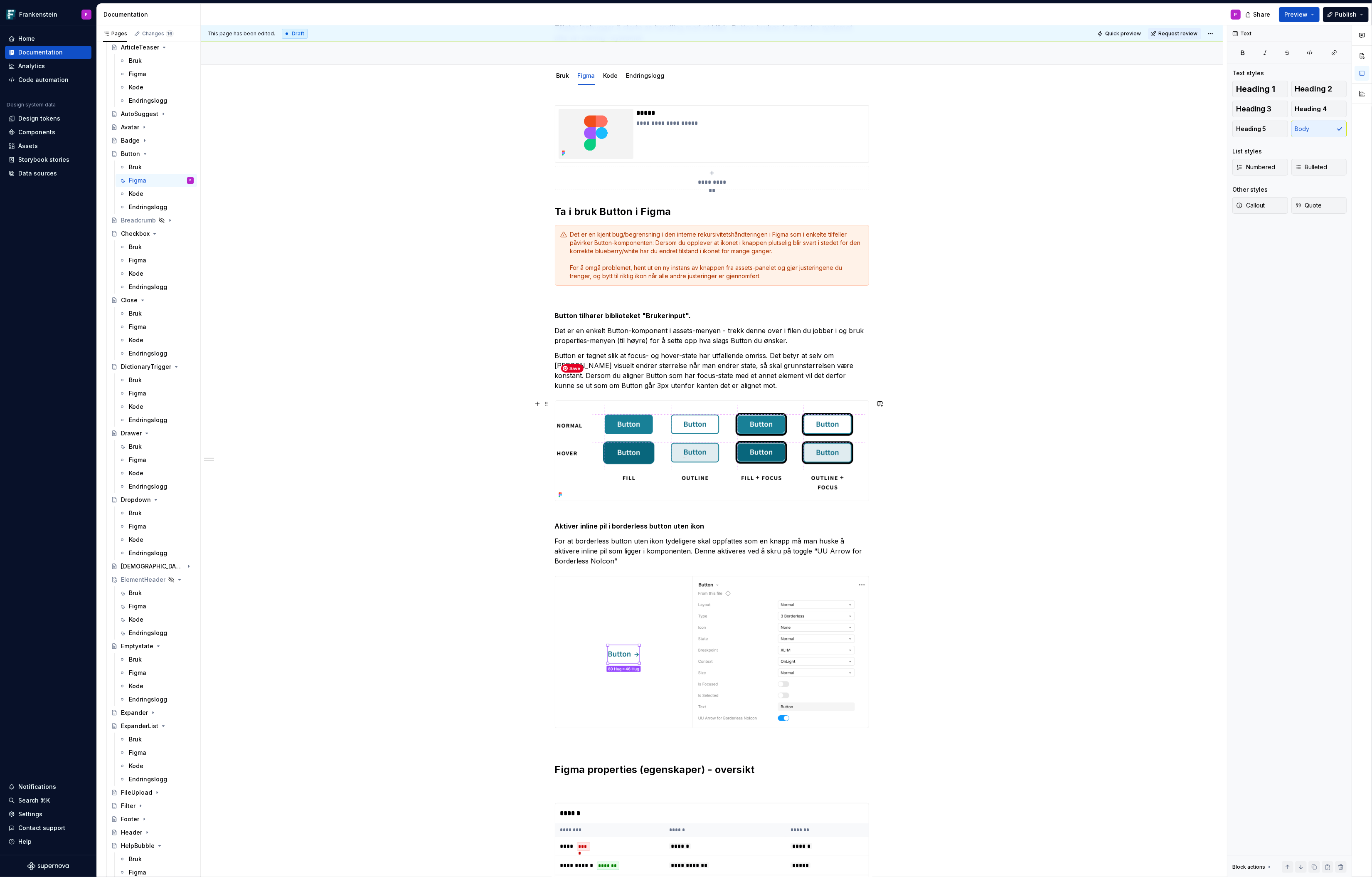
scroll to position [0, 0]
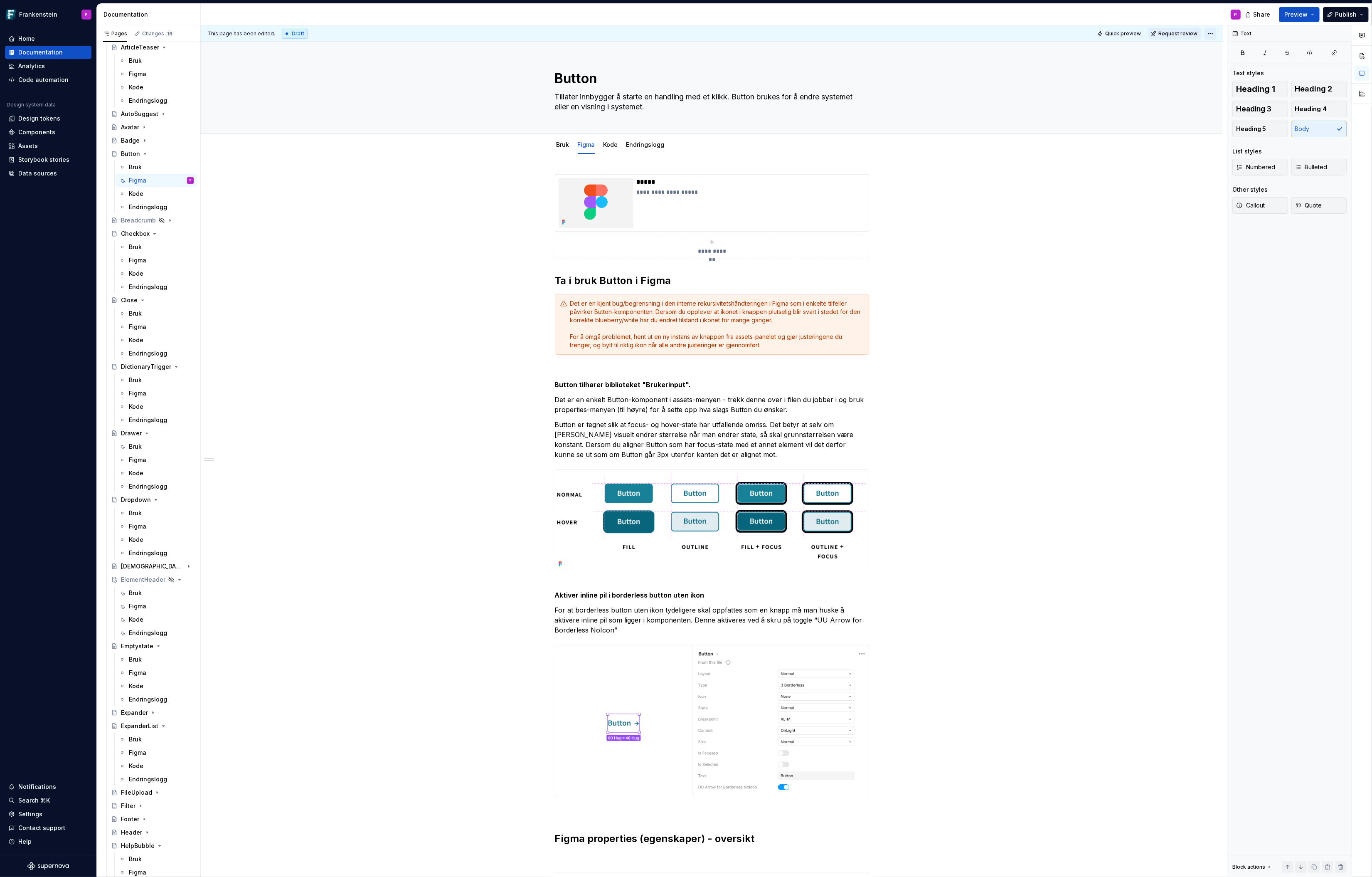
click at [1098, 36] on html "Frankenstein P Home Documentation Analytics Code automation Design system data …" at bounding box center [686, 438] width 1372 height 877
click at [1098, 90] on icon at bounding box center [1301, 92] width 7 height 7
click at [1098, 32] on span "Publish changes" at bounding box center [1177, 34] width 41 height 7
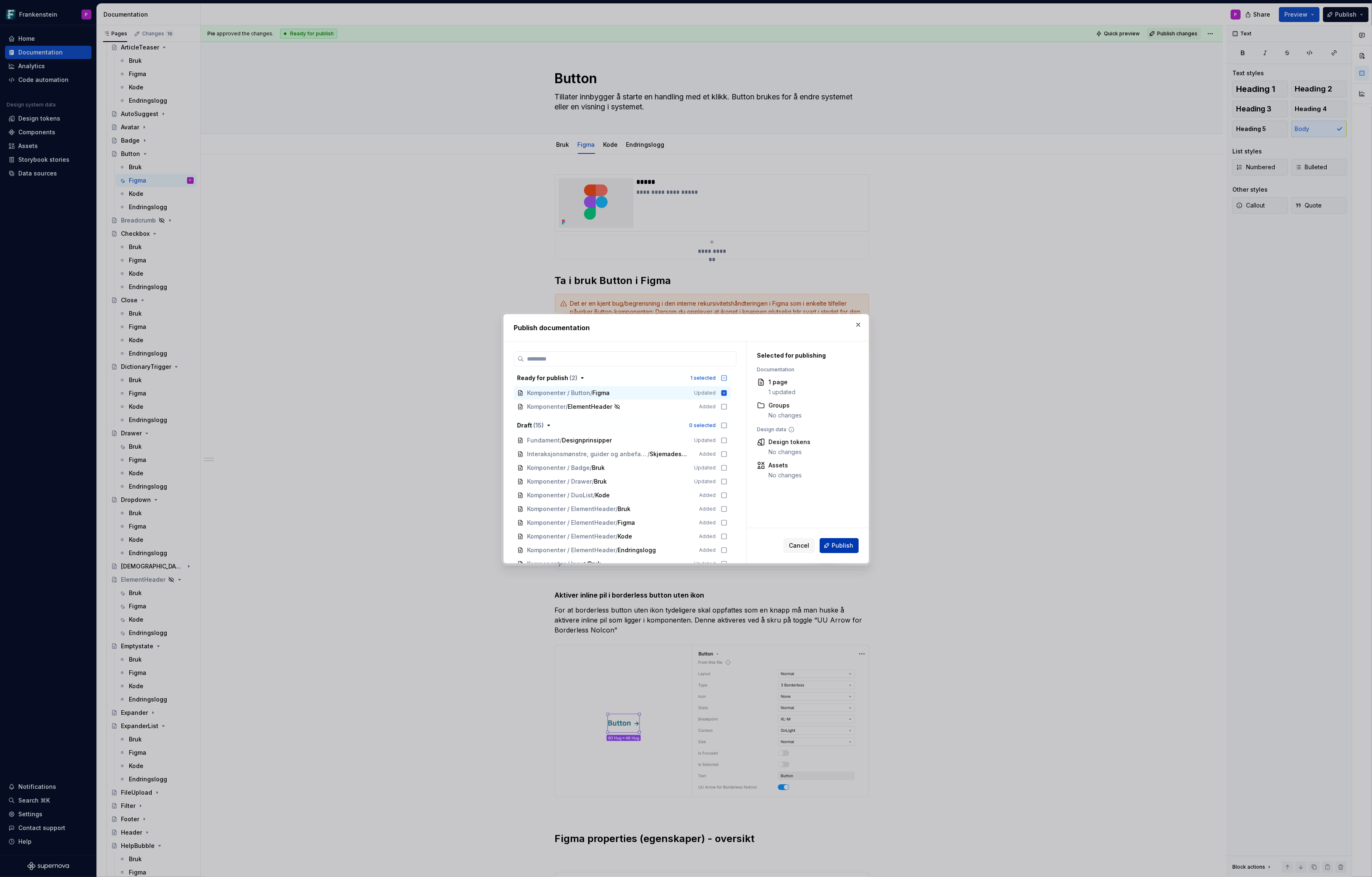
click at [847, 543] on span "Publish" at bounding box center [842, 545] width 21 height 8
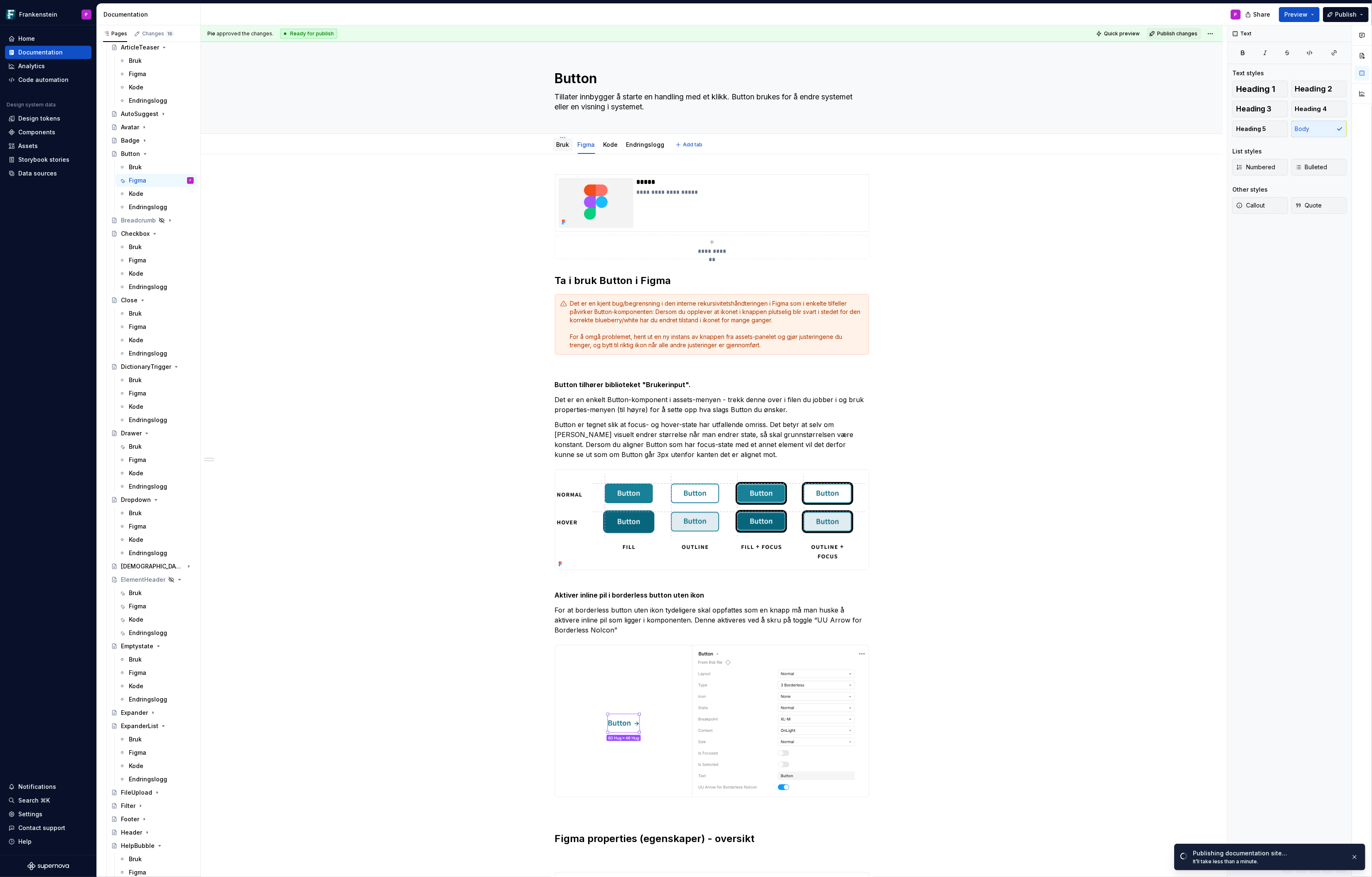
click at [568, 142] on link "Bruk" at bounding box center [563, 145] width 13 height 7
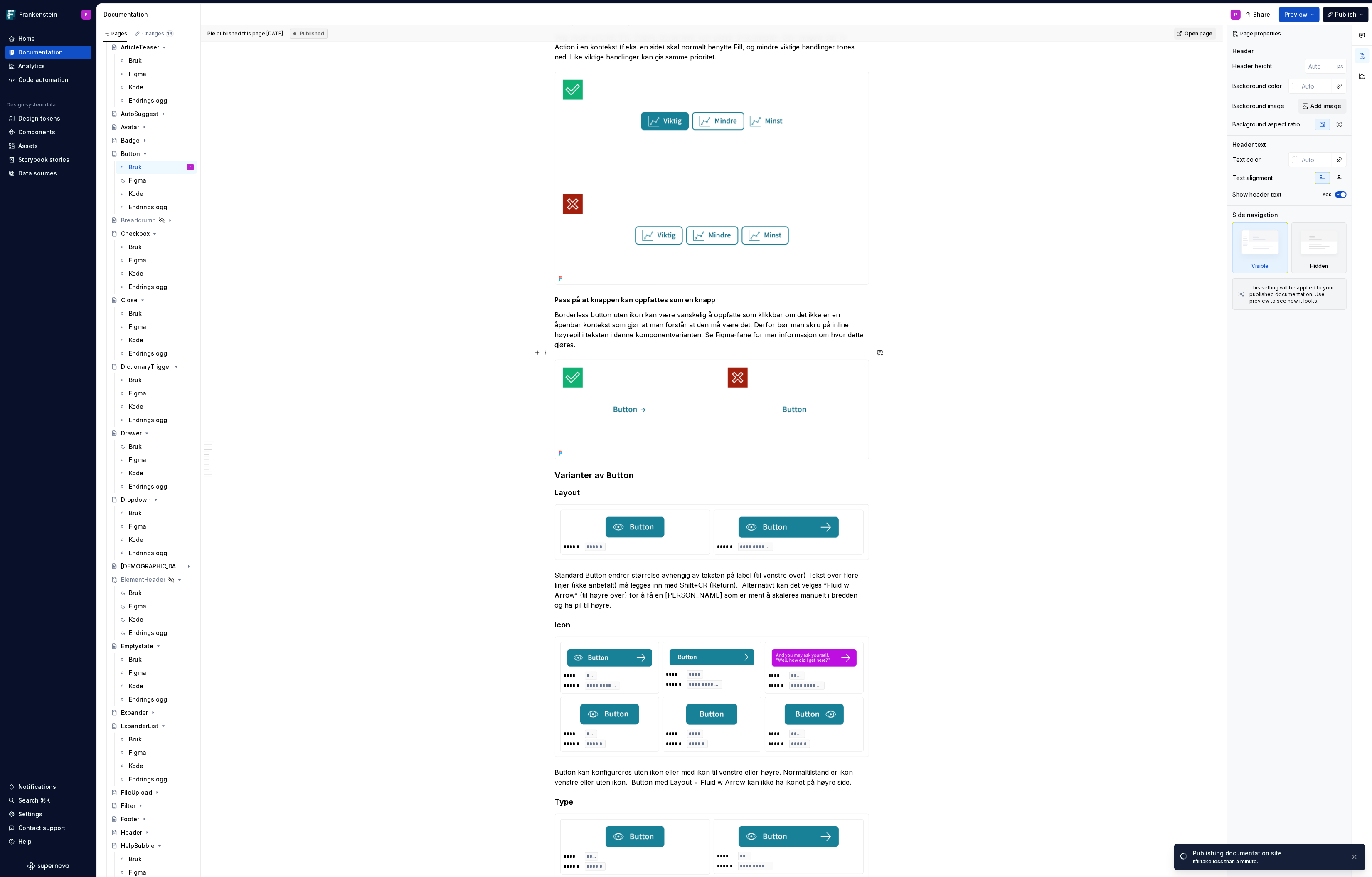
scroll to position [1204, 0]
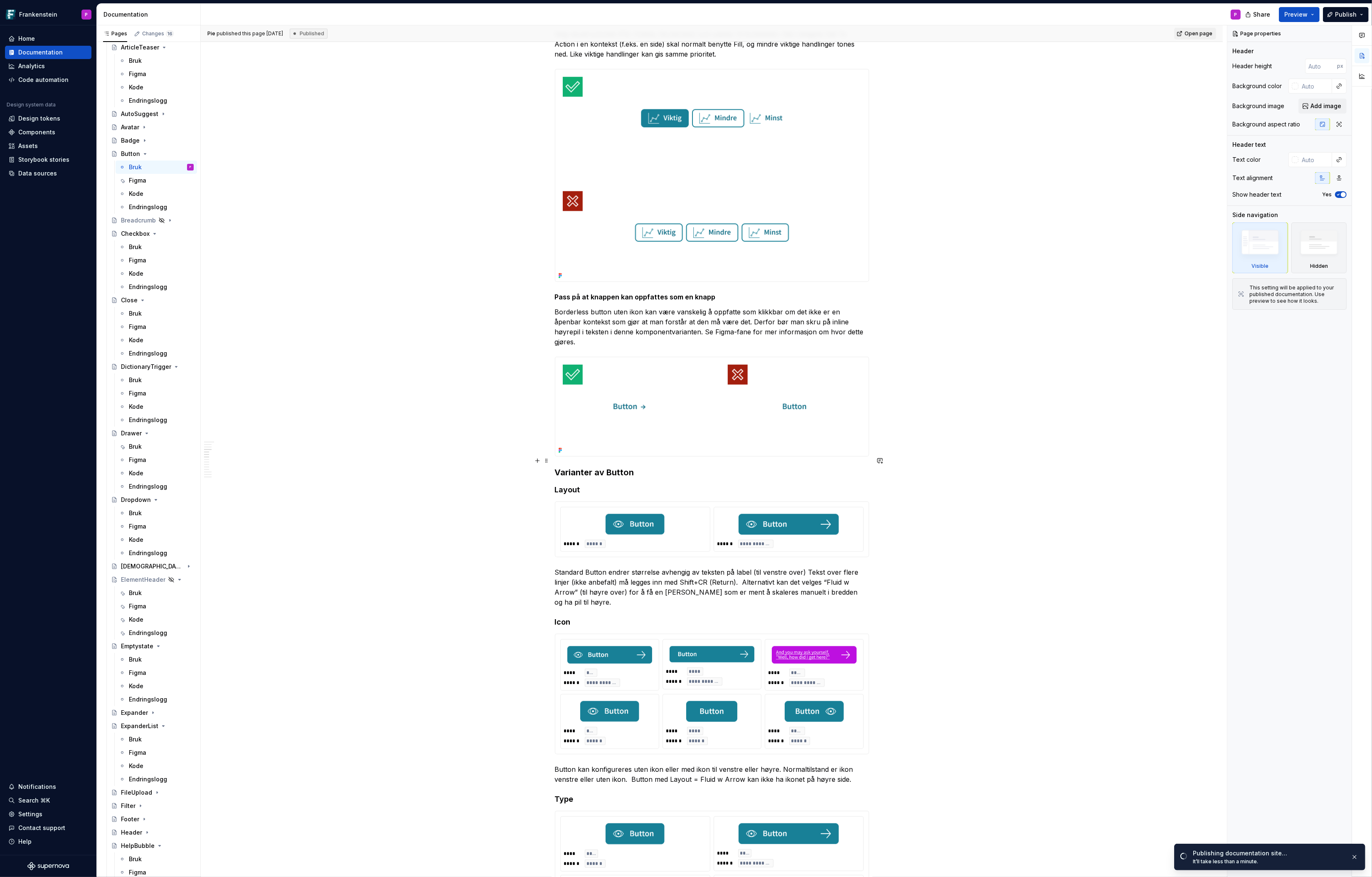
click at [557, 467] on h3 "Varianter av Button" at bounding box center [712, 472] width 314 height 12
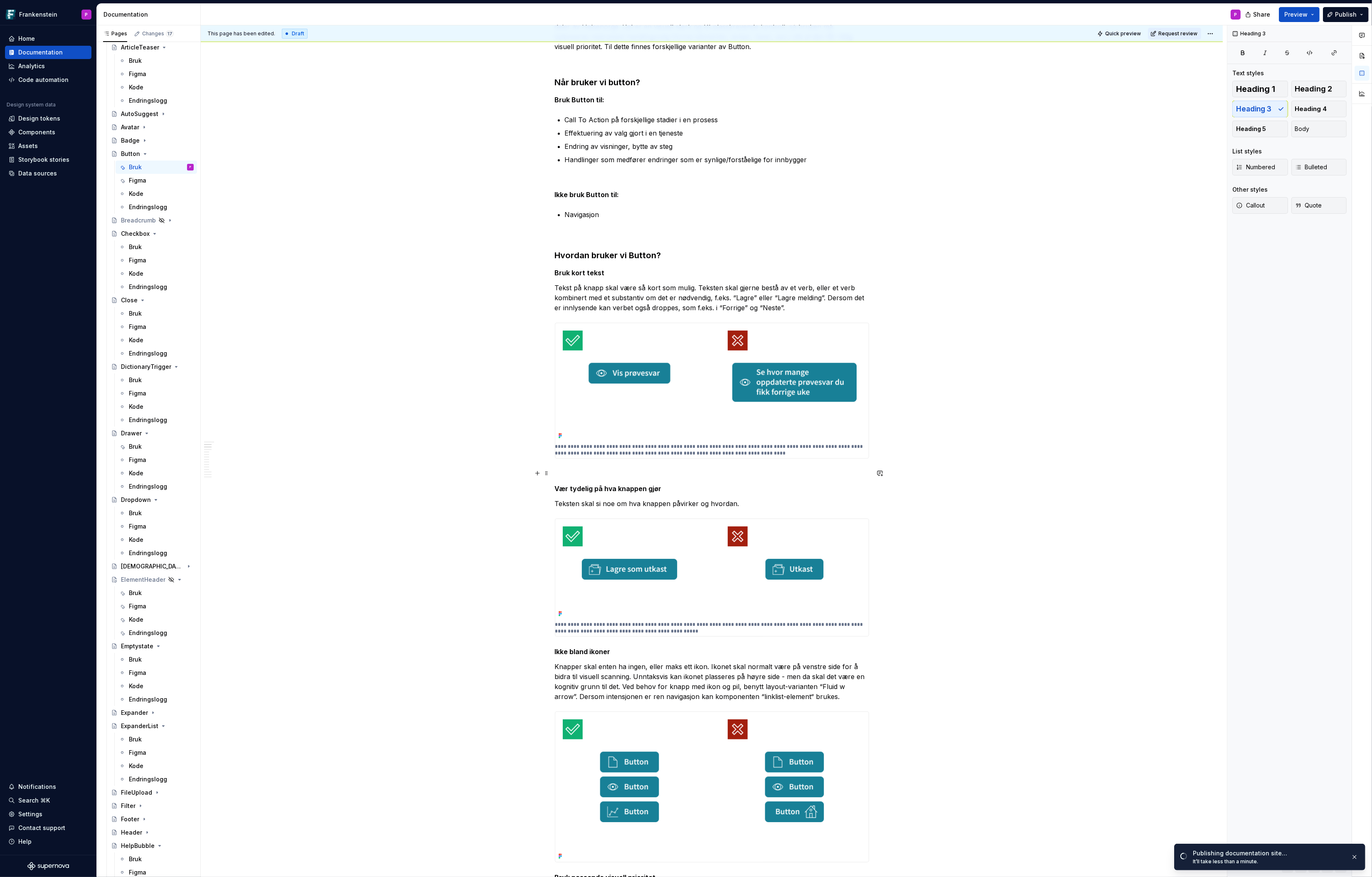
scroll to position [345, 0]
click at [1098, 37] on html "Frankenstein P Home Documentation Analytics Code automation Design system data …" at bounding box center [686, 438] width 1372 height 877
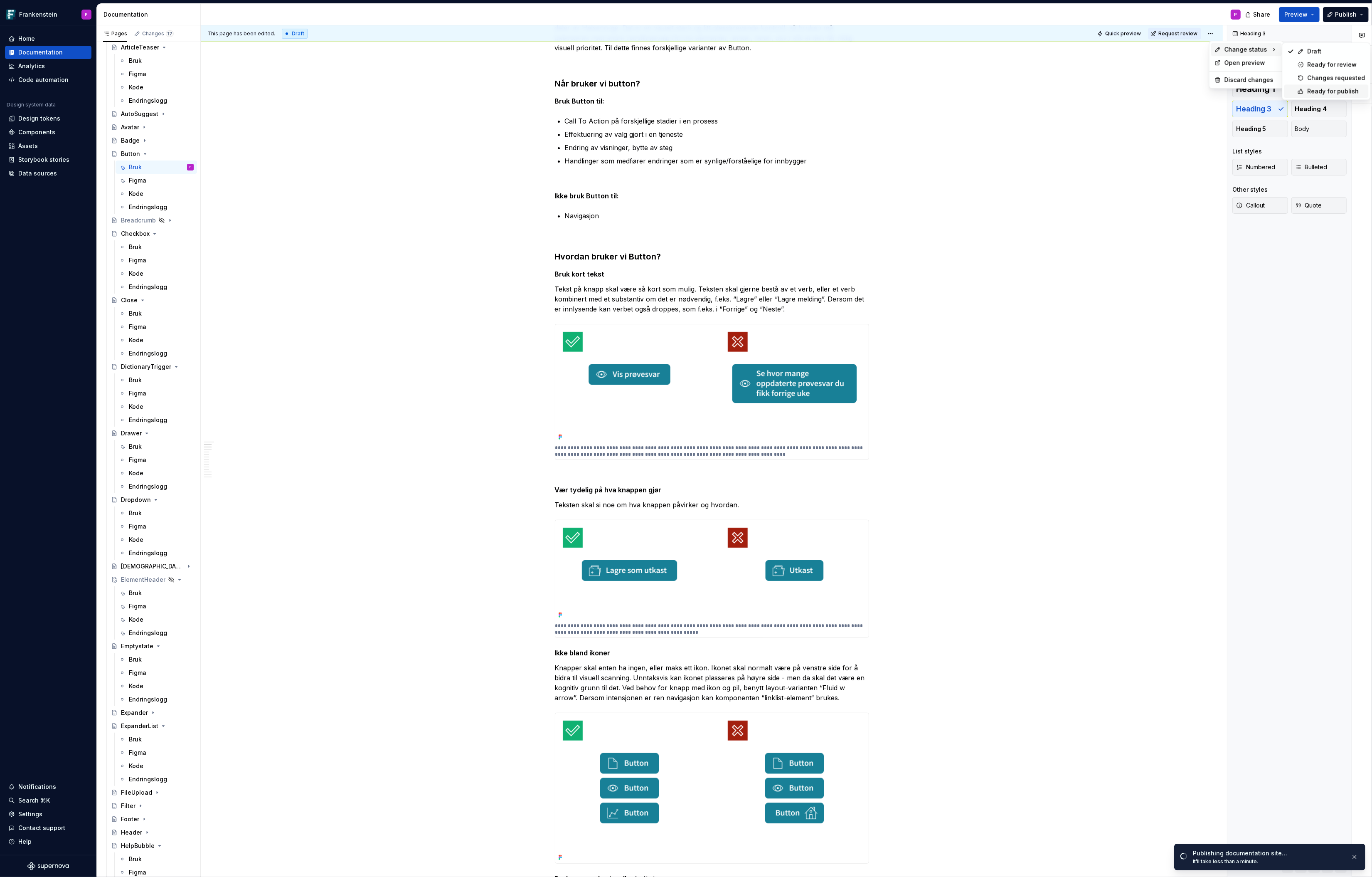
click at [1098, 91] on icon at bounding box center [1300, 91] width 5 height 5
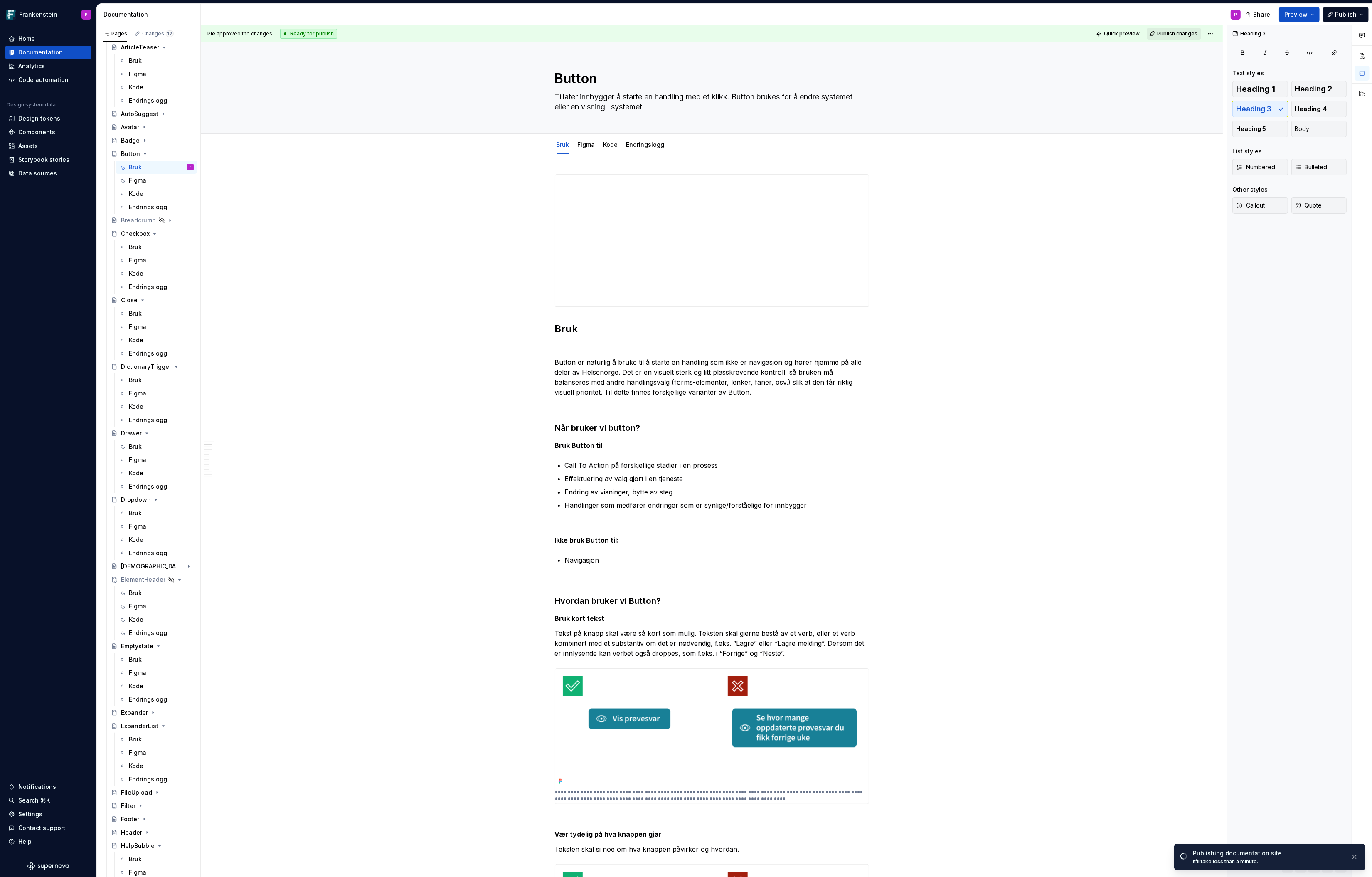
click at [1098, 30] on span "Publish changes" at bounding box center [1177, 34] width 41 height 7
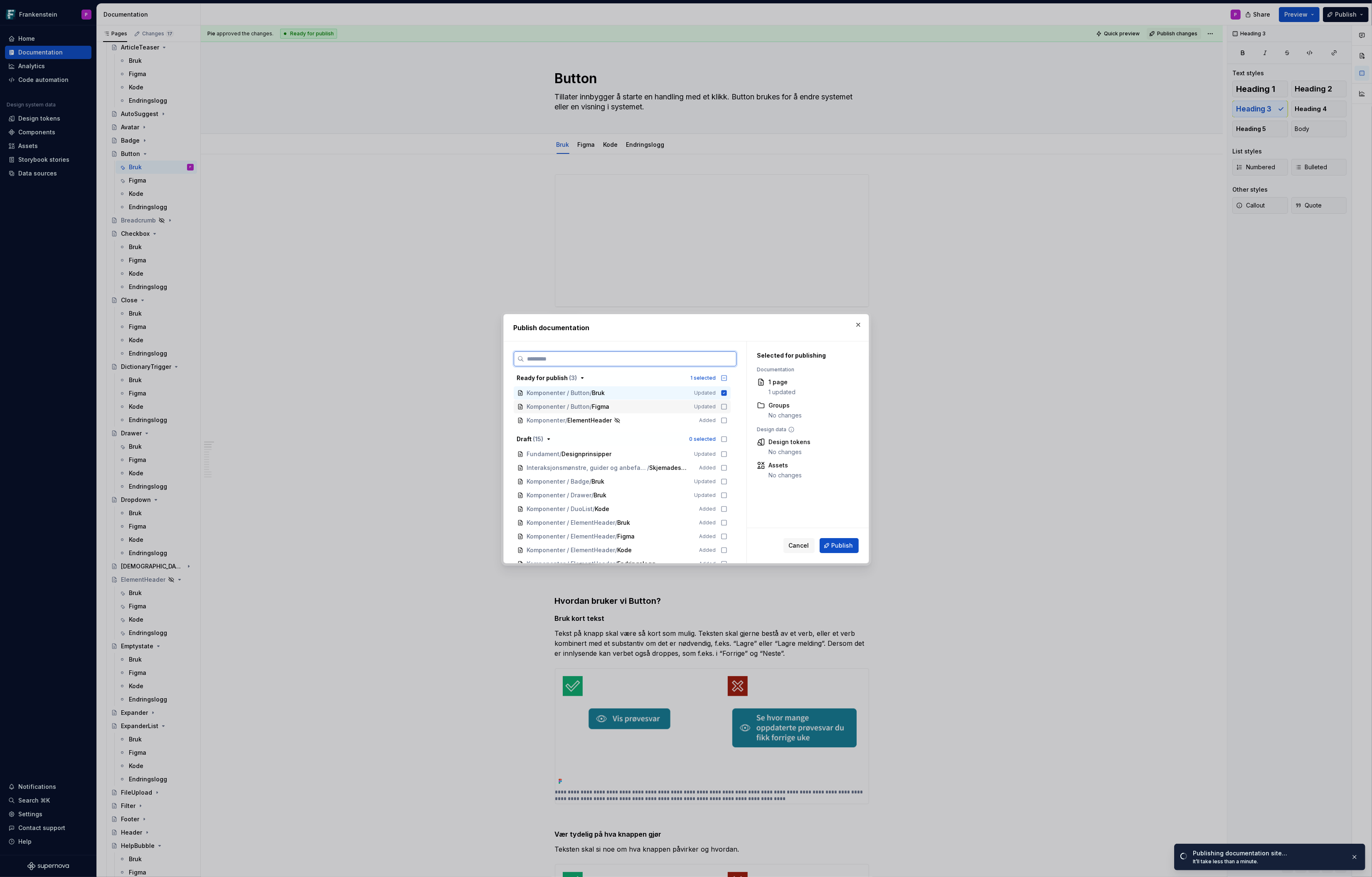
click at [728, 404] on icon at bounding box center [724, 407] width 7 height 7
click at [836, 541] on button "Publish" at bounding box center [839, 546] width 39 height 15
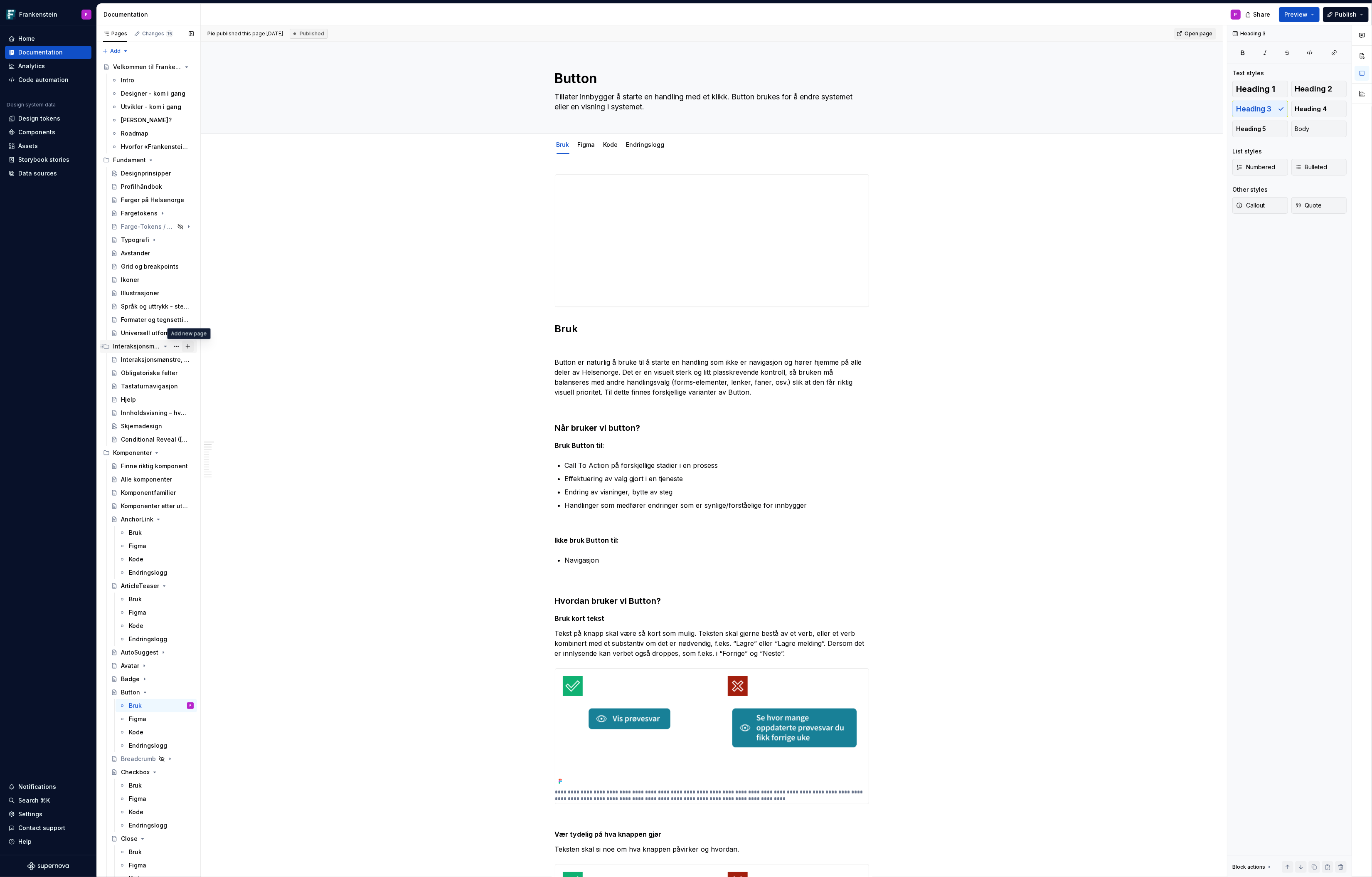
click at [187, 347] on button "Page tree" at bounding box center [187, 346] width 12 height 12
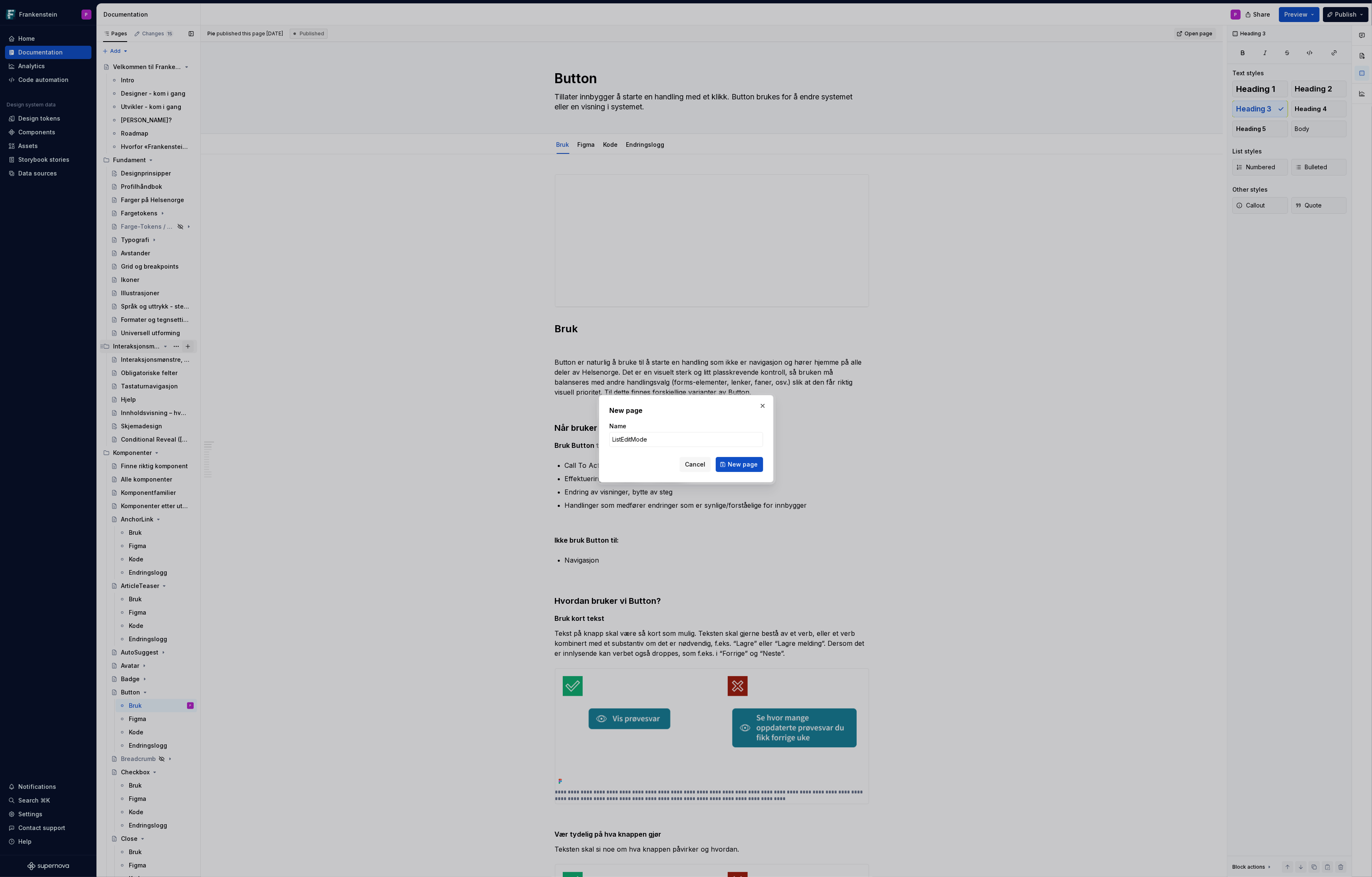
click button "New page" at bounding box center [739, 465] width 48 height 15
